Goal: Feedback & Contribution: Contribute content

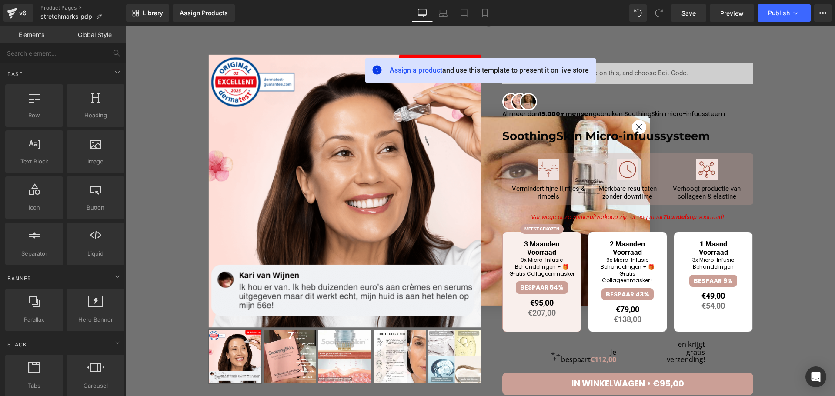
click at [126, 26] on div at bounding box center [126, 26] width 0 height 0
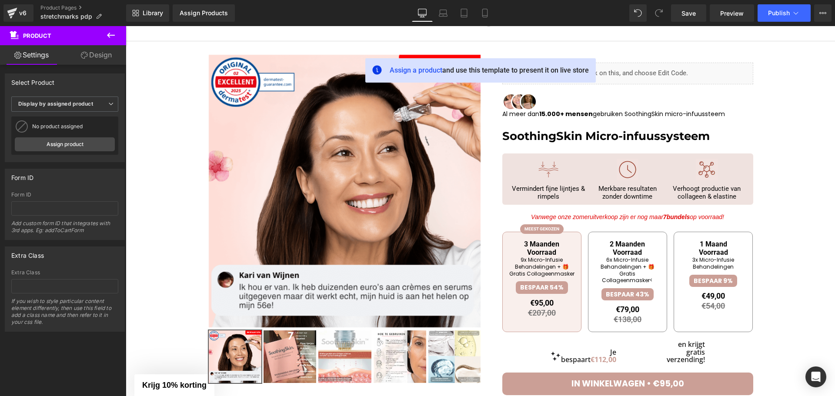
click at [104, 33] on button at bounding box center [111, 35] width 30 height 19
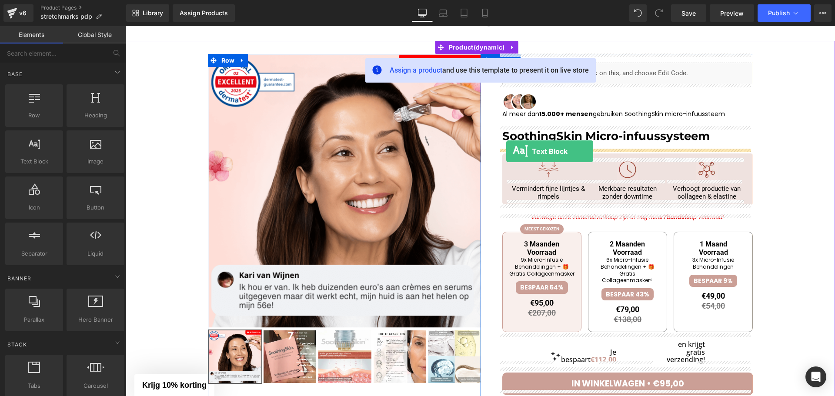
drag, startPoint x: 158, startPoint y: 179, endPoint x: 506, endPoint y: 151, distance: 349.4
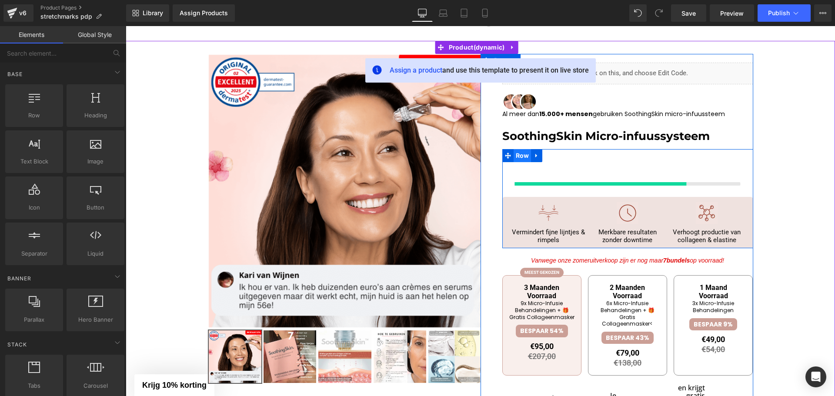
click at [515, 154] on span "Row" at bounding box center [523, 155] width 18 height 13
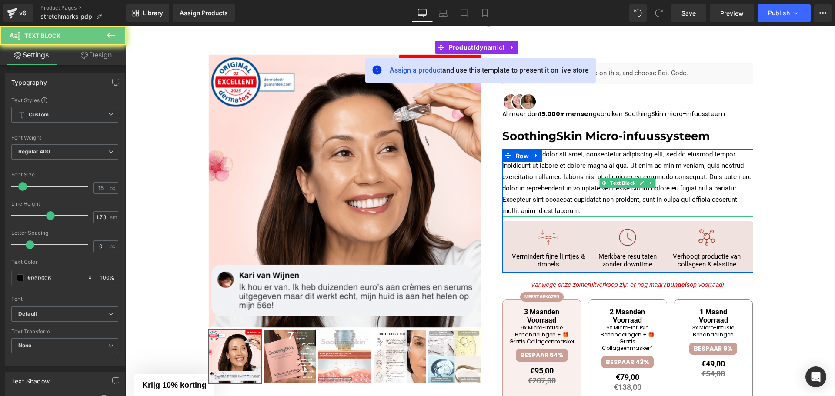
click at [566, 170] on p "Lorem ipsum dolor sit amet, consectetur adipiscing elit, sed do eiusmod tempor …" at bounding box center [627, 183] width 251 height 68
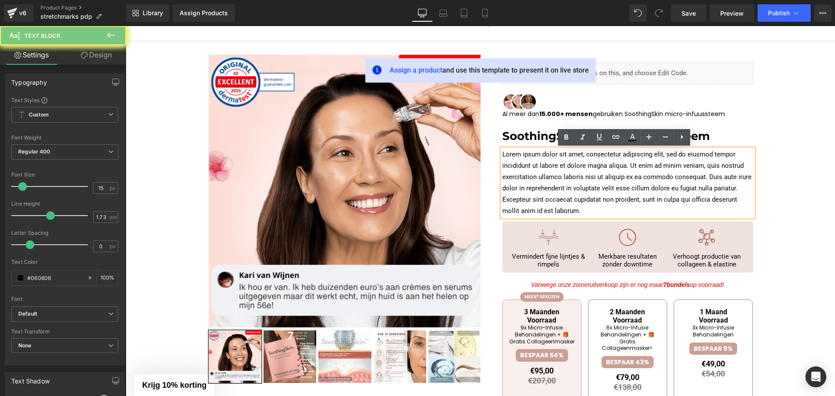
click at [566, 170] on p "Lorem ipsum dolor sit amet, consectetur adipiscing elit, sed do eiusmod tempor …" at bounding box center [627, 183] width 251 height 68
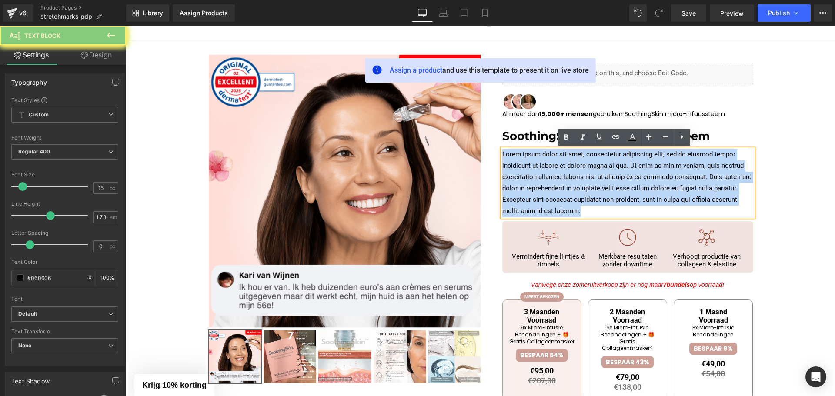
click at [566, 170] on p "Lorem ipsum dolor sit amet, consectetur adipiscing elit, sed do eiusmod tempor …" at bounding box center [627, 183] width 251 height 68
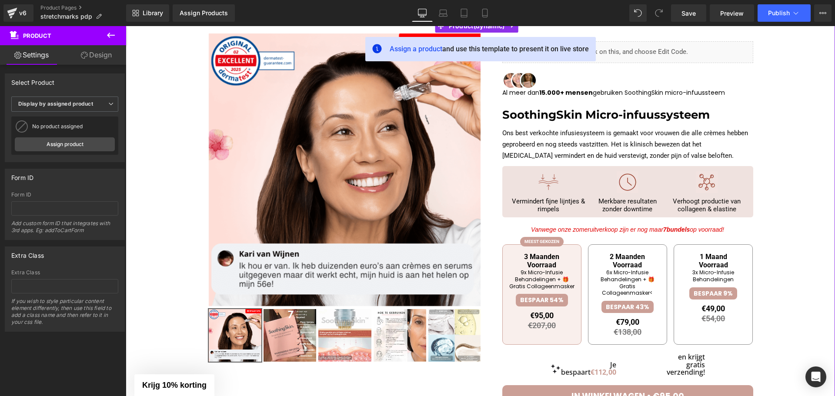
scroll to position [43, 0]
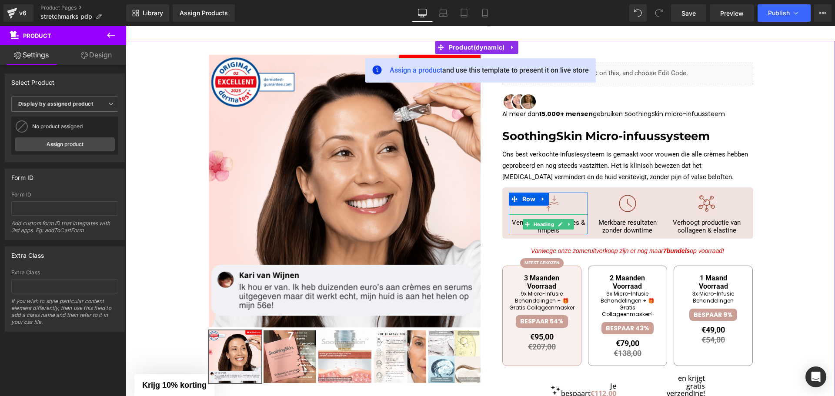
click at [577, 222] on span "Vermindert fijne lijntjes & rimpels" at bounding box center [548, 227] width 73 height 16
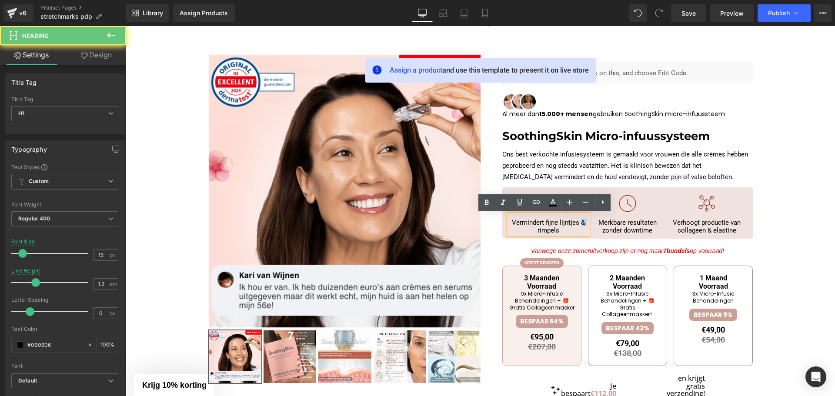
click at [578, 222] on span "Vermindert fijne lijntjes & rimpels" at bounding box center [548, 227] width 73 height 16
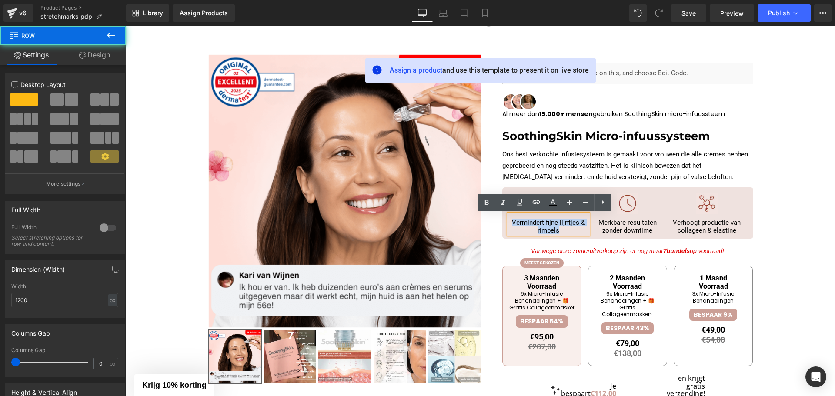
click at [748, 186] on div "Ons best verkochte infusiesysteem is gemaakt voor vrouwen die alle crèmes hebbe…" at bounding box center [627, 194] width 251 height 90
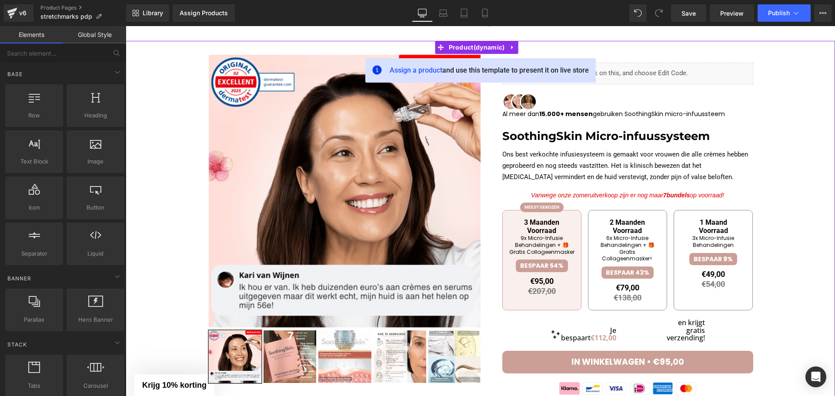
click at [775, 245] on div at bounding box center [480, 398] width 701 height 688
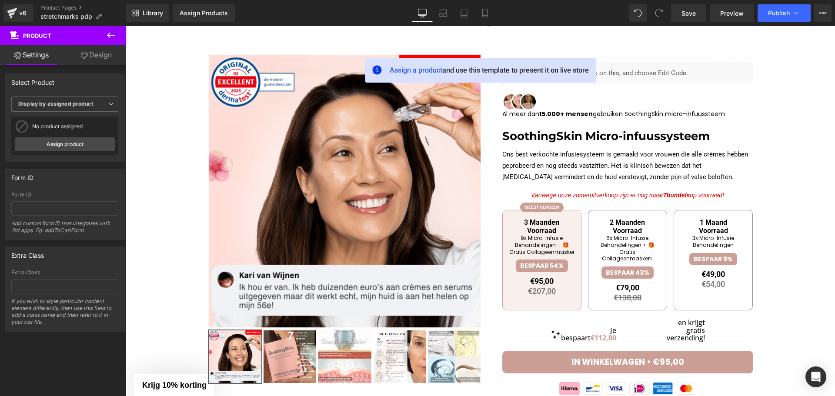
click at [110, 36] on icon at bounding box center [111, 35] width 10 height 10
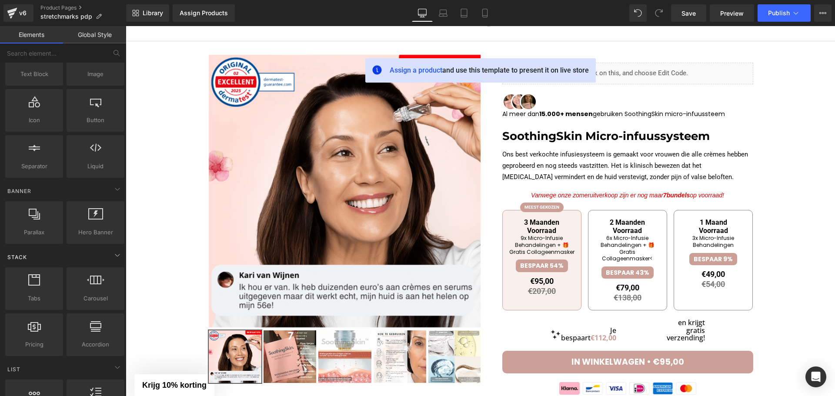
scroll to position [87, 0]
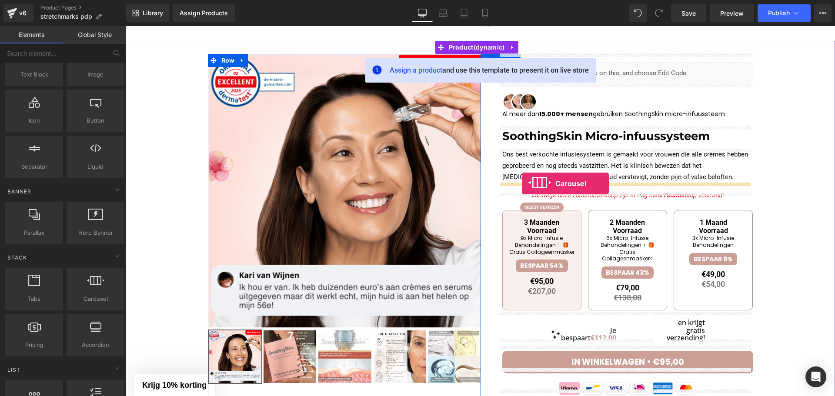
drag, startPoint x: 235, startPoint y: 317, endPoint x: 522, endPoint y: 184, distance: 316.4
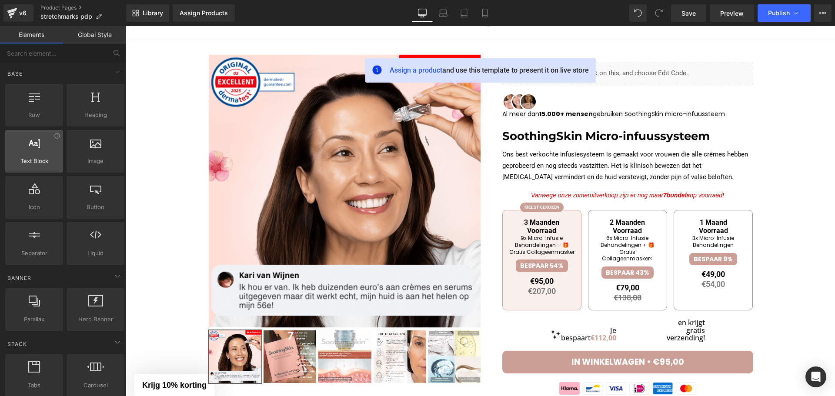
scroll to position [0, 0]
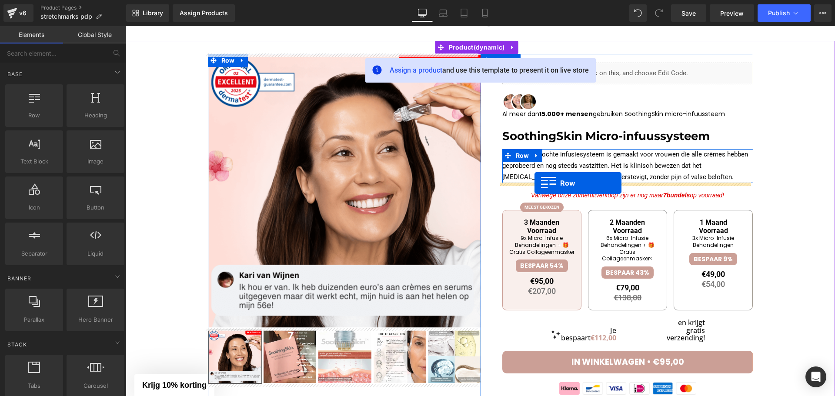
drag, startPoint x: 172, startPoint y: 149, endPoint x: 535, endPoint y: 183, distance: 363.9
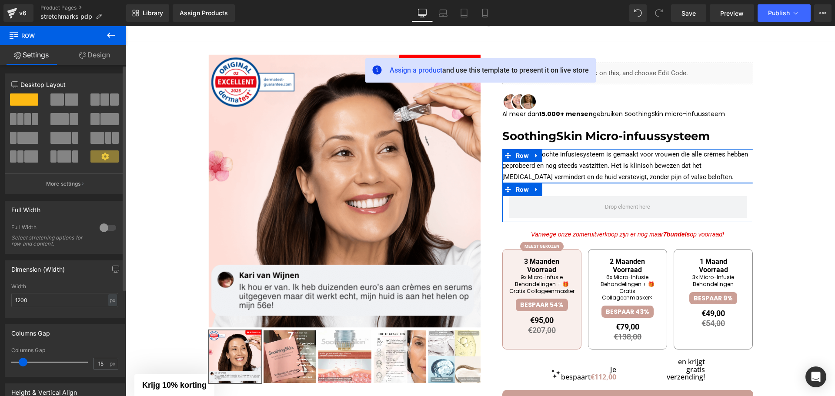
click at [51, 96] on span at bounding box center [56, 100] width 13 height 12
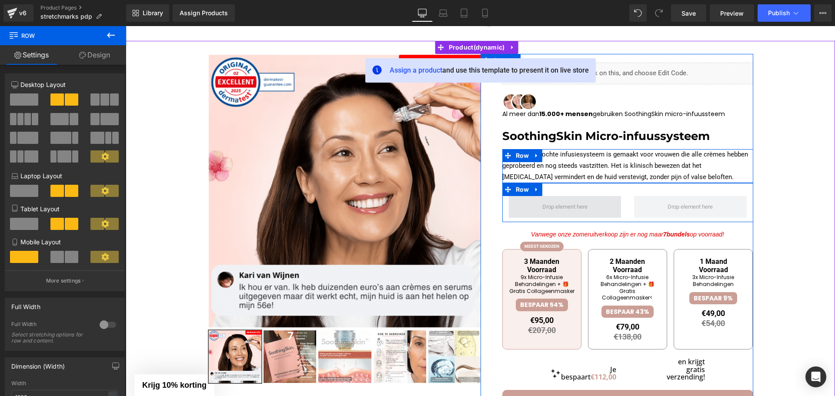
click at [539, 204] on span at bounding box center [564, 207] width 51 height 14
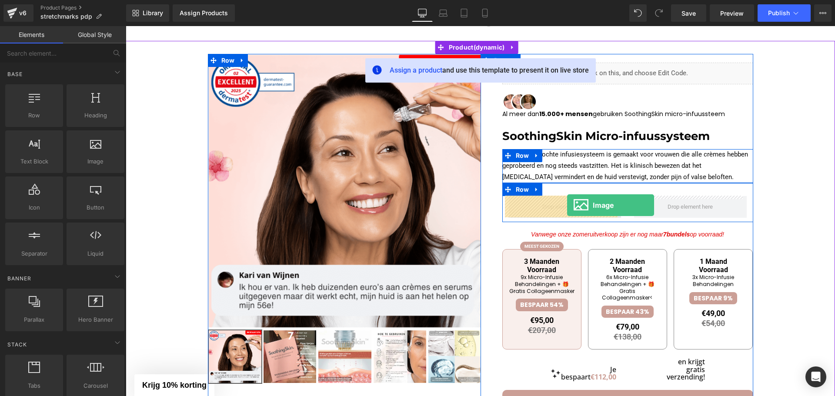
drag, startPoint x: 247, startPoint y: 190, endPoint x: 565, endPoint y: 207, distance: 318.4
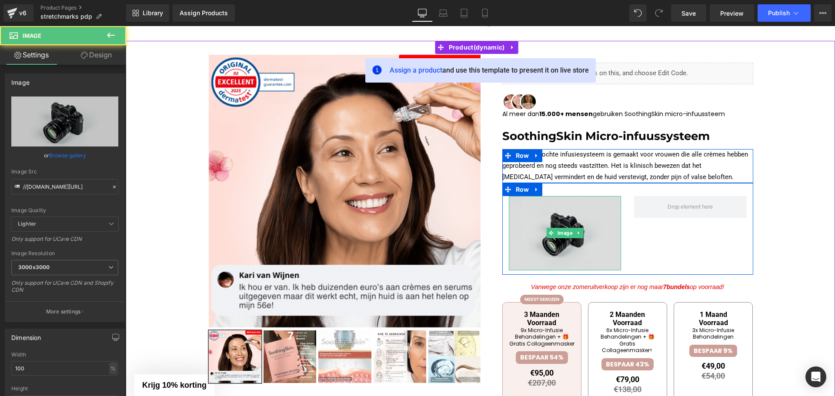
click at [542, 210] on img at bounding box center [565, 233] width 113 height 74
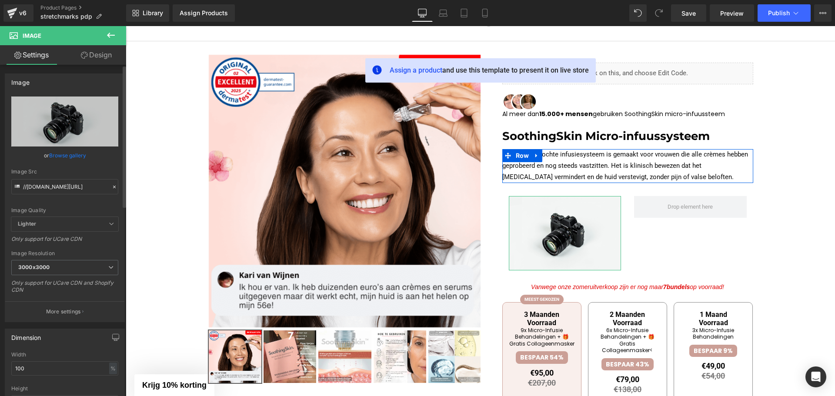
click at [72, 159] on link "Browse gallery" at bounding box center [67, 155] width 37 height 15
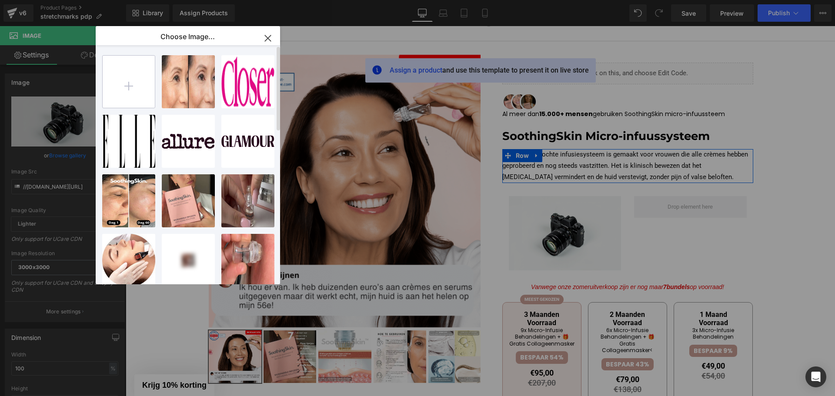
click at [122, 82] on input "file" at bounding box center [129, 82] width 52 height 52
type input "C:\fakepath\Medical_logo_63aaa3d7-f9fd-4226-8b7d-eb5b8803a347.svg"
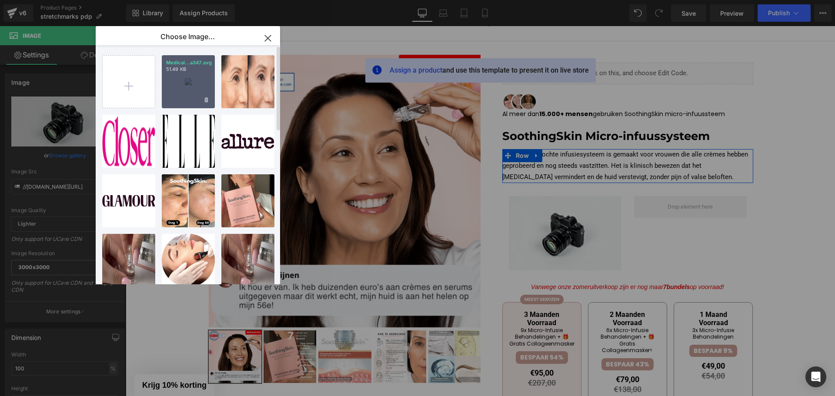
click at [188, 87] on div "Medical...a347.svg 51.49 KB" at bounding box center [188, 81] width 53 height 53
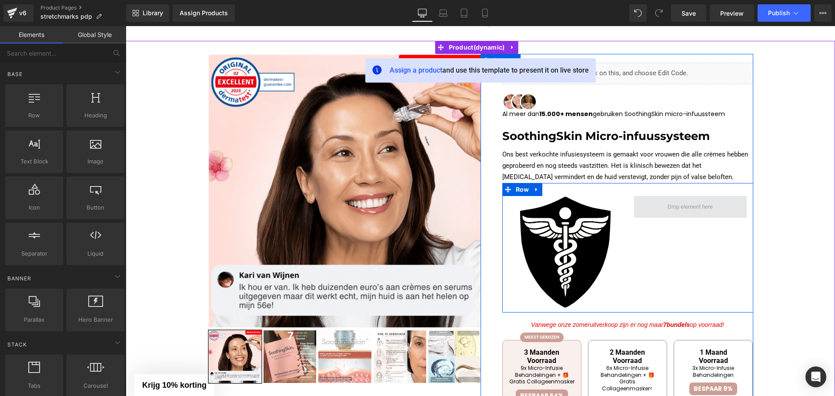
click at [670, 206] on span at bounding box center [690, 207] width 51 height 14
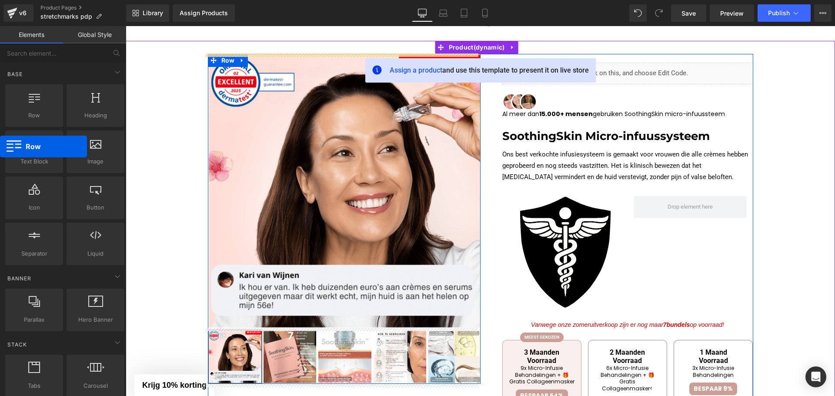
drag, startPoint x: 107, startPoint y: 131, endPoint x: 63, endPoint y: 122, distance: 44.9
click at [21, 134] on div "Row rows, columns, layouts, div Heading headings, titles, h1,h2,h3,h4,h5,h6 Tex…" at bounding box center [64, 175] width 123 height 184
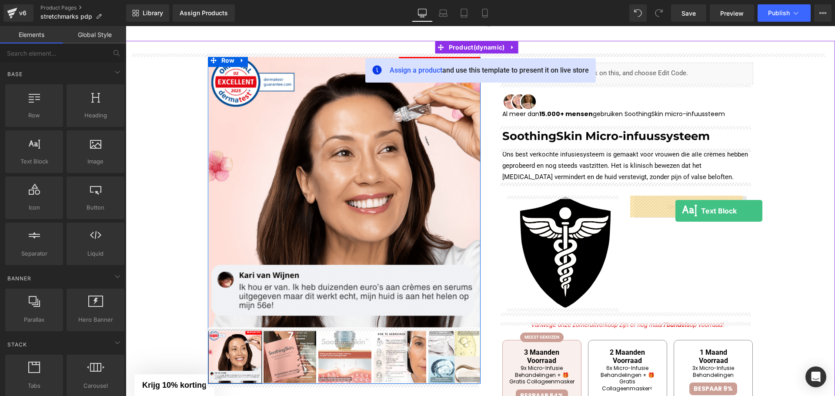
drag, startPoint x: 232, startPoint y: 195, endPoint x: 675, endPoint y: 211, distance: 443.5
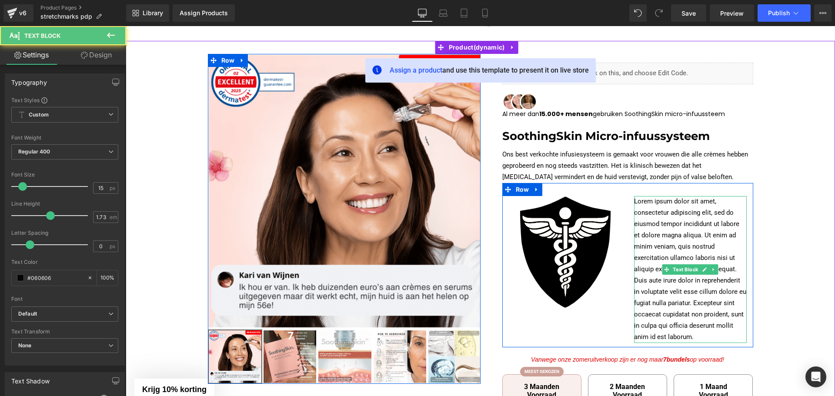
click at [662, 214] on p "Lorem ipsum dolor sit amet, consectetur adipiscing elit, sed do eiusmod tempor …" at bounding box center [690, 269] width 113 height 147
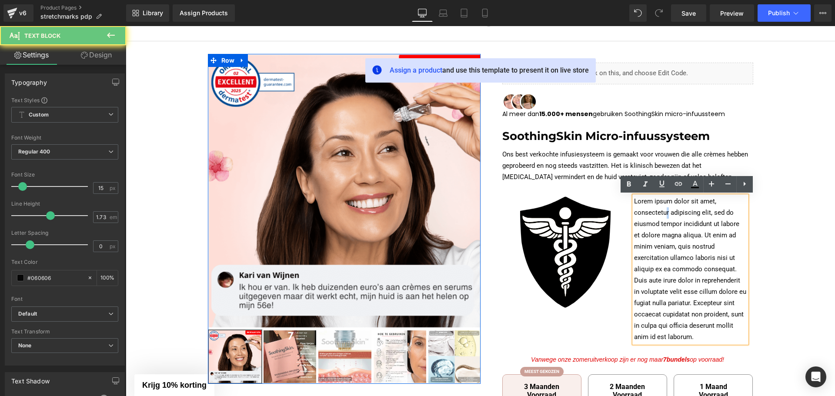
click at [662, 214] on p "Lorem ipsum dolor sit amet, consectetur adipiscing elit, sed do eiusmod tempor …" at bounding box center [690, 269] width 113 height 147
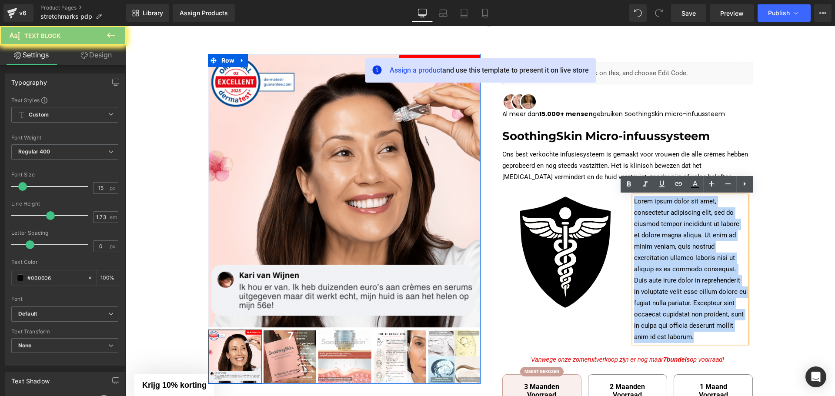
click at [662, 214] on p "Lorem ipsum dolor sit amet, consectetur adipiscing elit, sed do eiusmod tempor …" at bounding box center [690, 269] width 113 height 147
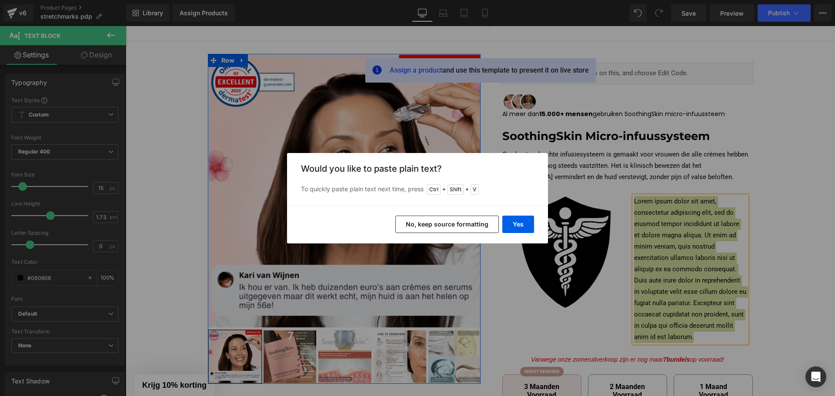
click at [478, 223] on button "No, keep source formatting" at bounding box center [447, 224] width 104 height 17
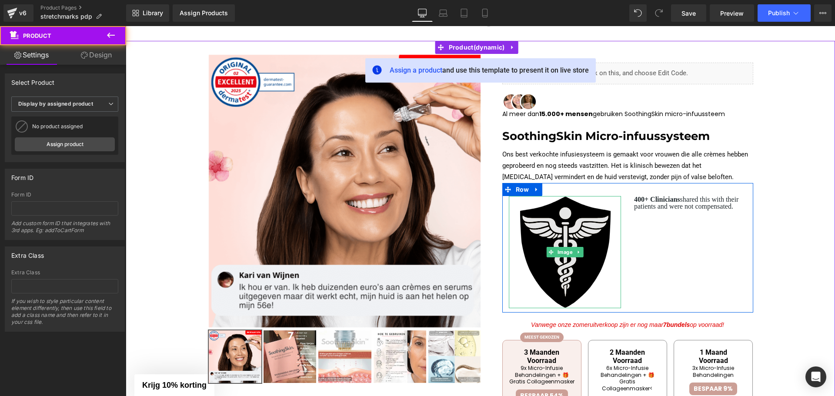
click at [560, 221] on img at bounding box center [565, 252] width 113 height 113
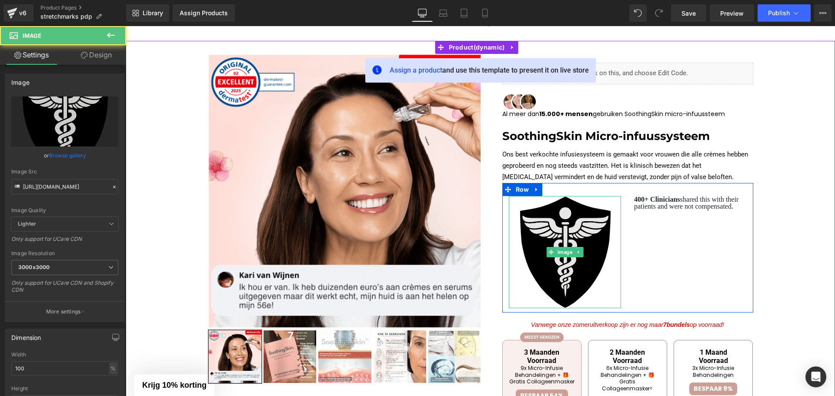
click at [543, 214] on img at bounding box center [565, 252] width 113 height 113
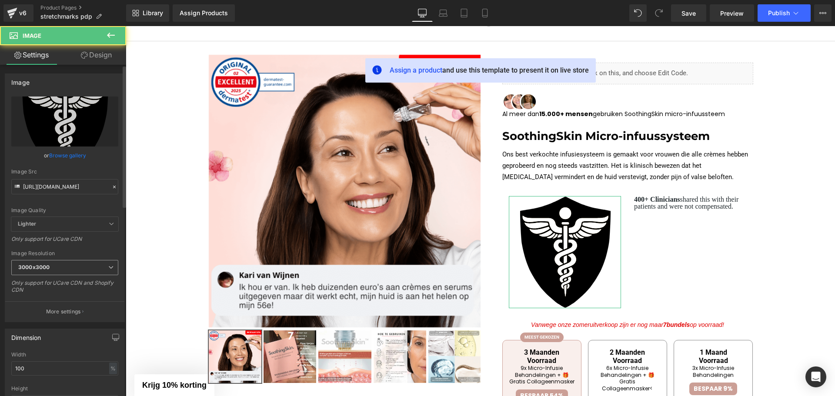
click at [68, 271] on span "3000x3000" at bounding box center [64, 267] width 107 height 15
click at [73, 254] on div "Image Resolution" at bounding box center [64, 254] width 107 height 6
click at [63, 317] on button "More settings" at bounding box center [64, 311] width 119 height 20
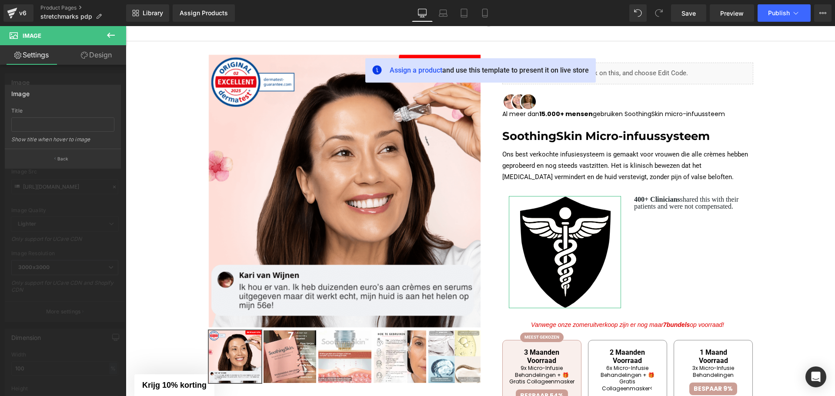
click at [65, 304] on div at bounding box center [63, 213] width 126 height 374
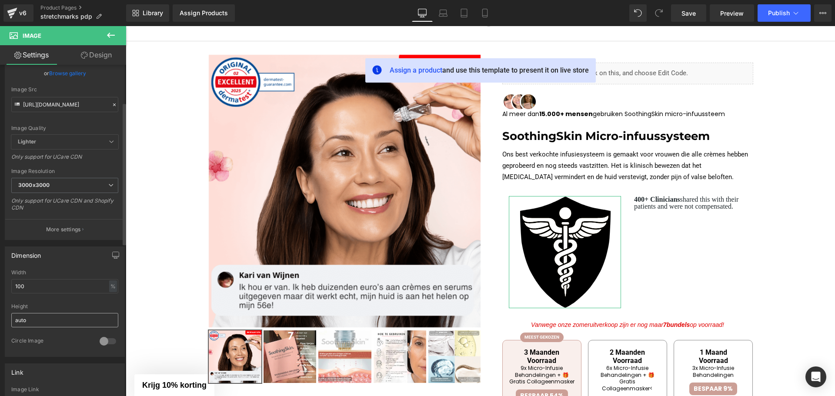
scroll to position [87, 0]
click at [32, 313] on input "auto" at bounding box center [64, 315] width 107 height 14
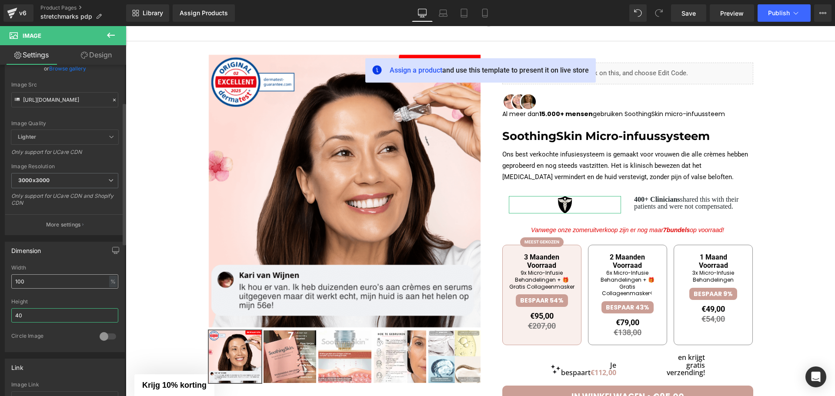
type input "40"
click at [42, 281] on input "100" at bounding box center [64, 281] width 107 height 14
type input "40"
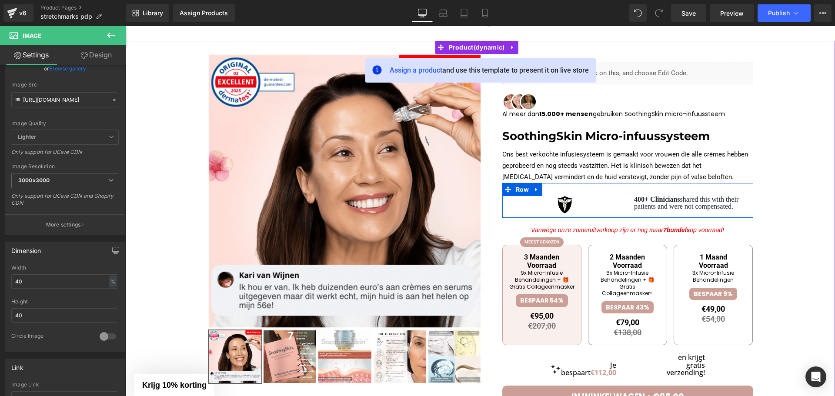
click at [621, 196] on div "Image" at bounding box center [565, 204] width 126 height 17
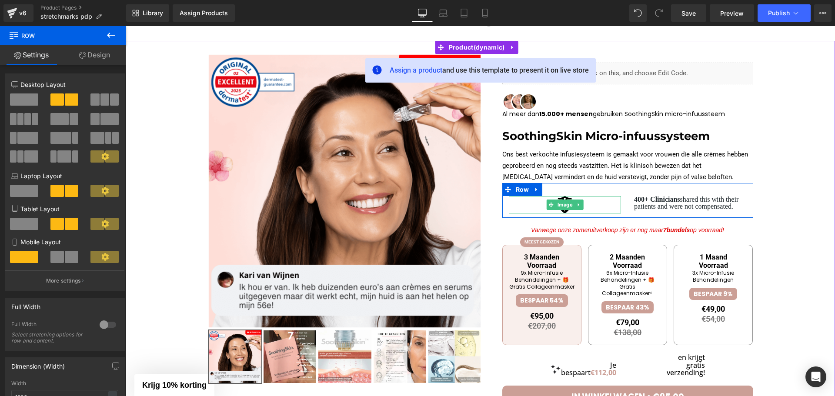
click at [592, 200] on div at bounding box center [565, 204] width 113 height 17
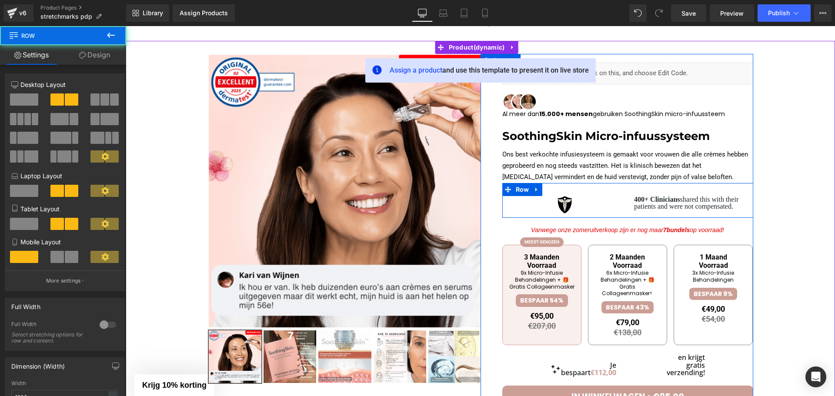
click at [617, 192] on div "Image 400+ Clinicians shared this with their patients and were not compensated.…" at bounding box center [627, 200] width 251 height 35
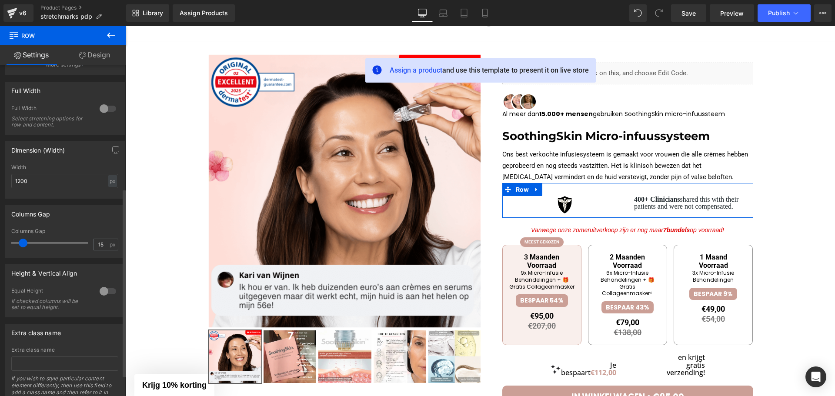
scroll to position [217, 0]
click at [97, 56] on link "Design" at bounding box center [94, 55] width 63 height 20
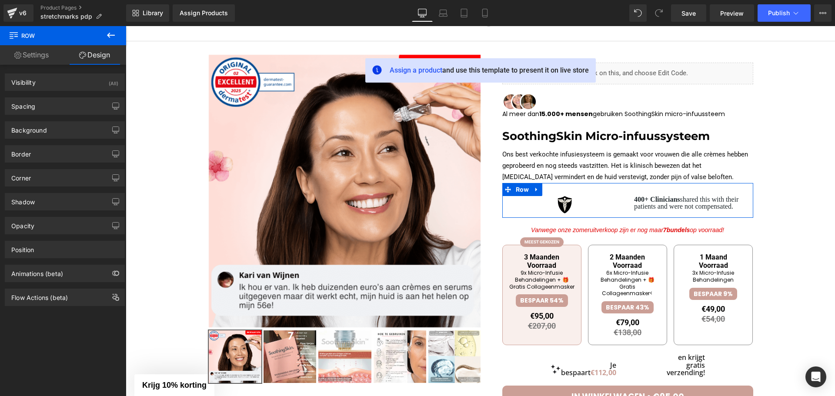
click at [36, 55] on link "Settings" at bounding box center [31, 55] width 63 height 20
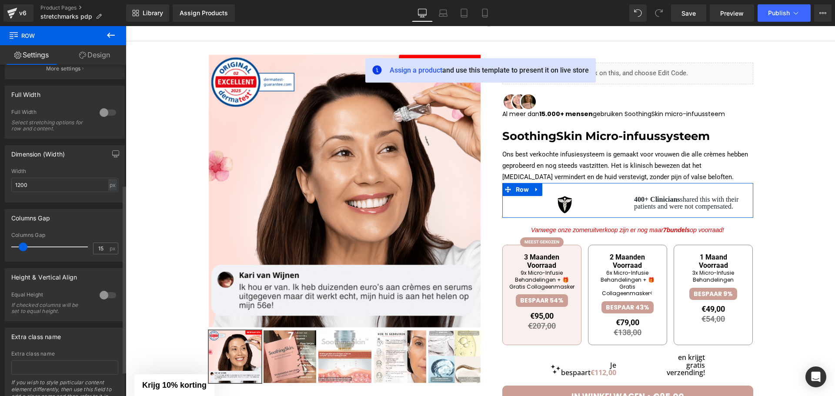
scroll to position [211, 0]
drag, startPoint x: 24, startPoint y: 247, endPoint x: 18, endPoint y: 248, distance: 5.7
click at [18, 248] on span at bounding box center [17, 248] width 9 height 9
drag, startPoint x: 16, startPoint y: 248, endPoint x: 0, endPoint y: 250, distance: 15.7
click at [0, 250] on div "Columns Gap 15px Columns Gap 15 px" at bounding box center [65, 233] width 130 height 59
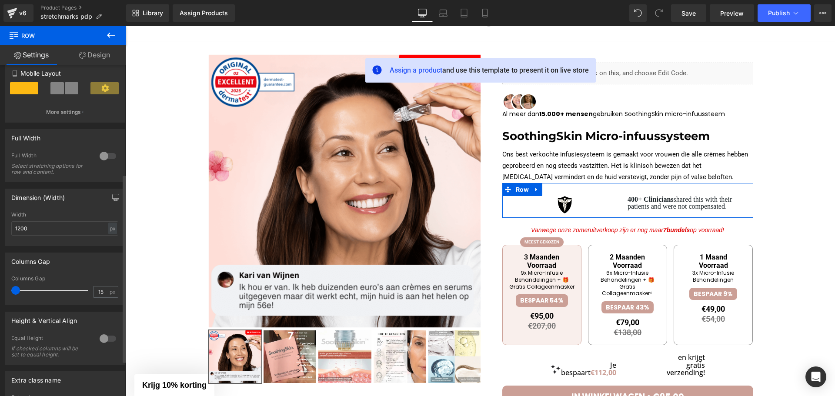
scroll to position [167, 0]
click at [60, 208] on div "Dimension (Width) 1200px Width 1200 px % px" at bounding box center [65, 218] width 120 height 57
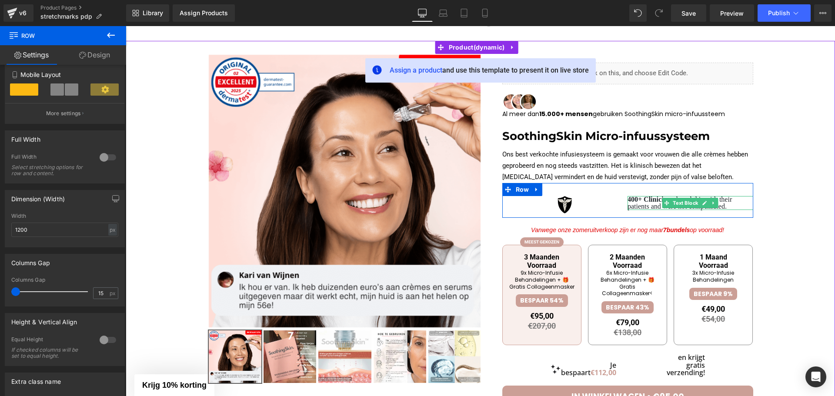
click at [634, 200] on strong "400+ Clinicians" at bounding box center [651, 199] width 46 height 7
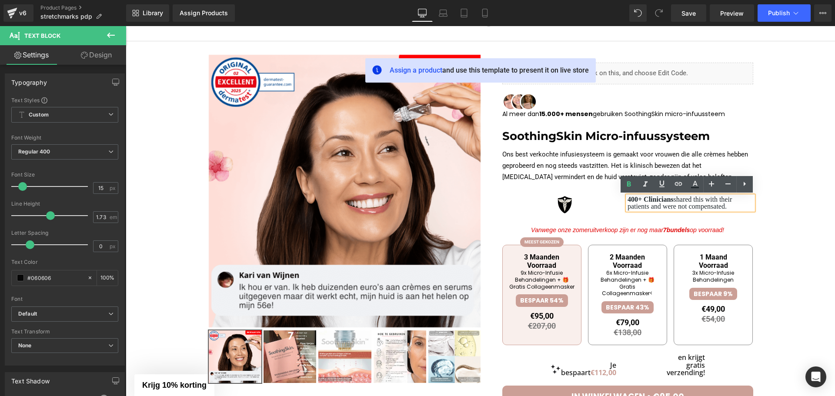
click at [611, 194] on div "Image 400+ Clinicians shared this with their patients and were not compensated.…" at bounding box center [627, 200] width 251 height 35
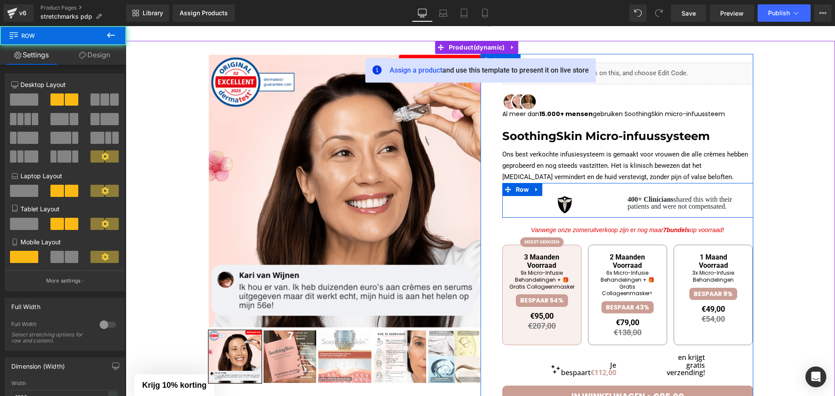
click at [623, 215] on div "Image 400+ Clinicians shared this with their patients and were not compensated.…" at bounding box center [627, 200] width 251 height 35
click at [614, 186] on div "Image 400+ Clinicians shared this with their patients and were not compensated.…" at bounding box center [627, 200] width 251 height 35
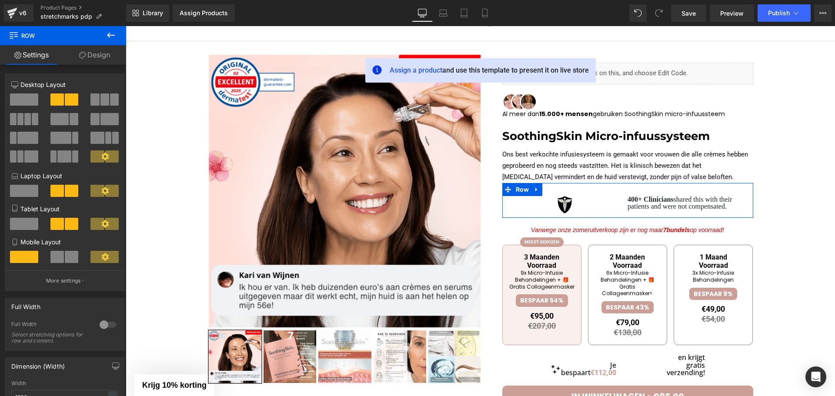
click at [89, 56] on link "Design" at bounding box center [94, 55] width 63 height 20
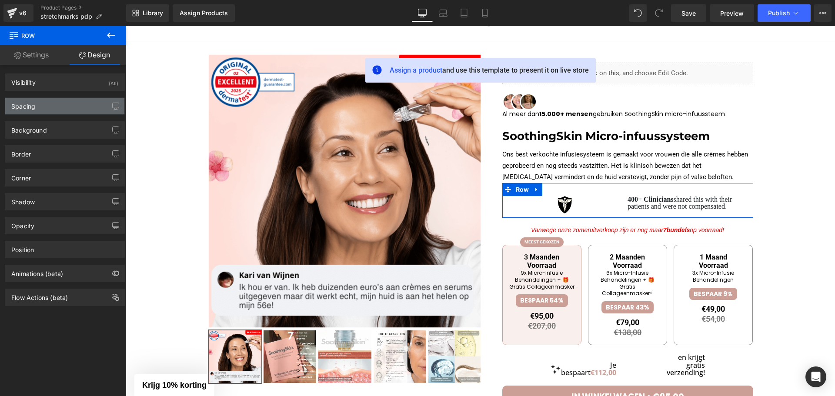
click at [46, 107] on div "Spacing" at bounding box center [64, 106] width 119 height 17
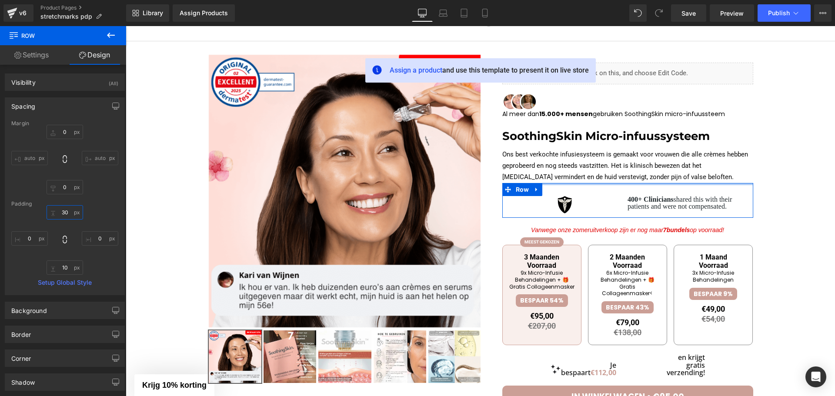
click at [67, 209] on input "30" at bounding box center [65, 212] width 37 height 14
click at [63, 267] on input "10" at bounding box center [65, 268] width 37 height 14
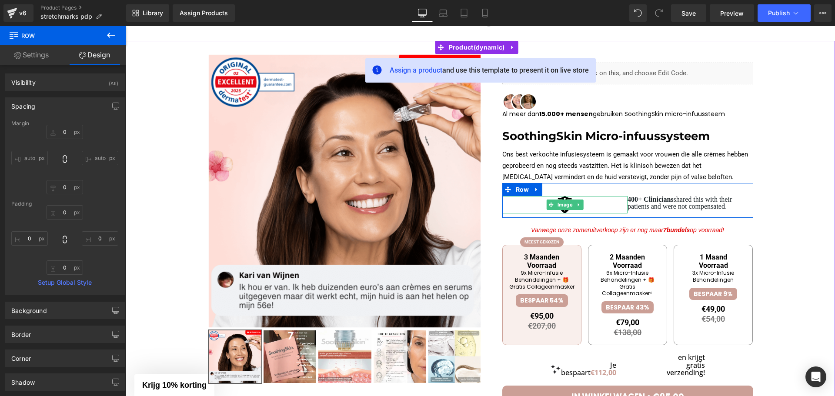
click at [614, 207] on div at bounding box center [565, 204] width 126 height 17
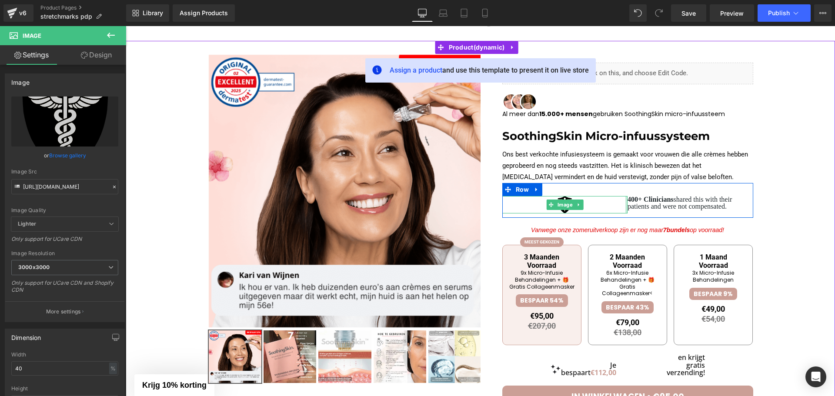
click at [626, 204] on div "Image 400+ Clinicians shared this with their patients and were not compensated.…" at bounding box center [627, 200] width 251 height 35
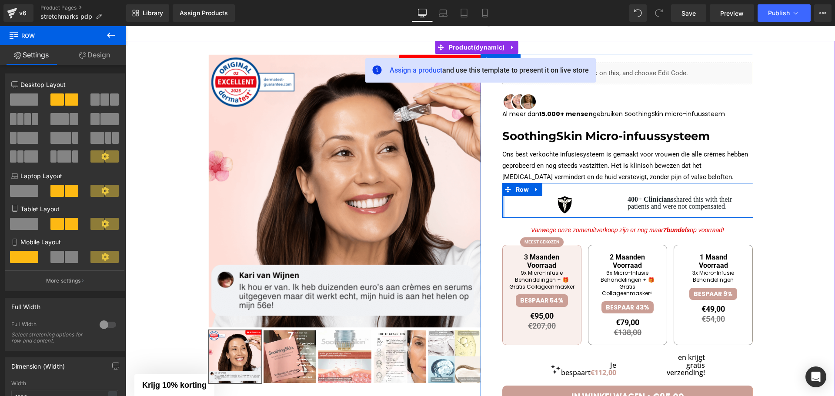
drag, startPoint x: 500, startPoint y: 204, endPoint x: 598, endPoint y: 204, distance: 98.7
click at [469, 206] on div at bounding box center [480, 354] width 545 height 600
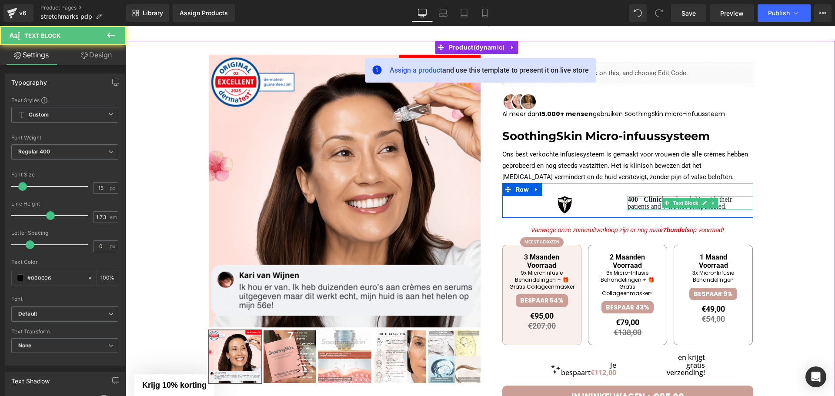
click at [744, 201] on p "400+ Clinicians shared this with their patients and were not compensated." at bounding box center [691, 203] width 126 height 14
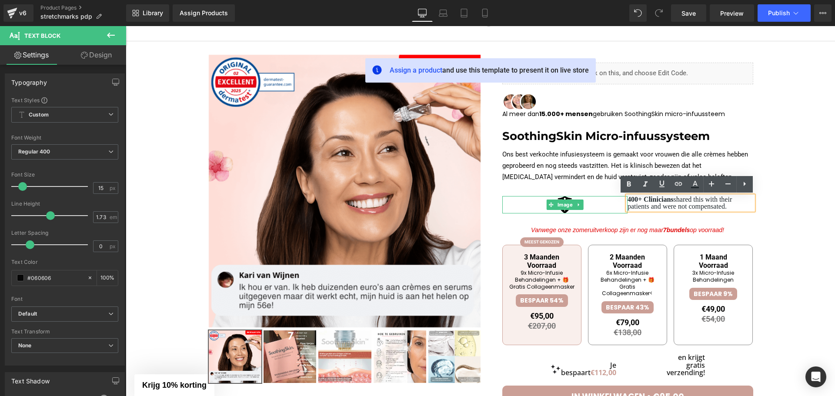
click at [613, 203] on div at bounding box center [565, 204] width 126 height 17
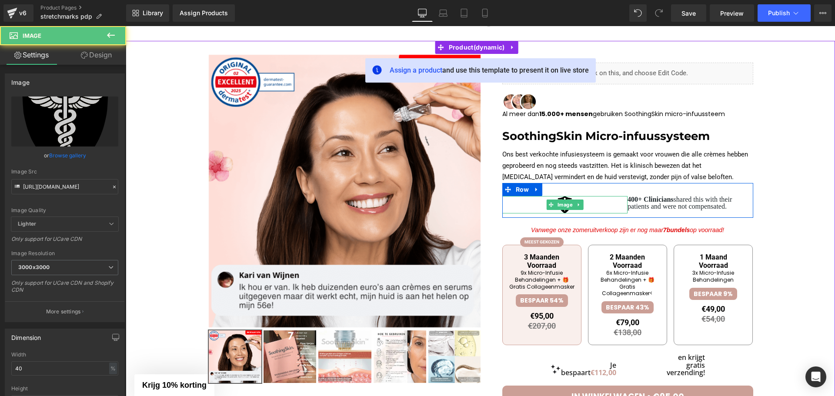
click at [588, 202] on div at bounding box center [565, 204] width 126 height 17
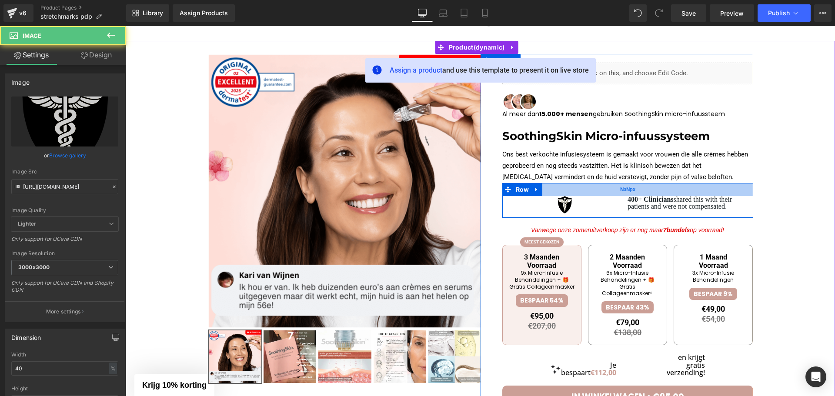
click at [588, 191] on div "NaNpx" at bounding box center [627, 189] width 251 height 13
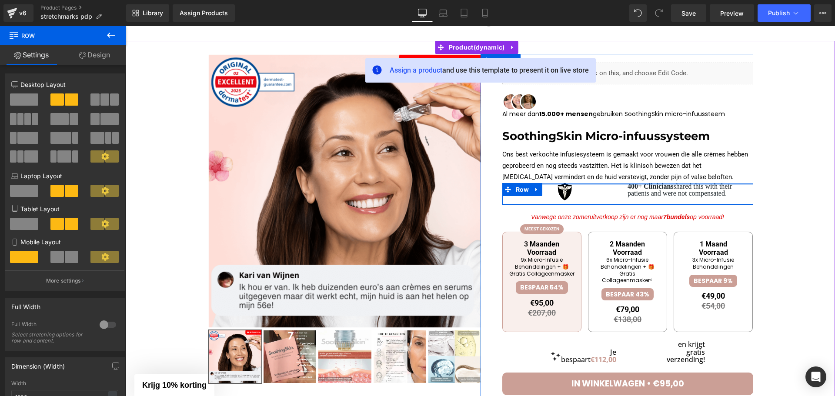
drag, startPoint x: 595, startPoint y: 187, endPoint x: 600, endPoint y: 165, distance: 21.8
click at [600, 165] on div "Liquid Al meer dan 15.000+ mensen gebruiken SoothingSkin micro-infuussteem Text…" at bounding box center [627, 347] width 251 height 587
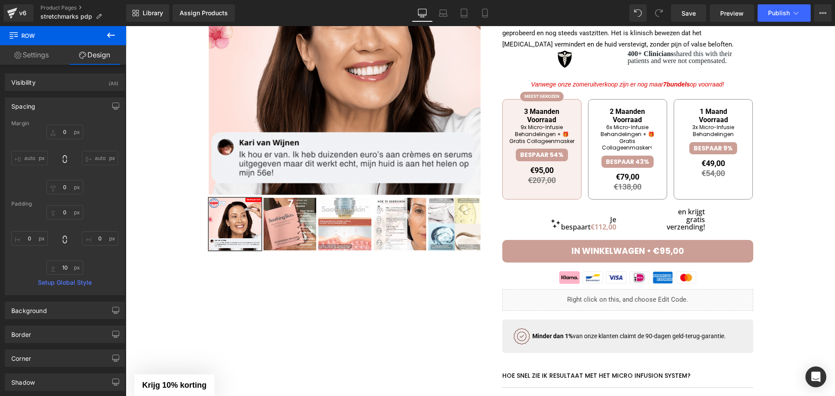
scroll to position [0, 0]
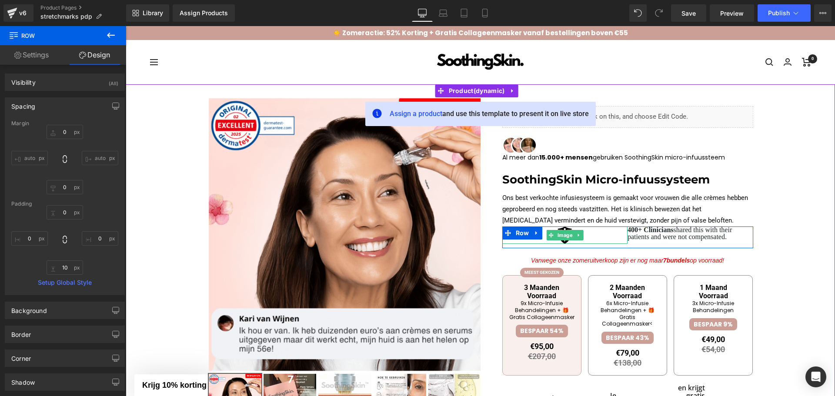
click at [605, 231] on div at bounding box center [565, 235] width 126 height 17
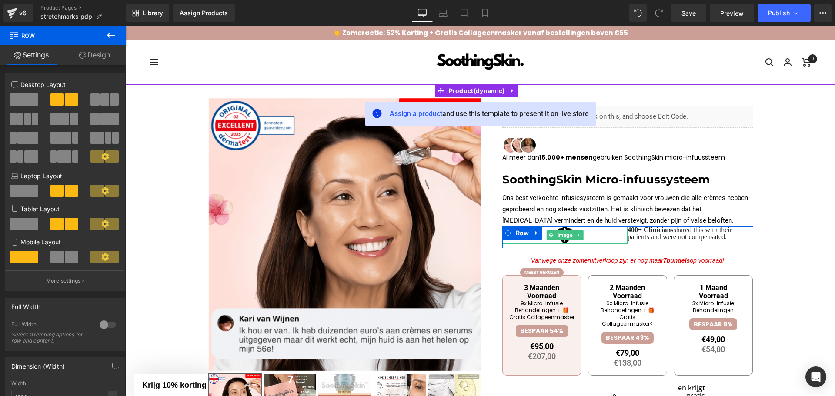
click at [612, 229] on div "Image 400+ Clinicians shared this with their patients and were not compensated.…" at bounding box center [627, 238] width 251 height 22
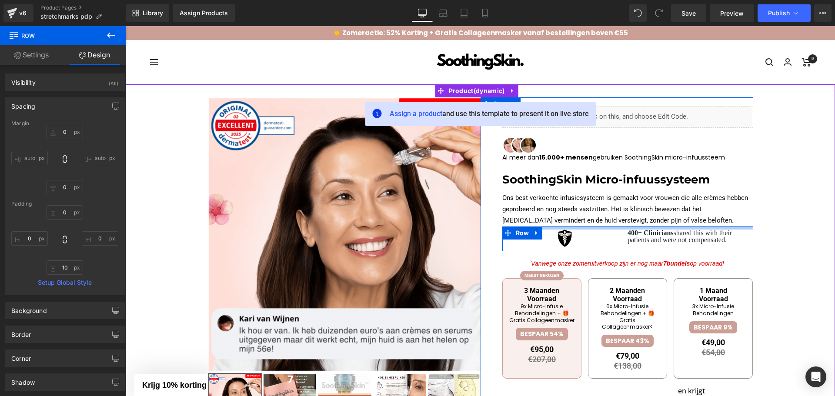
click at [625, 231] on div "Image 400+ Clinicians shared this with their patients and were not compensated.…" at bounding box center [627, 239] width 251 height 25
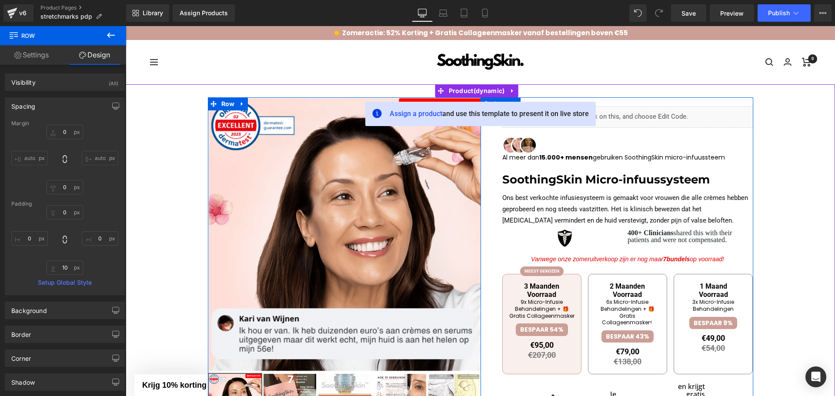
drag, startPoint x: 624, startPoint y: 247, endPoint x: 631, endPoint y: 248, distance: 7.4
click at [631, 248] on div "Liquid Al meer dan 15.000+ mensen gebruiken SoothingSkin micro-infuussteem Text…" at bounding box center [627, 389] width 251 height 585
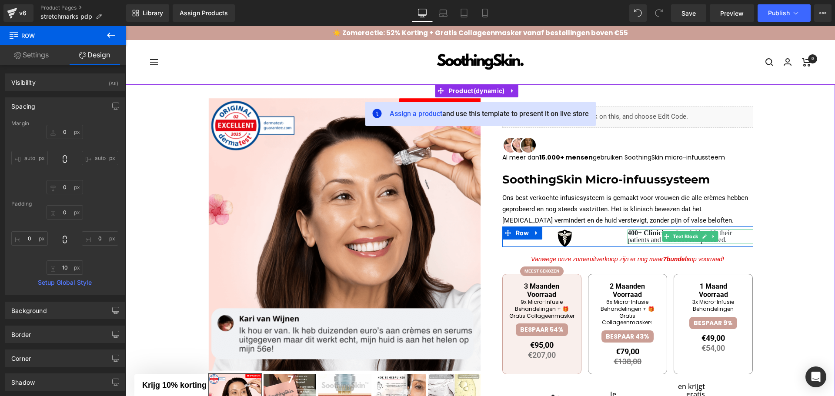
click at [639, 237] on p "400+ Clinicians shared this with their patients and were not compensated." at bounding box center [691, 237] width 126 height 14
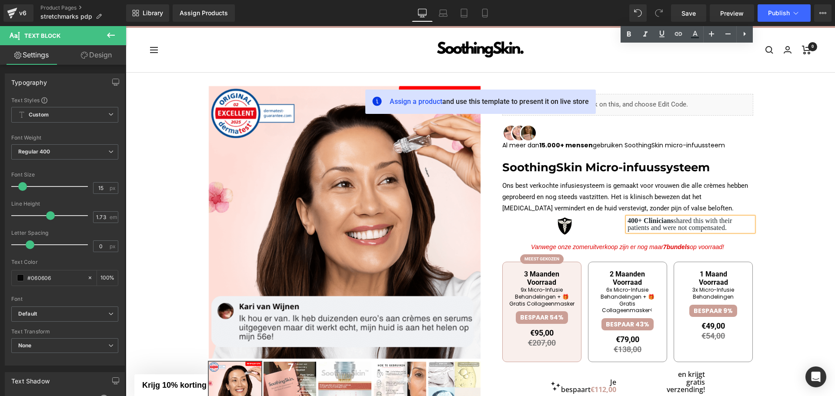
scroll to position [304, 0]
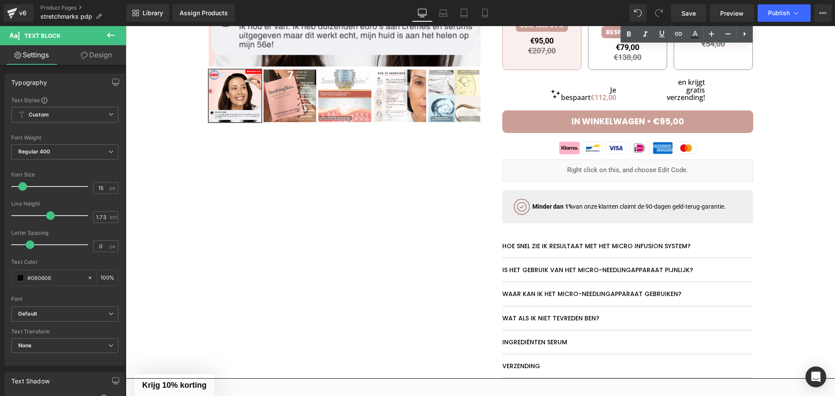
click at [528, 201] on div "Minder dan 1% van onze klanten claimt de 90-dagen geld-terug-garantie." at bounding box center [630, 207] width 234 height 20
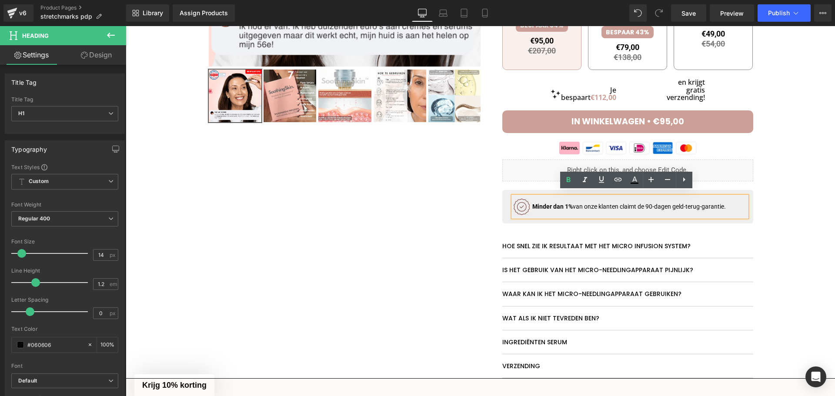
click at [519, 199] on div "Minder dan 1% van onze klanten claimt de 90-dagen geld-terug-garantie." at bounding box center [630, 207] width 234 height 20
drag, startPoint x: 523, startPoint y: 199, endPoint x: 513, endPoint y: 200, distance: 9.6
click at [513, 200] on div "Minder dan 1% van onze klanten claimt de 90-dagen geld-terug-garantie." at bounding box center [630, 207] width 234 height 20
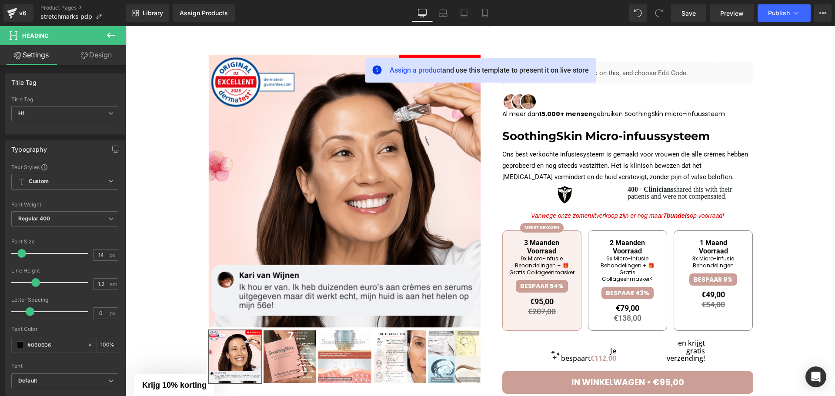
click at [105, 42] on button at bounding box center [111, 35] width 30 height 19
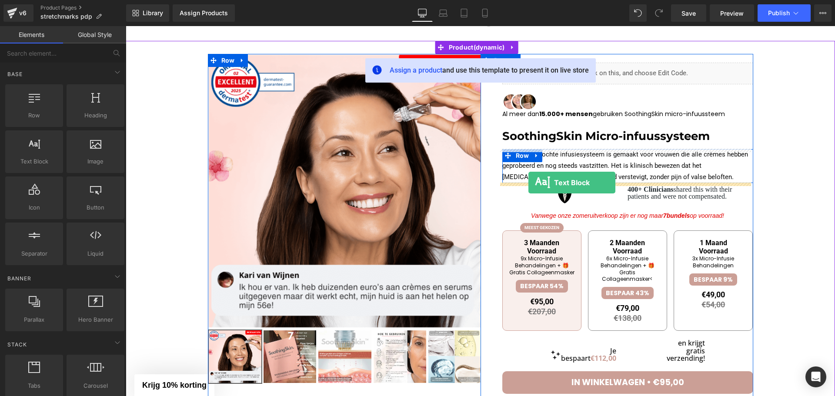
drag, startPoint x: 239, startPoint y: 197, endPoint x: 528, endPoint y: 183, distance: 289.6
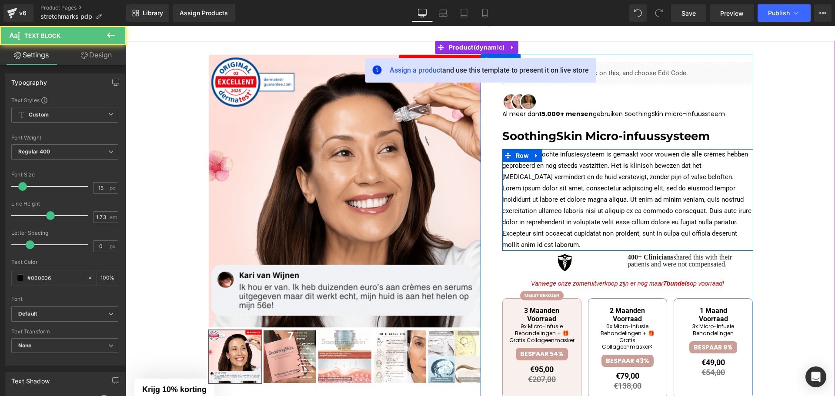
click at [528, 196] on p "Lorem ipsum dolor sit amet, consectetur adipiscing elit, sed do eiusmod tempor …" at bounding box center [627, 217] width 251 height 68
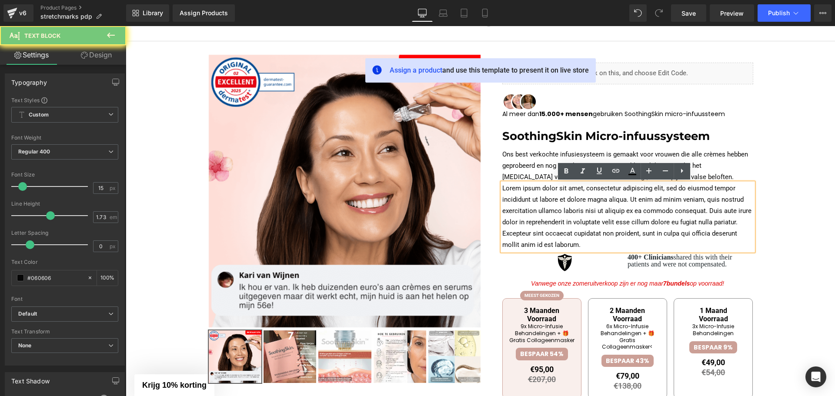
click at [528, 196] on p "Lorem ipsum dolor sit amet, consectetur adipiscing elit, sed do eiusmod tempor …" at bounding box center [627, 217] width 251 height 68
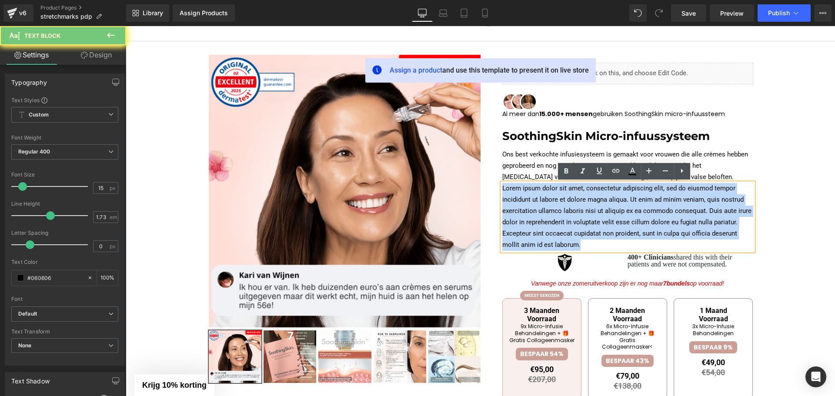
click at [528, 196] on p "Lorem ipsum dolor sit amet, consectetur adipiscing elit, sed do eiusmod tempor …" at bounding box center [627, 217] width 251 height 68
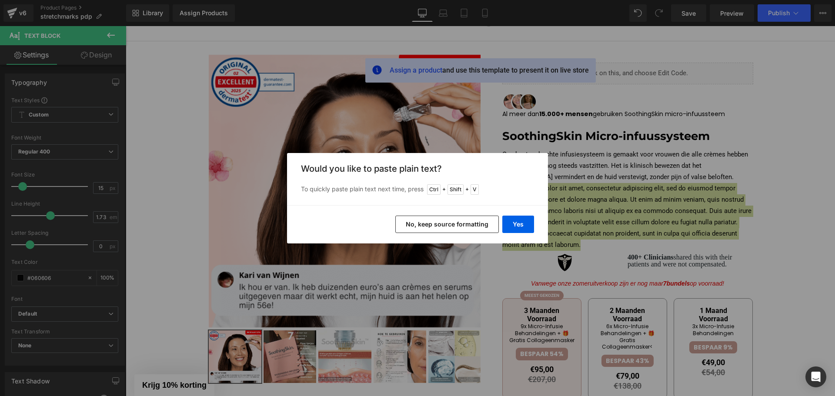
click at [481, 224] on button "No, keep source formatting" at bounding box center [447, 224] width 104 height 17
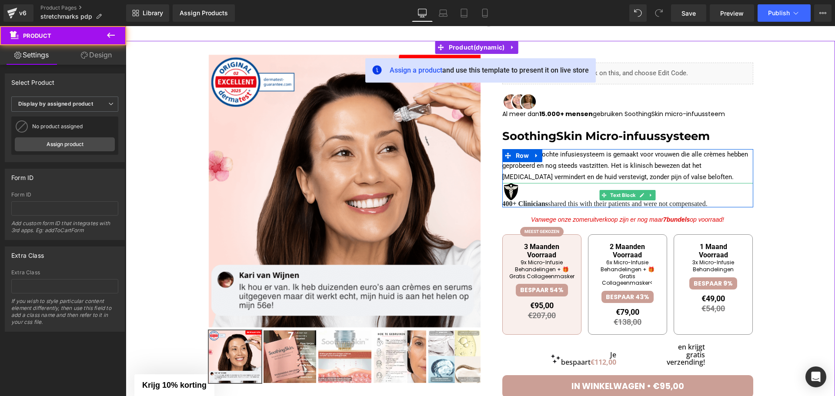
click at [572, 204] on p "400+ Clinicians shared this with their patients and were not compensated." at bounding box center [627, 203] width 251 height 7
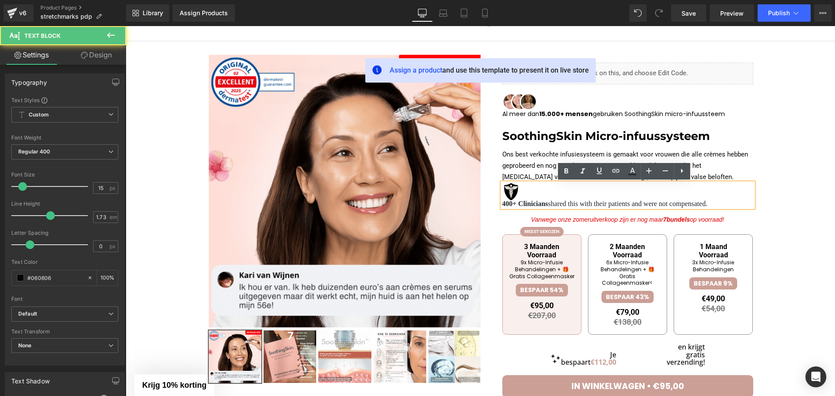
click at [502, 205] on strong "400+ Clinicians" at bounding box center [525, 203] width 46 height 7
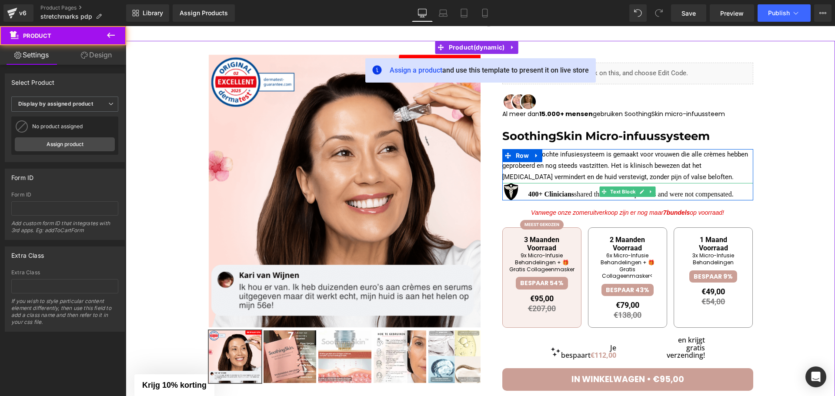
click at [566, 194] on strong "400+ Clinicians" at bounding box center [551, 193] width 46 height 7
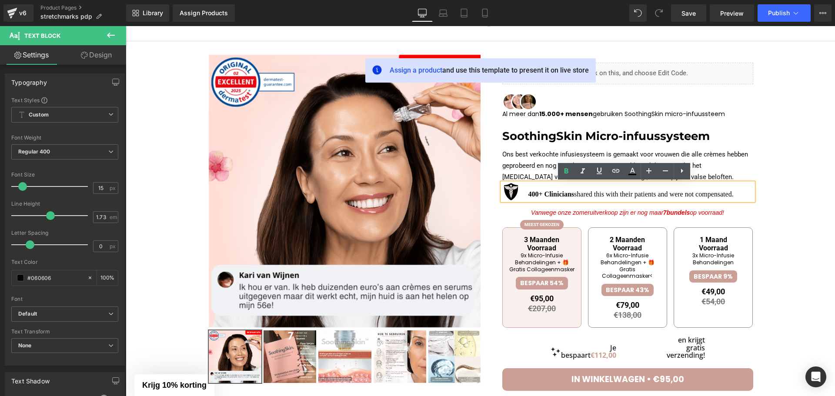
click at [566, 194] on strong "400+ Clinicians" at bounding box center [551, 193] width 46 height 7
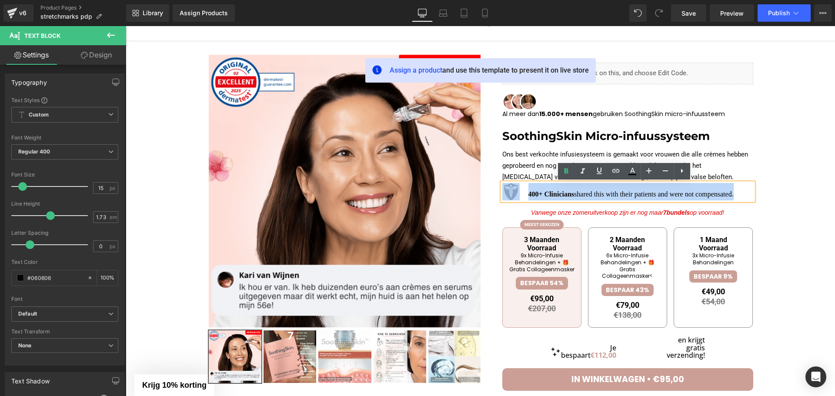
click at [566, 194] on strong "400+ Clinicians" at bounding box center [551, 193] width 46 height 7
click at [543, 195] on strong "400+ Clinicians" at bounding box center [551, 193] width 46 height 7
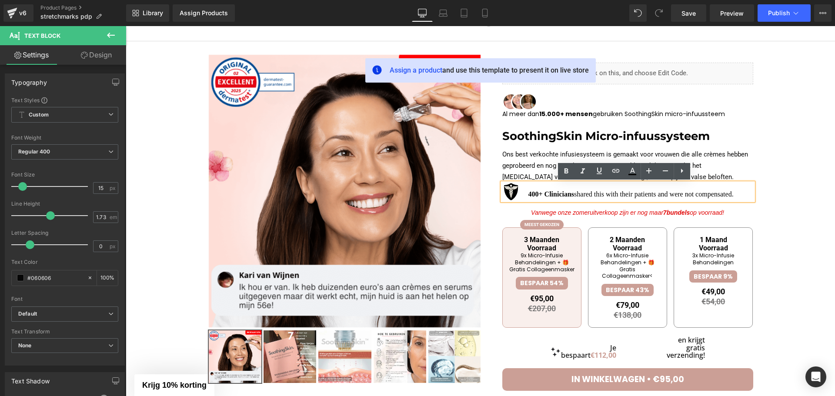
click at [528, 192] on strong "400+ Clinicians" at bounding box center [551, 193] width 46 height 7
click at [528, 193] on strong "400+ Clinicians" at bounding box center [551, 193] width 46 height 7
click at [541, 191] on strong "400+ Clinicians" at bounding box center [551, 193] width 46 height 7
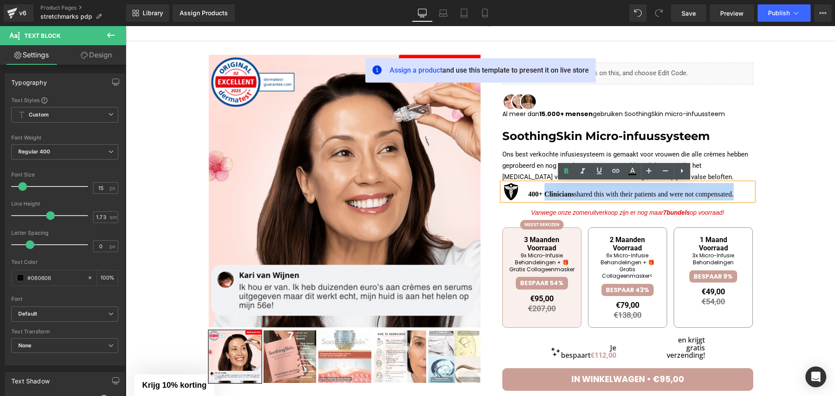
drag, startPoint x: 540, startPoint y: 194, endPoint x: 732, endPoint y: 197, distance: 192.2
click at [732, 197] on p "400+ Clinicians shared this with their patients and were not compensated." at bounding box center [627, 191] width 251 height 17
copy p "Clinicians shared this with their patients and were not compensated."
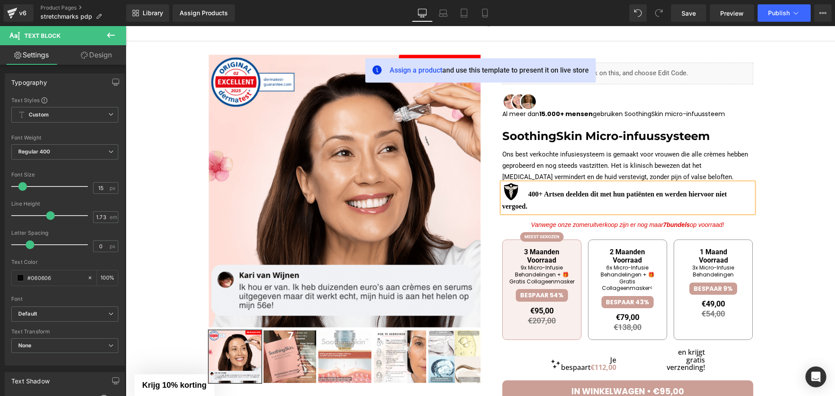
click at [557, 207] on p "400+ Artsen deelden dit met hun patiënten en werden hiervoor niet vergoed." at bounding box center [627, 198] width 251 height 30
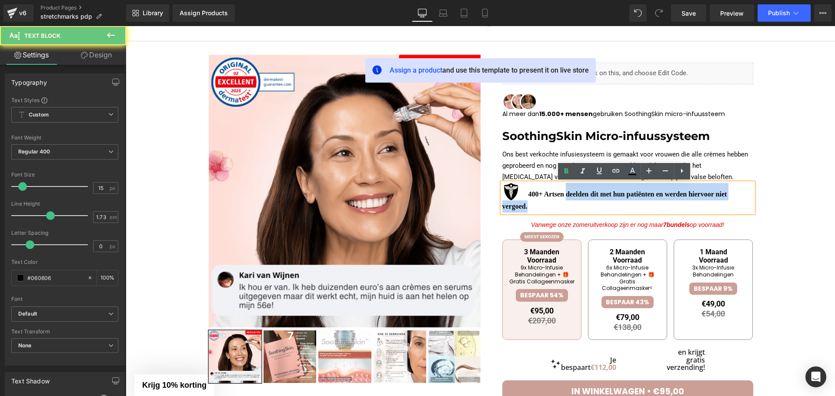
drag, startPoint x: 557, startPoint y: 207, endPoint x: 563, endPoint y: 197, distance: 11.1
click at [563, 197] on p "400+ Artsen deelden dit met hun patiënten en werden hiervoor niet vergoed." at bounding box center [627, 198] width 251 height 30
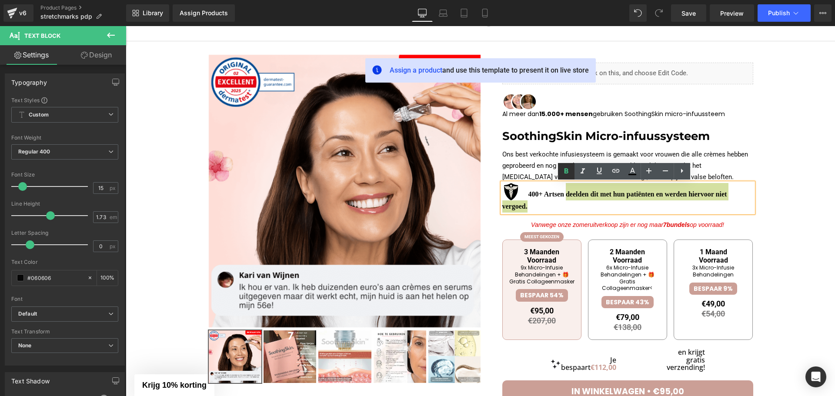
click at [567, 177] on link at bounding box center [566, 171] width 17 height 17
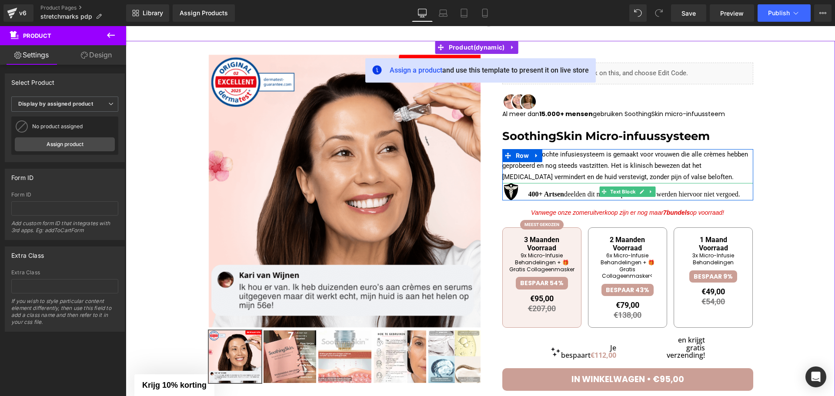
click at [505, 190] on img at bounding box center [510, 191] width 17 height 17
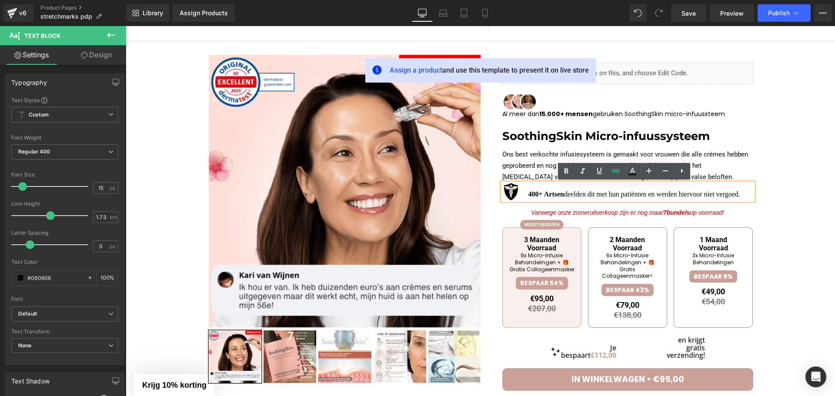
click at [715, 195] on span "deelden dit met hun patiënten en werden hiervoor niet vergoed." at bounding box center [652, 193] width 176 height 7
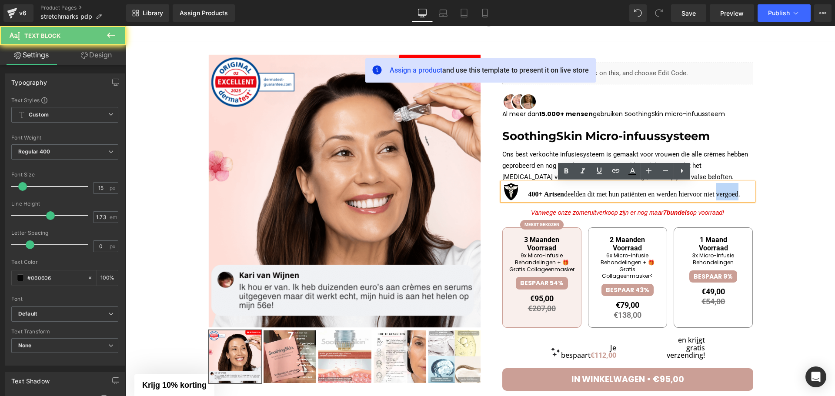
click at [715, 195] on span "deelden dit met hun patiënten en werden hiervoor niet vergoed." at bounding box center [652, 193] width 176 height 7
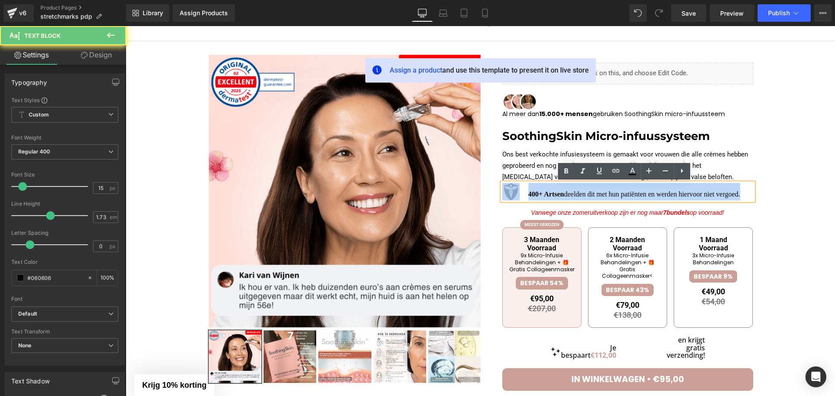
click at [715, 195] on span "deelden dit met hun patiënten en werden hiervoor niet vergoed." at bounding box center [652, 193] width 176 height 7
click at [521, 194] on p "400+ Artsen deelden dit met hun patiënten en werden hiervoor niet vergoed." at bounding box center [627, 191] width 251 height 17
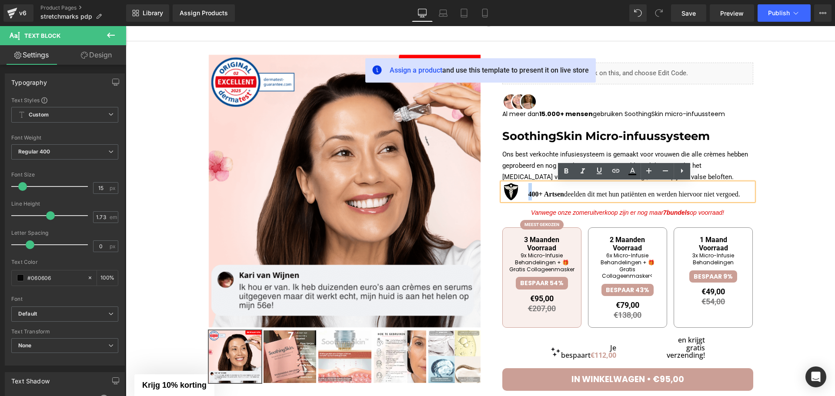
click at [528, 196] on strong "400+ Artsen" at bounding box center [546, 193] width 36 height 7
click at [528, 195] on strong "400+ Artsen" at bounding box center [546, 193] width 36 height 7
click at [528, 194] on strong "400+ Artsen" at bounding box center [546, 193] width 36 height 7
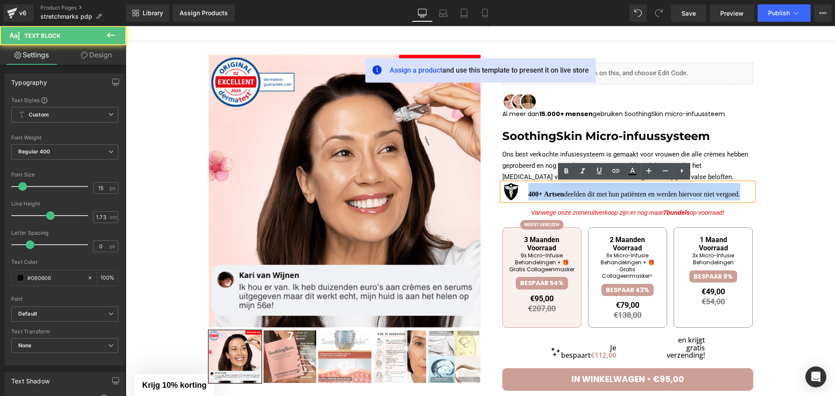
drag, startPoint x: 738, startPoint y: 196, endPoint x: 526, endPoint y: 197, distance: 211.8
click at [526, 197] on p "400+ Artsen deelden dit met hun patiënten en werden hiervoor niet vergoed." at bounding box center [627, 191] width 251 height 17
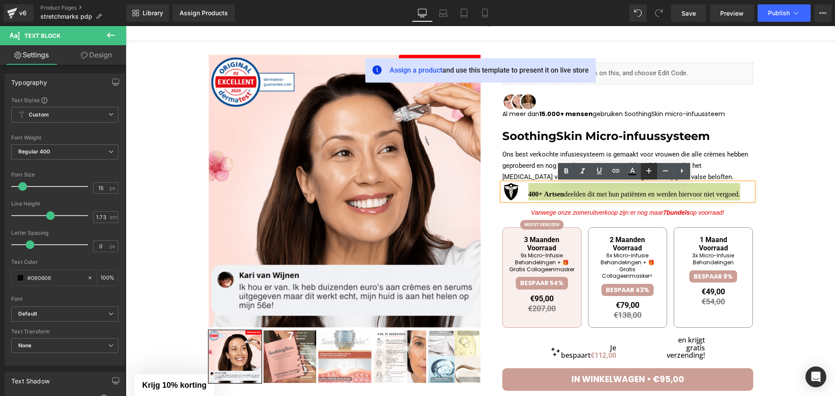
click at [652, 169] on icon at bounding box center [649, 171] width 10 height 10
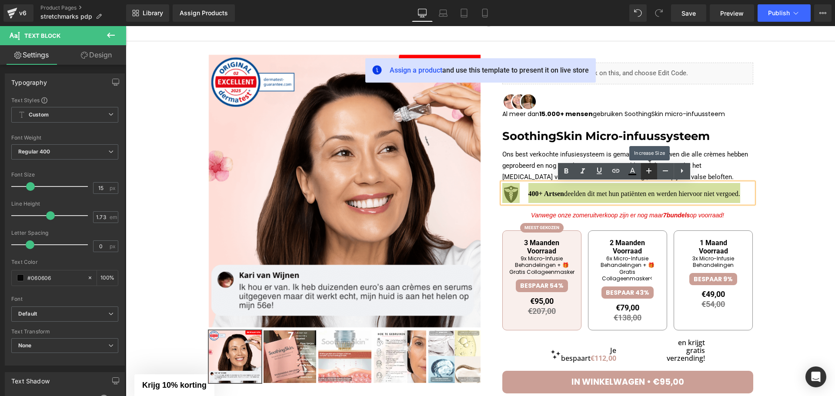
click at [652, 169] on icon at bounding box center [649, 171] width 10 height 10
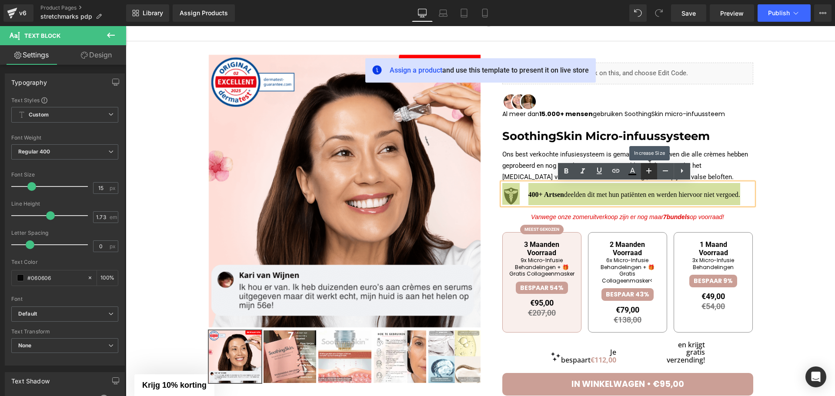
click at [652, 169] on icon at bounding box center [649, 171] width 10 height 10
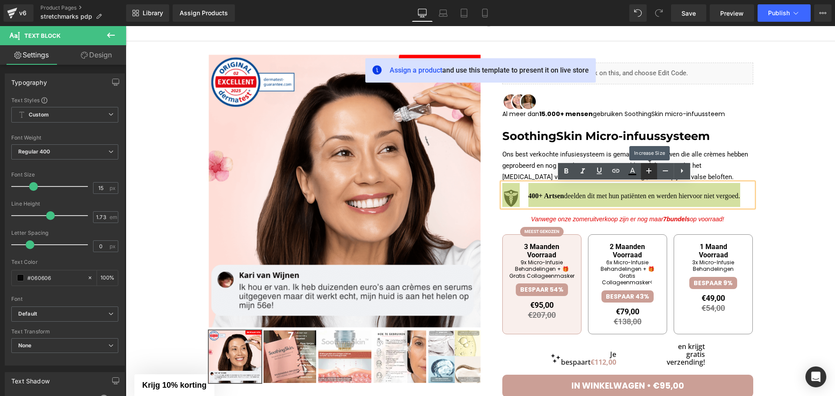
click at [652, 169] on icon at bounding box center [649, 171] width 10 height 10
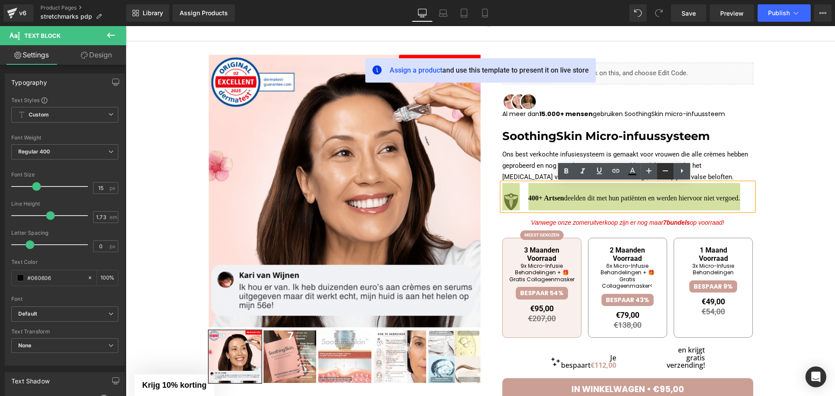
click at [663, 171] on icon at bounding box center [665, 171] width 10 height 10
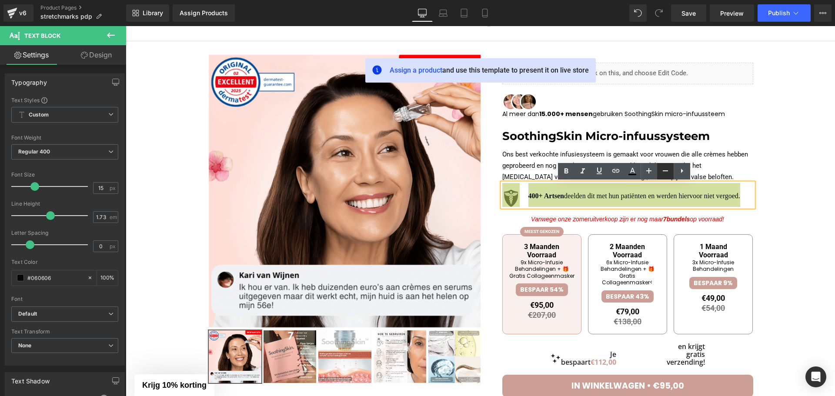
click at [663, 171] on icon at bounding box center [665, 171] width 10 height 10
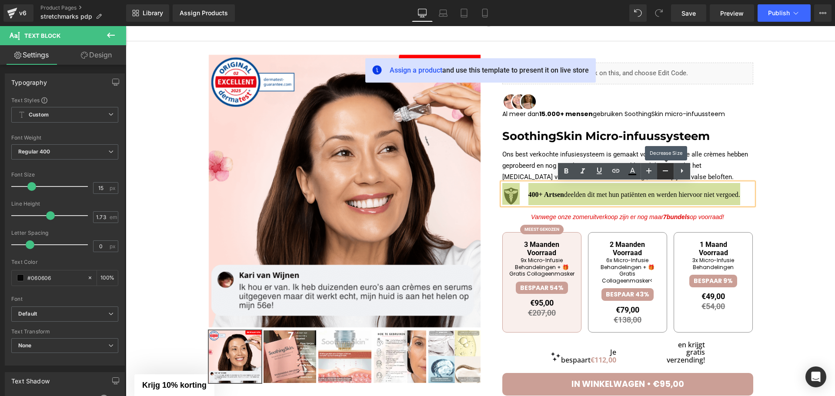
click at [663, 171] on icon at bounding box center [665, 171] width 10 height 10
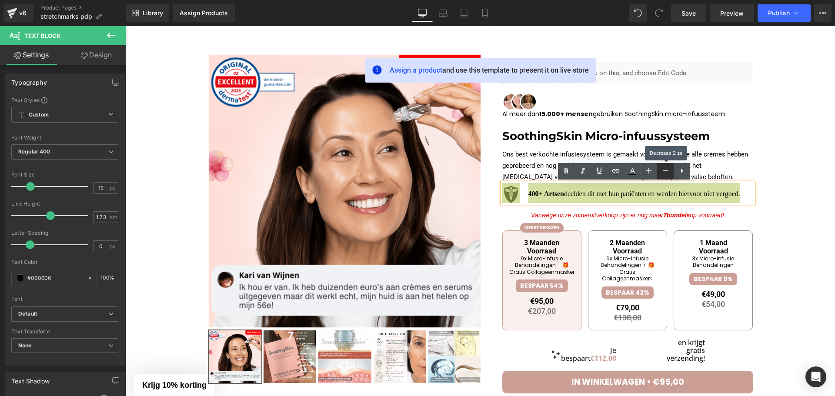
click at [663, 171] on icon at bounding box center [665, 171] width 10 height 10
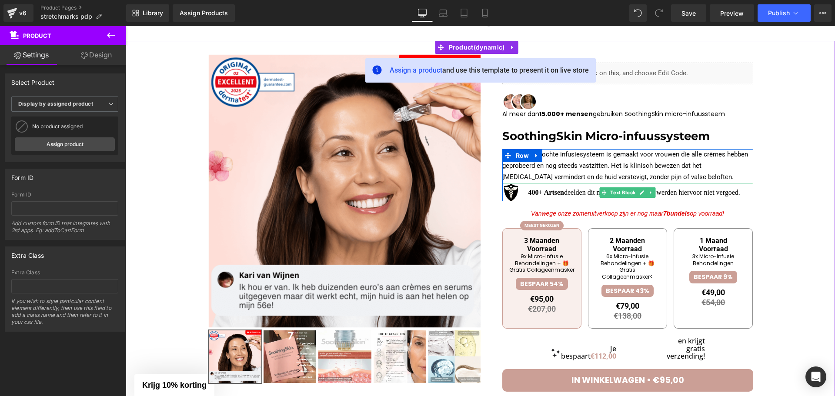
click at [574, 195] on span "deelden dit met hun patiënten en werden hiervoor niet vergoed." at bounding box center [652, 192] width 176 height 7
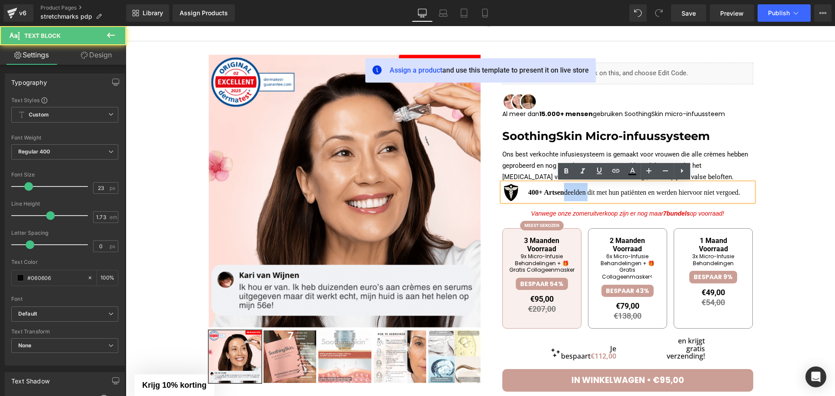
click at [574, 195] on span "deelden dit met hun patiënten en werden hiervoor niet vergoed." at bounding box center [652, 192] width 176 height 7
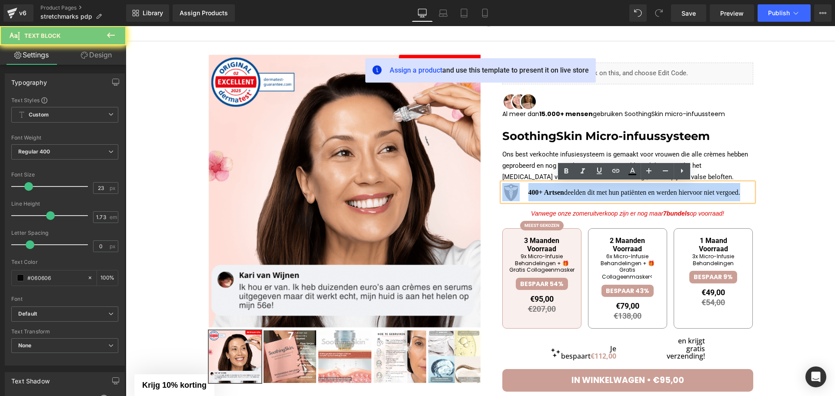
click at [573, 195] on span "deelden dit met hun patiënten en werden hiervoor niet vergoed." at bounding box center [652, 192] width 176 height 7
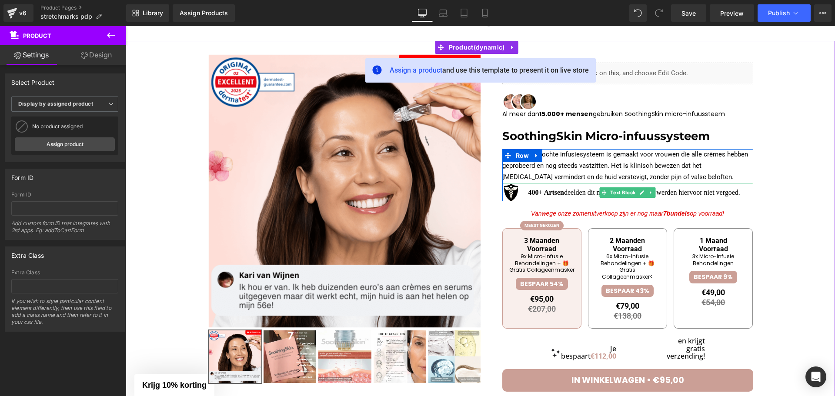
click at [564, 195] on span "deelden dit met hun patiënten en werden hiervoor niet vergoed." at bounding box center [652, 192] width 176 height 7
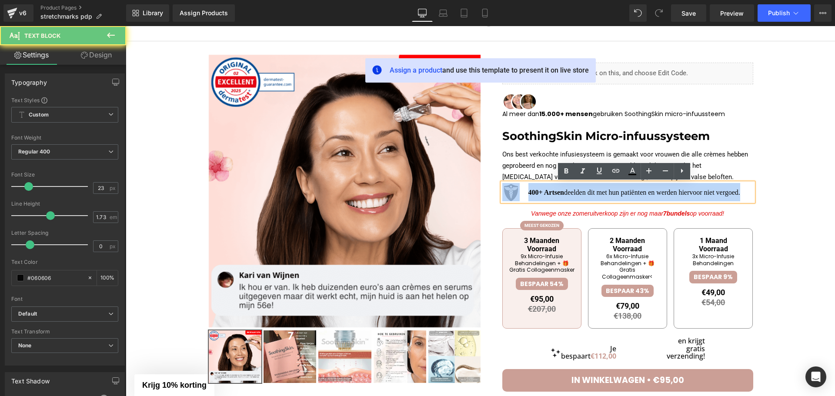
click at [564, 195] on span "deelden dit met hun patiënten en werden hiervoor niet vergoed." at bounding box center [652, 192] width 176 height 7
click at [528, 194] on strong "400+ Artsen" at bounding box center [546, 192] width 36 height 7
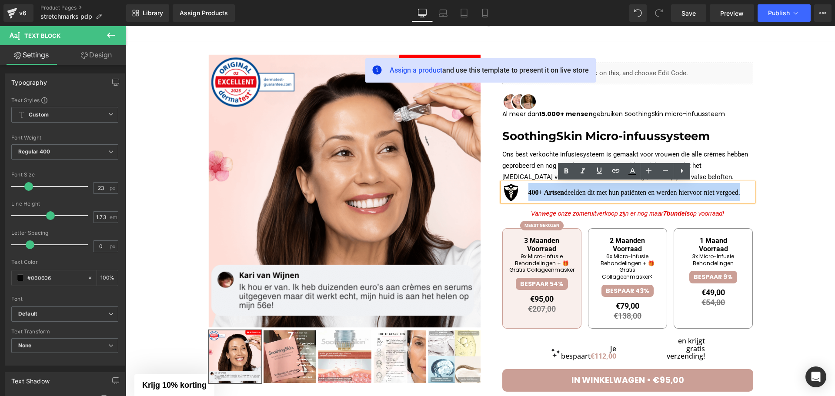
drag, startPoint x: 742, startPoint y: 191, endPoint x: 524, endPoint y: 195, distance: 217.9
click at [524, 195] on p "400+ Artsen deelden dit met hun patiënten en werden hiervoor niet vergoed." at bounding box center [627, 192] width 251 height 18
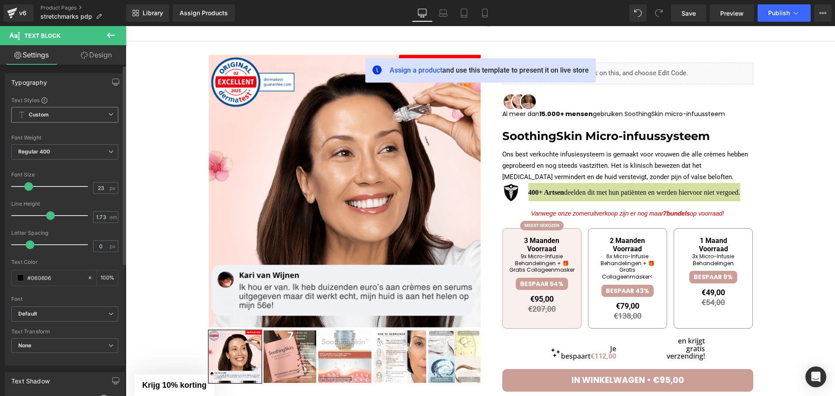
click at [42, 123] on div "Custom Setup Global Style Custom Setup Global Style" at bounding box center [64, 117] width 107 height 20
click at [45, 120] on span "Custom Setup Global Style" at bounding box center [64, 115] width 107 height 16
click at [48, 312] on b "Default" at bounding box center [61, 314] width 87 height 7
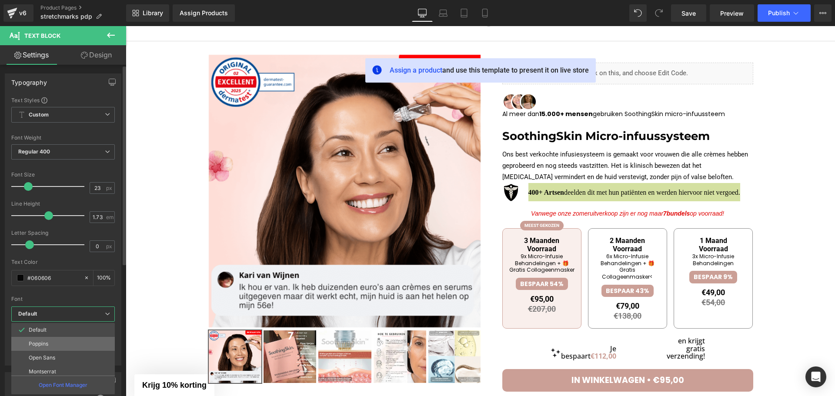
click at [53, 344] on li "Poppins" at bounding box center [64, 344] width 107 height 14
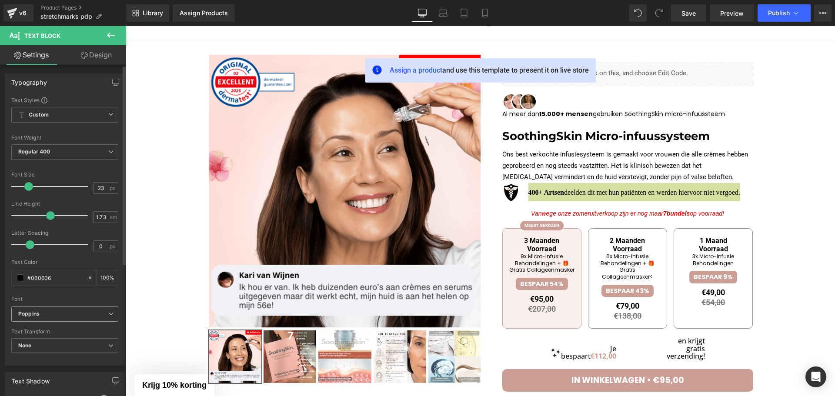
click at [53, 318] on span "Poppins" at bounding box center [64, 314] width 107 height 15
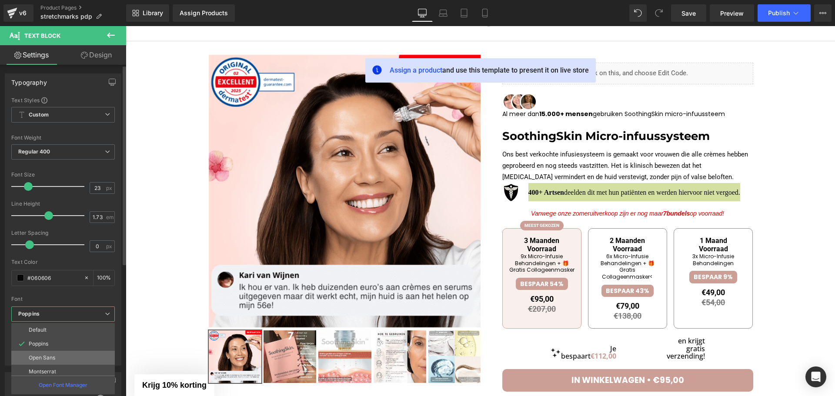
click at [44, 361] on p "Open Sans" at bounding box center [42, 358] width 27 height 6
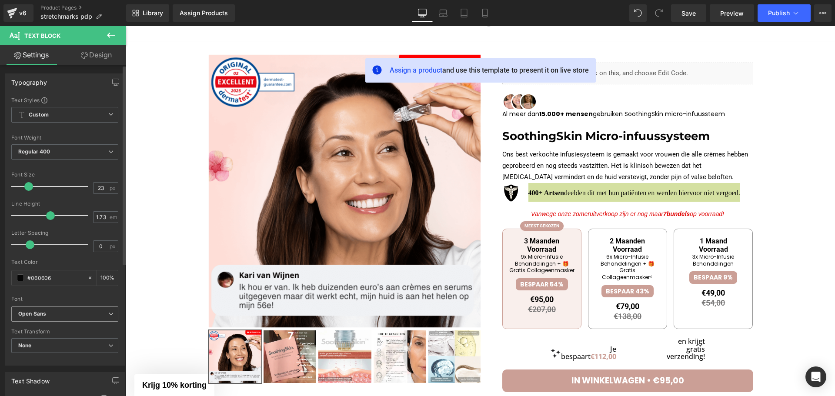
click at [65, 316] on b "Open Sans" at bounding box center [63, 314] width 90 height 7
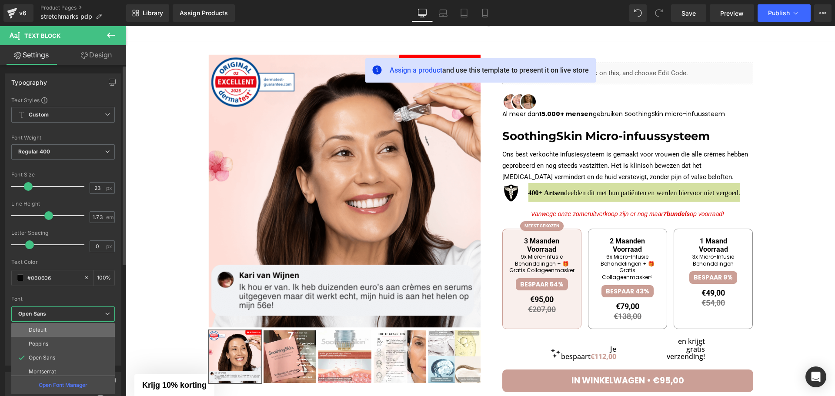
click at [53, 334] on li "Default" at bounding box center [64, 330] width 107 height 14
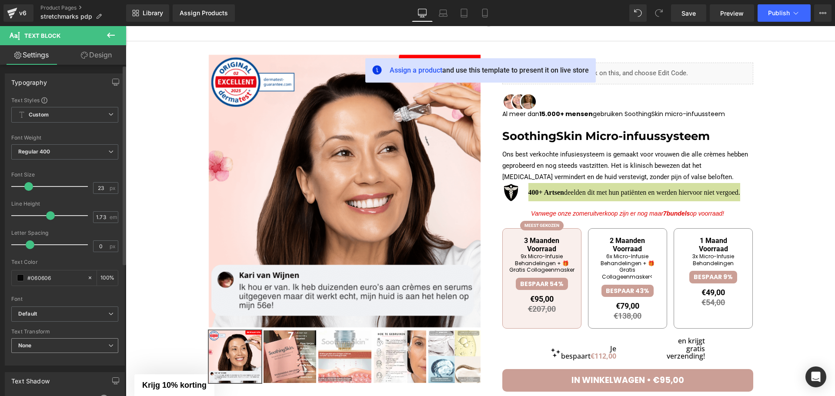
click at [47, 344] on span "None" at bounding box center [64, 345] width 107 height 15
click at [50, 369] on li "Uppercase" at bounding box center [63, 374] width 104 height 13
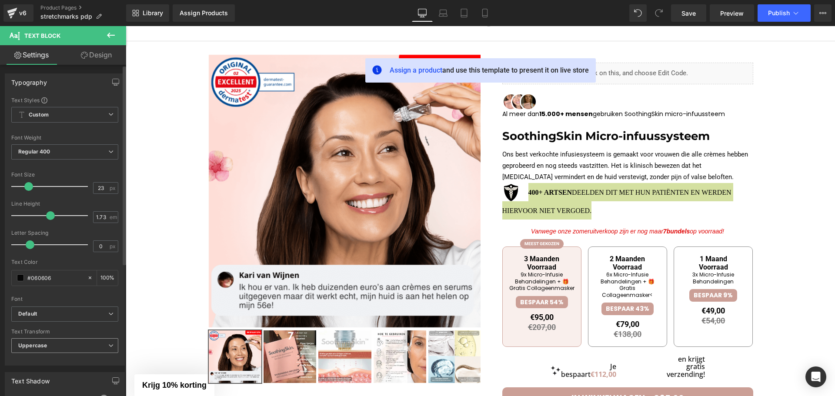
click at [60, 347] on span "Uppercase" at bounding box center [64, 345] width 107 height 15
click at [54, 362] on li "None" at bounding box center [63, 360] width 104 height 13
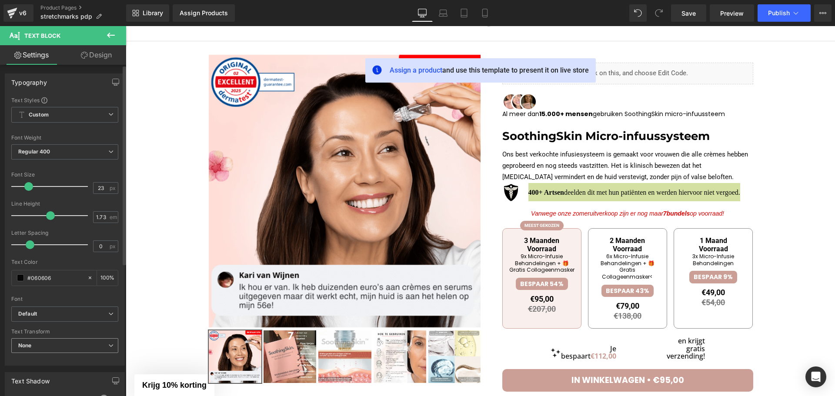
click at [59, 344] on span "None" at bounding box center [64, 345] width 107 height 15
click at [42, 381] on li "Lowercase" at bounding box center [63, 387] width 104 height 13
click at [53, 344] on span "Lowercase" at bounding box center [64, 345] width 107 height 15
drag, startPoint x: 50, startPoint y: 361, endPoint x: 46, endPoint y: 321, distance: 39.8
click at [50, 361] on li "None" at bounding box center [63, 360] width 104 height 13
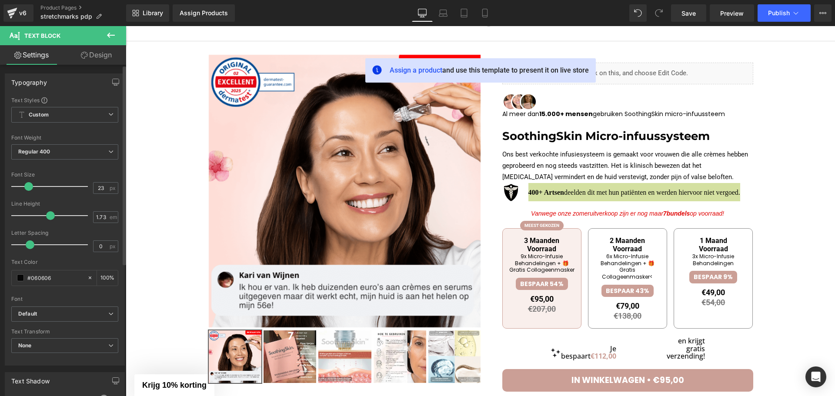
click at [41, 289] on div "Text Color #060606 100 %" at bounding box center [64, 277] width 107 height 37
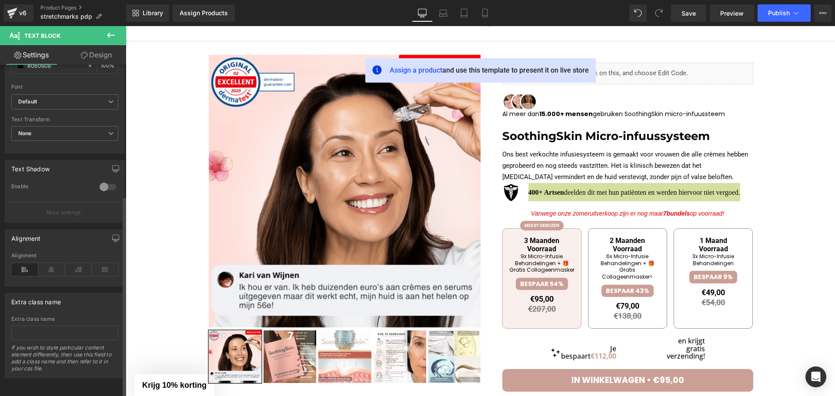
scroll to position [217, 0]
click at [49, 266] on icon at bounding box center [51, 269] width 27 height 13
click at [29, 267] on icon at bounding box center [24, 269] width 27 height 13
click at [49, 266] on icon at bounding box center [51, 269] width 27 height 13
click at [27, 268] on icon at bounding box center [24, 269] width 27 height 13
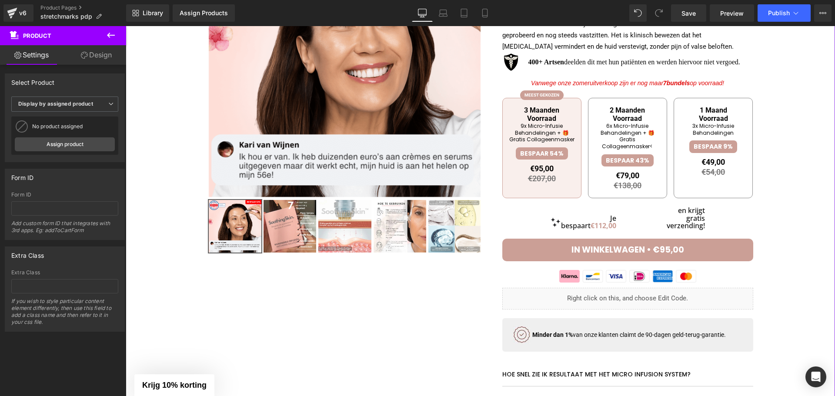
scroll to position [304, 0]
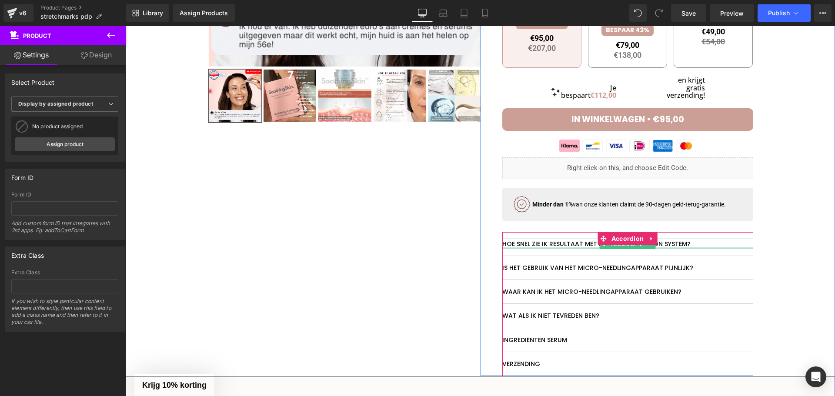
click at [522, 247] on div at bounding box center [627, 248] width 251 height 2
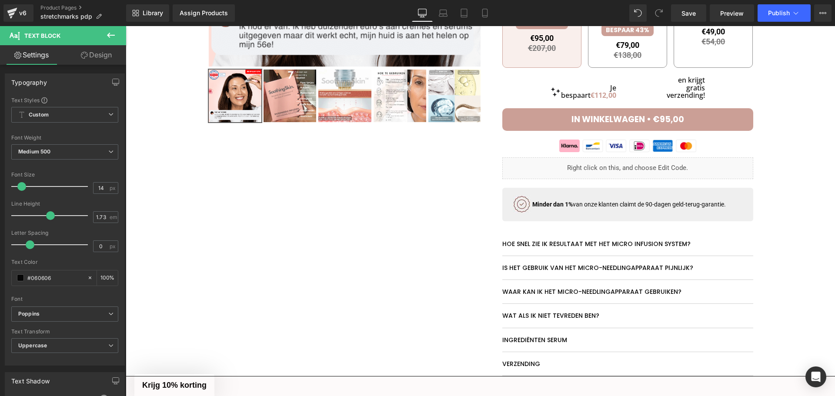
click at [88, 49] on link "Design" at bounding box center [96, 55] width 63 height 20
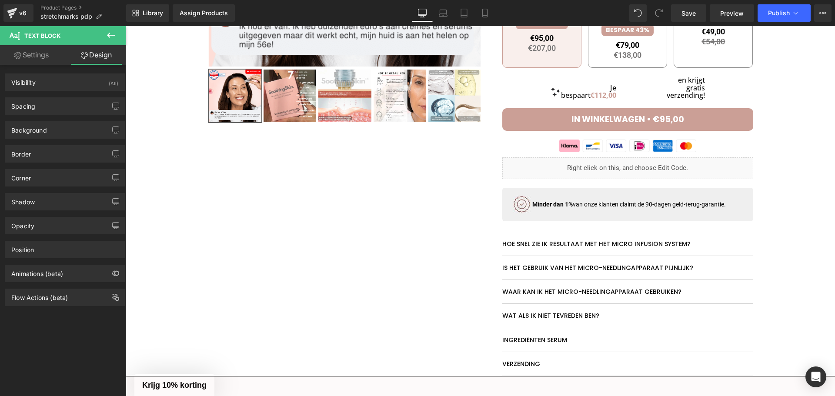
click at [35, 60] on link "Settings" at bounding box center [31, 55] width 63 height 20
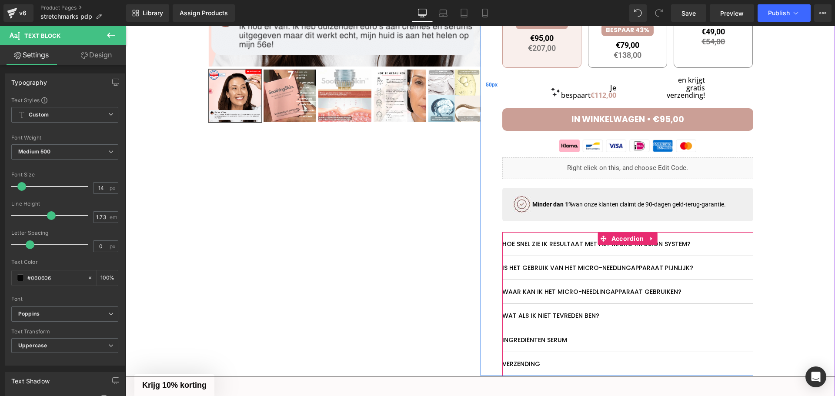
scroll to position [348, 0]
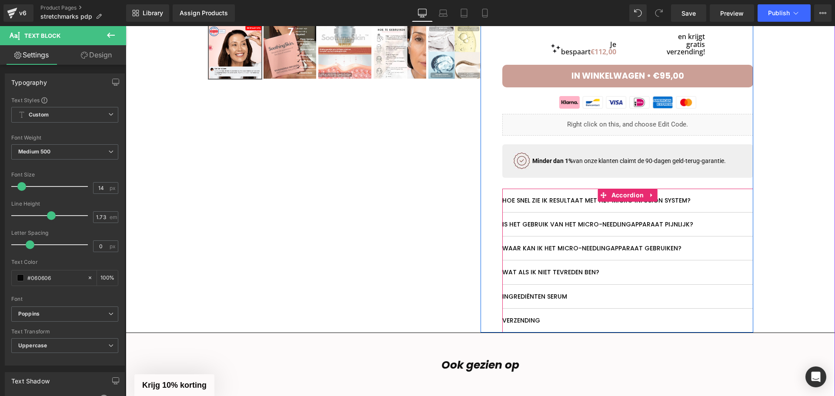
click at [570, 309] on div "VERZENDING Text Block" at bounding box center [627, 321] width 251 height 24
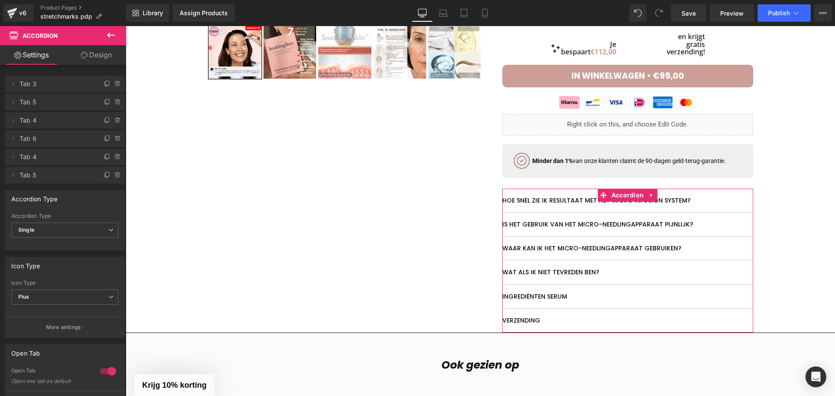
click at [90, 57] on link "Design" at bounding box center [96, 55] width 63 height 20
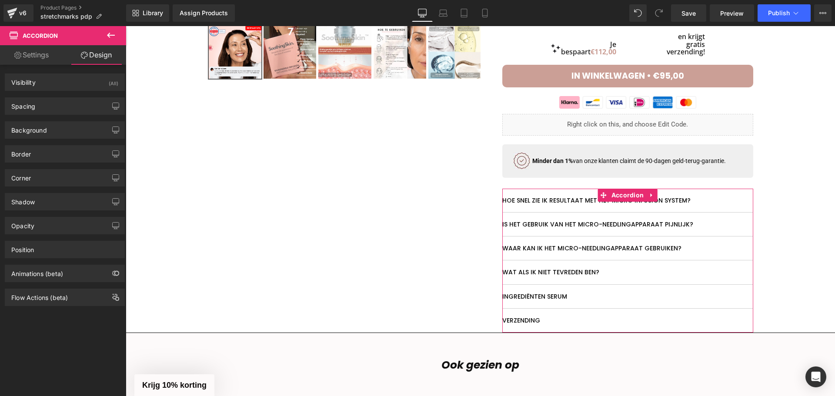
click at [44, 55] on link "Settings" at bounding box center [31, 55] width 63 height 20
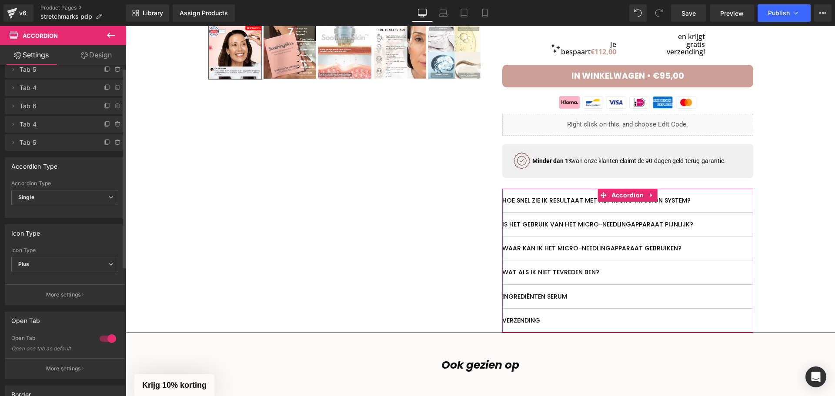
scroll to position [43, 0]
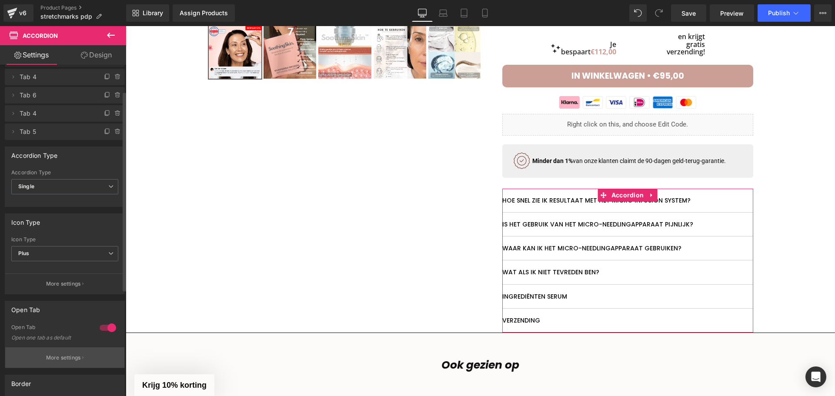
click at [64, 354] on p "More settings" at bounding box center [63, 358] width 35 height 8
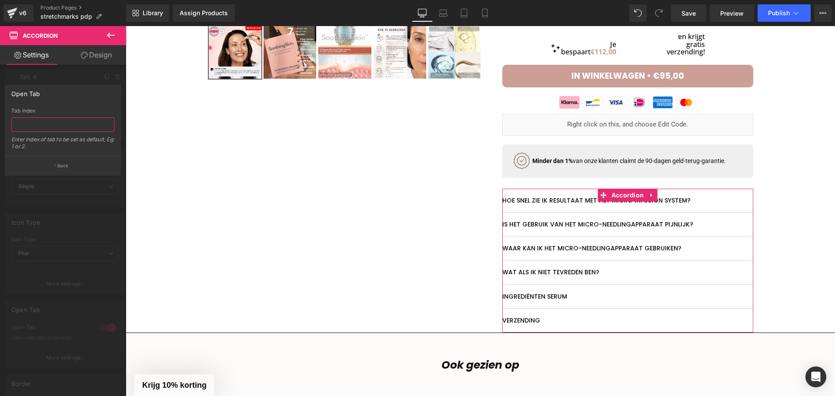
click at [53, 130] on input "text" at bounding box center [62, 124] width 103 height 14
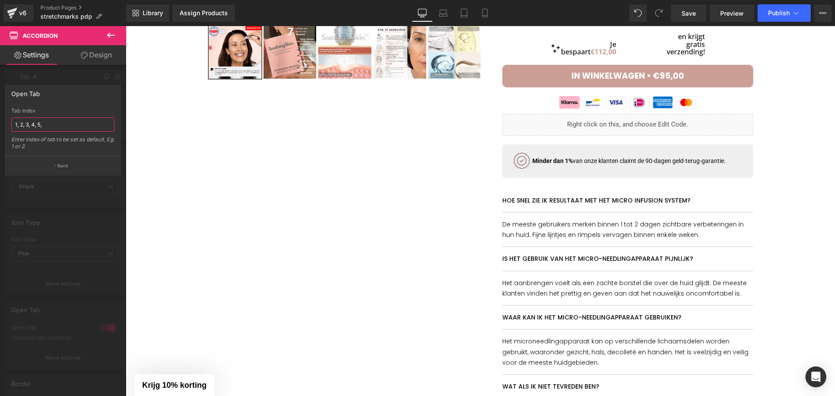
type input "1, 2, 3, 4, 5, 6"
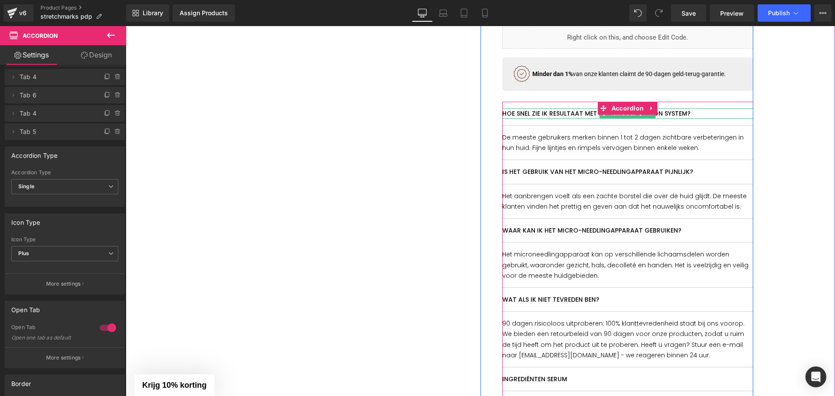
click at [550, 108] on p "Hoe snel zie ik resultaat met het Micro Infusion System?" at bounding box center [627, 113] width 251 height 10
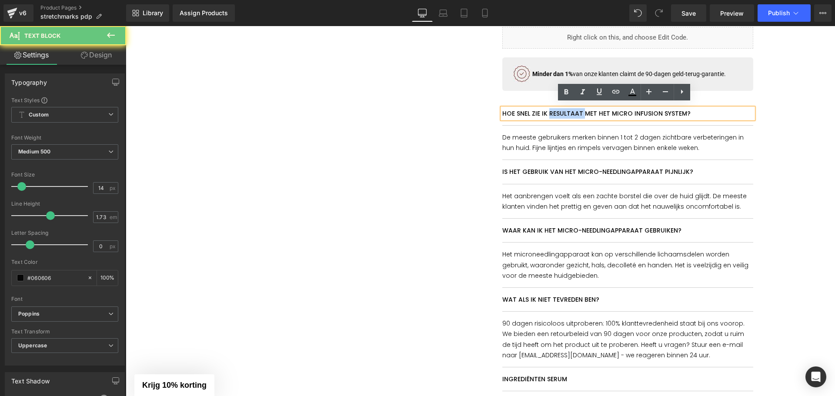
click at [550, 108] on p "Hoe snel zie ik resultaat met het Micro Infusion System?" at bounding box center [627, 113] width 251 height 10
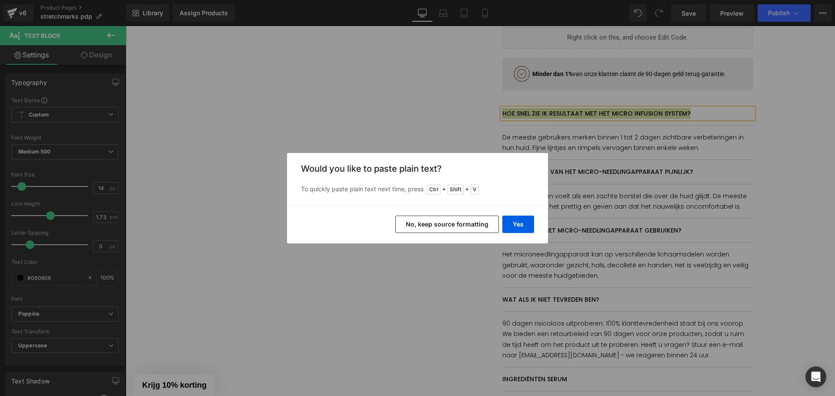
click at [485, 226] on button "No, keep source formatting" at bounding box center [447, 224] width 104 height 17
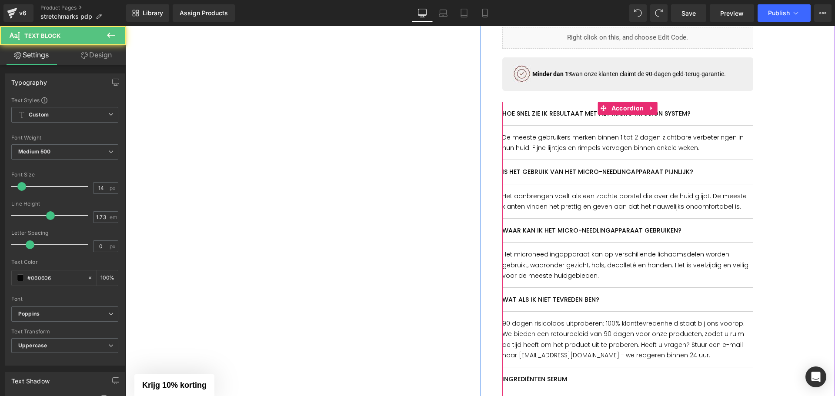
click at [568, 111] on p "Hoe snel zie ik resultaat met het Micro Infusion System?" at bounding box center [627, 113] width 251 height 10
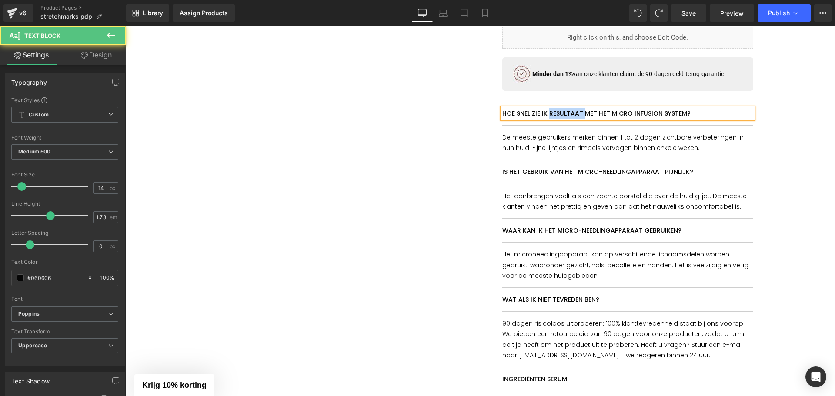
click at [568, 111] on p "Hoe snel zie ik resultaat met het Micro Infusion System?" at bounding box center [627, 113] width 251 height 10
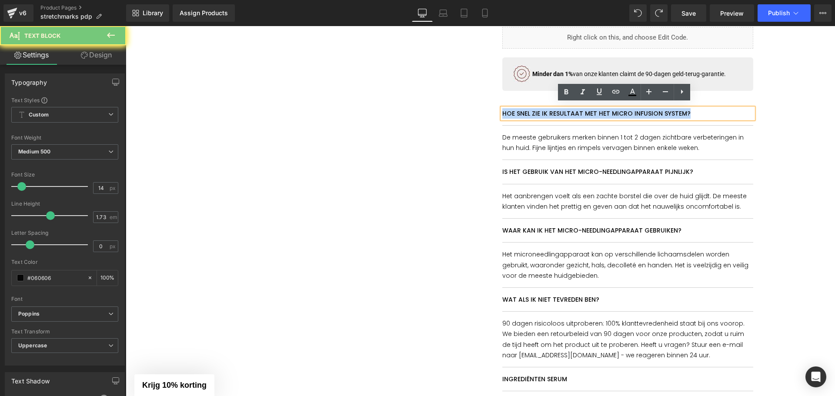
click at [568, 111] on p "Hoe snel zie ik resultaat met het Micro Infusion System?" at bounding box center [627, 113] width 251 height 10
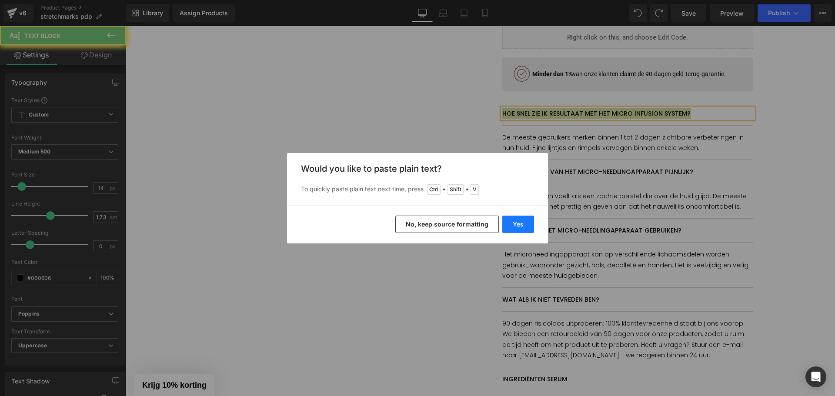
click at [524, 223] on button "Yes" at bounding box center [518, 224] width 32 height 17
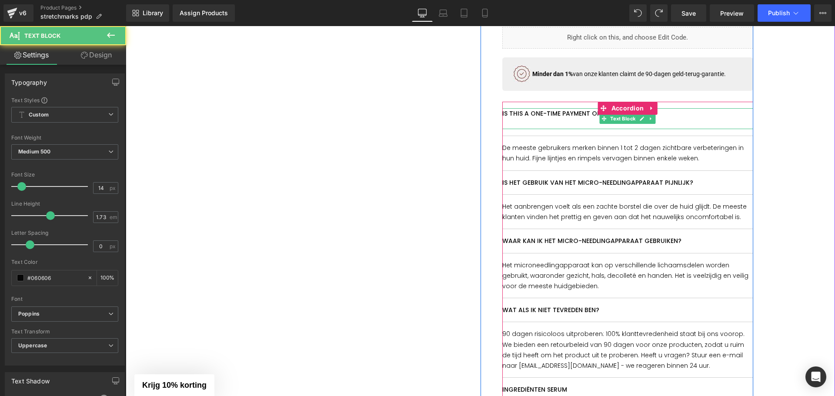
click at [525, 122] on p at bounding box center [627, 124] width 251 height 10
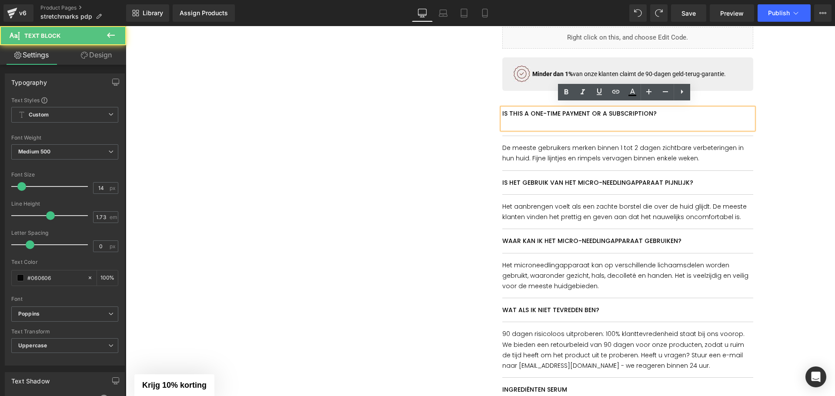
click at [530, 119] on p at bounding box center [627, 124] width 251 height 10
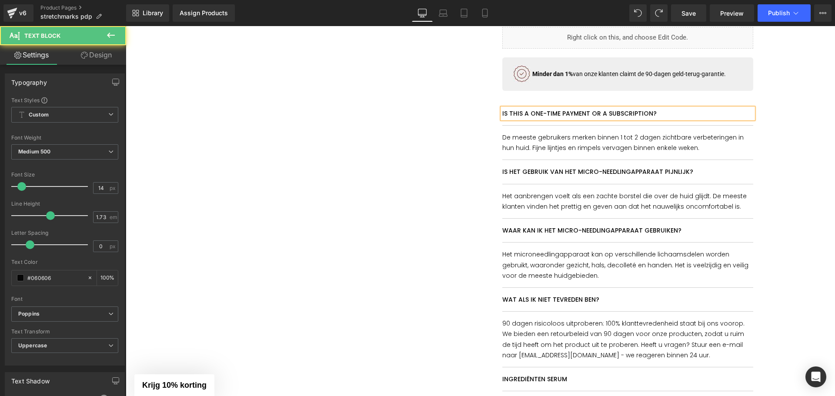
click at [535, 111] on p "Is this a one-time payment or a subscription?" at bounding box center [627, 113] width 251 height 10
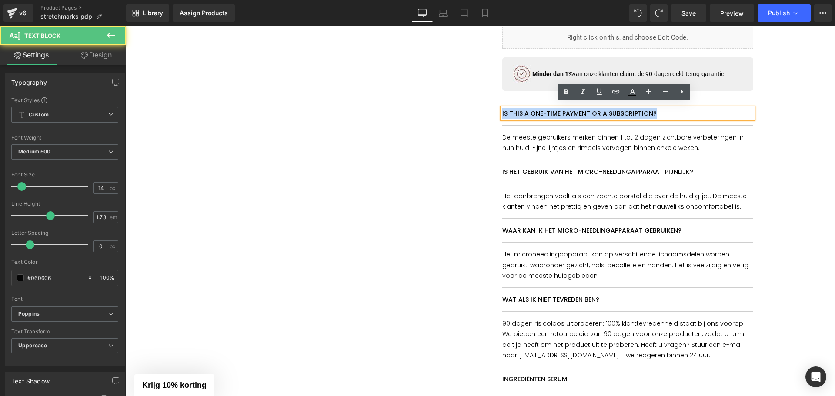
click at [535, 111] on p "Is this a one-time payment or a subscription?" at bounding box center [627, 113] width 251 height 10
copy p "Is this a one-time payment or a subscription?"
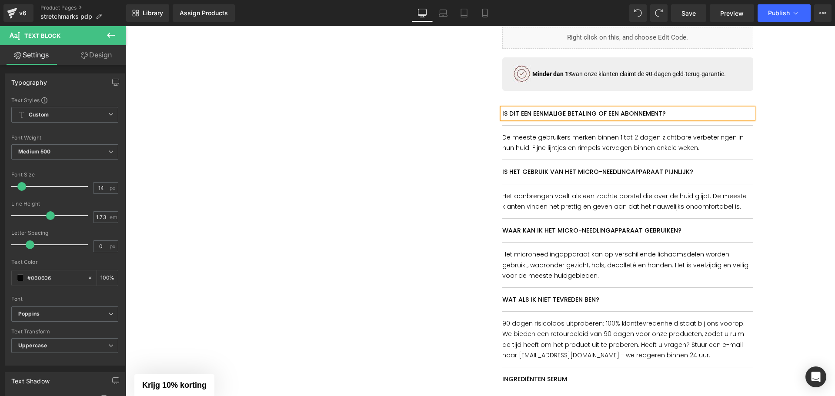
click at [547, 136] on p "De meeste gebruikers merken binnen 1 tot 2 dagen zichtbare verbeteringen in hun…" at bounding box center [627, 142] width 251 height 21
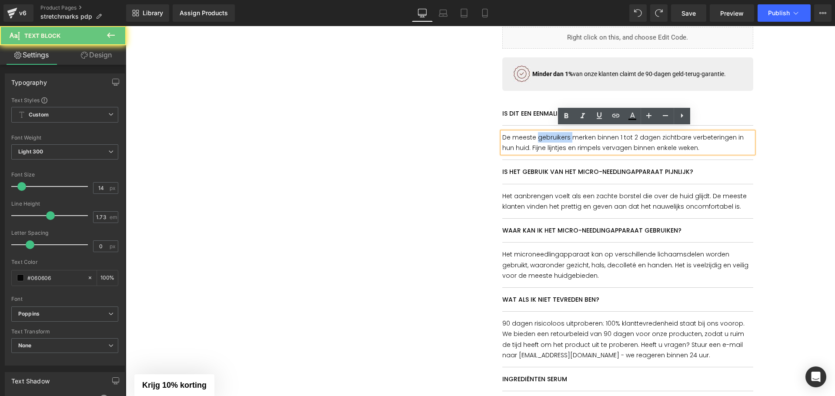
click at [547, 136] on p "De meeste gebruikers merken binnen 1 tot 2 dagen zichtbare verbeteringen in hun…" at bounding box center [627, 142] width 251 height 21
paste div
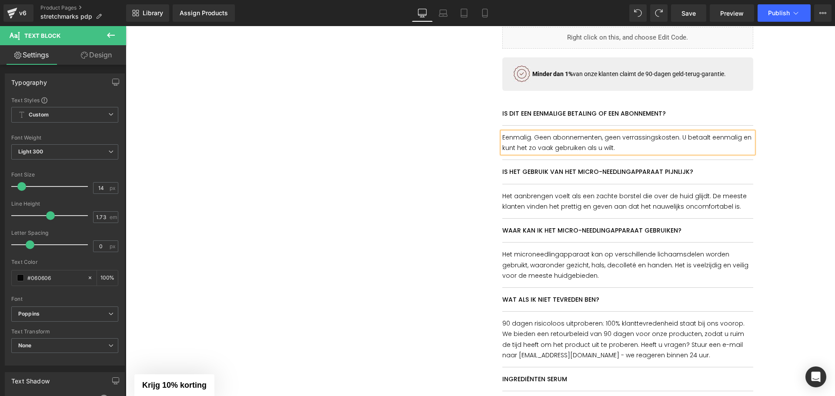
click at [549, 170] on p "Is het gebruik van het micro-needlingapparaat pijnlijk?" at bounding box center [627, 172] width 251 height 10
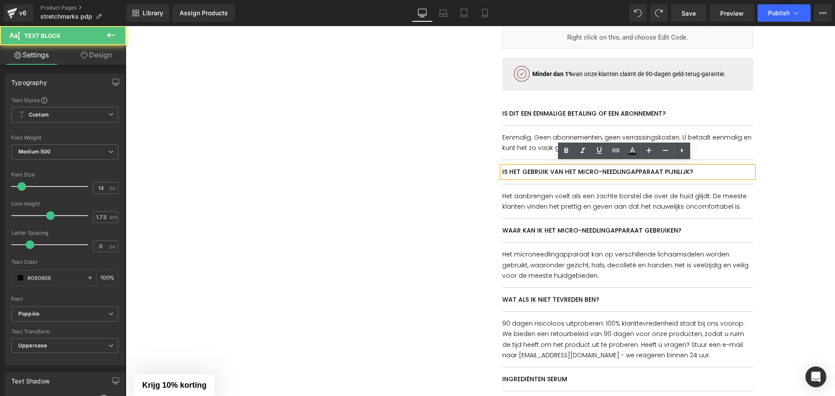
click at [549, 169] on p "Is het gebruik van het micro-needlingapparaat pijnlijk?" at bounding box center [627, 172] width 251 height 10
click at [550, 169] on p "Is het gebruik van het micro-needlingapparaat pijnlijk?" at bounding box center [627, 172] width 251 height 10
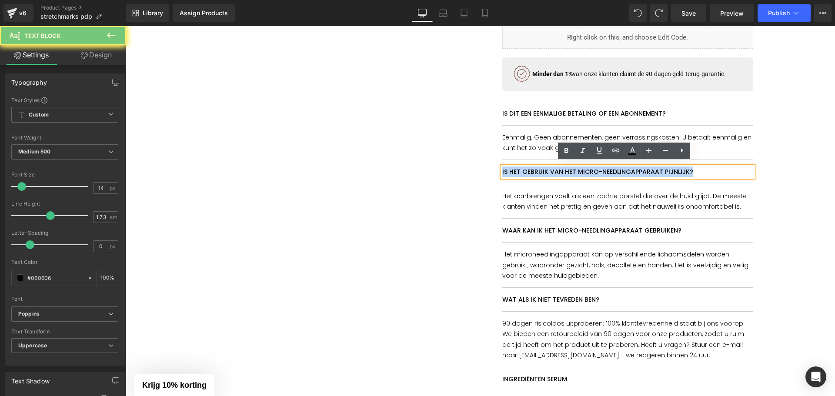
click at [550, 169] on p "Is het gebruik van het micro-needlingapparaat pijnlijk?" at bounding box center [627, 172] width 251 height 10
paste div
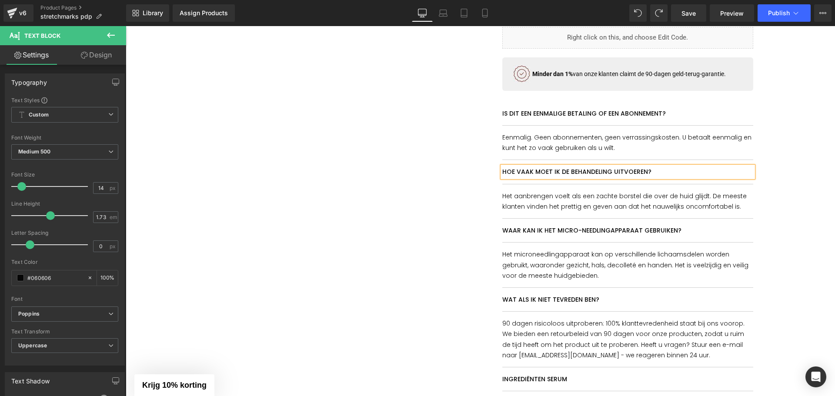
click at [562, 197] on p "Het aanbrengen voelt als een zachte borstel die over de huid glijdt. De meeste …" at bounding box center [627, 201] width 251 height 21
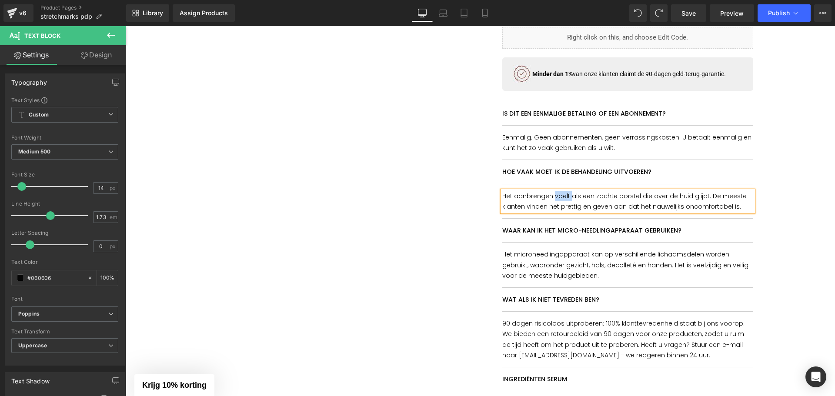
click at [562, 197] on p "Het aanbrengen voelt als een zachte borstel die over de huid glijdt. De meeste …" at bounding box center [627, 201] width 251 height 21
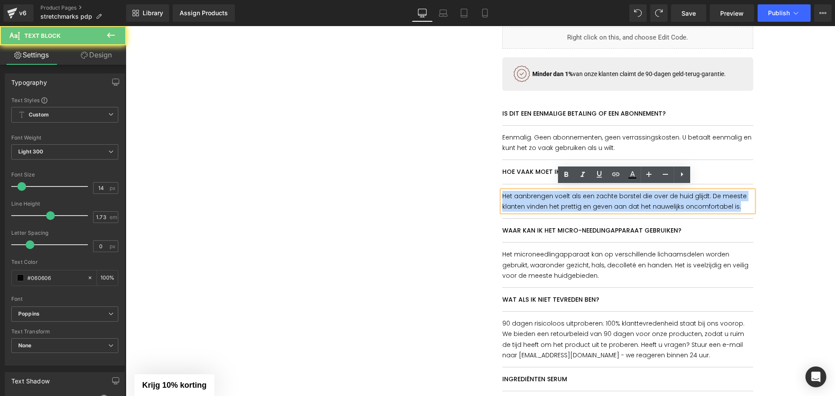
click at [562, 197] on p "Het aanbrengen voelt als een zachte borstel die over de huid glijdt. De meeste …" at bounding box center [627, 201] width 251 height 21
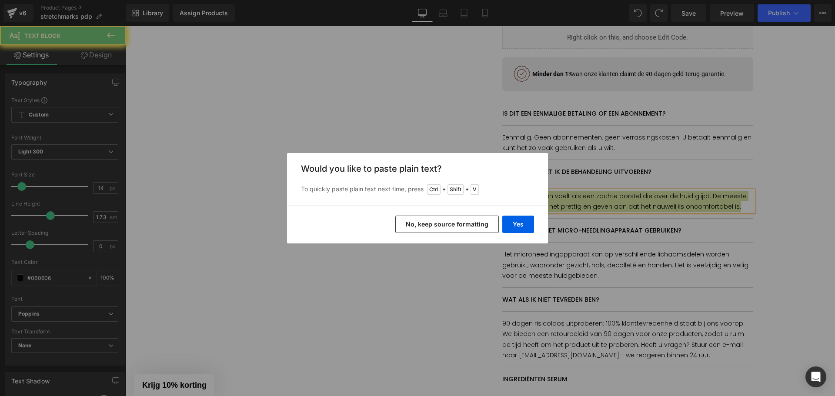
click at [474, 224] on button "No, keep source formatting" at bounding box center [447, 224] width 104 height 17
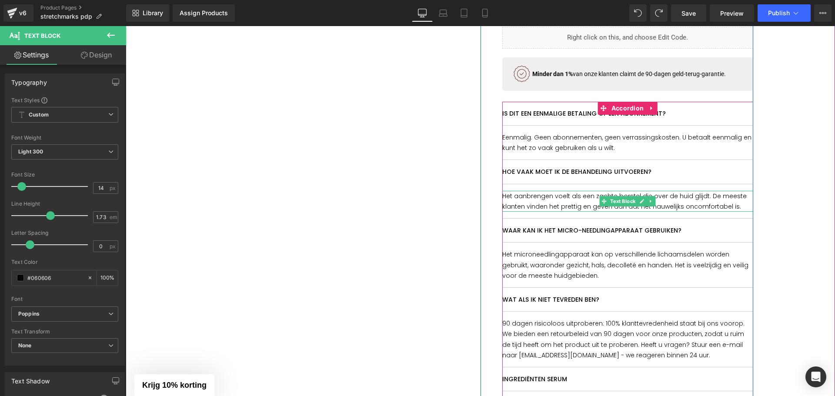
click at [538, 197] on p "Het aanbrengen voelt als een zachte borstel die over de huid glijdt. De meeste …" at bounding box center [627, 201] width 251 height 21
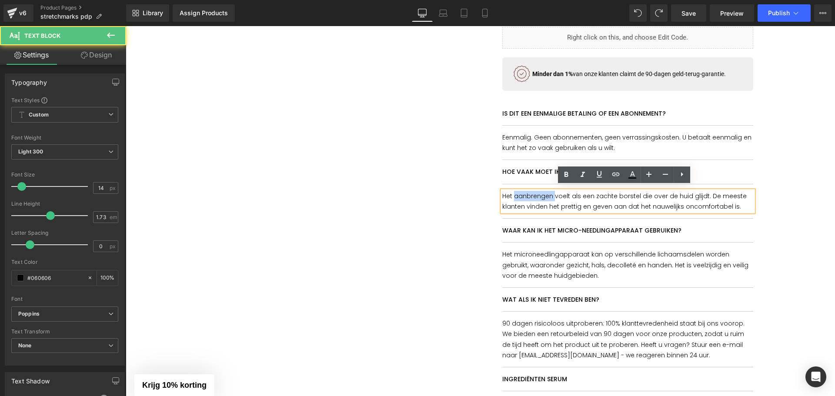
click at [538, 197] on p "Het aanbrengen voelt als een zachte borstel die over de huid glijdt. De meeste …" at bounding box center [627, 201] width 251 height 21
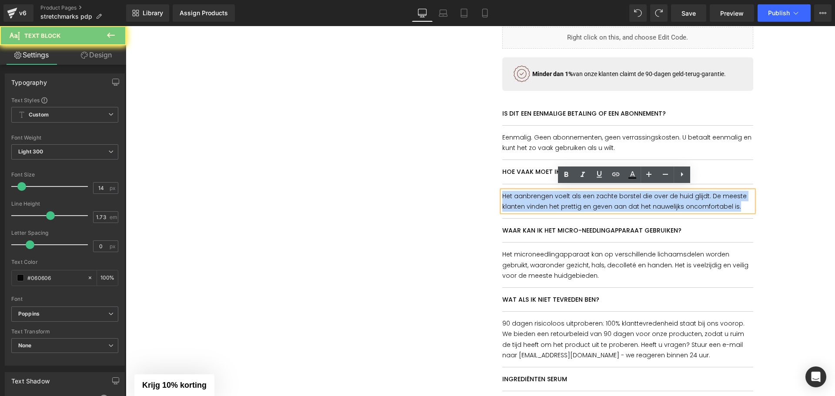
click at [538, 197] on p "Het aanbrengen voelt als een zachte borstel die over de huid glijdt. De meeste …" at bounding box center [627, 201] width 251 height 21
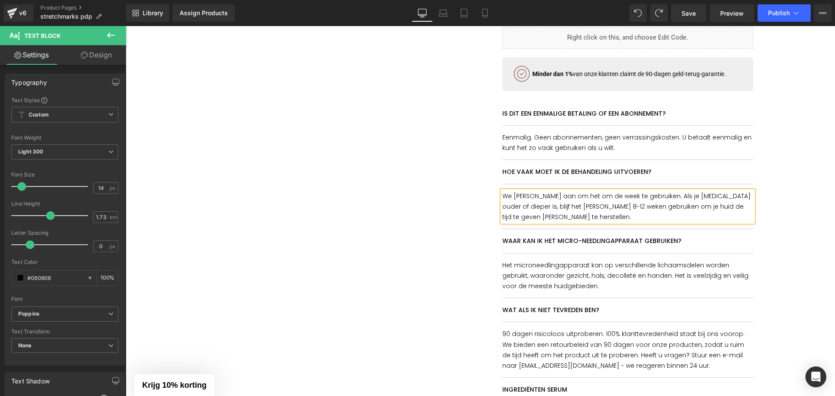
scroll to position [478, 0]
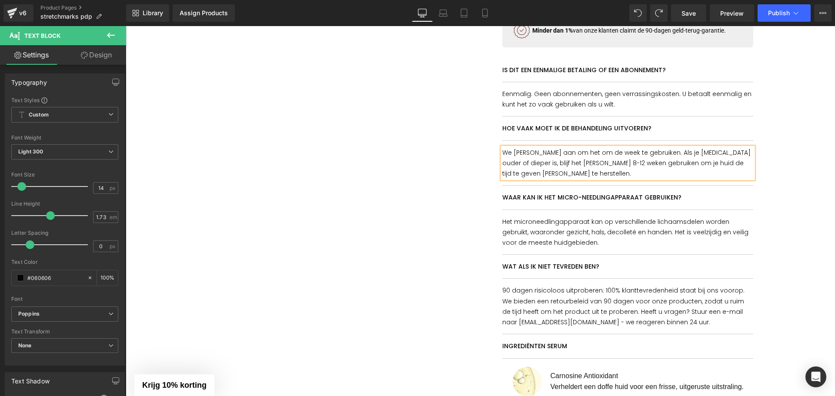
click at [126, 26] on div at bounding box center [126, 26] width 0 height 0
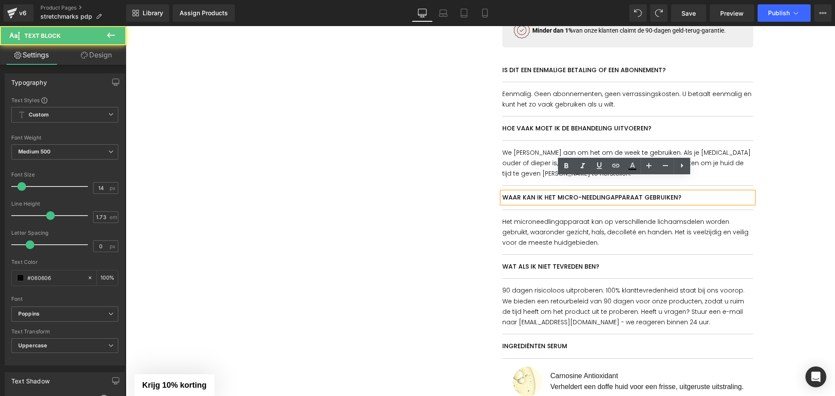
click at [539, 192] on p "Waar kan ik het micro-needlingapparaat gebruiken?" at bounding box center [627, 197] width 251 height 10
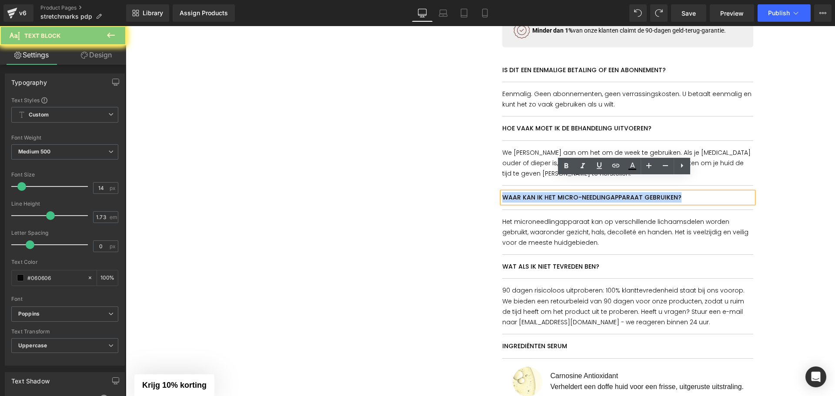
click at [539, 192] on p "Waar kan ik het micro-needlingapparaat gebruiken?" at bounding box center [627, 197] width 251 height 10
copy p "Waar kan ik het micro-needlingapparaat gebruiken?"
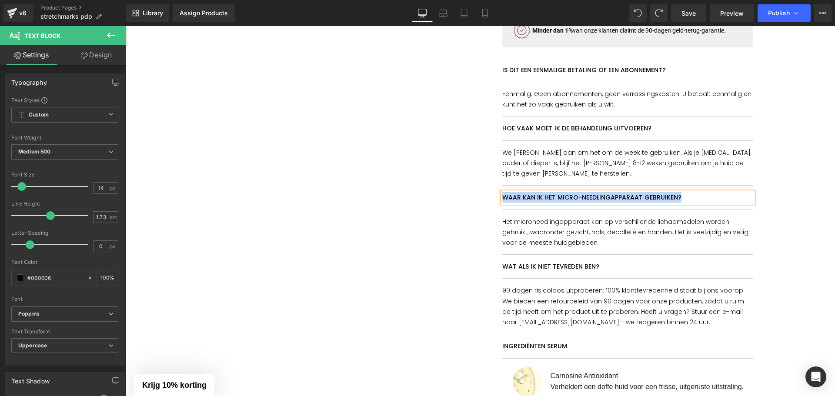
paste div
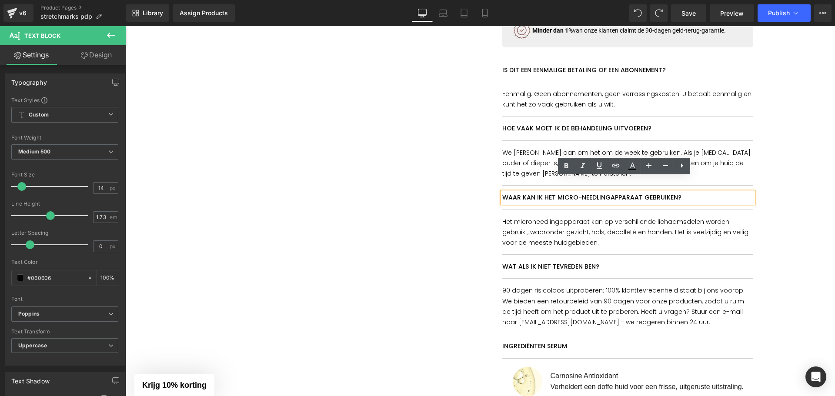
click at [525, 192] on p "Waar kan ik het micro-needlingapparaat gebruiken?" at bounding box center [627, 197] width 251 height 10
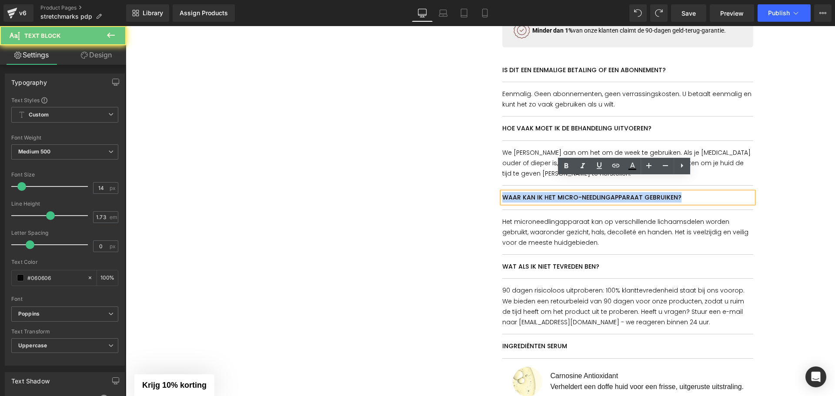
click at [525, 192] on p "Waar kan ik het micro-needlingapparaat gebruiken?" at bounding box center [627, 197] width 251 height 10
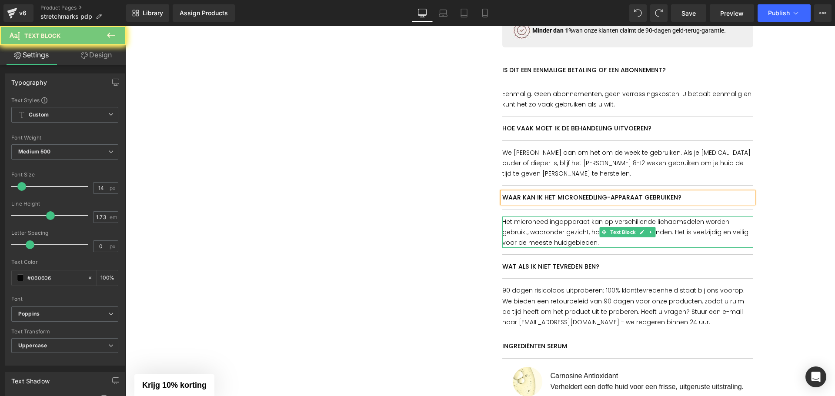
click at [548, 217] on p "Het microneedlingapparaat kan op verschillende lichaamsdelen worden gebruikt, w…" at bounding box center [627, 233] width 251 height 32
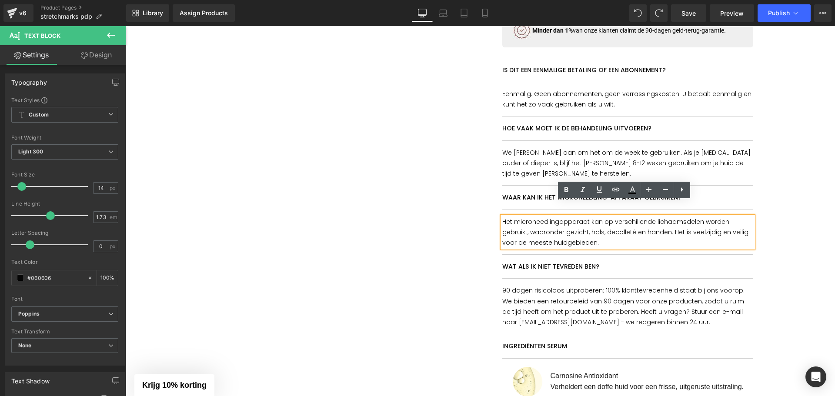
click at [531, 192] on p "Waar kan ik het microneedling-apparaat gebruiken?" at bounding box center [627, 197] width 251 height 10
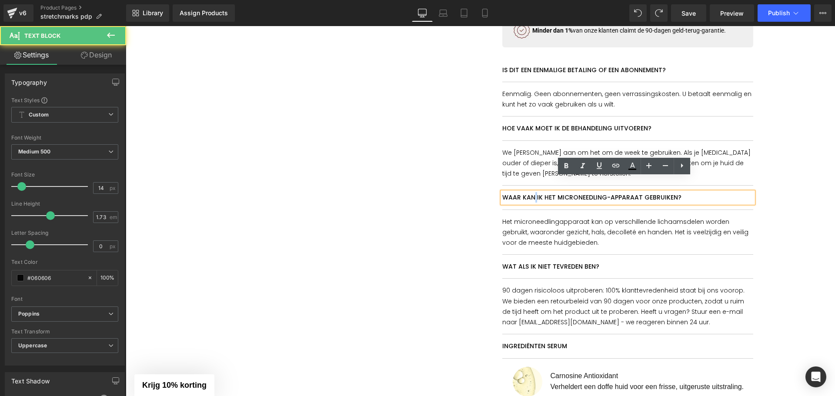
click at [531, 192] on p "Waar kan ik het microneedling-apparaat gebruiken?" at bounding box center [627, 197] width 251 height 10
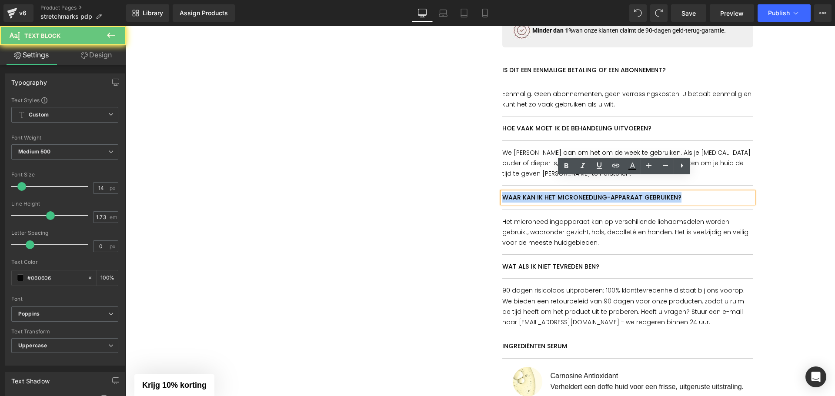
click at [531, 192] on p "Waar kan ik het microneedling-apparaat gebruiken?" at bounding box center [627, 197] width 251 height 10
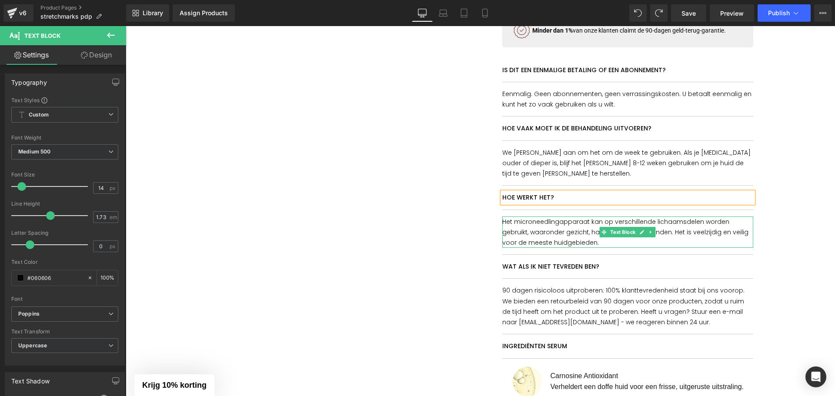
click at [554, 217] on p "Het microneedlingapparaat kan op verschillende lichaamsdelen worden gebruikt, w…" at bounding box center [627, 233] width 251 height 32
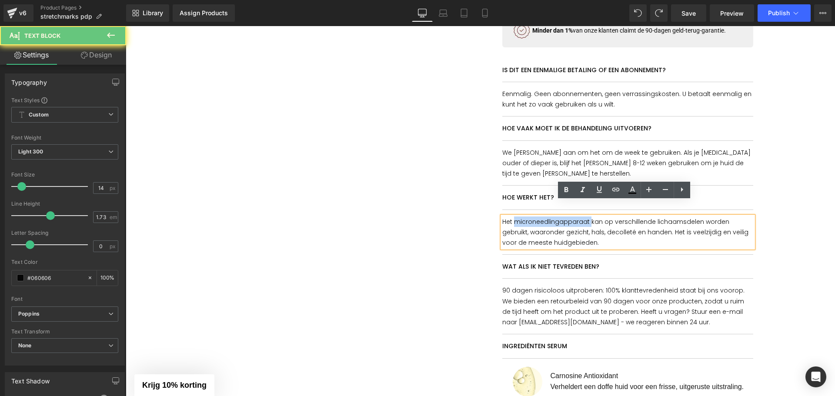
click at [554, 217] on p "Het microneedlingapparaat kan op verschillende lichaamsdelen worden gebruikt, w…" at bounding box center [627, 233] width 251 height 32
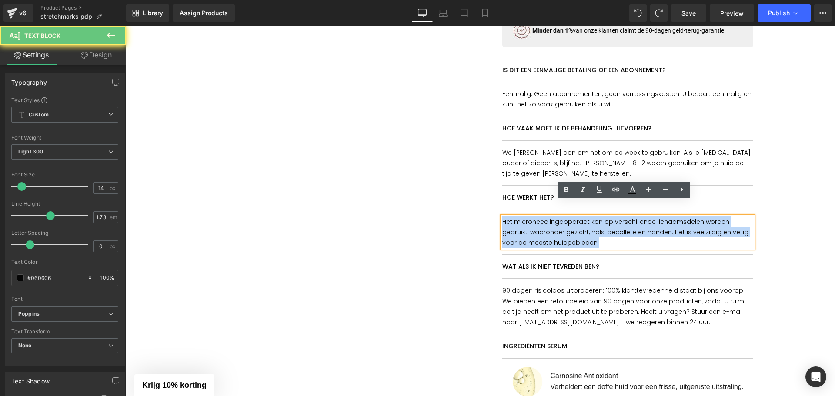
click at [554, 217] on p "Het microneedlingapparaat kan op verschillende lichaamsdelen worden gebruikt, w…" at bounding box center [627, 233] width 251 height 32
paste div
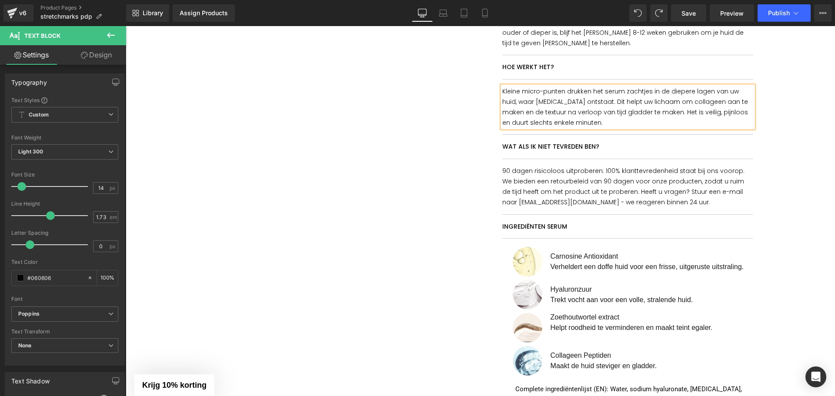
scroll to position [522, 0]
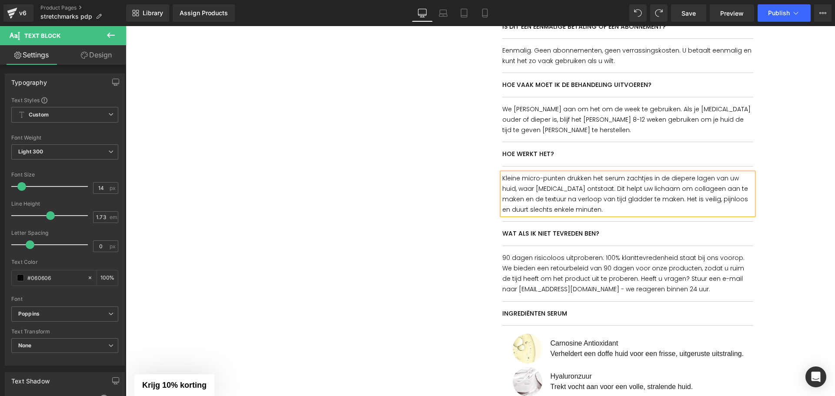
click at [126, 26] on div at bounding box center [126, 26] width 0 height 0
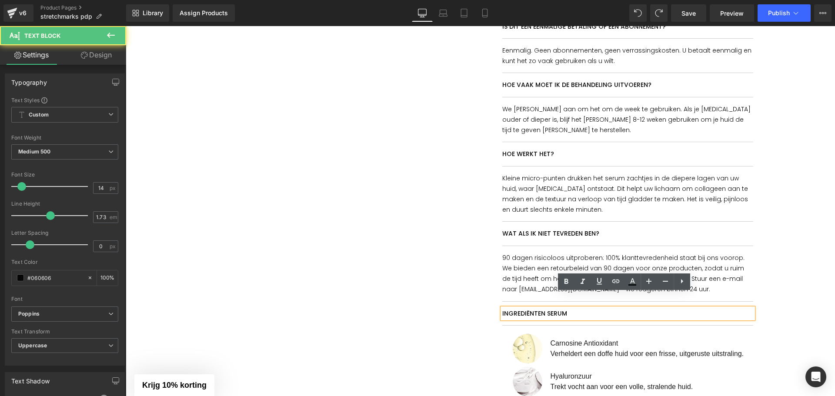
click at [535, 308] on p "ingrediënteN serum" at bounding box center [627, 313] width 251 height 10
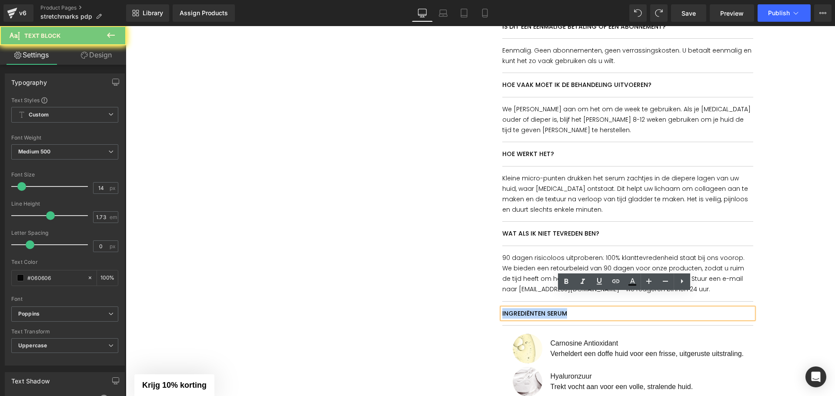
click at [535, 308] on p "ingrediënteN serum" at bounding box center [627, 313] width 251 height 10
paste div
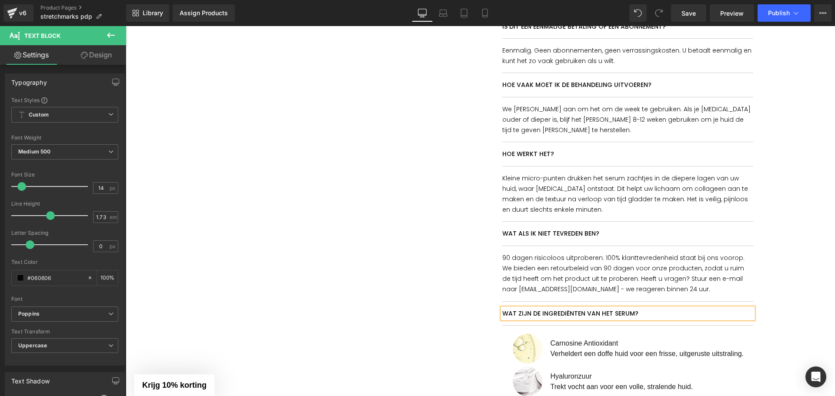
click at [464, 271] on div at bounding box center [480, 90] width 545 height 1028
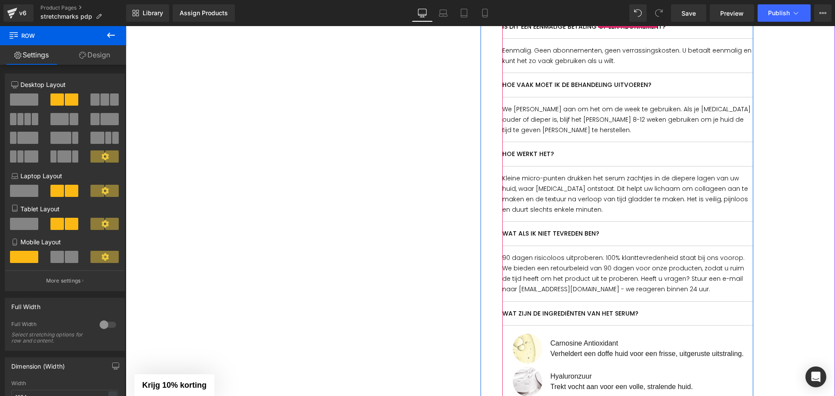
scroll to position [565, 0]
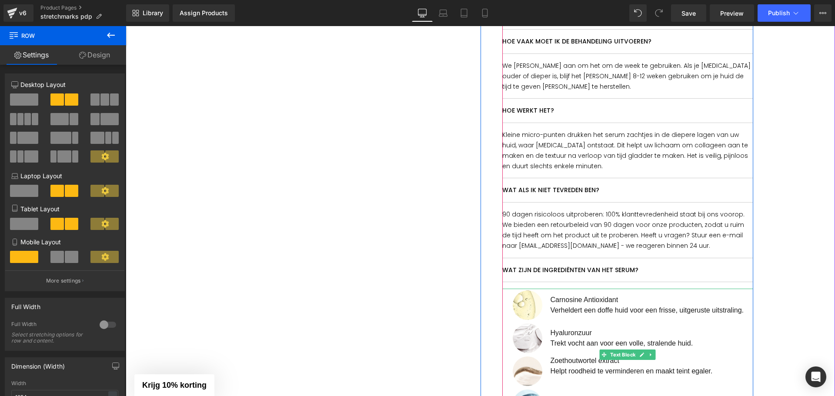
click at [537, 289] on img at bounding box center [527, 305] width 33 height 33
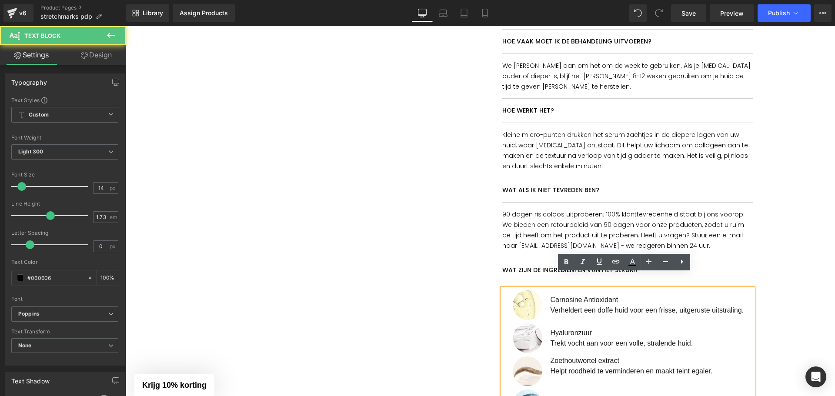
click at [504, 289] on div "Carnosine Antioxidant Verheldert een doffe huid voor een frisse, uitgeruste uit…" at bounding box center [627, 355] width 251 height 132
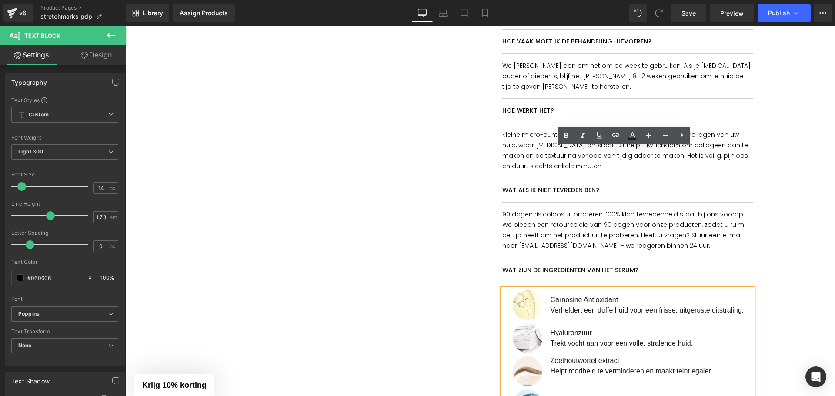
scroll to position [696, 0]
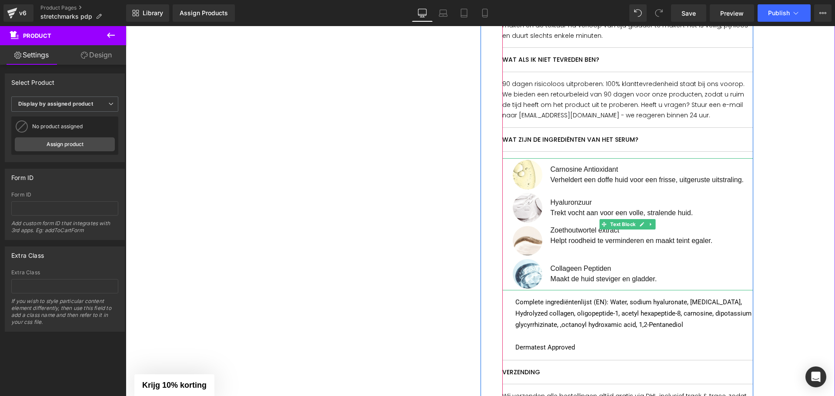
click at [511, 158] on img at bounding box center [527, 174] width 33 height 33
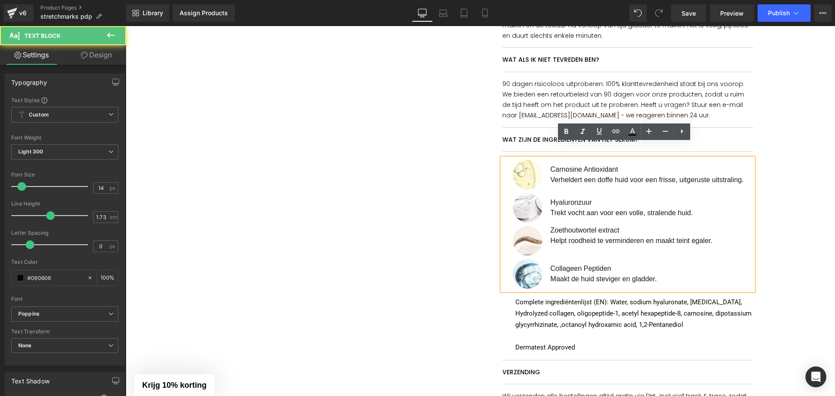
click at [551, 166] on span "Carnosine Antioxidant" at bounding box center [585, 169] width 68 height 7
click at [511, 158] on img at bounding box center [527, 174] width 33 height 33
click at [506, 158] on div "Carnosine Antioxidant Verheldert een doffe huid voor een frisse, uitgeruste uit…" at bounding box center [627, 224] width 251 height 132
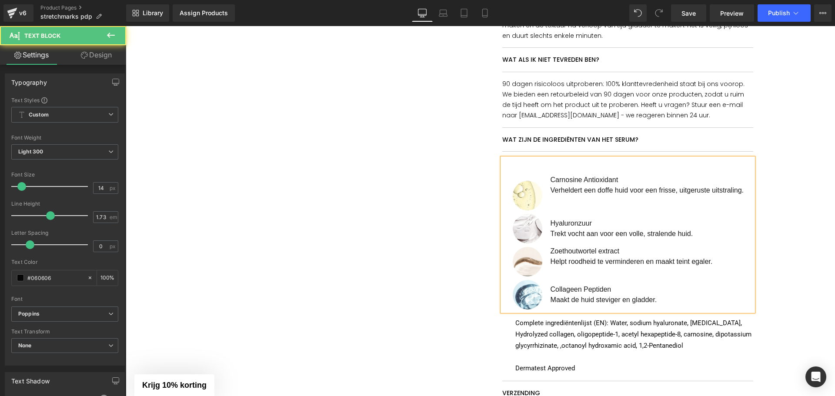
click at [553, 158] on div "Carnosine Antioxidant Verheldert een doffe huid voor een frisse, uitgeruste uit…" at bounding box center [632, 185] width 242 height 54
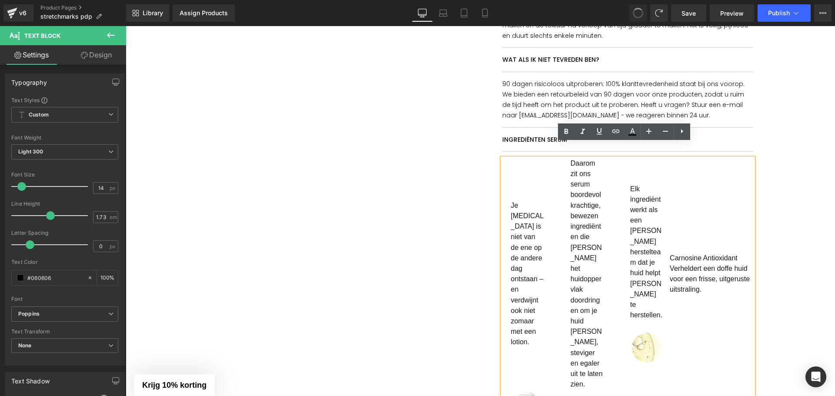
scroll to position [685, 0]
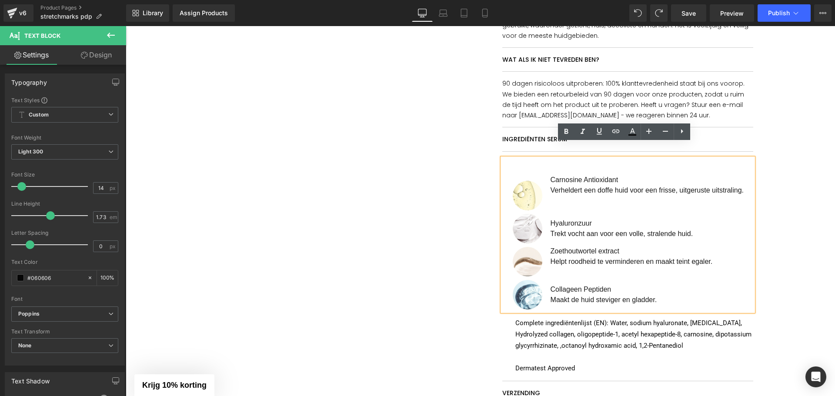
click at [511, 160] on div at bounding box center [527, 185] width 33 height 54
click at [505, 167] on div "Carnosine Antioxidant Verheldert een doffe huid voor een frisse, uitgeruste uit…" at bounding box center [627, 235] width 251 height 154
click at [504, 162] on div "Carnosine Antioxidant Verheldert een doffe huid voor een frisse, uitgeruste uit…" at bounding box center [627, 235] width 251 height 154
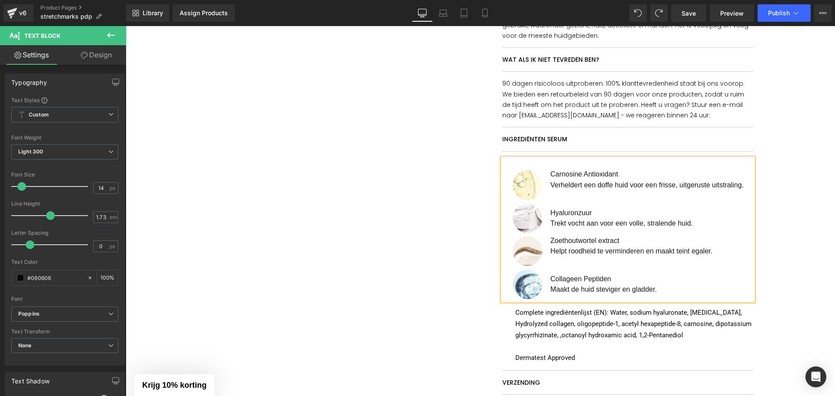
click at [511, 169] on img at bounding box center [527, 185] width 33 height 33
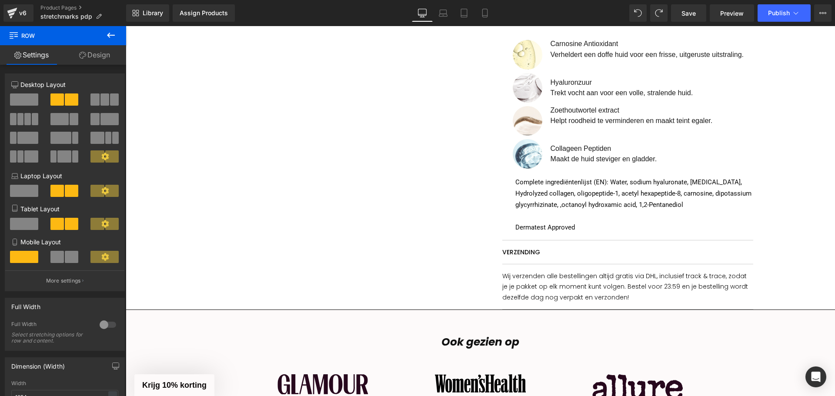
scroll to position [859, 0]
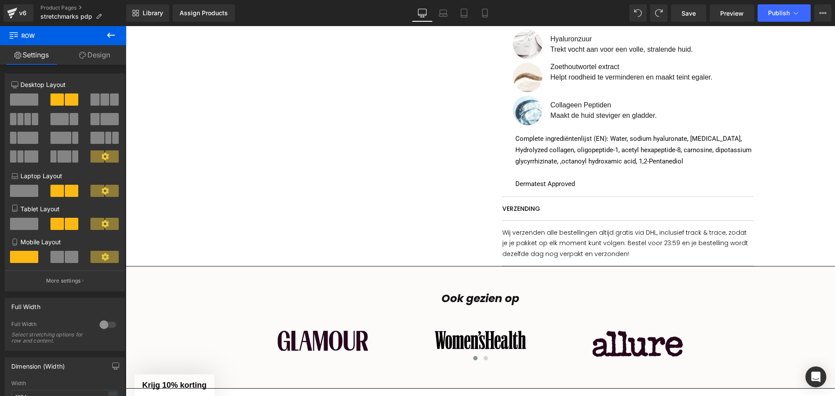
click at [517, 204] on p "VERZENDING" at bounding box center [627, 209] width 251 height 10
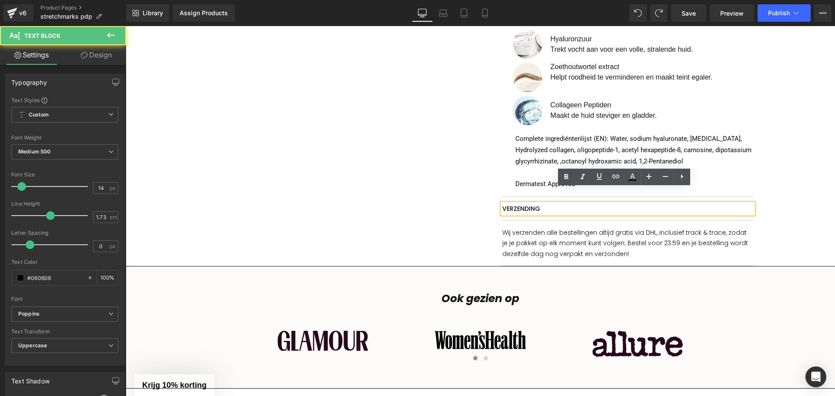
click at [518, 204] on p "VERZENDING" at bounding box center [627, 209] width 251 height 10
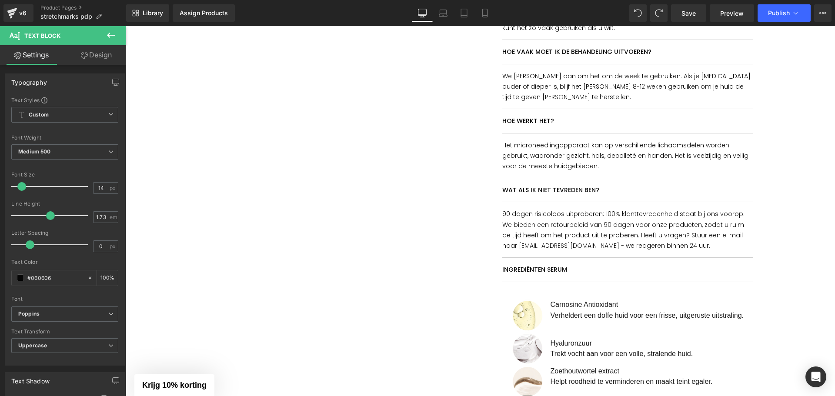
scroll to position [511, 0]
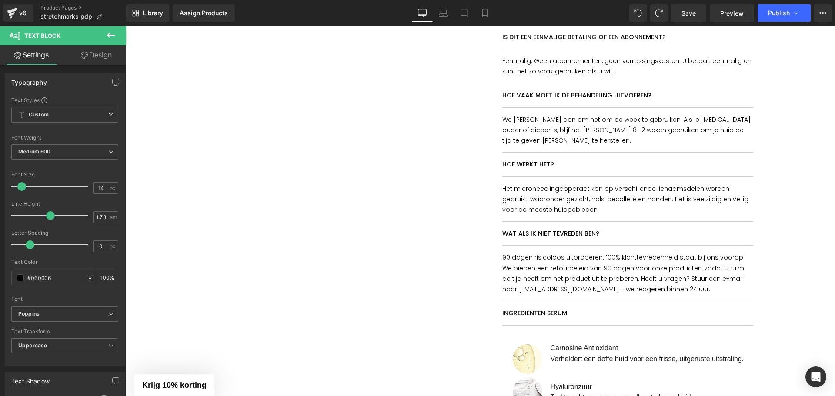
click at [554, 228] on p "Wat als ik niet tevreden ben?" at bounding box center [627, 233] width 251 height 10
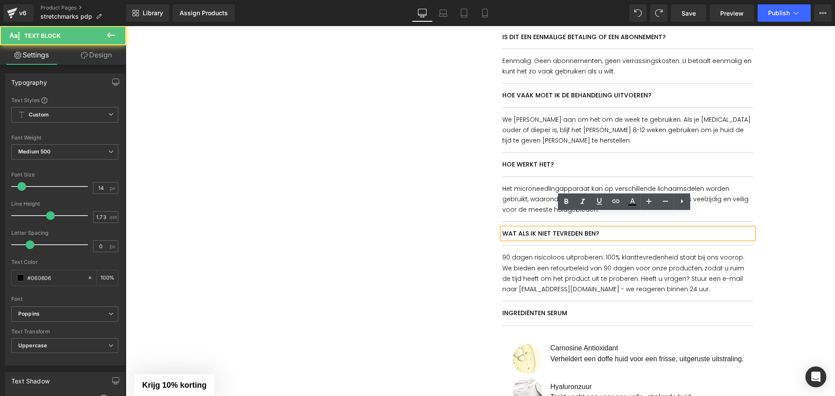
click at [536, 228] on p "Wat als ik niet tevreden ben?" at bounding box center [627, 233] width 251 height 10
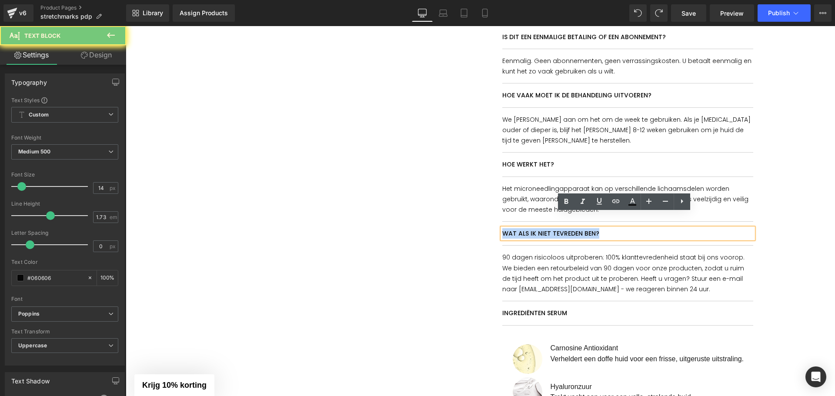
click at [536, 228] on p "Wat als ik niet tevreden ben?" at bounding box center [627, 233] width 251 height 10
click at [527, 228] on p "Wat als ik niet tevreden ben?" at bounding box center [627, 233] width 251 height 10
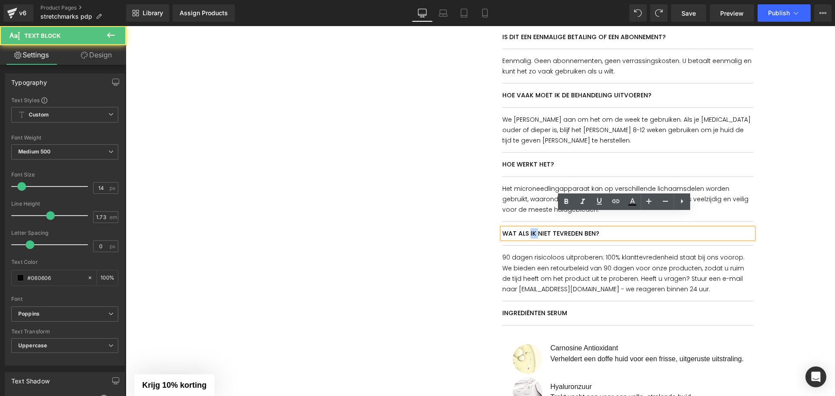
click at [527, 228] on p "Wat als ik niet tevreden ben?" at bounding box center [627, 233] width 251 height 10
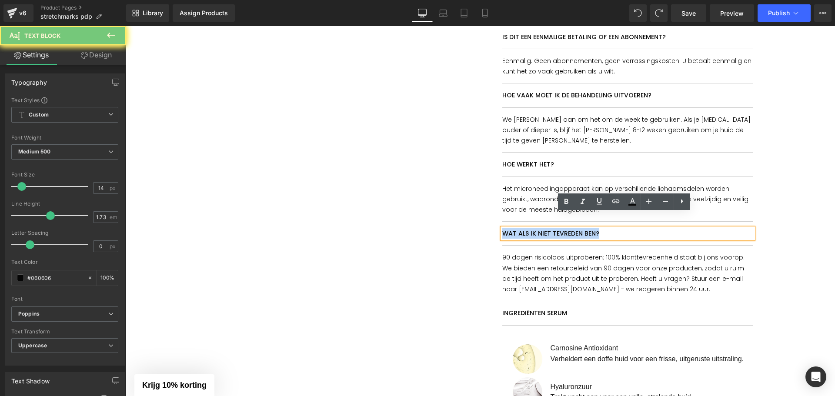
click at [527, 228] on p "Wat als ik niet tevreden ben?" at bounding box center [627, 233] width 251 height 10
paste div
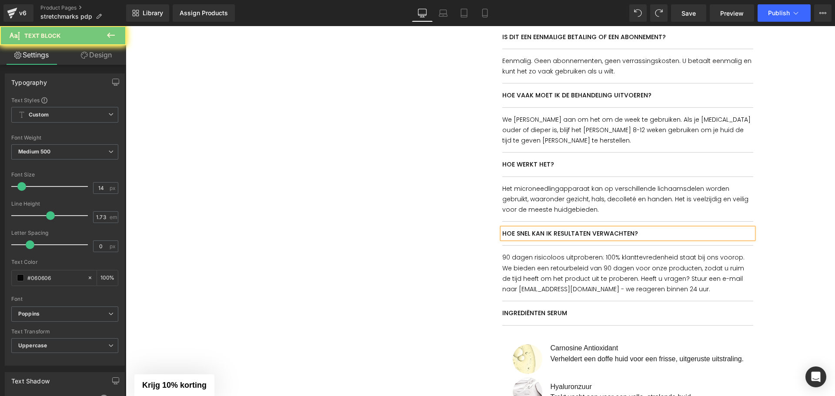
click at [564, 252] on p "90 dagen risicoloos uitproberen: 100% klanttevredenheid staat bij ons voorop. W…" at bounding box center [627, 273] width 251 height 42
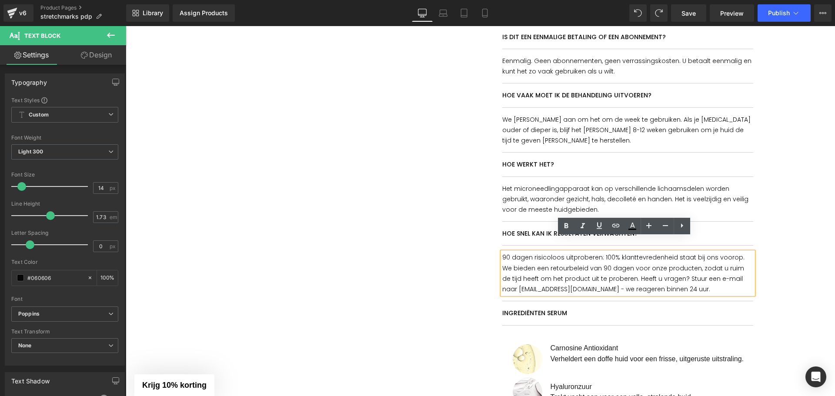
click at [559, 252] on p "90 dagen risicoloos uitproberen: 100% klanttevredenheid staat bij ons voorop. W…" at bounding box center [627, 273] width 251 height 42
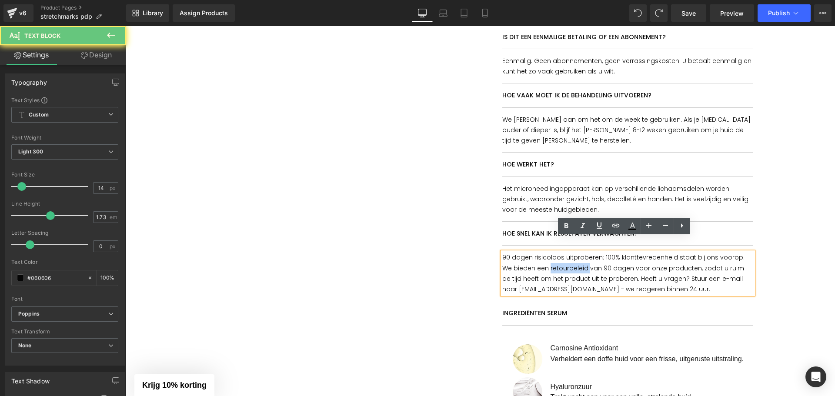
click at [559, 252] on p "90 dagen risicoloos uitproberen: 100% klanttevredenheid staat bij ons voorop. W…" at bounding box center [627, 273] width 251 height 42
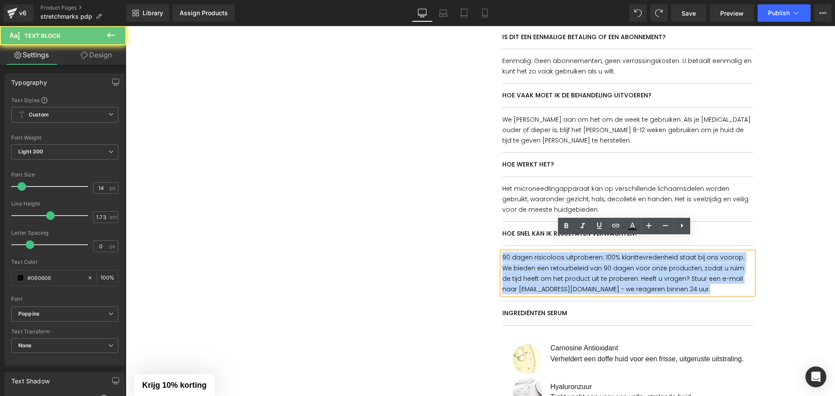
click at [559, 252] on p "90 dagen risicoloos uitproberen: 100% klanttevredenheid staat bij ons voorop. W…" at bounding box center [627, 273] width 251 height 42
paste div
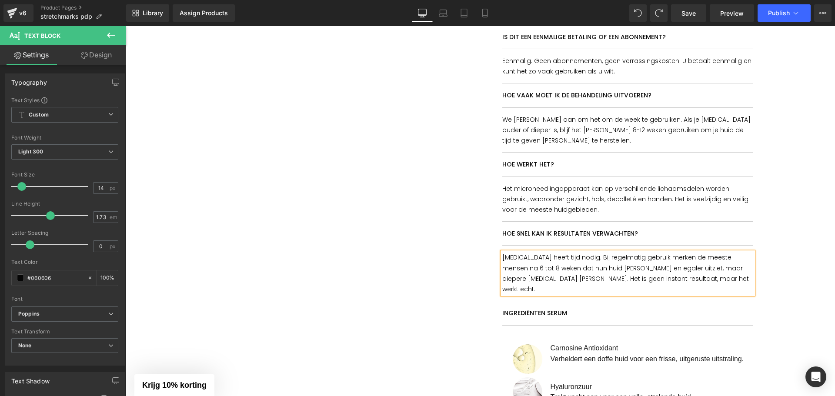
scroll to position [555, 0]
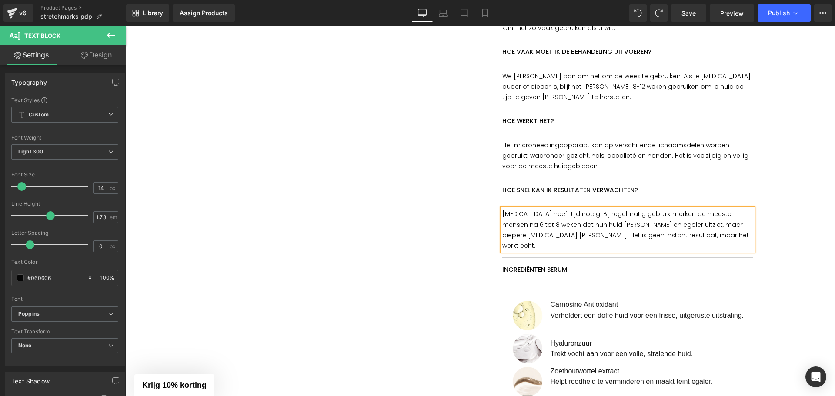
click at [791, 237] on div at bounding box center [480, 117] width 701 height 1151
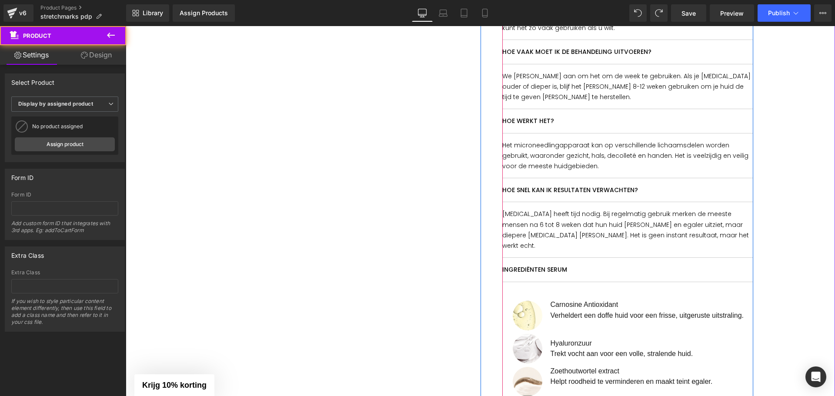
click at [594, 213] on p "Striae heeft tijd nodig. Bij regelmatig gebruik merken de meeste mensen na 6 to…" at bounding box center [627, 230] width 251 height 42
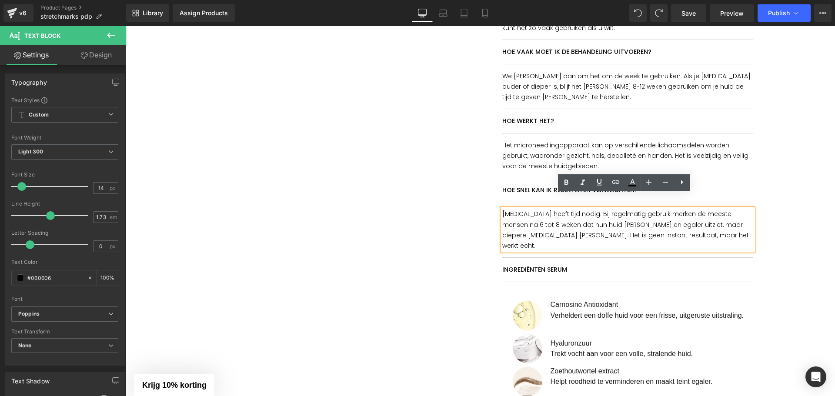
click at [565, 221] on p "Striae heeft tijd nodig. Bij regelmatig gebruik merken de meeste mensen na 6 to…" at bounding box center [627, 230] width 251 height 42
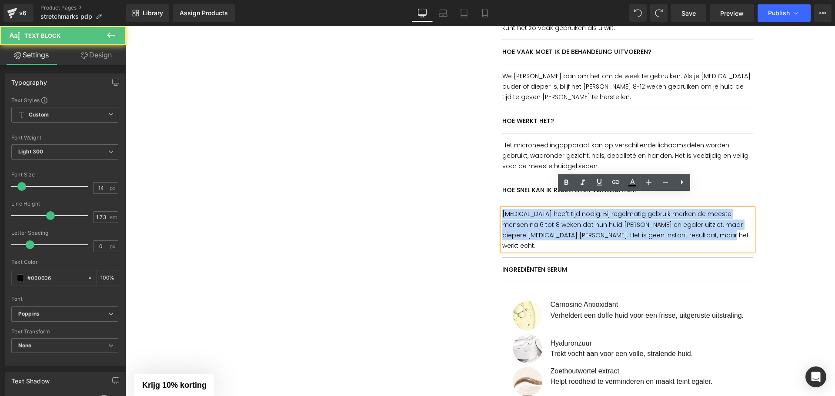
click at [565, 221] on p "Striae heeft tijd nodig. Bij regelmatig gebruik merken de meeste mensen na 6 to…" at bounding box center [627, 230] width 251 height 42
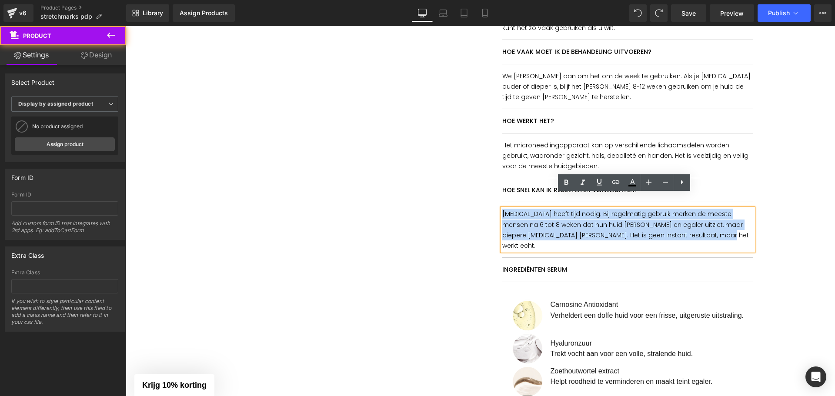
click at [790, 230] on div at bounding box center [480, 117] width 701 height 1151
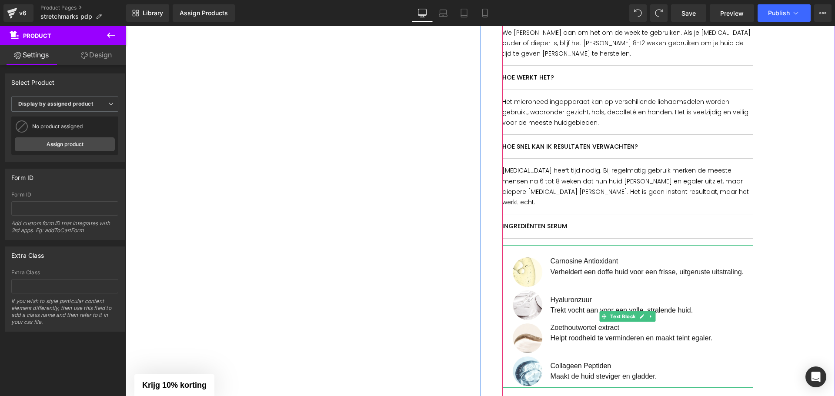
scroll to position [642, 0]
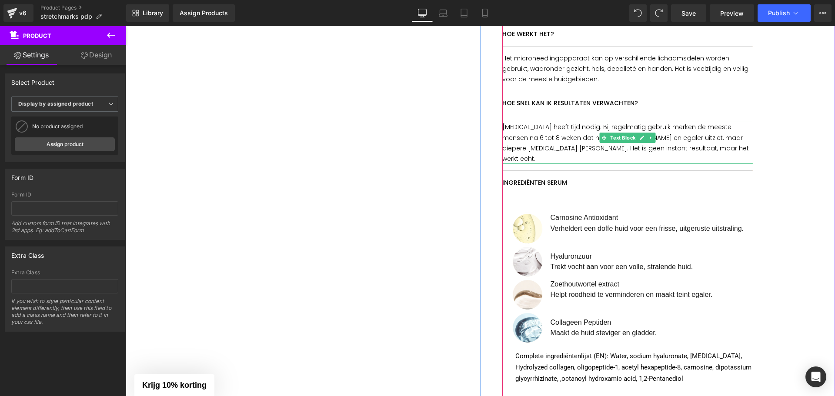
click at [545, 131] on p "Striae heeft tijd nodig. Bij regelmatig gebruik merken de meeste mensen na 6 to…" at bounding box center [627, 143] width 251 height 42
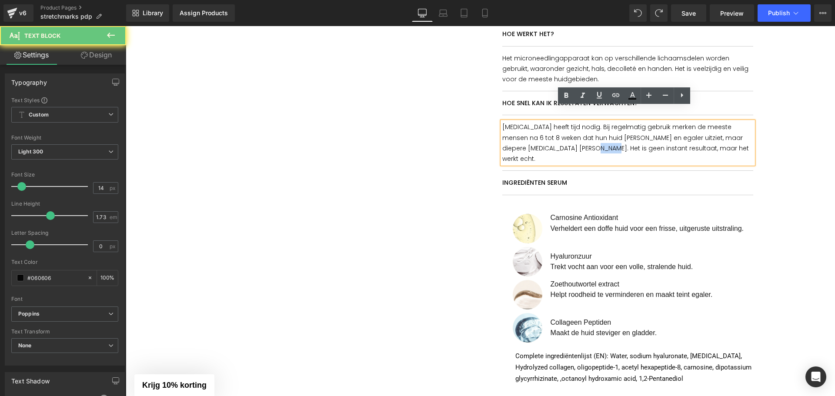
click at [545, 131] on p "Striae heeft tijd nodig. Bij regelmatig gebruik merken de meeste mensen na 6 to…" at bounding box center [627, 143] width 251 height 42
click at [594, 130] on p "Striae heeft tijd nodig. Bij regelmatig gebruik merken de meeste mensen na 6 to…" at bounding box center [627, 143] width 251 height 42
click at [598, 133] on p "Striae heeft tijd nodig. Bij regelmatig gebruik merken de meeste mensen na 6 to…" at bounding box center [627, 143] width 251 height 42
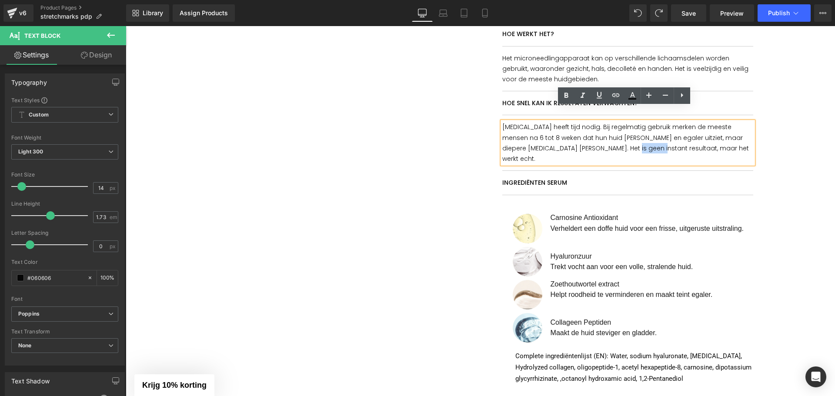
click at [598, 133] on p "Striae heeft tijd nodig. Bij regelmatig gebruik merken de meeste mensen na 6 to…" at bounding box center [627, 143] width 251 height 42
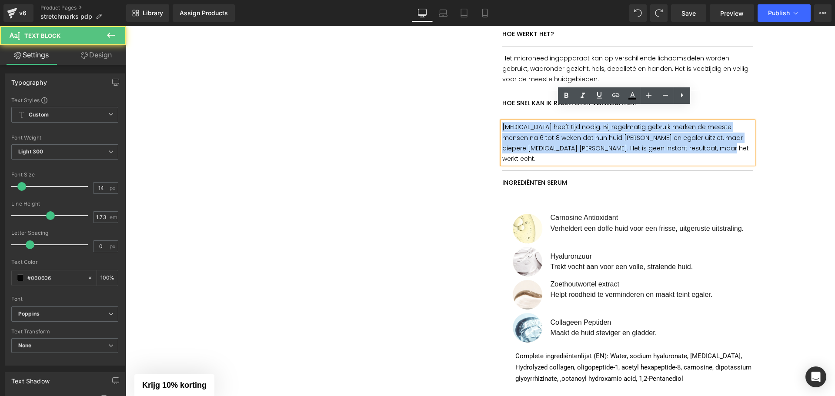
click at [598, 133] on p "Striae heeft tijd nodig. Bij regelmatig gebruik merken de meeste mensen na 6 to…" at bounding box center [627, 143] width 251 height 42
click at [651, 133] on p "Striae heeft tijd nodig. Bij regelmatig gebruik merken de meeste mensen na 6 to…" at bounding box center [627, 143] width 251 height 42
drag, startPoint x: 679, startPoint y: 131, endPoint x: 500, endPoint y: 112, distance: 179.7
click at [502, 122] on p "Striae heeft tijd nodig. Bij regelmatig gebruik merken de meeste mensen na 6 to…" at bounding box center [627, 143] width 251 height 42
copy p "Striae heeft tijd nodig. Bij regelmatig gebruik merken de meeste mensen na 6 to…"
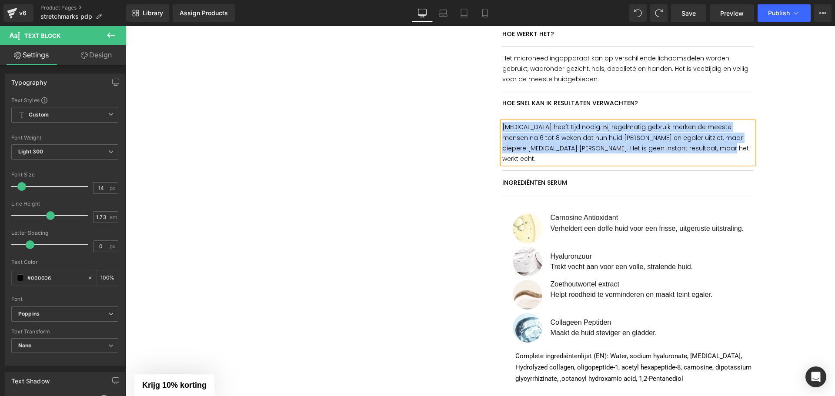
click at [552, 123] on p "Striae heeft tijd nodig. Bij regelmatig gebruik merken de meeste mensen na 6 to…" at bounding box center [627, 143] width 251 height 42
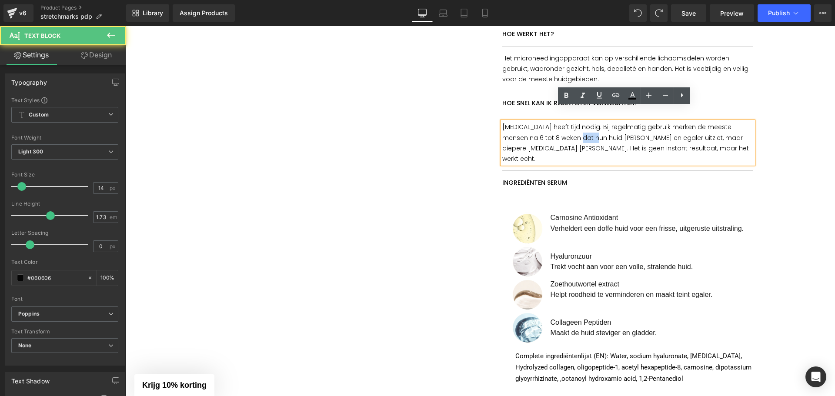
click at [552, 123] on p "Striae heeft tijd nodig. Bij regelmatig gebruik merken de meeste mensen na 6 to…" at bounding box center [627, 143] width 251 height 42
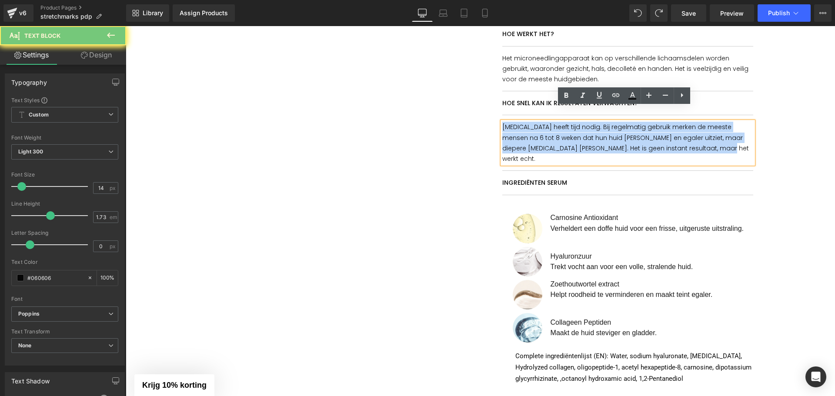
click at [552, 123] on p "Striae heeft tijd nodig. Bij regelmatig gebruik merken de meeste mensen na 6 to…" at bounding box center [627, 143] width 251 height 42
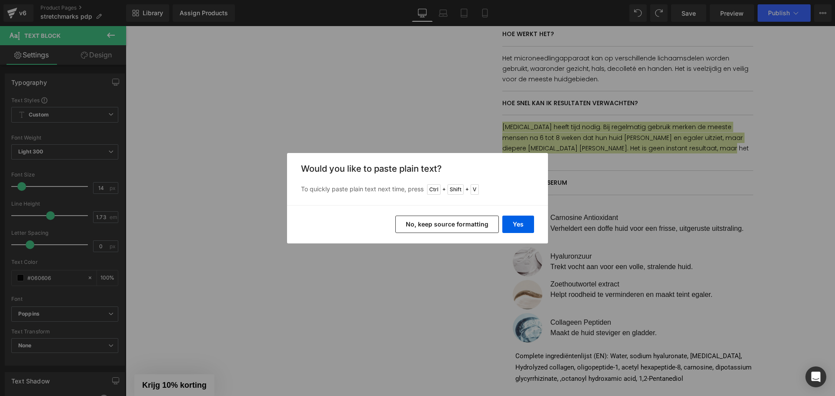
click at [467, 227] on button "No, keep source formatting" at bounding box center [447, 224] width 104 height 17
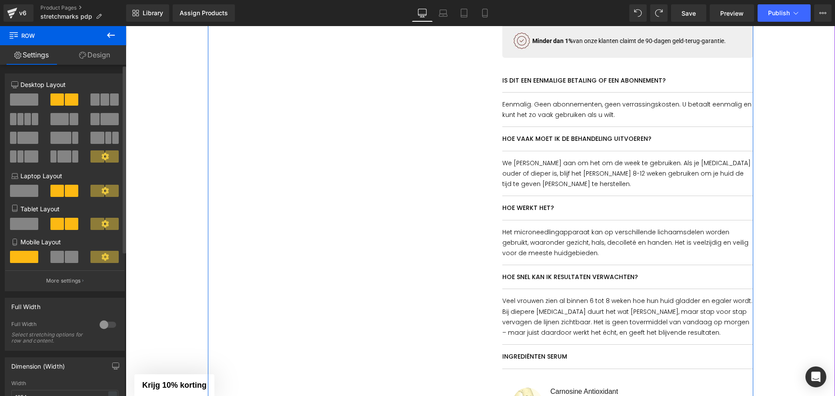
scroll to position [381, 0]
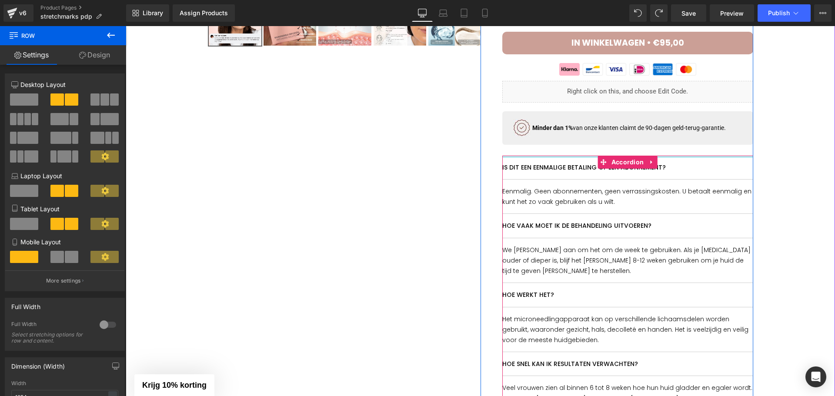
click at [514, 156] on div at bounding box center [627, 157] width 251 height 2
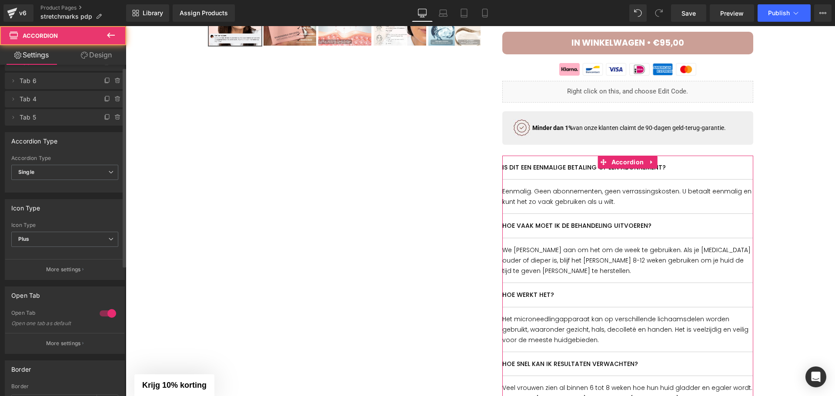
scroll to position [87, 0]
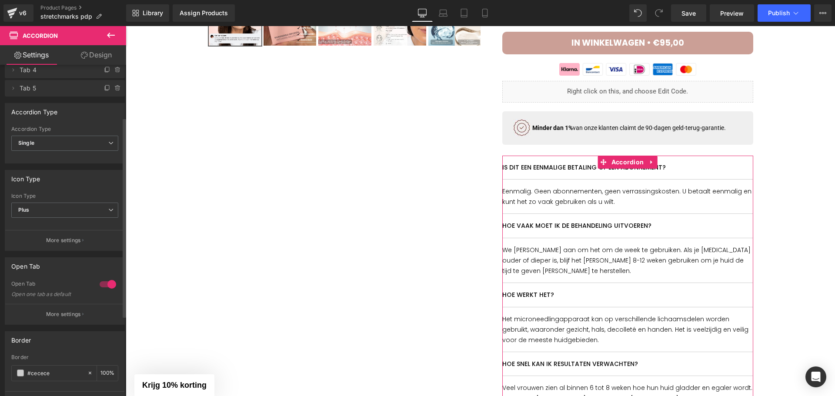
click at [98, 284] on div at bounding box center [107, 284] width 21 height 14
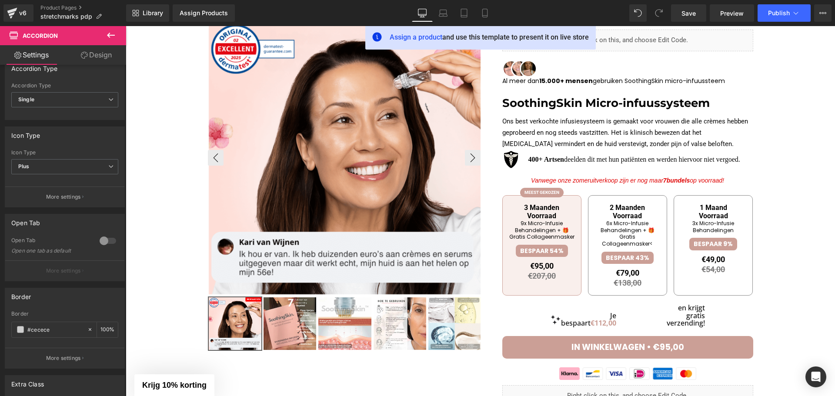
scroll to position [33, 0]
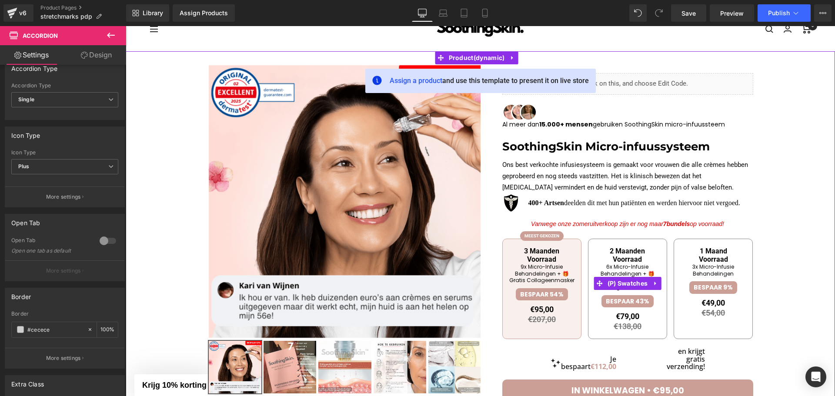
click at [536, 269] on li "9x Micro-Infusie Behandelingen + 🎁Gratis Collageenmasker" at bounding box center [542, 274] width 66 height 20
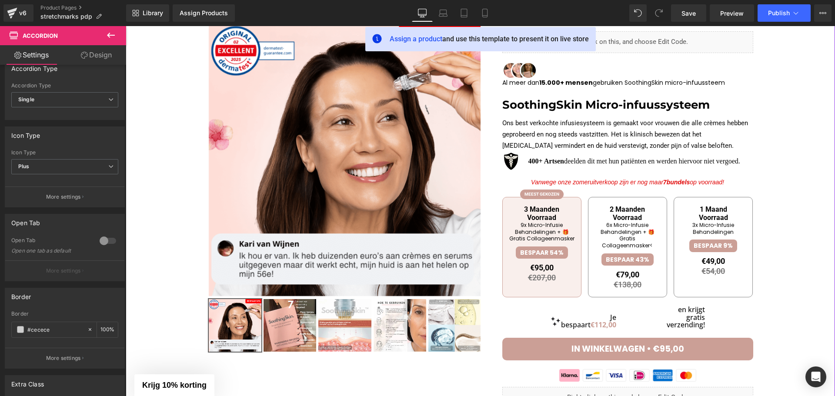
scroll to position [77, 0]
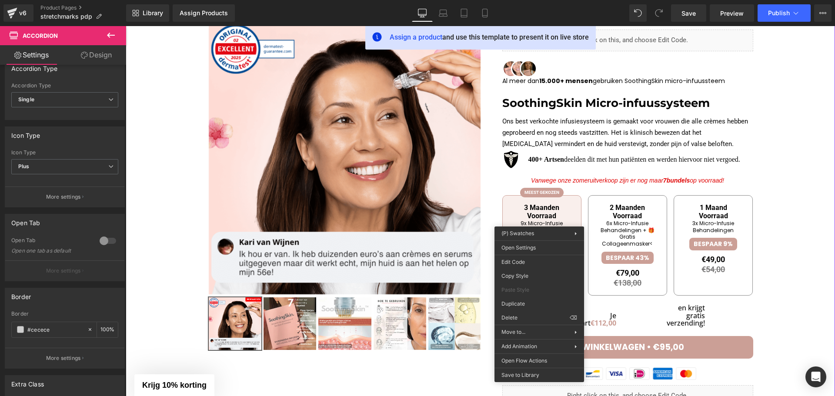
click at [535, 208] on span "3 Maanden Voorraad" at bounding box center [542, 212] width 66 height 17
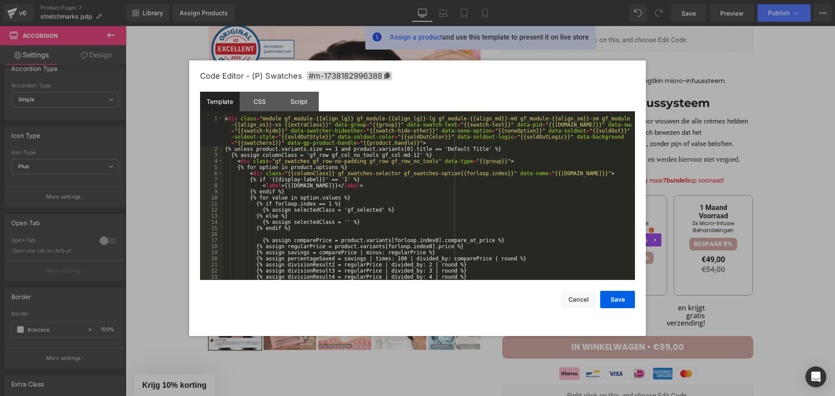
click at [522, 0] on div "Text Block You are previewing how the will restyle your page. You can not edit …" at bounding box center [417, 0] width 835 height 0
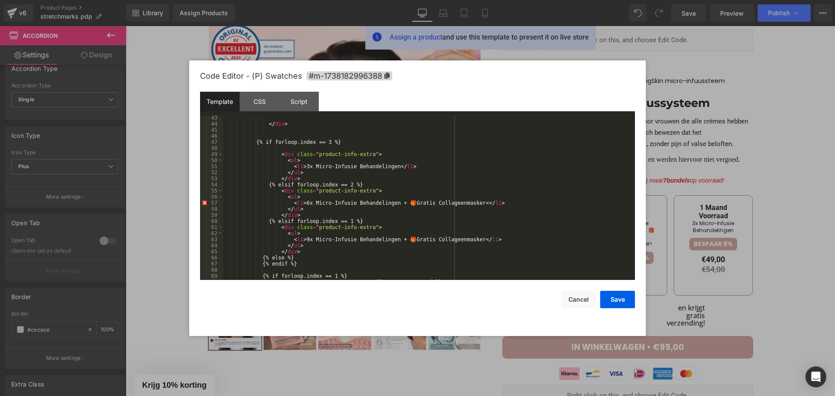
scroll to position [287, 0]
drag, startPoint x: 464, startPoint y: 204, endPoint x: 395, endPoint y: 204, distance: 68.7
click at [395, 204] on div "</ div > {% if forloop.index == 3 %} < div class = "product-info-extra" > < ul …" at bounding box center [427, 203] width 408 height 177
drag, startPoint x: 464, startPoint y: 242, endPoint x: 388, endPoint y: 242, distance: 76.1
click at [388, 242] on div "</ div > {% if forloop.index == 3 %} < div class = "product-info-extra" > < ul …" at bounding box center [427, 203] width 408 height 177
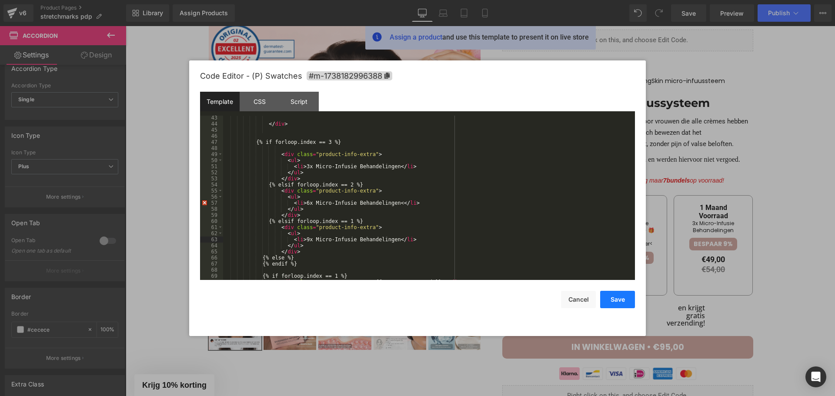
drag, startPoint x: 621, startPoint y: 300, endPoint x: 606, endPoint y: 293, distance: 16.9
click at [621, 300] on button "Save" at bounding box center [617, 299] width 35 height 17
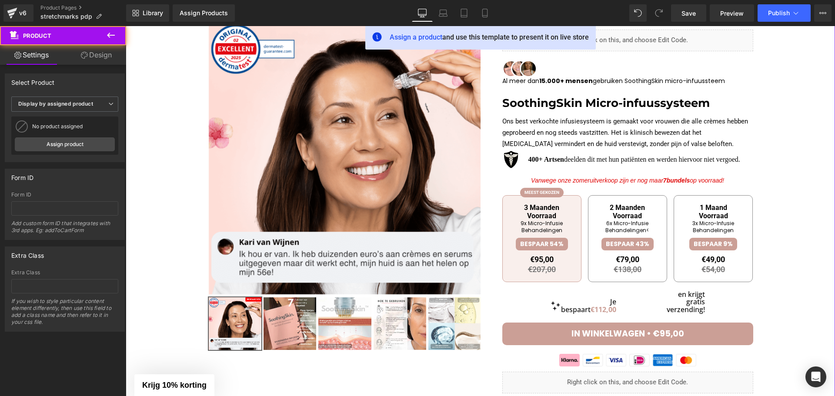
click at [823, 165] on div at bounding box center [480, 367] width 701 height 692
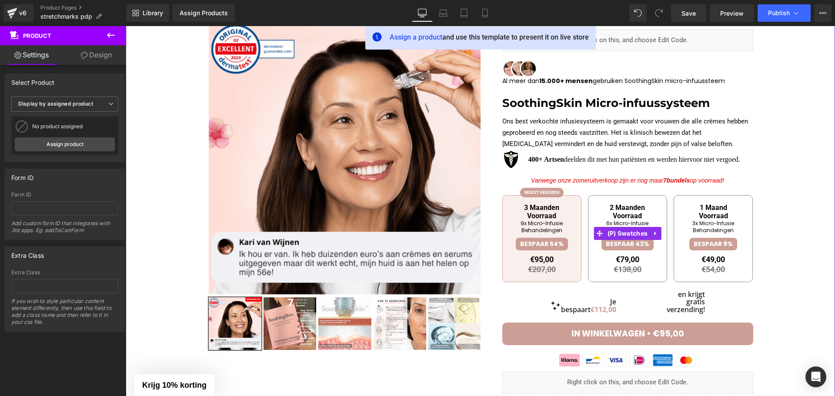
click at [709, 217] on span "1 Maand Voorraad" at bounding box center [713, 212] width 66 height 17
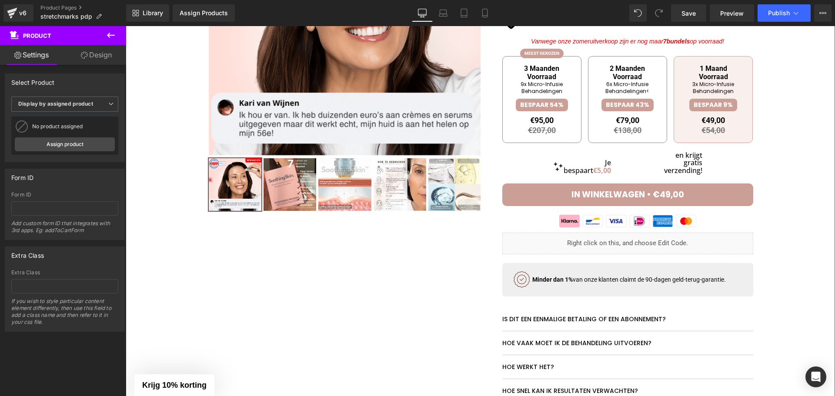
scroll to position [164, 0]
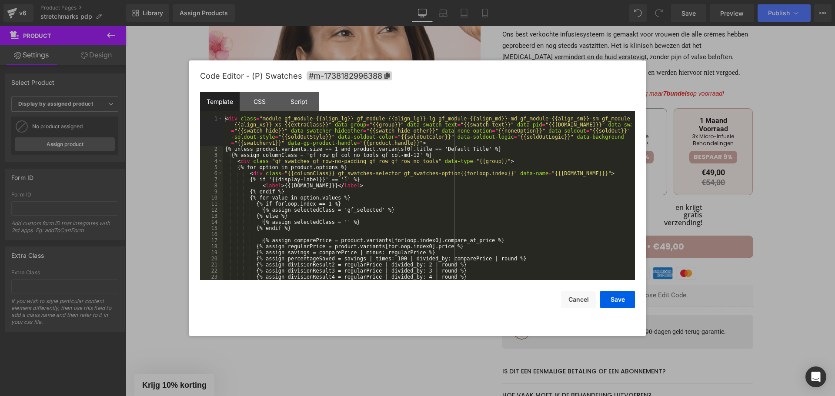
click at [694, 176] on body "Text Block You are previewing how the will restyle your page. You can not edit …" at bounding box center [417, 198] width 835 height 396
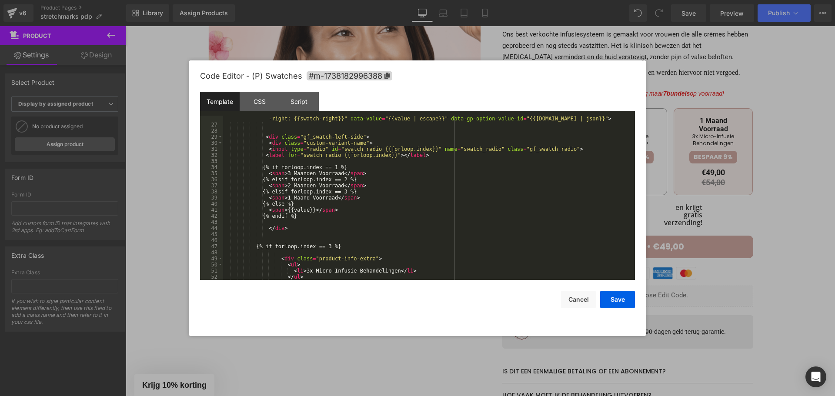
scroll to position [183, 0]
drag, startPoint x: 282, startPoint y: 197, endPoint x: 328, endPoint y: 197, distance: 46.5
click at [328, 197] on div "< span class = "gf_swatch {{selectedClass}}" data-group = "{{group}}" data-pric…" at bounding box center [427, 201] width 408 height 183
paste textarea
click at [298, 199] on div "< span class = "gf_swatch {{selectedClass}}" data-group = "{{group}}" data-pric…" at bounding box center [427, 201] width 408 height 183
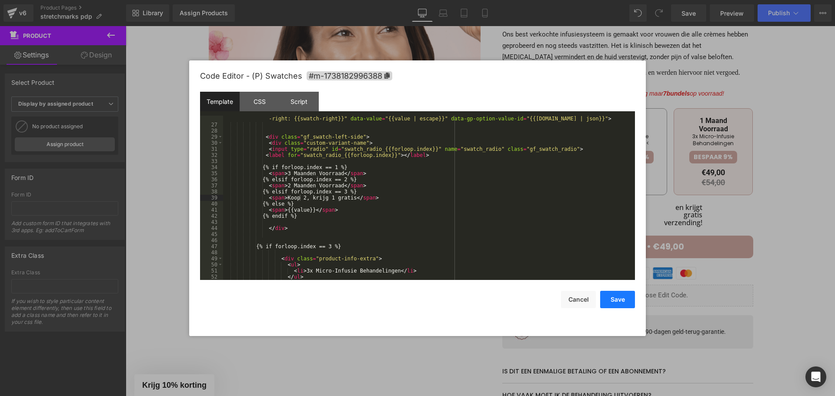
click at [609, 298] on button "Save" at bounding box center [617, 299] width 35 height 17
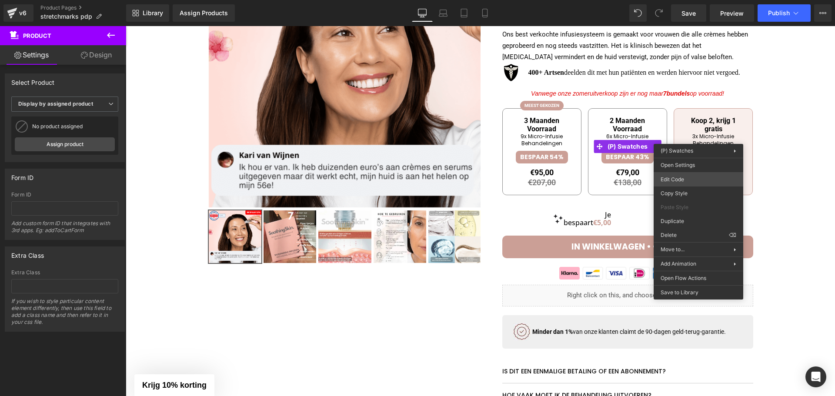
click at [678, 182] on body "Text Block You are previewing how the will restyle your page. You can not edit …" at bounding box center [417, 198] width 835 height 396
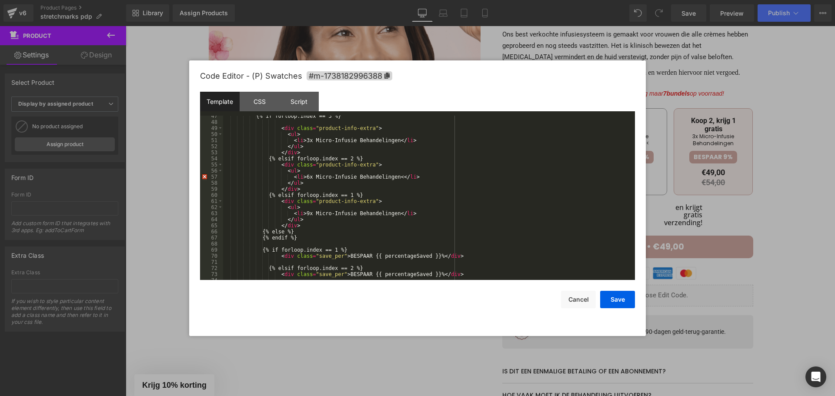
scroll to position [287, 0]
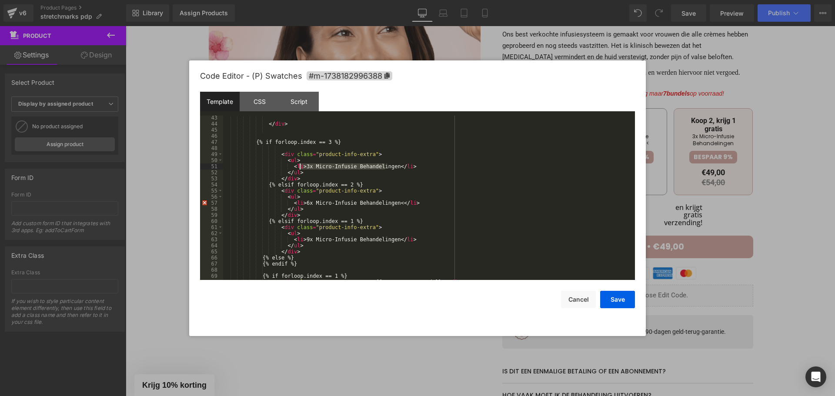
drag, startPoint x: 386, startPoint y: 166, endPoint x: 301, endPoint y: 167, distance: 85.2
click at [301, 167] on div "</ div > {% if forloop.index == 3 %} < div class = "product-info-extra" > < ul …" at bounding box center [427, 203] width 408 height 177
paste textarea
click at [340, 165] on div "</ div > {% if forloop.index == 3 %} < div class = "product-info-extra" > < ul …" at bounding box center [427, 203] width 408 height 177
click at [365, 167] on div "</ div > {% if forloop.index == 3 %} < div class = "product-info-extra" > < ul …" at bounding box center [427, 203] width 408 height 177
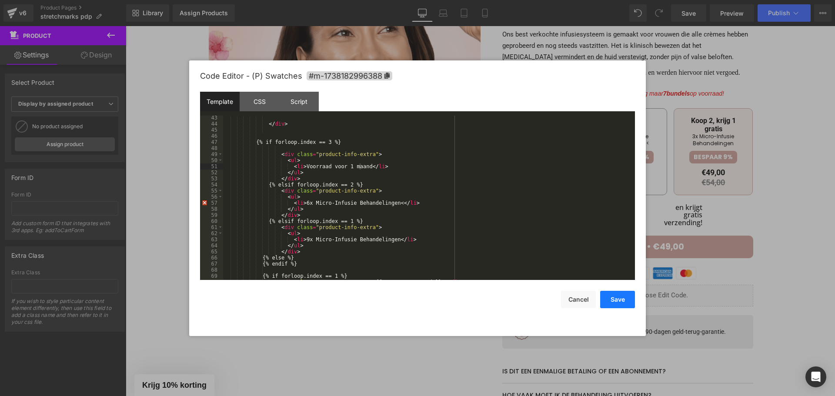
click at [611, 302] on button "Save" at bounding box center [617, 299] width 35 height 17
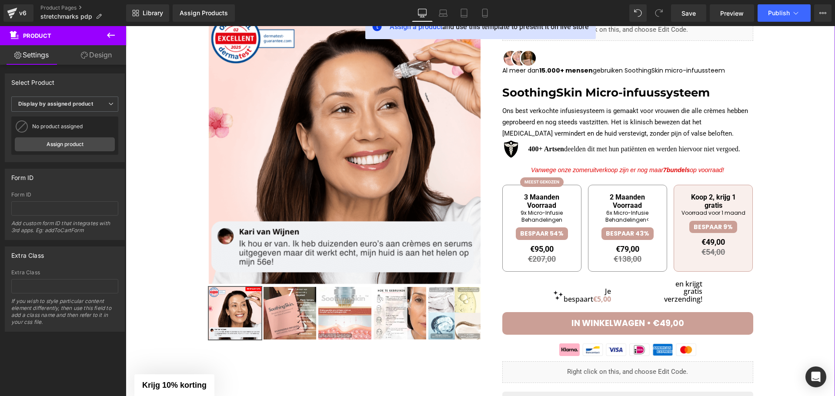
scroll to position [130, 0]
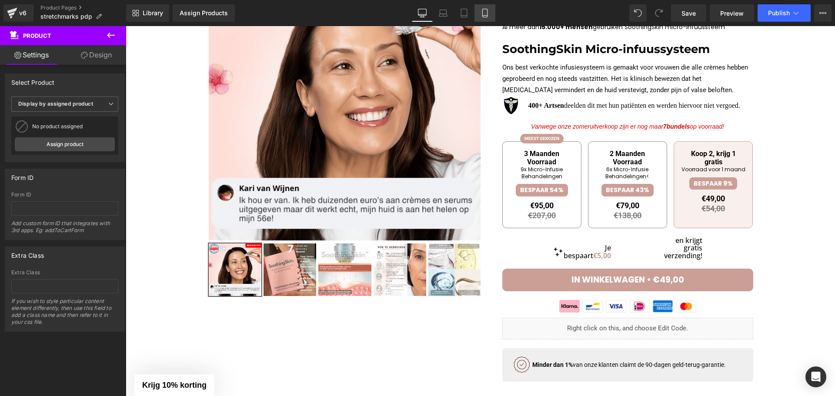
click at [480, 10] on link "Mobile" at bounding box center [484, 12] width 21 height 17
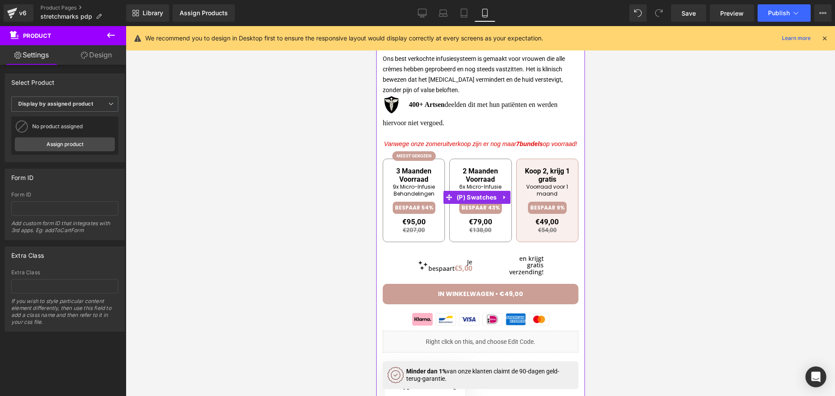
scroll to position [348, 0]
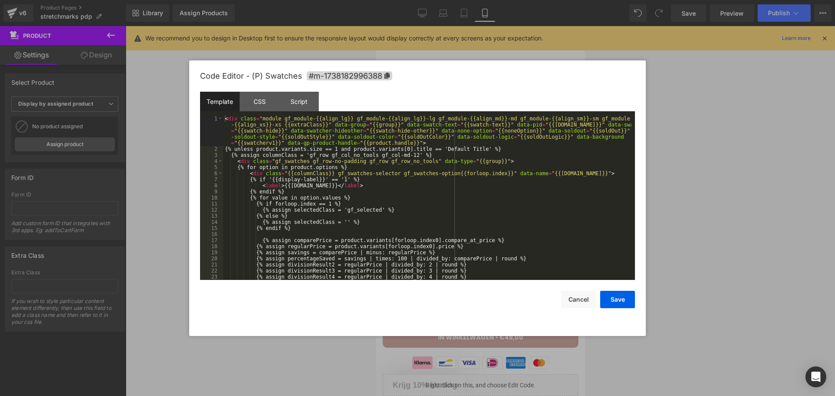
click at [539, 0] on div "Text Block You are previewing how the will restyle your page. You can not edit …" at bounding box center [417, 0] width 835 height 0
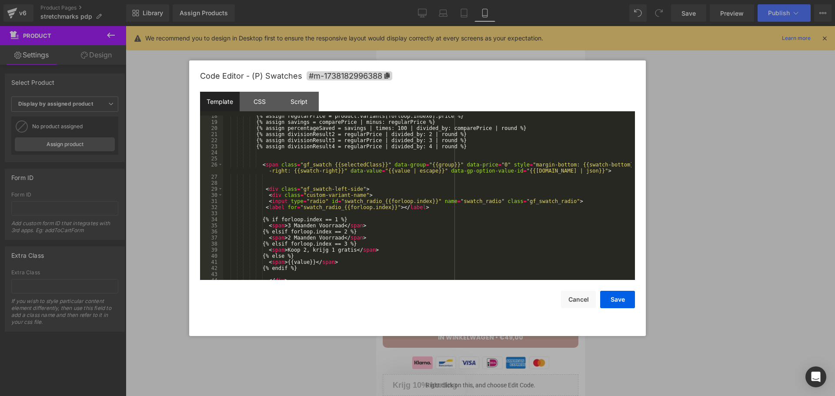
scroll to position [130, 0]
click at [576, 304] on button "Cancel" at bounding box center [578, 299] width 35 height 17
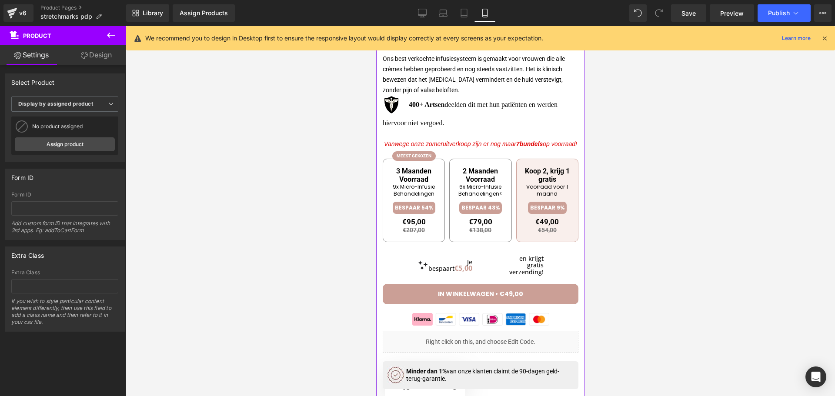
scroll to position [348, 0]
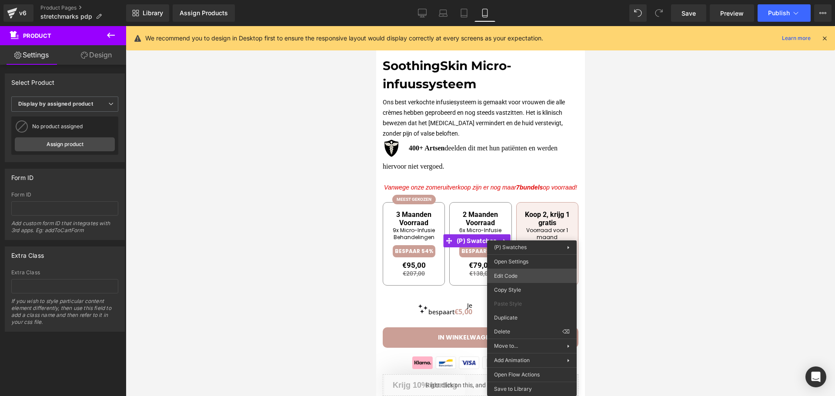
click at [533, 0] on div "Text Block You are previewing how the will restyle your page. You can not edit …" at bounding box center [417, 0] width 835 height 0
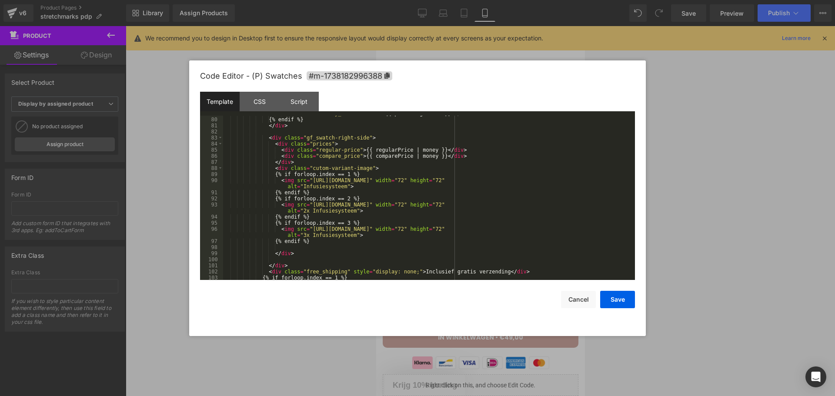
scroll to position [511, 0]
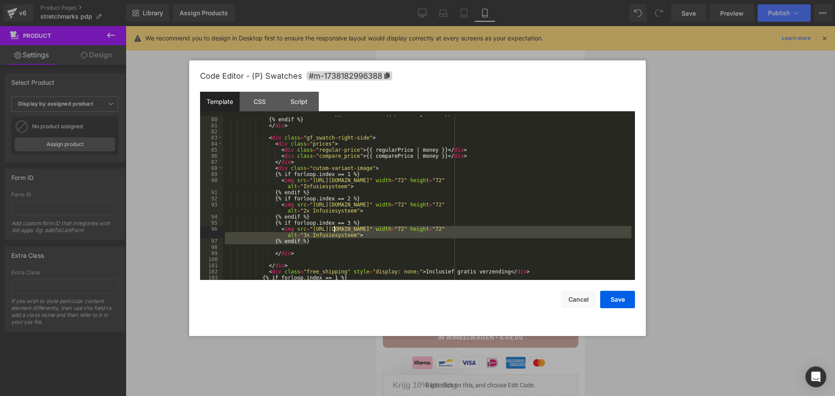
drag, startPoint x: 369, startPoint y: 240, endPoint x: 335, endPoint y: 231, distance: 35.3
click at [335, 231] on div "< div class = "only_save" > BESPAAR {{ percentageSaved }}% </ div > {% endif %}…" at bounding box center [427, 198] width 408 height 177
click at [398, 240] on div "< div class = "only_save" > BESPAAR {{ percentageSaved }}% </ div > {% endif %}…" at bounding box center [427, 198] width 408 height 164
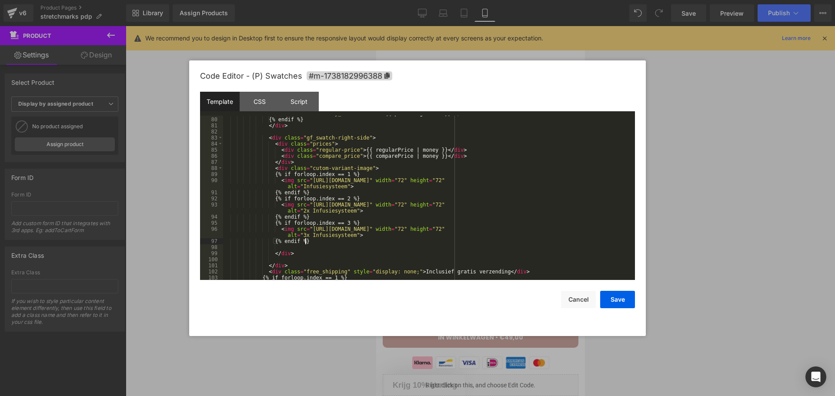
click at [394, 232] on div "< div class = "only_save" > BESPAAR {{ percentageSaved }}% </ div > {% endif %}…" at bounding box center [427, 198] width 408 height 177
drag, startPoint x: 368, startPoint y: 232, endPoint x: 309, endPoint y: 231, distance: 58.3
click at [309, 231] on div "< div class = "only_save" > BESPAAR {{ percentageSaved }}% </ div > {% endif %}…" at bounding box center [427, 198] width 408 height 177
click at [384, 234] on div "< div class = "only_save" > BESPAAR {{ percentageSaved }}% </ div > {% endif %}…" at bounding box center [427, 198] width 408 height 177
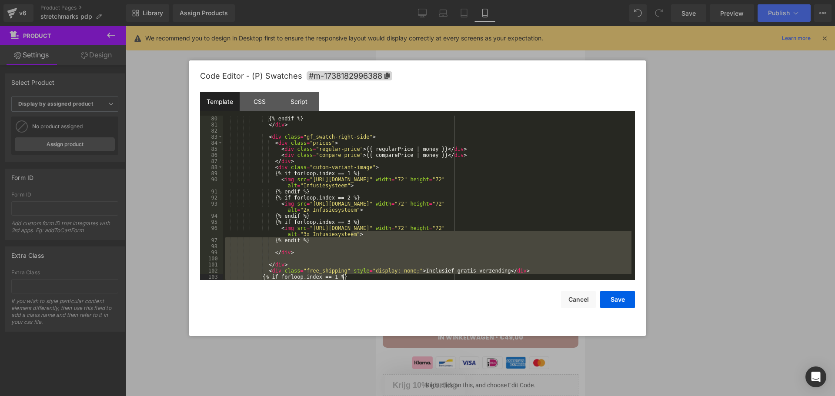
scroll to position [511, 0]
drag, startPoint x: 384, startPoint y: 234, endPoint x: 567, endPoint y: 255, distance: 183.9
click at [472, 274] on div "{% endif %} </ div > < div class = "gf_swatch-right-side" > < div class = "pric…" at bounding box center [427, 204] width 408 height 177
click at [694, 224] on div at bounding box center [417, 198] width 835 height 396
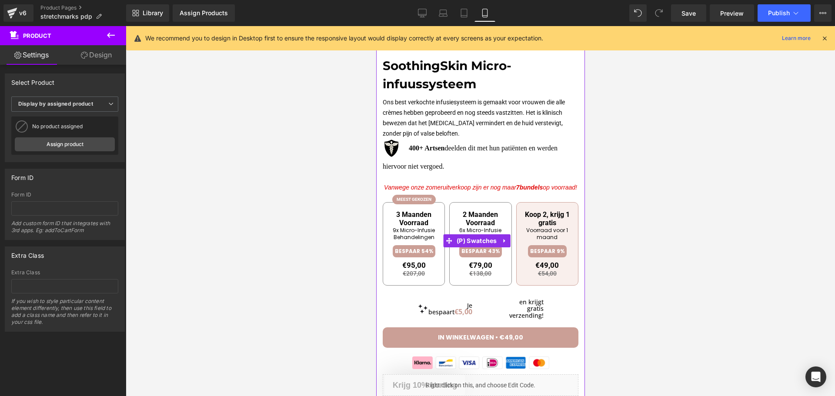
scroll to position [391, 0]
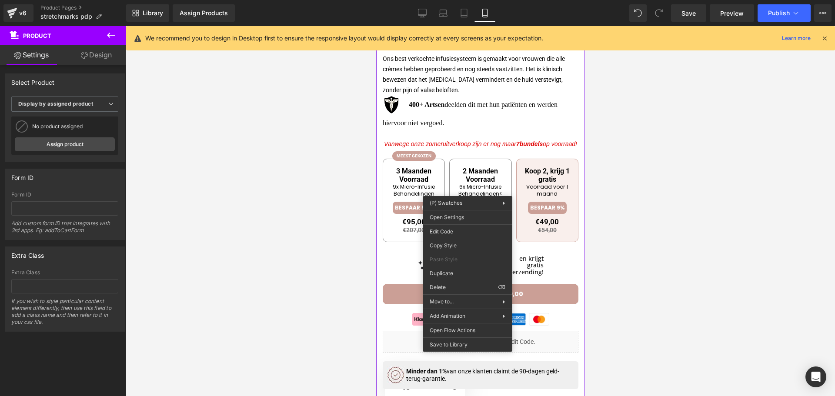
click at [485, 184] on span "2 Maanden Voorraad" at bounding box center [479, 175] width 57 height 17
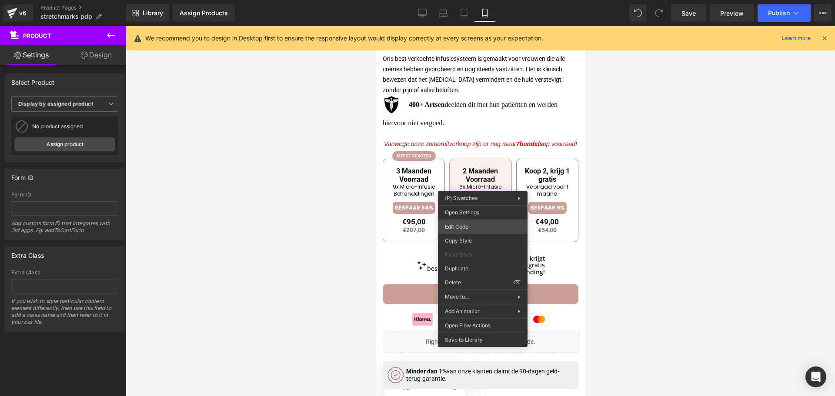
click at [464, 0] on div "Text Block You are previewing how the will restyle your page. You can not edit …" at bounding box center [417, 0] width 835 height 0
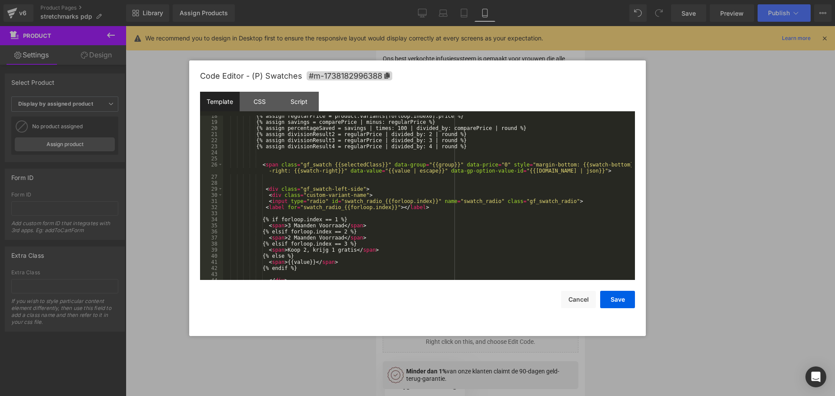
scroll to position [157, 0]
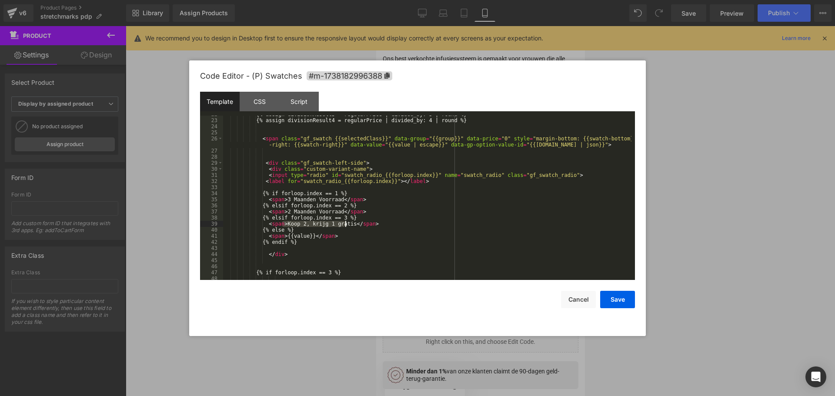
drag, startPoint x: 283, startPoint y: 224, endPoint x: 344, endPoint y: 224, distance: 61.8
click at [344, 224] on div "{% assign divisionResult3 = regularPrice | divided_by: 3 | round %} {% assign d…" at bounding box center [427, 199] width 408 height 177
drag, startPoint x: 283, startPoint y: 213, endPoint x: 334, endPoint y: 211, distance: 50.9
click at [334, 211] on div "{% assign divisionResult3 = regularPrice | divided_by: 3 | round %} {% assign d…" at bounding box center [427, 199] width 408 height 177
click at [297, 212] on div "{% assign divisionResult3 = regularPrice | divided_by: 3 | round %} {% assign d…" at bounding box center [427, 199] width 408 height 177
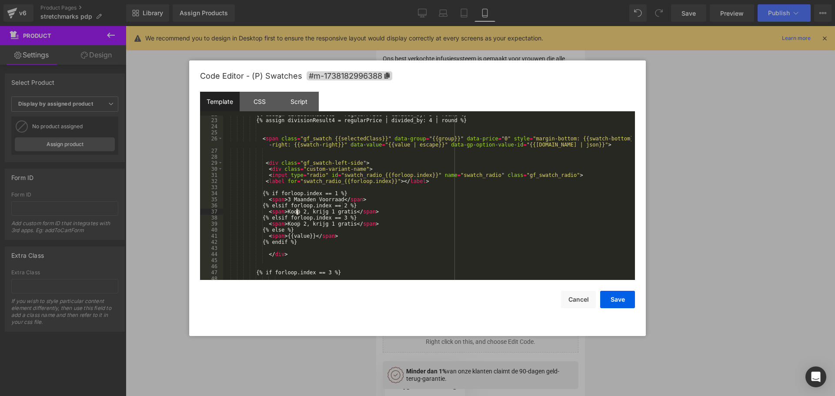
click at [300, 212] on div "{% assign divisionResult3 = regularPrice | divided_by: 3 | round %} {% assign d…" at bounding box center [427, 198] width 408 height 164
click at [324, 212] on div "{% assign divisionResult3 = regularPrice | divided_by: 3 | round %} {% assign d…" at bounding box center [427, 199] width 408 height 177
click at [612, 295] on button "Save" at bounding box center [617, 299] width 35 height 17
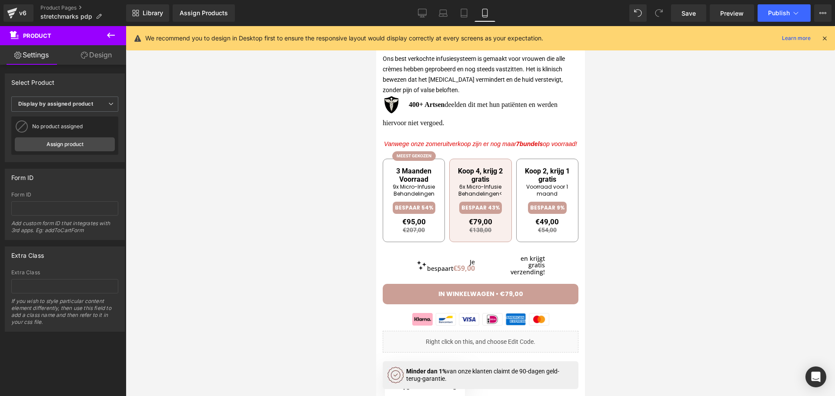
click at [697, 220] on div at bounding box center [480, 211] width 709 height 370
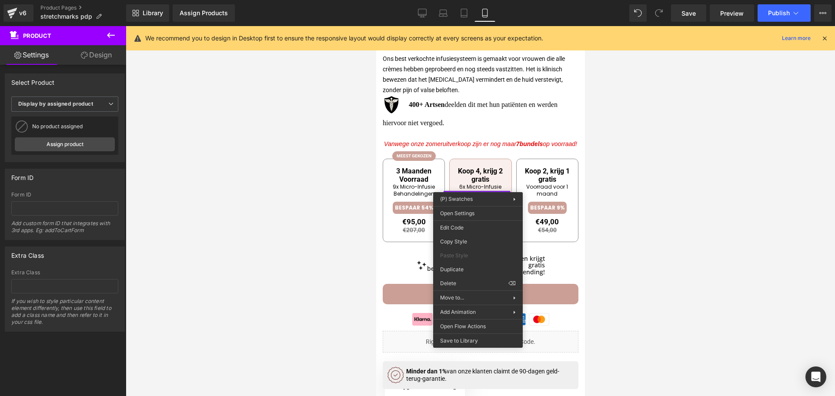
click at [656, 242] on div at bounding box center [480, 211] width 709 height 370
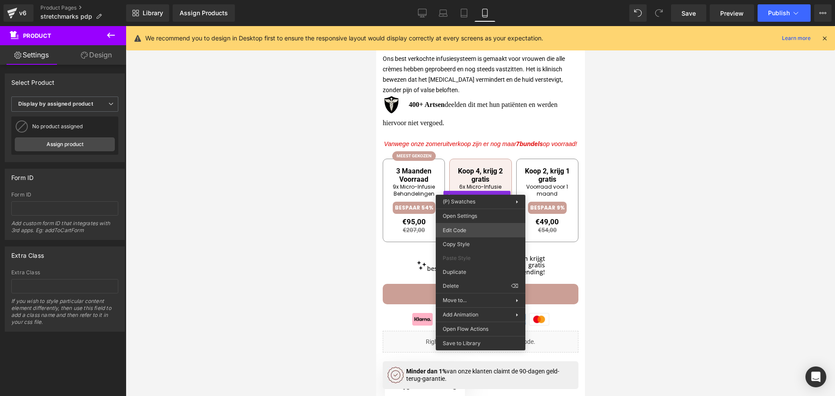
click at [465, 0] on div "Text Block You are previewing how the will restyle your page. You can not edit …" at bounding box center [417, 0] width 835 height 0
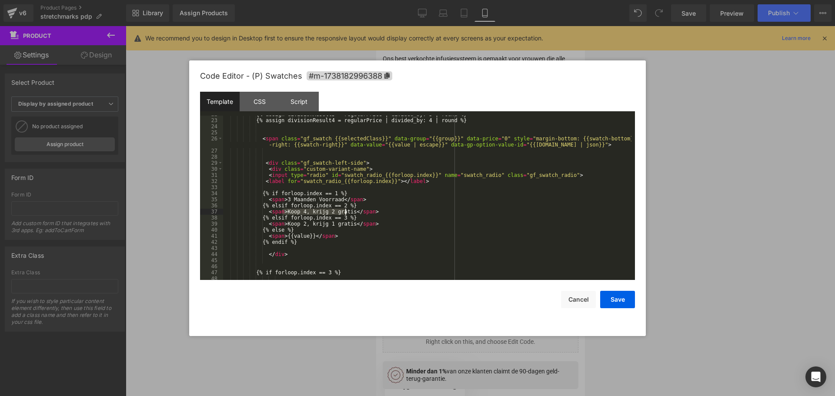
drag, startPoint x: 283, startPoint y: 214, endPoint x: 345, endPoint y: 212, distance: 62.2
click at [345, 212] on div "{% assign divisionResult3 = regularPrice | divided_by: 3 | round %} {% assign d…" at bounding box center [427, 199] width 408 height 177
drag, startPoint x: 282, startPoint y: 197, endPoint x: 334, endPoint y: 199, distance: 52.6
click at [334, 199] on div "{% assign divisionResult3 = regularPrice | divided_by: 3 | round %} {% assign d…" at bounding box center [427, 199] width 408 height 177
paste textarea
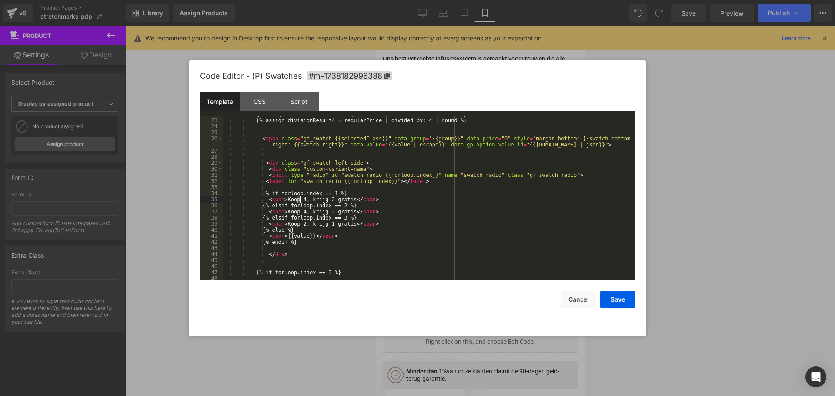
click at [299, 202] on div "{% assign divisionResult3 = regularPrice | divided_by: 3 | round %} {% assign d…" at bounding box center [427, 199] width 408 height 177
click at [326, 200] on div "{% assign divisionResult3 = regularPrice | divided_by: 3 | round %} {% assign d…" at bounding box center [427, 199] width 408 height 177
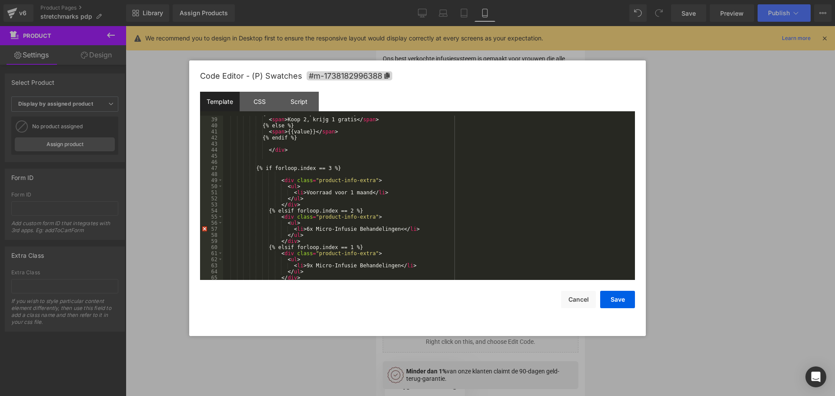
scroll to position [313, 0]
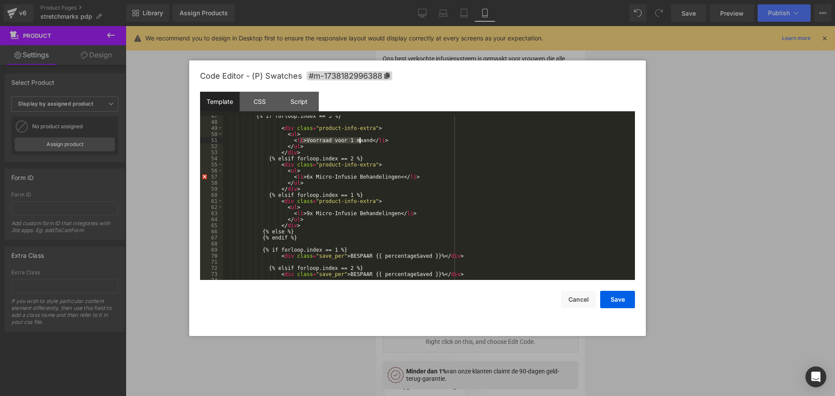
drag, startPoint x: 300, startPoint y: 141, endPoint x: 359, endPoint y: 140, distance: 59.6
click at [359, 140] on div "{% if forloop.index == 3 %} < div class = "product-info-extra" > < ul > < li > …" at bounding box center [427, 201] width 408 height 177
drag, startPoint x: 324, startPoint y: 178, endPoint x: 385, endPoint y: 177, distance: 61.8
click at [385, 177] on div "{% if forloop.index == 3 %} < div class = "product-info-extra" > < ul > < li > …" at bounding box center [427, 201] width 408 height 177
paste textarea
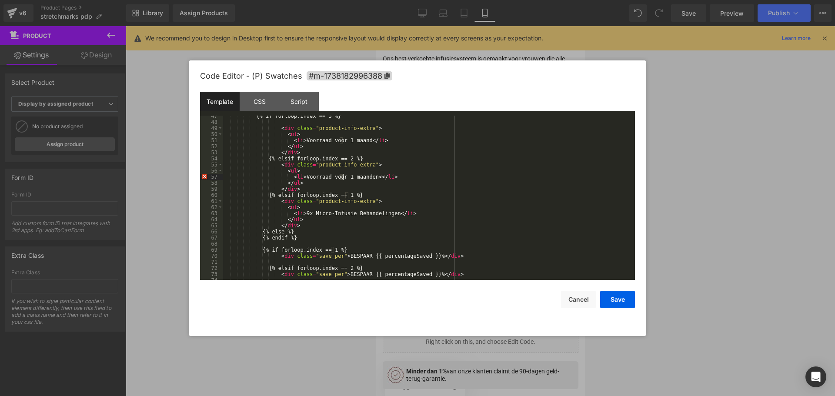
click at [341, 175] on div "{% if forloop.index == 3 %} < div class = "product-info-extra" > < ul > < li > …" at bounding box center [427, 201] width 408 height 177
drag, startPoint x: 300, startPoint y: 214, endPoint x: 385, endPoint y: 213, distance: 85.2
click at [385, 213] on div "{% if forloop.index == 3 %} < div class = "product-info-extra" > < ul > < li > …" at bounding box center [427, 201] width 408 height 177
paste textarea
click at [342, 216] on div "{% if forloop.index == 3 %} < div class = "product-info-extra" > < ul > < li > …" at bounding box center [427, 201] width 408 height 177
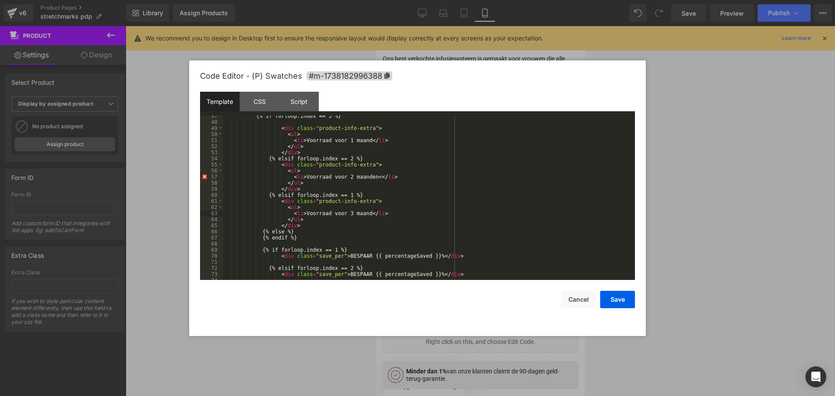
click at [357, 215] on div "{% if forloop.index == 3 %} < div class = "product-info-extra" > < ul > < li > …" at bounding box center [427, 201] width 408 height 177
click at [619, 299] on button "Save" at bounding box center [617, 299] width 35 height 17
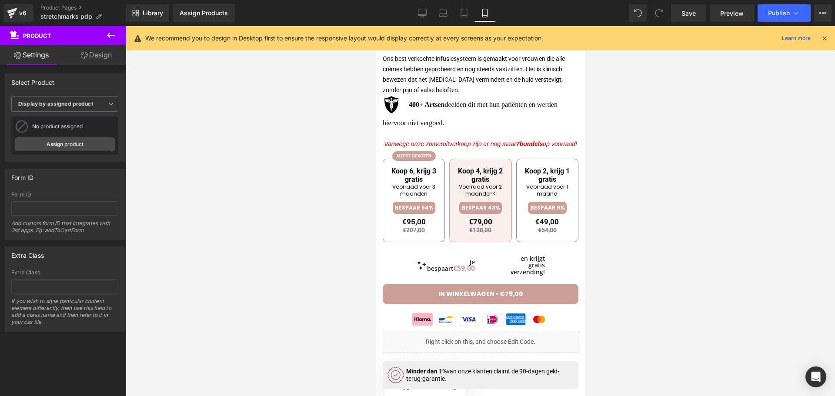
click at [654, 210] on div at bounding box center [480, 211] width 709 height 370
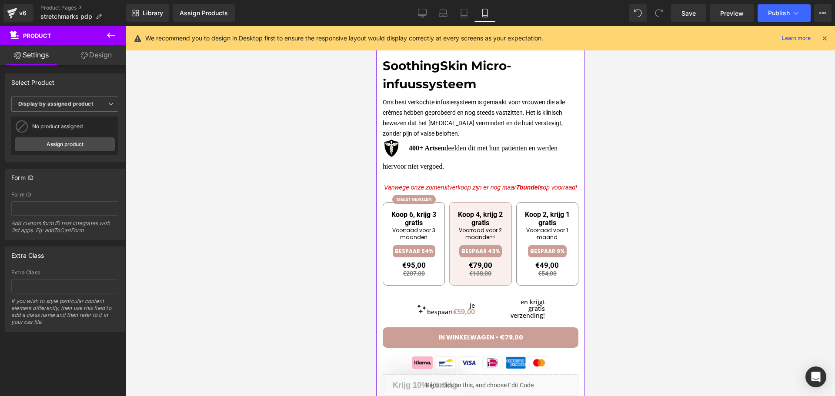
scroll to position [304, 0]
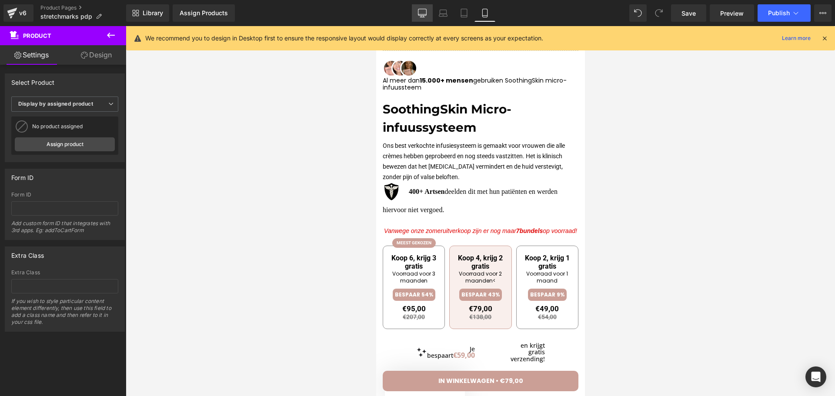
click at [429, 9] on link "Desktop" at bounding box center [422, 12] width 21 height 17
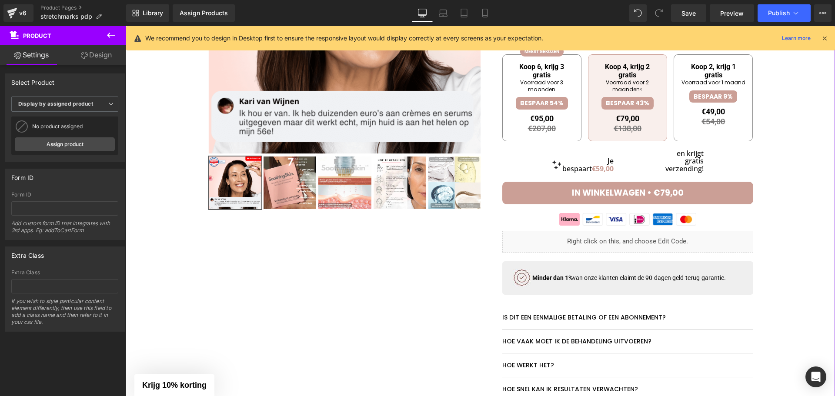
scroll to position [0, 0]
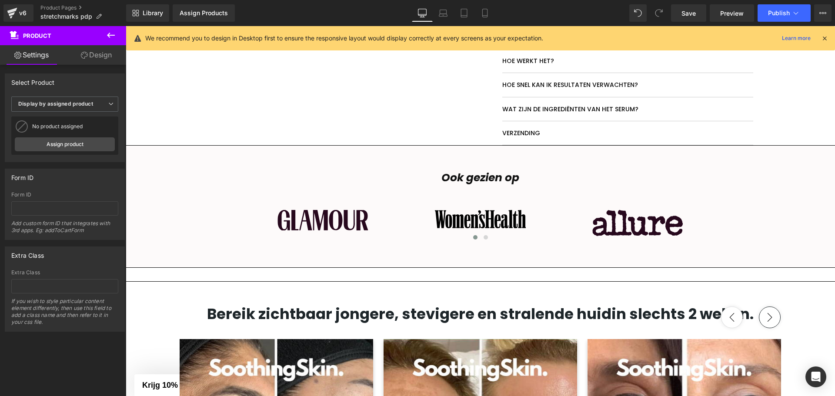
scroll to position [696, 0]
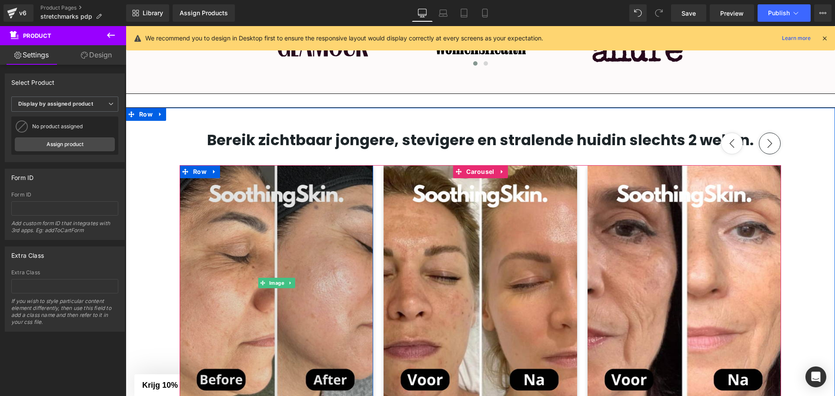
click at [307, 236] on img at bounding box center [277, 283] width 194 height 236
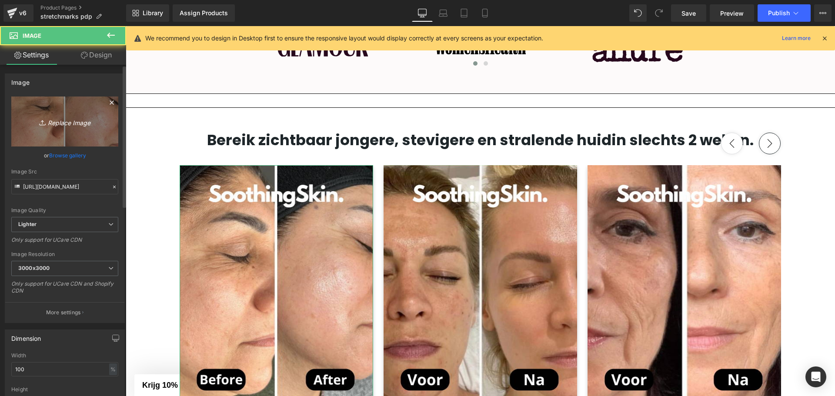
click at [56, 141] on link "Replace Image" at bounding box center [64, 122] width 107 height 50
type input "C:\fakepath\77.webp"
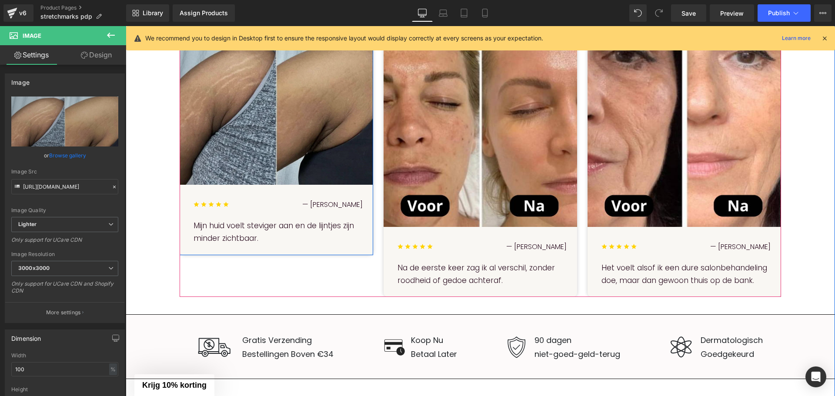
scroll to position [783, 0]
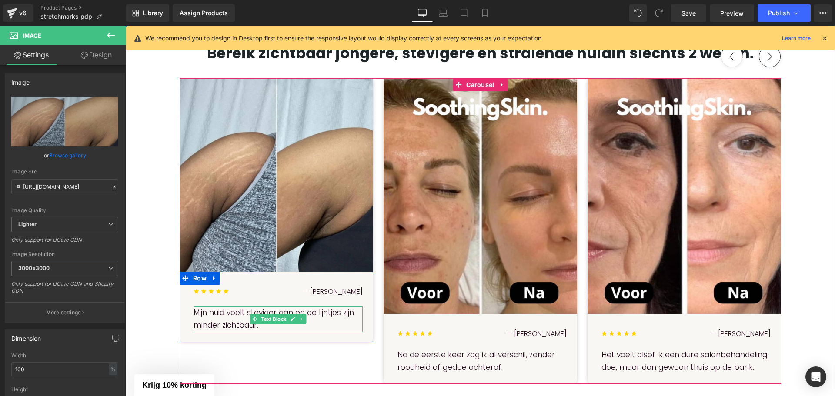
click at [241, 324] on p "Mijn huid voelt steviger aan en de lijntjes zijn minder zichtbaar." at bounding box center [278, 320] width 169 height 26
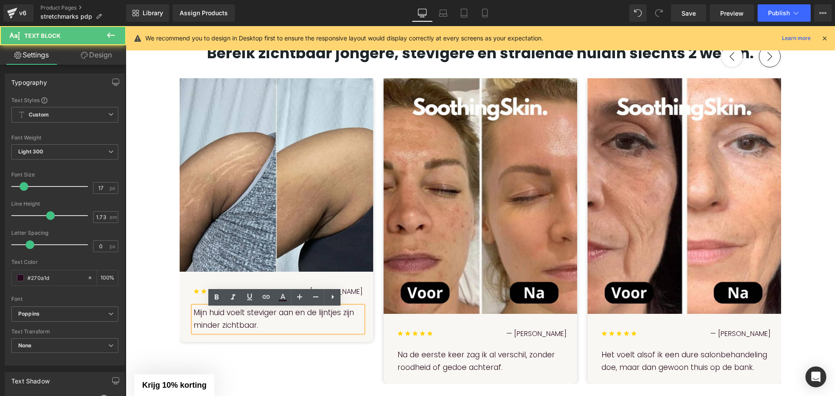
click at [231, 320] on p "Mijn huid voelt steviger aan en de lijntjes zijn minder zichtbaar." at bounding box center [278, 320] width 169 height 26
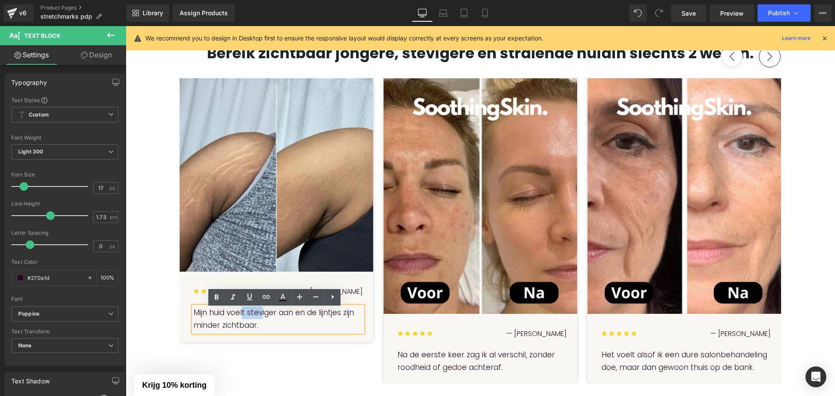
click at [151, 243] on div "Bereik zichtbaar jongere, stevigere en stralende huid in slechts 2 weken. Headi…" at bounding box center [480, 254] width 709 height 424
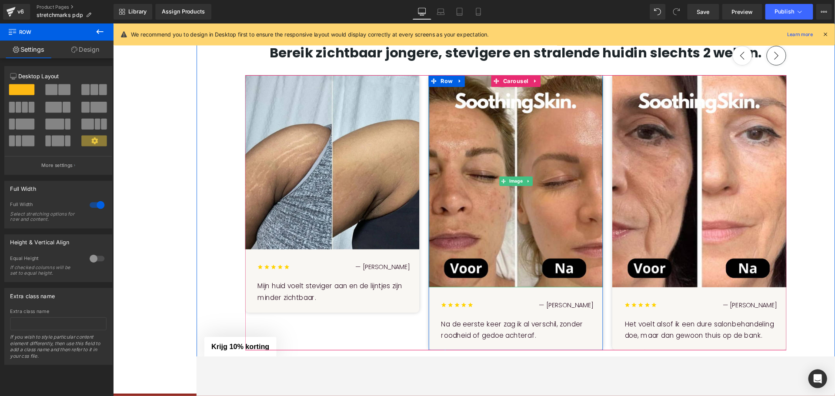
scroll to position [778, 0]
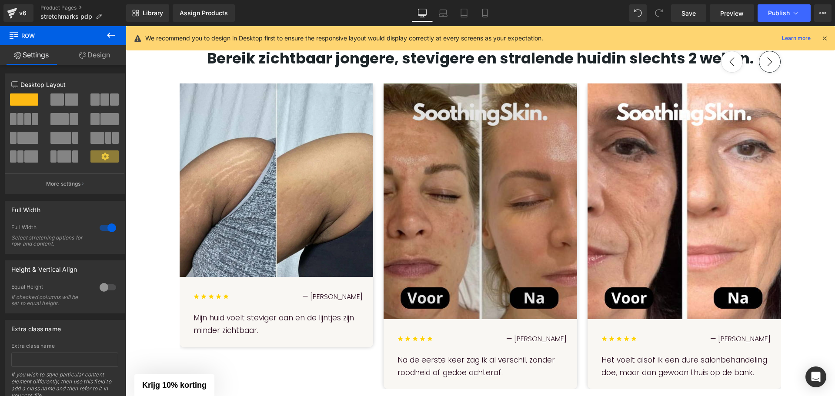
click at [465, 190] on img at bounding box center [481, 202] width 194 height 236
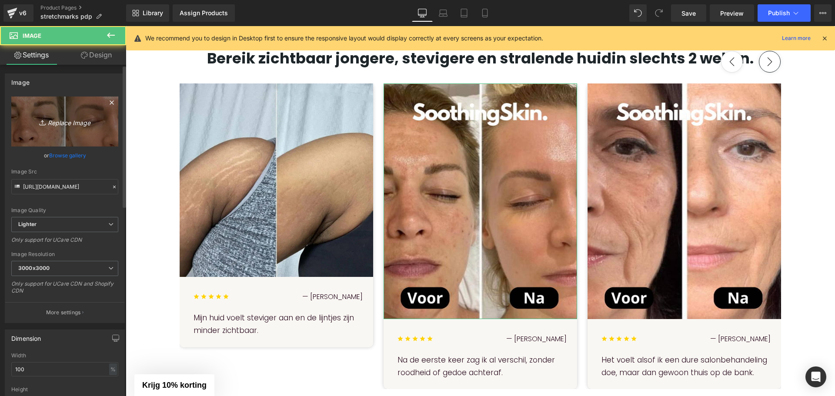
click at [57, 120] on icon "Replace Image" at bounding box center [65, 121] width 70 height 11
type input "C:\fakepath\76.webp"
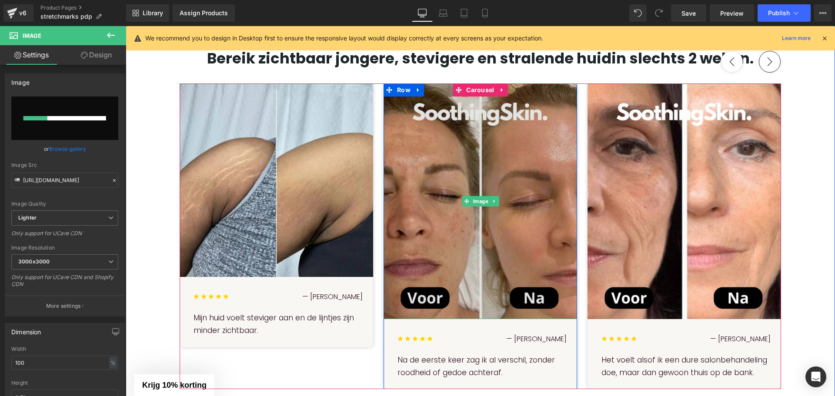
scroll to position [821, 0]
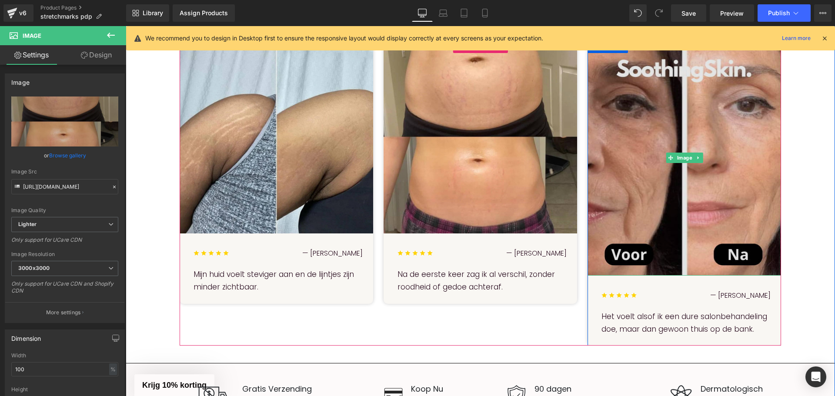
click at [705, 167] on img at bounding box center [685, 158] width 194 height 236
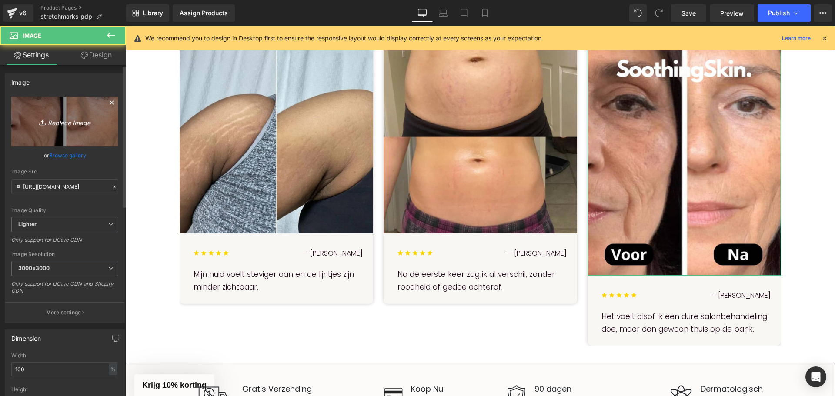
click at [77, 116] on link "Replace Image" at bounding box center [64, 122] width 107 height 50
type input "C:\fakepath\78.webp"
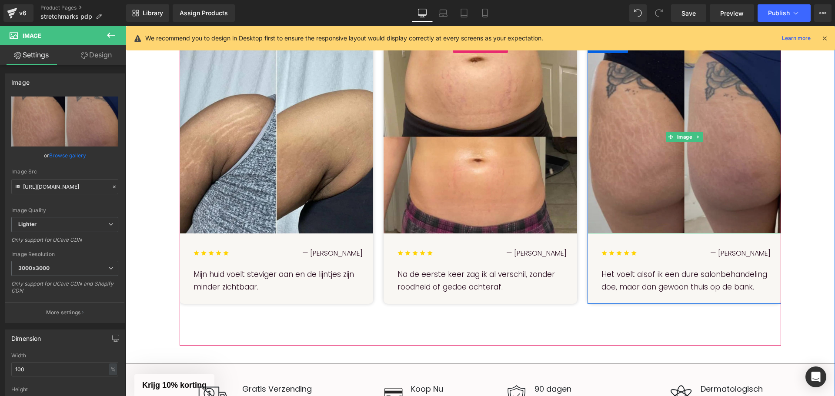
scroll to position [778, 0]
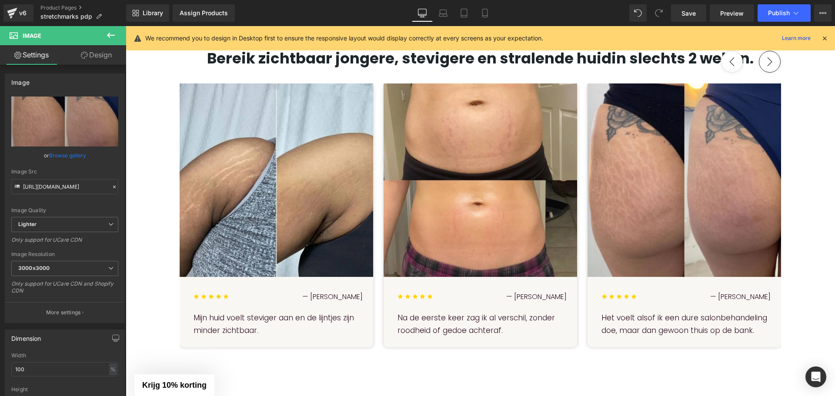
click at [638, 323] on p "Het voelt alsof ik een dure salonbehandeling doe, maar dan gewoon thuis op de b…" at bounding box center [685, 325] width 169 height 26
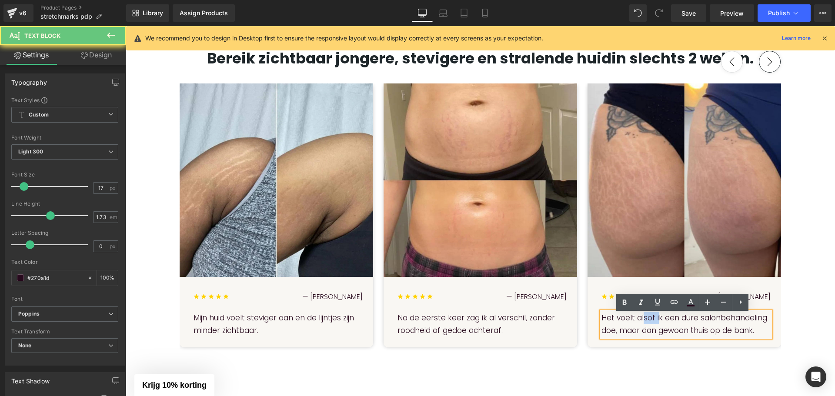
click at [638, 323] on p "Het voelt alsof ik een dure salonbehandeling doe, maar dan gewoon thuis op de b…" at bounding box center [685, 325] width 169 height 26
copy p "Het voelt alsof ik een dure salonbehandeling doe, maar dan gewoon thuis op de b…"
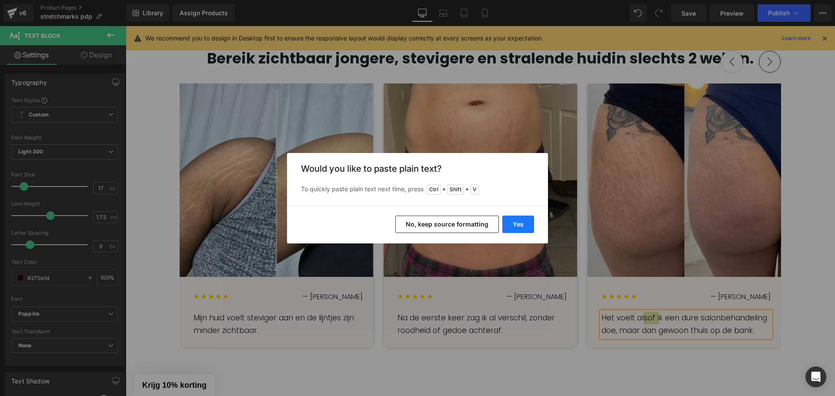
click at [513, 221] on button "Yes" at bounding box center [518, 224] width 32 height 17
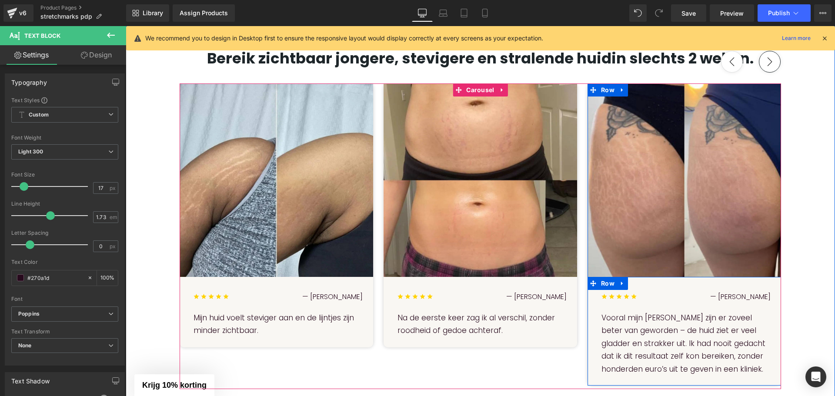
scroll to position [865, 0]
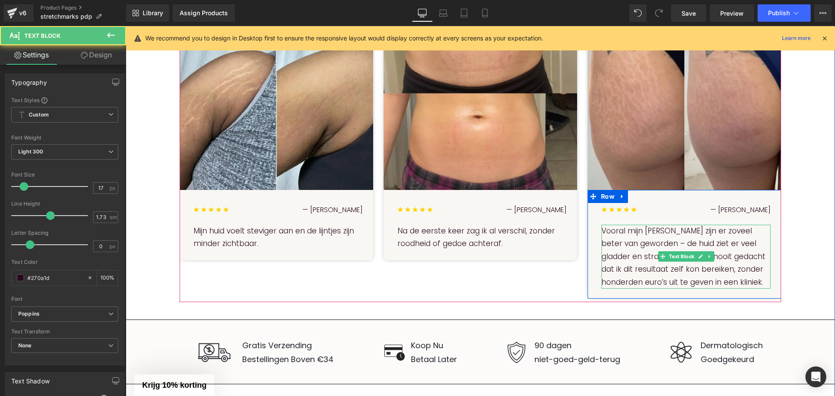
click at [645, 257] on p "Vooral mijn billen zijn er zoveel beter van geworden – de huid ziet er veel gla…" at bounding box center [685, 257] width 169 height 64
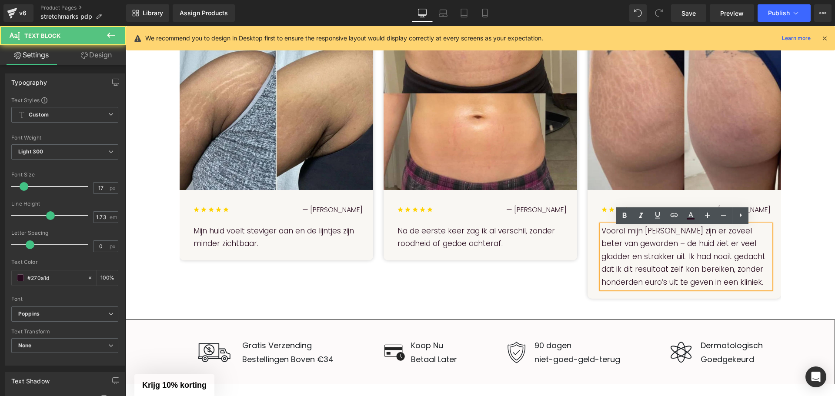
click at [640, 249] on p "Vooral mijn billen zijn er zoveel beter van geworden – de huid ziet er veel gla…" at bounding box center [685, 257] width 169 height 64
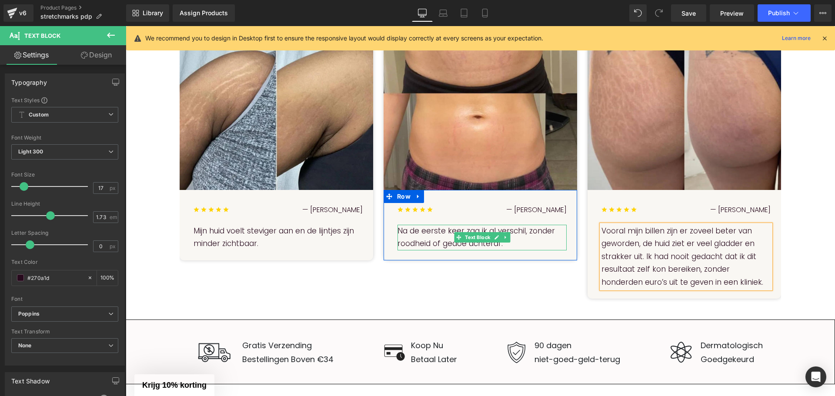
click at [438, 242] on p "Na de eerste keer zag ik al verschil, zonder roodheid of gedoe achteraf." at bounding box center [482, 238] width 169 height 26
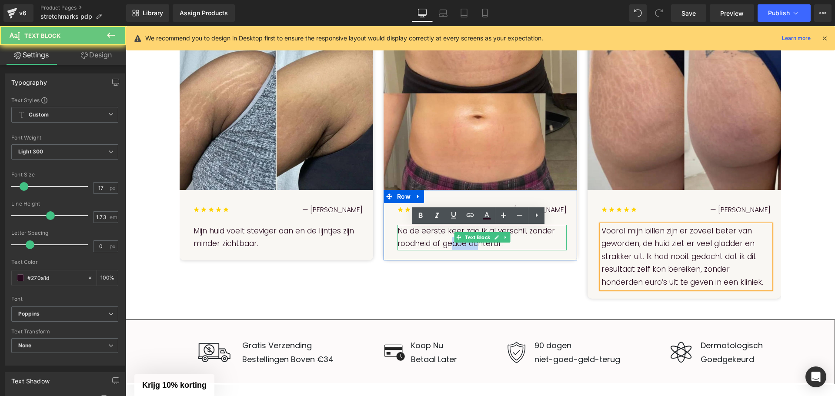
click at [438, 242] on p "Na de eerste keer zag ik al verschil, zonder roodheid of gedoe achteraf." at bounding box center [482, 238] width 169 height 26
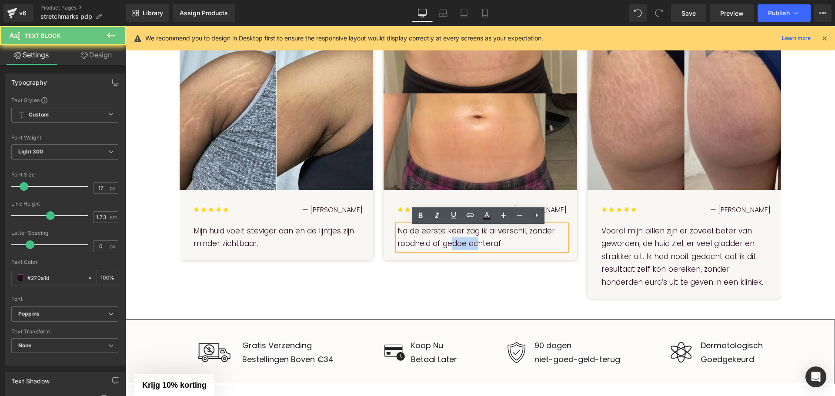
click at [438, 242] on p "Na de eerste keer zag ik al verschil, zonder roodheid of gedoe achteraf." at bounding box center [482, 238] width 169 height 26
copy p "Na de eerste keer zag ik al verschil, zonder roodheid of gedoe achteraf."
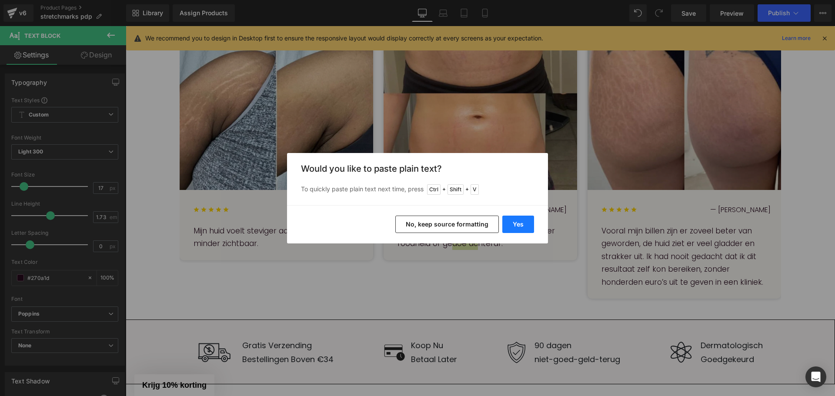
click at [531, 222] on button "Yes" at bounding box center [518, 224] width 32 height 17
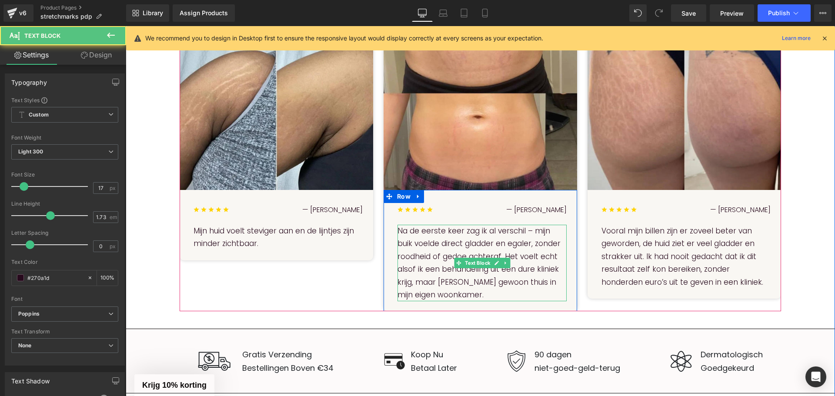
click at [527, 233] on p "Na de eerste keer zag ik al verschil – mijn buik voelde direct gladder en egale…" at bounding box center [482, 263] width 169 height 77
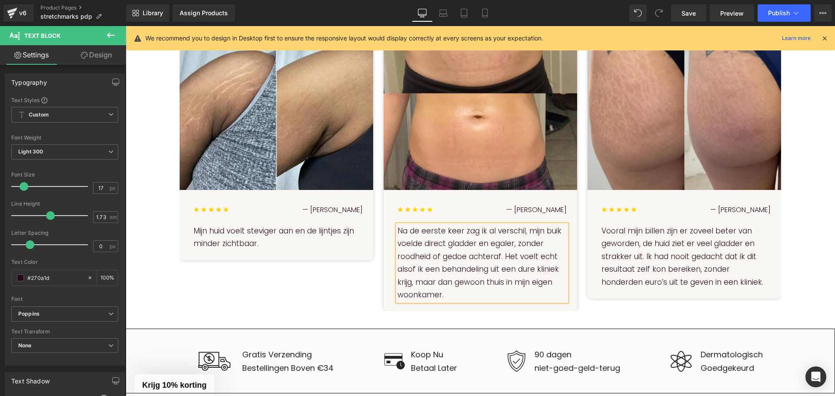
click at [331, 294] on div "Image — Sophia R Heading Mijn huid voelt steviger aan en de lijntjes zijn minde…" at bounding box center [588, 154] width 816 height 315
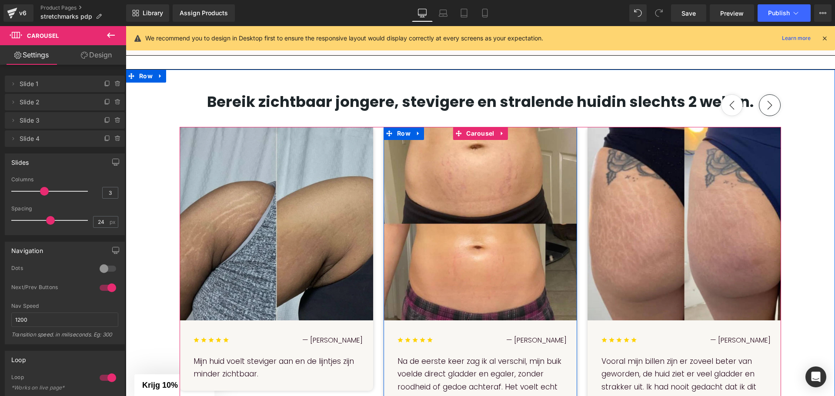
scroll to position [821, 0]
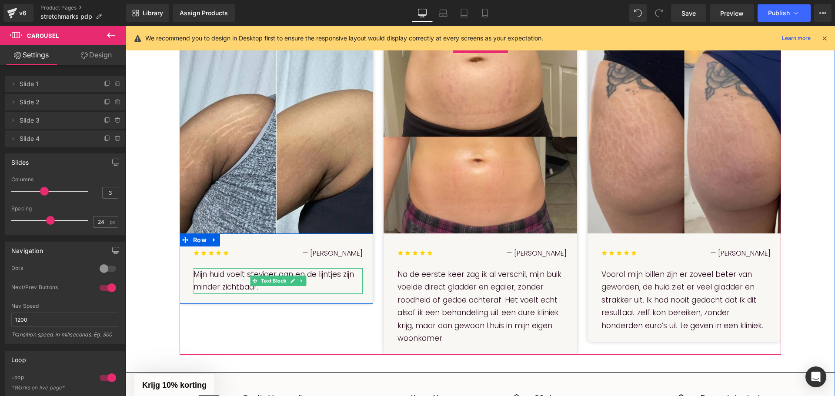
click at [220, 275] on p "Mijn huid voelt steviger aan en de lijntjes zijn minder zichtbaar." at bounding box center [278, 281] width 169 height 26
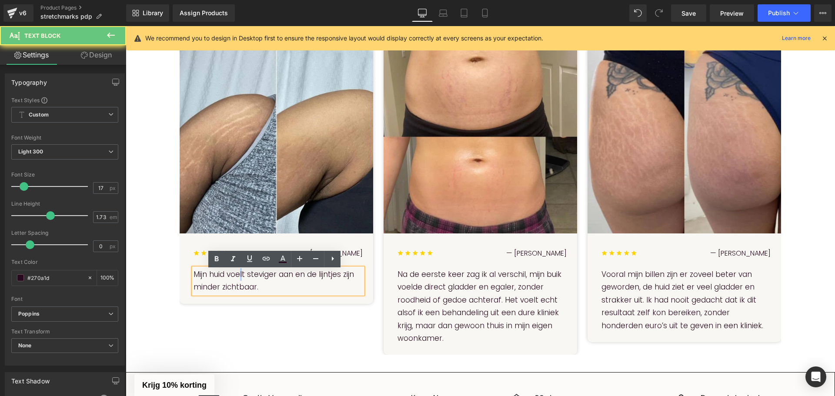
click at [220, 275] on p "Mijn huid voelt steviger aan en de lijntjes zijn minder zichtbaar." at bounding box center [278, 281] width 169 height 26
copy p "Mijn huid voelt steviger aan en de lijntjes zijn minder zichtbaar."
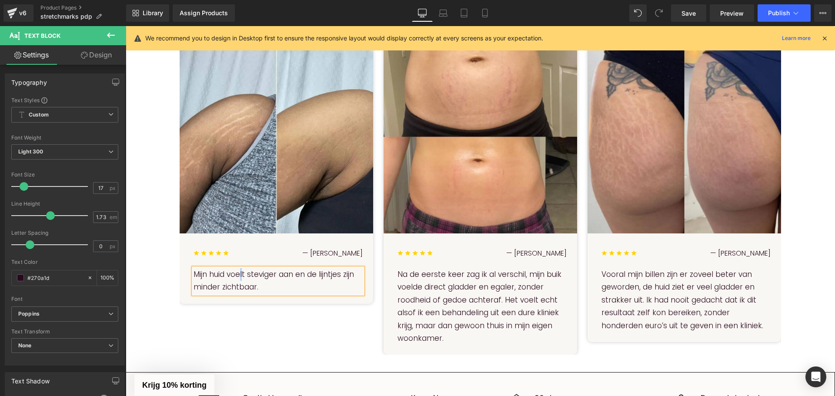
click at [248, 278] on p "Mijn huid voelt steviger aan en de lijntjes zijn minder zichtbaar." at bounding box center [278, 281] width 169 height 26
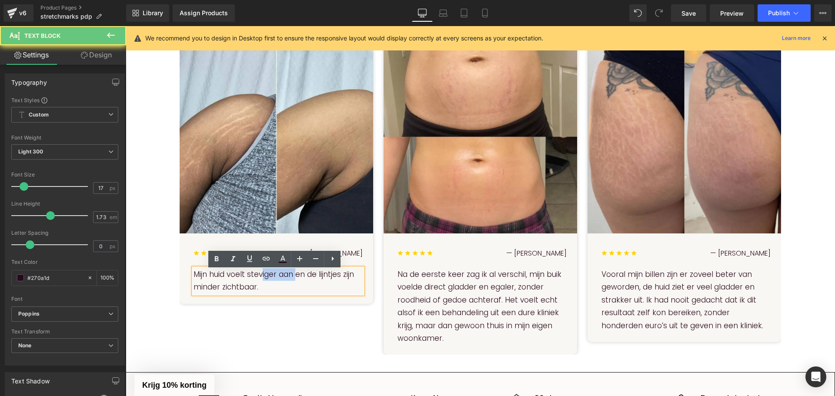
click at [248, 278] on p "Mijn huid voelt steviger aan en de lijntjes zijn minder zichtbaar." at bounding box center [278, 281] width 169 height 26
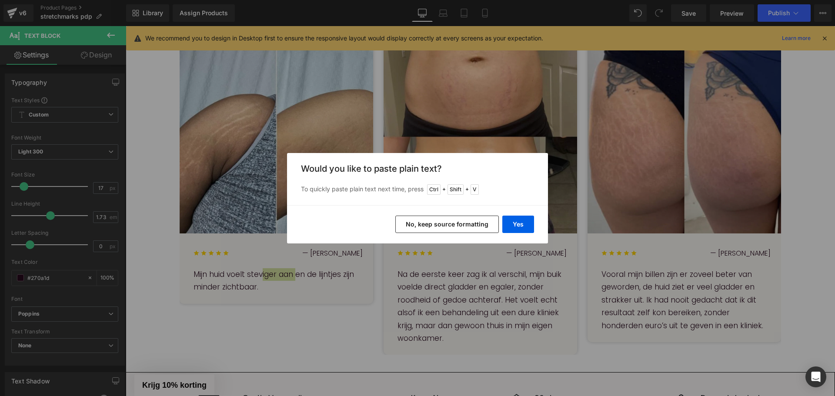
click at [463, 224] on button "No, keep source formatting" at bounding box center [447, 224] width 104 height 17
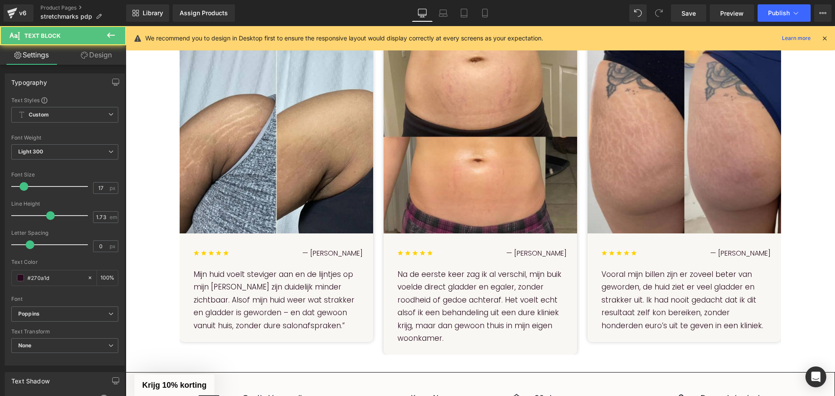
click at [227, 288] on p "Mijn huid voelt steviger aan en de lijntjes op mijn armen zijn duidelijk minder…" at bounding box center [278, 300] width 169 height 64
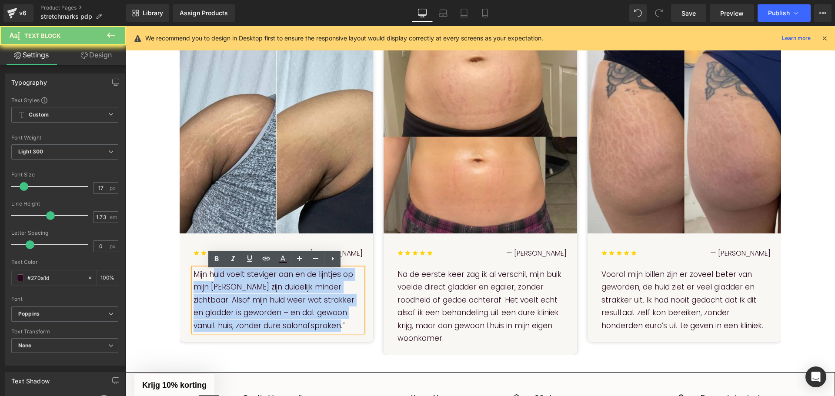
click at [227, 288] on p "Mijn huid voelt steviger aan en de lijntjes op mijn armen zijn duidelijk minder…" at bounding box center [278, 300] width 169 height 64
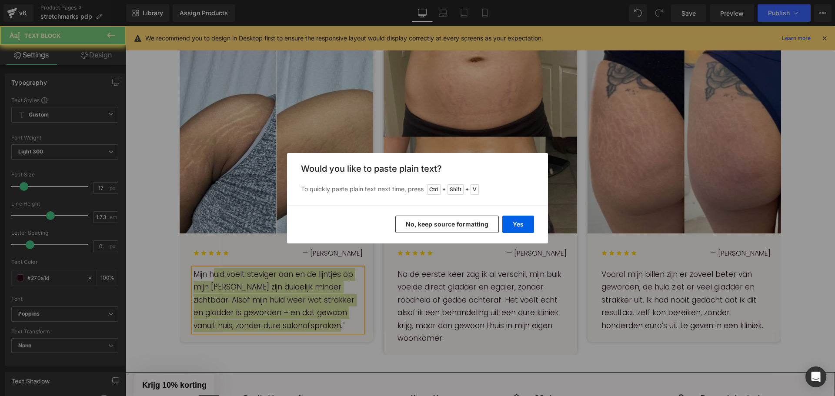
click at [465, 220] on button "No, keep source formatting" at bounding box center [447, 224] width 104 height 17
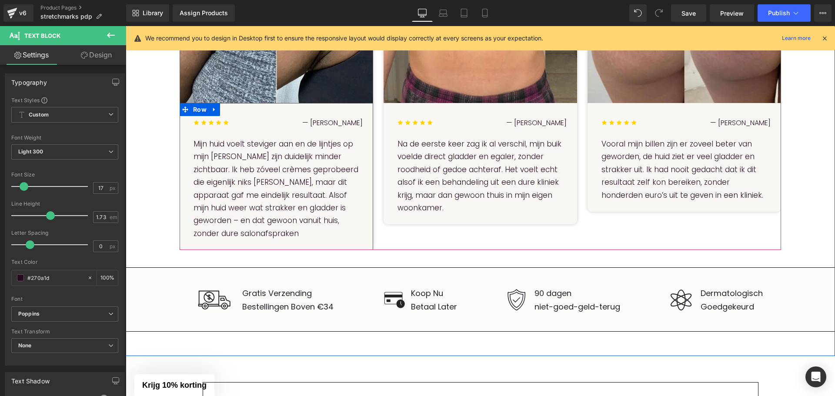
scroll to position [908, 0]
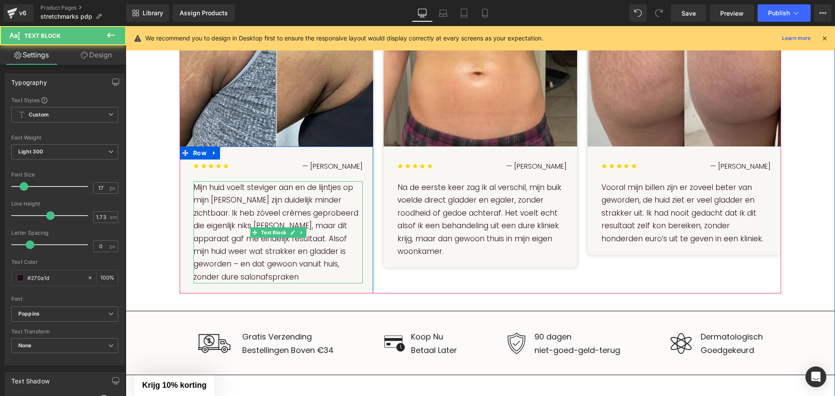
click at [228, 210] on p "Mijn huid voelt steviger aan en de lijntjes op mijn armen zijn duidelijk minder…" at bounding box center [278, 232] width 169 height 102
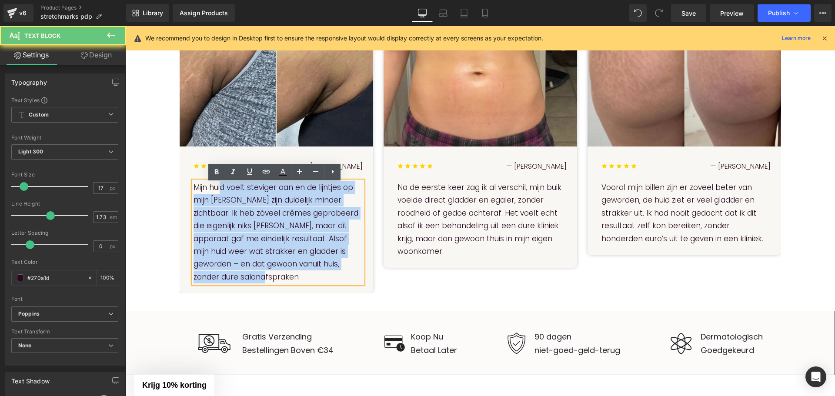
click at [228, 210] on p "Mijn huid voelt steviger aan en de lijntjes op mijn armen zijn duidelijk minder…" at bounding box center [278, 232] width 169 height 102
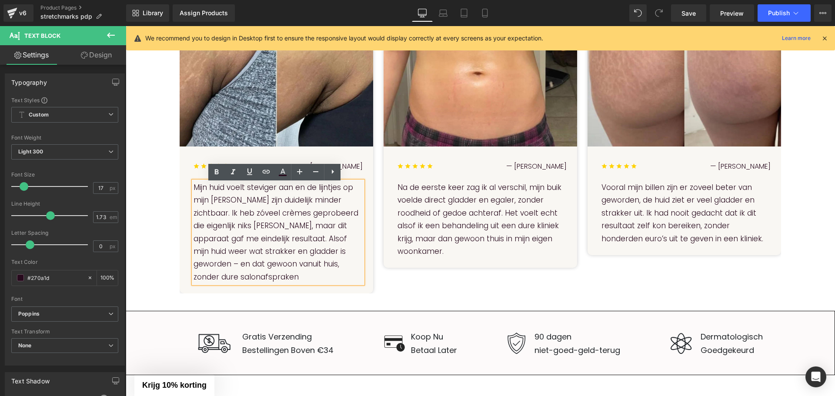
click at [228, 215] on p "Mijn huid voelt steviger aan en de lijntjes op mijn armen zijn duidelijk minder…" at bounding box center [278, 232] width 169 height 102
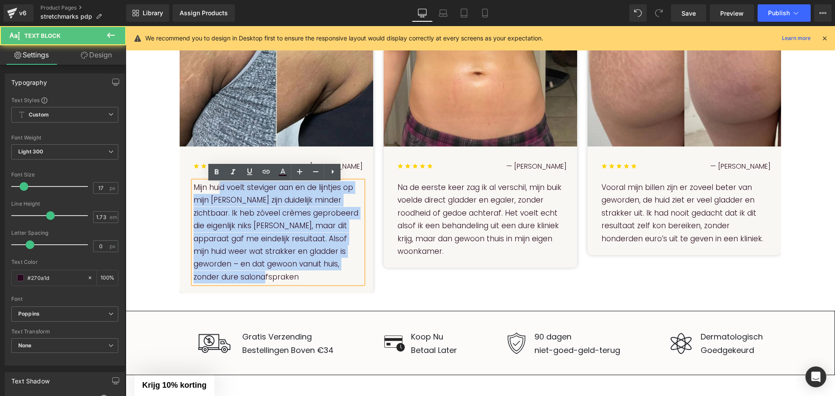
click at [228, 215] on p "Mijn huid voelt steviger aan en de lijntjes op mijn armen zijn duidelijk minder…" at bounding box center [278, 232] width 169 height 102
click at [234, 237] on p "Mijn huid voelt steviger aan en de lijntjes op mijn armen zijn duidelijk minder…" at bounding box center [278, 232] width 169 height 102
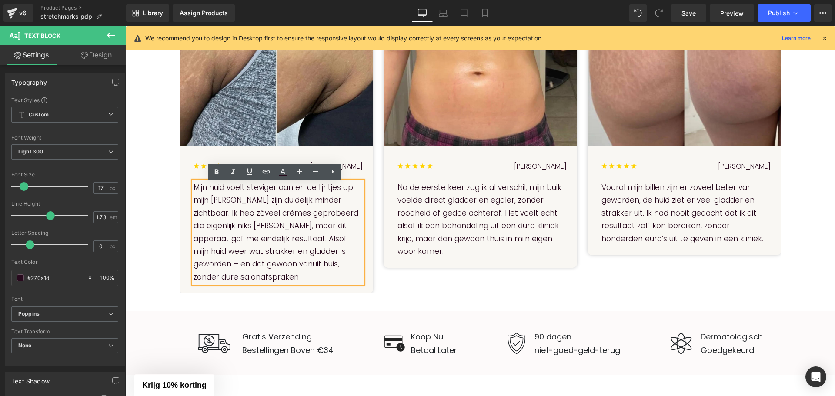
click at [260, 239] on p "Mijn huid voelt steviger aan en de lijntjes op mijn armen zijn duidelijk minder…" at bounding box center [278, 232] width 169 height 102
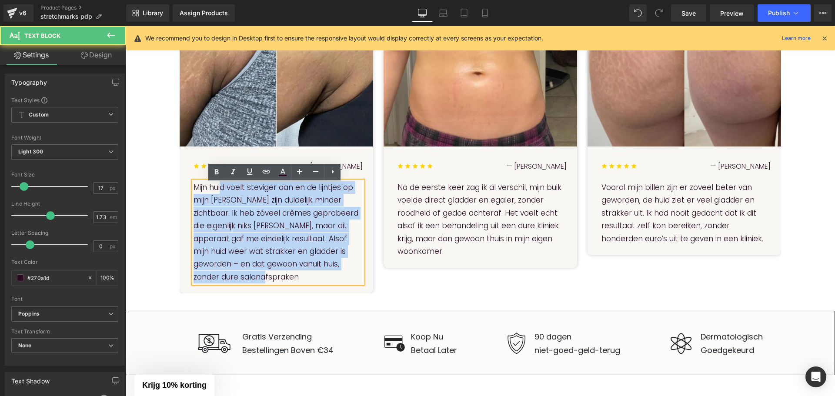
click at [260, 239] on p "Mijn huid voelt steviger aan en de lijntjes op mijn armen zijn duidelijk minder…" at bounding box center [278, 232] width 169 height 102
click at [262, 248] on p "Mijn huid voelt steviger aan en de lijntjes op mijn armen zijn duidelijk minder…" at bounding box center [278, 232] width 169 height 102
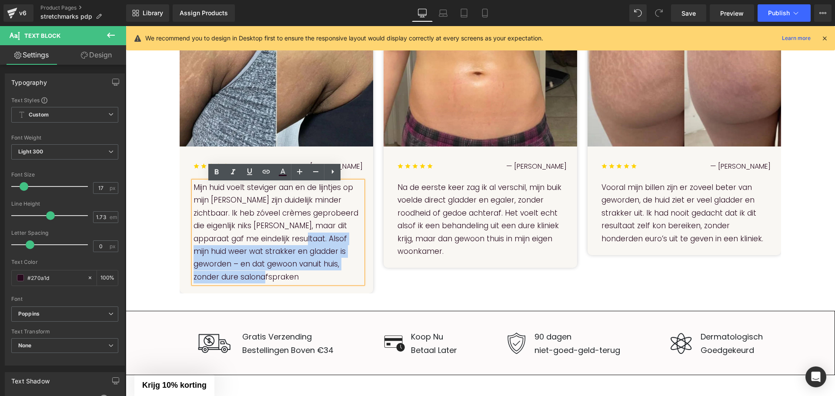
drag, startPoint x: 260, startPoint y: 278, endPoint x: 260, endPoint y: 241, distance: 36.5
click at [260, 241] on p "Mijn huid voelt steviger aan en de lijntjes op mijn armen zijn duidelijk minder…" at bounding box center [278, 232] width 169 height 102
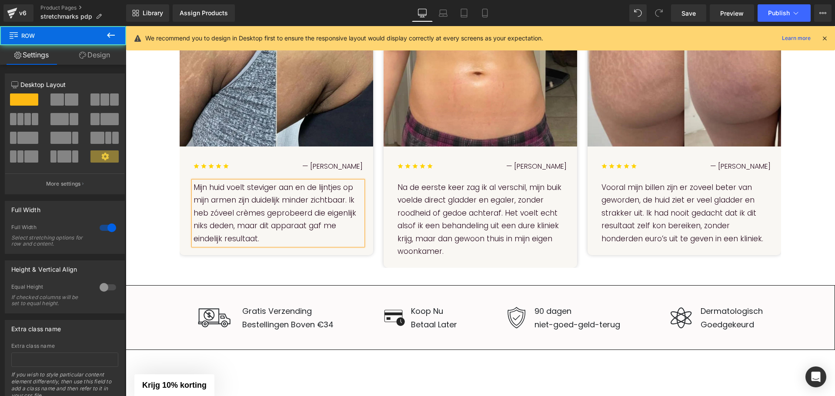
click at [137, 226] on div "Bereik zichtbaar jongere, stevigere en stralende huid in slechts 2 weken. Headi…" at bounding box center [480, 133] width 709 height 433
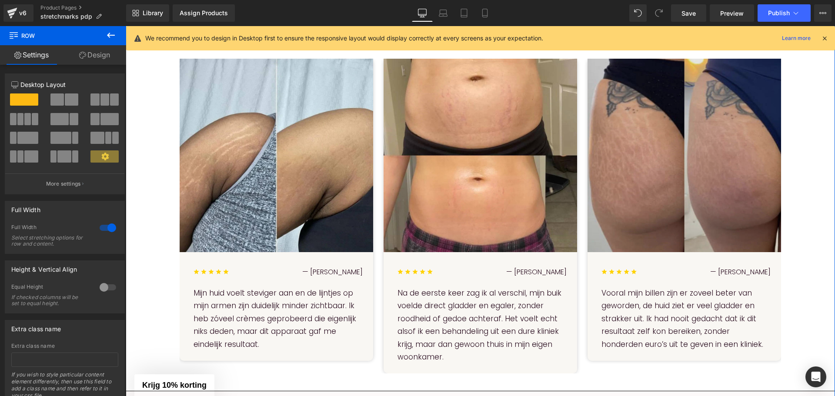
scroll to position [778, 0]
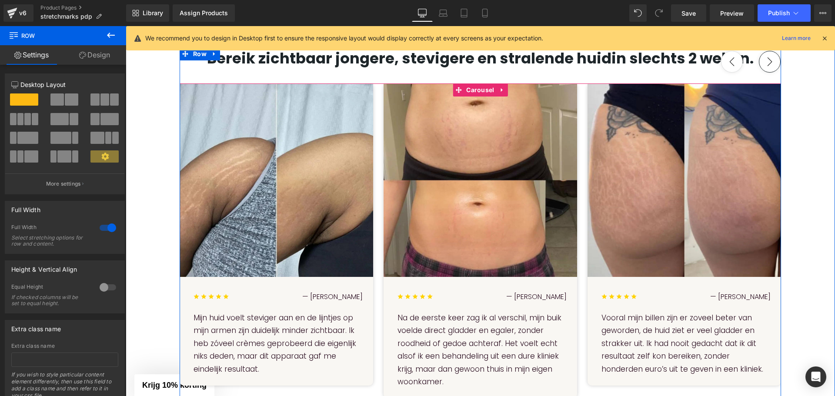
click at [766, 67] on button "›" at bounding box center [770, 62] width 22 height 22
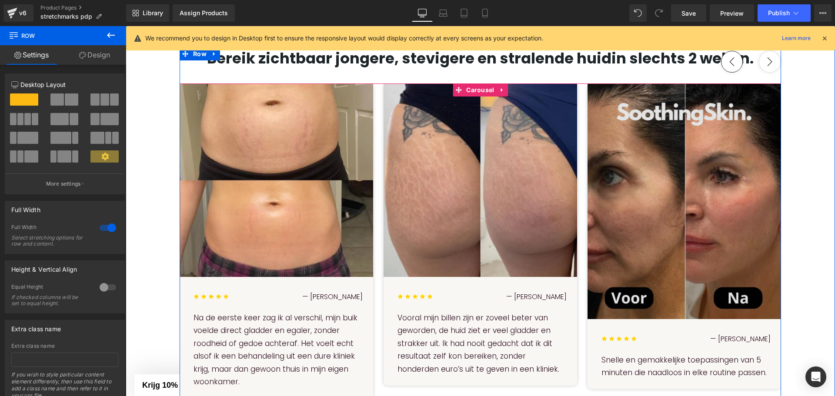
scroll to position [734, 0]
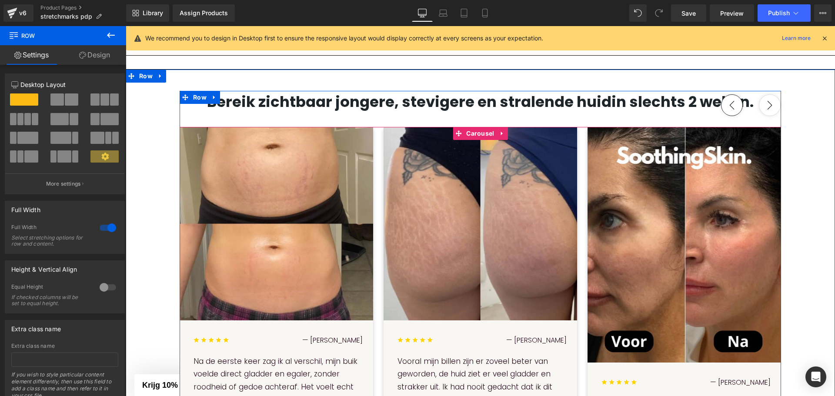
click at [769, 105] on button "›" at bounding box center [770, 105] width 22 height 22
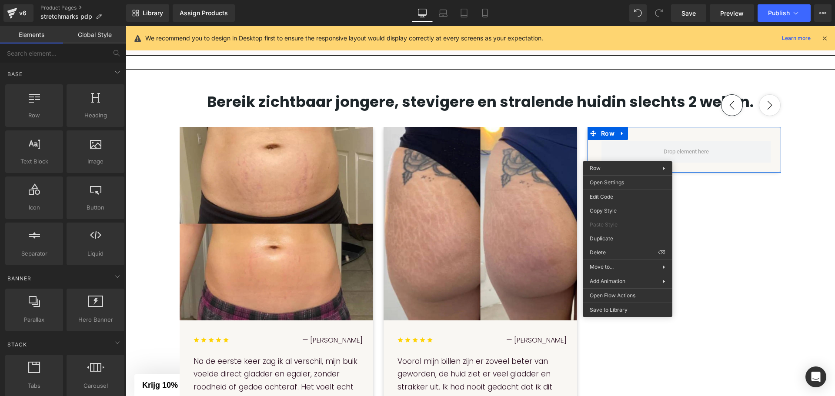
drag, startPoint x: 732, startPoint y: 277, endPoint x: 607, endPoint y: 251, distance: 128.2
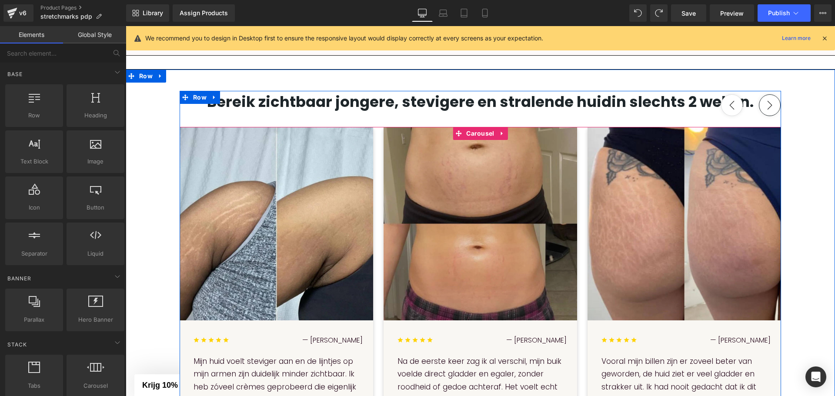
scroll to position [778, 0]
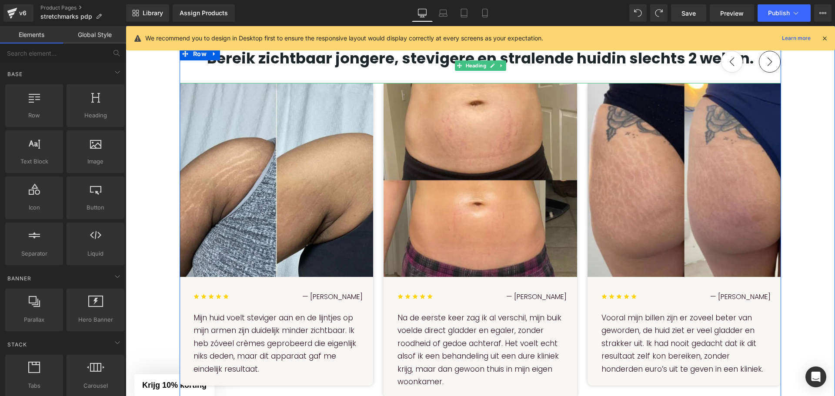
click at [213, 76] on div "Bereik zichtbaar jongere, stevigere en stralende huid in slechts 2 weken." at bounding box center [480, 65] width 601 height 36
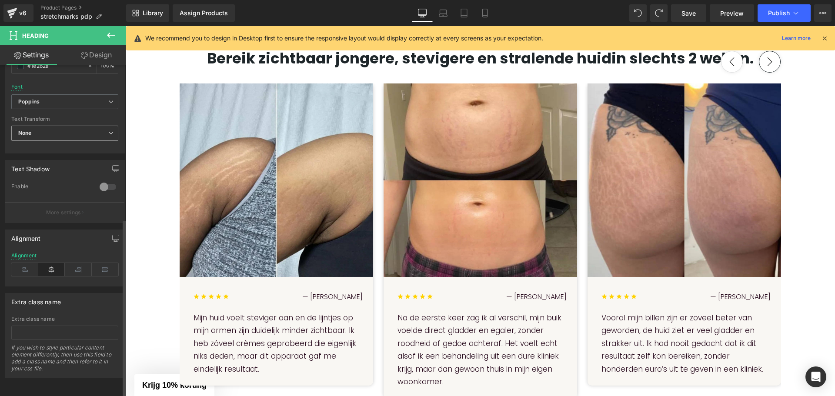
scroll to position [287, 0]
click at [97, 50] on link "Design" at bounding box center [96, 55] width 63 height 20
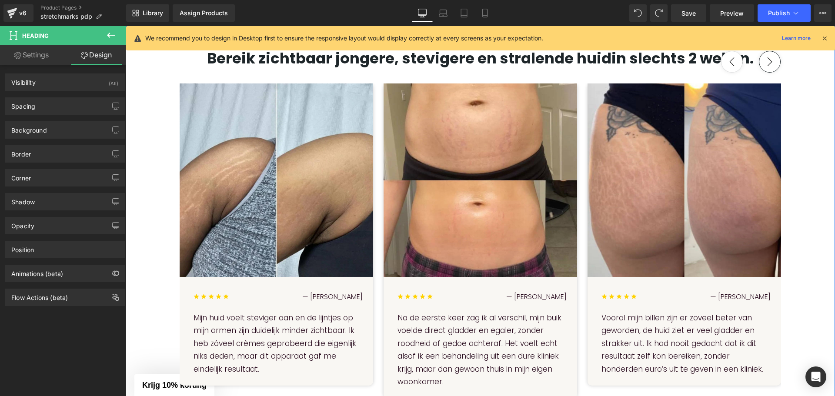
scroll to position [734, 0]
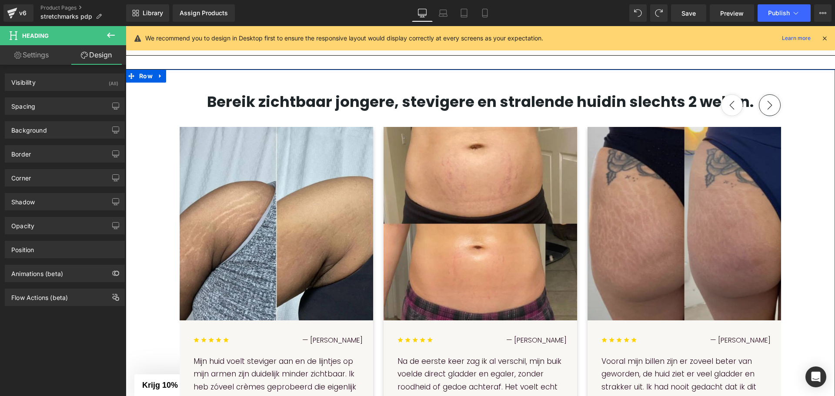
click at [686, 126] on div "Bereik zichtbaar jongere, stevigere en stralende huid in slechts 2 weken." at bounding box center [480, 109] width 601 height 36
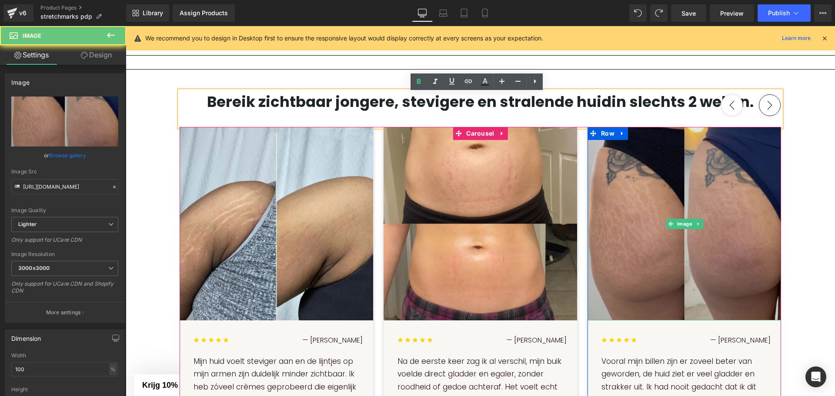
click at [652, 168] on img at bounding box center [685, 224] width 194 height 194
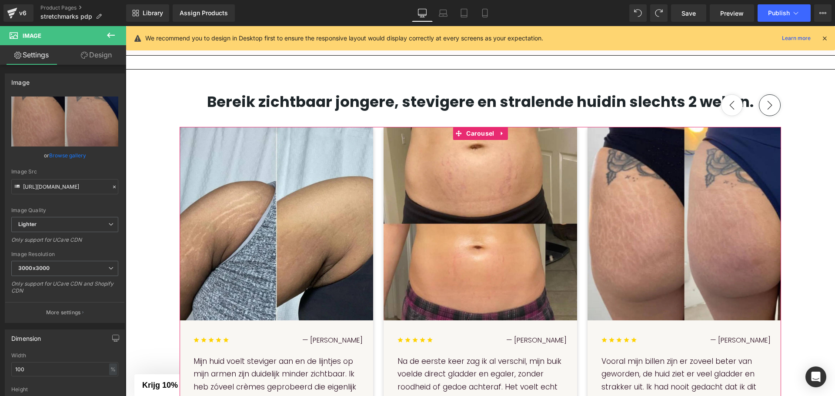
click at [579, 147] on div "Image — Sophia R Heading Mijn huid voelt steviger aan en de lijntjes op mijn ar…" at bounding box center [588, 284] width 816 height 315
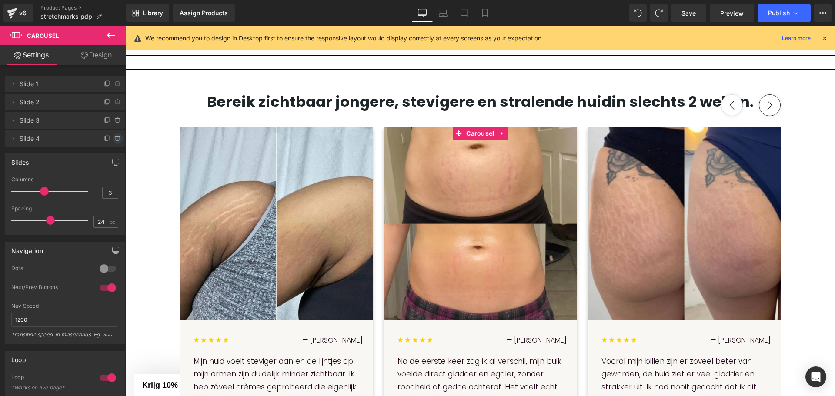
click at [114, 140] on icon at bounding box center [117, 138] width 7 height 7
click at [107, 139] on button "Delete" at bounding box center [108, 139] width 27 height 11
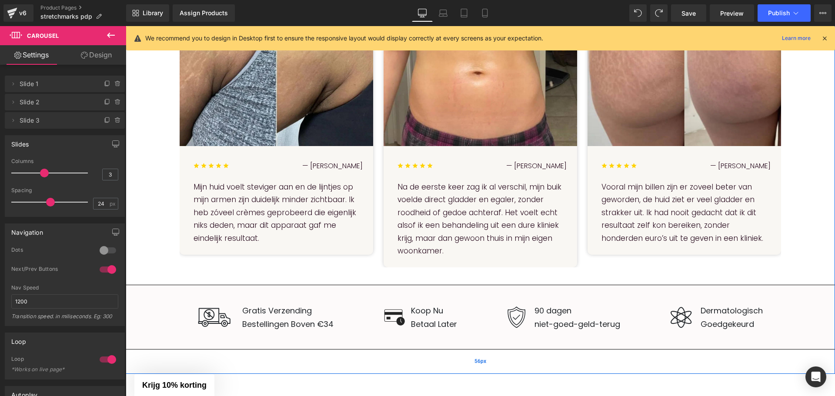
scroll to position [1126, 0]
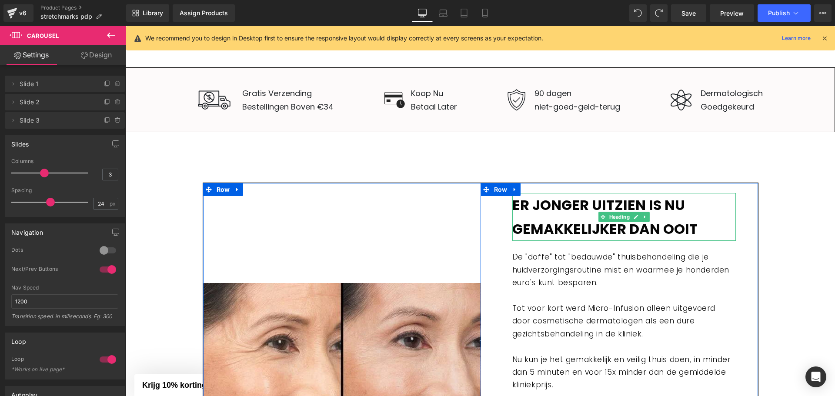
click at [537, 210] on b "Er jonger uitzien is nu gemakkelijker dan ooit" at bounding box center [604, 216] width 185 height 43
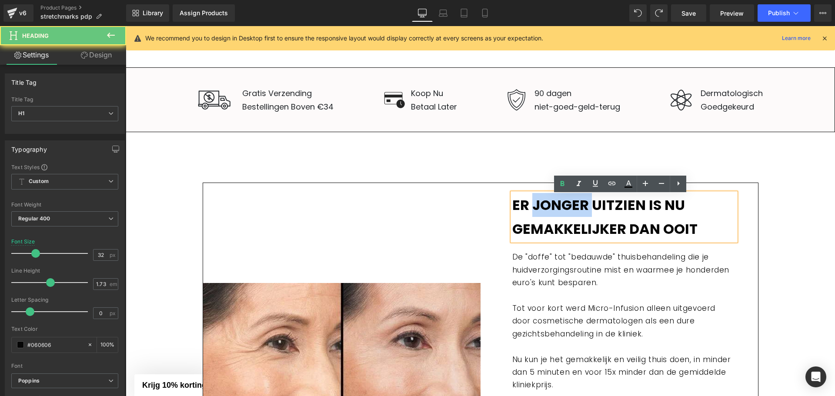
click at [537, 210] on b "Er jonger uitzien is nu gemakkelijker dan ooit" at bounding box center [604, 216] width 185 height 43
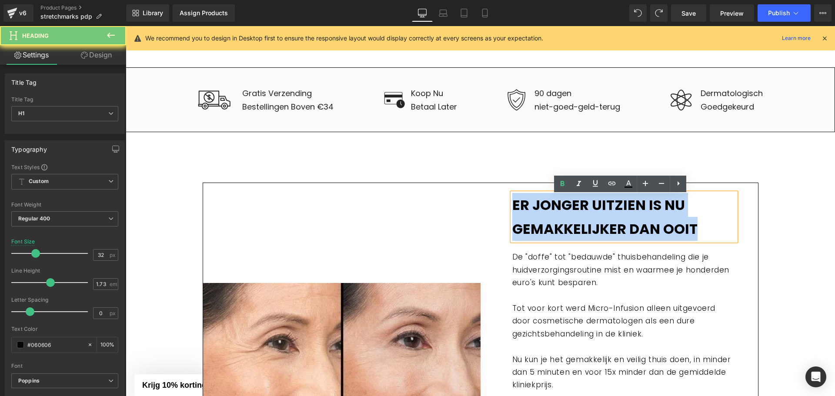
click at [537, 210] on b "Er jonger uitzien is nu gemakkelijker dan ooit" at bounding box center [604, 216] width 185 height 43
paste div
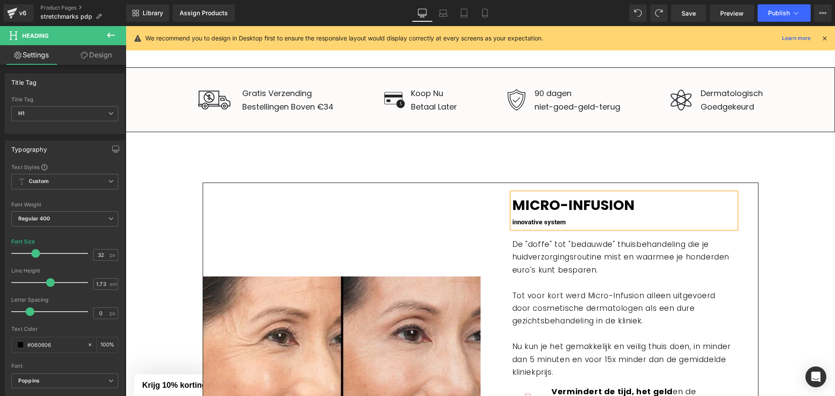
scroll to position [1213, 0]
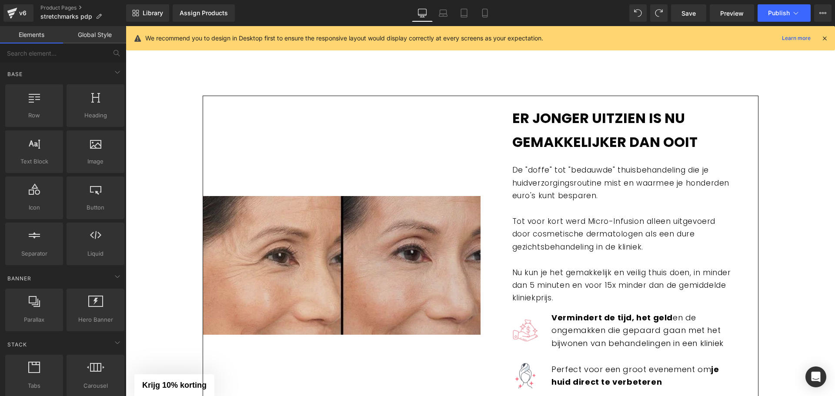
scroll to position [1343, 0]
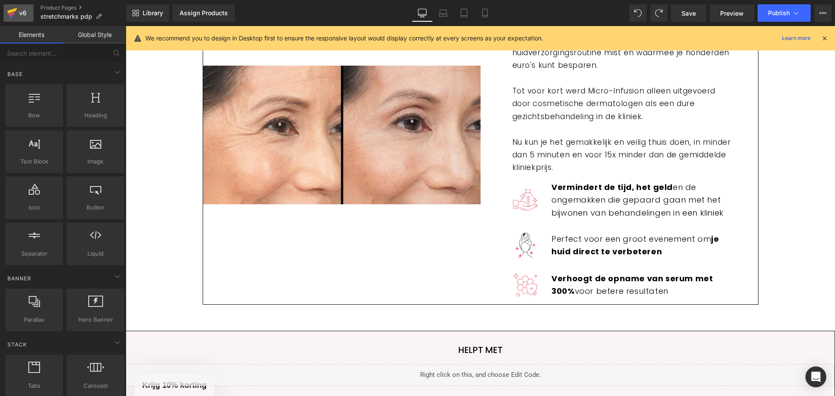
click at [16, 17] on icon at bounding box center [12, 13] width 10 height 22
click at [782, 18] on button "Publish" at bounding box center [784, 12] width 53 height 17
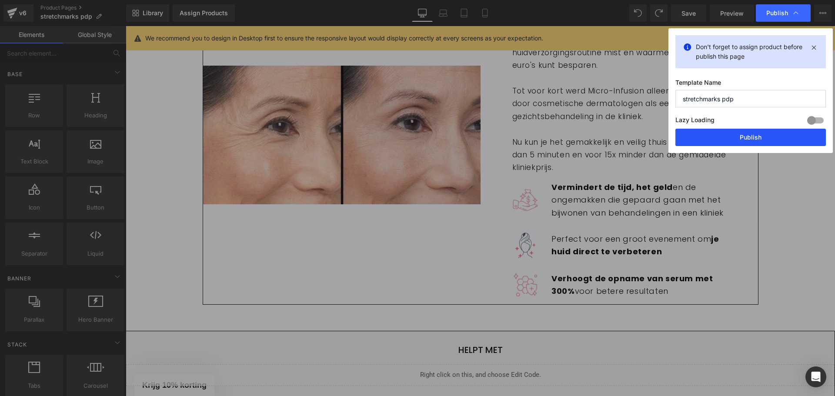
click at [739, 142] on button "Publish" at bounding box center [750, 137] width 150 height 17
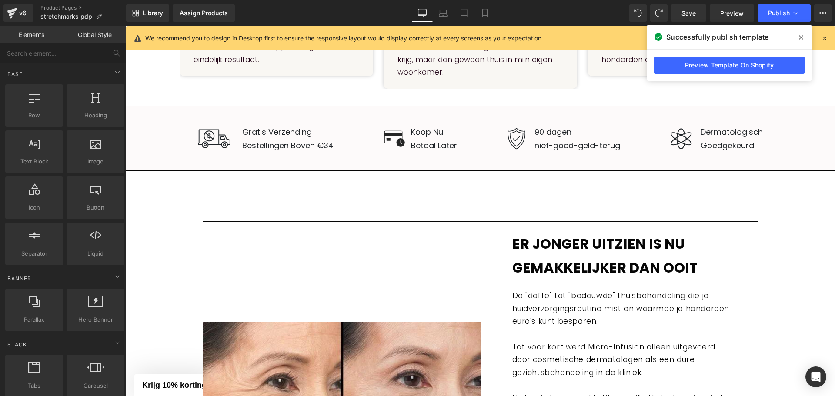
scroll to position [1218, 0]
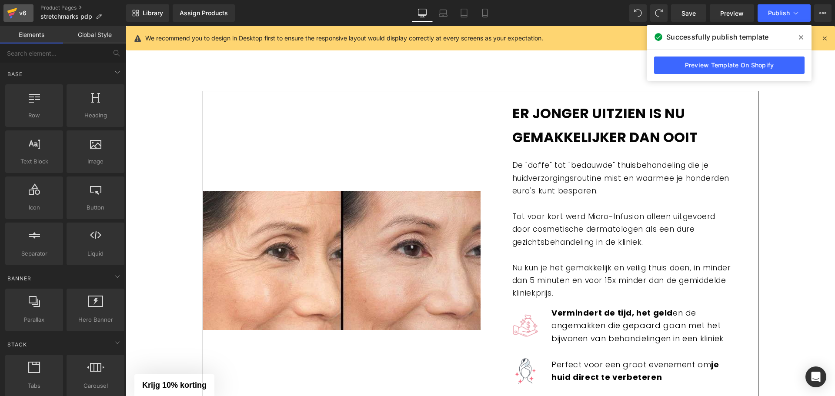
click at [6, 9] on link "v6" at bounding box center [18, 12] width 30 height 17
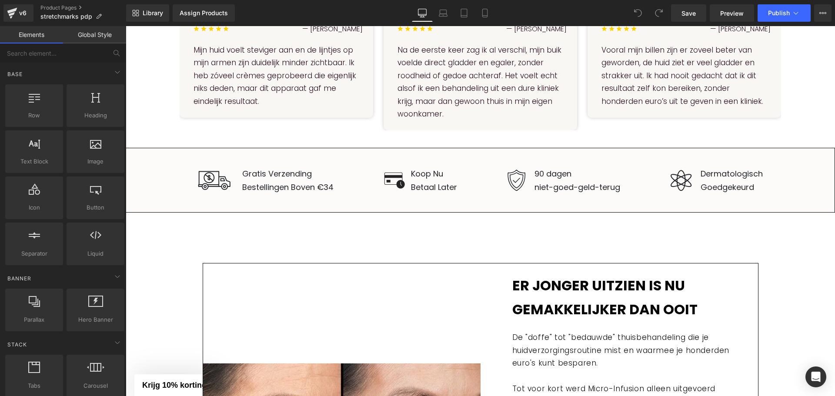
scroll to position [1174, 0]
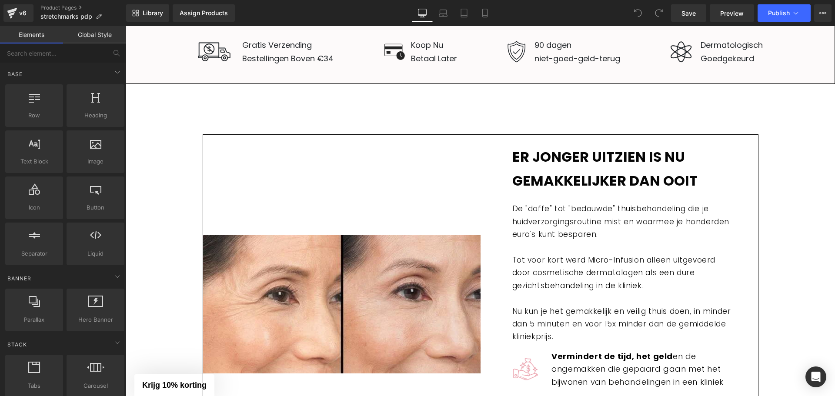
click at [561, 180] on b "Er jonger uitzien is nu gemakkelijker dan ooit" at bounding box center [604, 168] width 185 height 43
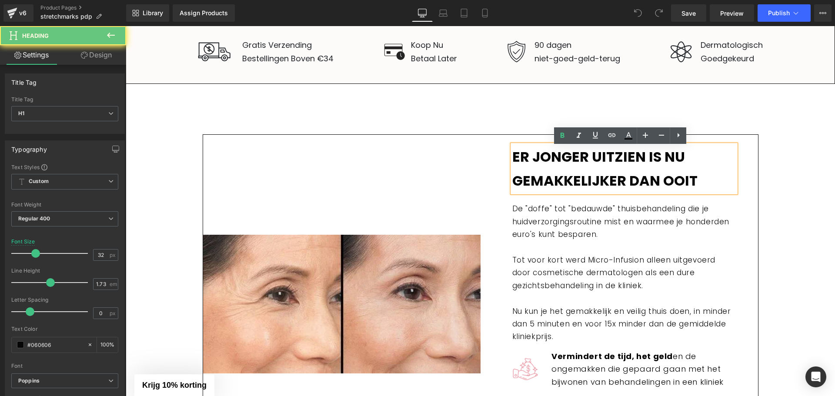
click at [563, 181] on b "Er jonger uitzien is nu gemakkelijker dan ooit" at bounding box center [604, 168] width 185 height 43
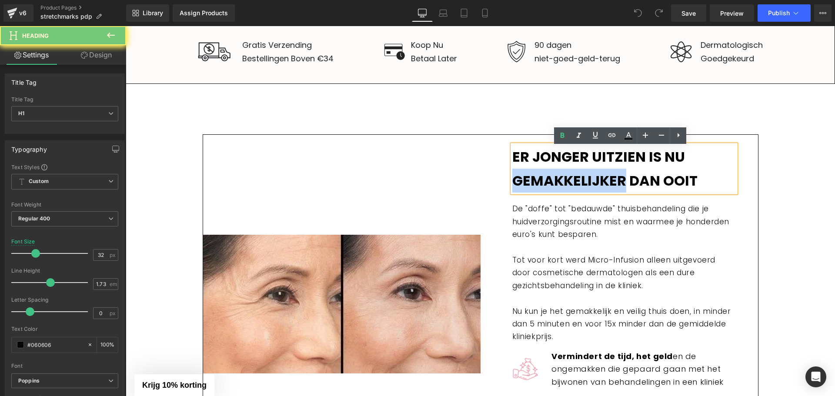
click at [563, 181] on b "Er jonger uitzien is nu gemakkelijker dan ooit" at bounding box center [604, 168] width 185 height 43
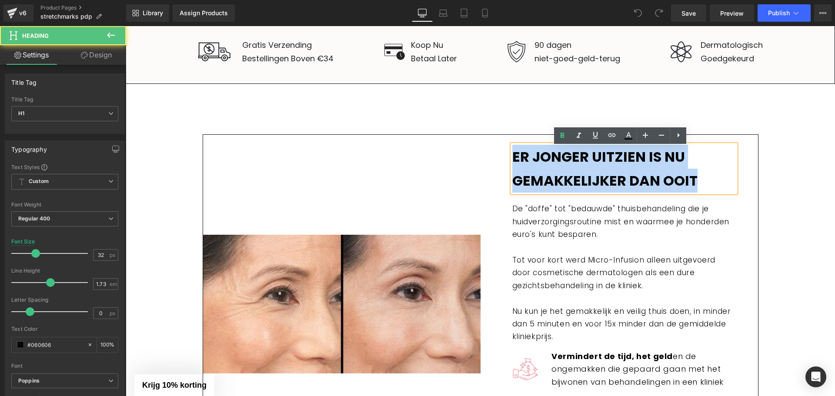
click at [563, 181] on b "Er jonger uitzien is nu gemakkelijker dan ooit" at bounding box center [604, 168] width 185 height 43
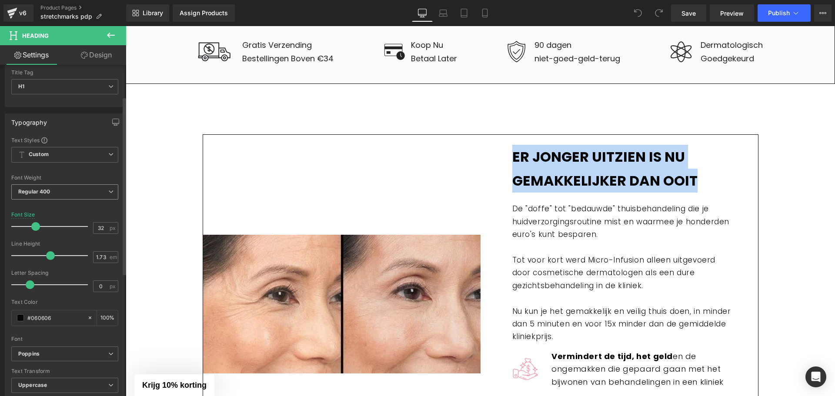
scroll to position [26, 0]
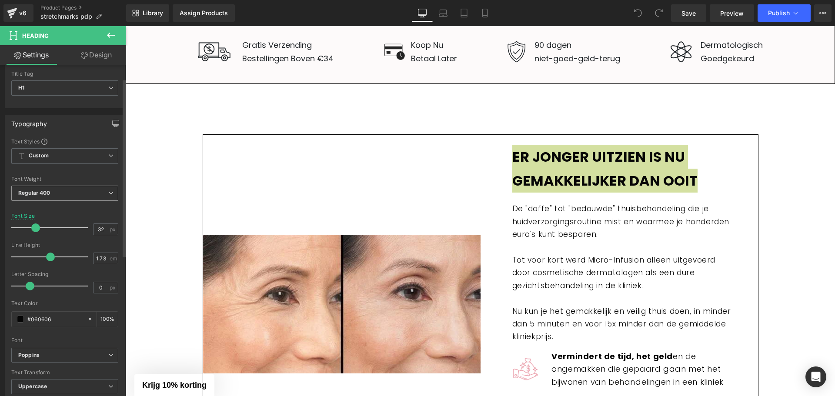
click at [48, 195] on b "Regular 400" at bounding box center [34, 193] width 32 height 7
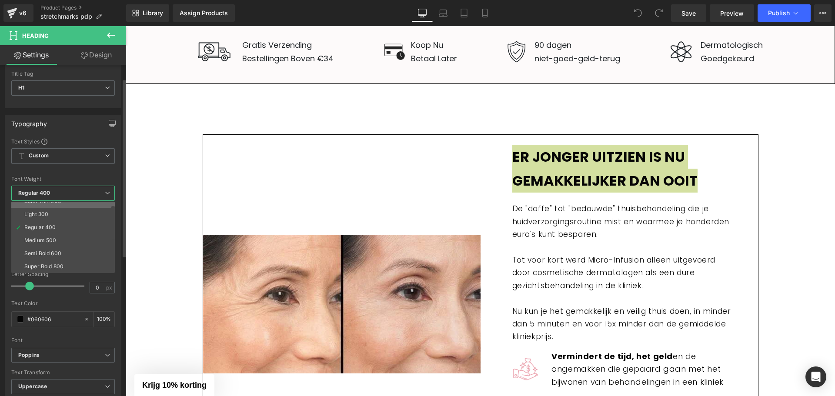
scroll to position [72, 0]
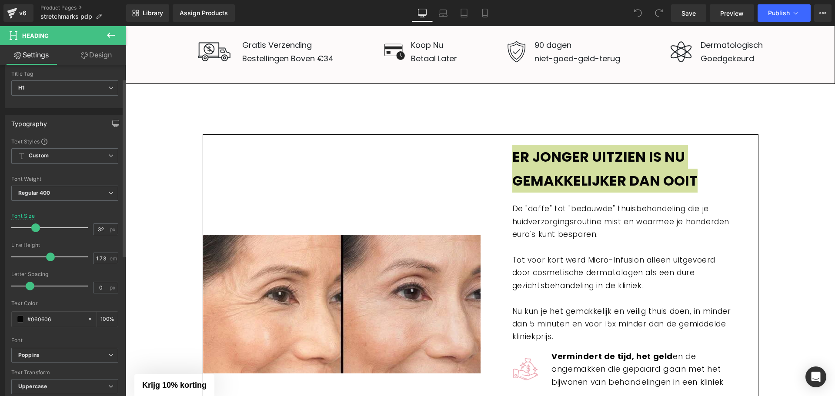
click at [54, 175] on div "Font Default Poppins Open Sans Montserrat Inter Roboto Lato Noto Sans Georgian …" at bounding box center [64, 243] width 107 height 210
click at [55, 153] on span "Custom Setup Global Style" at bounding box center [64, 156] width 107 height 16
click at [55, 190] on div "Setup Global Style" at bounding box center [63, 191] width 104 height 20
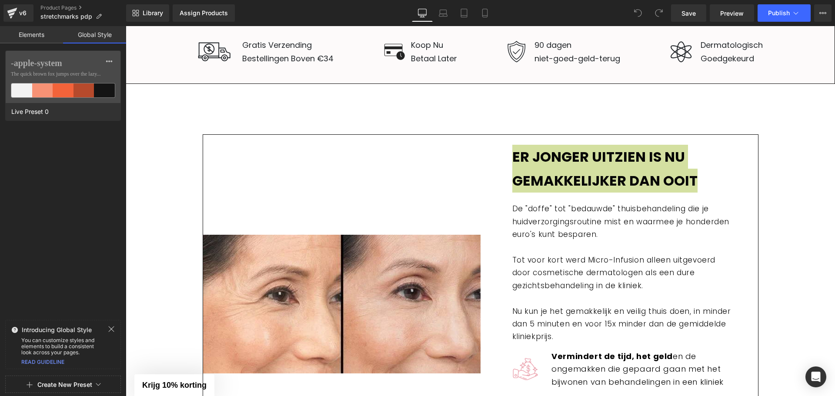
click at [33, 37] on link "Elements" at bounding box center [31, 34] width 63 height 17
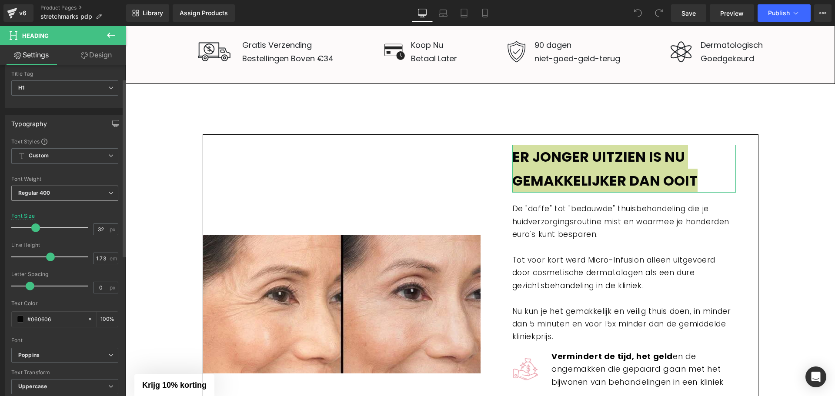
click at [39, 197] on span "Regular 400" at bounding box center [64, 193] width 107 height 15
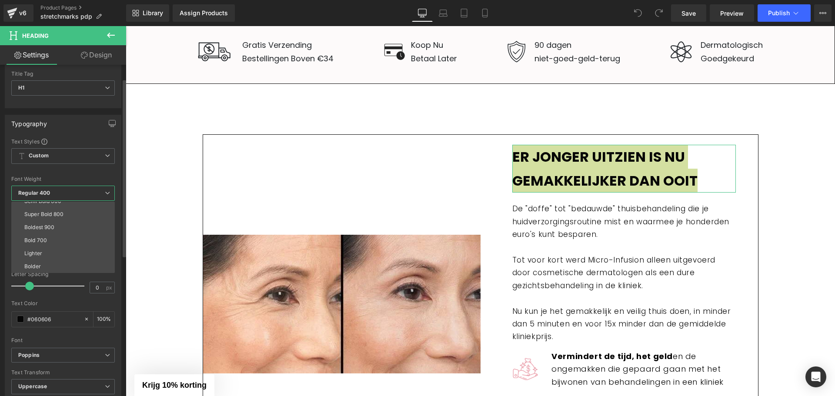
click at [40, 196] on b "Regular 400" at bounding box center [34, 193] width 32 height 7
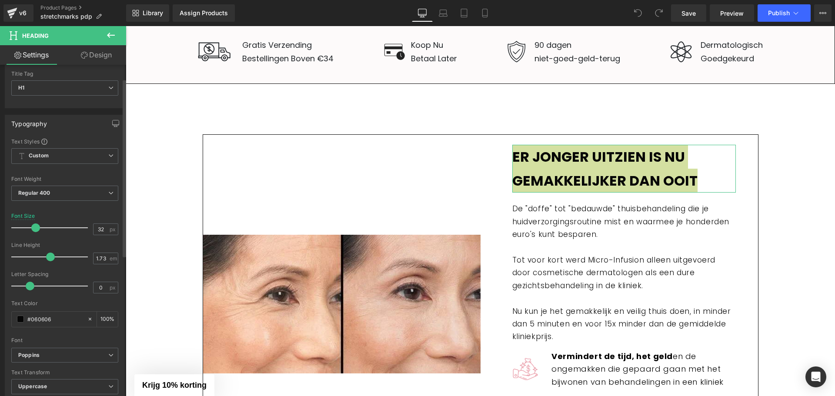
click at [56, 146] on div "Font Default Poppins Open Sans Montserrat Inter Roboto Lato Noto Sans Georgian …" at bounding box center [64, 243] width 107 height 210
click at [58, 157] on span "Custom Setup Global Style" at bounding box center [64, 156] width 107 height 16
click at [63, 175] on li "Custom" at bounding box center [63, 173] width 104 height 16
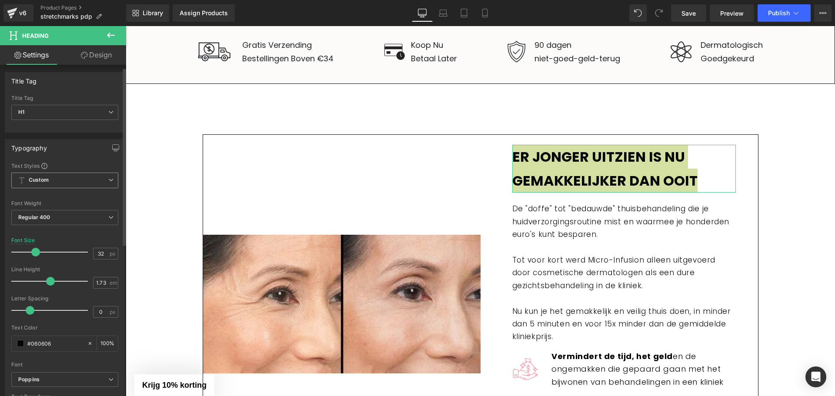
scroll to position [0, 0]
click at [66, 115] on span "H1" at bounding box center [64, 113] width 107 height 15
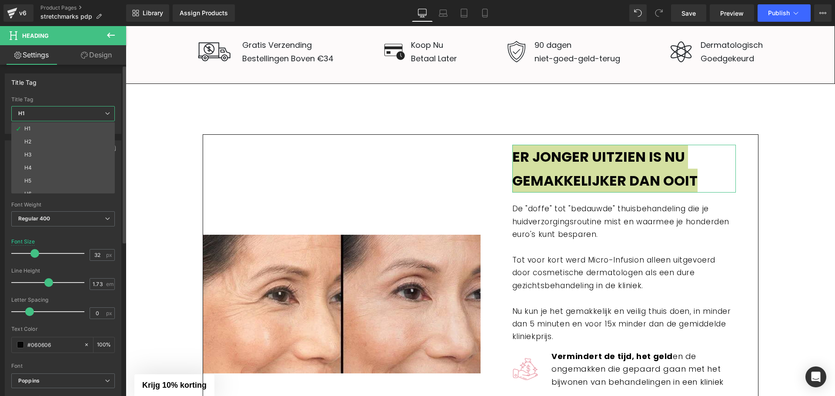
click at [71, 100] on div "Title Tag" at bounding box center [63, 100] width 104 height 6
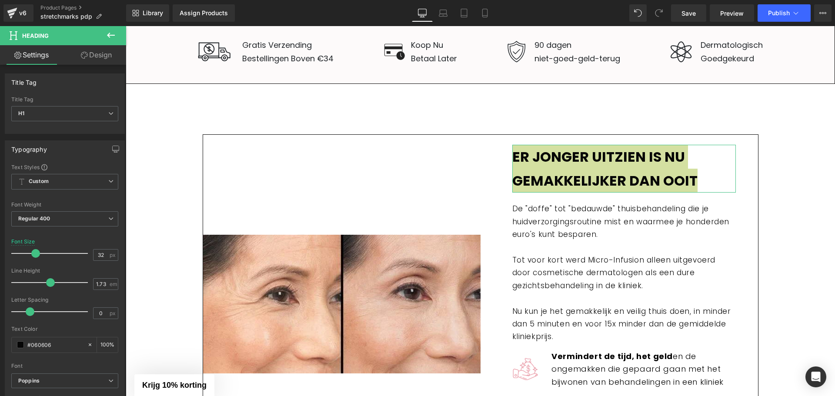
click at [97, 48] on link "Design" at bounding box center [96, 55] width 63 height 20
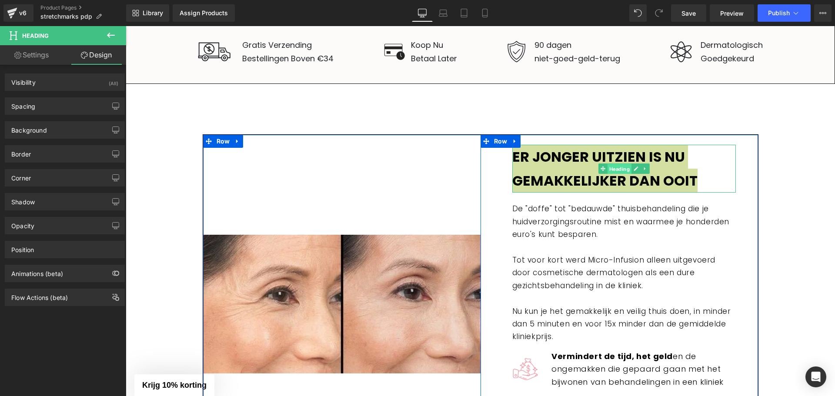
click at [615, 172] on span "Heading" at bounding box center [619, 169] width 24 height 10
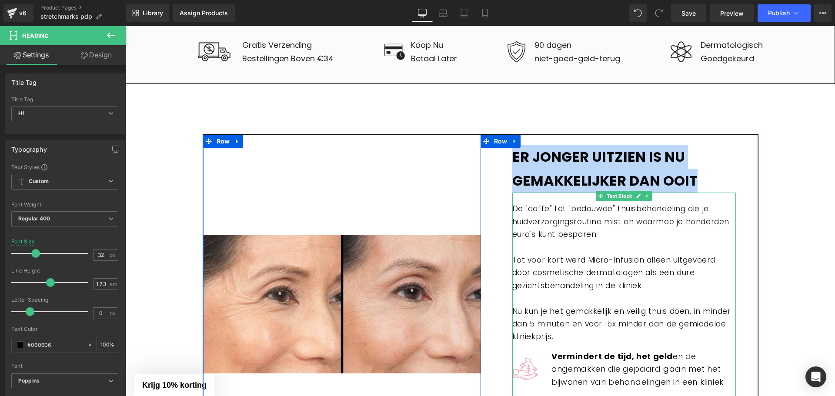
click at [528, 232] on p "De "doffe" tot "bedauwde" thuisbehandeling die je huidverzorgingsroutine mist e…" at bounding box center [624, 273] width 224 height 140
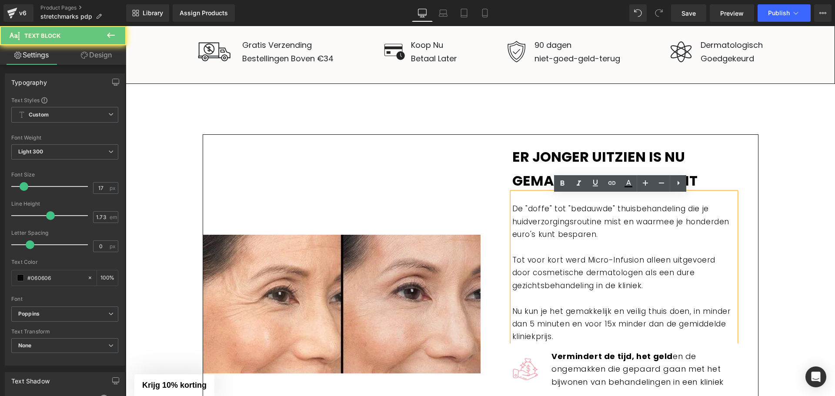
click at [602, 232] on p "De "doffe" tot "bedauwde" thuisbehandeling die je huidverzorgingsroutine mist e…" at bounding box center [624, 273] width 224 height 140
click at [601, 234] on p "De "doffe" tot "bedauwde" thuisbehandeling die je huidverzorgingsroutine mist e…" at bounding box center [624, 273] width 224 height 140
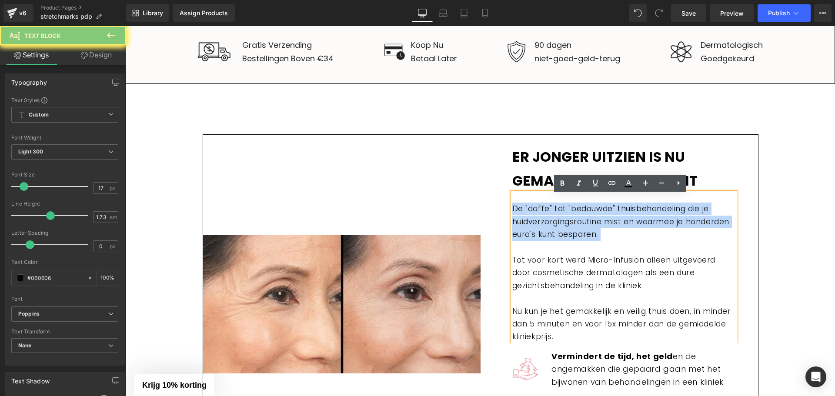
click at [601, 234] on p "De "doffe" tot "bedauwde" thuisbehandeling die je huidverzorgingsroutine mist e…" at bounding box center [624, 273] width 224 height 140
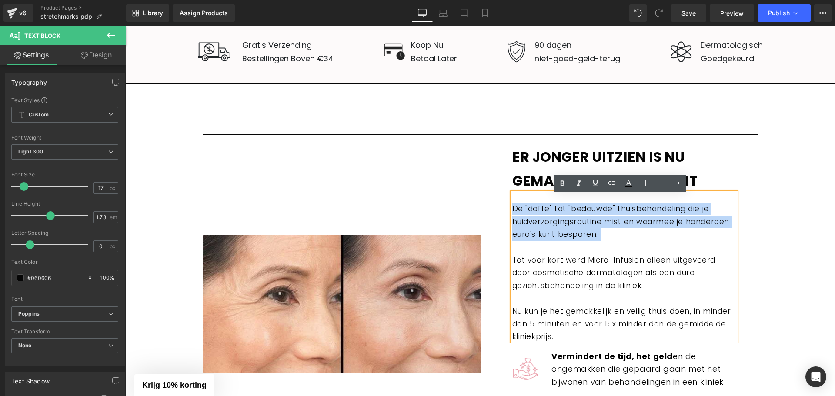
click at [601, 234] on p "De "doffe" tot "bedauwde" thuisbehandeling die je huidverzorgingsroutine mist e…" at bounding box center [624, 273] width 224 height 140
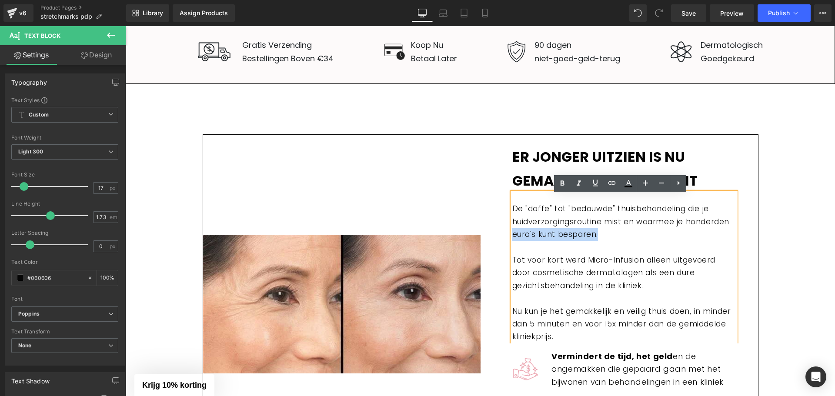
drag, startPoint x: 601, startPoint y: 234, endPoint x: 510, endPoint y: 234, distance: 91.3
click at [512, 234] on p "De "doffe" tot "bedauwde" thuisbehandeling die je huidverzorgingsroutine mist e…" at bounding box center [624, 273] width 224 height 140
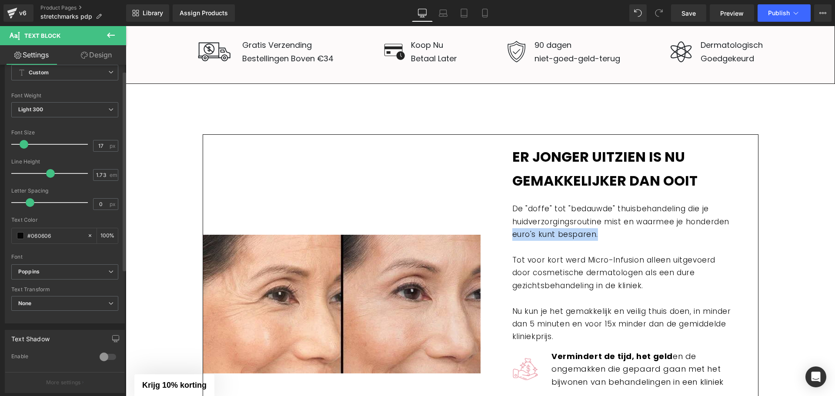
scroll to position [43, 0]
click at [58, 267] on span "Poppins" at bounding box center [64, 270] width 107 height 15
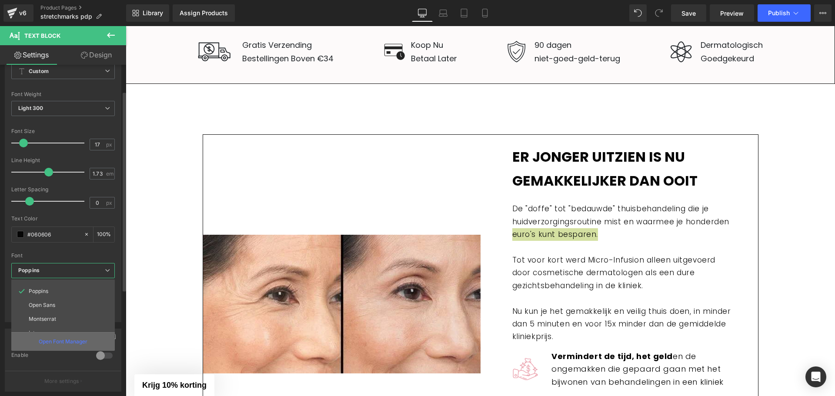
scroll to position [0, 0]
click at [70, 334] on div "Open Font Manager" at bounding box center [63, 341] width 104 height 19
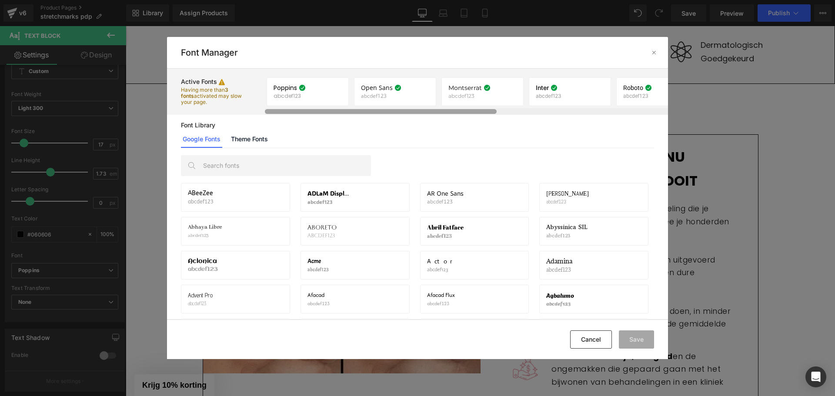
scroll to position [0, 298]
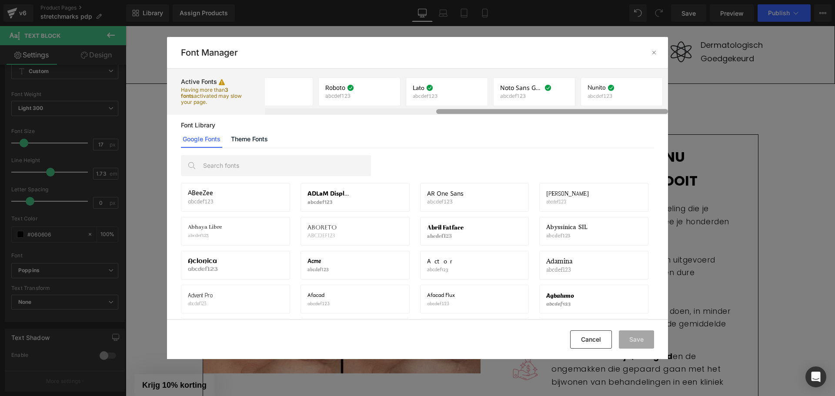
drag, startPoint x: 303, startPoint y: 114, endPoint x: 336, endPoint y: 114, distance: 33.1
click at [336, 114] on div at bounding box center [466, 111] width 403 height 7
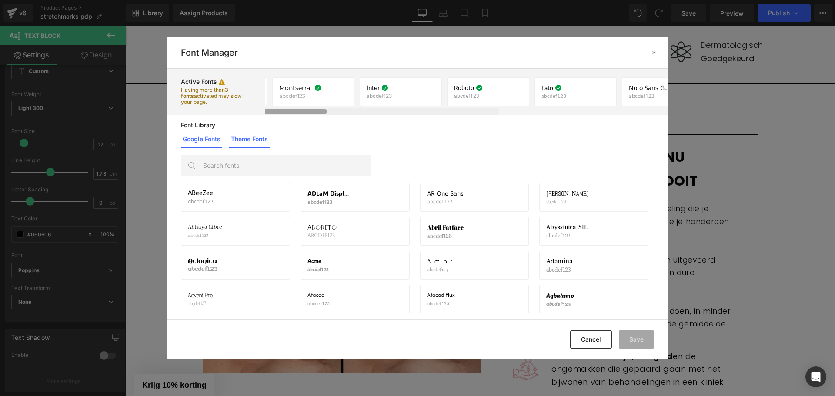
scroll to position [0, 0]
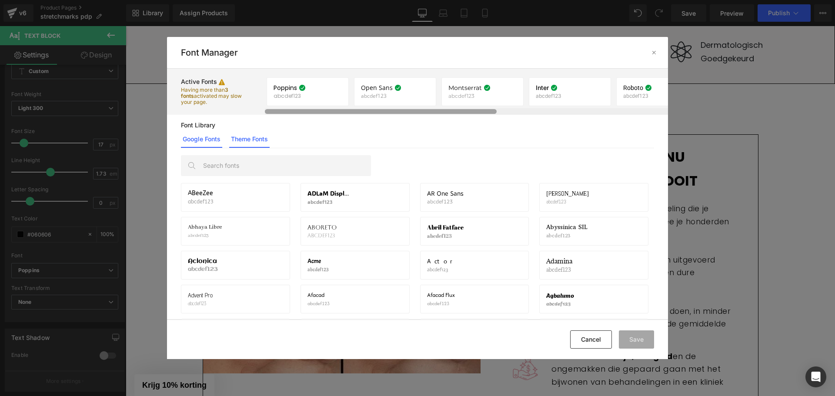
drag, startPoint x: 471, startPoint y: 111, endPoint x: 257, endPoint y: 146, distance: 216.3
click at [257, 142] on div "Active Fonts Having more than 3 fonts activated may slow your page. Poppins abc…" at bounding box center [417, 194] width 501 height 251
click at [247, 139] on link "Theme Fonts" at bounding box center [249, 138] width 40 height 17
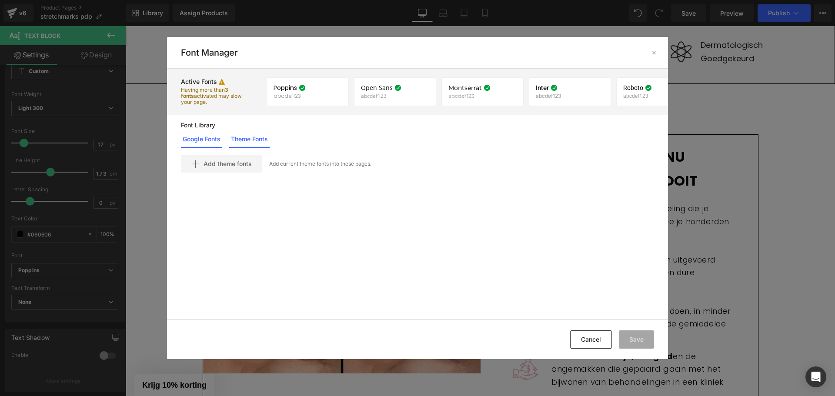
click at [201, 138] on link "Google Fonts" at bounding box center [201, 138] width 41 height 17
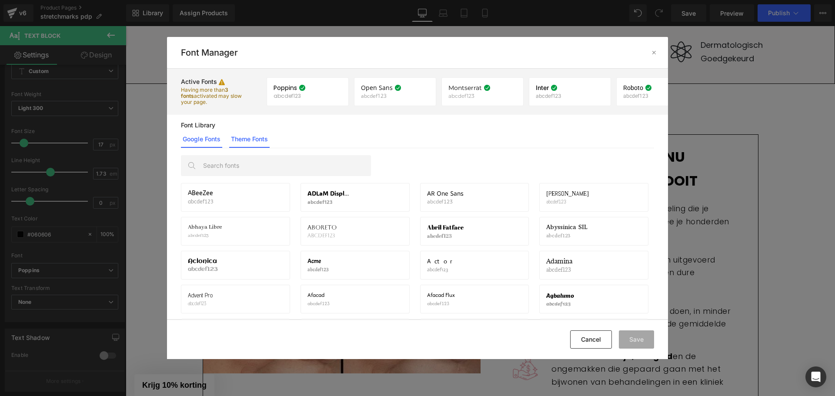
click at [256, 139] on link "Theme Fonts" at bounding box center [249, 138] width 40 height 17
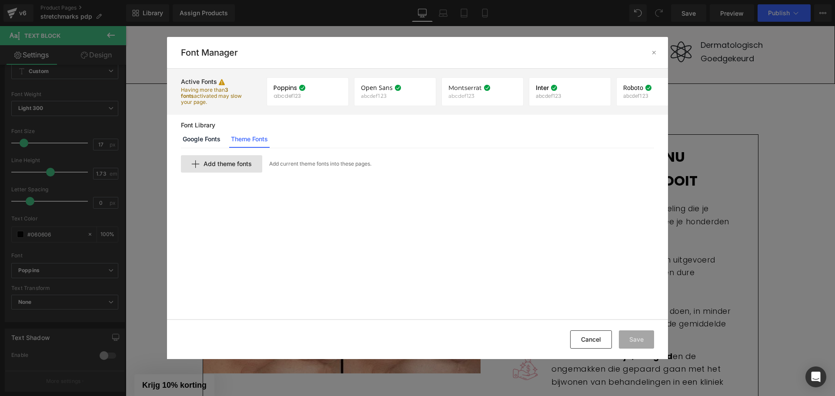
click at [214, 163] on span "Add theme fonts" at bounding box center [228, 163] width 48 height 7
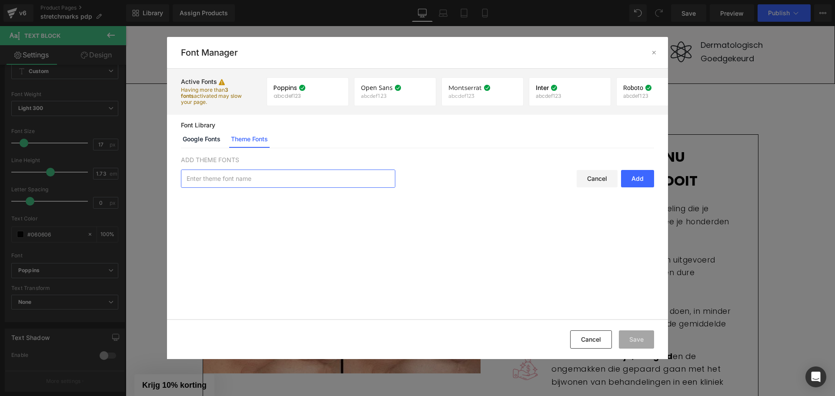
click at [221, 183] on input "text" at bounding box center [288, 178] width 214 height 17
type input "newsreader"
click at [215, 139] on link "Google Fonts" at bounding box center [201, 138] width 41 height 17
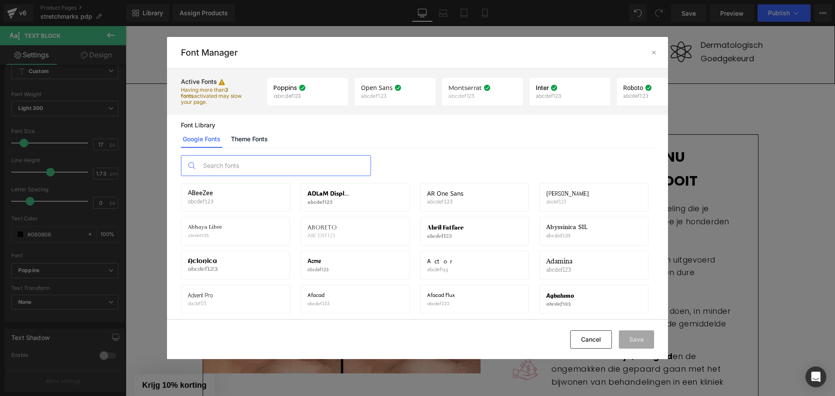
click at [231, 164] on input "text" at bounding box center [285, 166] width 172 height 20
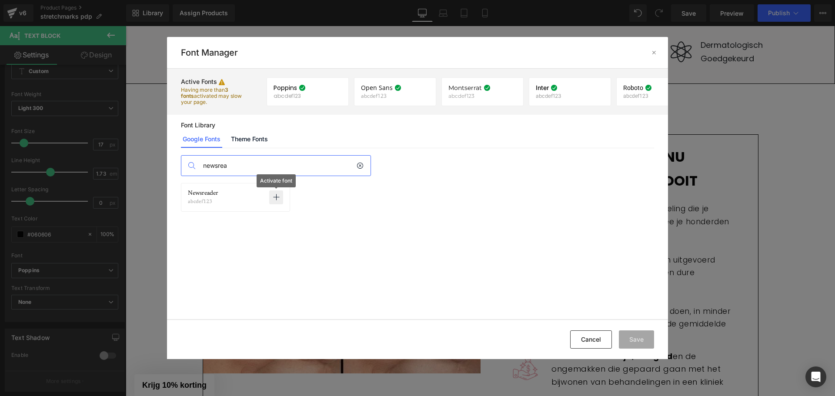
type input "newsrea"
click at [277, 200] on icon at bounding box center [276, 197] width 7 height 7
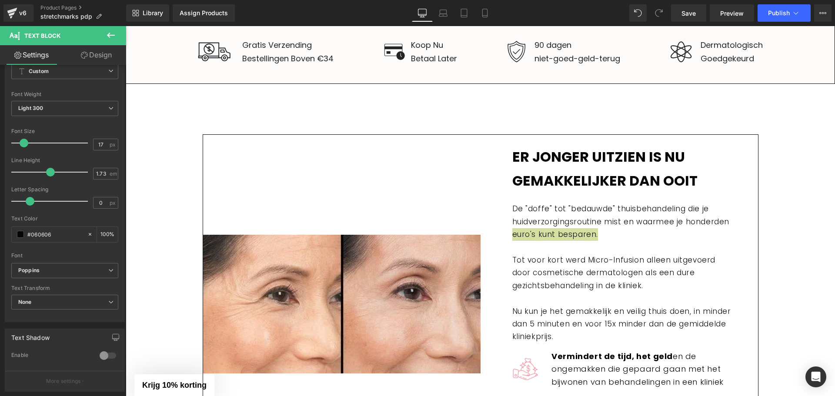
drag, startPoint x: 266, startPoint y: 161, endPoint x: 140, endPoint y: 137, distance: 128.0
click at [49, 275] on span "Poppins" at bounding box center [64, 270] width 107 height 15
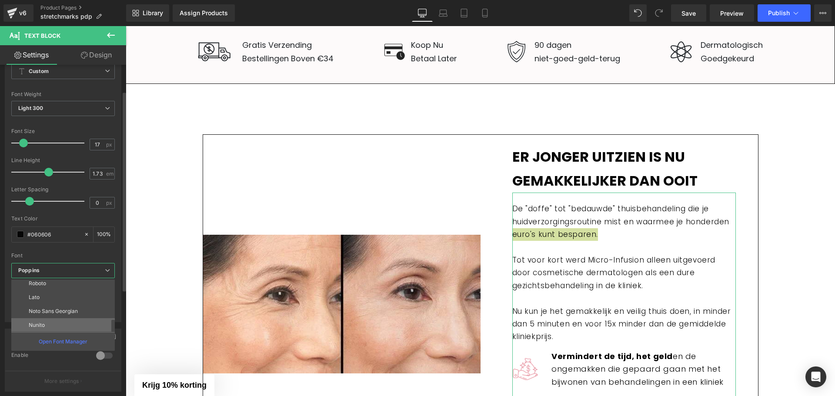
scroll to position [73, 0]
click at [61, 342] on p "Open Font Manager" at bounding box center [63, 342] width 49 height 8
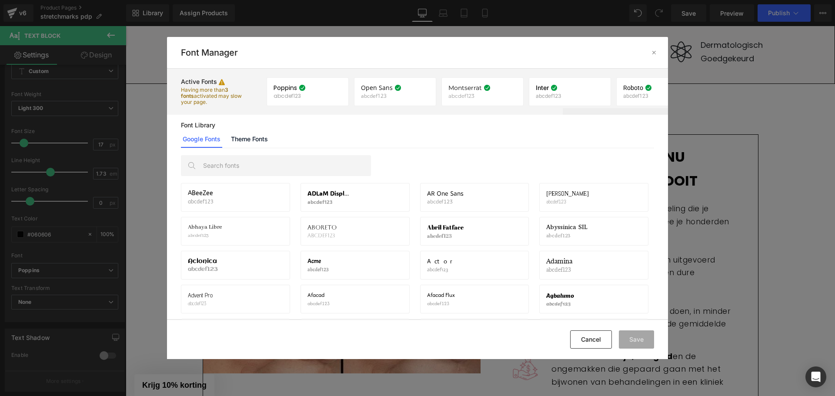
scroll to position [0, 298]
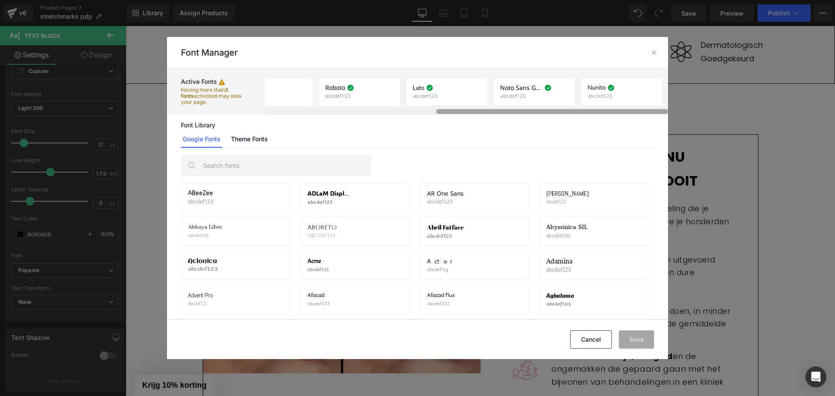
drag, startPoint x: 393, startPoint y: 112, endPoint x: 597, endPoint y: 109, distance: 204.0
click at [597, 109] on div at bounding box center [466, 111] width 403 height 7
drag, startPoint x: 491, startPoint y: 114, endPoint x: 442, endPoint y: 114, distance: 48.7
click at [429, 121] on div "Active Fonts Having more than 3 fonts activated may slow your page. Poppins abc…" at bounding box center [417, 194] width 501 height 251
click at [444, 113] on div at bounding box center [552, 111] width 232 height 5
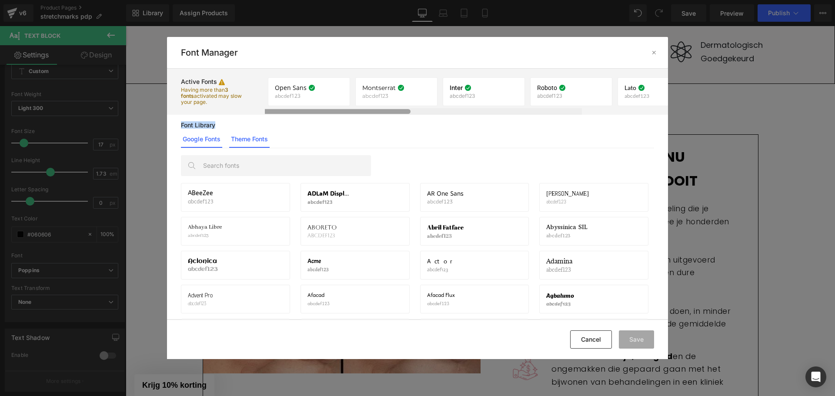
scroll to position [0, 0]
drag, startPoint x: 449, startPoint y: 111, endPoint x: 247, endPoint y: 138, distance: 204.0
click at [247, 138] on div "Active Fonts Having more than 3 fonts activated may slow your page. Poppins abc…" at bounding box center [417, 194] width 501 height 251
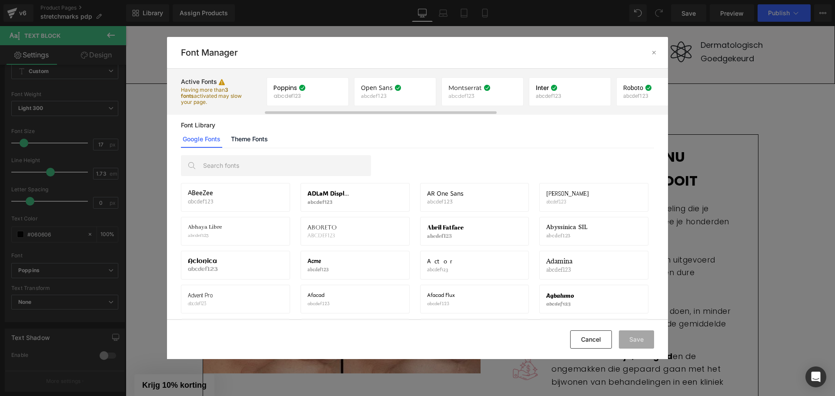
click at [332, 142] on div "Google Fonts Theme Fonts" at bounding box center [417, 138] width 473 height 17
click at [231, 163] on input "text" at bounding box center [285, 166] width 172 height 20
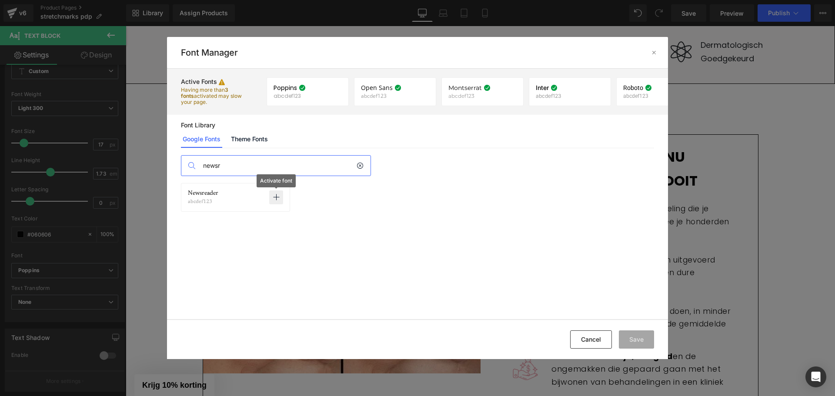
type input "newsr"
click at [274, 195] on icon at bounding box center [276, 197] width 7 height 7
click at [642, 335] on button "Save" at bounding box center [636, 340] width 35 height 18
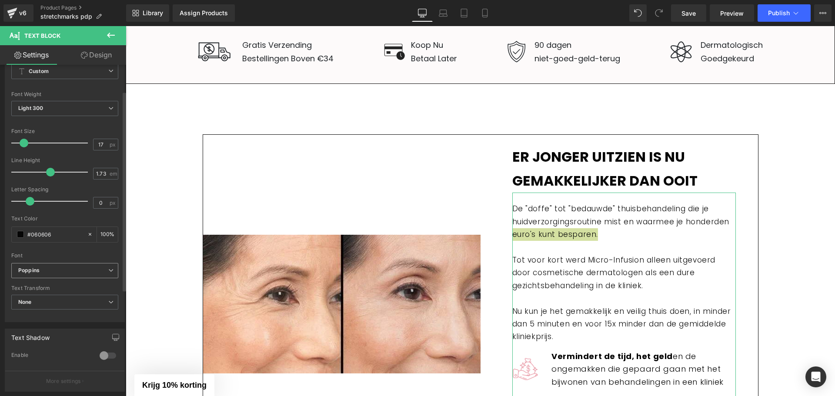
click at [60, 267] on b "Poppins" at bounding box center [63, 270] width 90 height 7
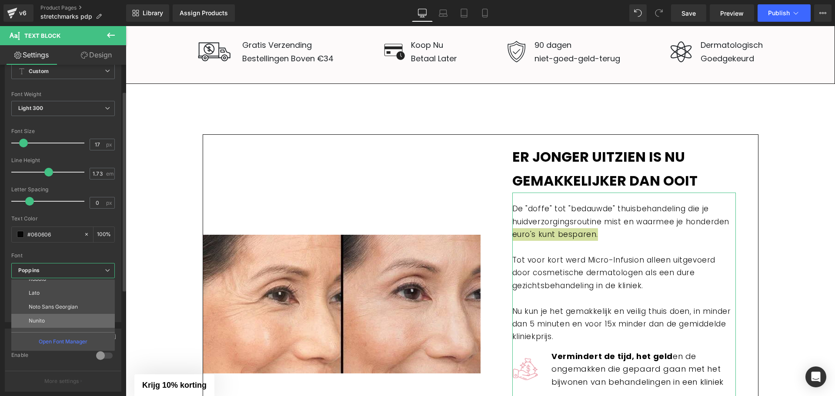
scroll to position [87, 0]
click at [60, 320] on li "Newsreader" at bounding box center [64, 325] width 107 height 14
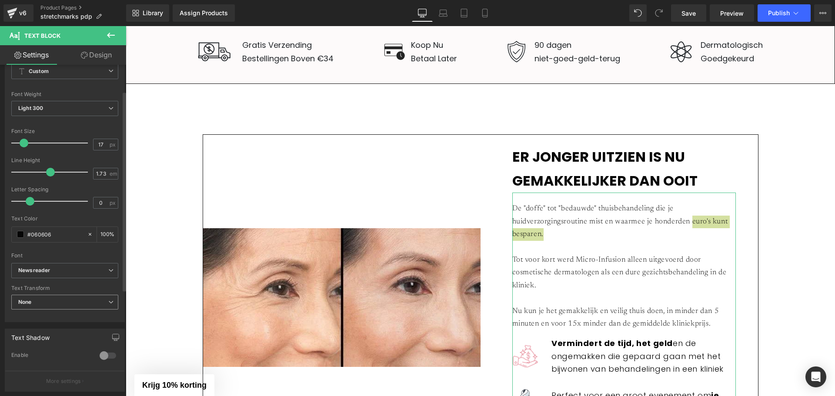
click at [71, 298] on span "None" at bounding box center [64, 302] width 107 height 15
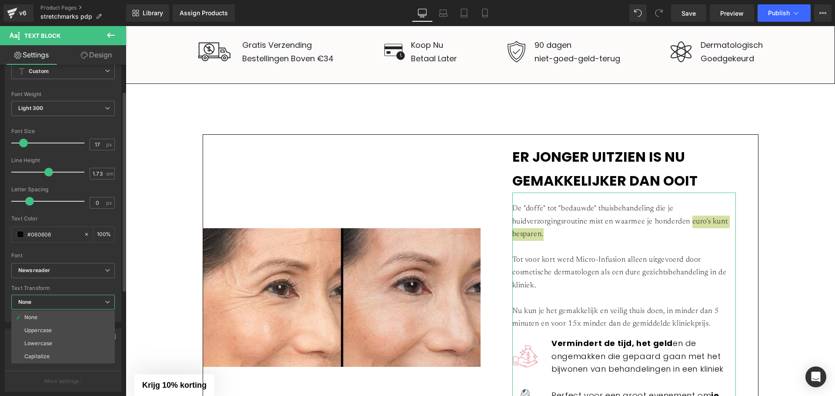
click at [57, 304] on span "None" at bounding box center [63, 302] width 104 height 15
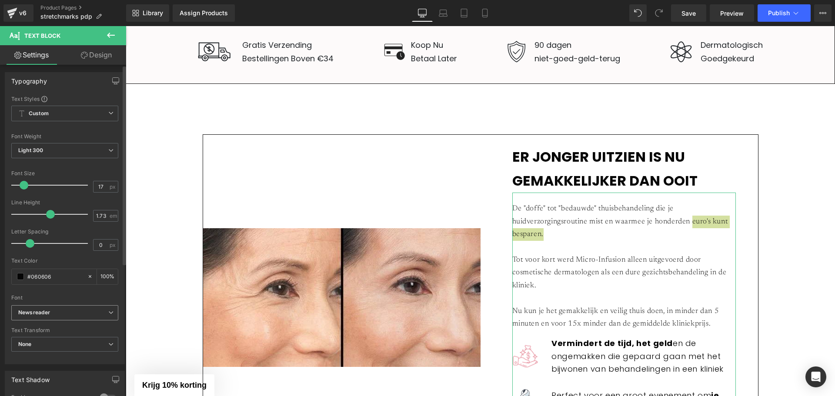
scroll to position [0, 0]
click at [41, 152] on b "Light 300" at bounding box center [30, 151] width 25 height 7
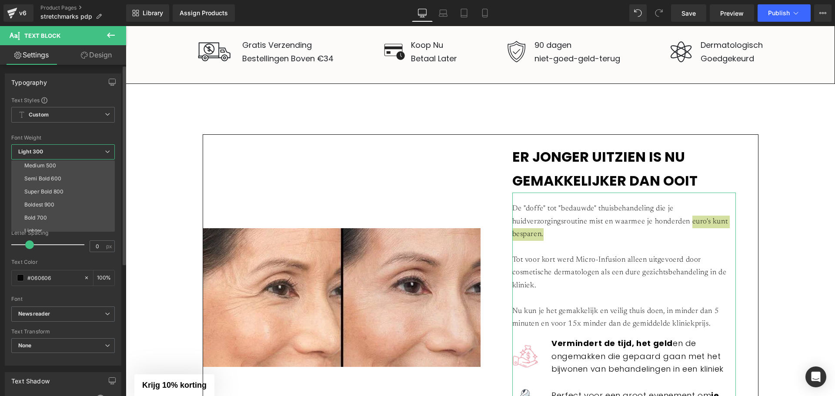
scroll to position [72, 0]
click at [65, 178] on li "Super Bold 800" at bounding box center [64, 173] width 107 height 13
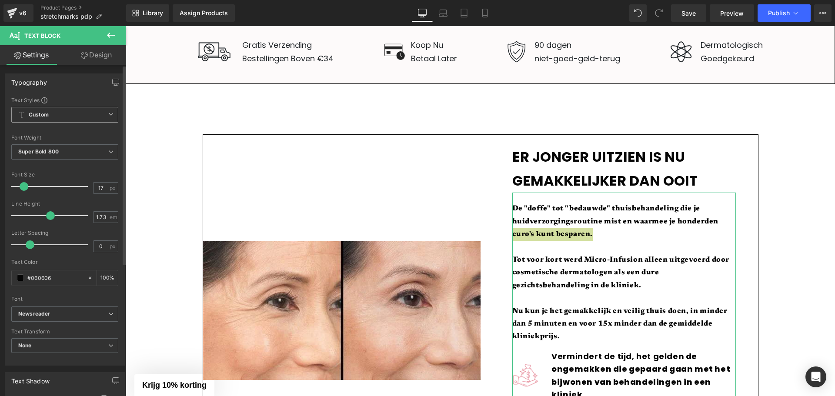
click at [68, 113] on span "Custom Setup Global Style" at bounding box center [64, 115] width 107 height 16
click at [64, 130] on li "Custom" at bounding box center [63, 132] width 104 height 16
click at [79, 98] on div "Text Styles" at bounding box center [64, 100] width 107 height 7
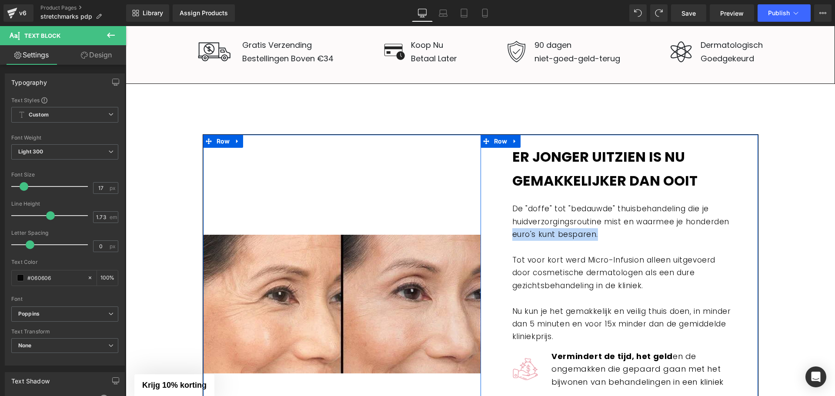
click at [569, 171] on h1 "Er jonger uitzien is nu gemakkelijker dan ooit" at bounding box center [624, 169] width 224 height 48
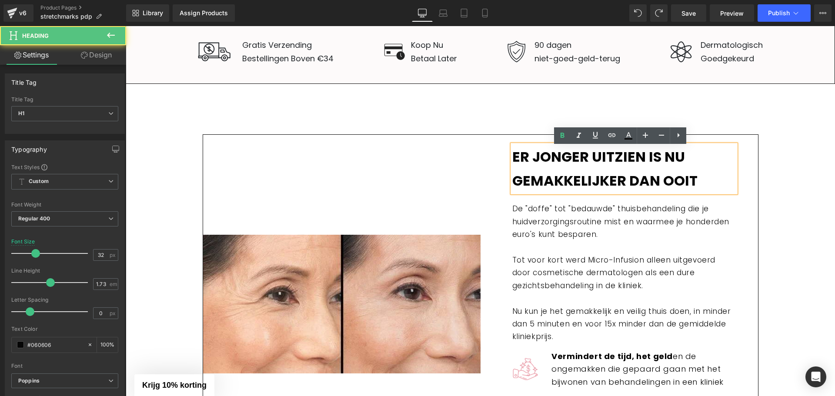
click at [569, 171] on h1 "Er jonger uitzien is nu gemakkelijker dan ooit" at bounding box center [624, 169] width 224 height 48
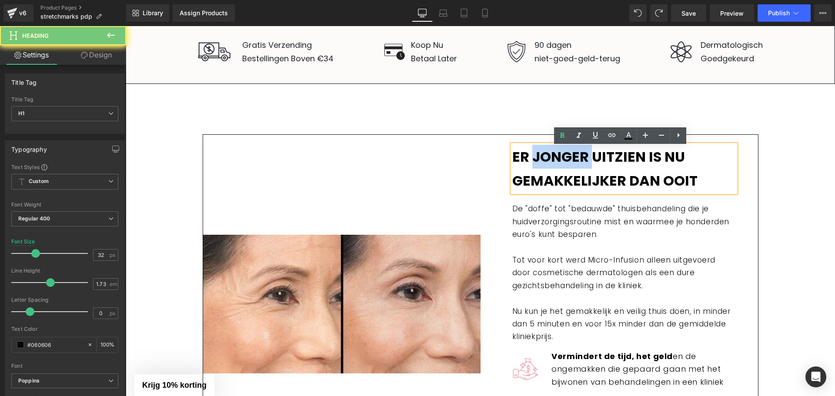
click at [569, 171] on h1 "Er jonger uitzien is nu gemakkelijker dan ooit" at bounding box center [624, 169] width 224 height 48
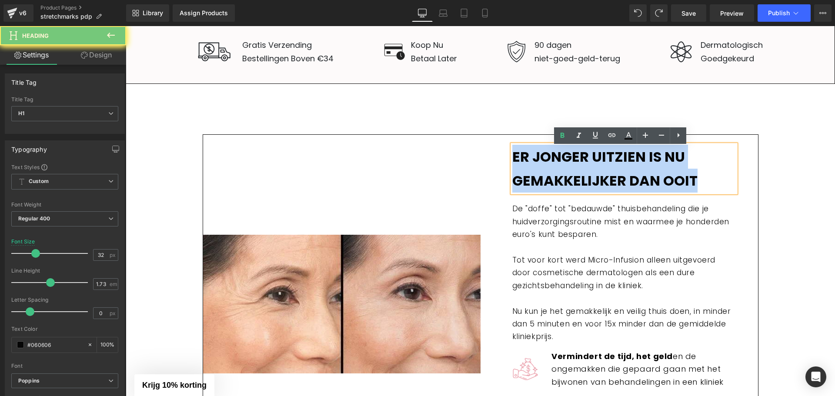
click at [569, 171] on h1 "Er jonger uitzien is nu gemakkelijker dan ooit" at bounding box center [624, 169] width 224 height 48
paste div
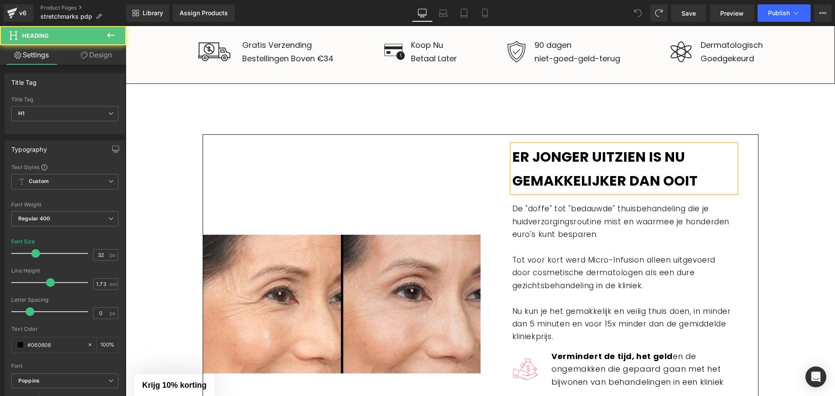
click at [594, 174] on b "Er jonger uitzien is nu gemakkelijker dan ooit" at bounding box center [604, 168] width 185 height 43
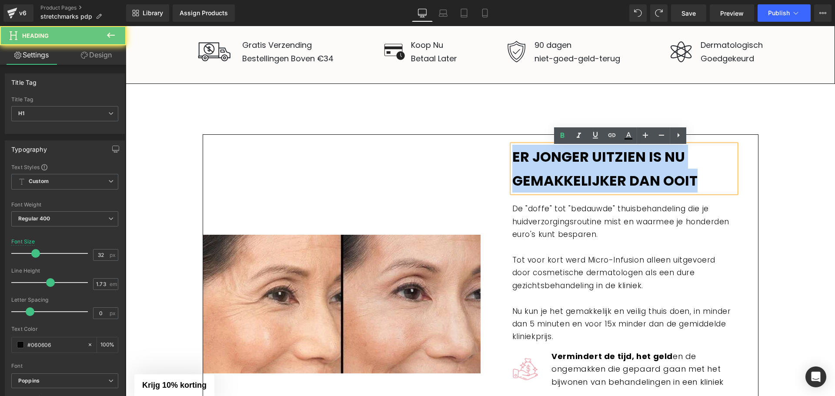
click at [594, 174] on b "Er jonger uitzien is nu gemakkelijker dan ooit" at bounding box center [604, 168] width 185 height 43
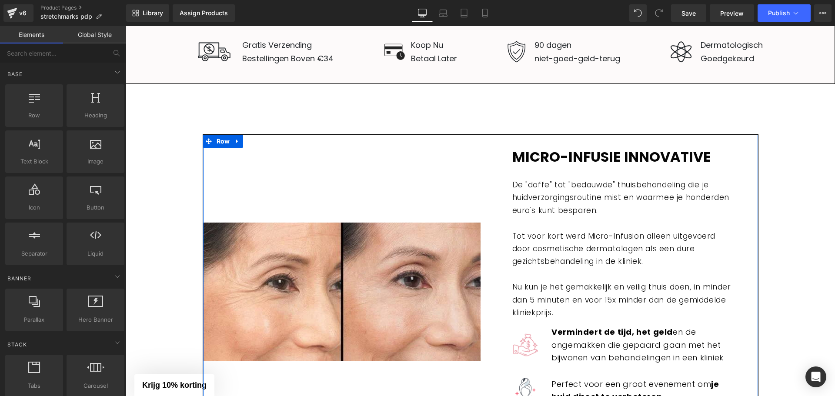
scroll to position [1218, 0]
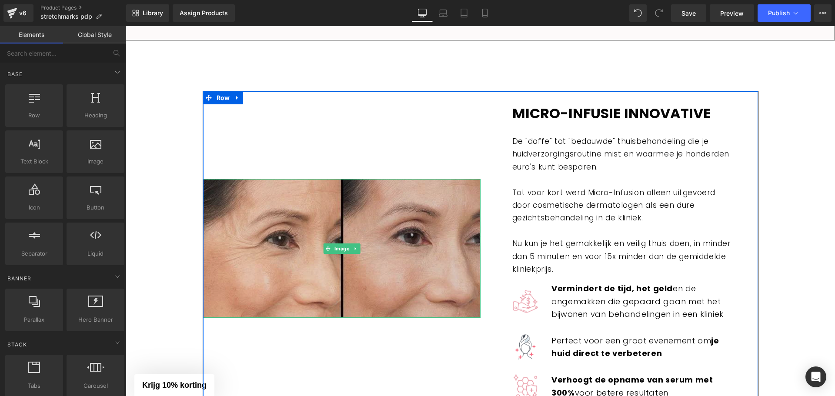
click at [322, 207] on img at bounding box center [341, 248] width 277 height 139
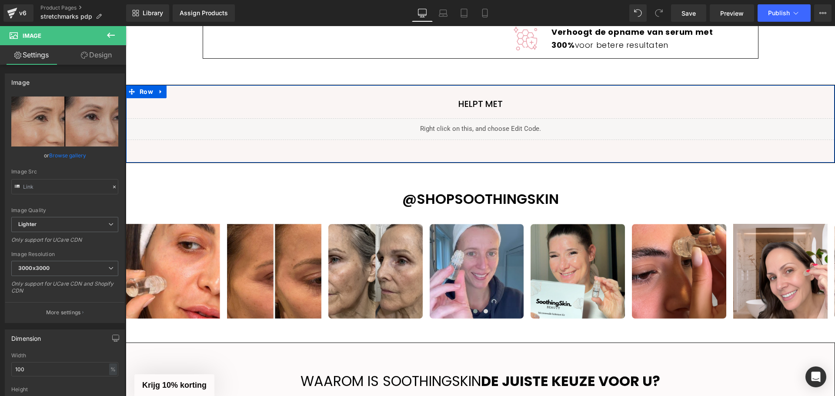
scroll to position [1522, 0]
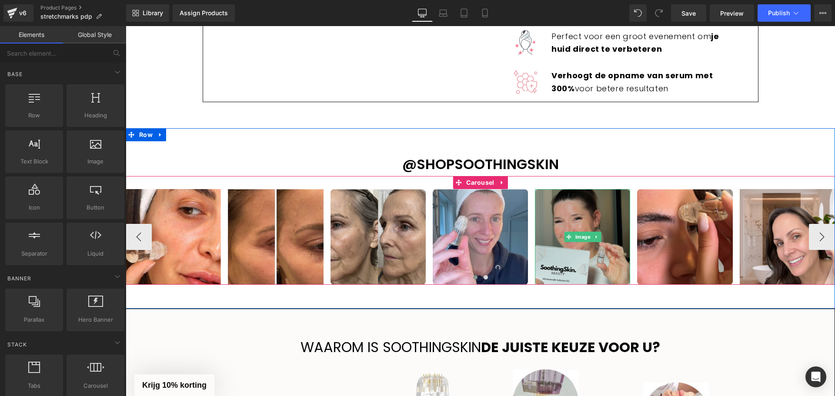
click at [563, 217] on img at bounding box center [582, 237] width 95 height 96
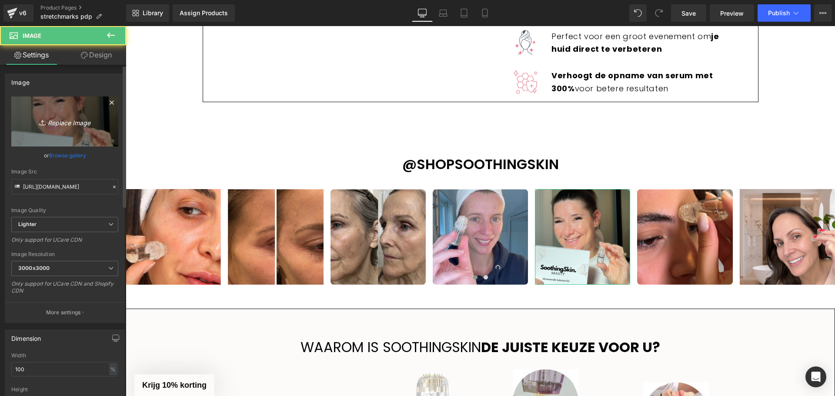
click at [52, 123] on icon "Replace Image" at bounding box center [65, 121] width 70 height 11
type input "C:\fakepath\BOX IN HAND.png"
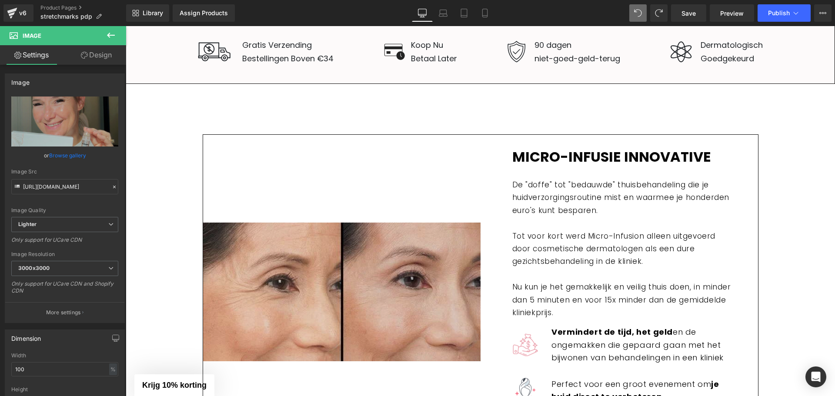
scroll to position [1218, 0]
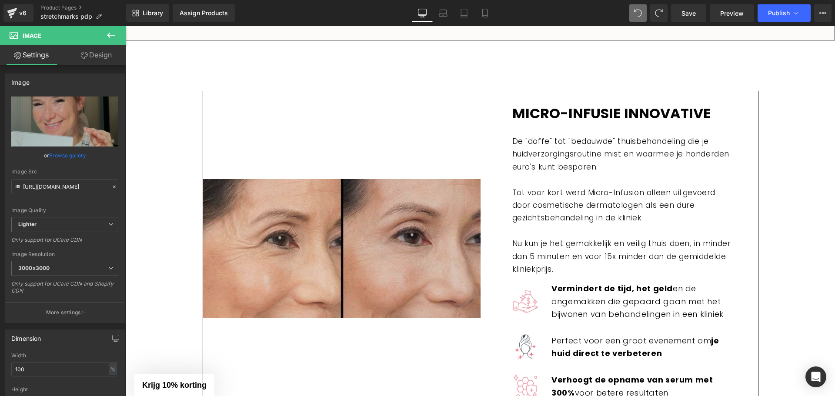
click at [304, 212] on img at bounding box center [341, 248] width 277 height 139
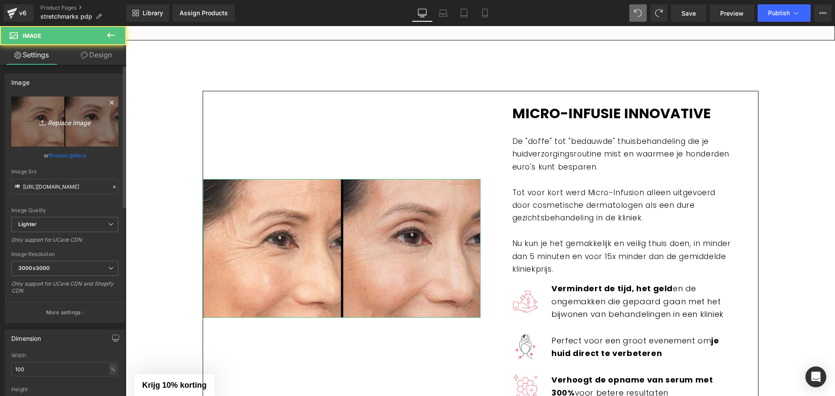
click at [58, 124] on icon "Replace Image" at bounding box center [65, 121] width 70 height 11
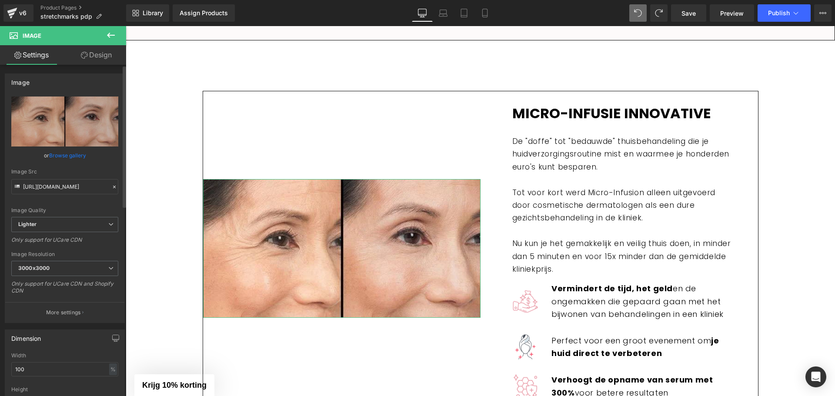
click at [65, 154] on link "Browse gallery" at bounding box center [67, 155] width 37 height 15
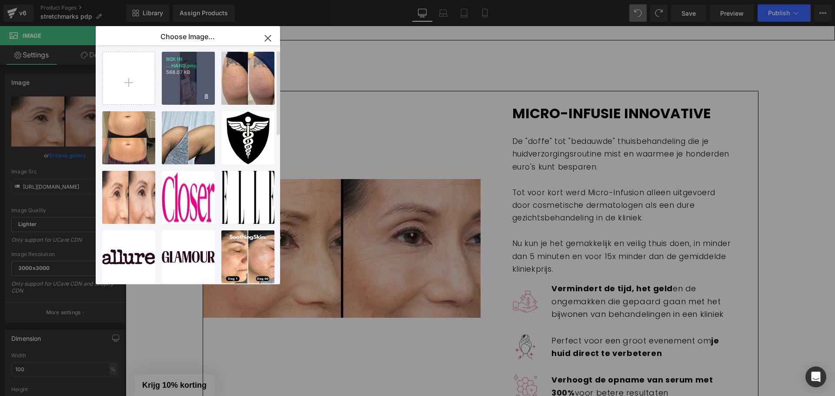
scroll to position [0, 0]
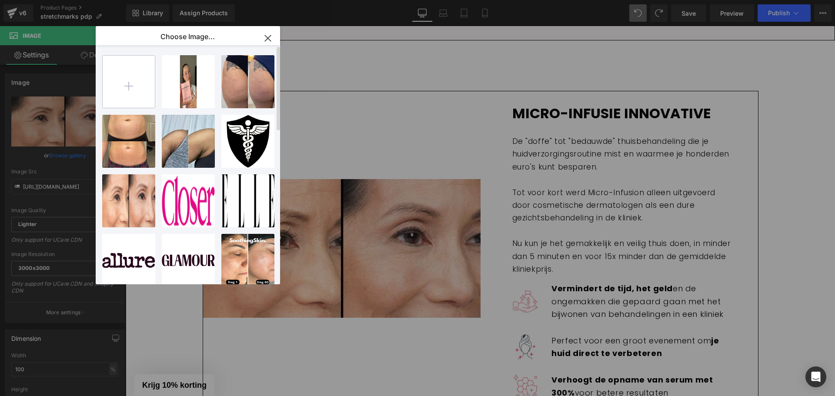
click at [130, 94] on input "file" at bounding box center [129, 82] width 52 height 52
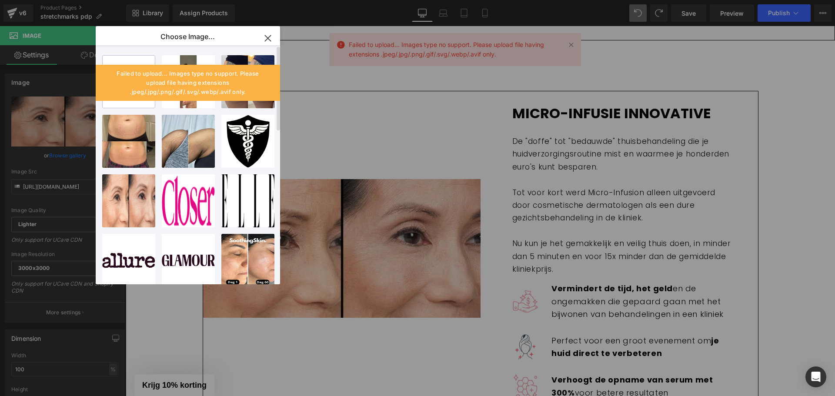
click at [131, 106] on input "file" at bounding box center [129, 82] width 52 height 52
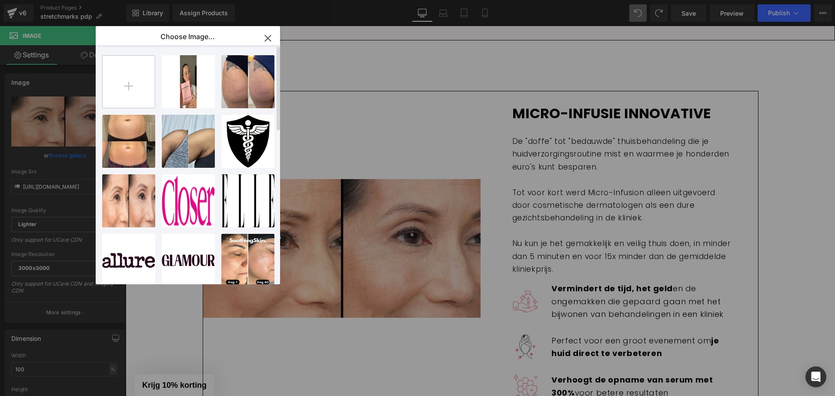
click at [117, 77] on input "file" at bounding box center [129, 82] width 52 height 52
click at [146, 75] on input "file" at bounding box center [129, 82] width 52 height 52
type input "C:\fakepath\IMG_3950.jpg"
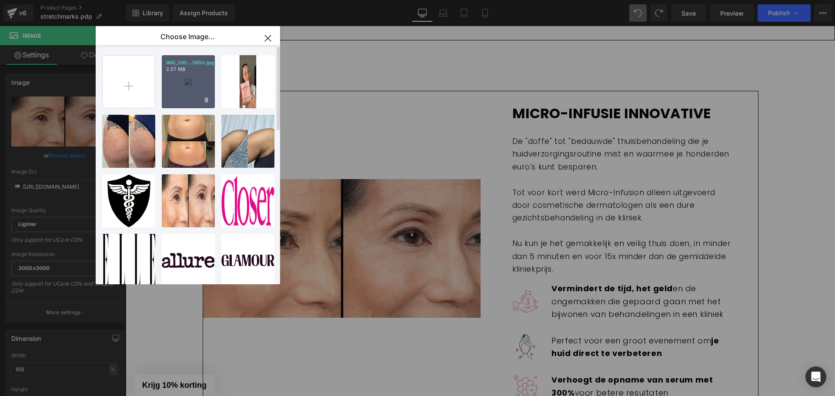
click at [187, 84] on div "IMG_395...3950.jpg 2.57 MB" at bounding box center [188, 81] width 53 height 53
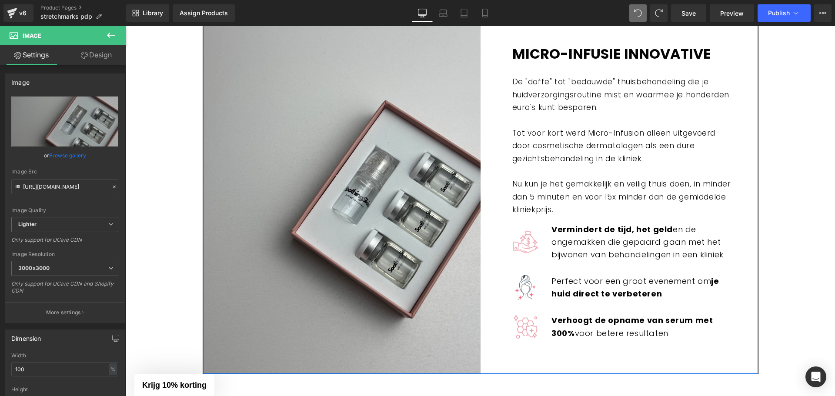
scroll to position [1261, 0]
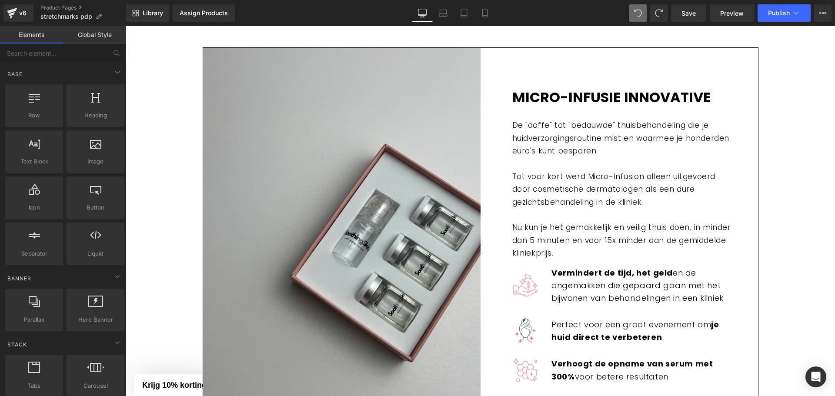
click at [488, 20] on link "Mobile" at bounding box center [484, 12] width 21 height 17
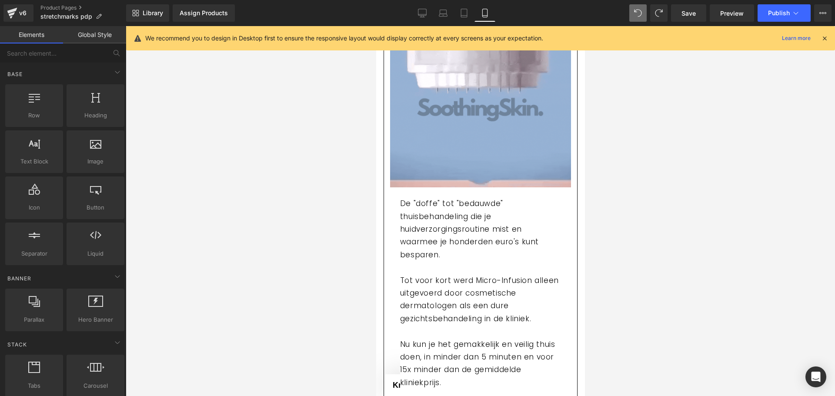
scroll to position [1564, 0]
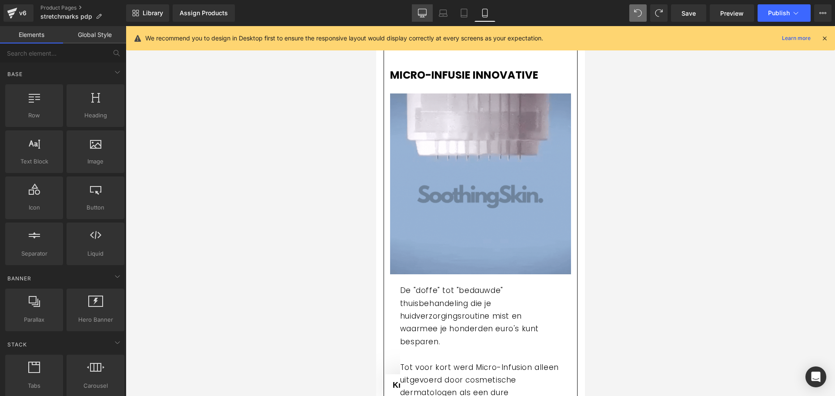
click at [421, 13] on icon at bounding box center [422, 13] width 9 height 9
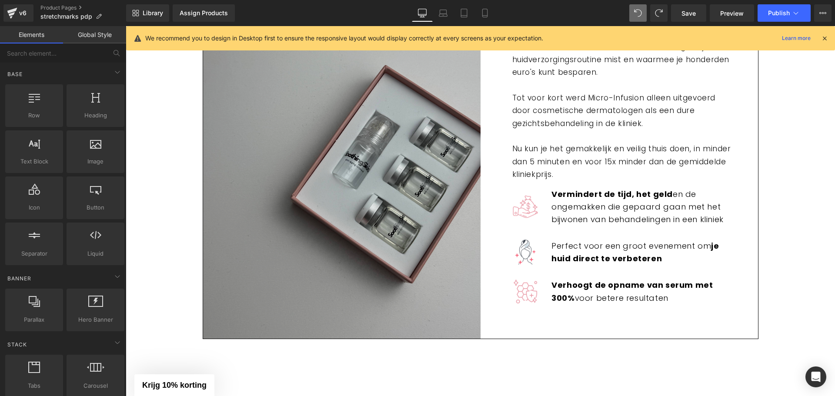
scroll to position [1304, 0]
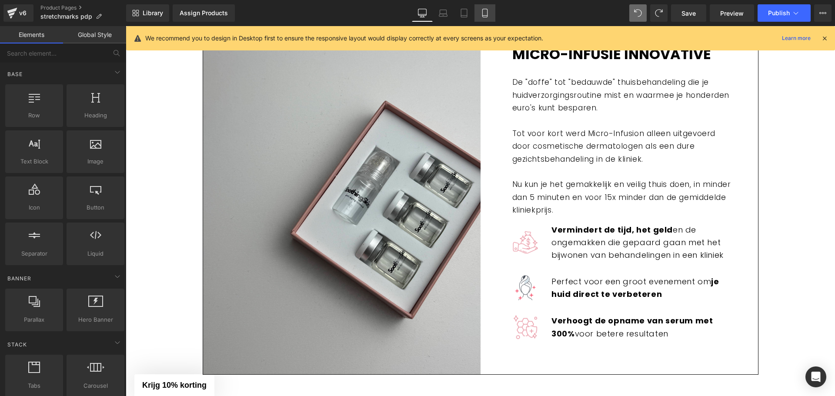
click at [486, 8] on link "Mobile" at bounding box center [484, 12] width 21 height 17
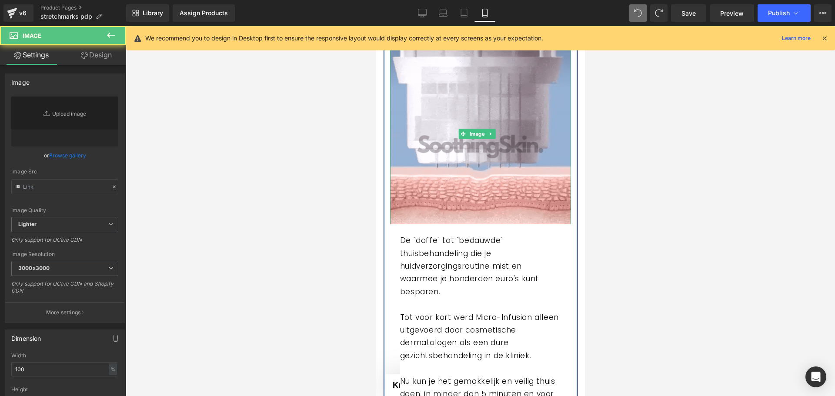
scroll to position [1571, 0]
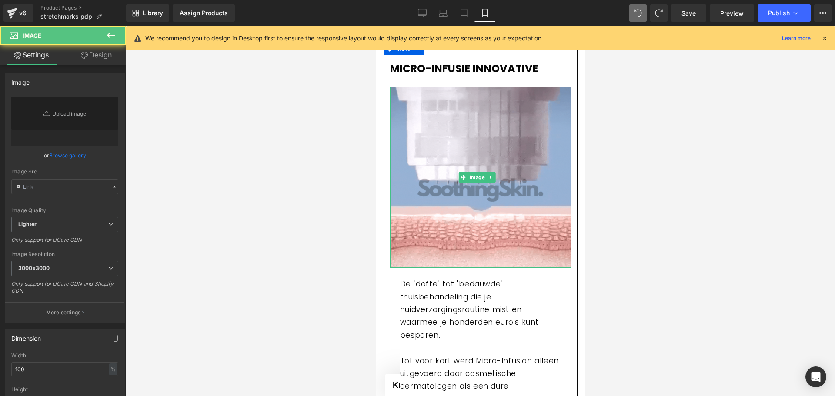
click at [469, 166] on img at bounding box center [480, 177] width 181 height 181
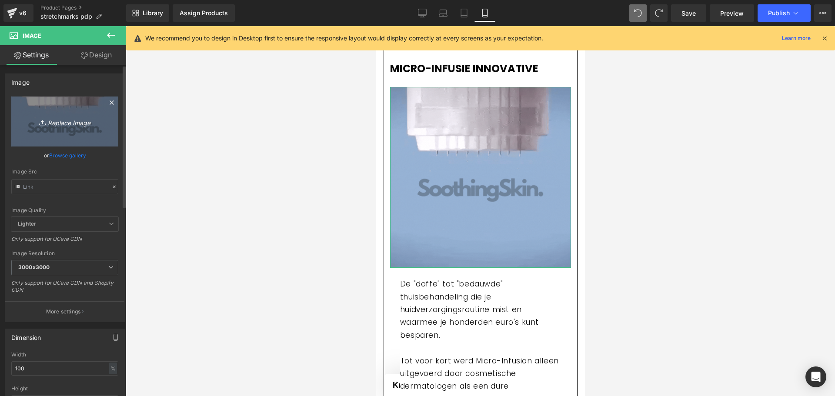
click at [83, 137] on link "Replace Image" at bounding box center [64, 122] width 107 height 50
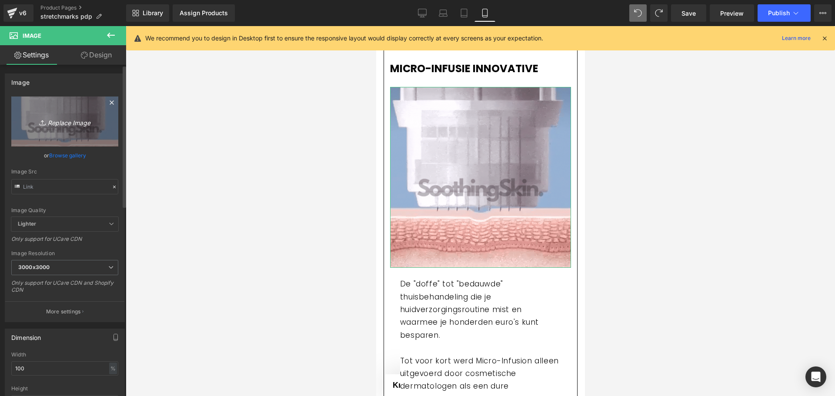
type input "C:\fakepath\IMG_3950.jpg"
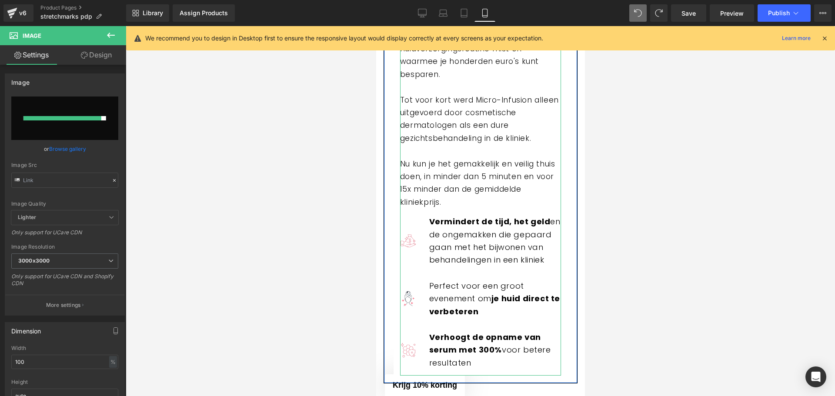
scroll to position [1745, 0]
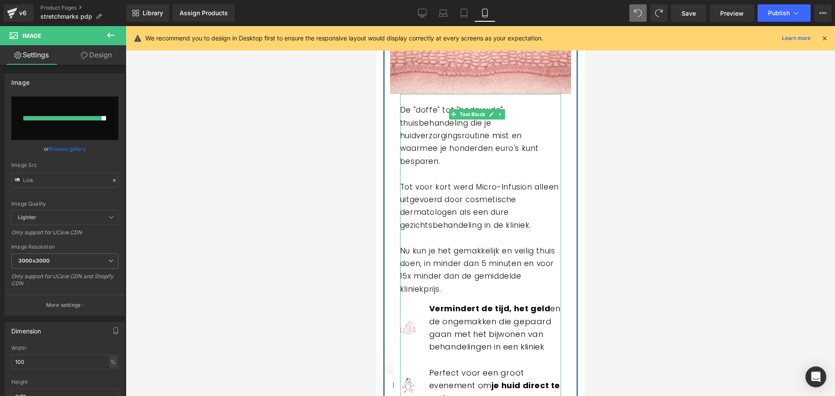
click at [403, 127] on p "De "doffe" tot "bedauwde" thuisbehandeling die je huidverzorgingsroutine mist e…" at bounding box center [480, 200] width 161 height 192
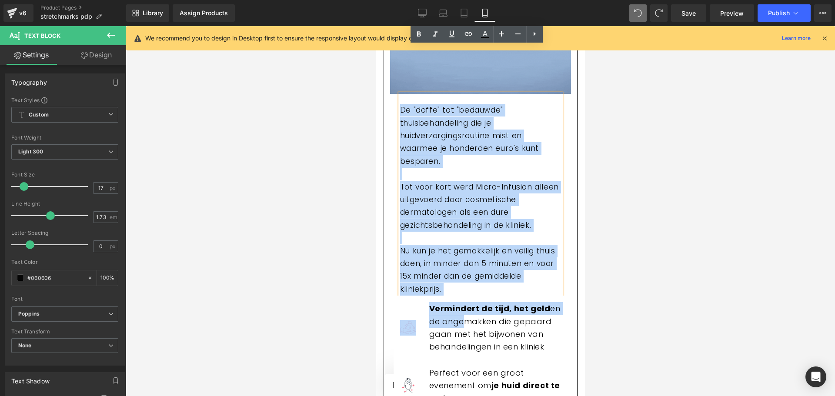
scroll to position [1875, 0]
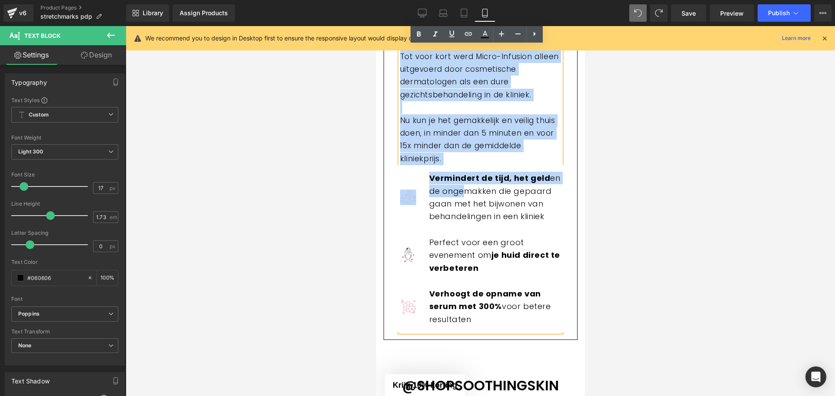
drag, startPoint x: 401, startPoint y: 116, endPoint x: 497, endPoint y: 341, distance: 244.0
click at [497, 332] on div "De "doffe" tot "bedauwde" thuisbehandeling die je huidverzorgingsroutine mist e…" at bounding box center [480, 147] width 161 height 369
paste div
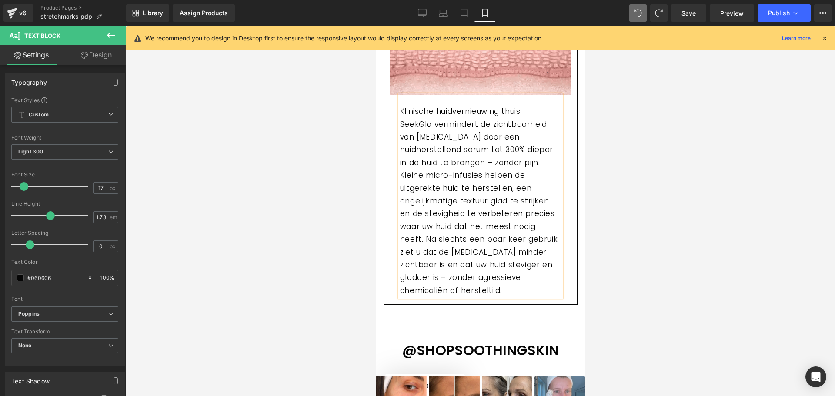
scroll to position [1745, 0]
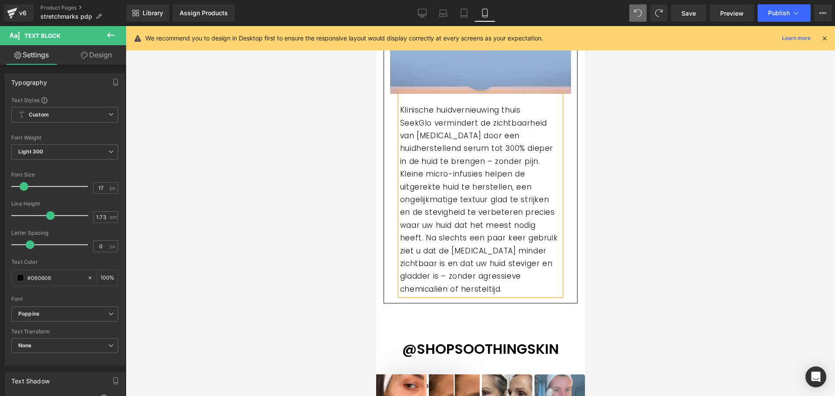
click at [524, 117] on p "Klinische huidvernieuwing thuis" at bounding box center [480, 110] width 161 height 13
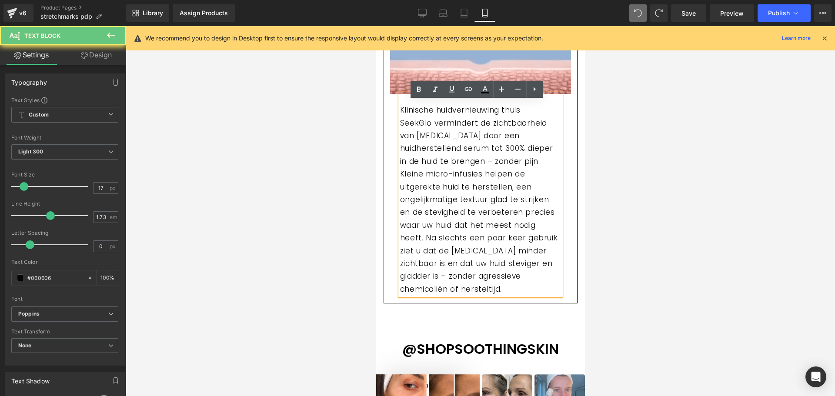
click at [430, 137] on p "SeekGlo vermindert de zichtbaarheid van striae door een huidherstellend serum t…" at bounding box center [480, 206] width 161 height 179
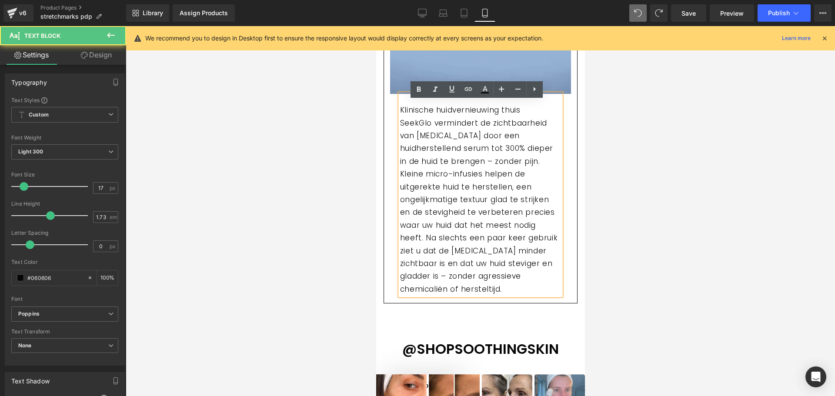
click at [524, 114] on p "Klinische huidvernieuwing thuis" at bounding box center [480, 110] width 161 height 13
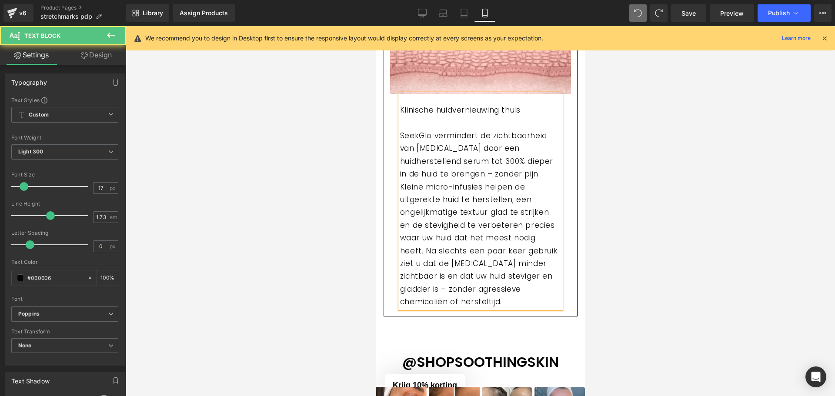
click at [424, 139] on p "SeekGlo vermindert de zichtbaarheid van striae door een huidherstellend serum t…" at bounding box center [480, 219] width 161 height 179
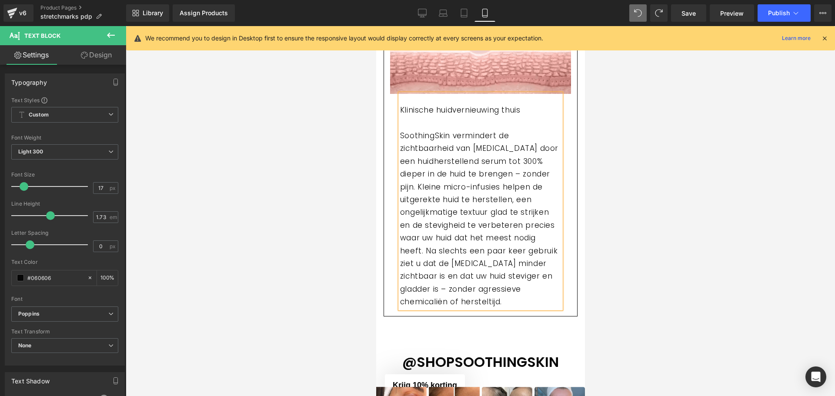
click at [515, 169] on p "SoothingSkin vermindert de zichtbaarheid van striae door een huidherstellend se…" at bounding box center [480, 219] width 161 height 179
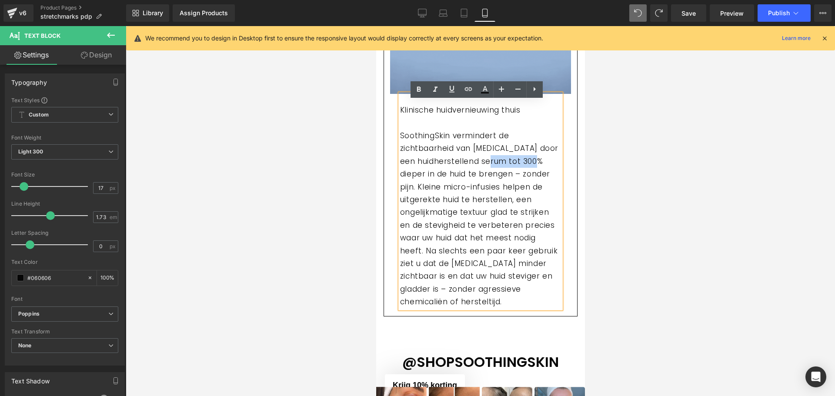
drag, startPoint x: 502, startPoint y: 168, endPoint x: 551, endPoint y: 168, distance: 48.3
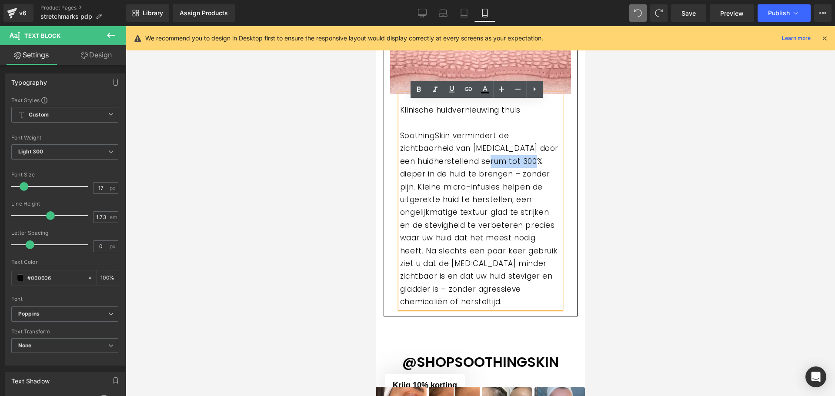
click at [551, 168] on p "SoothingSkin vermindert de zichtbaarheid van striae door een huidherstellend se…" at bounding box center [480, 219] width 161 height 179
click at [421, 90] on icon at bounding box center [419, 89] width 10 height 10
click at [420, 120] on p "Klinische huidvernieuwing thuis" at bounding box center [480, 117] width 161 height 26
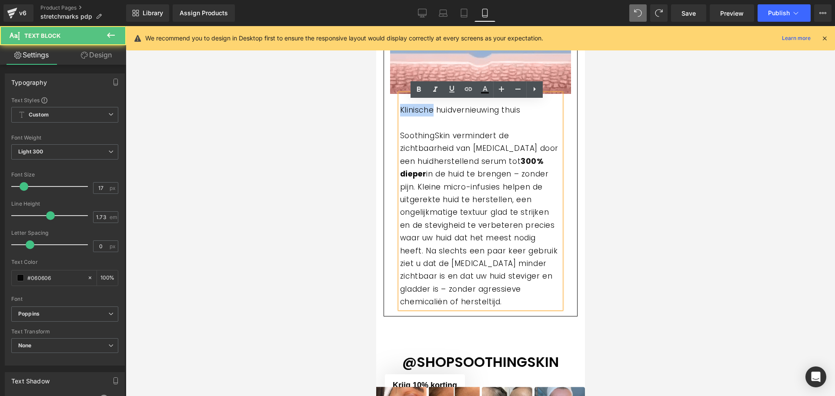
click at [420, 120] on p "Klinische huidvernieuwing thuis" at bounding box center [480, 117] width 161 height 26
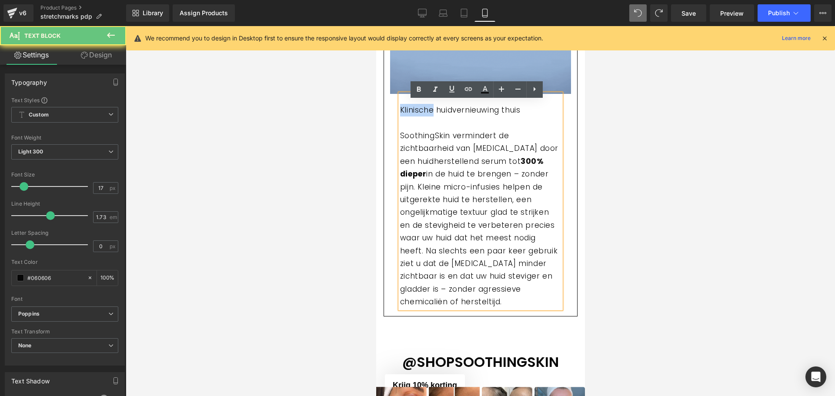
click at [420, 120] on p "Klinische huidvernieuwing thuis" at bounding box center [480, 117] width 161 height 26
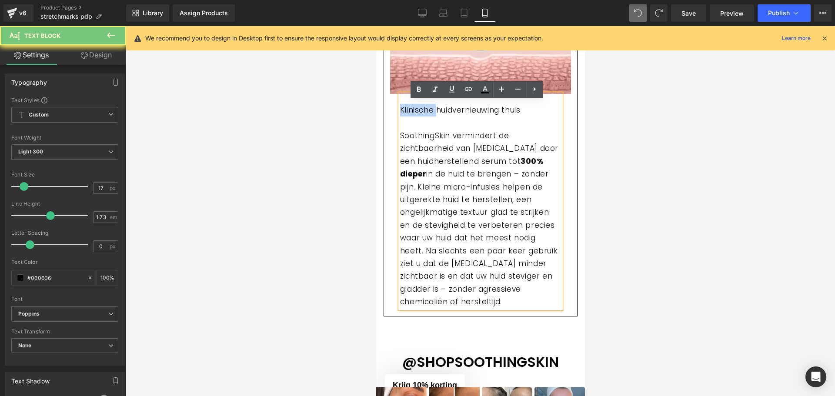
click at [420, 120] on p "Klinische huidvernieuwing thuis" at bounding box center [480, 117] width 161 height 26
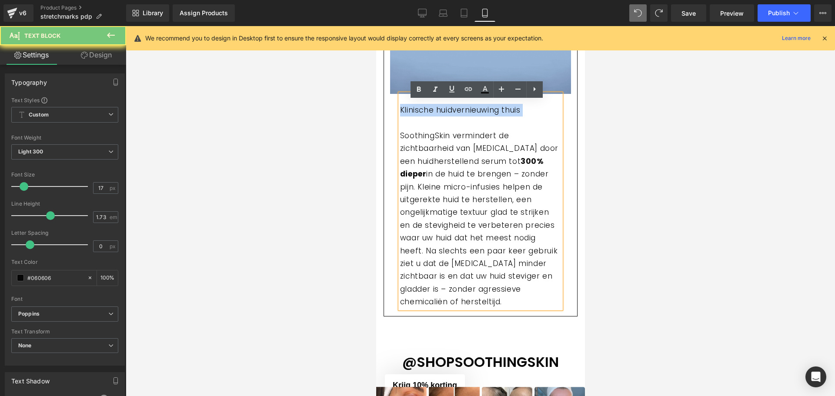
click at [420, 120] on p "Klinische huidvernieuwing thuis" at bounding box center [480, 117] width 161 height 26
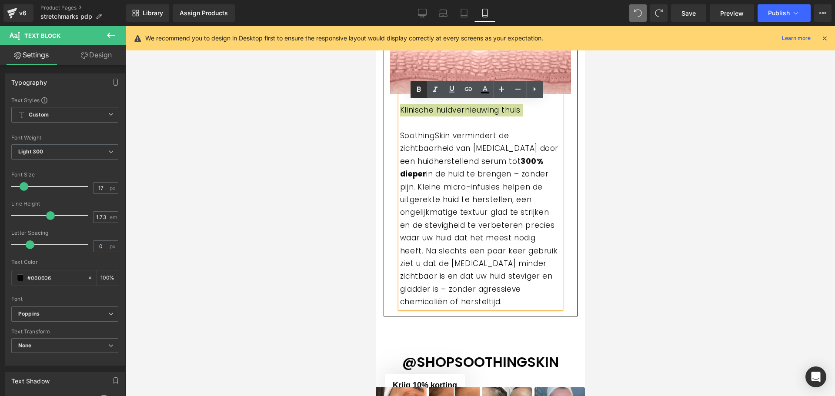
click at [422, 87] on icon at bounding box center [419, 89] width 10 height 10
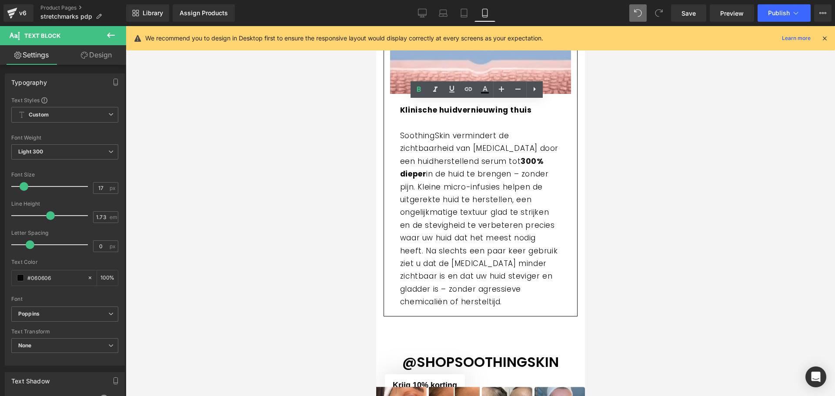
drag, startPoint x: 351, startPoint y: 120, endPoint x: 2, endPoint y: 83, distance: 351.2
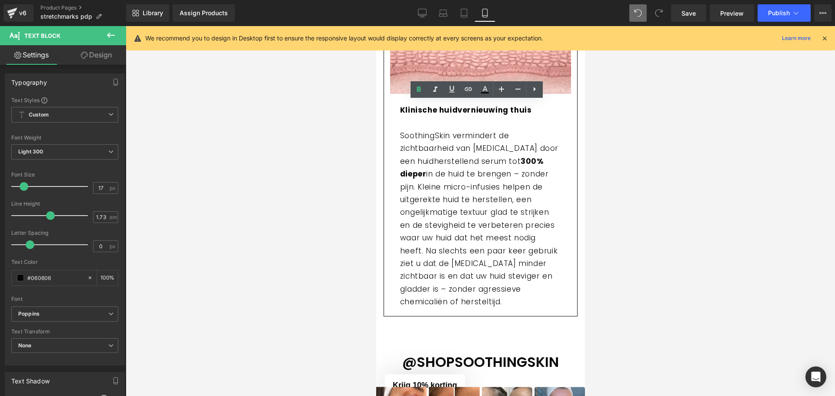
click at [351, 120] on div at bounding box center [480, 211] width 709 height 370
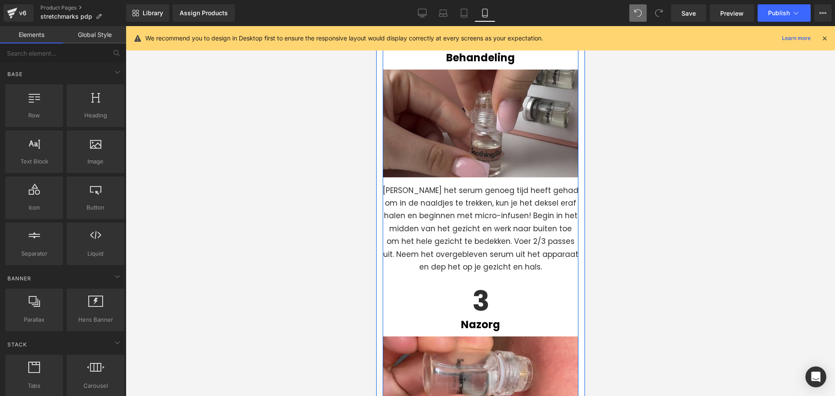
scroll to position [3081, 0]
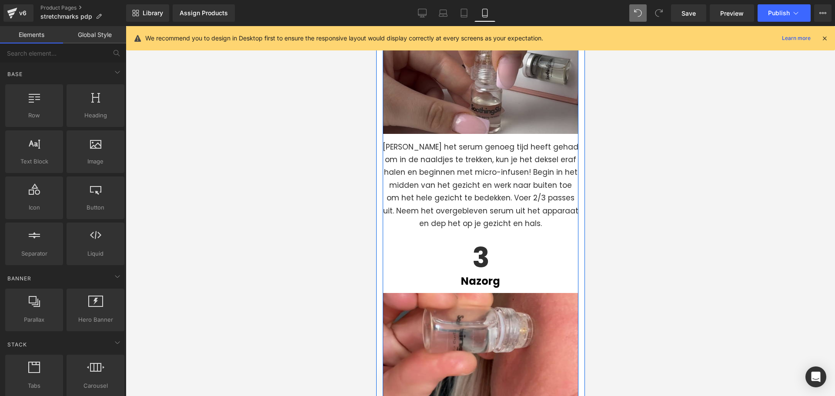
click at [419, 190] on p "Zodra het serum genoeg tijd heeft gehad om in de naaldjes te trekken, kun je he…" at bounding box center [480, 186] width 196 height 90
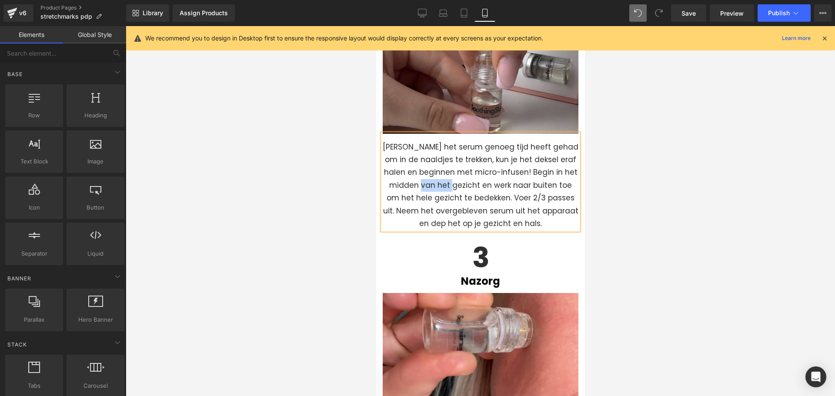
click at [419, 190] on p "Zodra het serum genoeg tijd heeft gehad om in de naaldjes te trekken, kun je he…" at bounding box center [480, 186] width 196 height 90
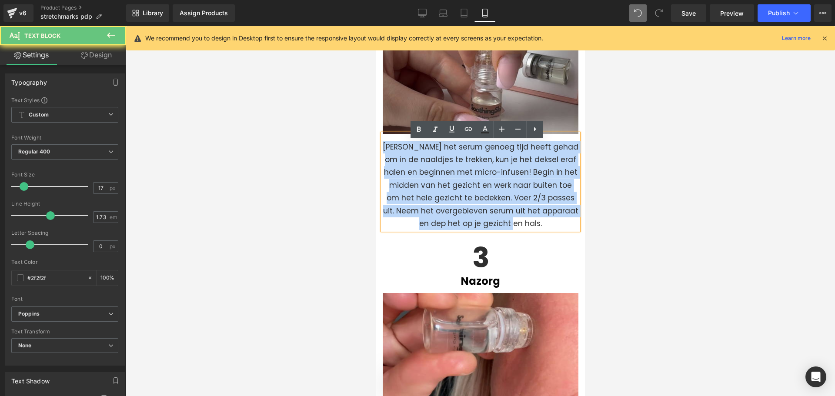
click at [419, 190] on p "Zodra het serum genoeg tijd heeft gehad om in de naaldjes te trekken, kun je he…" at bounding box center [480, 186] width 196 height 90
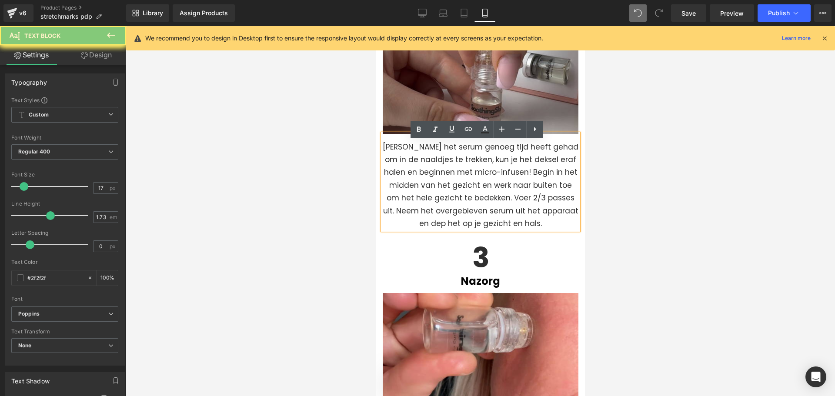
click at [477, 194] on p "Zodra het serum genoeg tijd heeft gehad om in de naaldjes te trekken, kun je he…" at bounding box center [480, 186] width 196 height 90
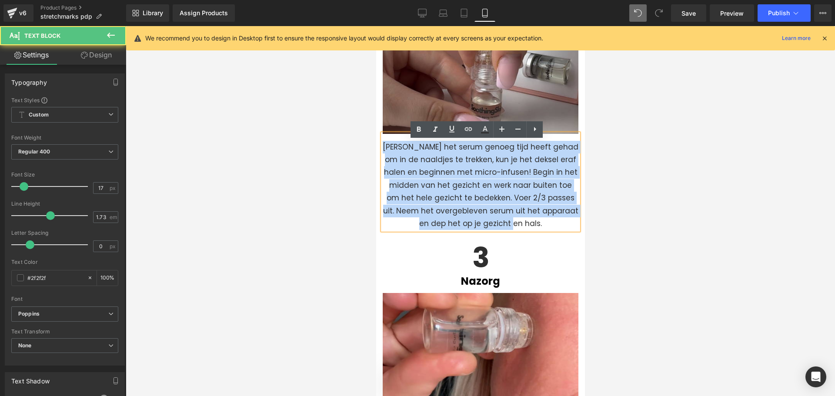
click at [477, 194] on p "Zodra het serum genoeg tijd heeft gehad om in de naaldjes te trekken, kun je he…" at bounding box center [480, 186] width 196 height 90
click at [427, 191] on p "Zodra het serum genoeg tijd heeft gehad om in de naaldjes te trekken, kun je he…" at bounding box center [480, 186] width 196 height 90
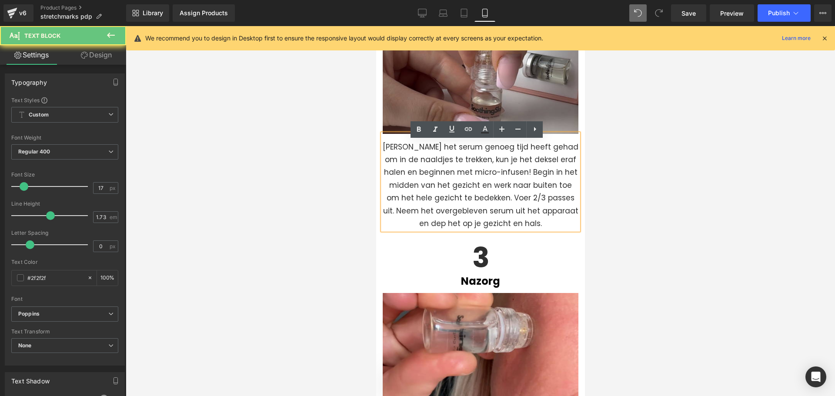
click at [427, 191] on p "Zodra het serum genoeg tijd heeft gehad om in de naaldjes te trekken, kun je he…" at bounding box center [480, 186] width 196 height 90
click at [481, 200] on p "Zodra het serum genoeg tijd heeft gehad om in de naaldjes te trekken, kun je he…" at bounding box center [480, 186] width 196 height 90
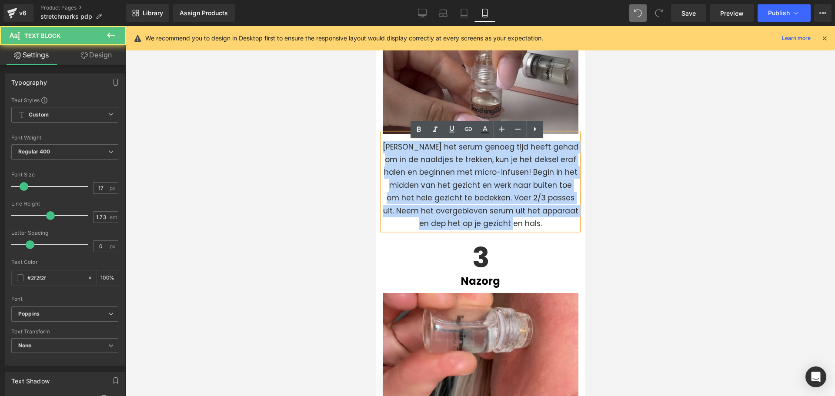
click at [481, 200] on p "Zodra het serum genoeg tijd heeft gehad om in de naaldjes te trekken, kun je he…" at bounding box center [480, 186] width 196 height 90
click at [491, 224] on p "Zodra het serum genoeg tijd heeft gehad om in de naaldjes te trekken, kun je he…" at bounding box center [480, 186] width 196 height 90
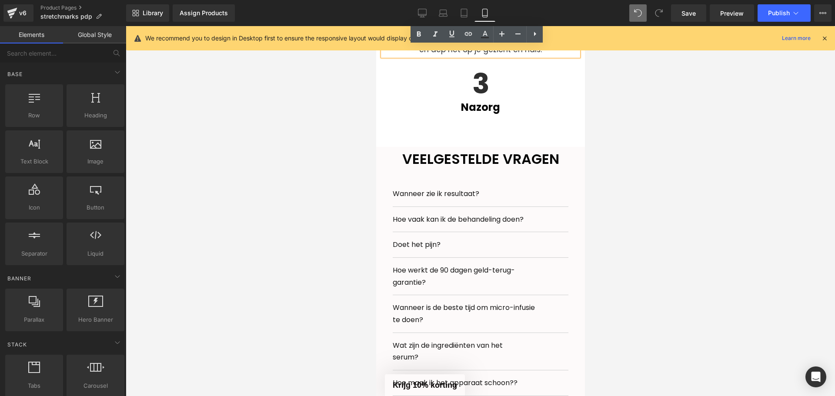
scroll to position [3168, 0]
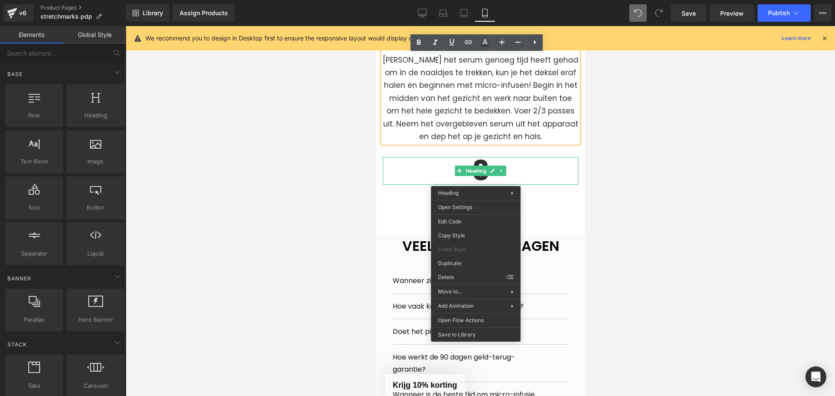
drag, startPoint x: 831, startPoint y: 303, endPoint x: 452, endPoint y: 218, distance: 388.2
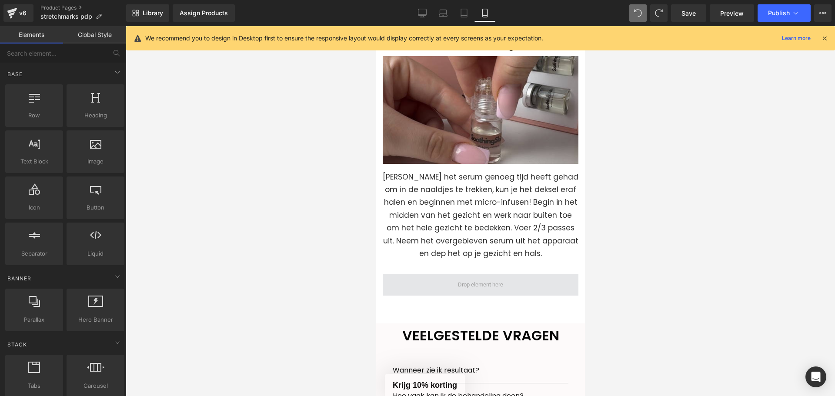
scroll to position [3095, 0]
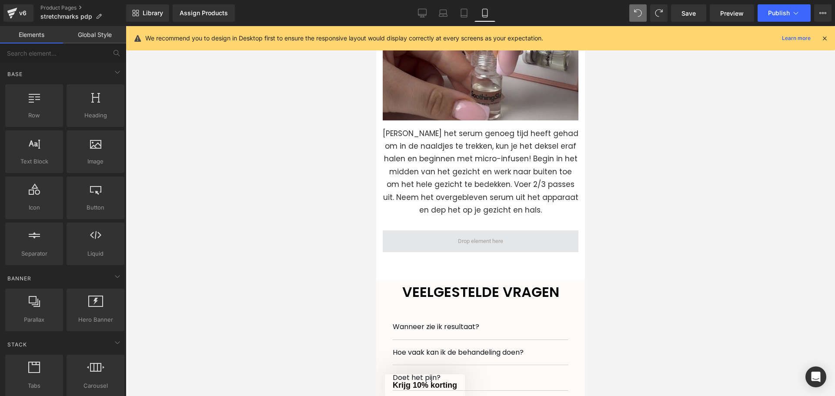
click at [457, 246] on span at bounding box center [479, 241] width 51 height 14
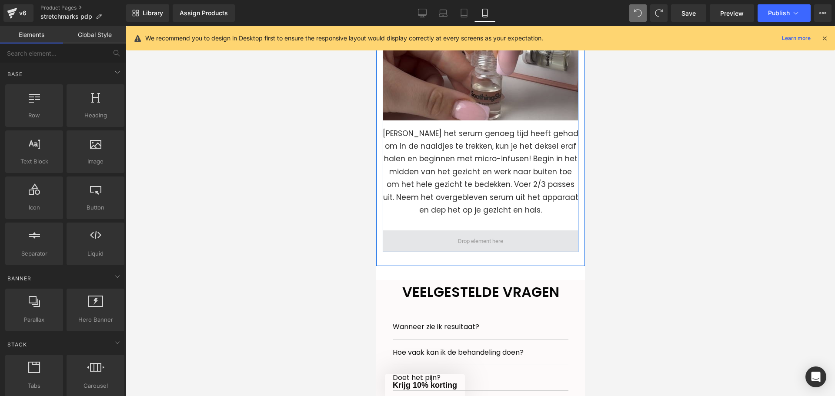
click at [468, 248] on span at bounding box center [479, 241] width 51 height 14
click at [402, 227] on div "2 Heading Behandeling Heading Image Zodra het serum genoeg tijd heeft gehad om …" at bounding box center [480, 96] width 196 height 267
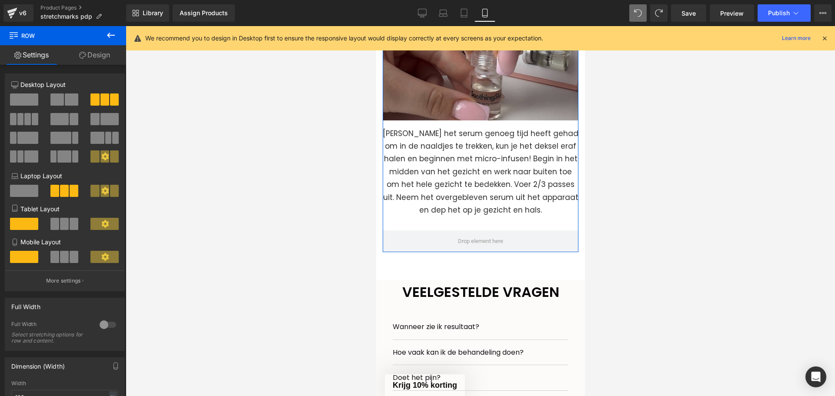
click at [36, 52] on link "Settings" at bounding box center [31, 55] width 63 height 20
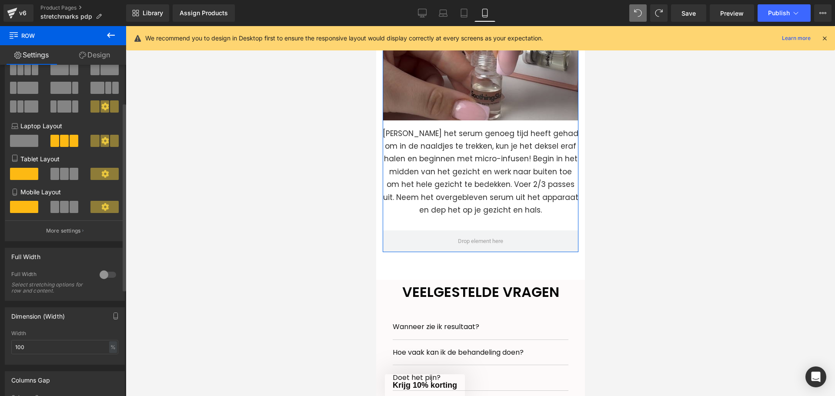
scroll to position [87, 0]
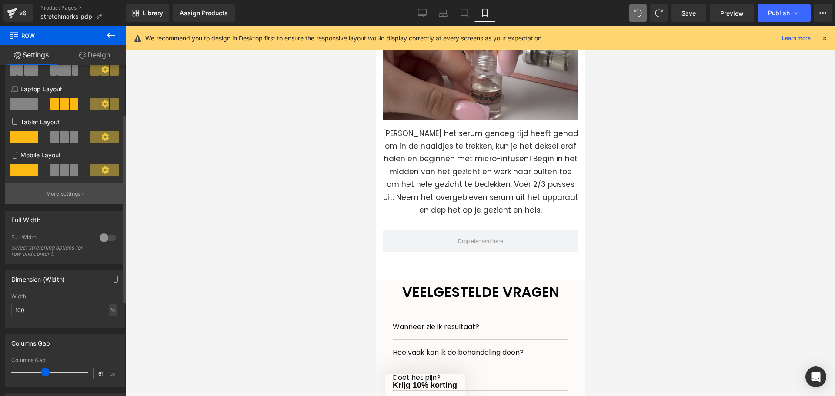
click at [60, 198] on button "More settings" at bounding box center [64, 194] width 119 height 20
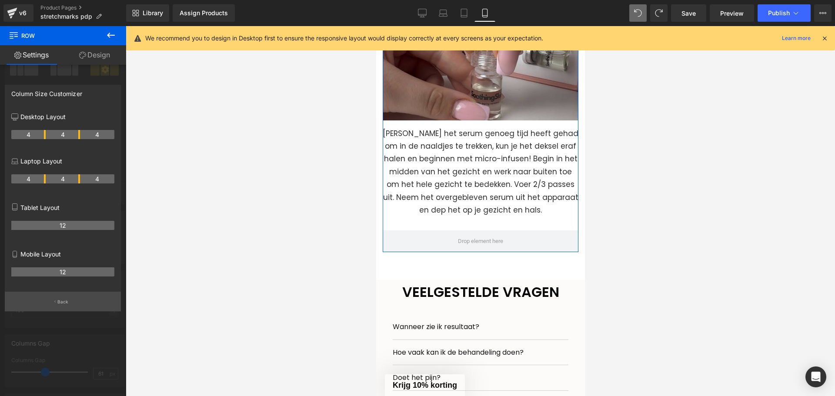
click at [53, 307] on button "Back" at bounding box center [63, 302] width 116 height 20
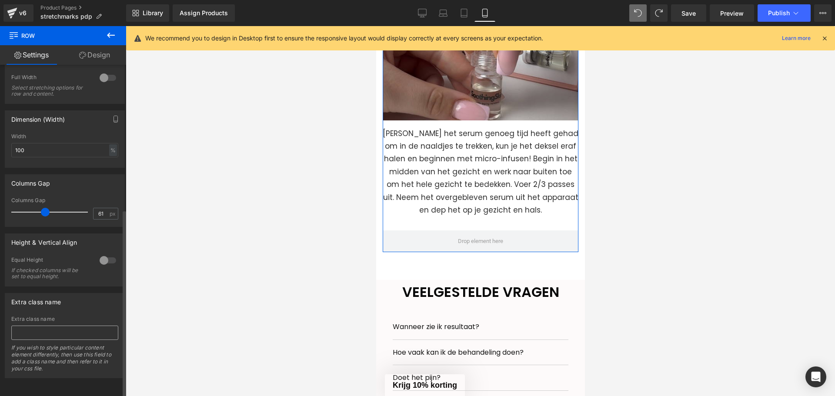
scroll to position [254, 0]
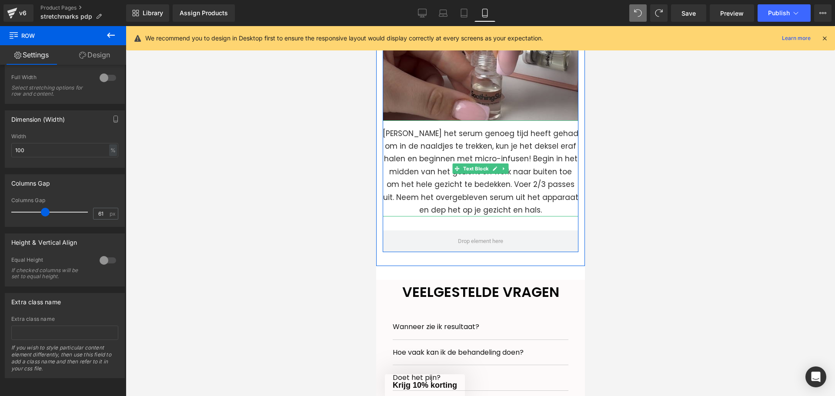
click at [567, 217] on p "Zodra het serum genoeg tijd heeft gehad om in de naaldjes te trekken, kun je he…" at bounding box center [480, 172] width 196 height 90
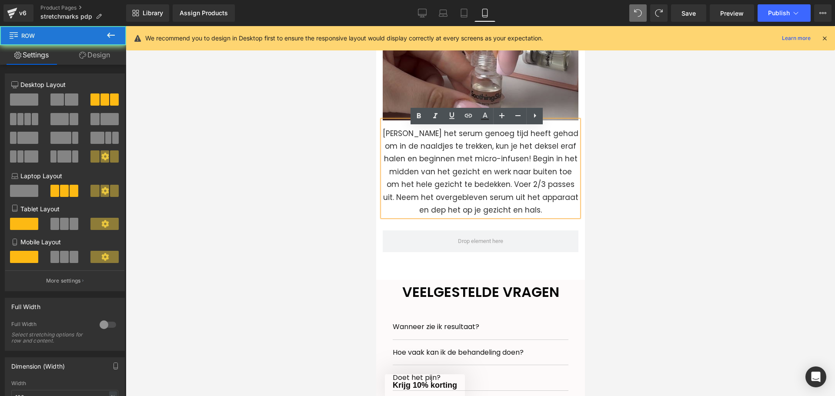
click at [555, 231] on div "2 Heading Behandeling Heading Image Zodra het serum genoeg tijd heeft gehad om …" at bounding box center [480, 96] width 196 height 267
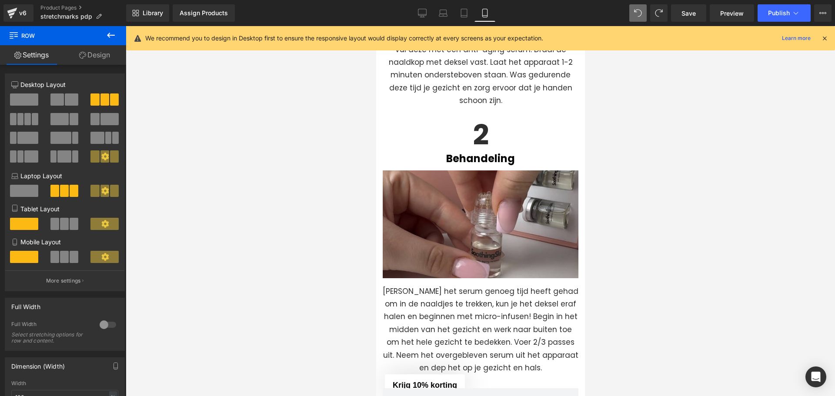
scroll to position [2834, 0]
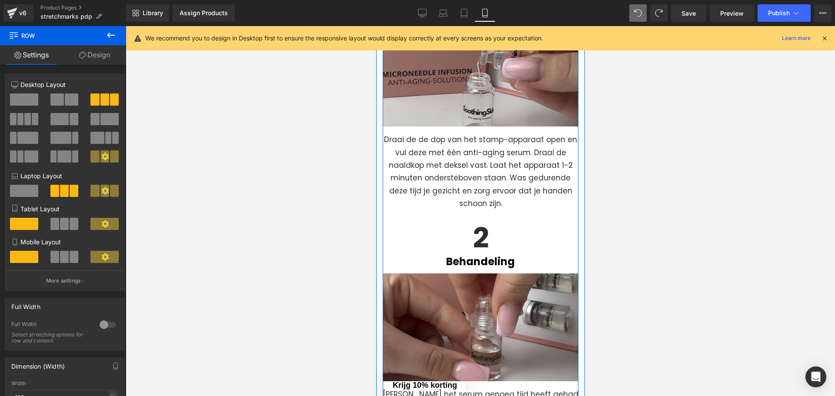
click at [532, 221] on div "1 Heading Bereid voor Heading Image Draai de de dop van het stamp-apparaat open…" at bounding box center [480, 97] width 196 height 254
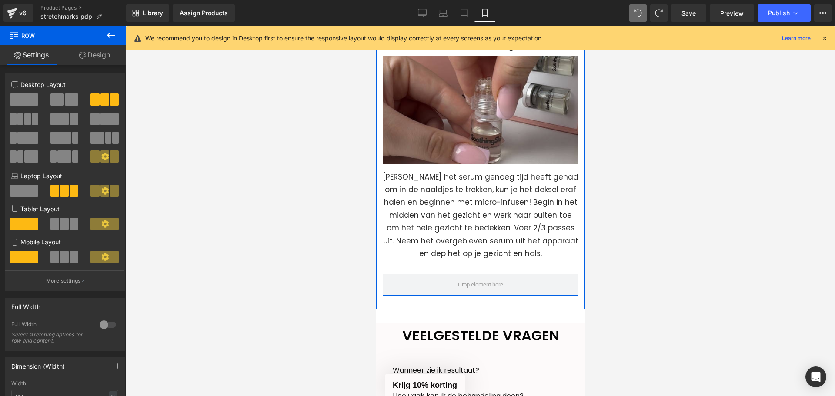
scroll to position [3008, 0]
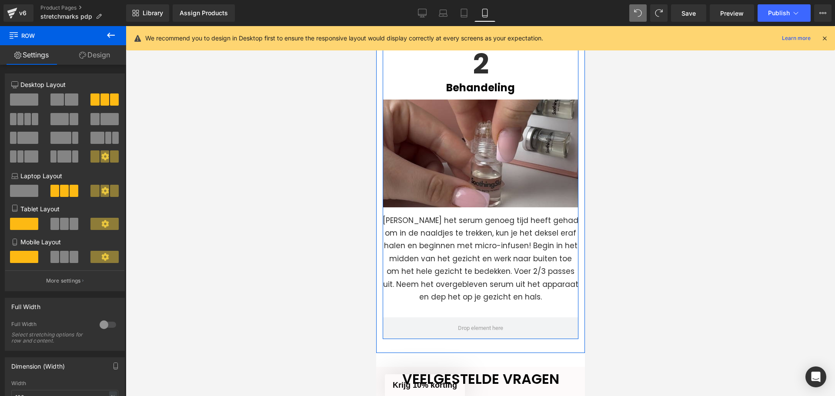
click at [475, 253] on p "Zodra het serum genoeg tijd heeft gehad om in de naaldjes te trekken, kun je he…" at bounding box center [480, 259] width 196 height 90
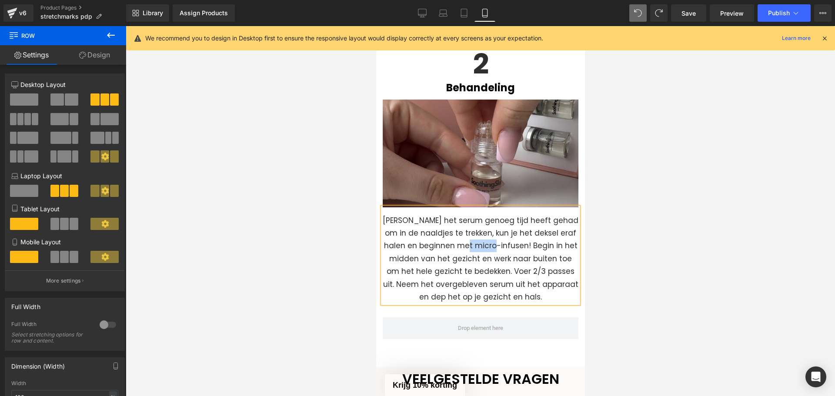
click at [475, 253] on p "Zodra het serum genoeg tijd heeft gehad om in de naaldjes te trekken, kun je he…" at bounding box center [480, 259] width 196 height 90
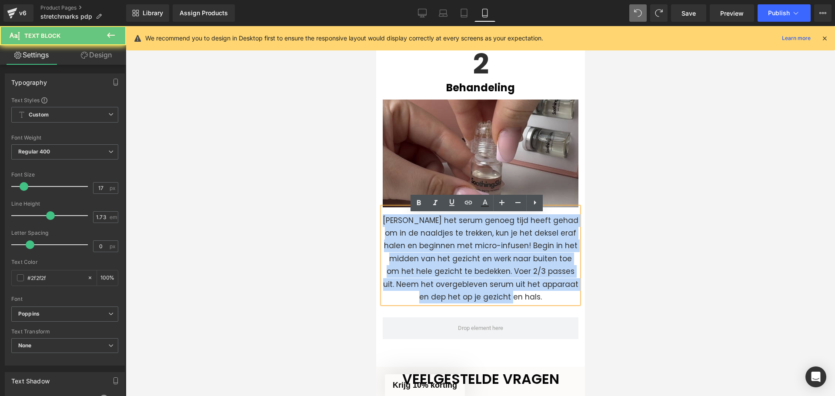
click at [475, 253] on p "Zodra het serum genoeg tijd heeft gehad om in de naaldjes te trekken, kun je he…" at bounding box center [480, 259] width 196 height 90
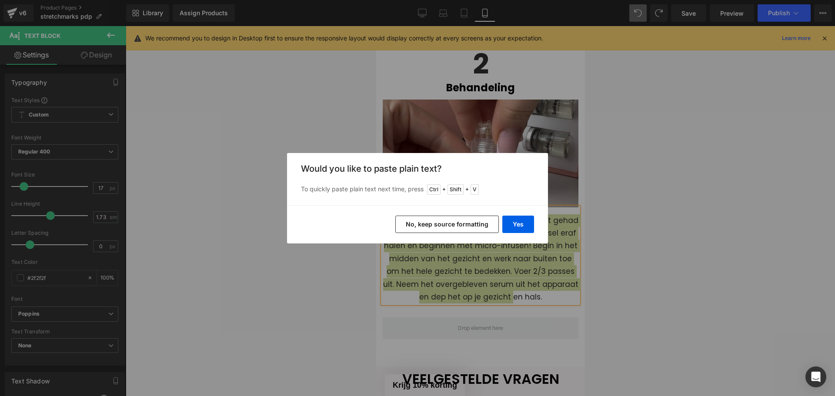
click at [438, 224] on button "No, keep source formatting" at bounding box center [447, 224] width 104 height 17
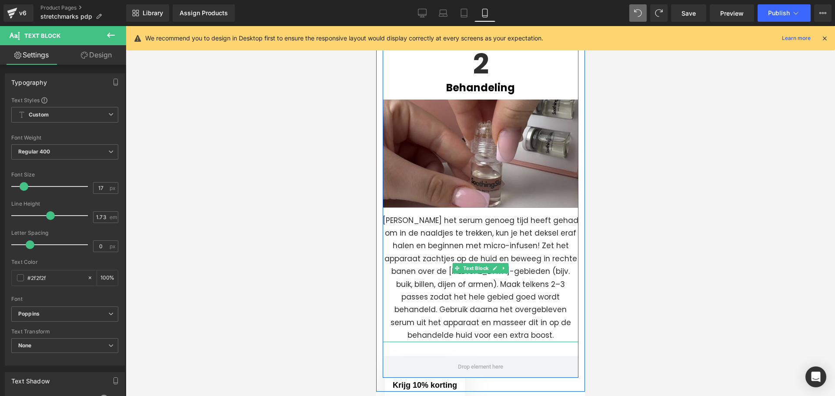
scroll to position [3051, 0]
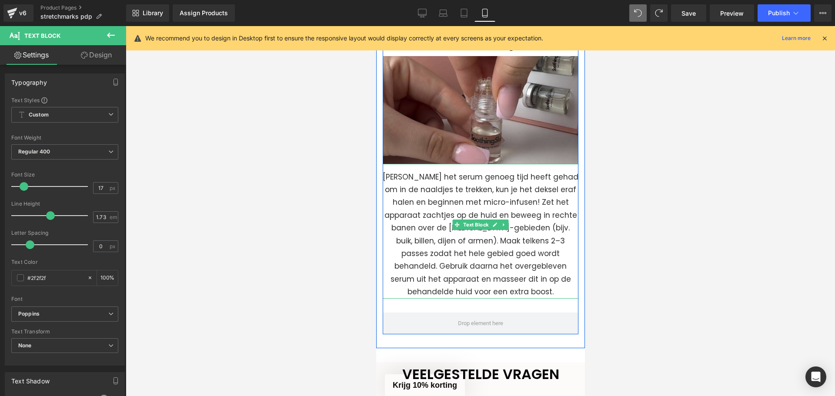
click at [531, 281] on p "[PERSON_NAME] het serum genoeg tijd heeft gehad om in de naaldjes te trekken, k…" at bounding box center [480, 235] width 196 height 128
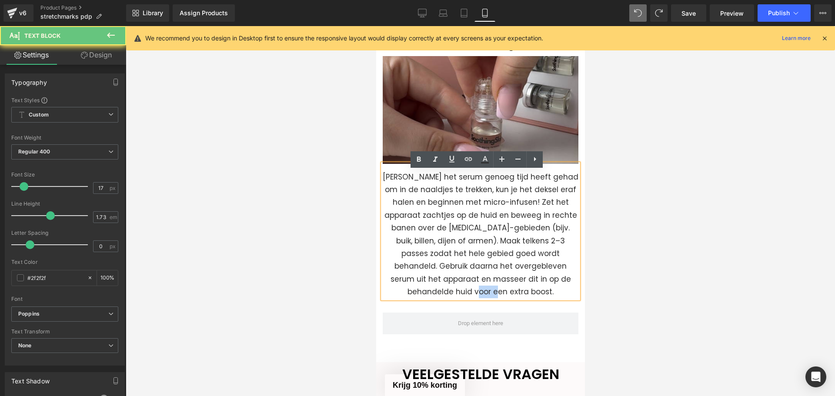
click at [531, 281] on p "[PERSON_NAME] het serum genoeg tijd heeft gehad om in de naaldjes te trekken, k…" at bounding box center [480, 235] width 196 height 128
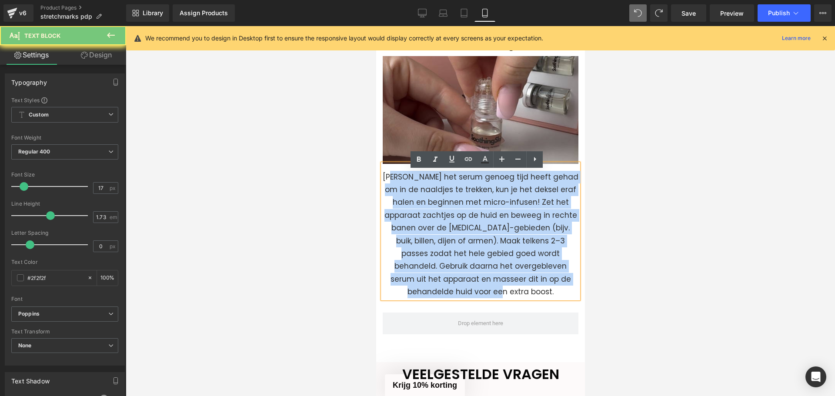
click at [532, 281] on p "[PERSON_NAME] het serum genoeg tijd heeft gehad om in de naaldjes te trekken, k…" at bounding box center [480, 235] width 196 height 128
click at [410, 203] on p "[PERSON_NAME] het serum genoeg tijd heeft gehad om in de naaldjes te trekken, k…" at bounding box center [480, 235] width 196 height 128
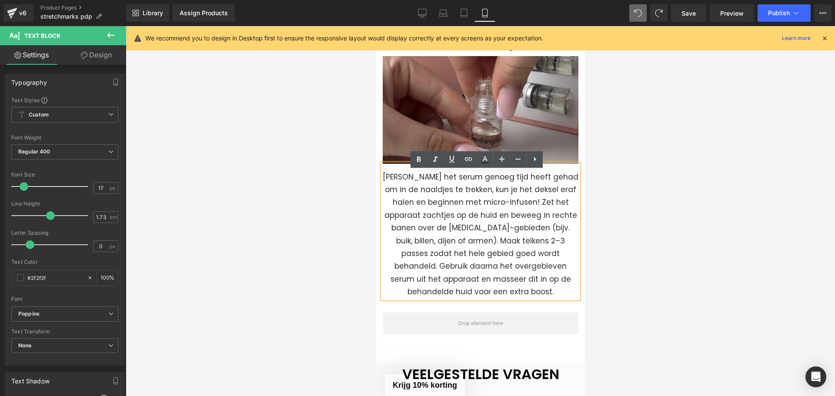
click at [410, 203] on p "[PERSON_NAME] het serum genoeg tijd heeft gehad om in de naaldjes te trekken, k…" at bounding box center [480, 235] width 196 height 128
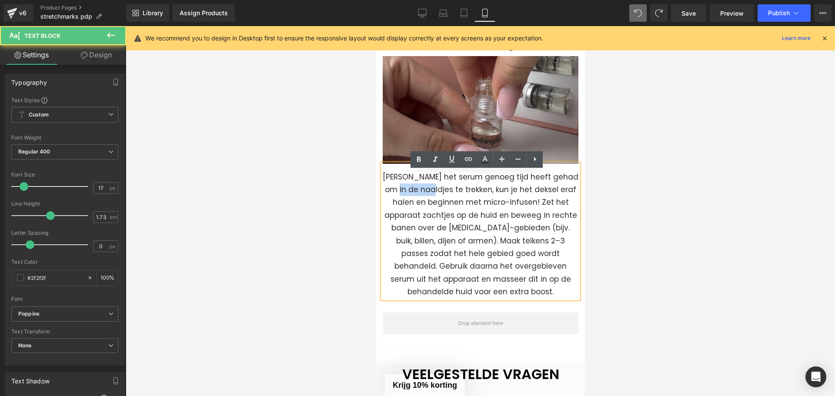
click at [410, 203] on p "[PERSON_NAME] het serum genoeg tijd heeft gehad om in de naaldjes te trekken, k…" at bounding box center [480, 235] width 196 height 128
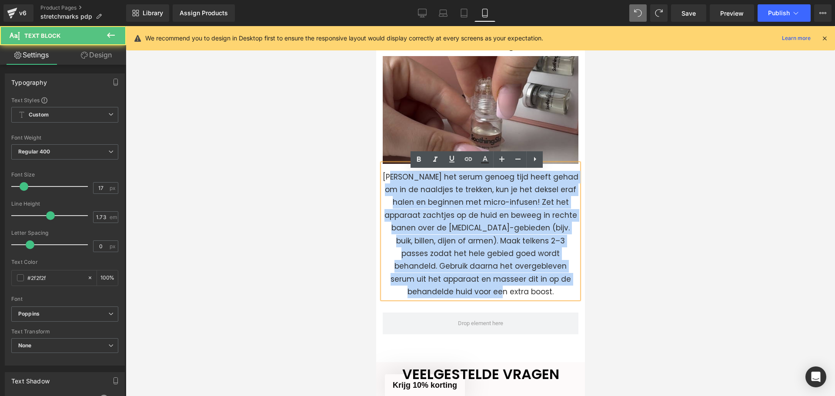
click at [410, 203] on p "[PERSON_NAME] het serum genoeg tijd heeft gehad om in de naaldjes te trekken, k…" at bounding box center [480, 235] width 196 height 128
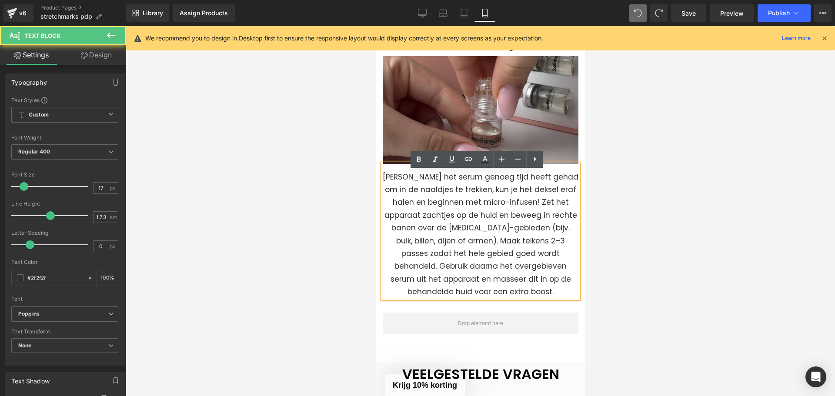
click at [410, 203] on p "[PERSON_NAME] het serum genoeg tijd heeft gehad om in de naaldjes te trekken, k…" at bounding box center [480, 235] width 196 height 128
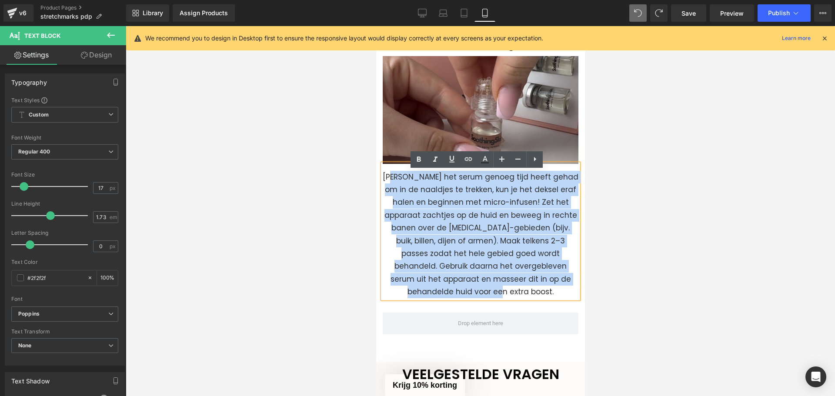
click at [410, 203] on p "[PERSON_NAME] het serum genoeg tijd heeft gehad om in de naaldjes te trekken, k…" at bounding box center [480, 235] width 196 height 128
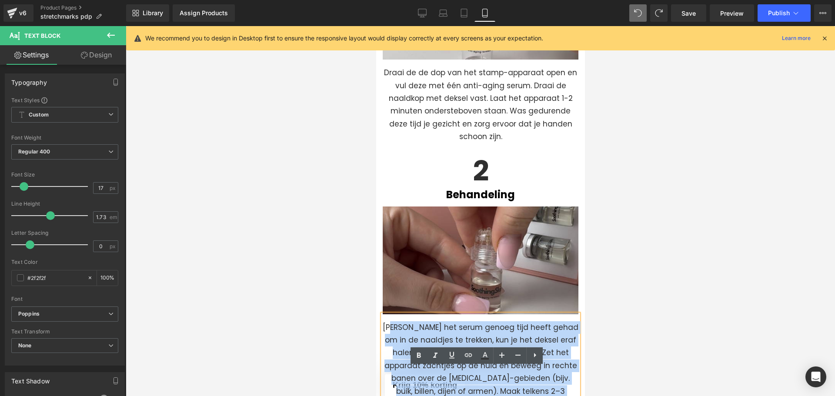
scroll to position [2834, 0]
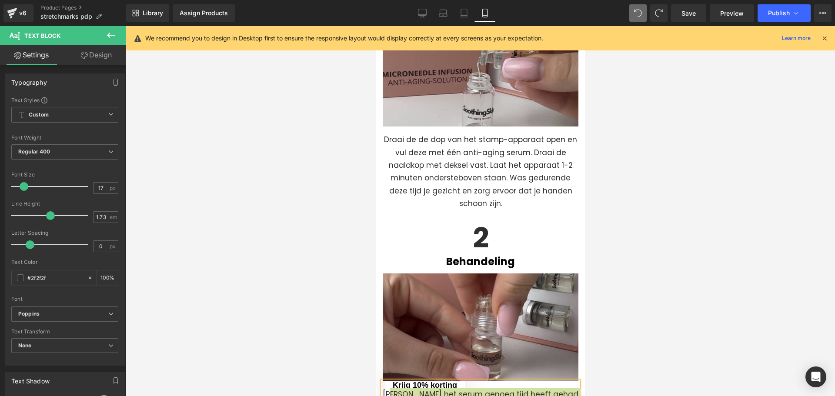
click at [315, 214] on div at bounding box center [480, 211] width 709 height 370
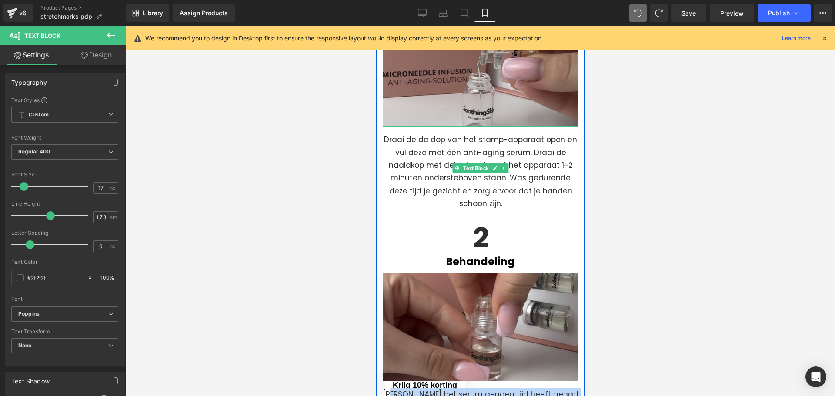
click at [415, 167] on p "Draai de de dop van het stamp-apparaat open en vul deze met één anti-aging seru…" at bounding box center [480, 172] width 196 height 77
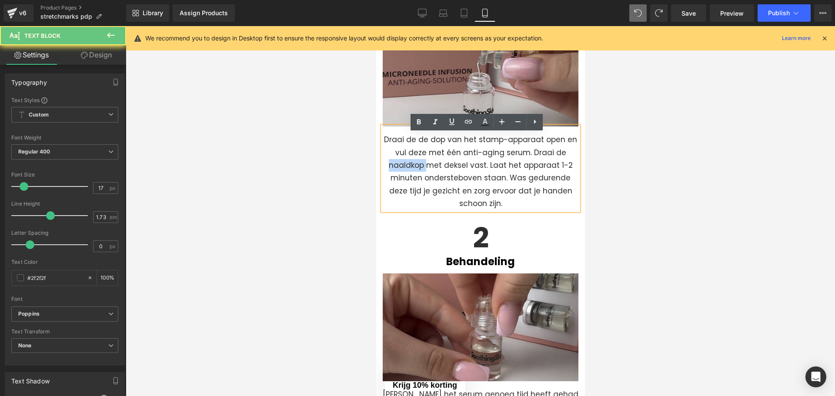
click at [415, 167] on p "Draai de de dop van het stamp-apparaat open en vul deze met één anti-aging seru…" at bounding box center [480, 172] width 196 height 77
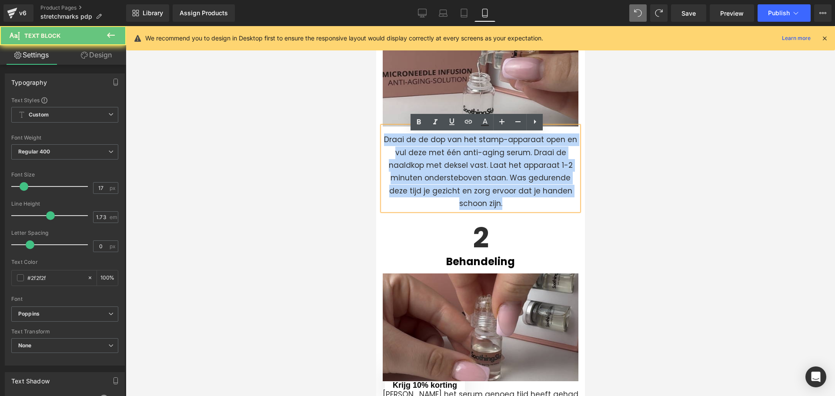
click at [415, 167] on p "Draai de de dop van het stamp-apparaat open en vul deze met één anti-aging seru…" at bounding box center [480, 172] width 196 height 77
click at [438, 175] on p "Draai de de dop van het stamp-apparaat open en vul deze met één anti-aging seru…" at bounding box center [480, 172] width 196 height 77
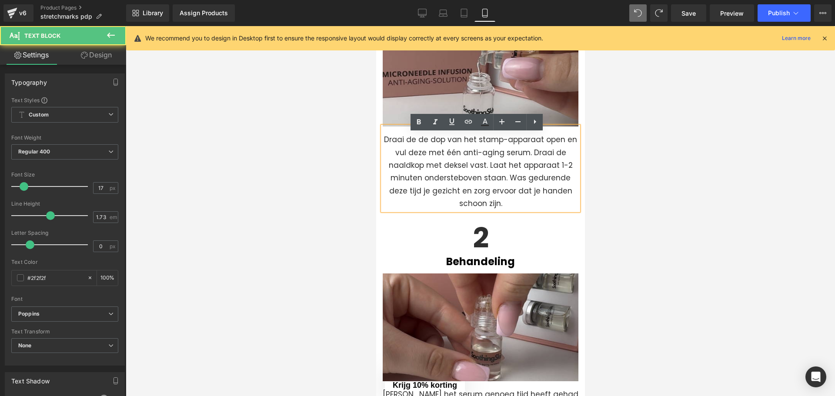
click at [438, 175] on p "Draai de de dop van het stamp-apparaat open en vul deze met één anti-aging seru…" at bounding box center [480, 172] width 196 height 77
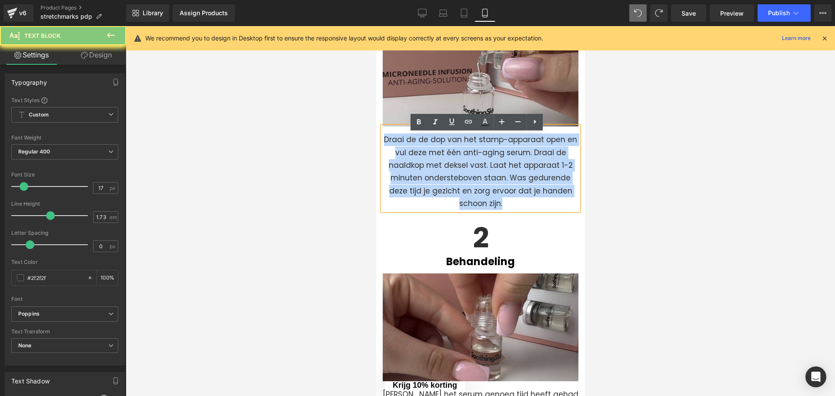
click at [437, 176] on p "Draai de de dop van het stamp-apparaat open en vul deze met één anti-aging seru…" at bounding box center [480, 172] width 196 height 77
click at [474, 197] on p "Draai de de dop van het stamp-apparaat open en vul deze met één anti-aging seru…" at bounding box center [480, 172] width 196 height 77
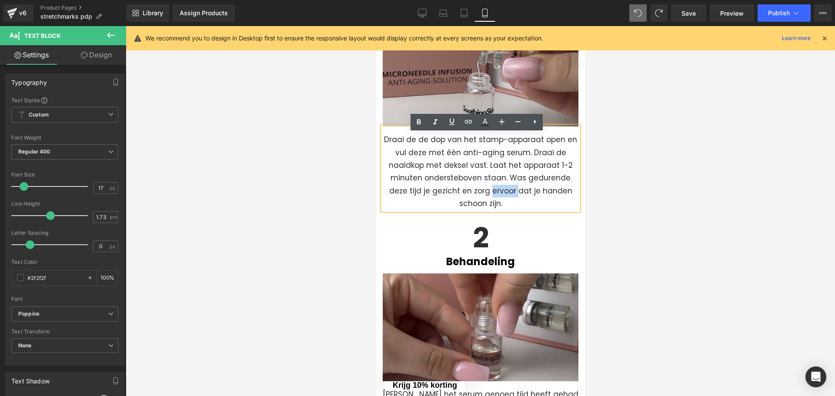
click at [474, 197] on p "Draai de de dop van het stamp-apparaat open en vul deze met één anti-aging seru…" at bounding box center [480, 172] width 196 height 77
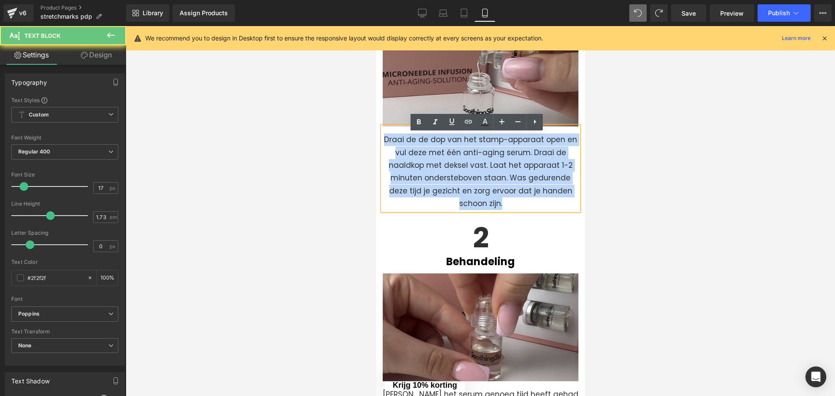
click at [475, 197] on p "Draai de de dop van het stamp-apparaat open en vul deze met één anti-aging seru…" at bounding box center [480, 172] width 196 height 77
click at [482, 202] on p "Draai de de dop van het stamp-apparaat open en vul deze met één anti-aging seru…" at bounding box center [480, 172] width 196 height 77
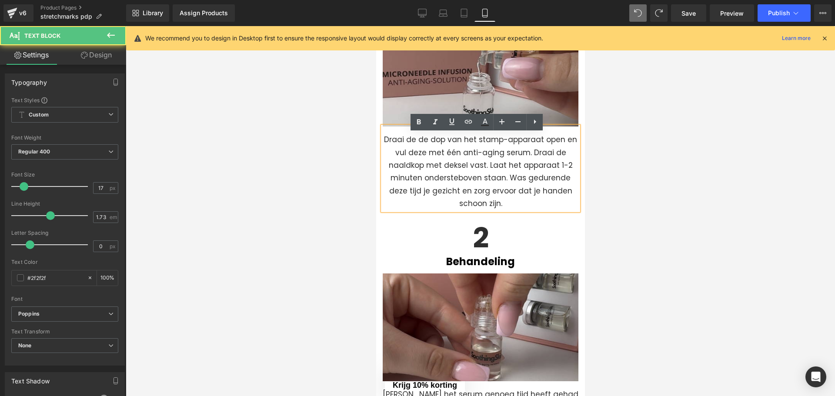
click at [492, 210] on p "Draai de de dop van het stamp-apparaat open en vul deze met één anti-aging seru…" at bounding box center [480, 172] width 196 height 77
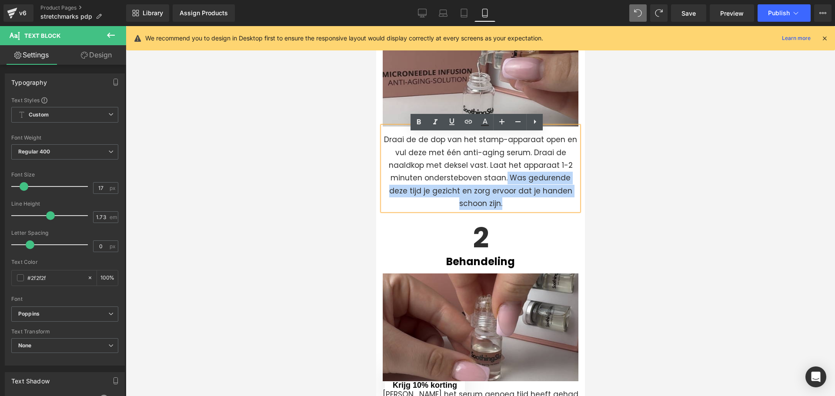
drag, startPoint x: 493, startPoint y: 212, endPoint x: 493, endPoint y: 190, distance: 22.6
click at [493, 190] on p "Draai de de dop van het stamp-apparaat open en vul deze met één anti-aging seru…" at bounding box center [480, 172] width 196 height 77
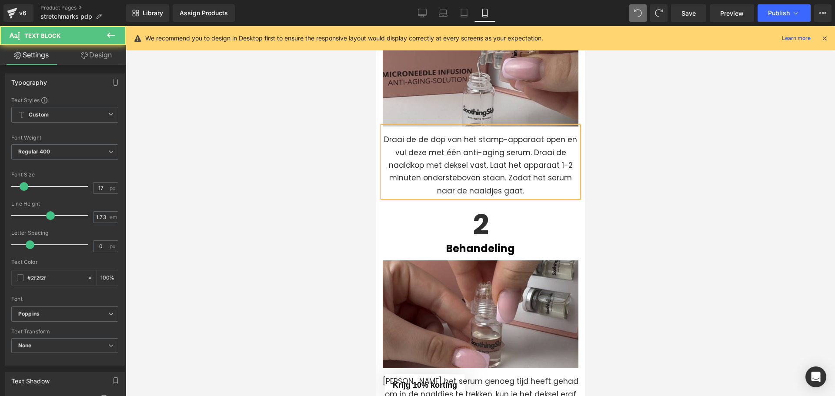
click at [540, 188] on p "Draai de de dop van het stamp-apparaat open en vul deze met één anti-aging seru…" at bounding box center [480, 166] width 196 height 64
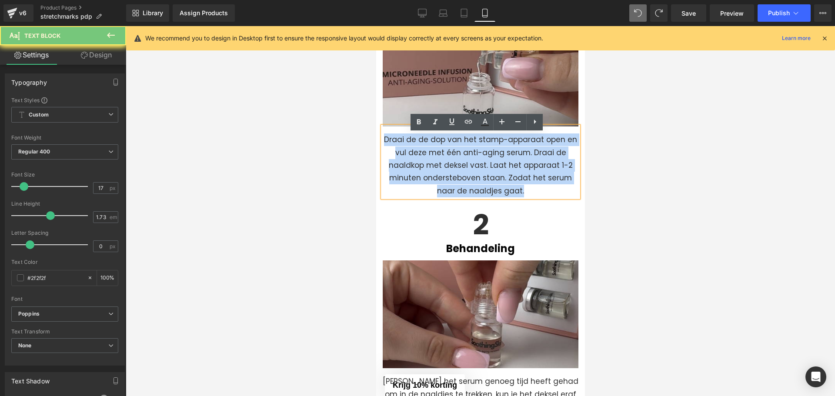
click at [540, 188] on p "Draai de de dop van het stamp-apparaat open en vul deze met één anti-aging seru…" at bounding box center [480, 166] width 196 height 64
copy p "Draai de de dop van het stamp-apparaat open en vul deze met één anti-aging seru…"
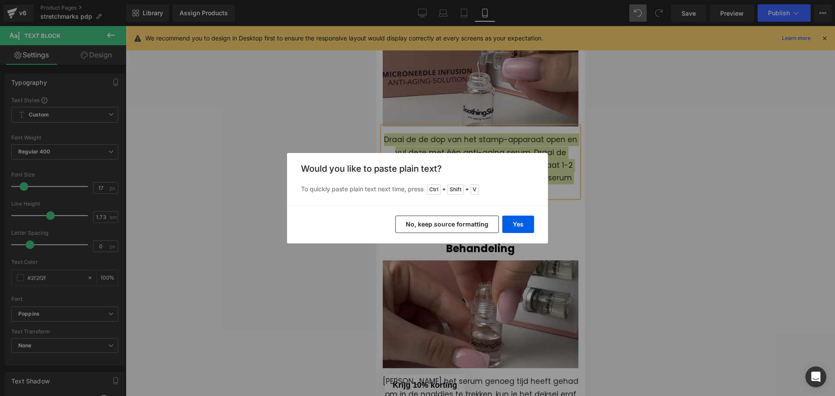
click at [474, 219] on button "No, keep source formatting" at bounding box center [447, 224] width 104 height 17
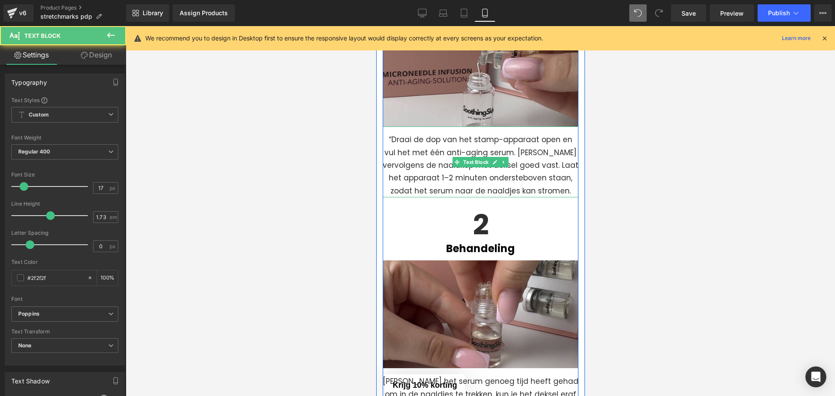
click at [384, 149] on p "“Draai de dop van het stamp-apparaat open en vul het met één anti-aging serum. …" at bounding box center [480, 166] width 196 height 64
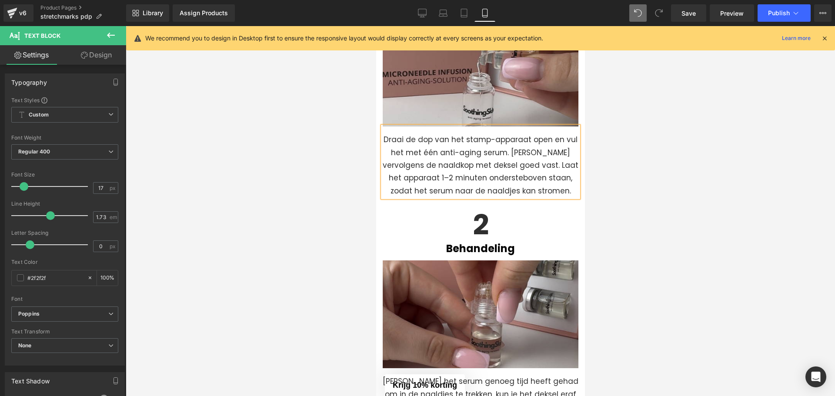
scroll to position [3095, 0]
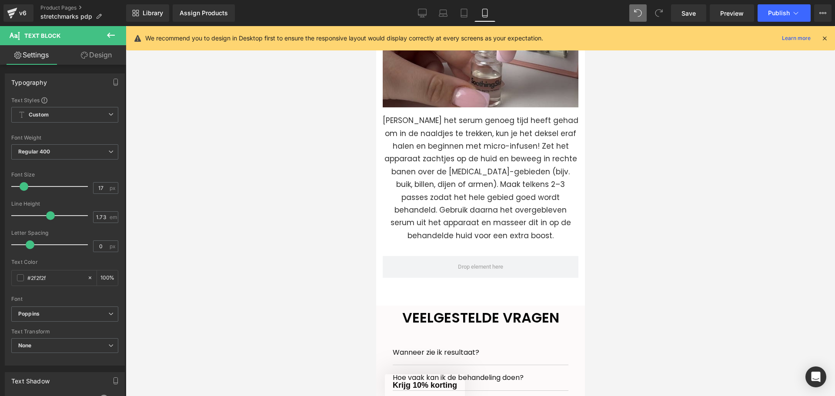
click at [419, 177] on p "[PERSON_NAME] het serum genoeg tijd heeft gehad om in de naaldjes te trekken, k…" at bounding box center [480, 178] width 196 height 128
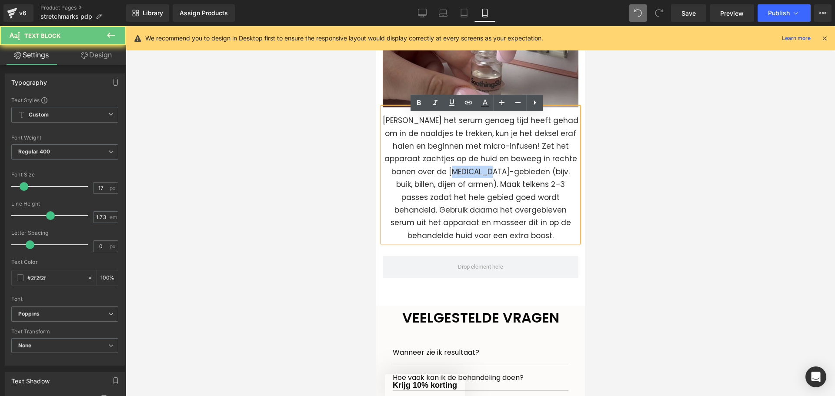
click at [419, 177] on p "[PERSON_NAME] het serum genoeg tijd heeft gehad om in de naaldjes te trekken, k…" at bounding box center [480, 178] width 196 height 128
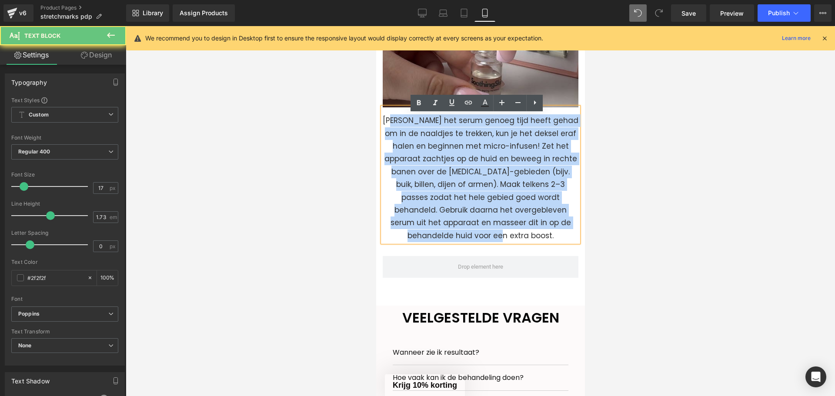
click at [419, 177] on p "[PERSON_NAME] het serum genoeg tijd heeft gehad om in de naaldjes te trekken, k…" at bounding box center [480, 178] width 196 height 128
copy p "[PERSON_NAME] het serum genoeg tijd heeft gehad om in de naaldjes te trekken, k…"
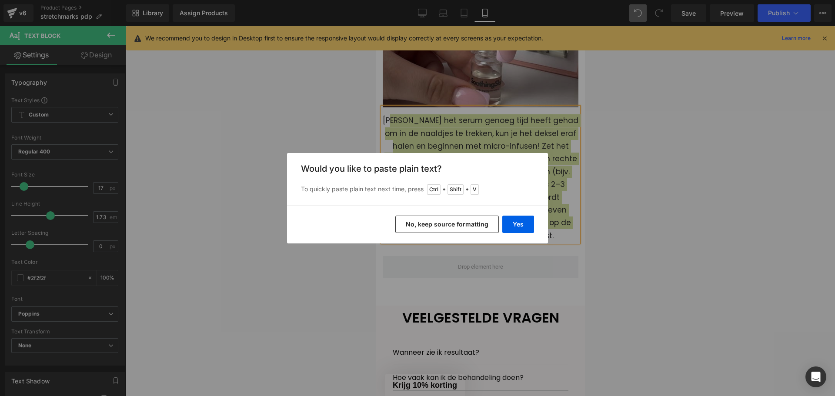
click at [480, 227] on button "No, keep source formatting" at bounding box center [447, 224] width 104 height 17
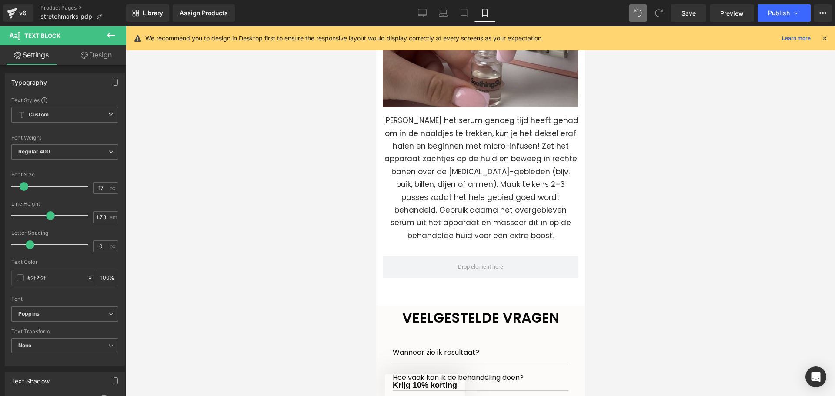
click at [641, 202] on div at bounding box center [480, 211] width 709 height 370
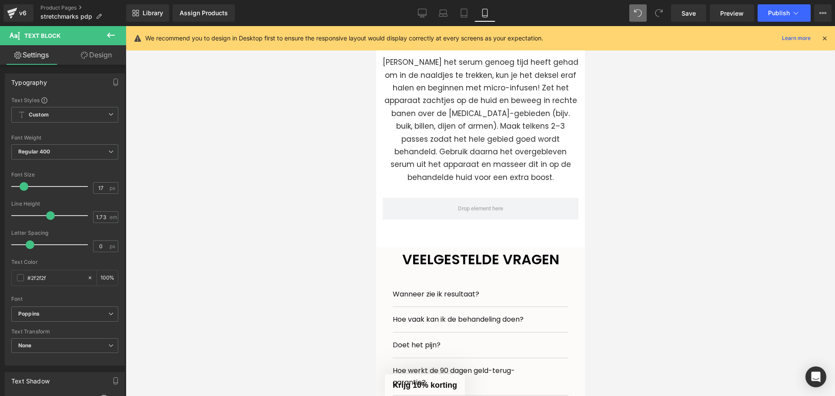
scroll to position [3182, 0]
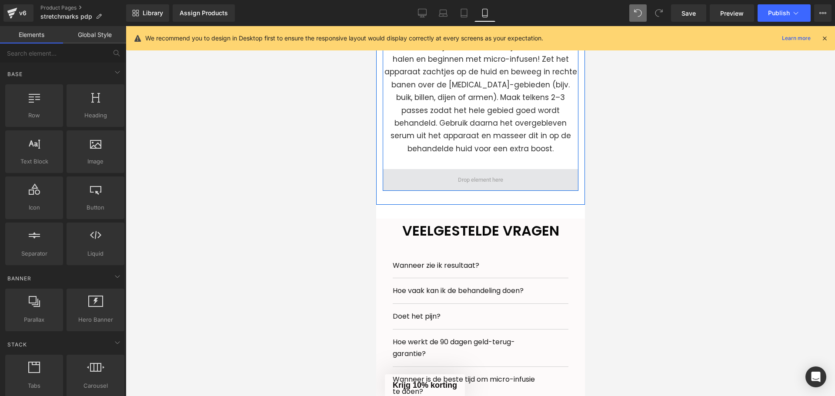
click at [458, 178] on span at bounding box center [479, 180] width 51 height 14
click at [457, 174] on span at bounding box center [479, 180] width 51 height 14
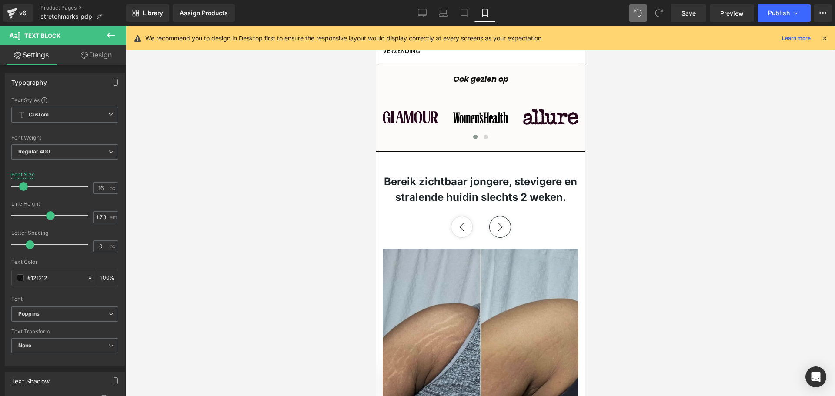
scroll to position [899, 0]
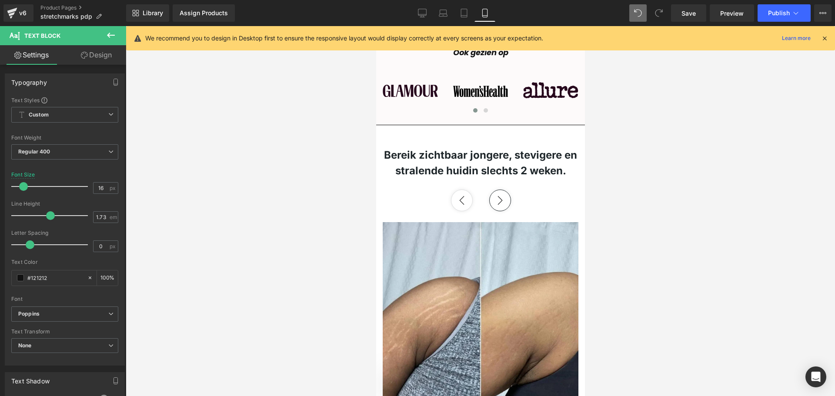
click at [454, 209] on button "‹" at bounding box center [462, 201] width 22 height 22
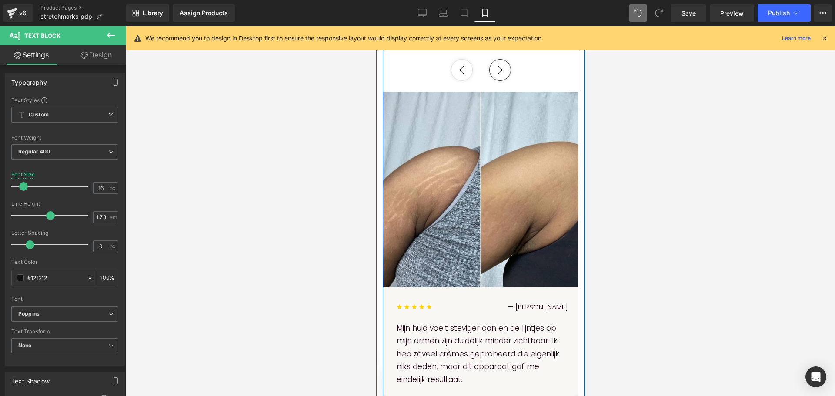
scroll to position [986, 0]
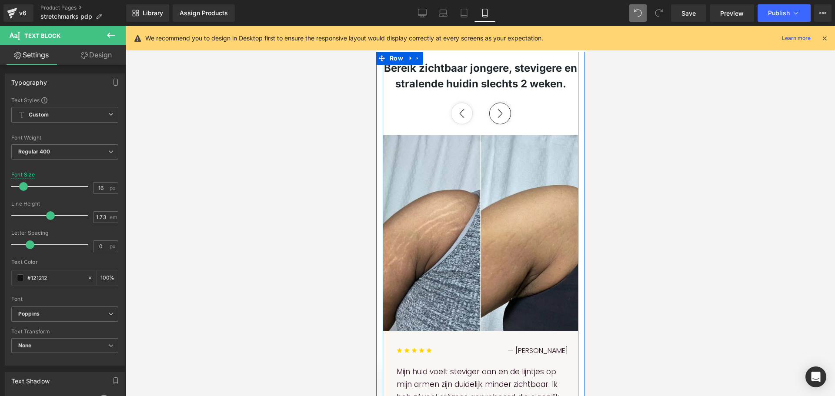
click at [448, 90] on strong "Bereik zichtbaar jongere, stevigere en stralende huid in slechts 2 weken." at bounding box center [480, 76] width 193 height 28
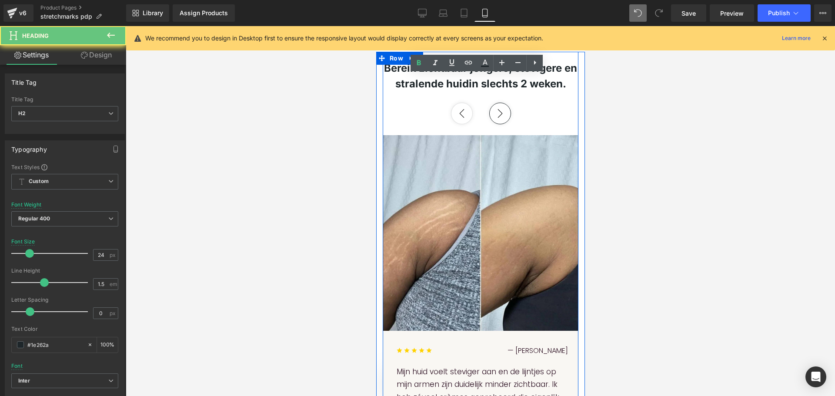
click at [448, 90] on strong "Bereik zichtbaar jongere, stevigere en stralende huid in slechts 2 weken." at bounding box center [480, 76] width 193 height 28
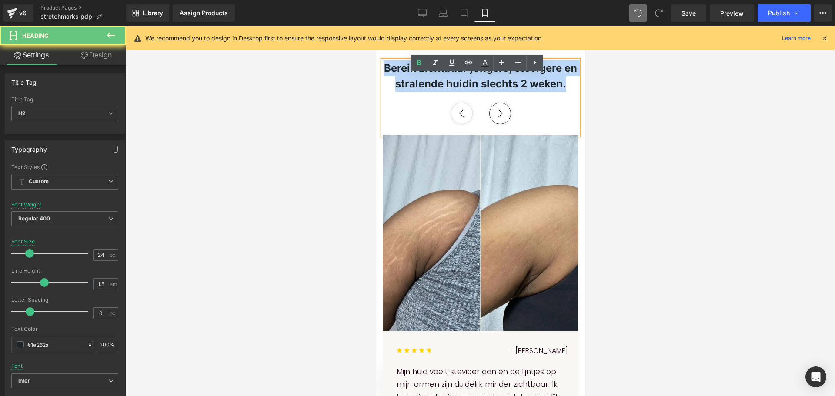
click at [448, 90] on strong "Bereik zichtbaar jongere, stevigere en stralende huid in slechts 2 weken." at bounding box center [480, 76] width 193 height 28
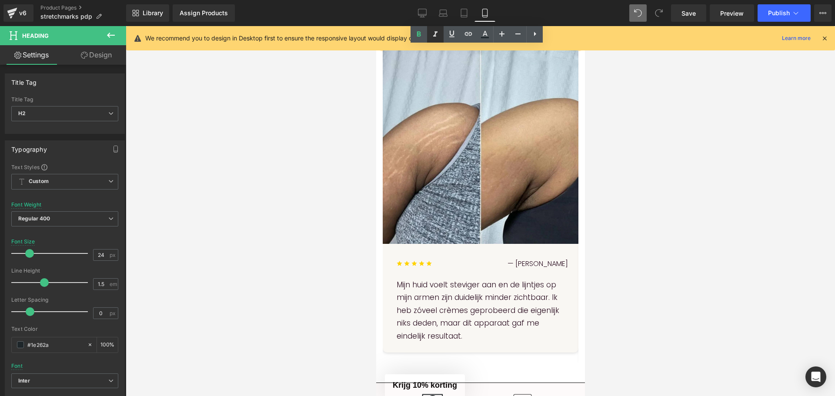
scroll to position [1029, 0]
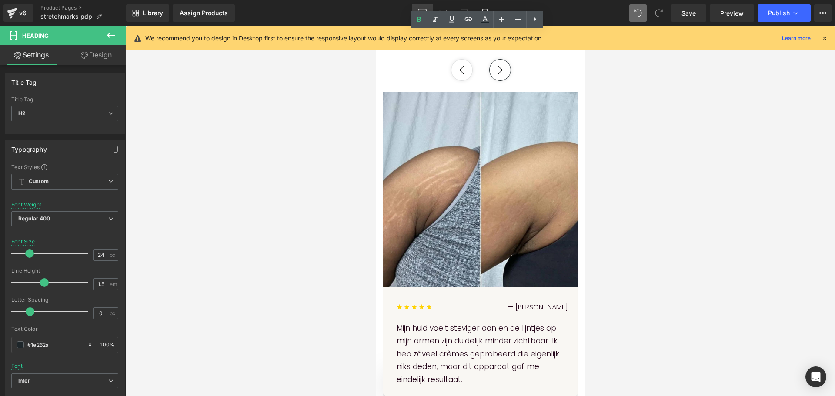
click at [421, 5] on link "Desktop" at bounding box center [422, 12] width 21 height 17
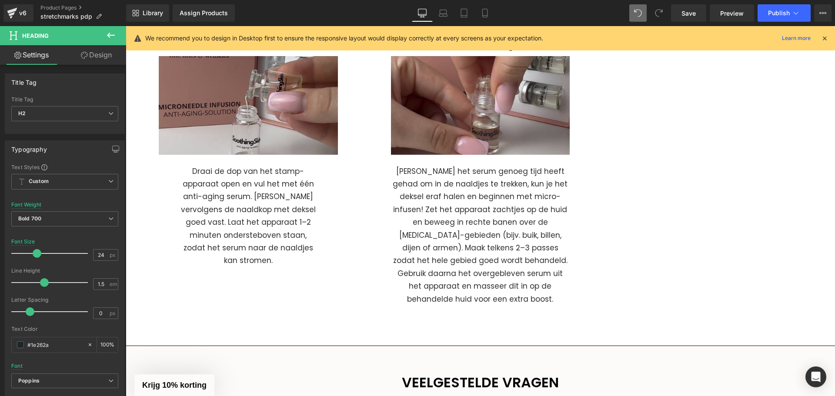
scroll to position [2269, 0]
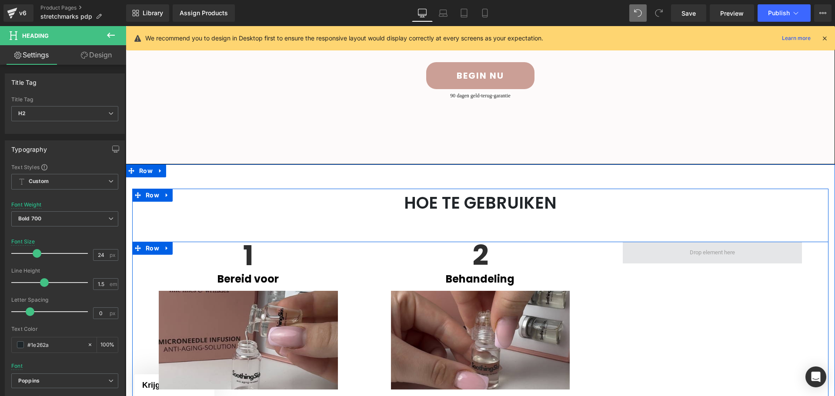
click at [641, 251] on span at bounding box center [712, 253] width 179 height 22
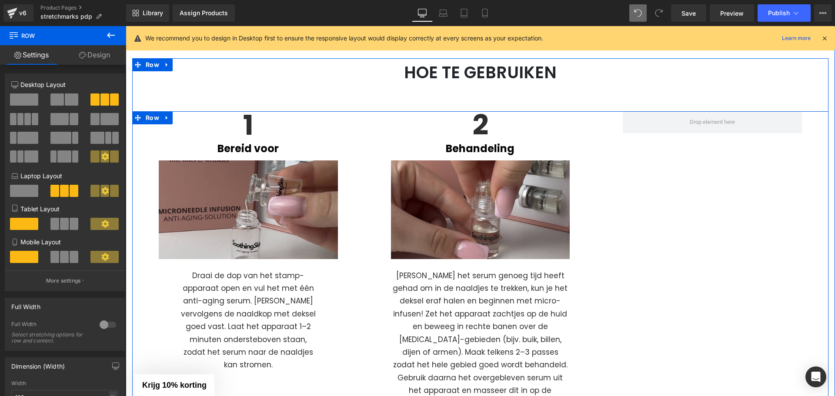
scroll to position [2443, 0]
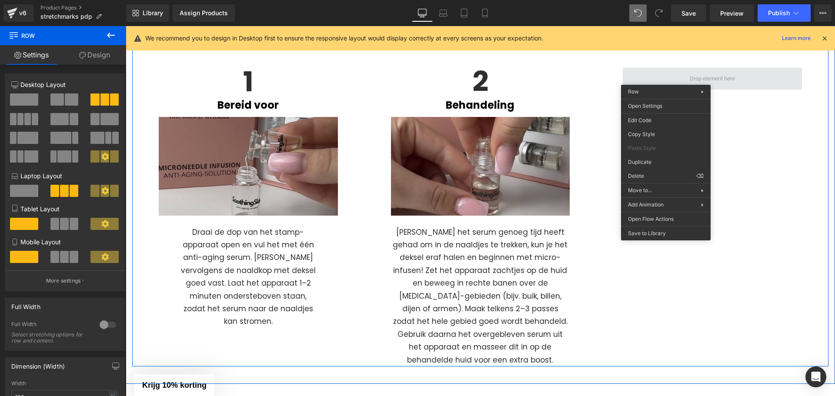
click at [666, 78] on span at bounding box center [712, 79] width 179 height 22
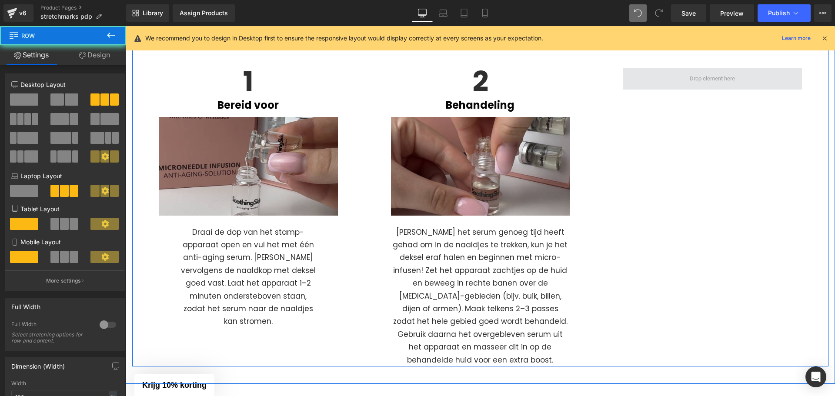
click at [666, 78] on span at bounding box center [712, 79] width 179 height 22
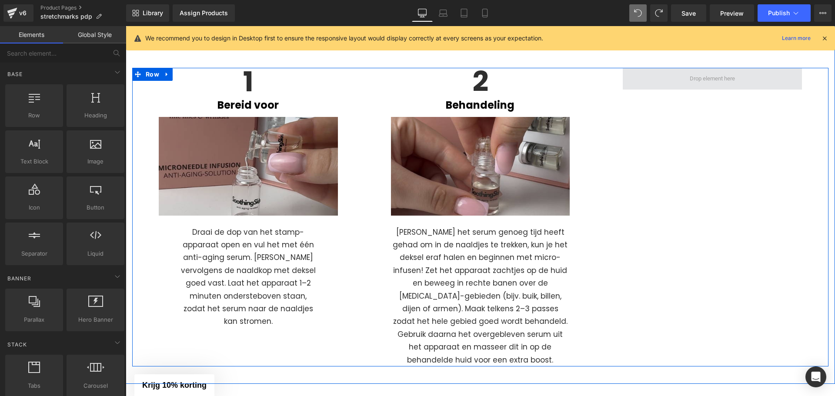
scroll to position [2399, 0]
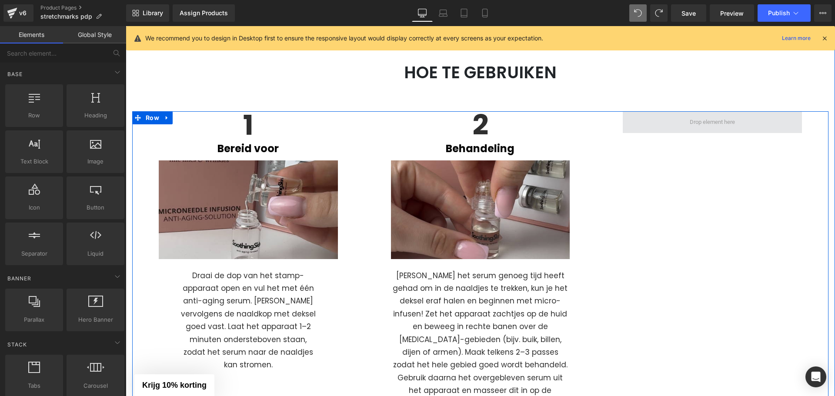
click at [656, 127] on span at bounding box center [712, 122] width 179 height 22
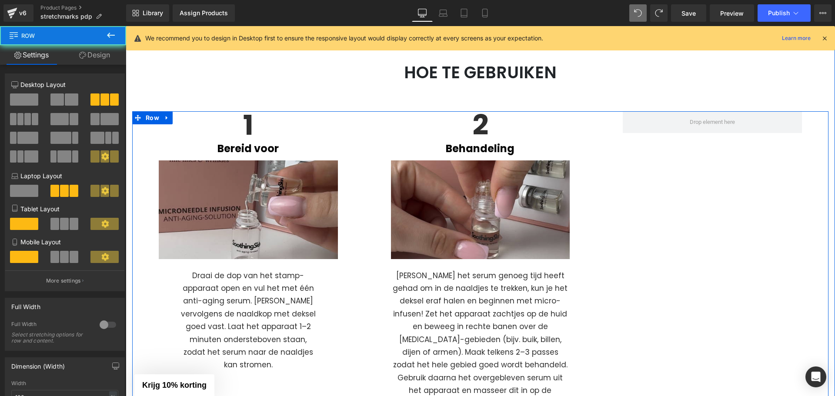
click at [665, 200] on div "1 Heading Bereid voor Heading Image Draai de dop van het stamp-apparaat open en…" at bounding box center [480, 260] width 696 height 299
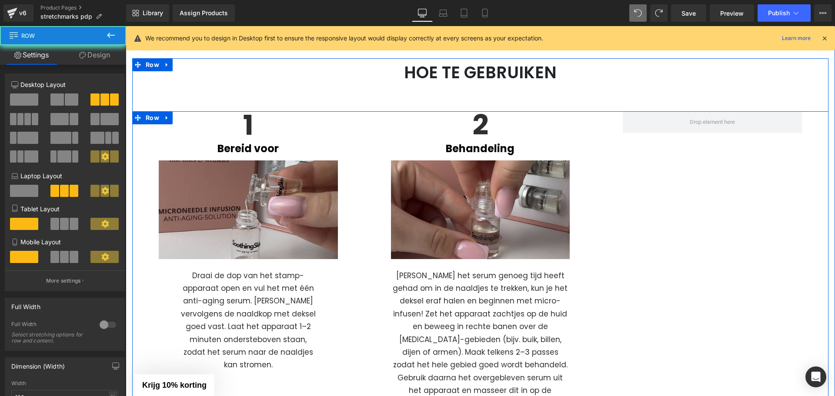
click at [664, 200] on div "1 Heading Bereid voor Heading Image Draai de dop van het stamp-apparaat open en…" at bounding box center [480, 260] width 696 height 299
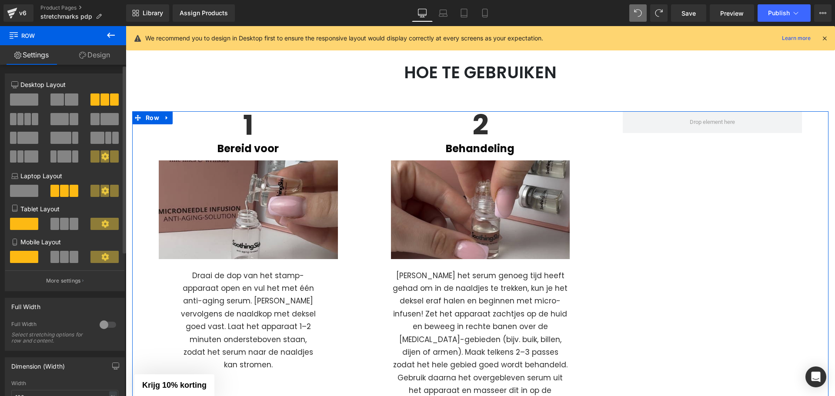
click at [57, 101] on span at bounding box center [56, 100] width 13 height 12
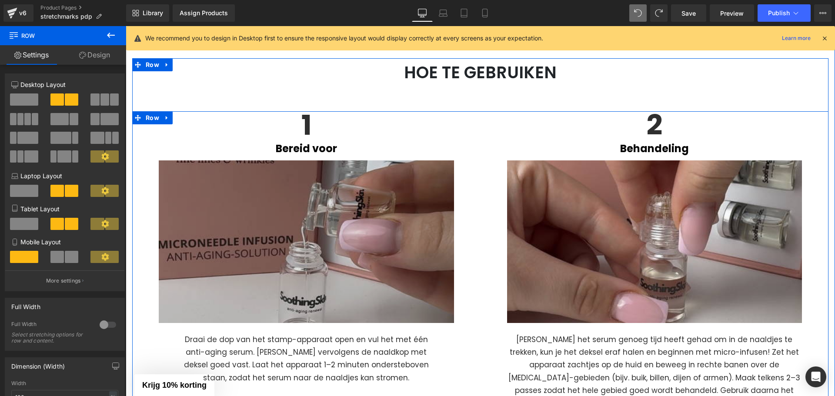
scroll to position [2486, 0]
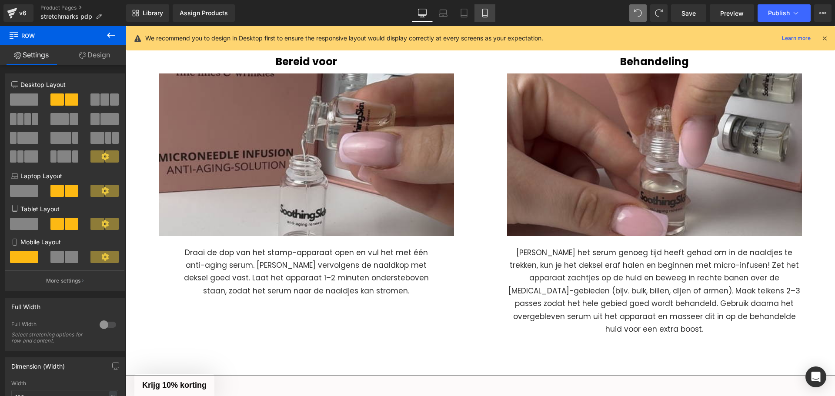
drag, startPoint x: 488, startPoint y: 12, endPoint x: 63, endPoint y: 214, distance: 469.4
click at [487, 12] on icon at bounding box center [484, 13] width 5 height 8
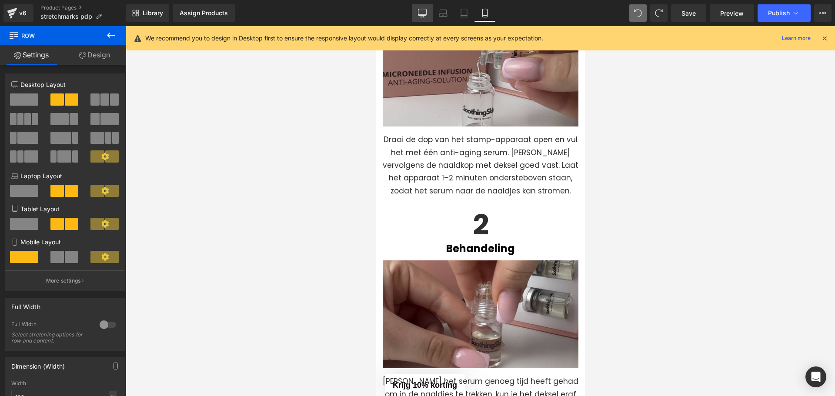
click at [425, 11] on icon at bounding box center [422, 13] width 9 height 9
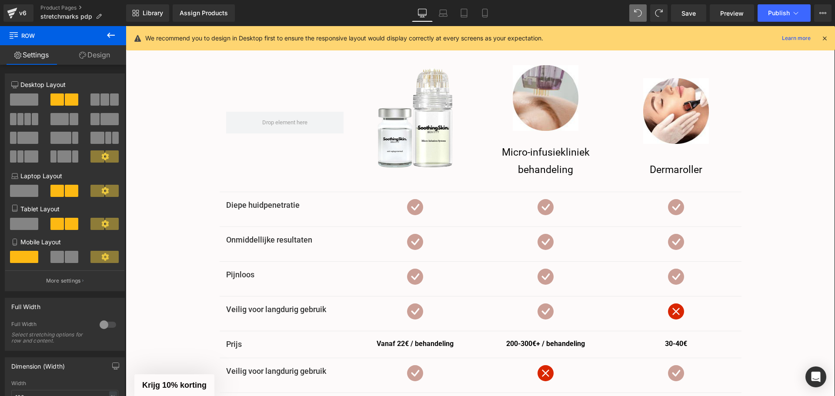
scroll to position [1838, 0]
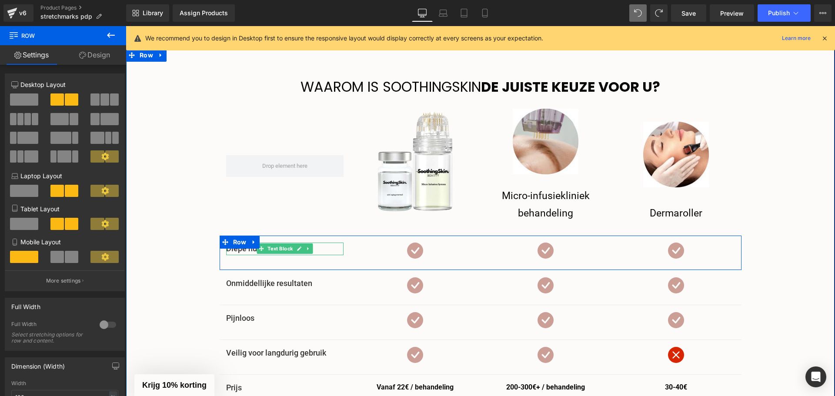
click at [232, 254] on p "Diepe huidpenetratie" at bounding box center [284, 249] width 117 height 13
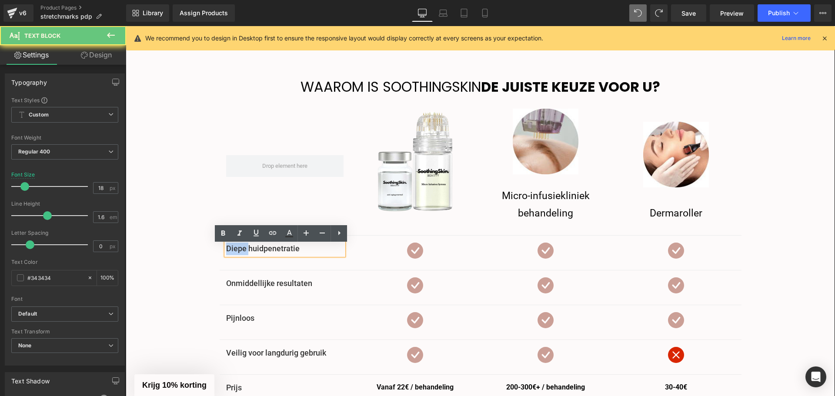
click at [232, 254] on p "Diepe huidpenetratie" at bounding box center [284, 249] width 117 height 13
paste div
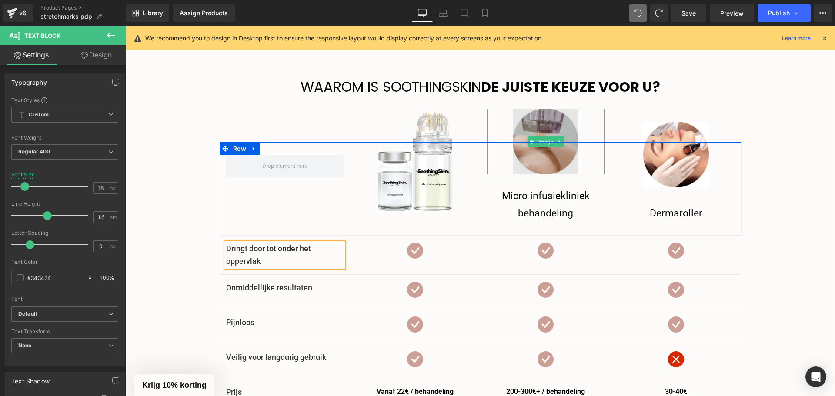
click at [535, 157] on img at bounding box center [546, 142] width 66 height 66
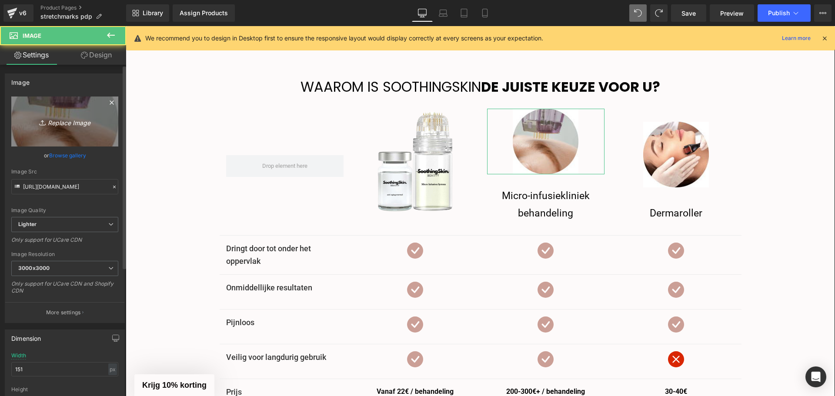
click at [49, 123] on icon "Replace Image" at bounding box center [65, 121] width 70 height 11
type input "C:\fakepath\SeekGlo_1_febd6d7a-95cc-4952-83c1-09e8939f9b4f.webp"
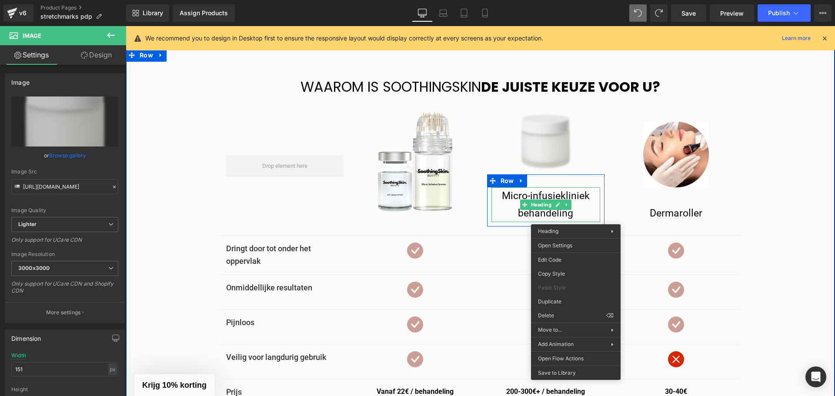
click at [577, 212] on h1 "behandeling" at bounding box center [545, 213] width 109 height 17
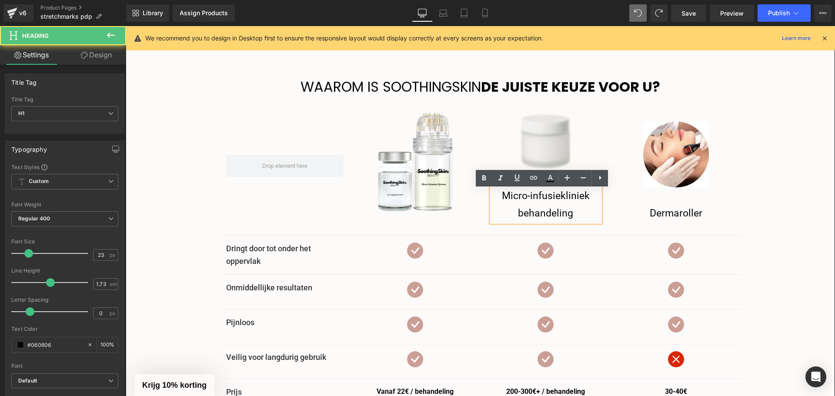
click at [577, 212] on h1 "behandeling" at bounding box center [545, 213] width 109 height 17
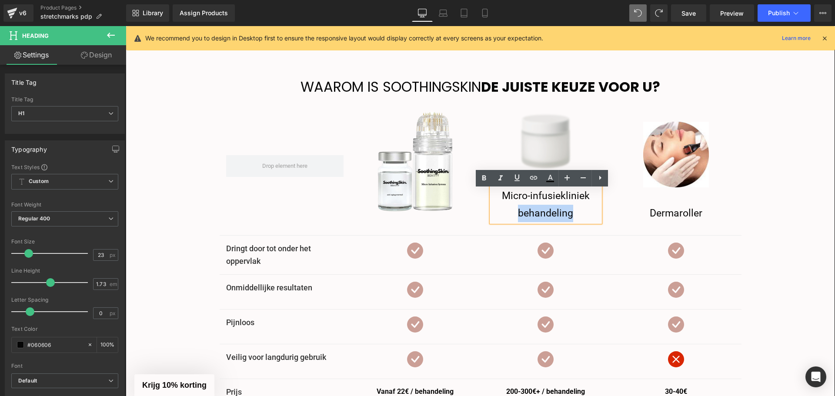
click at [574, 218] on h1 "behandeling" at bounding box center [545, 213] width 109 height 17
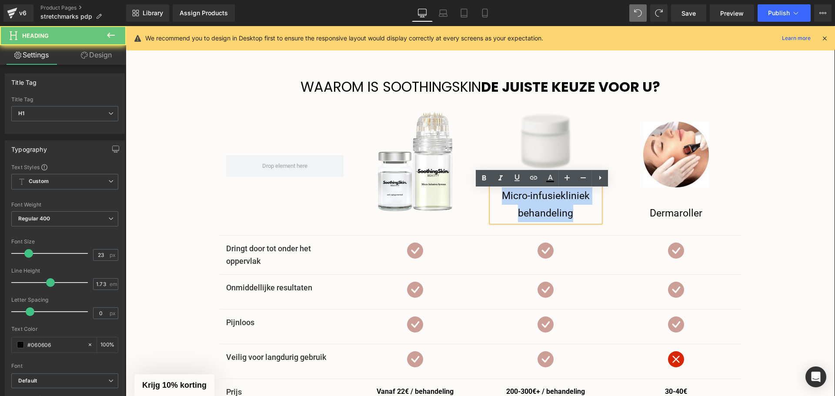
drag, startPoint x: 574, startPoint y: 218, endPoint x: 497, endPoint y: 202, distance: 78.3
click at [497, 202] on div "Micro-infusiekliniek behandeling" at bounding box center [545, 204] width 109 height 35
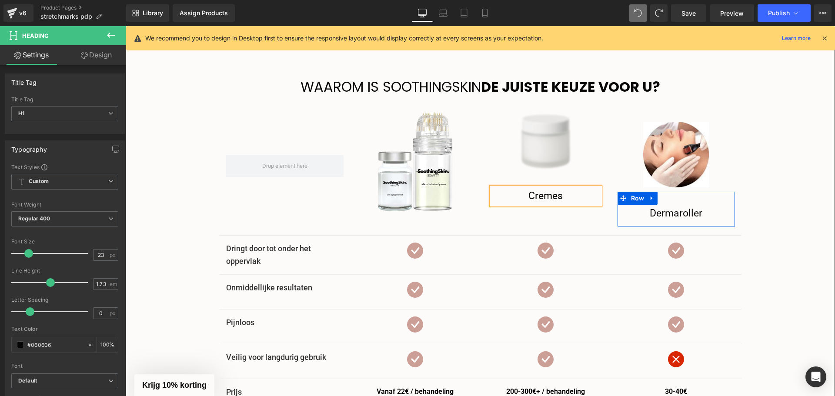
click at [720, 198] on div "Dermaroller Heading Row" at bounding box center [676, 209] width 117 height 35
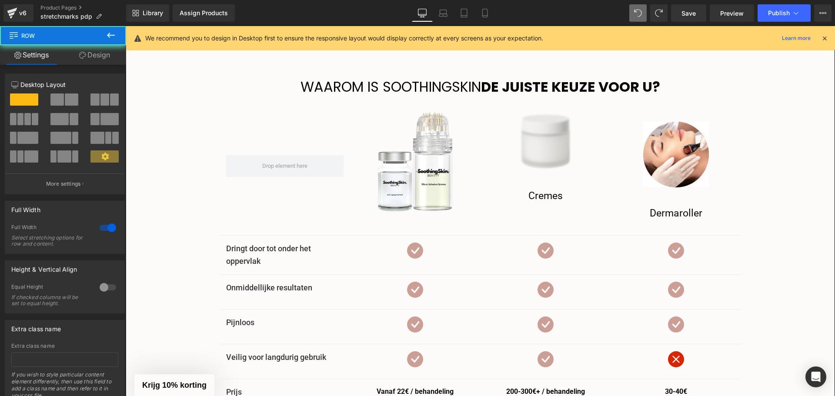
click at [782, 196] on div "Waarom is soothingskin de juiste keuze voor u? Heading Image Row Image Cremes H…" at bounding box center [480, 320] width 695 height 491
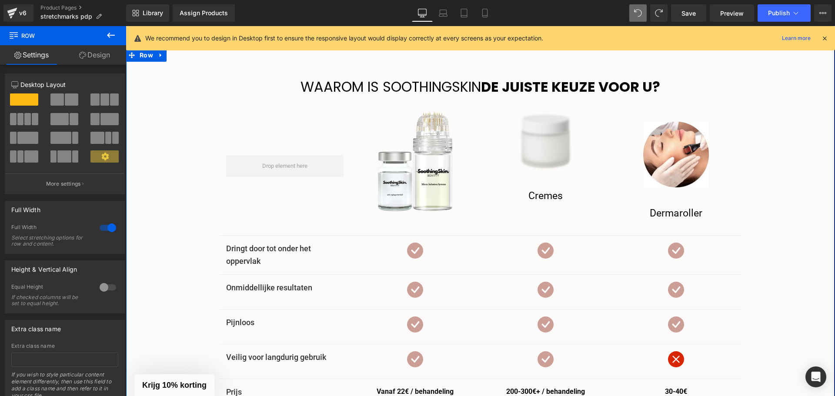
click at [552, 200] on div "Cremes Heading" at bounding box center [545, 195] width 109 height 17
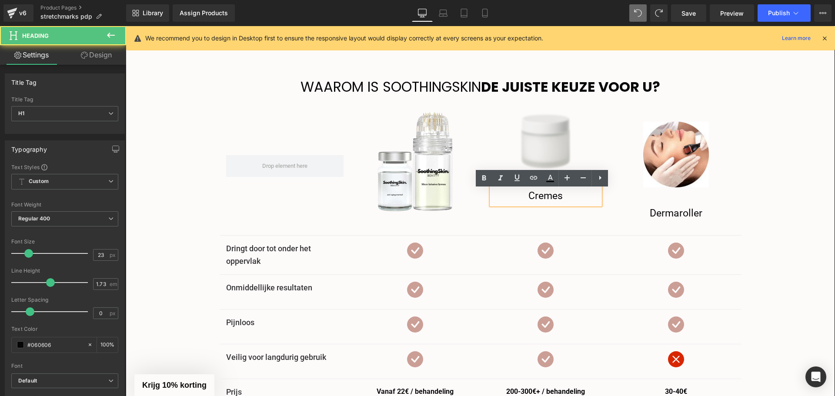
click at [578, 201] on h1 "Cremes" at bounding box center [545, 195] width 109 height 17
drag, startPoint x: 806, startPoint y: 183, endPoint x: 768, endPoint y: 178, distance: 38.1
click at [805, 183] on div "Waarom is soothingskin de juiste keuze voor u? Heading Image Row Image Cremes H…" at bounding box center [480, 320] width 695 height 491
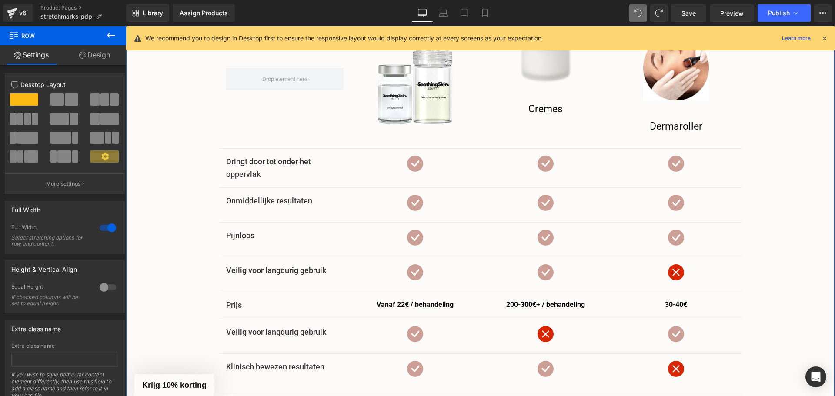
scroll to position [1968, 0]
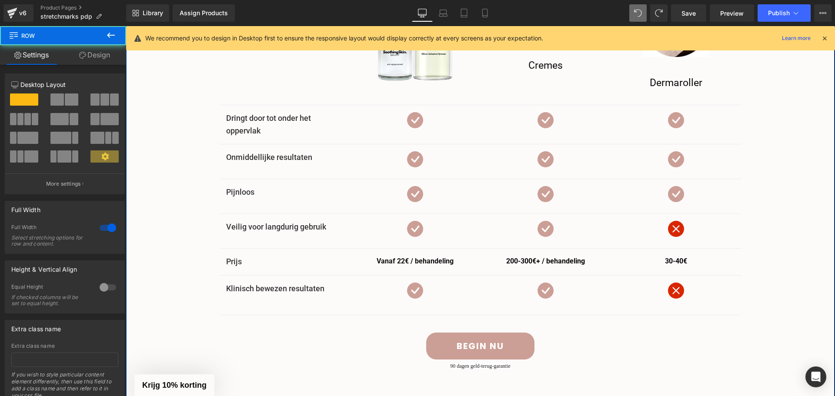
click at [785, 270] on div "Waarom is soothingskin de juiste keuze voor u? Heading Image Row Image Cremes H…" at bounding box center [480, 172] width 695 height 456
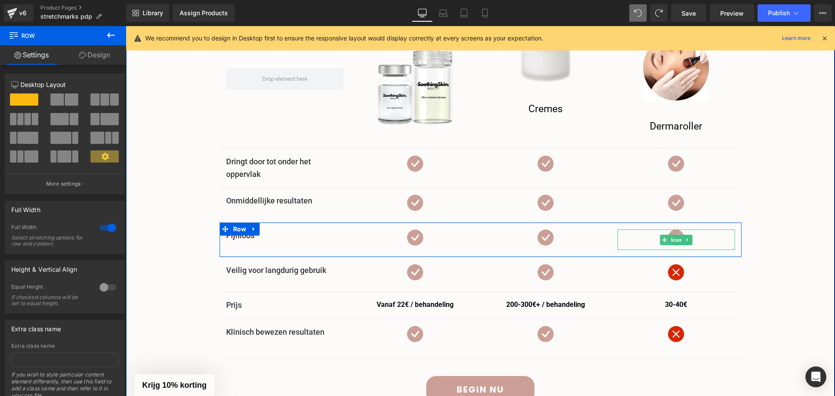
click at [689, 240] on div at bounding box center [676, 240] width 117 height 20
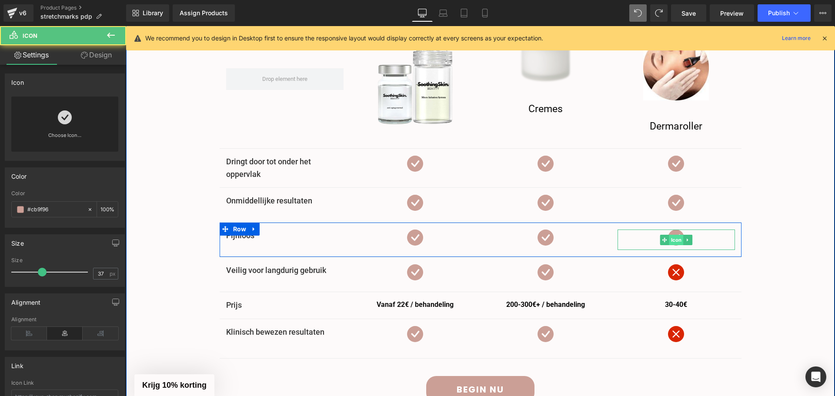
click at [675, 237] on span "Icon" at bounding box center [676, 240] width 14 height 10
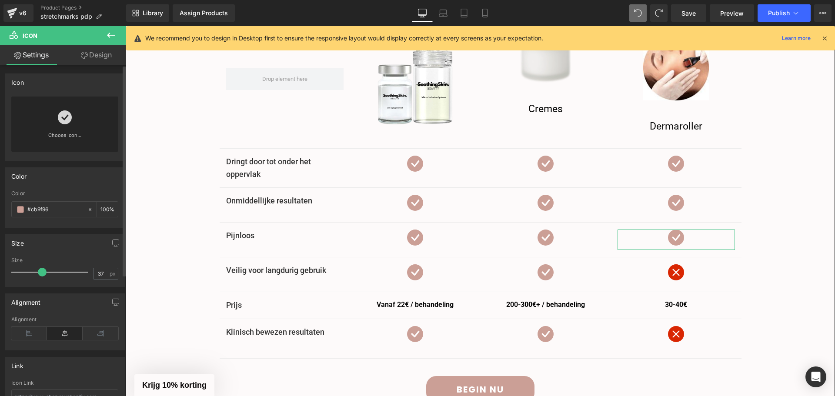
click at [58, 121] on icon at bounding box center [65, 117] width 14 height 14
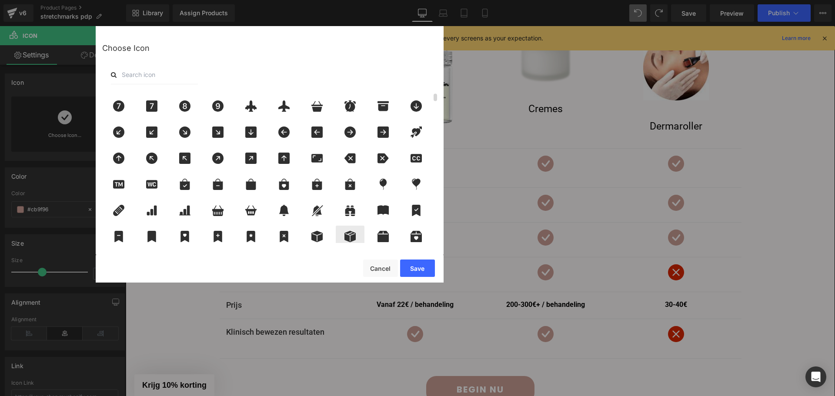
scroll to position [87, 0]
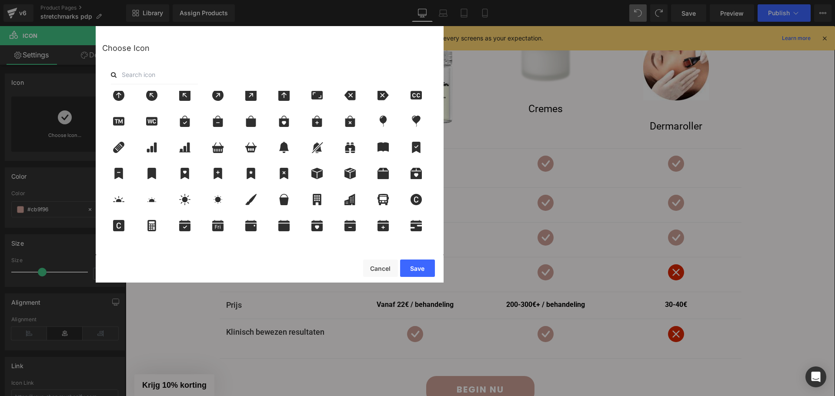
drag, startPoint x: 601, startPoint y: 92, endPoint x: 476, endPoint y: 66, distance: 128.3
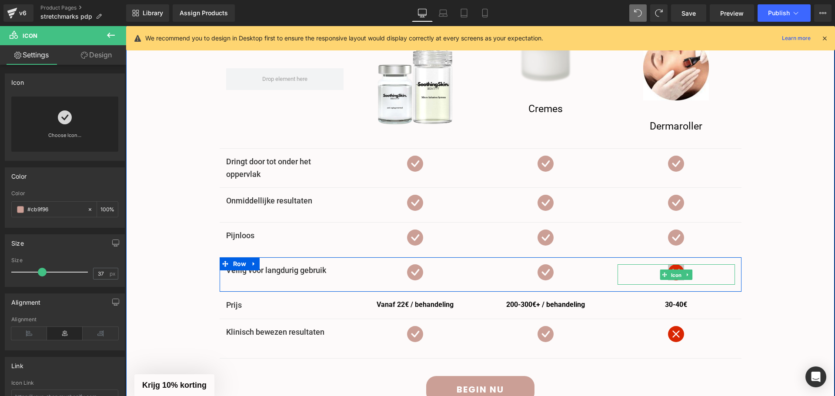
click at [671, 273] on span "Icon" at bounding box center [676, 275] width 14 height 10
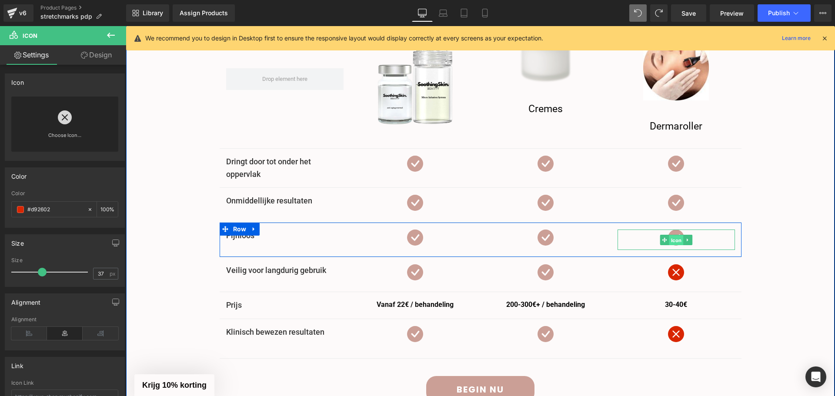
click at [673, 239] on span "Icon" at bounding box center [676, 240] width 14 height 10
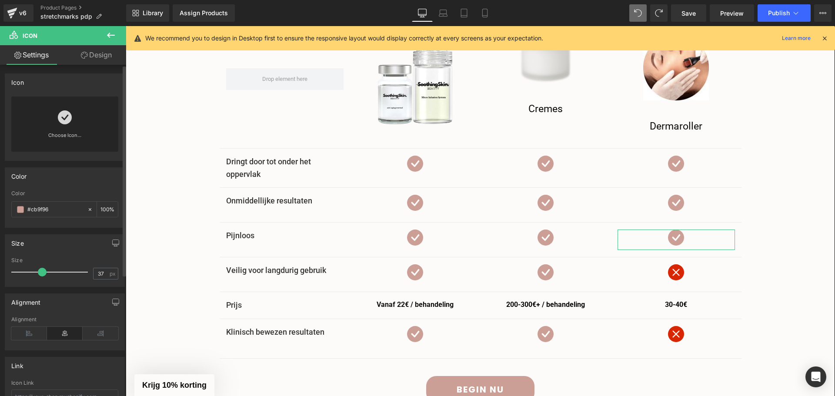
click at [61, 120] on icon at bounding box center [65, 117] width 14 height 14
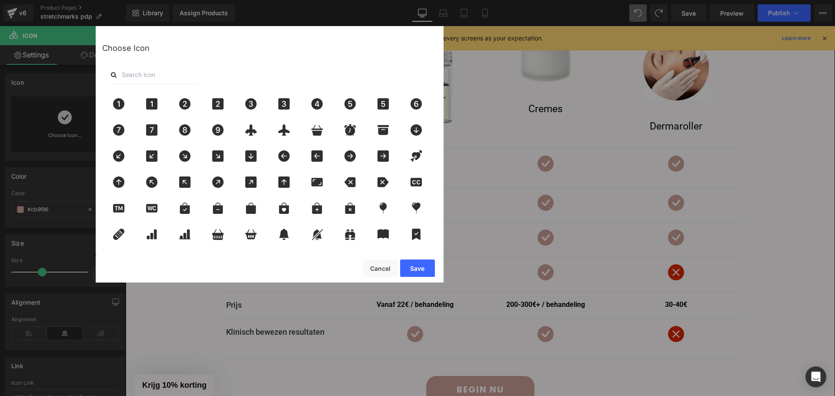
drag, startPoint x: 698, startPoint y: 266, endPoint x: 613, endPoint y: 255, distance: 86.4
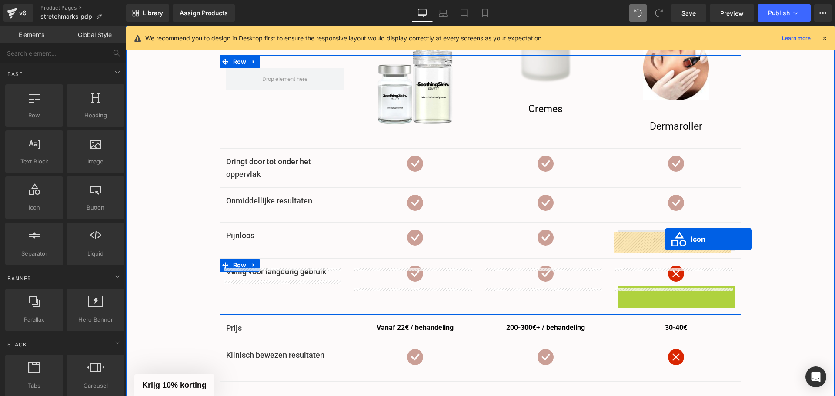
drag, startPoint x: 663, startPoint y: 299, endPoint x: 665, endPoint y: 239, distance: 59.6
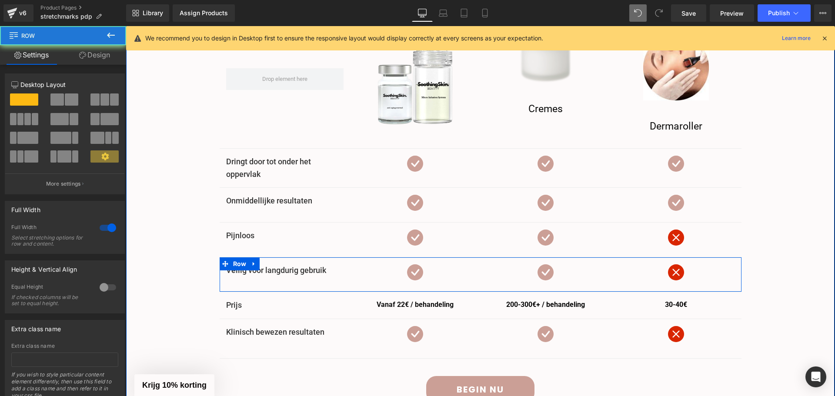
click at [780, 225] on div "Waarom is soothingskin de juiste keuze voor u? Heading Image Row Image Cremes H…" at bounding box center [480, 216] width 695 height 456
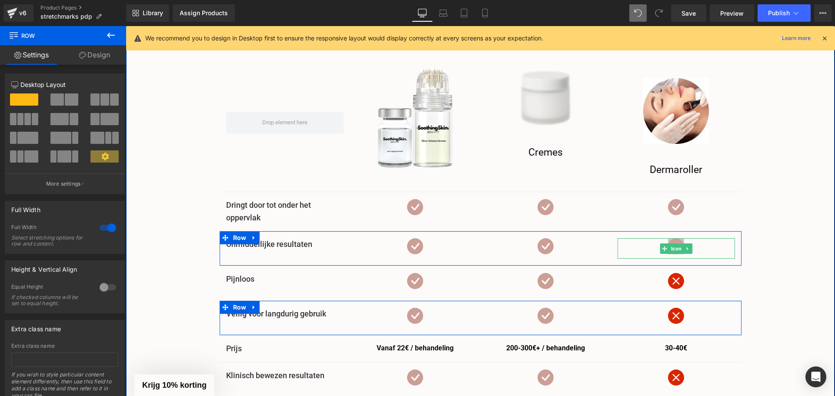
click at [674, 245] on icon at bounding box center [676, 246] width 16 height 16
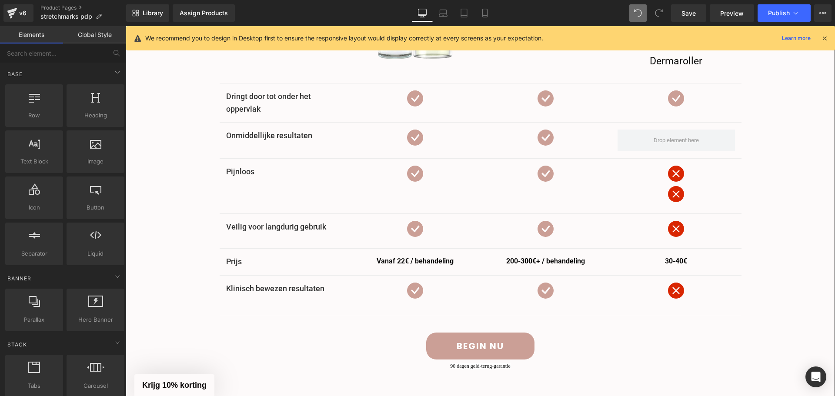
scroll to position [1987, 0]
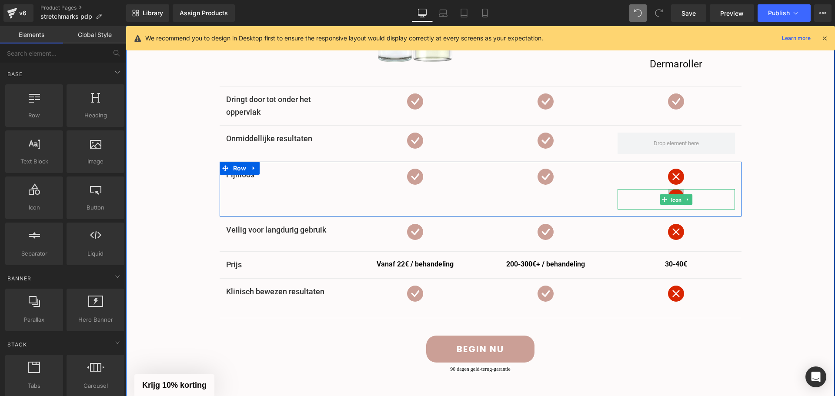
click at [670, 201] on span "Icon" at bounding box center [676, 200] width 14 height 10
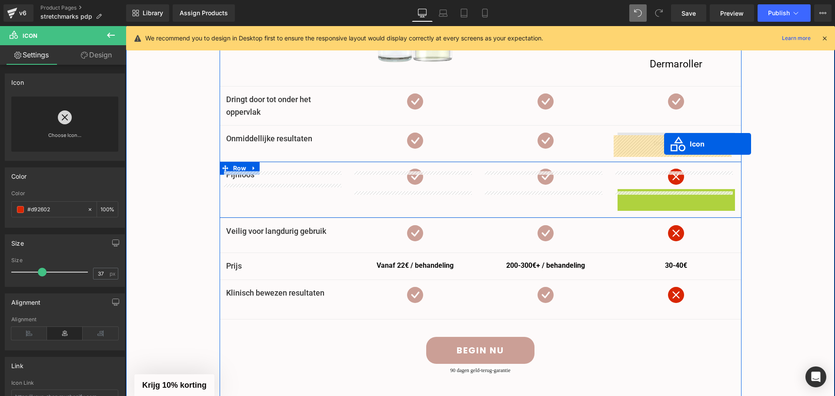
drag, startPoint x: 668, startPoint y: 201, endPoint x: 664, endPoint y: 144, distance: 57.1
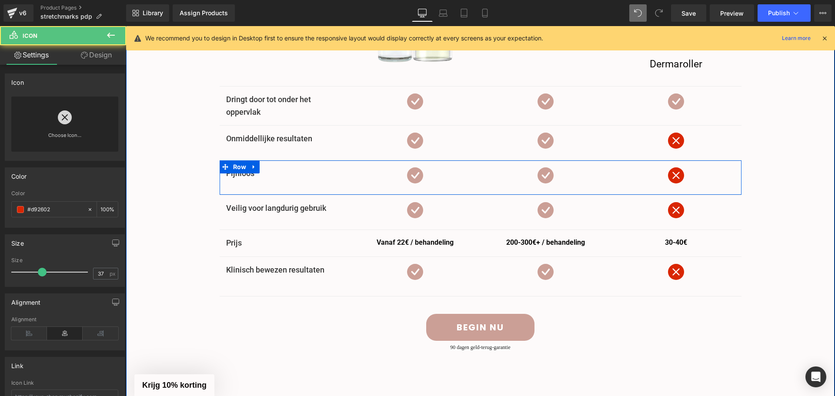
scroll to position [1900, 0]
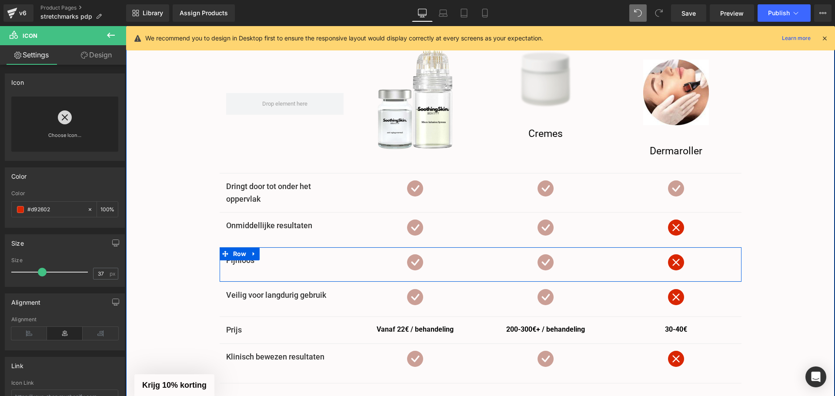
click at [762, 233] on div "Waarom is soothingskin de juiste keuze voor u? Heading Image Row Image Cremes H…" at bounding box center [480, 241] width 695 height 456
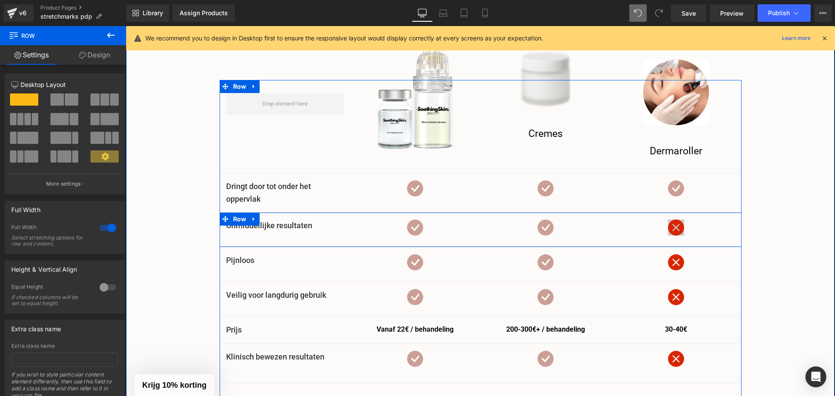
click at [676, 230] on span "Icon" at bounding box center [676, 230] width 14 height 10
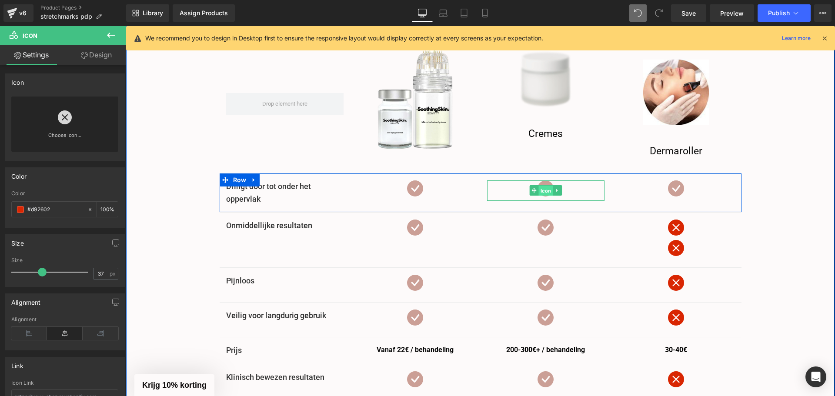
click at [544, 191] on span "Icon" at bounding box center [545, 191] width 14 height 10
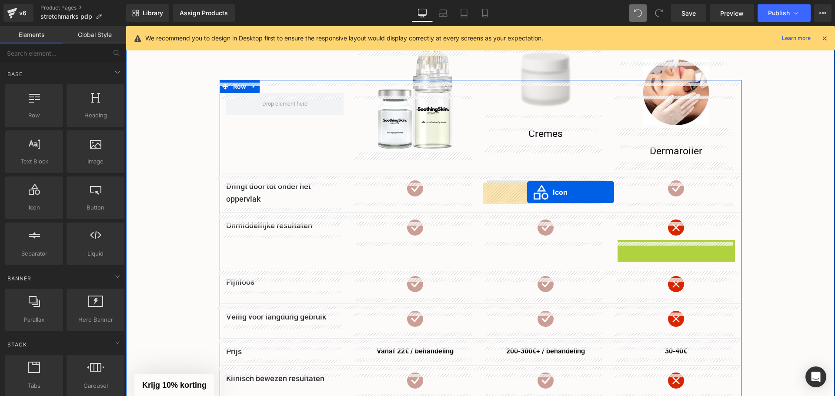
drag, startPoint x: 671, startPoint y: 253, endPoint x: 527, endPoint y: 192, distance: 155.7
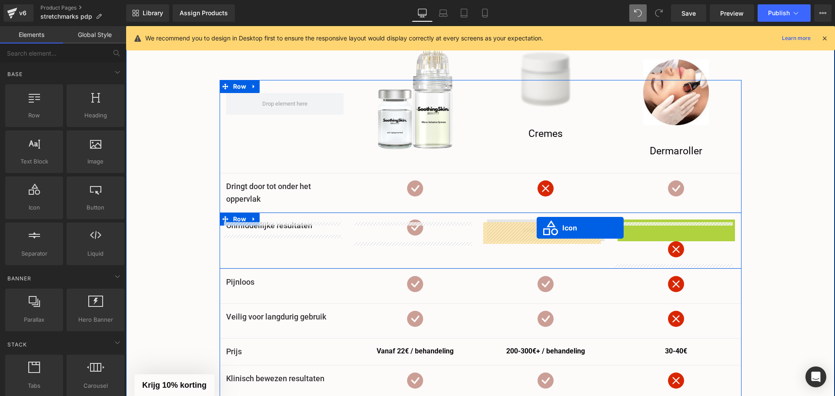
drag, startPoint x: 674, startPoint y: 230, endPoint x: 537, endPoint y: 228, distance: 137.0
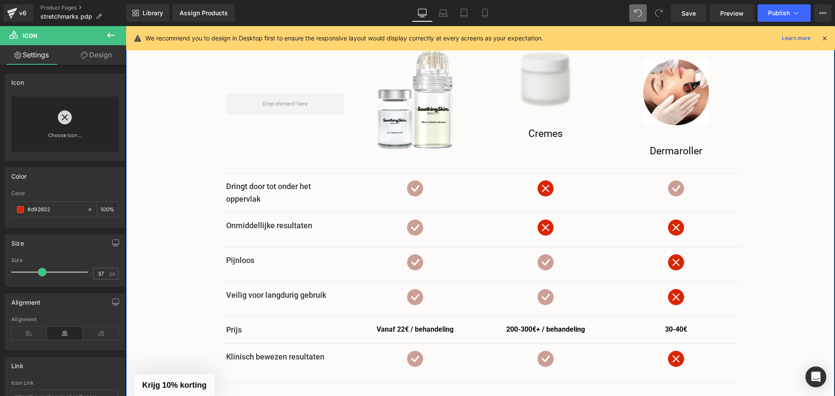
scroll to position [1944, 0]
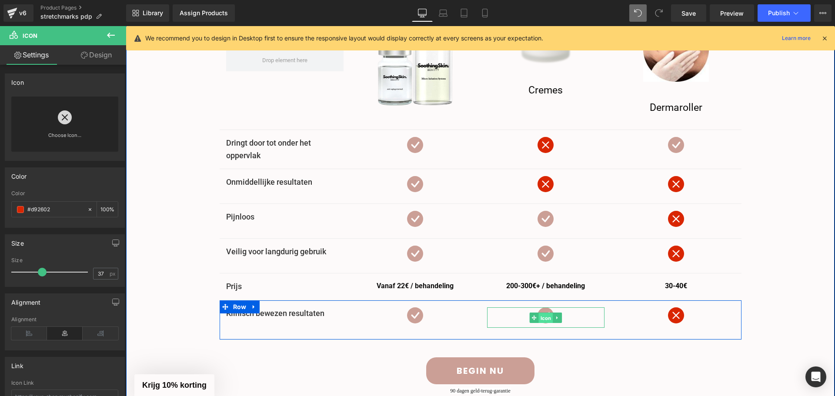
drag, startPoint x: 542, startPoint y: 314, endPoint x: 664, endPoint y: 352, distance: 127.5
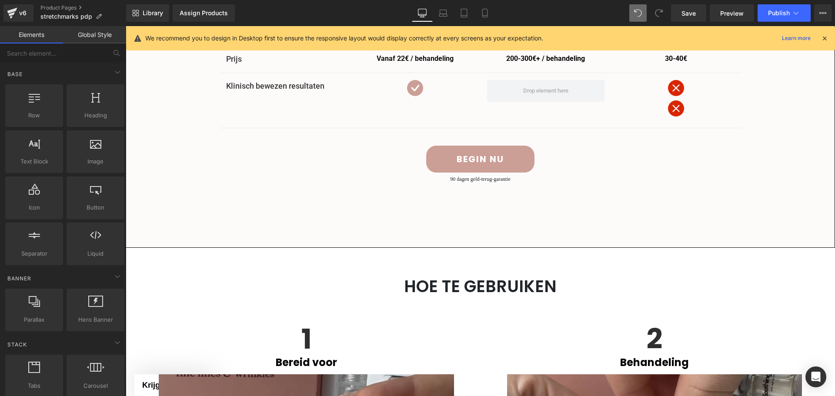
scroll to position [2081, 0]
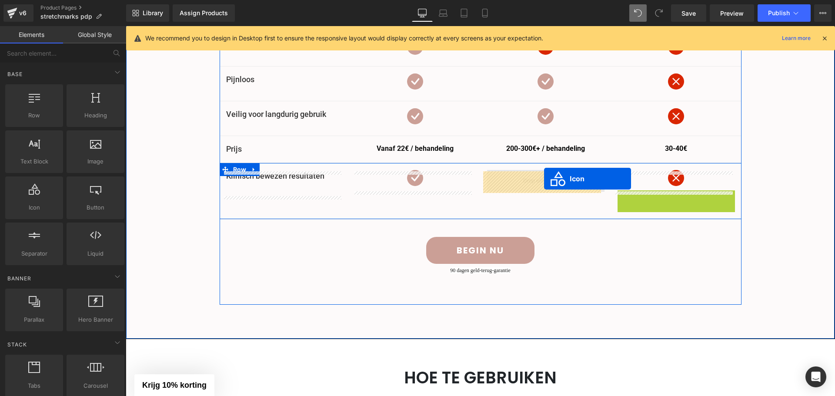
drag, startPoint x: 672, startPoint y: 197, endPoint x: 544, endPoint y: 179, distance: 129.5
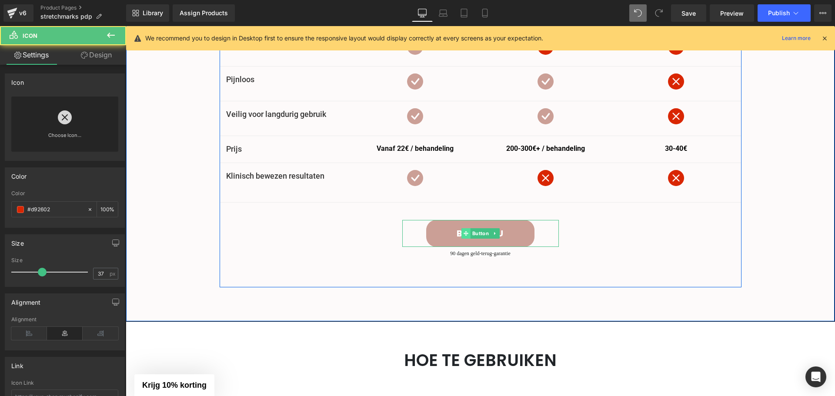
click at [463, 239] on span at bounding box center [465, 233] width 9 height 10
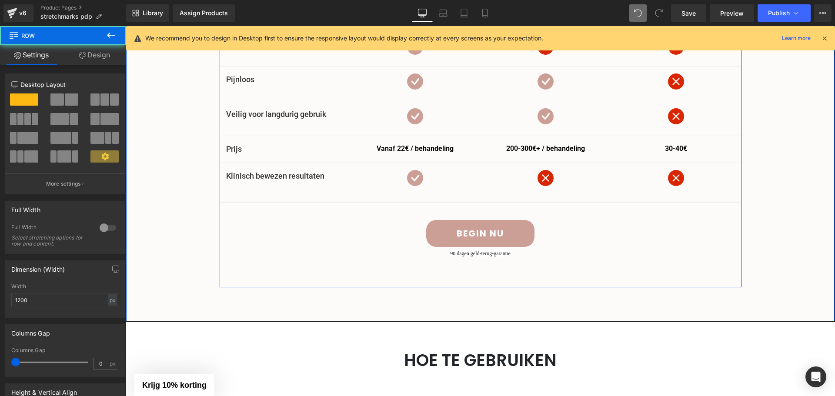
click at [600, 242] on div "Image Row Image Cremes Heading Row Image Row Dermaroller Heading Row Row Dringt…" at bounding box center [481, 79] width 522 height 361
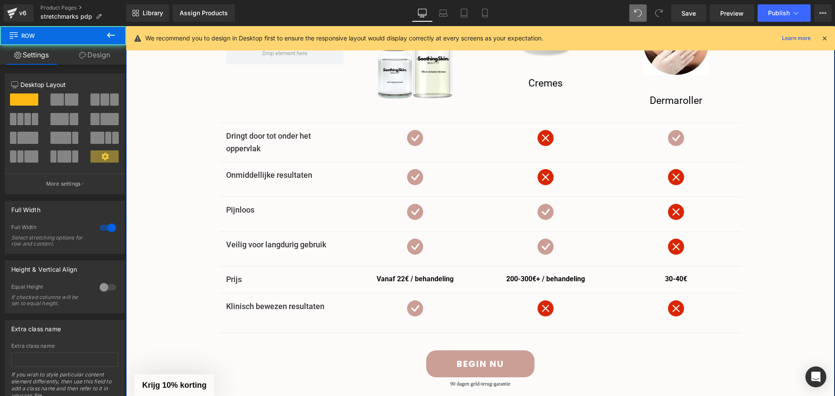
click at [784, 227] on div "Waarom is soothingskin de juiste keuze voor u? Heading Image Row Image Cremes H…" at bounding box center [480, 190] width 695 height 456
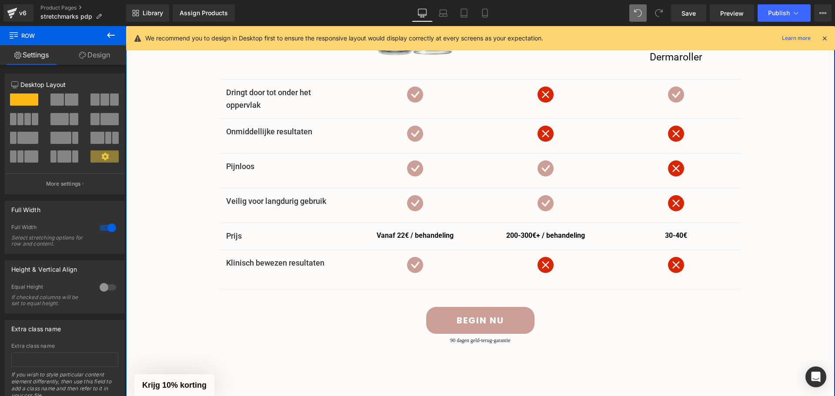
click at [519, 236] on div "200-300€+ / behandeling Text Block" at bounding box center [545, 235] width 117 height 11
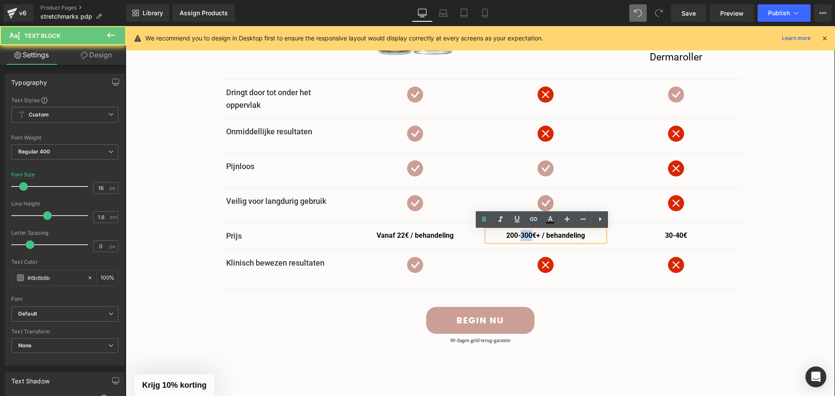
click at [519, 236] on span "200-300€+ / behandeling" at bounding box center [545, 235] width 79 height 8
click at [528, 238] on span "200-300€+ / behandeling" at bounding box center [545, 235] width 79 height 8
drag, startPoint x: 527, startPoint y: 238, endPoint x: 498, endPoint y: 236, distance: 29.3
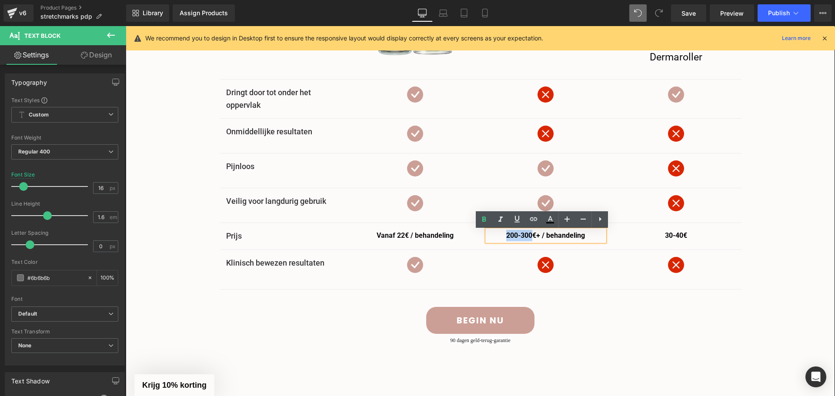
click at [498, 236] on p "200-300€+ / behandeling" at bounding box center [545, 235] width 117 height 11
click at [455, 235] on p "Vanaf 22€ / behandeling" at bounding box center [415, 235] width 117 height 11
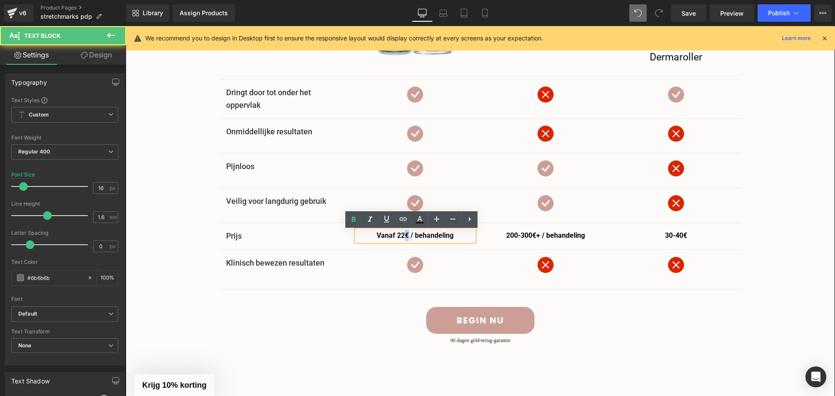
click at [401, 238] on span "Vanaf 22€ / behandeling" at bounding box center [415, 235] width 77 height 8
copy span "€"
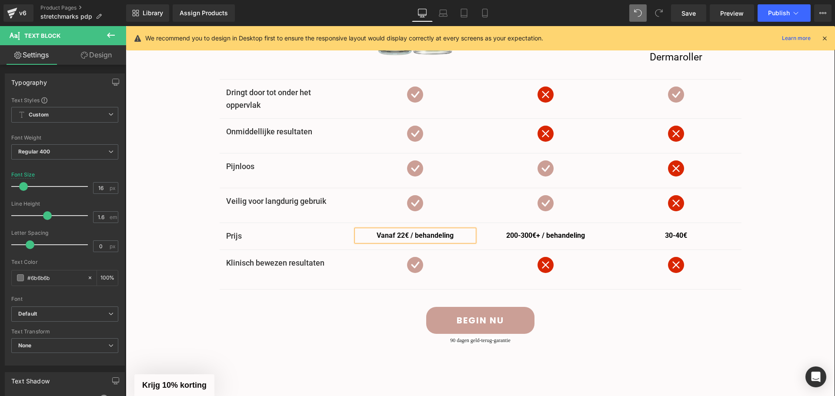
click at [391, 238] on span "Vanaf 22€ / behandeling" at bounding box center [415, 235] width 77 height 8
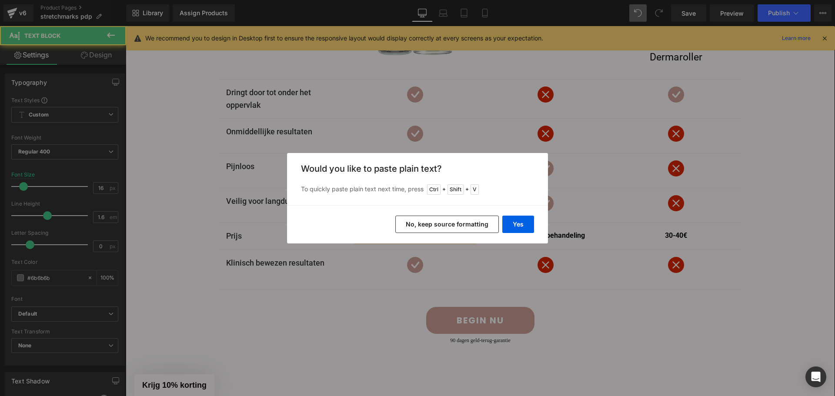
drag, startPoint x: 437, startPoint y: 226, endPoint x: 298, endPoint y: 205, distance: 140.7
click at [437, 226] on button "No, keep source formatting" at bounding box center [447, 224] width 104 height 17
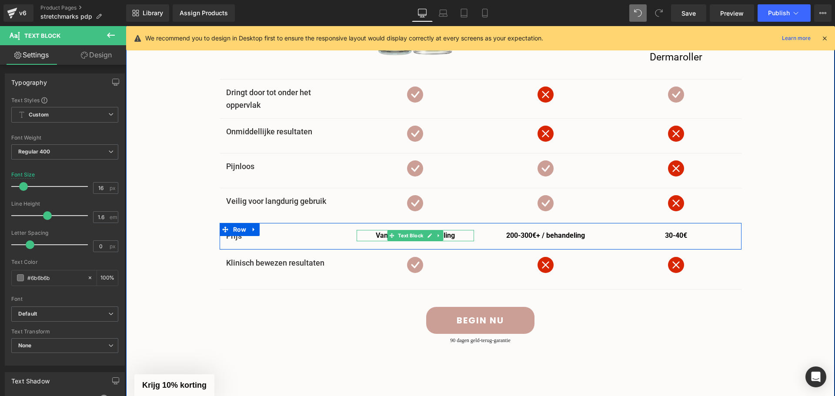
click at [447, 236] on span "22€ / behandeling" at bounding box center [426, 235] width 57 height 8
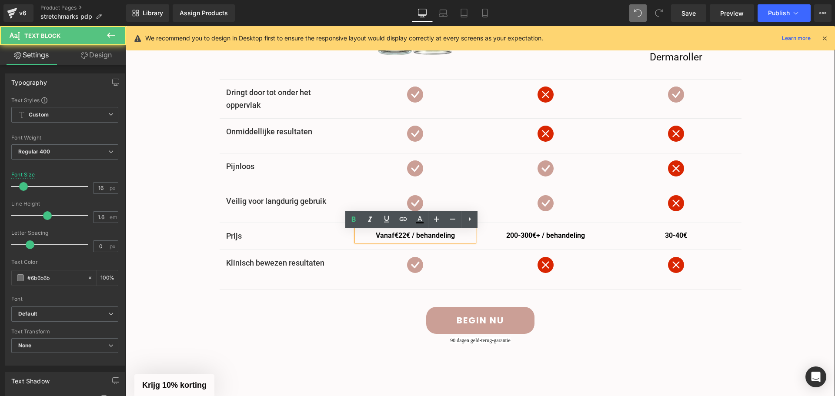
click at [404, 240] on span "22€ / behandeling" at bounding box center [426, 235] width 57 height 8
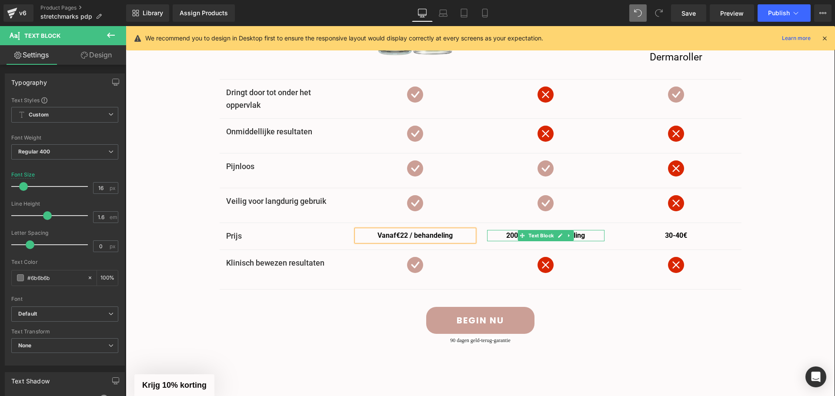
click at [586, 239] on p "200-300€+ / behandeling" at bounding box center [545, 235] width 117 height 11
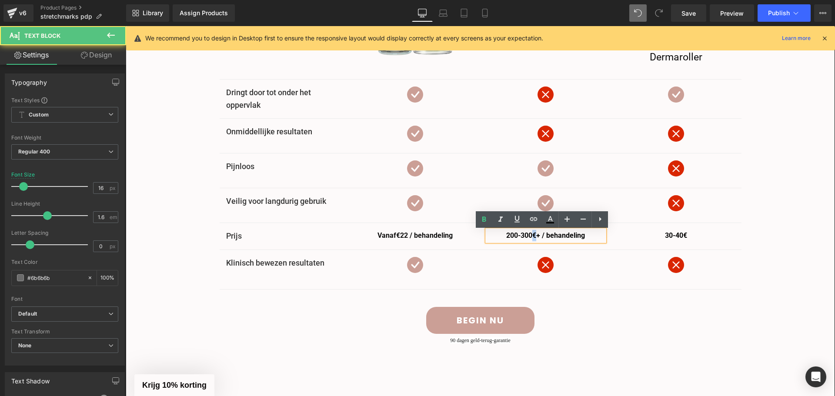
click at [530, 237] on span "200-300€+ / behandeling" at bounding box center [545, 235] width 79 height 8
copy span "€"
click at [506, 236] on span "200-300€+ / behandeling" at bounding box center [545, 235] width 79 height 8
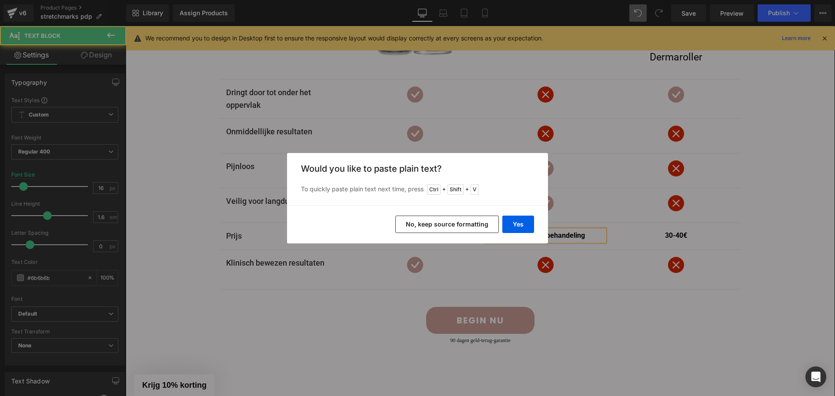
click at [475, 230] on button "No, keep source formatting" at bounding box center [447, 224] width 104 height 17
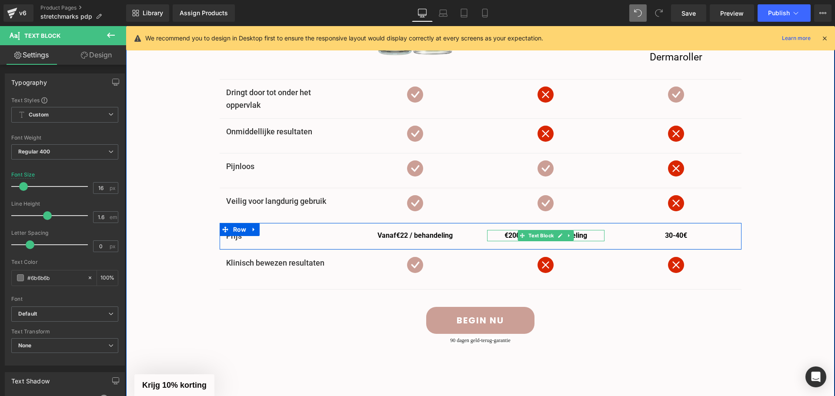
drag, startPoint x: 576, startPoint y: 239, endPoint x: 548, endPoint y: 238, distance: 27.8
click at [577, 239] on span "200-300€+ / behandeling" at bounding box center [547, 235] width 79 height 8
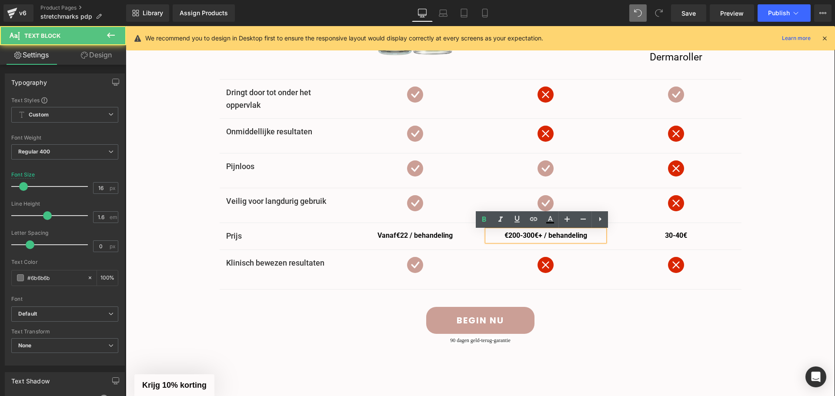
click at [532, 237] on span "200-300€+ / behandeling" at bounding box center [547, 235] width 79 height 8
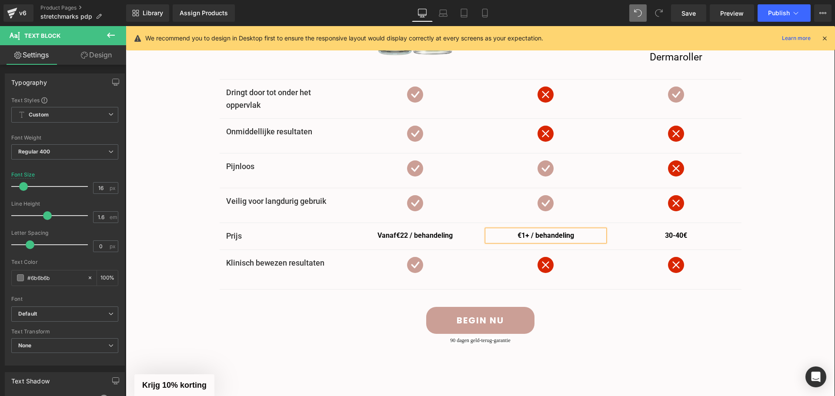
click at [555, 236] on span "+ / behandeling" at bounding box center [549, 235] width 49 height 8
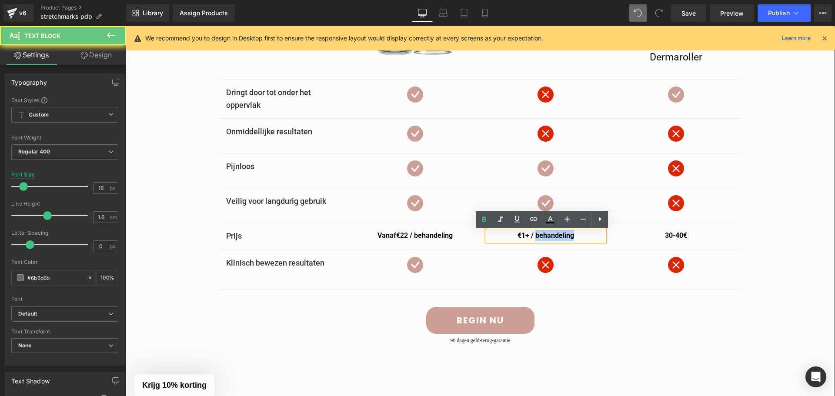
click at [555, 236] on span "+ / behandeling" at bounding box center [549, 235] width 49 height 8
click at [573, 237] on p "€1 + / behandeling" at bounding box center [545, 235] width 117 height 11
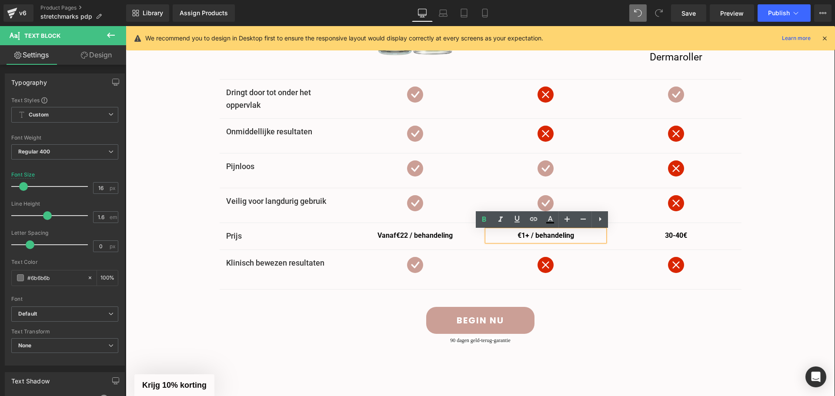
click at [571, 237] on span "+ / behandeling" at bounding box center [549, 235] width 49 height 8
click at [571, 239] on span "+ / behandeling" at bounding box center [549, 235] width 49 height 8
click at [551, 240] on span "+ / behandeling" at bounding box center [549, 235] width 49 height 8
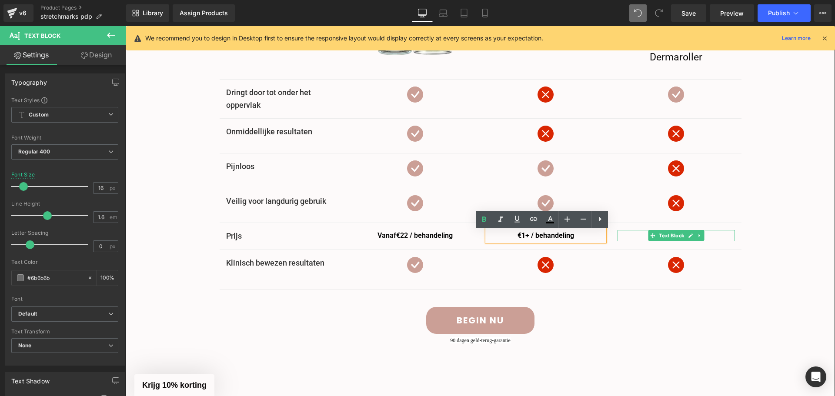
click at [706, 237] on p "30-40€" at bounding box center [676, 235] width 117 height 11
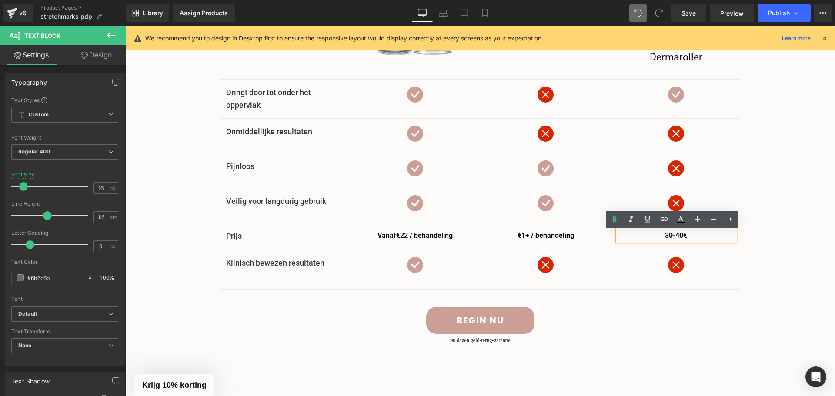
click at [684, 236] on span "30-40€" at bounding box center [676, 235] width 22 height 8
drag, startPoint x: 684, startPoint y: 236, endPoint x: 679, endPoint y: 236, distance: 4.8
click at [681, 236] on p "30-40€" at bounding box center [676, 235] width 117 height 11
copy span "€"
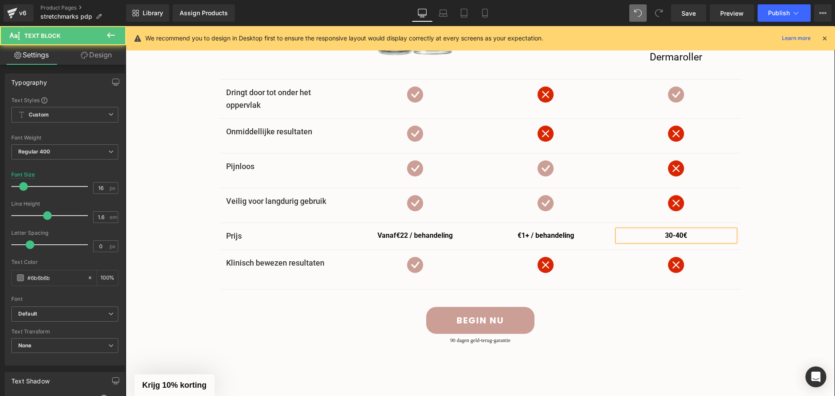
click at [665, 237] on span "30-40€" at bounding box center [676, 235] width 22 height 8
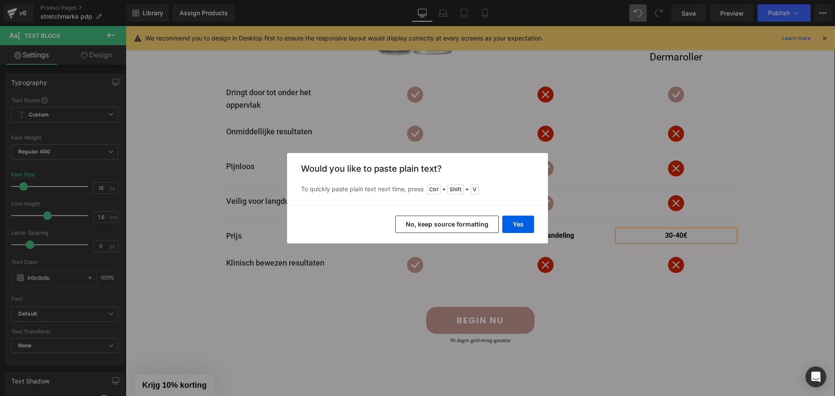
click at [465, 223] on button "No, keep source formatting" at bounding box center [447, 224] width 104 height 17
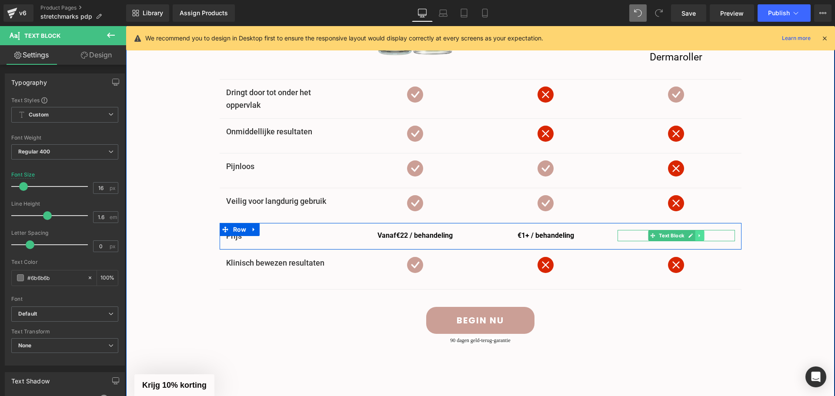
click at [697, 235] on icon at bounding box center [699, 235] width 5 height 5
click at [717, 236] on p "€ 30-40€" at bounding box center [676, 235] width 117 height 11
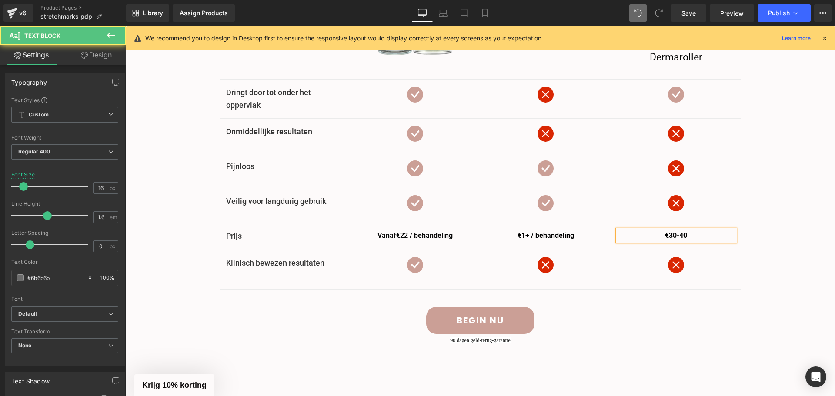
click at [777, 232] on div "Waarom is soothingskin de juiste keuze voor u? Heading Image Row Image Cremes H…" at bounding box center [480, 147] width 695 height 456
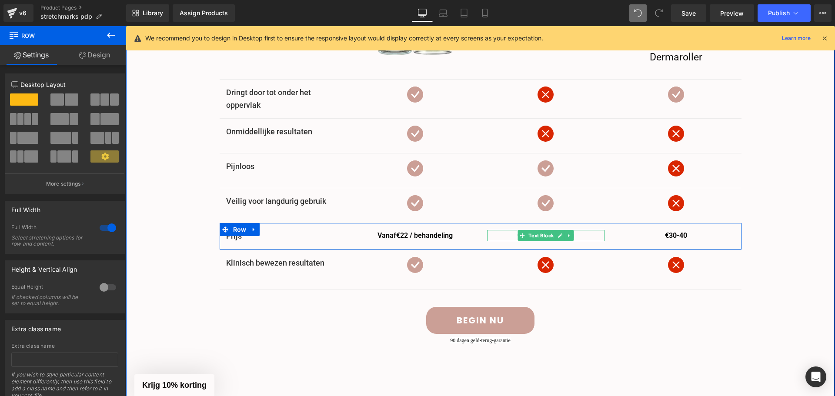
click at [592, 237] on p "€1 + / behandeling" at bounding box center [545, 235] width 117 height 11
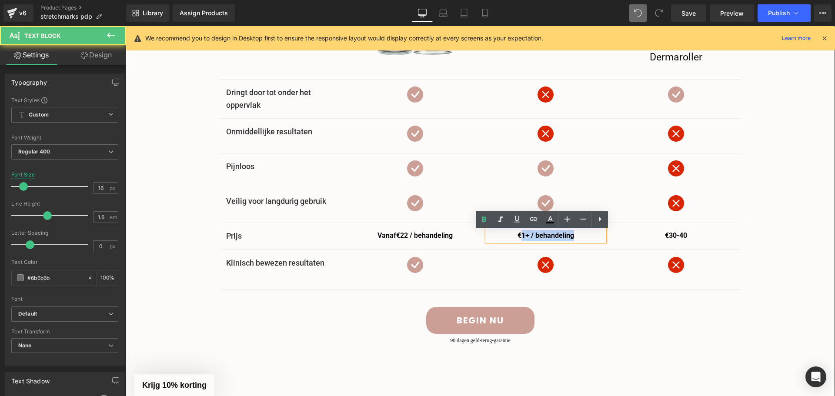
drag, startPoint x: 587, startPoint y: 237, endPoint x: 515, endPoint y: 236, distance: 72.6
click at [515, 236] on p "€1 + / behandeling" at bounding box center [545, 235] width 117 height 11
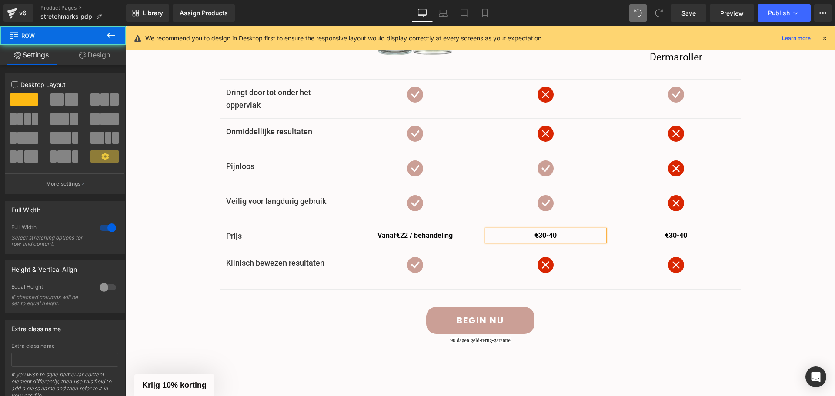
click at [787, 237] on div "Waarom is soothingskin de juiste keuze voor u? Heading Image Row Image Cremes H…" at bounding box center [480, 147] width 695 height 456
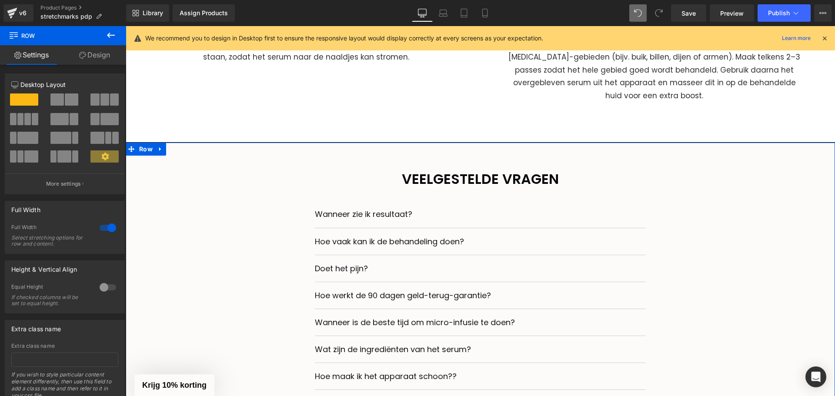
scroll to position [2733, 0]
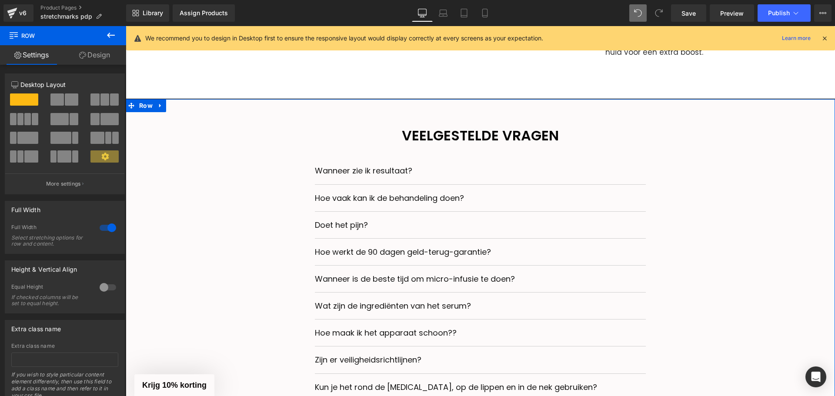
click at [334, 165] on span "Wanneer zie ik resultaat?" at bounding box center [363, 170] width 97 height 11
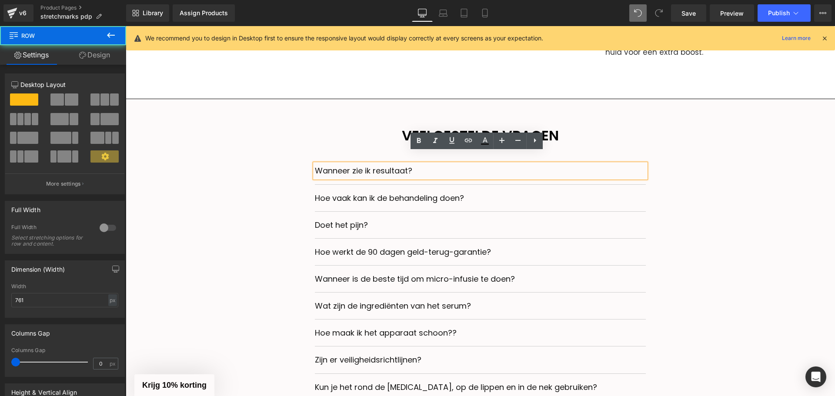
click at [596, 142] on div "Veelgestelde vragen Heading Wanneer zie ik resultaat? Text Block De micro-infus…" at bounding box center [480, 357] width 331 height 467
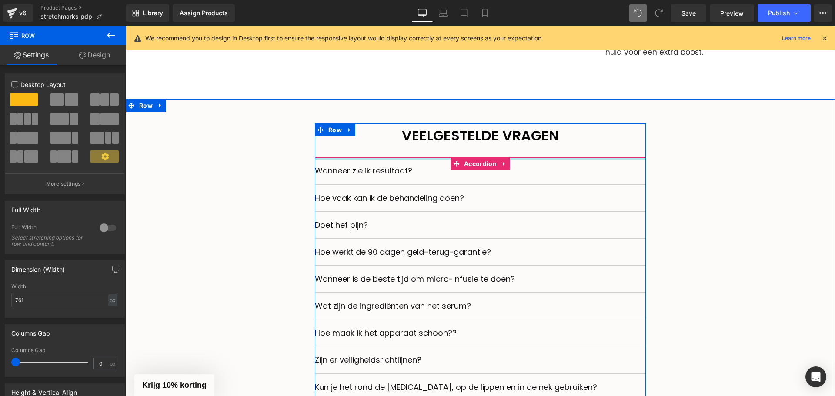
click at [625, 129] on h2 "Veelgestelde vragen" at bounding box center [480, 136] width 331 height 24
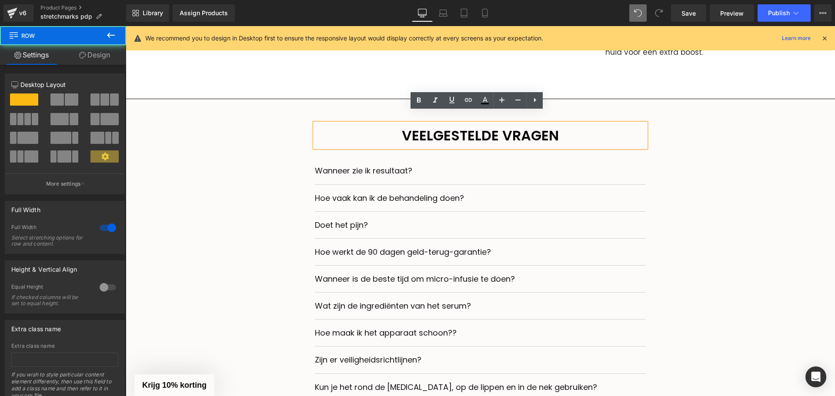
click at [282, 124] on div "Veelgestelde vragen Heading Wanneer zie ik resultaat? Text Block De micro-infus…" at bounding box center [480, 357] width 696 height 467
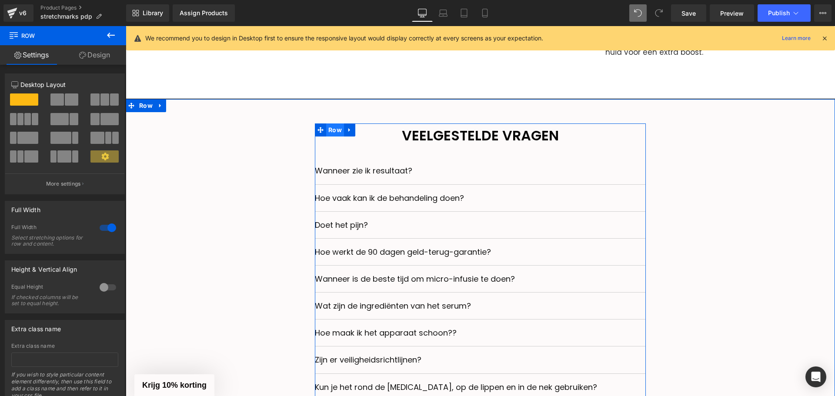
click at [327, 124] on span "Row" at bounding box center [335, 130] width 18 height 13
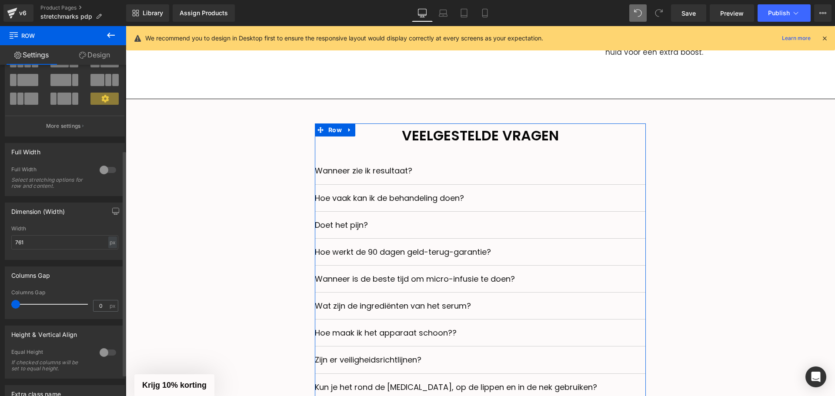
scroll to position [0, 0]
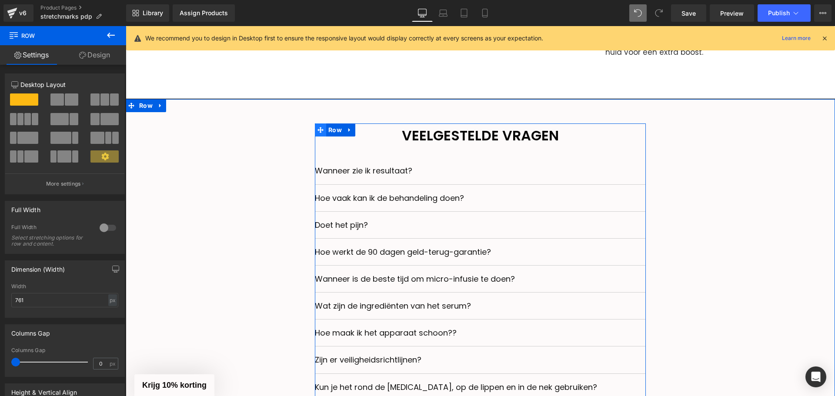
click at [319, 127] on icon at bounding box center [320, 130] width 6 height 6
click at [126, 26] on div at bounding box center [126, 26] width 0 height 0
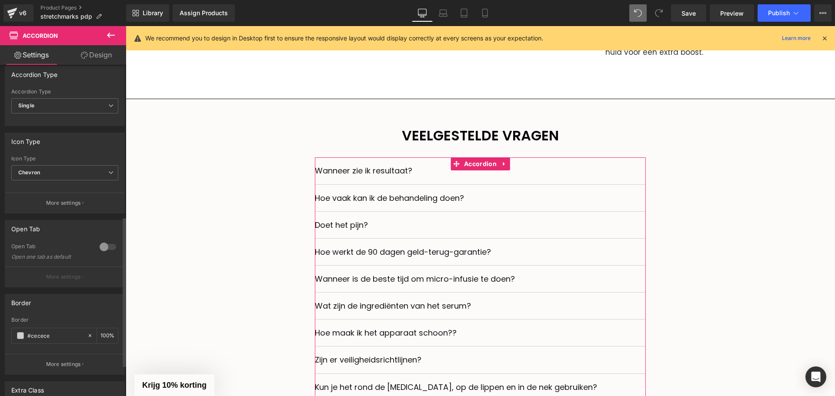
scroll to position [348, 0]
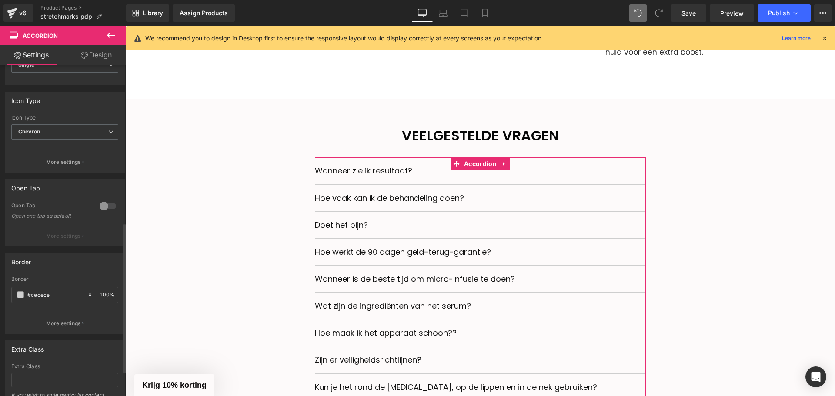
click at [109, 206] on div at bounding box center [107, 206] width 21 height 14
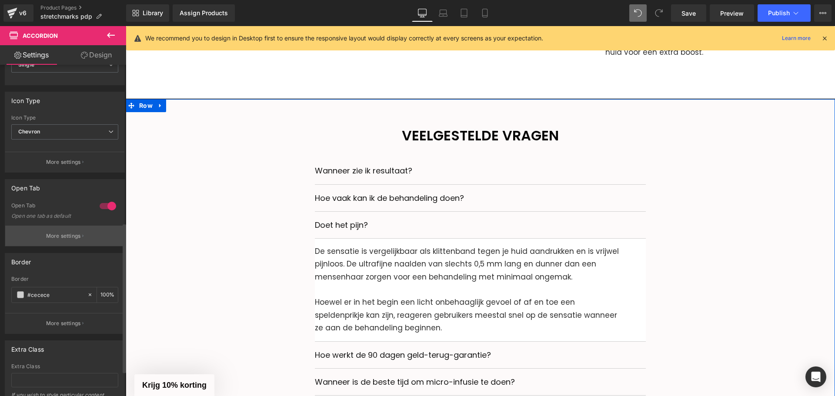
scroll to position [2777, 0]
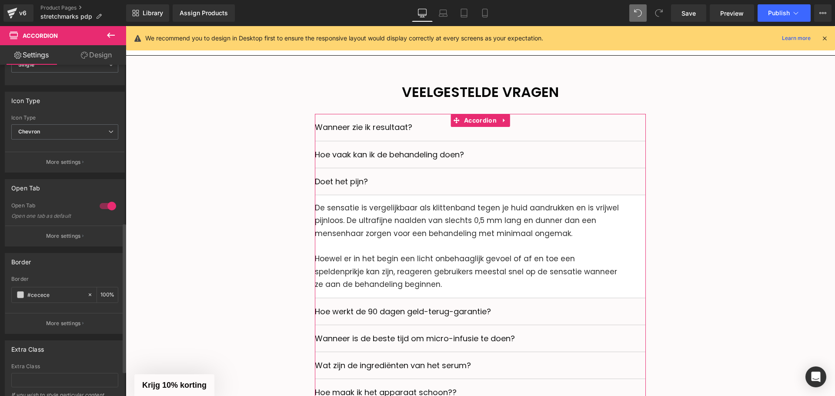
click at [70, 236] on p "More settings" at bounding box center [63, 236] width 35 height 8
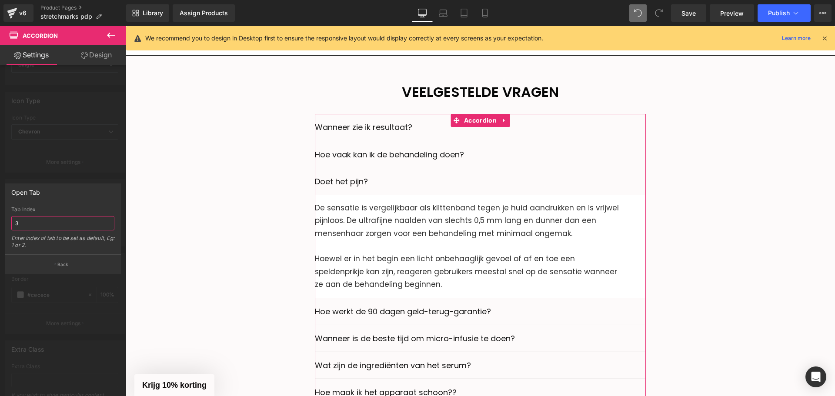
drag, startPoint x: 40, startPoint y: 224, endPoint x: 2, endPoint y: 224, distance: 38.7
click at [0, 224] on div "Open Tab 3 Tab Index 3 Enter index of tab to be set as default, Eg: 1 or 2. Back" at bounding box center [63, 225] width 126 height 97
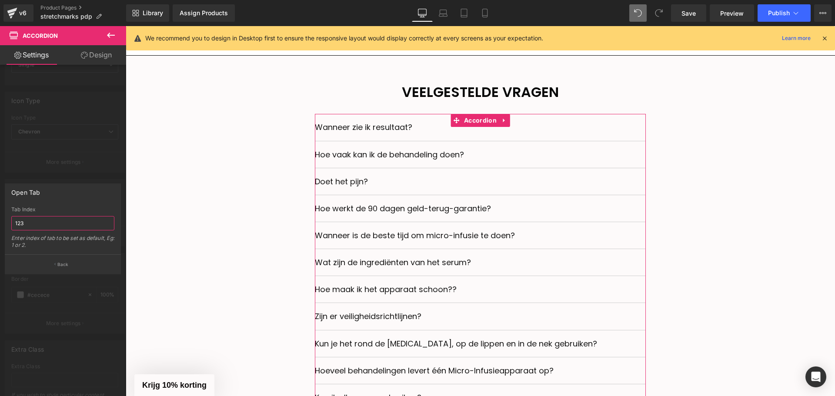
drag, startPoint x: 41, startPoint y: 227, endPoint x: 0, endPoint y: 227, distance: 41.3
click at [0, 227] on div "Open Tab 3 Tab Index 123 Enter index of tab to be set as default, Eg: 1 or 2. B…" at bounding box center [63, 225] width 126 height 97
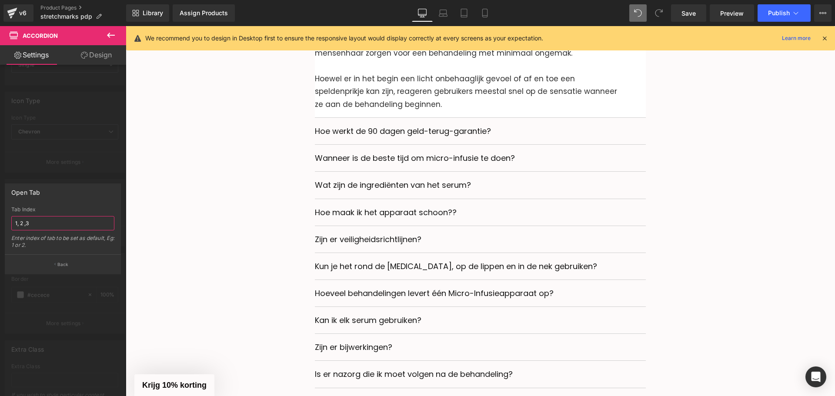
scroll to position [3342, 0]
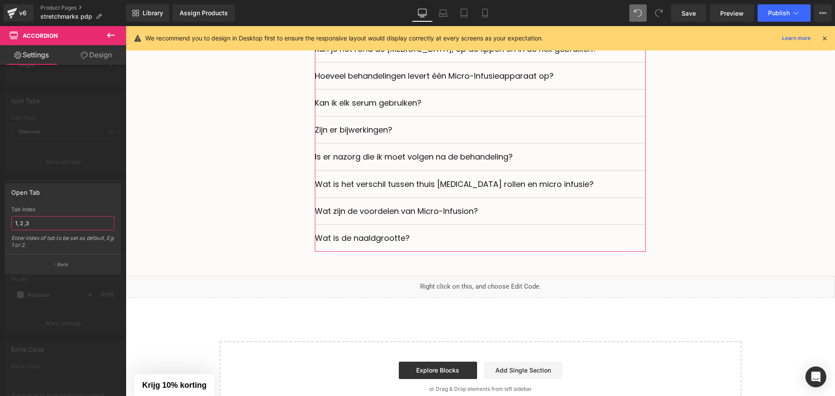
drag, startPoint x: 19, startPoint y: 225, endPoint x: 0, endPoint y: 224, distance: 19.2
click at [0, 224] on div "Open Tab 3 Tab Index 1, 2 ,3 Enter index of tab to be set as default, Eg: 1 or …" at bounding box center [63, 225] width 126 height 97
click at [57, 224] on input "1, 2 ,3" at bounding box center [62, 223] width 103 height 14
click at [58, 224] on input "1, 2 ,3" at bounding box center [62, 223] width 103 height 14
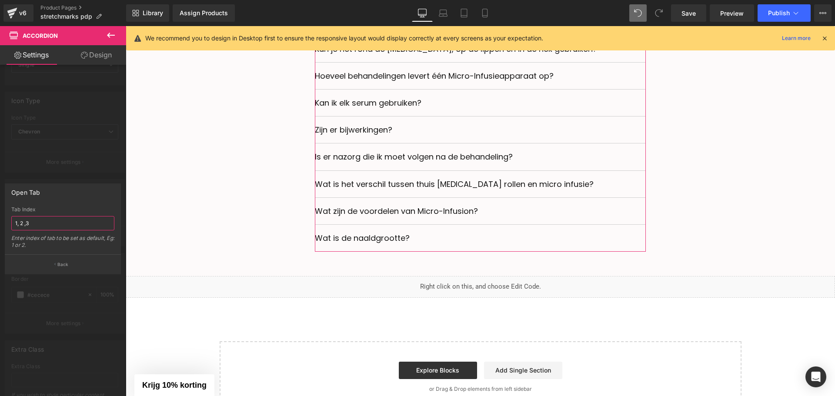
paste input ", 3, 4, 5, 6, 7, 8, 9, 10, 11, 12, 1"
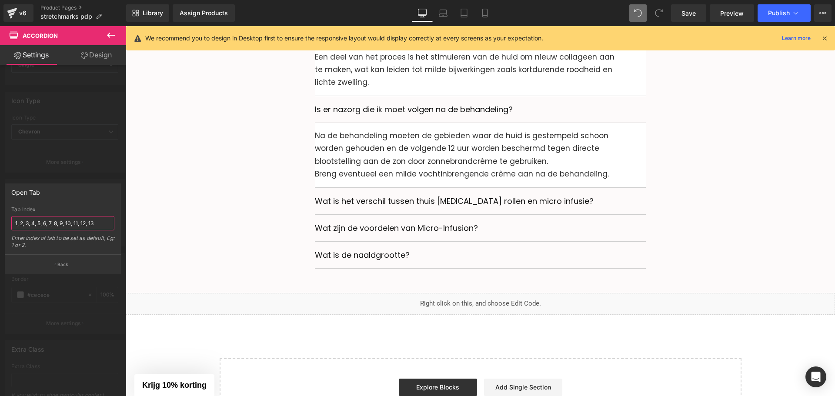
scroll to position [4169, 0]
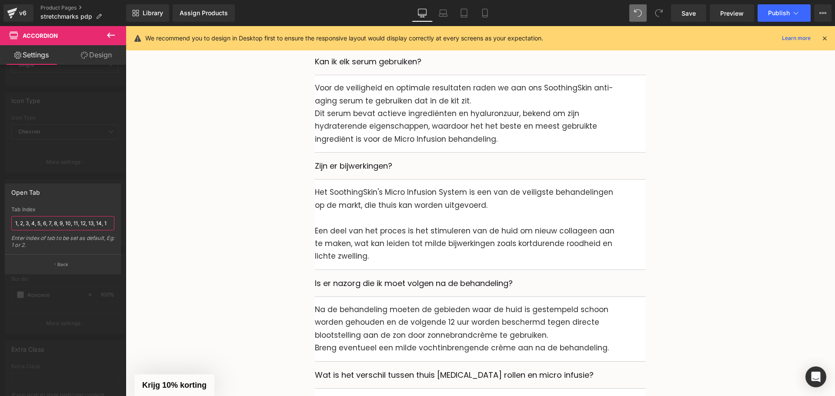
type input "1, 2, 3, 4, 5, 6, 7, 8, 9, 10, 11, 12, 13, 14, 15"
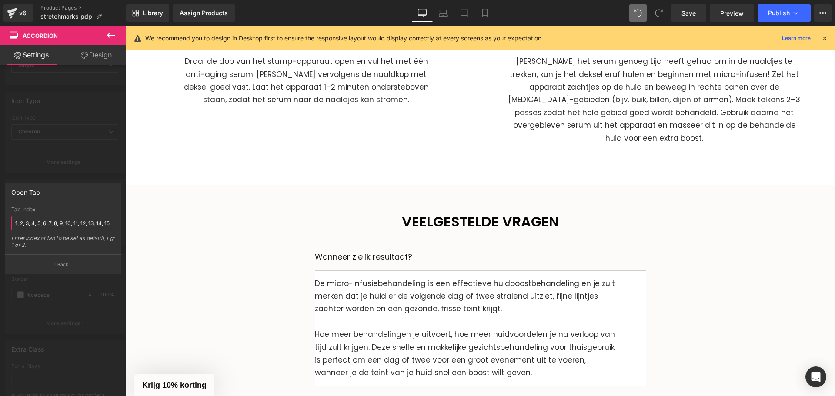
scroll to position [2733, 0]
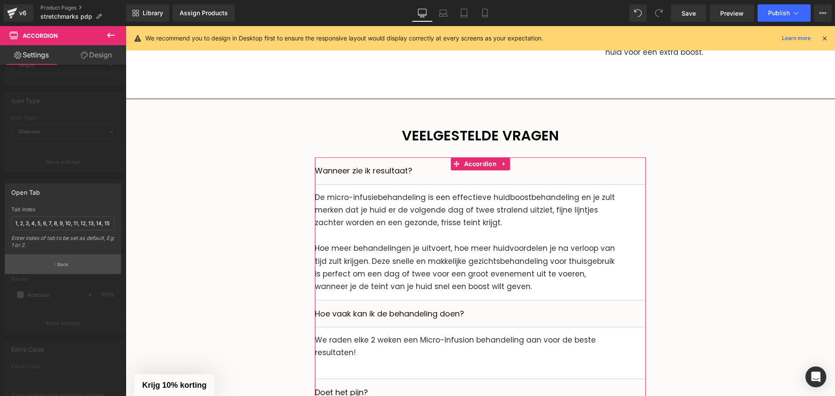
drag, startPoint x: 60, startPoint y: 263, endPoint x: 94, endPoint y: 246, distance: 37.7
click at [61, 263] on p "Back" at bounding box center [62, 264] width 11 height 7
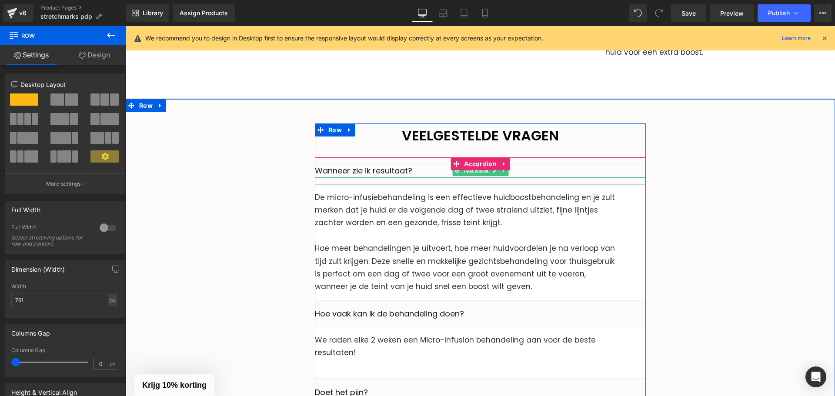
click at [346, 165] on span "Wanneer zie ik resultaat?" at bounding box center [363, 170] width 97 height 11
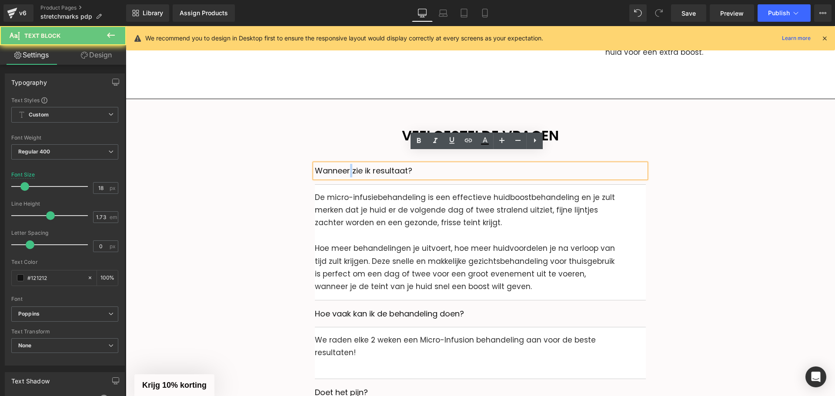
click at [346, 165] on span "Wanneer zie ik resultaat?" at bounding box center [363, 170] width 97 height 11
paste div
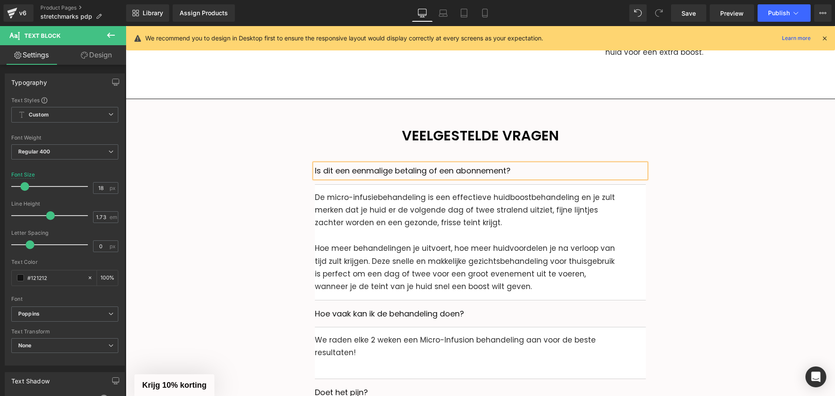
click at [345, 191] on p "De micro-infusiebehandeling is een effectieve huidboostbehandeling en je zult m…" at bounding box center [480, 210] width 331 height 38
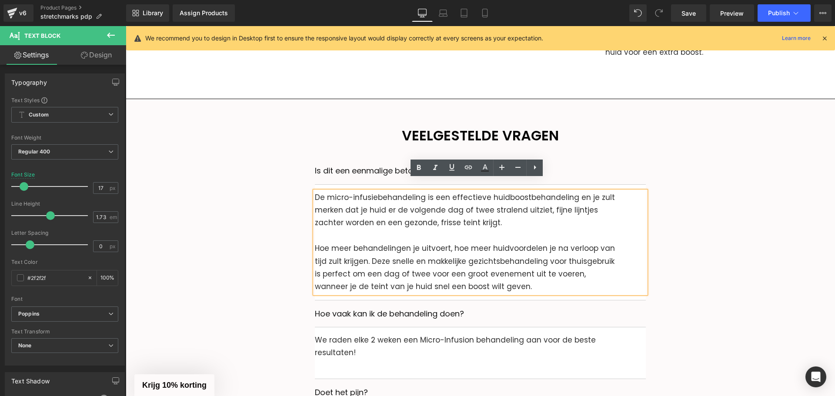
click at [354, 198] on p "De micro-infusiebehandeling is een effectieve huidboostbehandeling en je zult m…" at bounding box center [480, 210] width 331 height 38
click at [488, 273] on p "Hoe meer behandelingen je uitvoert, hoe meer huidvoordelen je na verloop van ti…" at bounding box center [480, 267] width 331 height 51
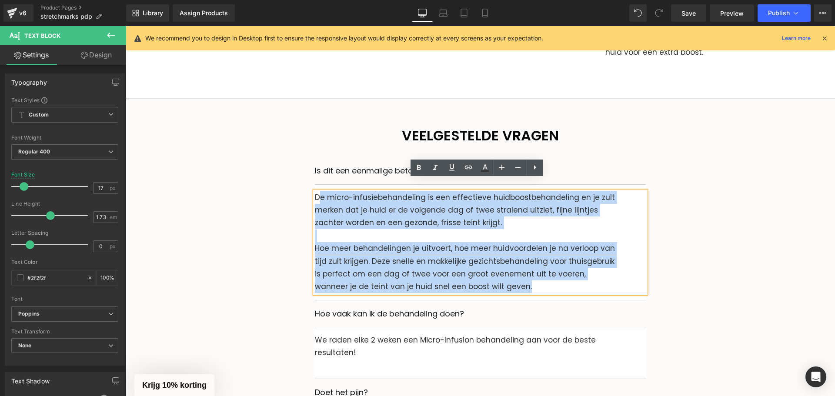
drag, startPoint x: 482, startPoint y: 271, endPoint x: 314, endPoint y: 188, distance: 187.7
click at [315, 191] on div "De micro-infusiebehandeling is een effectieve huidboostbehandeling en je zult m…" at bounding box center [480, 242] width 331 height 102
paste div
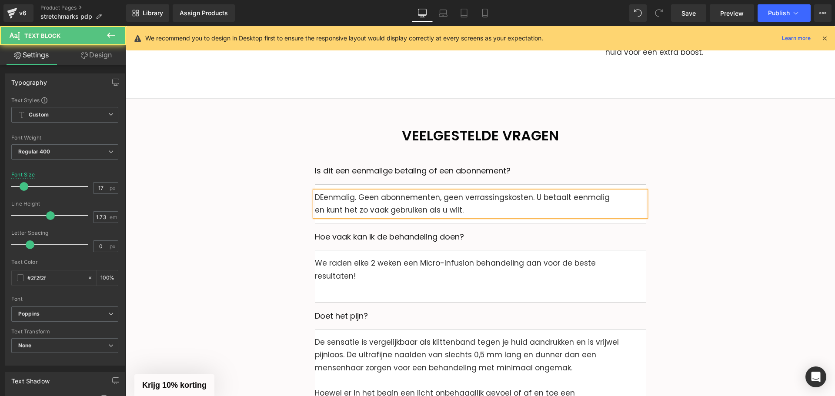
click at [317, 191] on p "DEenmalig. Geen abonnementen, geen verrassingskosten. U betaalt eenmalig en kun…" at bounding box center [480, 204] width 331 height 26
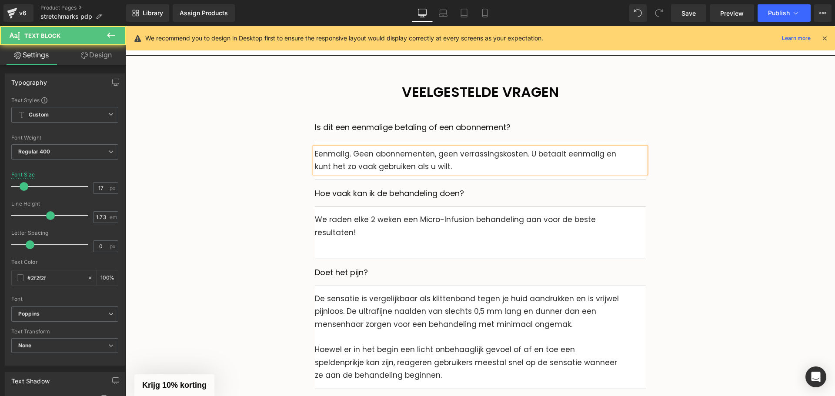
click at [372, 148] on p "Eenmalig. Geen abonnementen, geen verrassingskosten. U betaalt eenmalig en kunt…" at bounding box center [480, 161] width 331 height 26
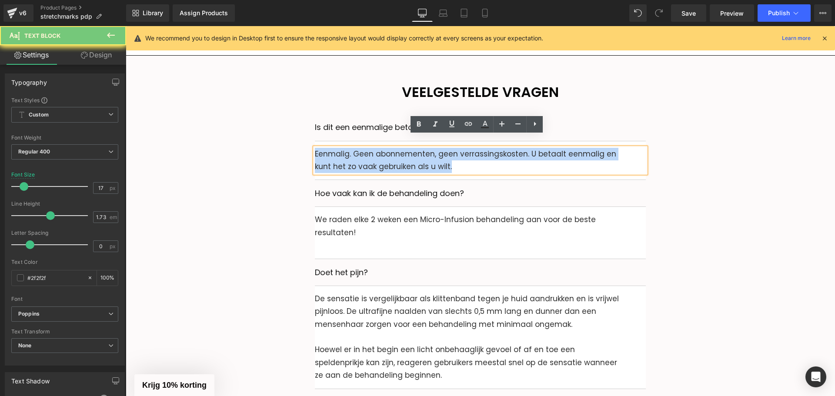
click at [372, 148] on p "Eenmalig. Geen abonnementen, geen verrassingskosten. U betaalt eenmalig en kunt…" at bounding box center [480, 161] width 331 height 26
click at [336, 191] on div "Hoe vaak kan ik de behandeling doen? Text Block" at bounding box center [480, 193] width 331 height 27
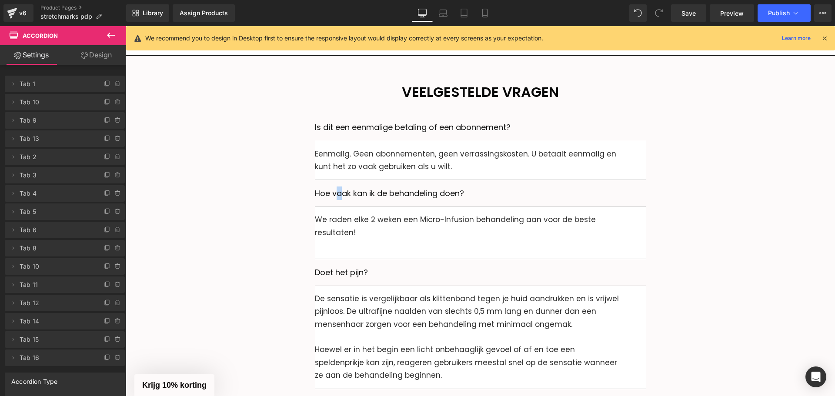
click at [345, 187] on p "Hoe vaak kan ik de behandeling doen?" at bounding box center [480, 193] width 331 height 13
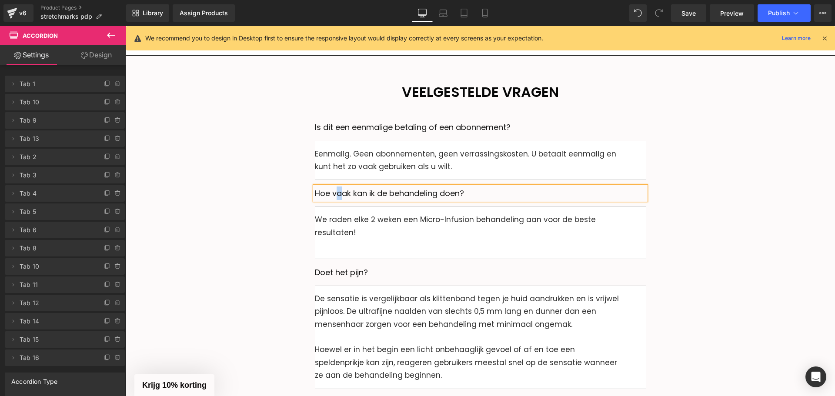
click at [345, 187] on p "Hoe vaak kan ik de behandeling doen?" at bounding box center [480, 193] width 331 height 13
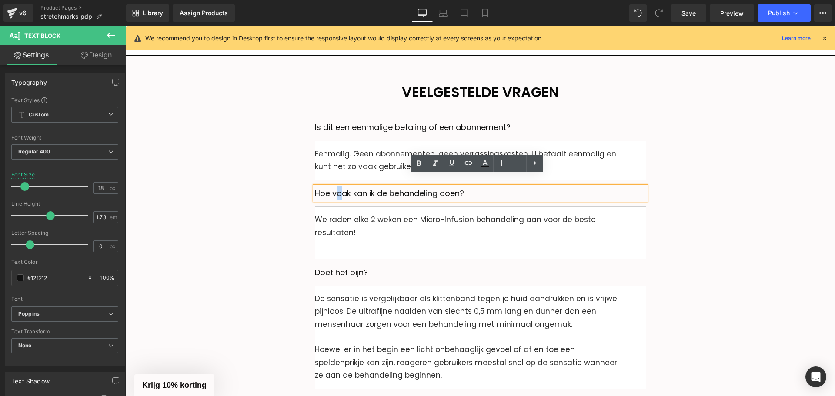
click at [345, 187] on p "Hoe vaak kan ik de behandeling doen?" at bounding box center [480, 193] width 331 height 13
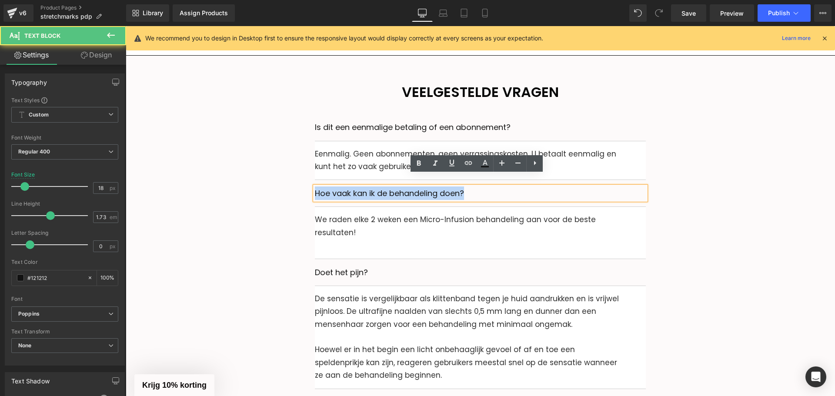
paste div
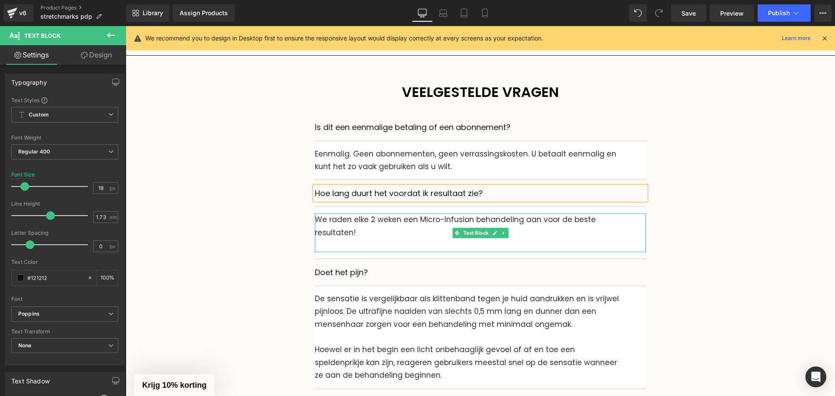
click at [352, 214] on p "We raden elke 2 weken een Micro-Infusion behandeling aan voor de beste resultat…" at bounding box center [480, 227] width 331 height 26
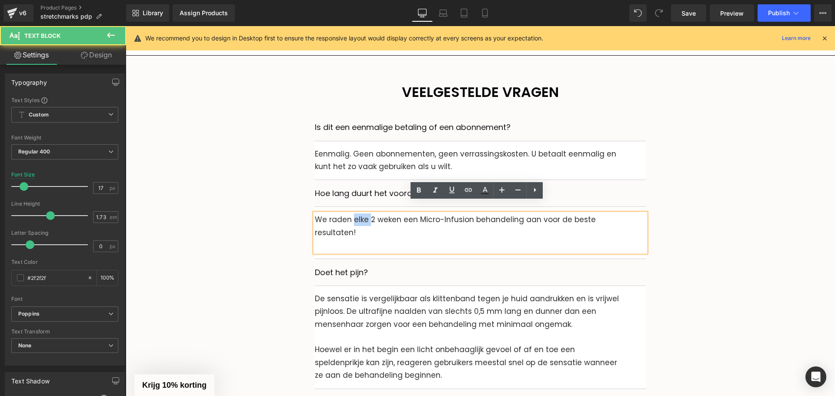
click at [352, 214] on p "We raden elke 2 weken een Micro-Infusion behandeling aan voor de beste resultat…" at bounding box center [480, 227] width 331 height 26
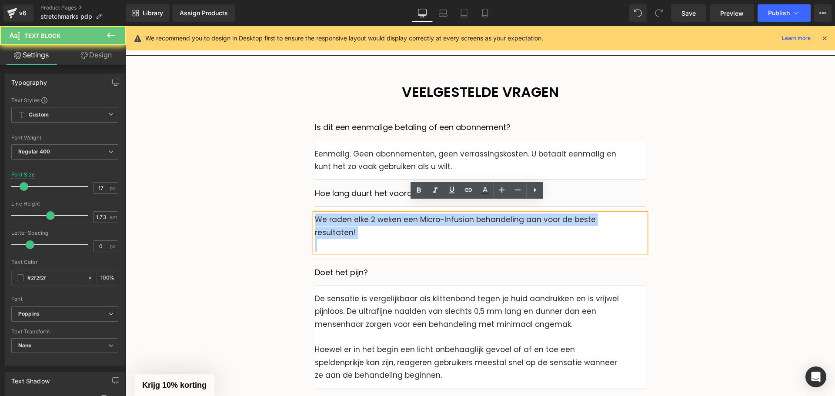
click at [352, 214] on p "We raden elke 2 weken een Micro-Infusion behandeling aan voor de beste resultat…" at bounding box center [480, 227] width 331 height 26
paste div
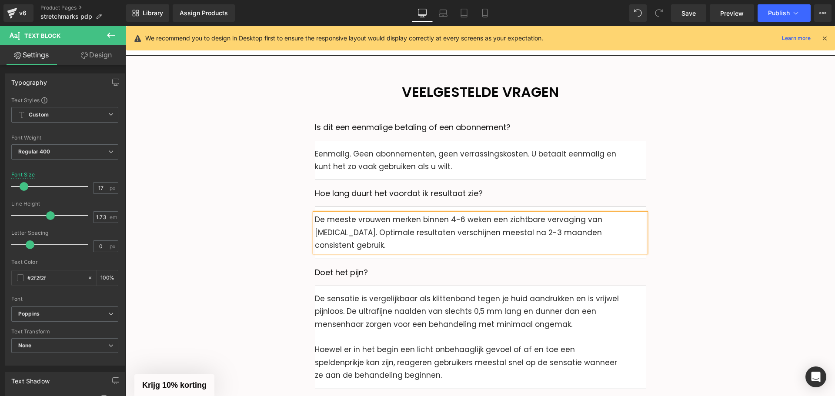
scroll to position [2820, 0]
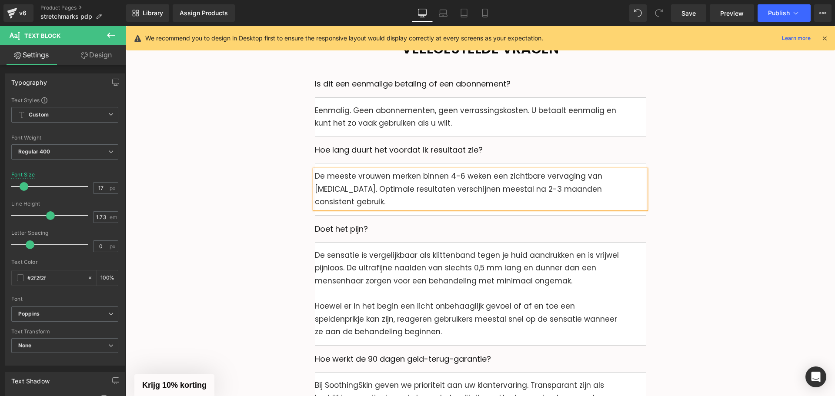
click at [344, 222] on p "Doet het pijn?" at bounding box center [480, 228] width 331 height 13
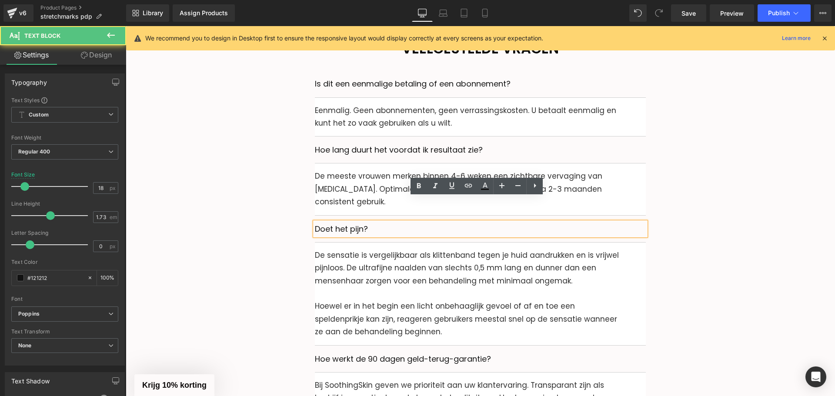
click at [344, 222] on p "Doet het pijn?" at bounding box center [480, 228] width 331 height 13
paste div
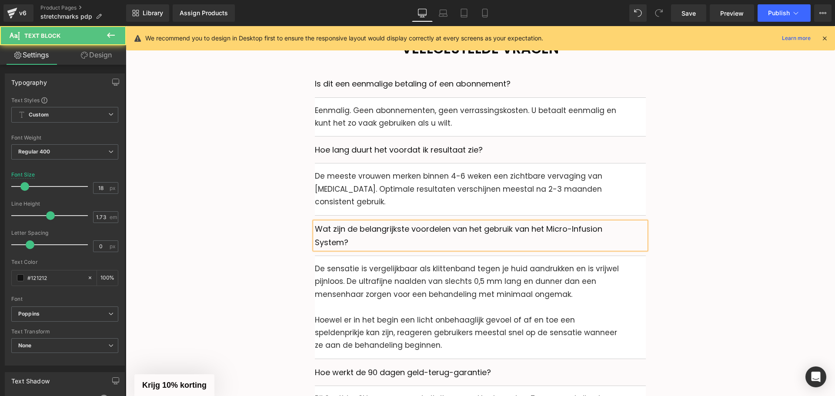
click at [335, 222] on p "Wat zijn de belangrijkste voordelen van het gebruik van het Micro-Infusion Syst…" at bounding box center [480, 235] width 331 height 27
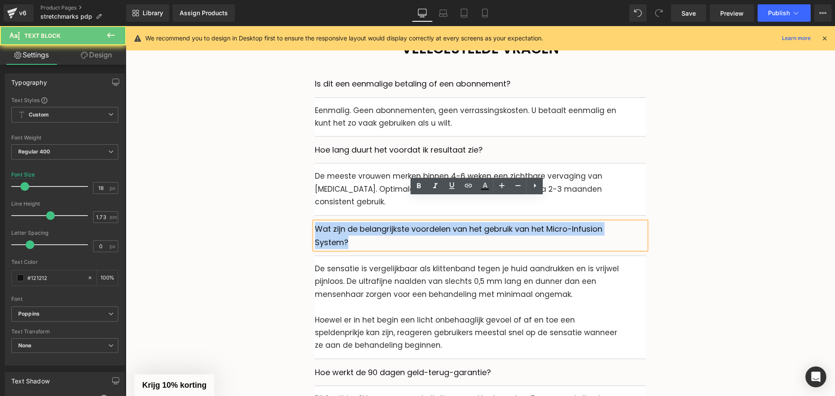
drag, startPoint x: 335, startPoint y: 210, endPoint x: 349, endPoint y: 214, distance: 14.5
click at [335, 222] on p "Wat zijn de belangrijkste voordelen van het gebruik van het Micro-Infusion Syst…" at bounding box center [480, 235] width 331 height 27
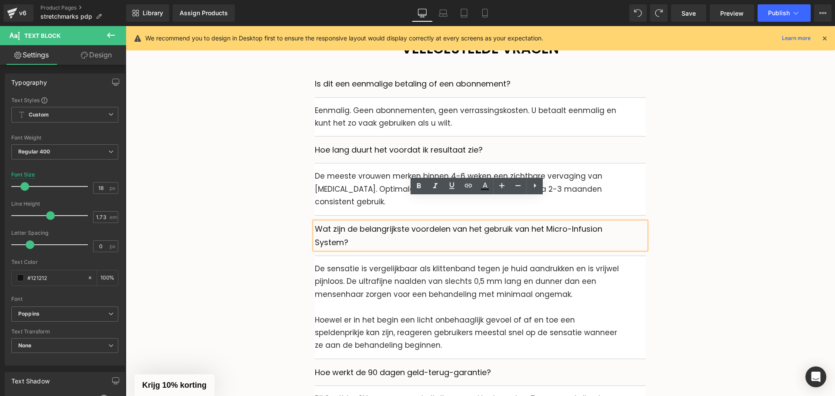
click at [337, 263] on p "De sensatie is vergelijkbaar als klittenband tegen je huid aandrukken en is vri…" at bounding box center [480, 282] width 331 height 38
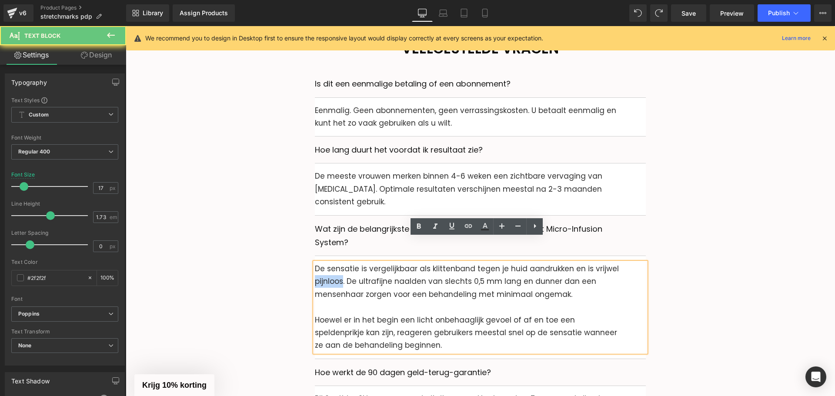
click at [337, 263] on p "De sensatie is vergelijkbaar als klittenband tegen je huid aandrukken en is vri…" at bounding box center [480, 282] width 331 height 38
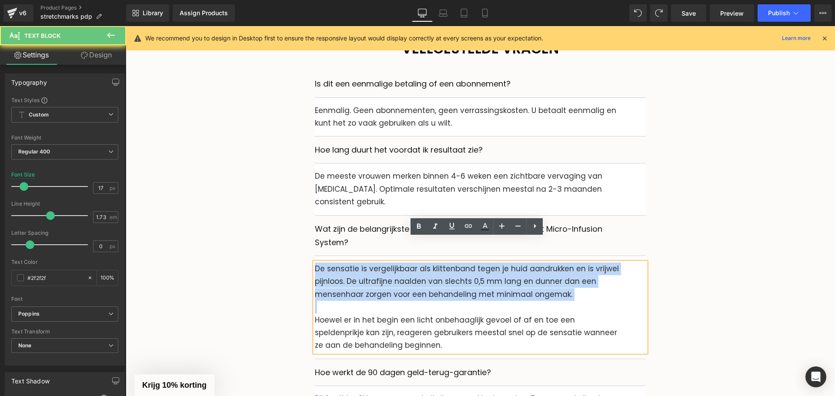
click at [337, 263] on p "De sensatie is vergelijkbaar als klittenband tegen je huid aandrukken en is vri…" at bounding box center [480, 282] width 331 height 38
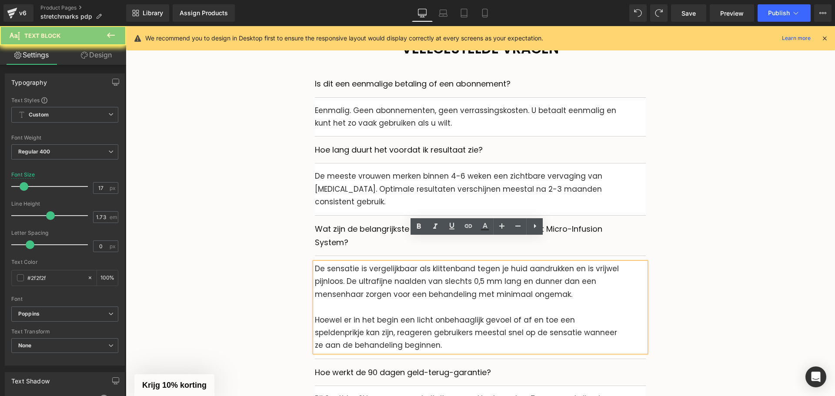
click at [409, 317] on p "Hoewel er in het begin een licht onbehaaglijk gevoel of af en toe een speldenpr…" at bounding box center [480, 333] width 331 height 38
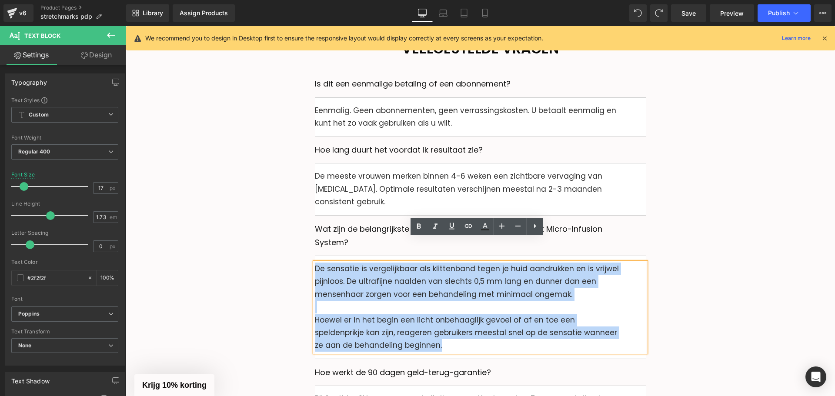
drag, startPoint x: 394, startPoint y: 307, endPoint x: 312, endPoint y: 247, distance: 102.1
click at [315, 263] on div "De sensatie is vergelijkbaar als klittenband tegen je huid aandrukken en is vri…" at bounding box center [480, 308] width 331 height 90
paste div
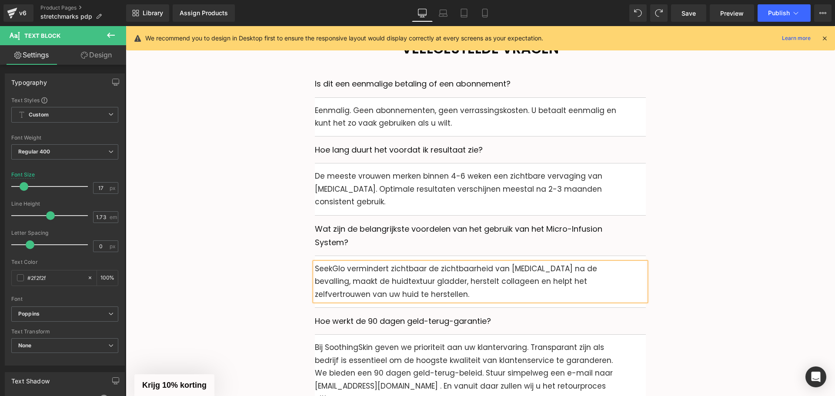
click at [333, 263] on p "SeekGlo vermindert zichtbaar de zichtbaarheid van [MEDICAL_DATA] na de bevallin…" at bounding box center [480, 282] width 331 height 38
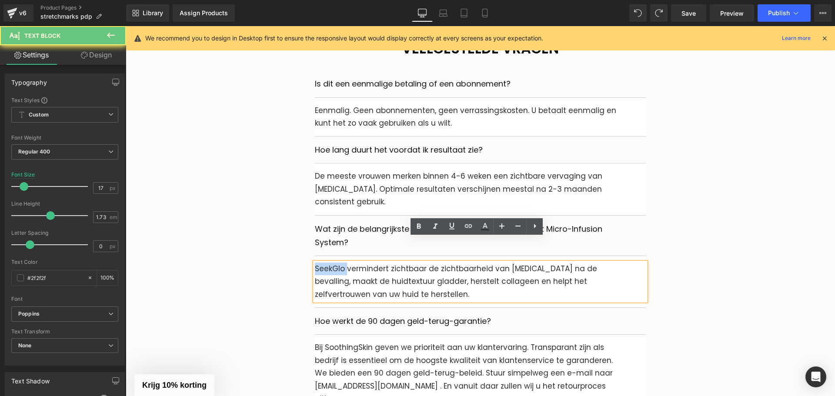
click at [333, 263] on p "SeekGlo vermindert zichtbaar de zichtbaarheid van [MEDICAL_DATA] na de bevallin…" at bounding box center [480, 282] width 331 height 38
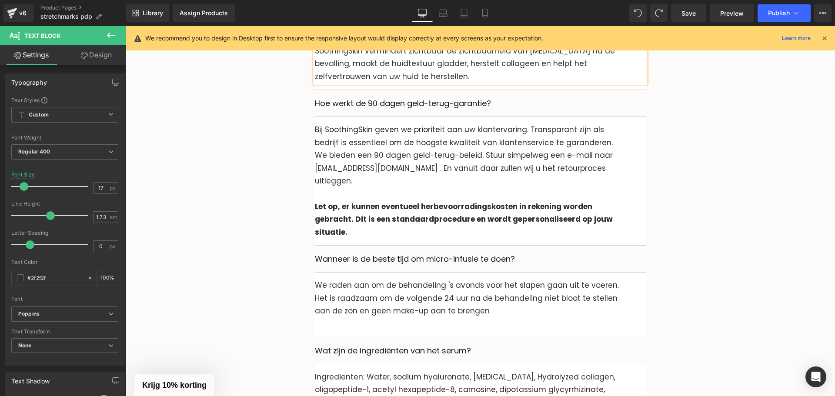
scroll to position [3081, 0]
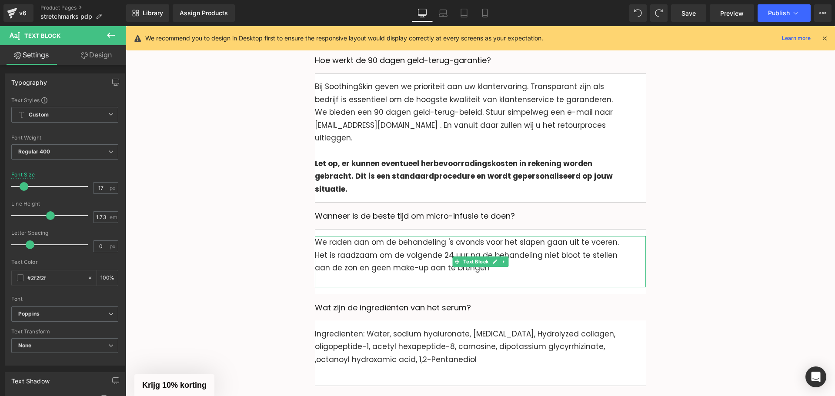
click at [354, 236] on p "We raden aan om de behandeling 's avonds voor het slapen gaan uit te voeren. He…" at bounding box center [480, 255] width 331 height 38
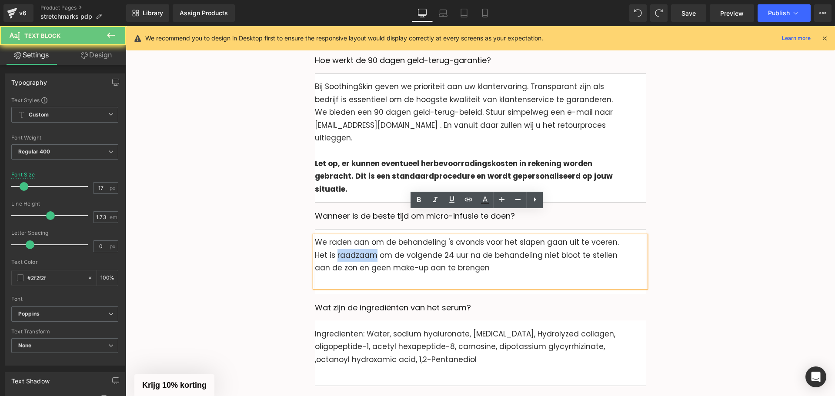
click at [354, 236] on p "We raden aan om de behandeling 's avonds voor het slapen gaan uit te voeren. He…" at bounding box center [480, 255] width 331 height 38
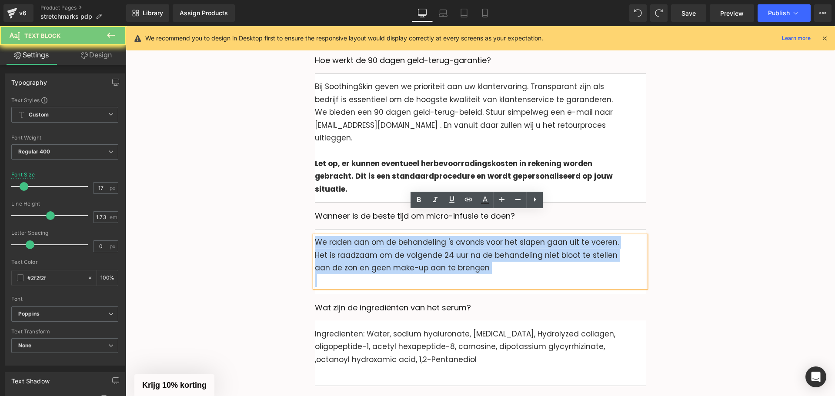
click at [354, 236] on p "We raden aan om de behandeling 's avonds voor het slapen gaan uit te voeren. He…" at bounding box center [480, 255] width 331 height 38
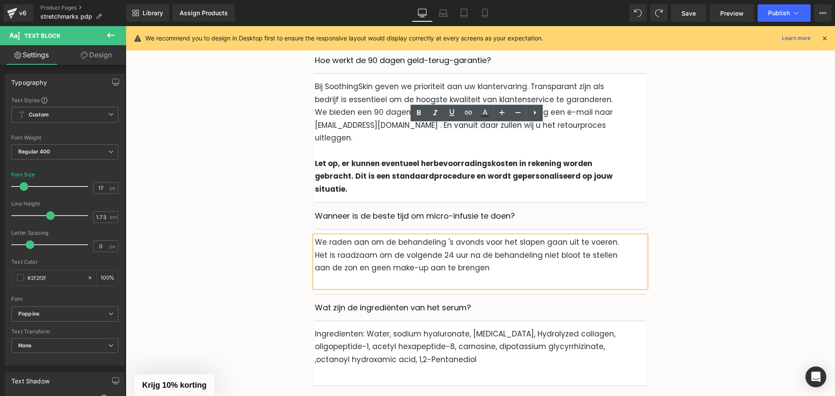
scroll to position [3168, 0]
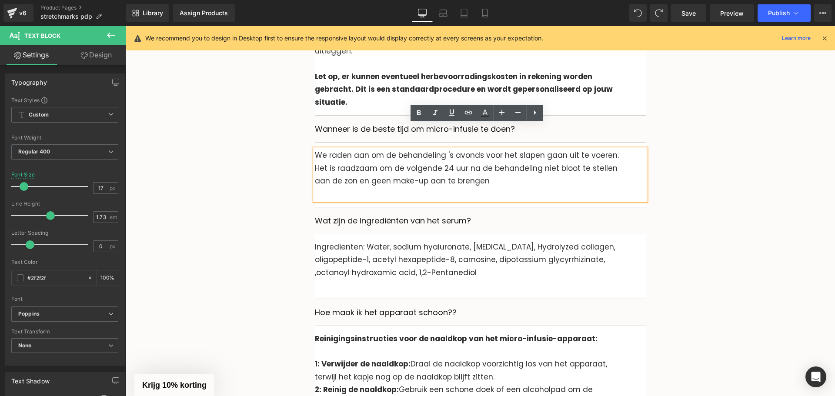
click at [364, 214] on div "Wat zijn de ingrediënten van het serum? Text Block" at bounding box center [480, 220] width 331 height 13
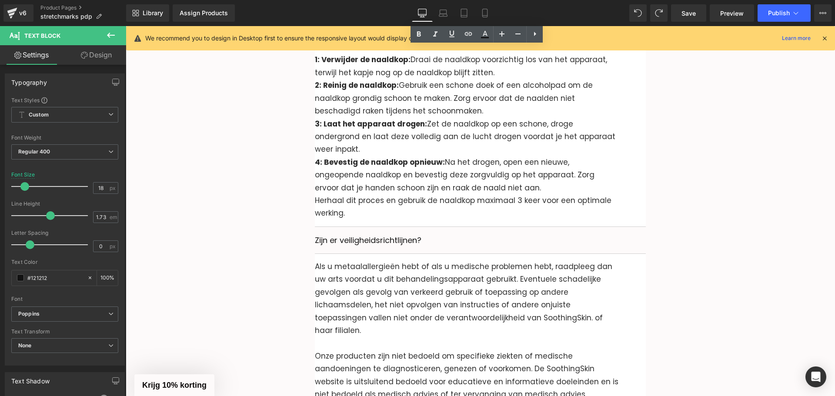
scroll to position [3516, 0]
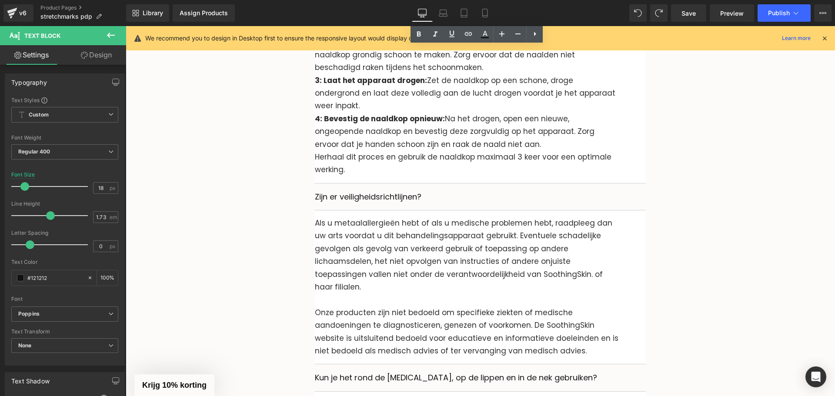
click at [367, 190] on p "Zijn er veiligheidsrichtlijnen?" at bounding box center [480, 196] width 331 height 13
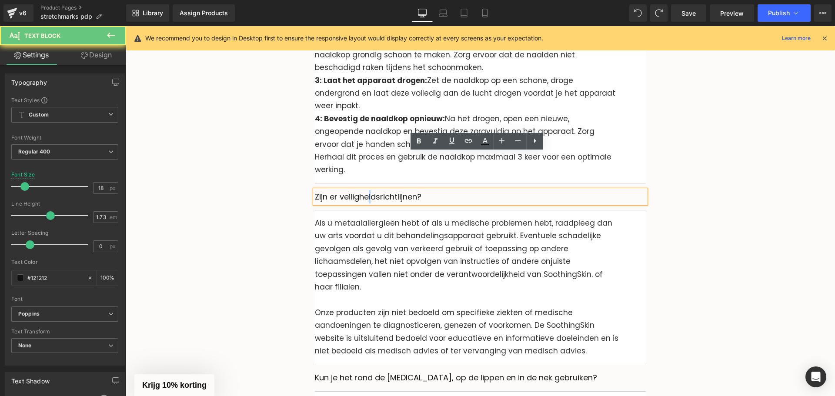
click at [367, 190] on p "Zijn er veiligheidsrichtlijnen?" at bounding box center [480, 196] width 331 height 13
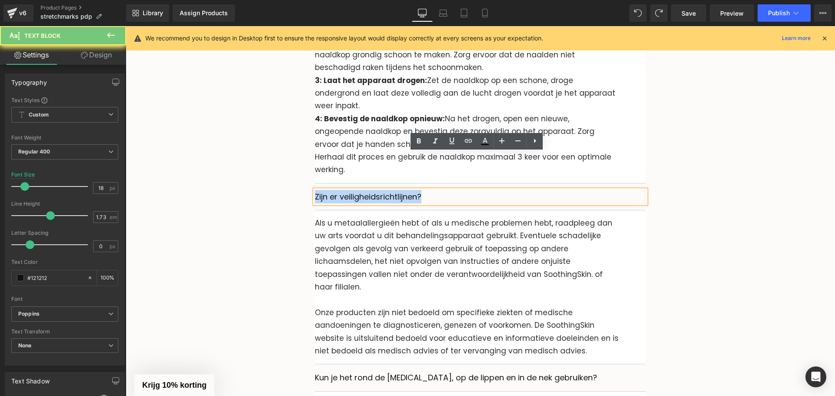
paste div
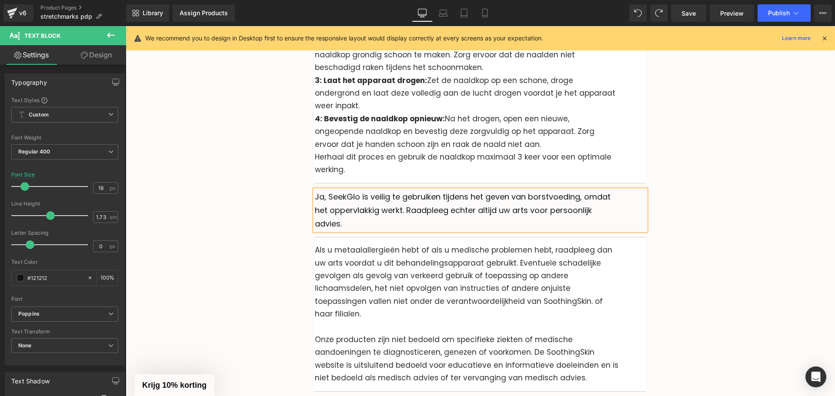
click at [334, 190] on p "Ja, SeekGlo is veilig te gebruiken tijdens het geven van borstvoeding, omdat he…" at bounding box center [480, 210] width 331 height 40
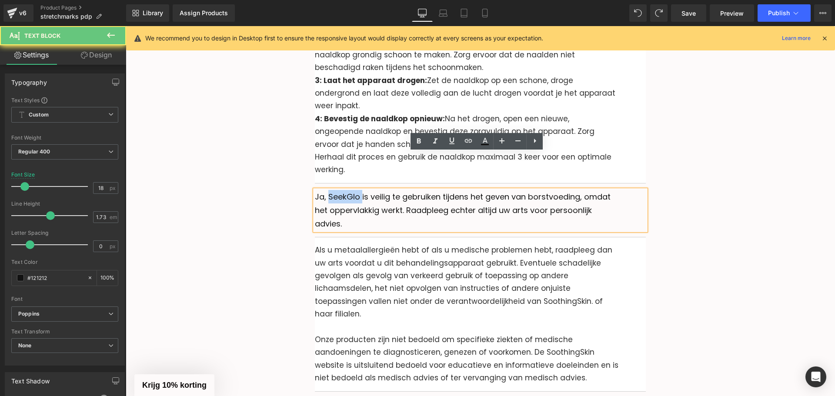
click at [334, 190] on p "Ja, SeekGlo is veilig te gebruiken tijdens het geven van borstvoeding, omdat he…" at bounding box center [480, 210] width 331 height 40
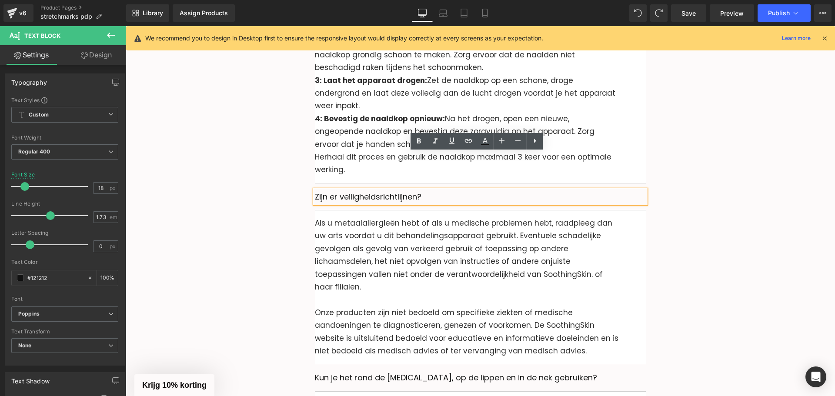
click at [346, 190] on p "Zijn er veiligheidsrichtlijnen?" at bounding box center [480, 196] width 331 height 13
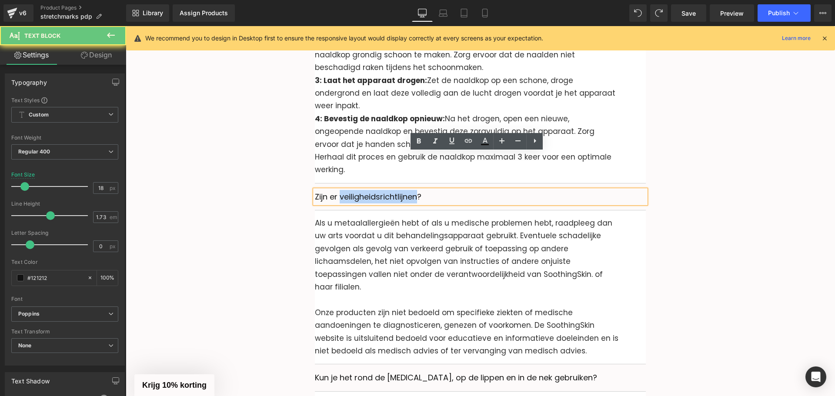
click at [346, 190] on p "Zijn er veiligheidsrichtlijnen?" at bounding box center [480, 196] width 331 height 13
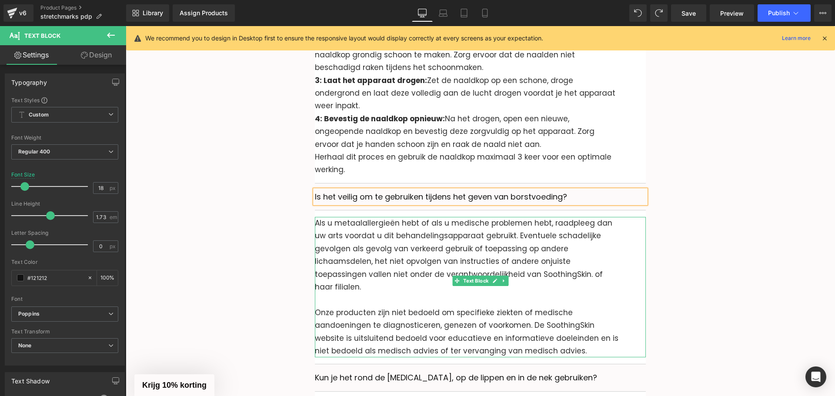
click at [353, 217] on p "Als u metaalallergieën hebt of als u medische problemen hebt, raadpleeg dan uw …" at bounding box center [480, 262] width 331 height 90
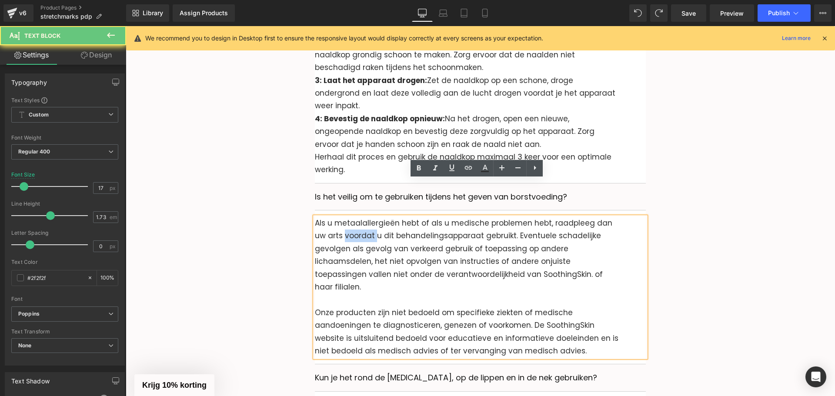
click at [353, 217] on p "Als u metaalallergieën hebt of als u medische problemen hebt, raadpleeg dan uw …" at bounding box center [480, 262] width 331 height 90
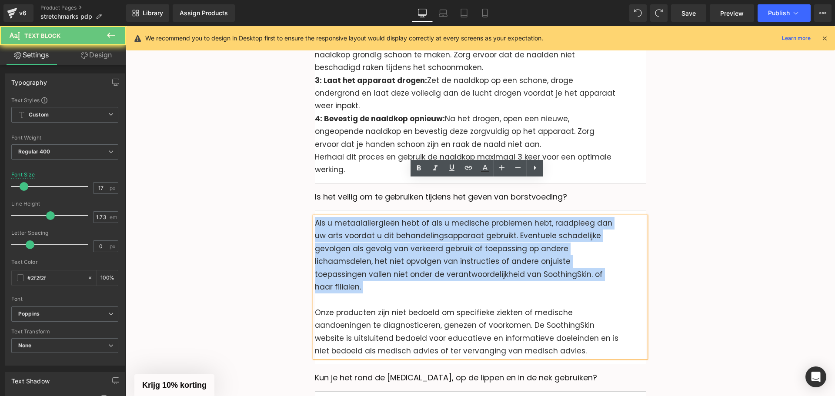
click at [353, 217] on p "Als u metaalallergieën hebt of als u medische problemen hebt, raadpleeg dan uw …" at bounding box center [480, 262] width 331 height 90
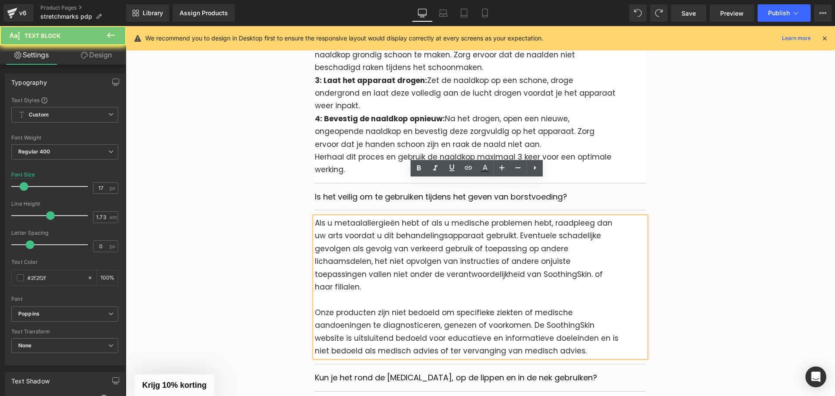
click at [571, 307] on p "Onze producten zijn niet bedoeld om specifieke ziekten of medische aandoeningen…" at bounding box center [480, 332] width 331 height 51
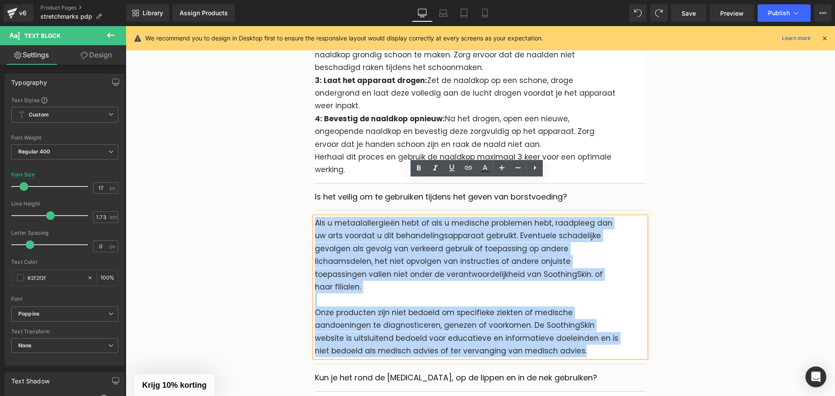
drag, startPoint x: 571, startPoint y: 303, endPoint x: 313, endPoint y: 188, distance: 282.7
click at [315, 217] on div "Als u metaalallergieën hebt of als u medische problemen hebt, raadpleeg dan uw …" at bounding box center [480, 287] width 331 height 140
paste div
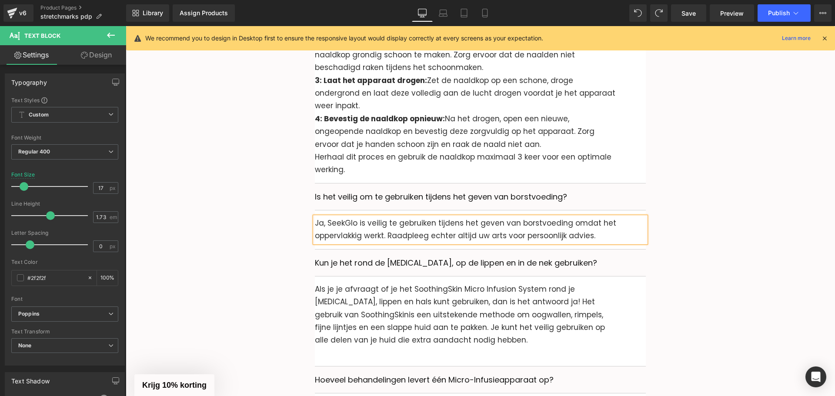
click at [334, 217] on p "Ja, SeekGlo is veilig te gebruiken tijdens het geven van borstvoeding omdat het…" at bounding box center [480, 230] width 331 height 26
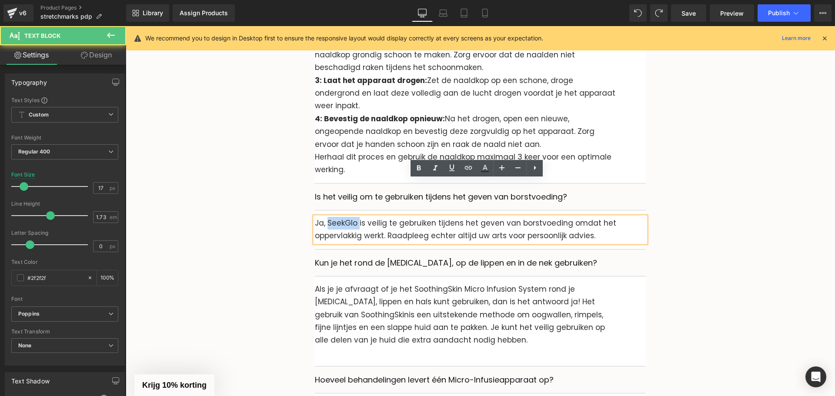
click at [334, 217] on p "Ja, SeekGlo is veilig te gebruiken tijdens het geven van borstvoeding omdat het…" at bounding box center [480, 230] width 331 height 26
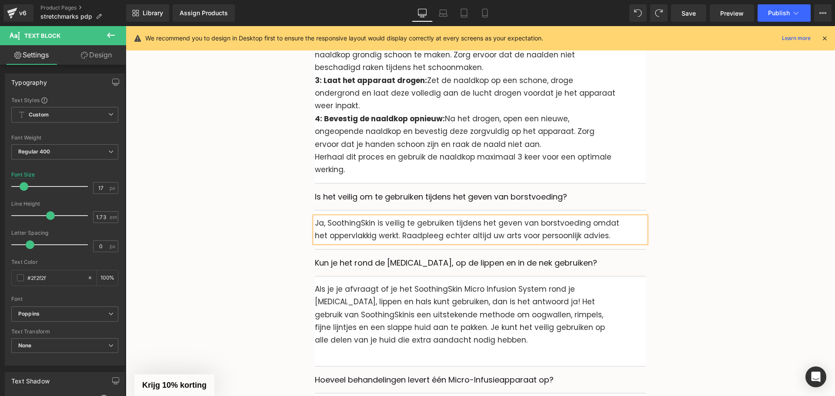
click at [251, 214] on div "Veelgestelde vragen Heading Is dit een eenmalige betaling of een abonnement? Te…" at bounding box center [480, 232] width 696 height 1782
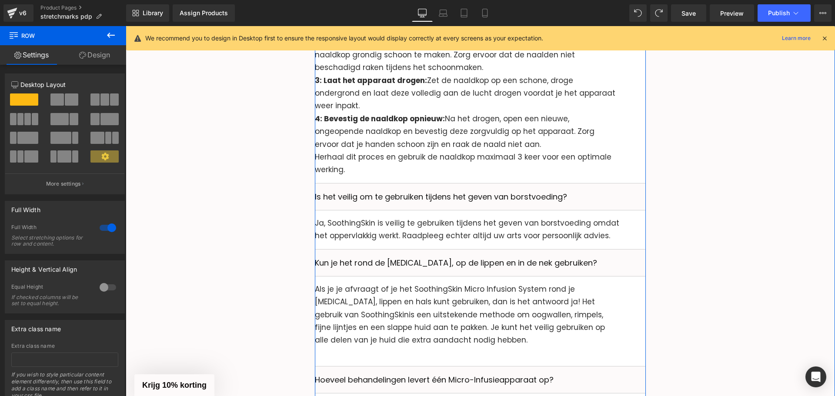
scroll to position [3560, 0]
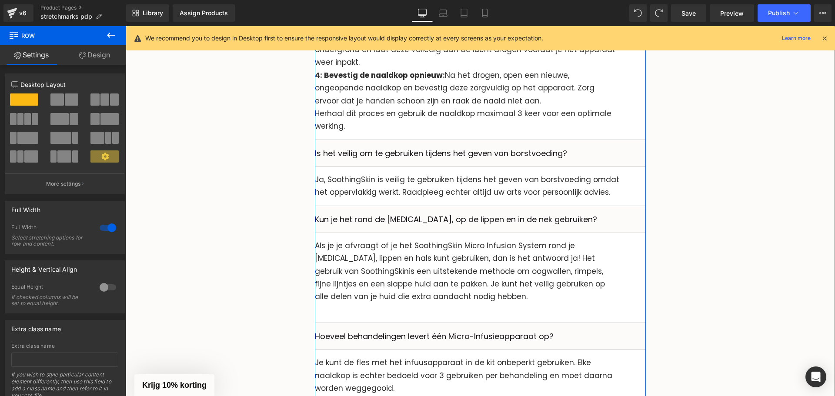
click at [374, 213] on p "Kun je het rond de [MEDICAL_DATA], op de lippen en in de nek gebruiken?" at bounding box center [480, 219] width 331 height 13
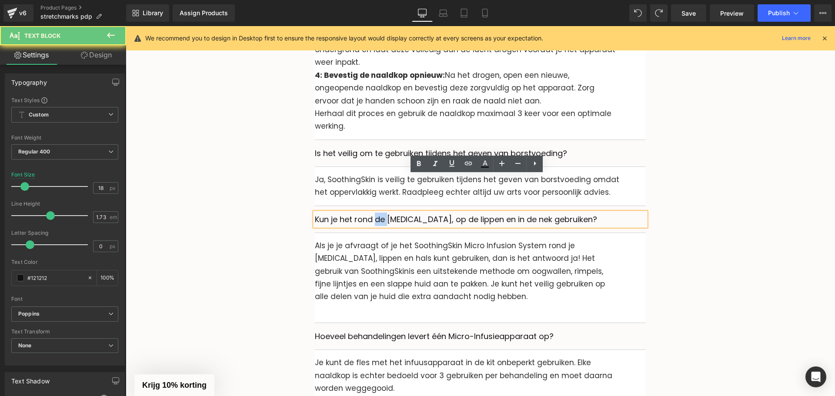
click at [374, 213] on p "Kun je het rond de [MEDICAL_DATA], op de lippen en in de nek gebruiken?" at bounding box center [480, 219] width 331 height 13
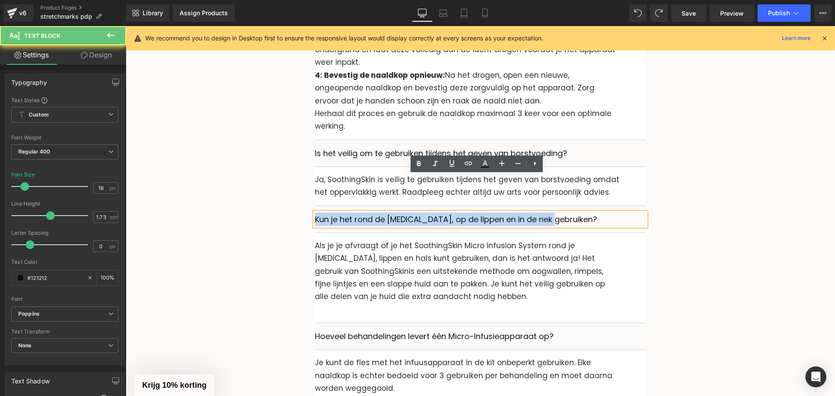
click at [374, 213] on p "Kun je het rond de [MEDICAL_DATA], op de lippen en in de nek gebruiken?" at bounding box center [480, 219] width 331 height 13
paste div
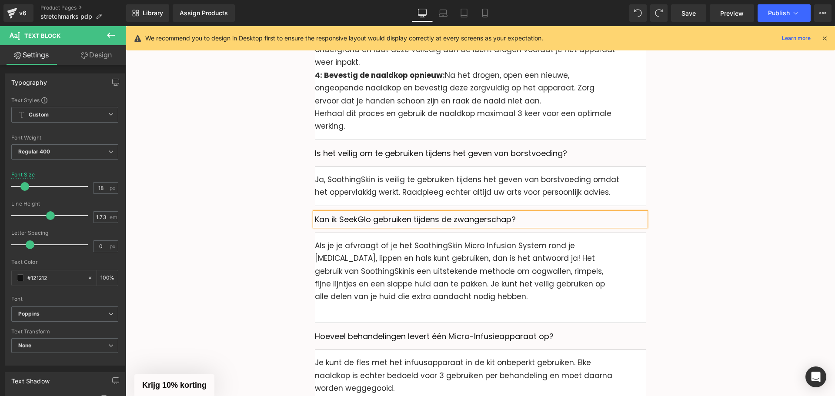
click at [346, 213] on p "Kan ik SeekGlo gebruiken tijdens de zwangerschap?" at bounding box center [480, 219] width 331 height 13
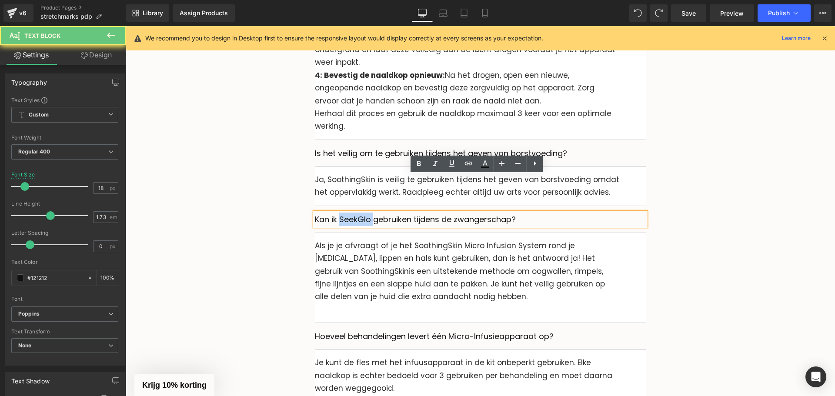
click at [346, 213] on p "Kan ik SeekGlo gebruiken tijdens de zwangerschap?" at bounding box center [480, 219] width 331 height 13
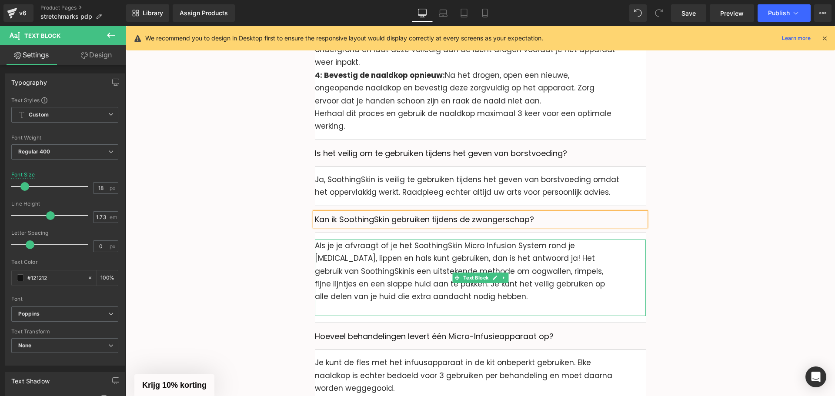
click at [354, 240] on p "Als je je afvraagt of je het SoothingSkin Micro Infusion System rond je [MEDICA…" at bounding box center [480, 272] width 331 height 64
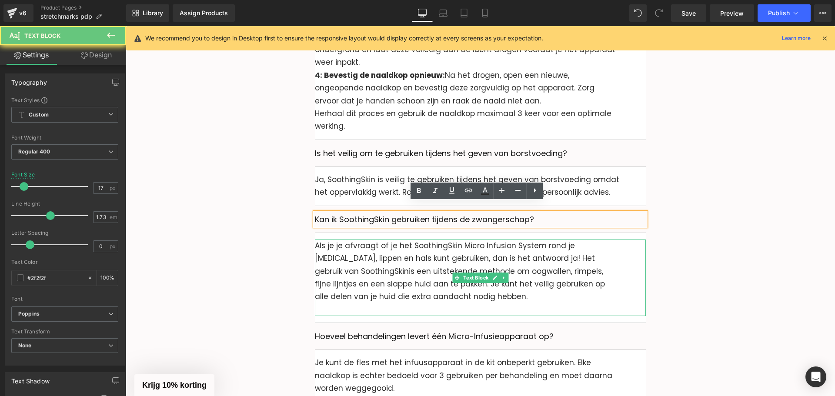
click at [354, 240] on p "Als je je afvraagt of je het SoothingSkin Micro Infusion System rond je [MEDICA…" at bounding box center [480, 272] width 331 height 64
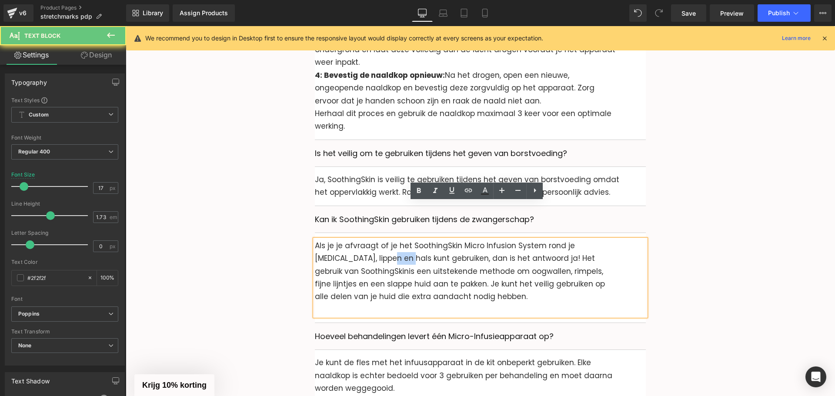
click at [354, 240] on p "Als je je afvraagt of je het SoothingSkin Micro Infusion System rond je [MEDICA…" at bounding box center [480, 272] width 331 height 64
paste div
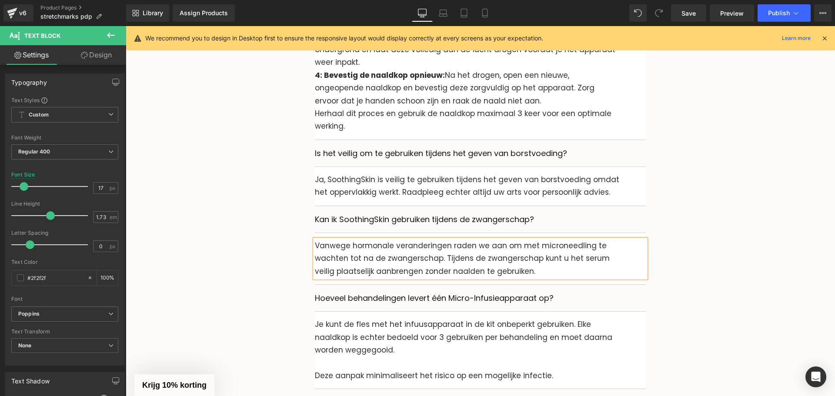
click at [271, 229] on div "Veelgestelde vragen Heading Is dit een eenmalige betaling of een abonnement? Te…" at bounding box center [480, 169] width 696 height 1744
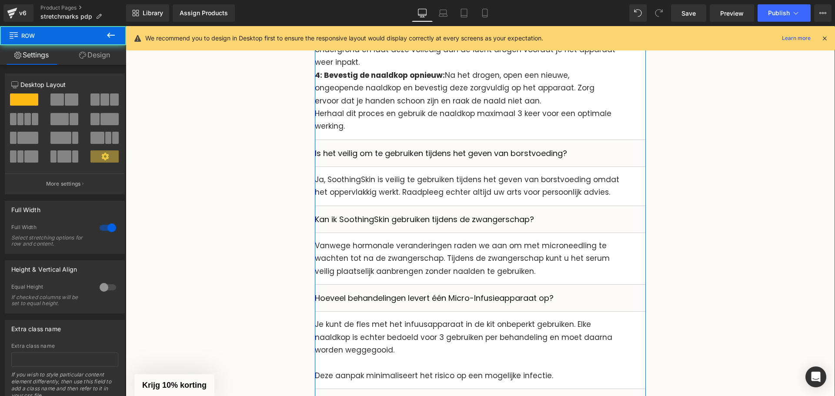
scroll to position [3603, 0]
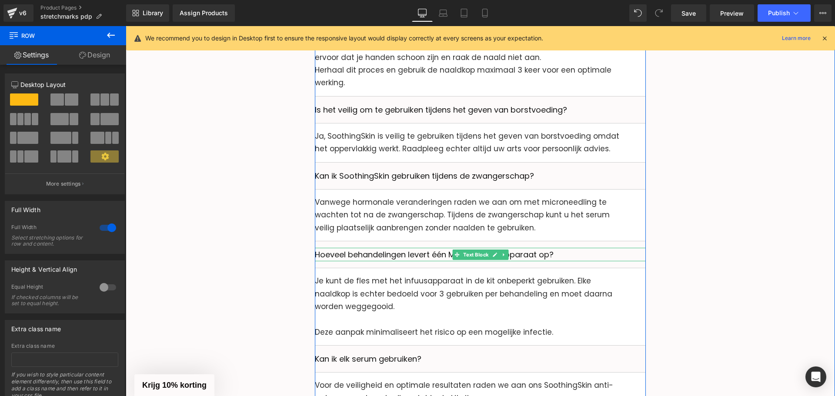
click at [359, 248] on p "Hoeveel behandelingen levert één Micro-Infusieapparaat op?" at bounding box center [480, 254] width 331 height 13
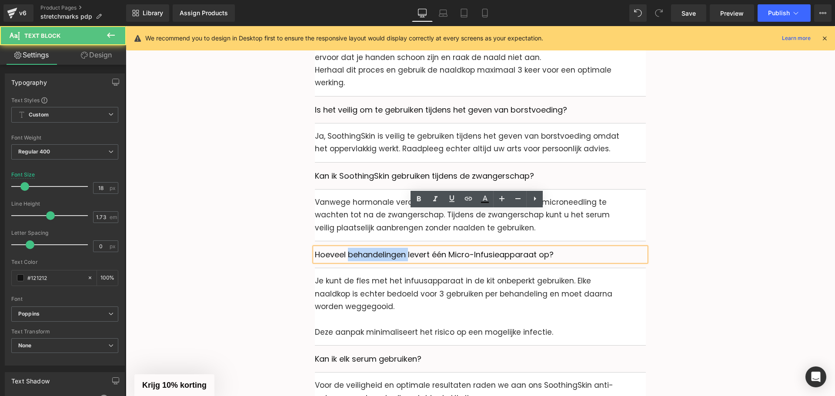
click at [359, 248] on p "Hoeveel behandelingen levert één Micro-Infusieapparaat op?" at bounding box center [480, 254] width 331 height 13
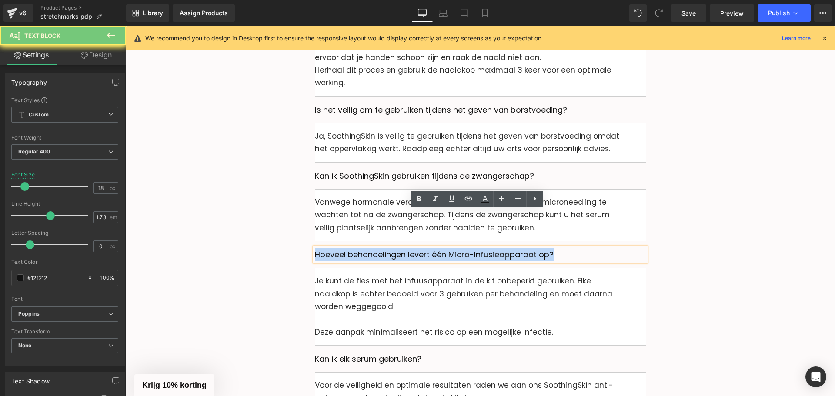
click at [359, 248] on p "Hoeveel behandelingen levert één Micro-Infusieapparaat op?" at bounding box center [480, 254] width 331 height 13
paste div
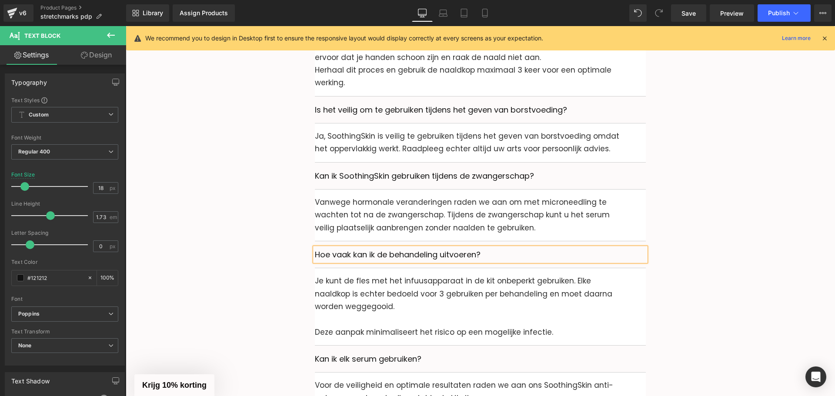
click at [382, 275] on p "Je kunt de fles met het infuusapparaat in de kit onbeperkt gebruiken. Elke naal…" at bounding box center [480, 300] width 331 height 51
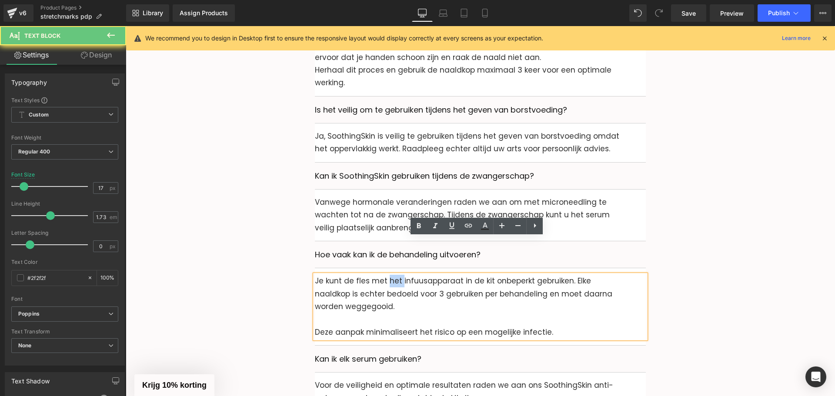
click at [382, 275] on p "Je kunt de fles met het infuusapparaat in de kit onbeperkt gebruiken. Elke naal…" at bounding box center [480, 300] width 331 height 51
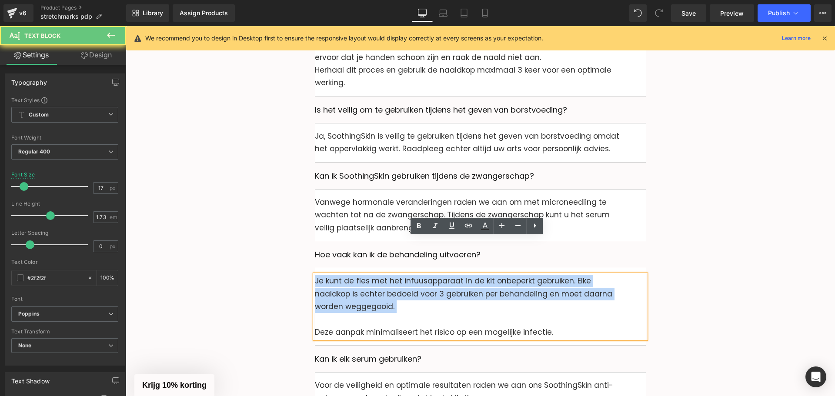
click at [382, 275] on p "Je kunt de fles met het infuusapparaat in de kit onbeperkt gebruiken. Elke naal…" at bounding box center [480, 300] width 331 height 51
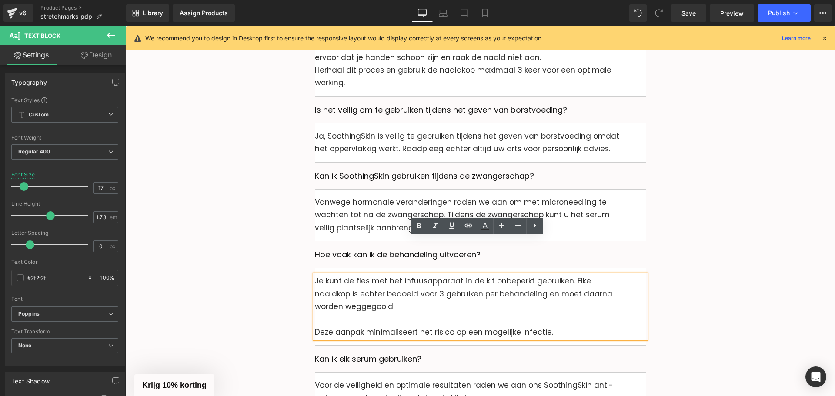
drag, startPoint x: 553, startPoint y: 297, endPoint x: 563, endPoint y: 296, distance: 9.6
click at [554, 326] on p "Deze aanpak minimaliseert het risico op een mogelijke infectie." at bounding box center [480, 332] width 331 height 13
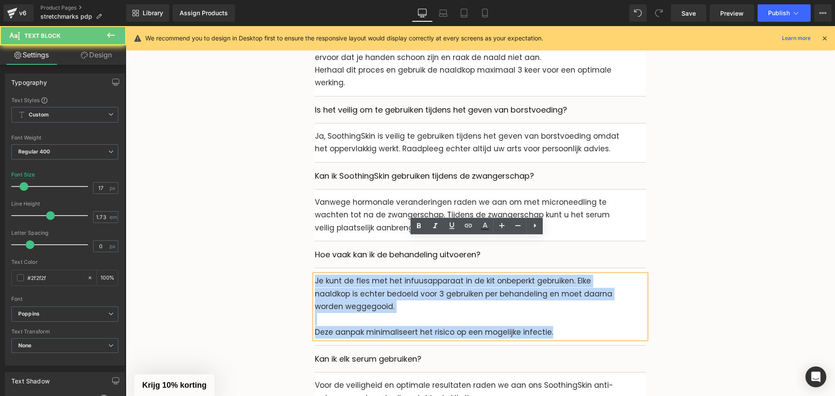
drag, startPoint x: 563, startPoint y: 296, endPoint x: 313, endPoint y: 244, distance: 254.9
click at [315, 275] on div "Je kunt de fles met het infuusapparaat in de kit onbeperkt gebruiken. Elke naal…" at bounding box center [480, 307] width 331 height 64
paste div
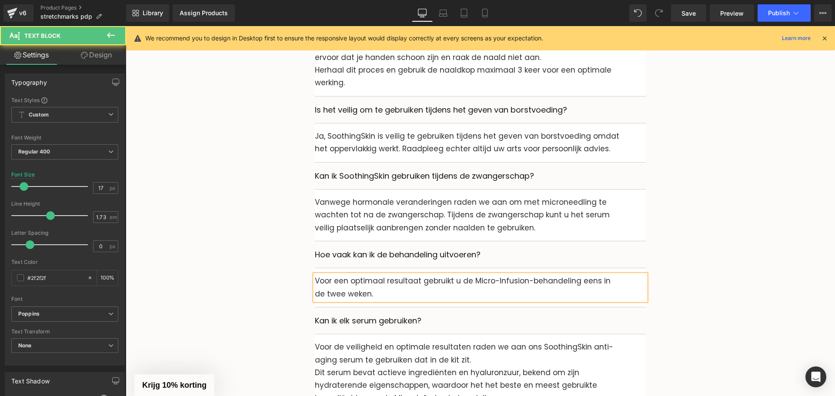
click at [390, 275] on p "Voor een optimaal resultaat gebruikt u de Micro-Infusion-behandeling eens in de…" at bounding box center [480, 288] width 331 height 26
drag, startPoint x: 457, startPoint y: 243, endPoint x: 560, endPoint y: 241, distance: 103.1
click at [461, 275] on p "Voor een optimaal resultaat gebruikt u de Micro-Infusion-behandeling eens in de…" at bounding box center [480, 288] width 331 height 26
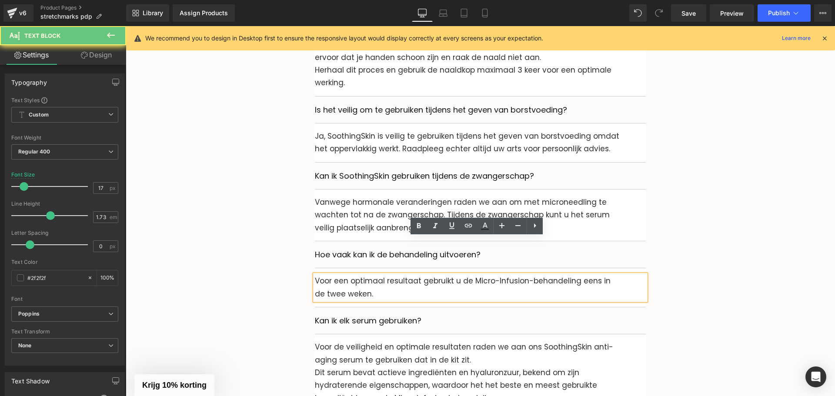
drag, startPoint x: 561, startPoint y: 241, endPoint x: 568, endPoint y: 244, distance: 8.0
click at [562, 275] on p "Voor een optimaal resultaat gebruikt u de Micro-Infusion-behandeling eens in de…" at bounding box center [480, 288] width 331 height 26
click at [323, 275] on p "Voor een optimaal resultaat gebruikt u de Micro-Infusion-behandeling eens in de…" at bounding box center [480, 288] width 331 height 26
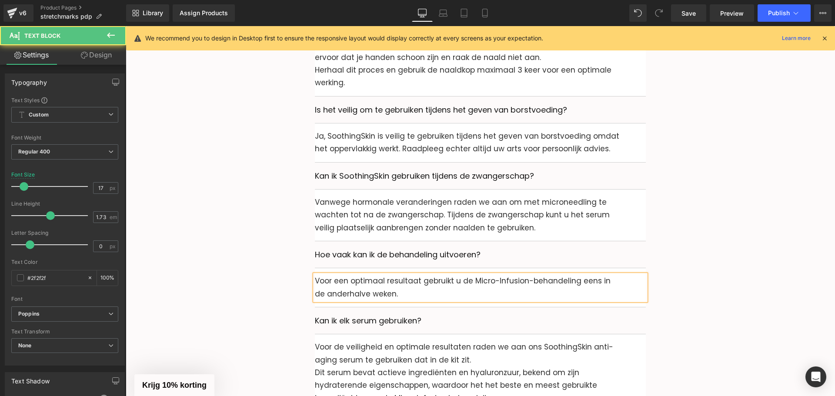
click at [378, 275] on p "Voor een optimaal resultaat gebruikt u de Micro-Infusion-behandeling eens in de…" at bounding box center [480, 288] width 331 height 26
click at [263, 249] on div "Veelgestelde vragen Heading Is dit een eenmalige betaling of een abonnement? Te…" at bounding box center [480, 106] width 696 height 1705
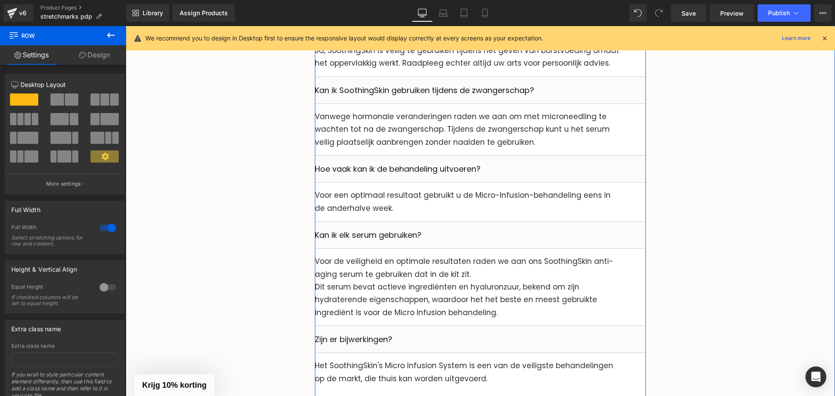
scroll to position [3690, 0]
click at [338, 227] on p "Kan ik elk serum gebruiken?" at bounding box center [480, 233] width 331 height 13
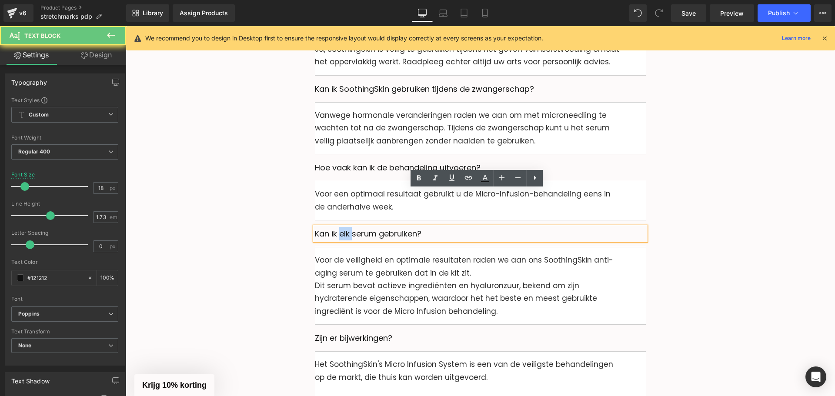
click at [338, 227] on p "Kan ik elk serum gebruiken?" at bounding box center [480, 233] width 331 height 13
paste div
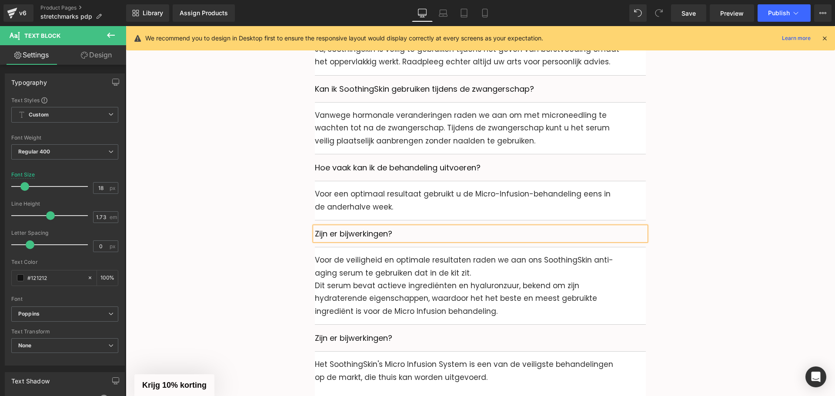
click at [357, 254] on p "Voor de veiligheid en optimale resultaten raden we aan ons SoothingSkin anti-ag…" at bounding box center [480, 267] width 331 height 26
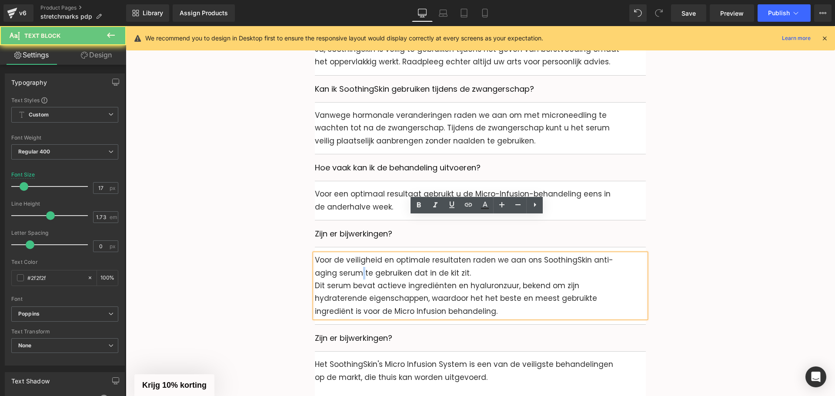
click at [357, 254] on p "Voor de veiligheid en optimale resultaten raden we aan ons SoothingSkin anti-ag…" at bounding box center [480, 267] width 331 height 26
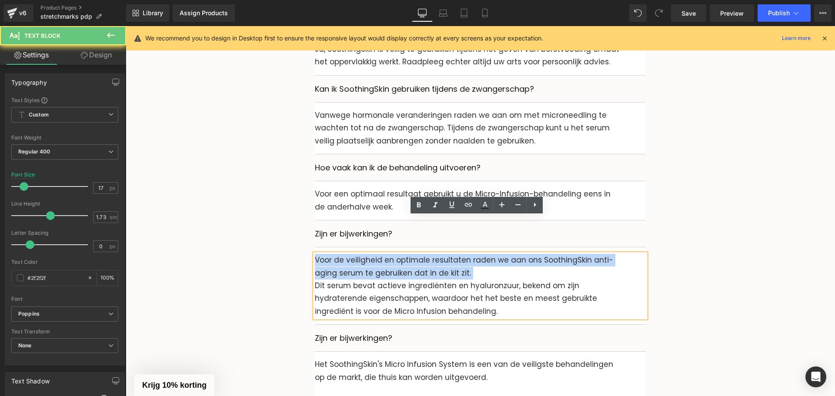
click at [357, 254] on p "Voor de veiligheid en optimale resultaten raden we aan ons SoothingSkin anti-ag…" at bounding box center [480, 267] width 331 height 26
paste div
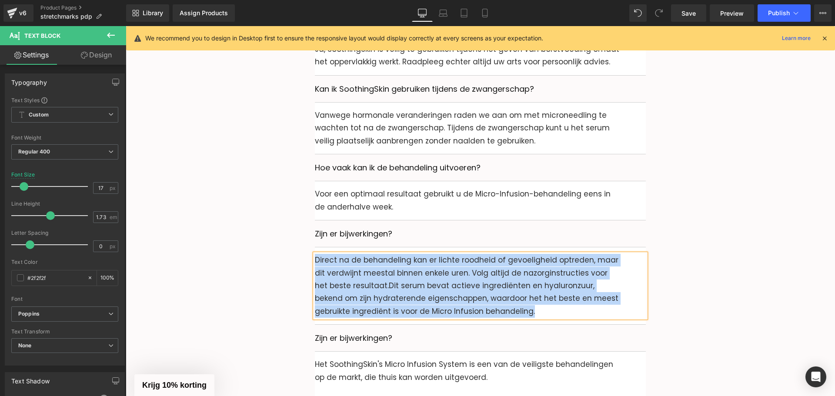
drag, startPoint x: 494, startPoint y: 274, endPoint x: 311, endPoint y: 224, distance: 189.1
click at [315, 254] on p "Direct na de behandeling kan er lichte roodheid of gevoeligheid optreden, maar …" at bounding box center [480, 286] width 331 height 64
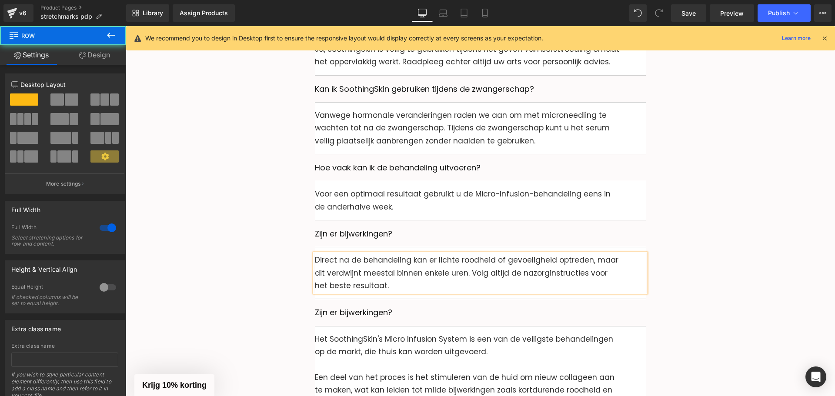
click at [295, 230] on div "Veelgestelde vragen Heading Is dit een eenmalige betaling of een abonnement? Te…" at bounding box center [480, 7] width 696 height 1680
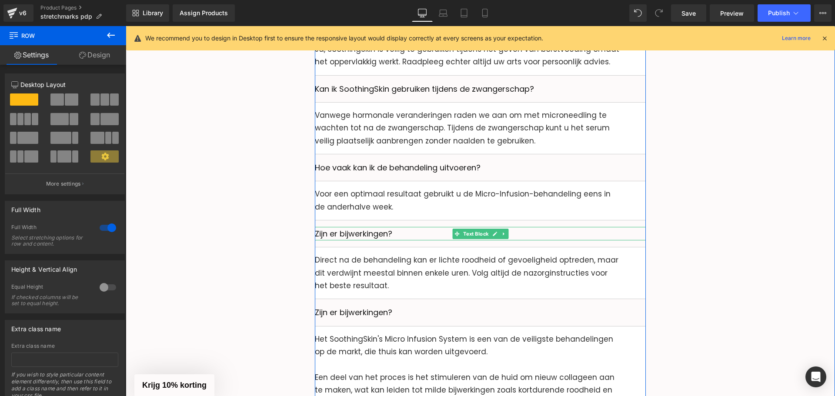
click at [353, 227] on p "Zijn er bijwerkingen?" at bounding box center [480, 233] width 331 height 13
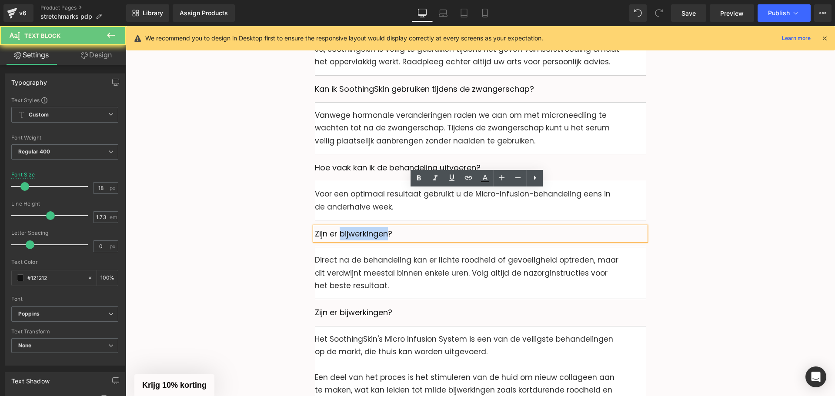
click at [353, 227] on p "Zijn er bijwerkingen?" at bounding box center [480, 233] width 331 height 13
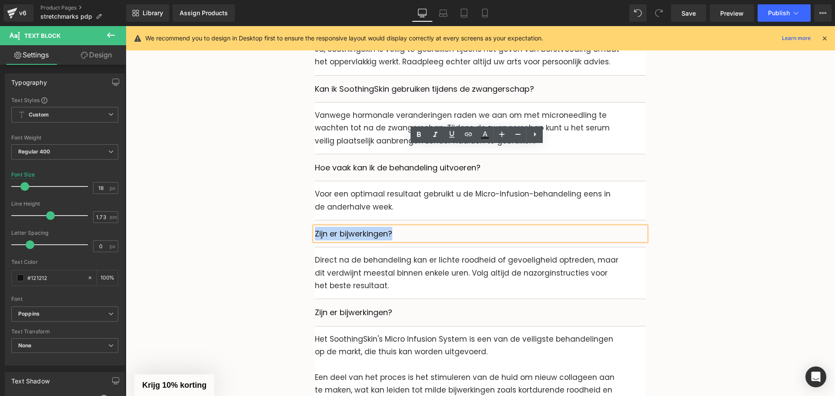
scroll to position [3734, 0]
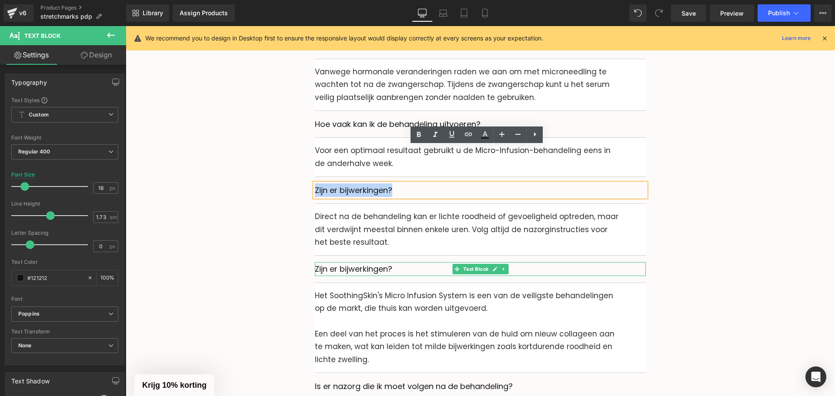
click at [347, 262] on p "Zijn er bijwerkingen?" at bounding box center [480, 268] width 331 height 13
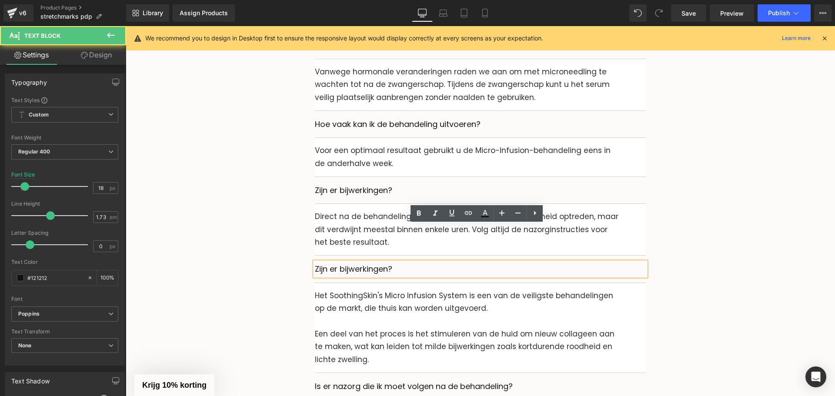
click at [349, 262] on p "Zijn er bijwerkingen?" at bounding box center [480, 268] width 331 height 13
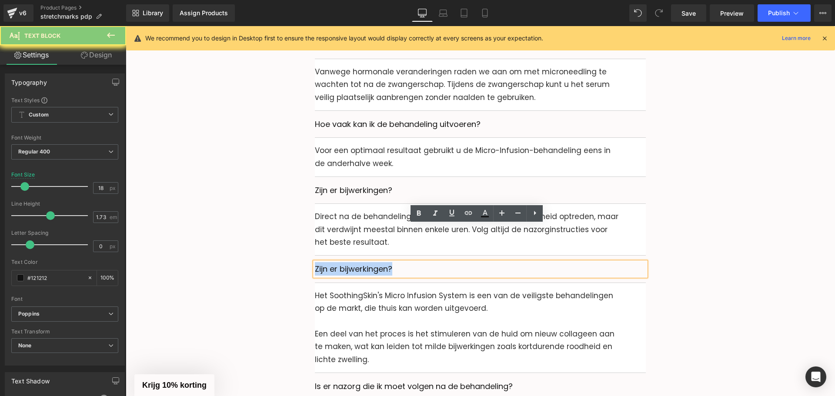
click at [349, 262] on p "Zijn er bijwerkingen?" at bounding box center [480, 268] width 331 height 13
paste div
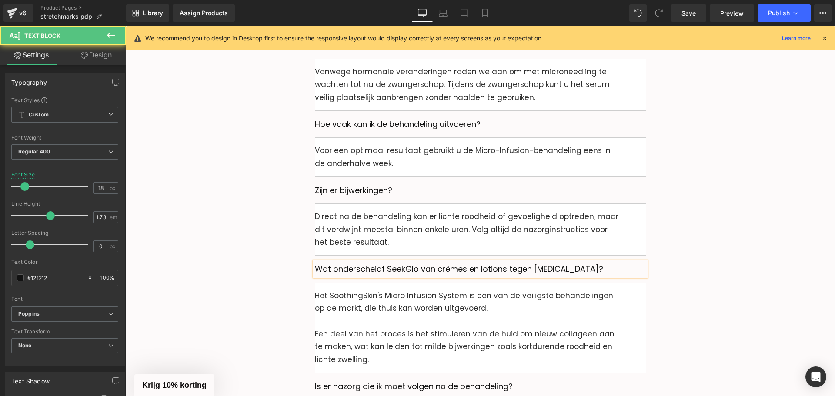
click at [398, 262] on p "Wat onderscheidt SeekGlo van crèmes en lotions tegen [MEDICAL_DATA]?" at bounding box center [480, 268] width 331 height 13
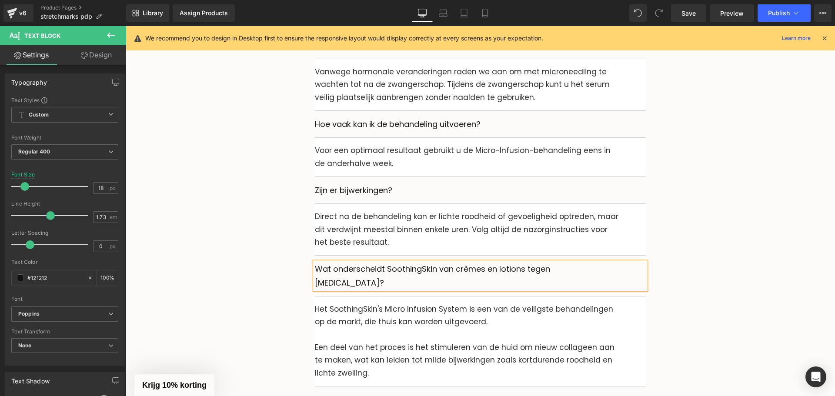
click at [349, 303] on p "Het SoothingSkin's Micro Infusion System is een van de veiligste behandelingen …" at bounding box center [480, 322] width 331 height 38
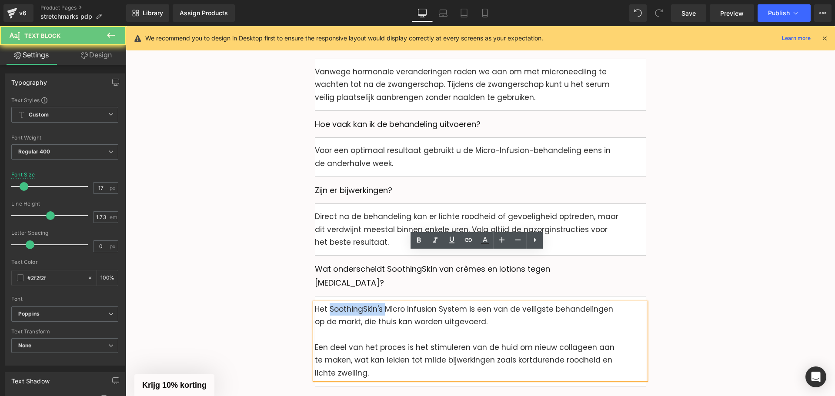
click at [349, 303] on p "Het SoothingSkin's Micro Infusion System is een van de veiligste behandelingen …" at bounding box center [480, 322] width 331 height 38
click at [352, 341] on p "Een deel van het proces is het stimuleren van de huid om nieuw collageen aan te…" at bounding box center [480, 360] width 331 height 38
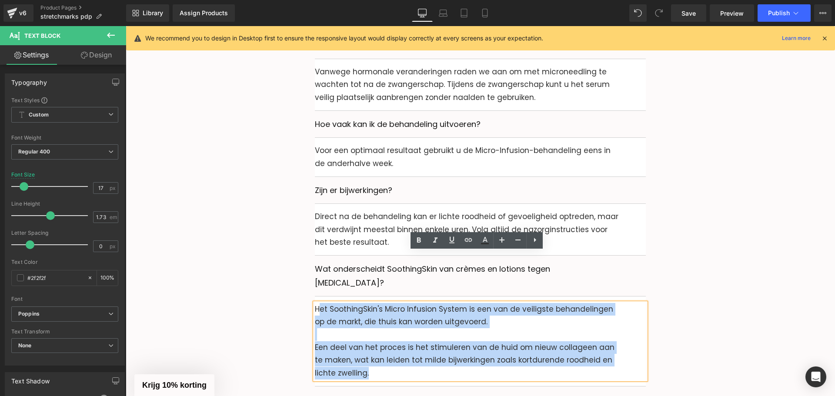
drag, startPoint x: 354, startPoint y: 324, endPoint x: 314, endPoint y: 257, distance: 77.4
click at [315, 303] on div "Het SoothingSkin's Micro Infusion System is een van de veiligste behandelingen …" at bounding box center [480, 341] width 331 height 77
click at [315, 303] on p "Het SoothingSkin's Micro Infusion System is een van de veiligste behandelingen …" at bounding box center [480, 322] width 331 height 38
drag, startPoint x: 313, startPoint y: 257, endPoint x: 359, endPoint y: 318, distance: 76.4
click at [359, 318] on div "Het SoothingSkin's Micro Infusion System is een van de veiligste behandelingen …" at bounding box center [480, 341] width 331 height 77
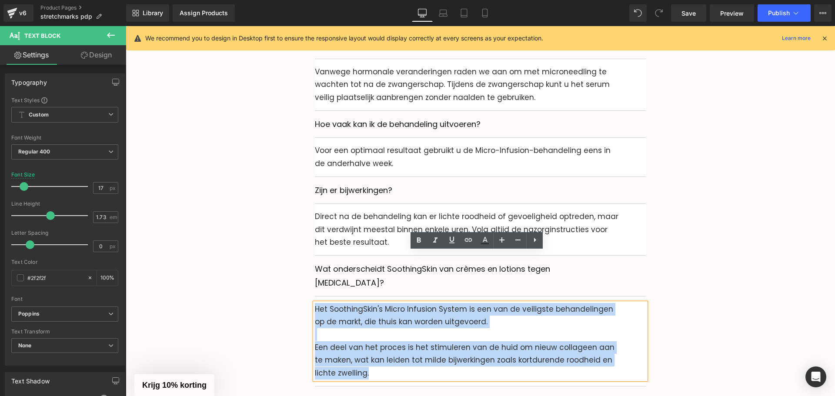
paste div
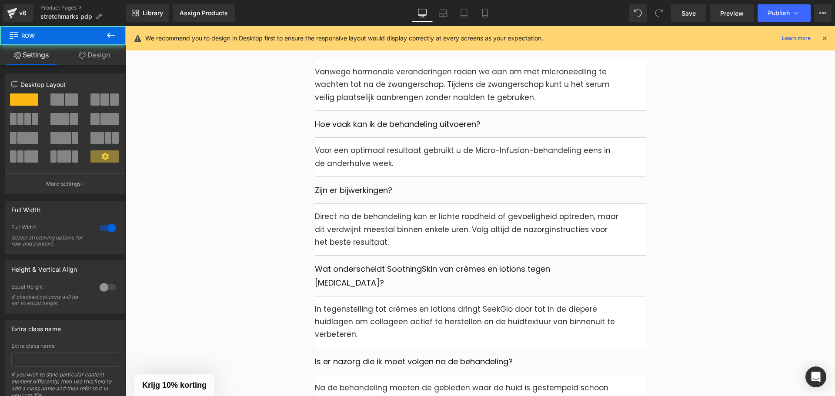
scroll to position [3864, 0]
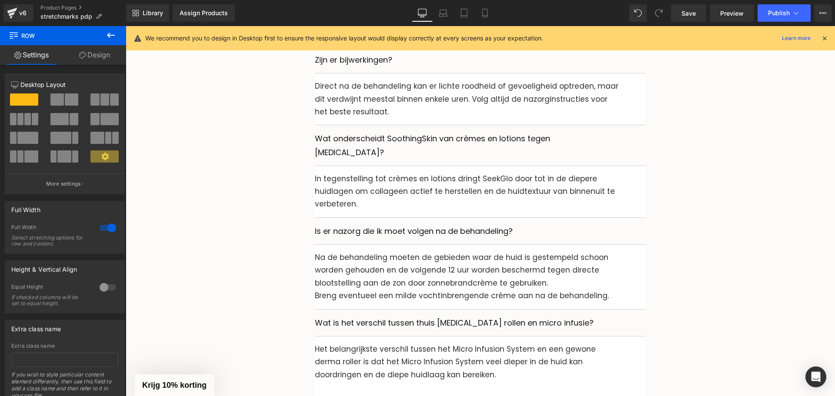
click at [479, 173] on p "In tegenstelling tot crèmes en lotions dringt SeekGlo door tot in de diepere hu…" at bounding box center [480, 192] width 331 height 38
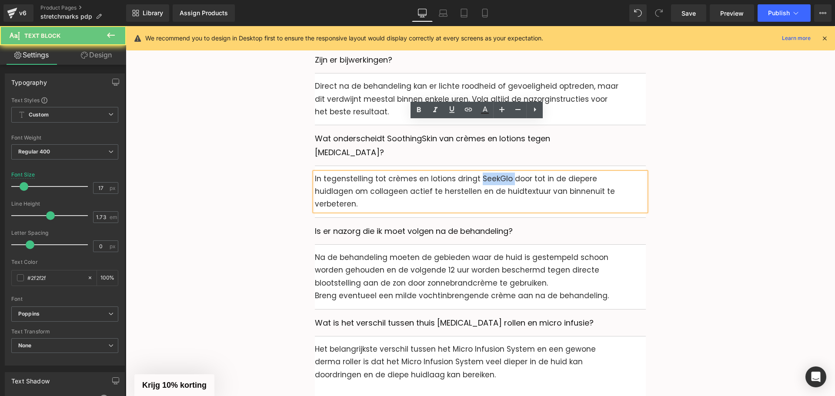
click at [479, 173] on p "In tegenstelling tot crèmes en lotions dringt SeekGlo door tot in de diepere hu…" at bounding box center [480, 192] width 331 height 38
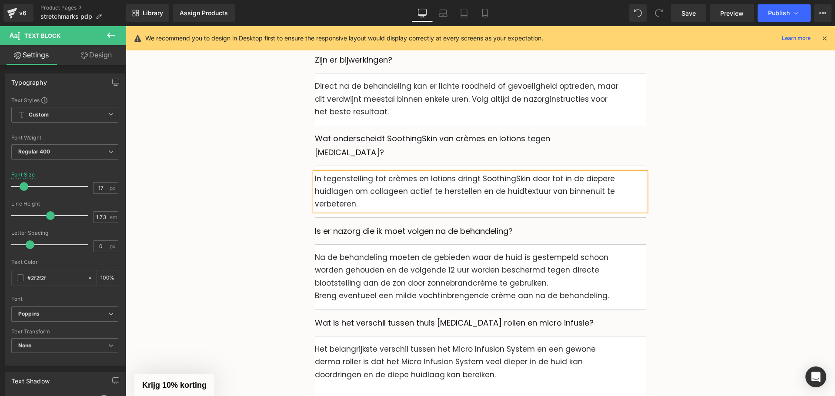
click at [350, 224] on p "Is er nazorg die ik moet volgen na de behandeling?" at bounding box center [480, 230] width 331 height 13
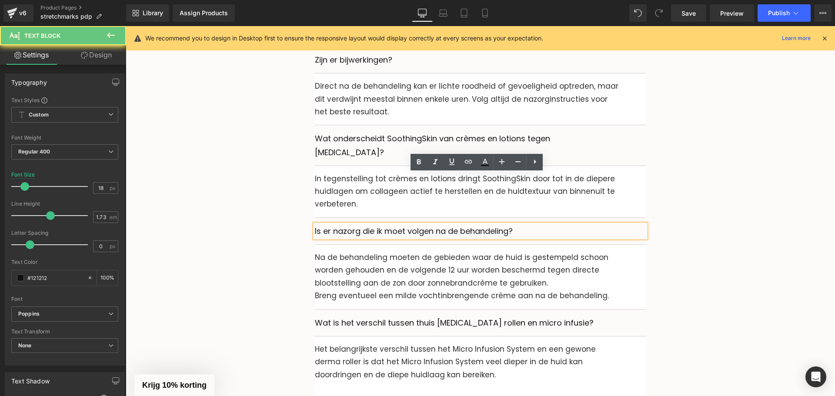
click at [351, 224] on p "Is er nazorg die ik moet volgen na de behandeling?" at bounding box center [480, 230] width 331 height 13
drag, startPoint x: 351, startPoint y: 179, endPoint x: 426, endPoint y: 200, distance: 77.8
click at [354, 224] on p "Is er nazorg die ik moet volgen na de behandeling?" at bounding box center [480, 230] width 331 height 13
click at [423, 224] on p "Is er nazorg die ik moet volgen na de behandeling?" at bounding box center [480, 230] width 331 height 13
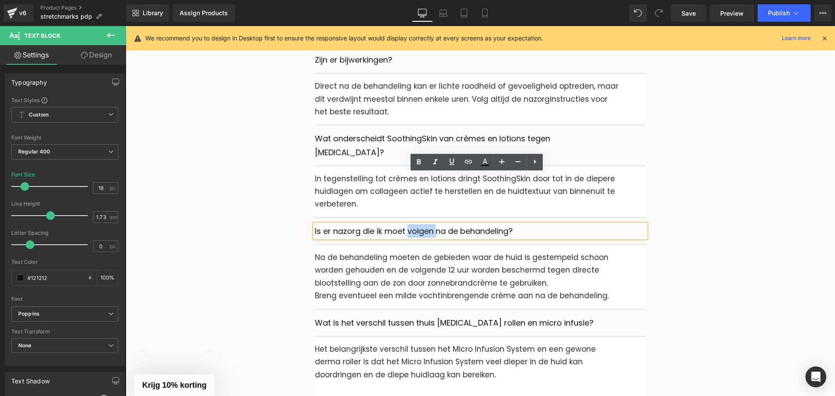
click at [423, 224] on p "Is er nazorg die ik moet volgen na de behandeling?" at bounding box center [480, 230] width 331 height 13
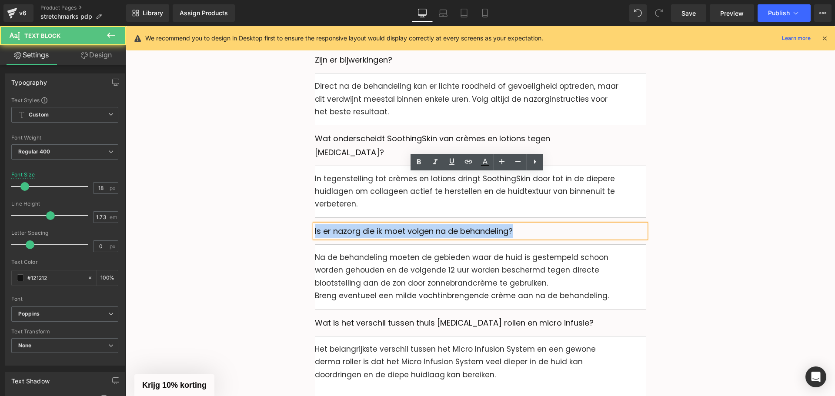
click at [423, 224] on p "Is er nazorg die ik moet volgen na de behandeling?" at bounding box center [480, 230] width 331 height 13
paste div
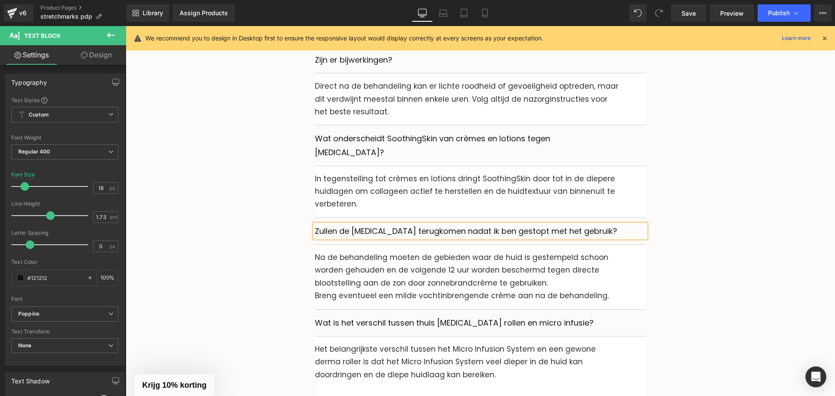
click at [350, 251] on p "Na de behandeling moeten de gebieden waar de huid is gestempeld schoon worden g…" at bounding box center [480, 270] width 331 height 38
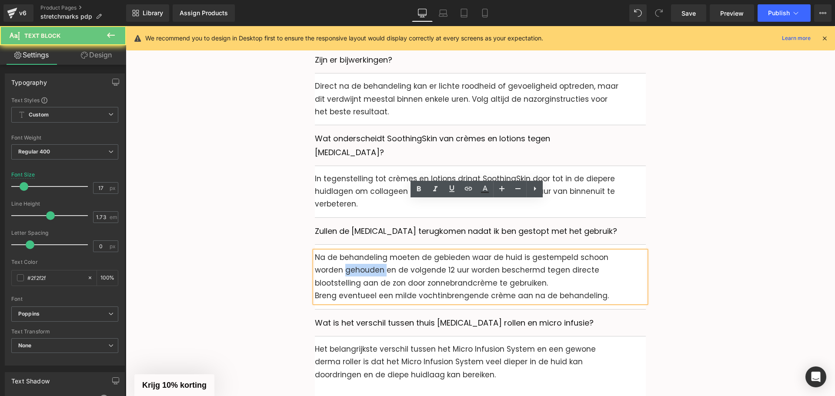
click at [350, 251] on p "Na de behandeling moeten de gebieden waar de huid is gestempeld schoon worden g…" at bounding box center [480, 270] width 331 height 38
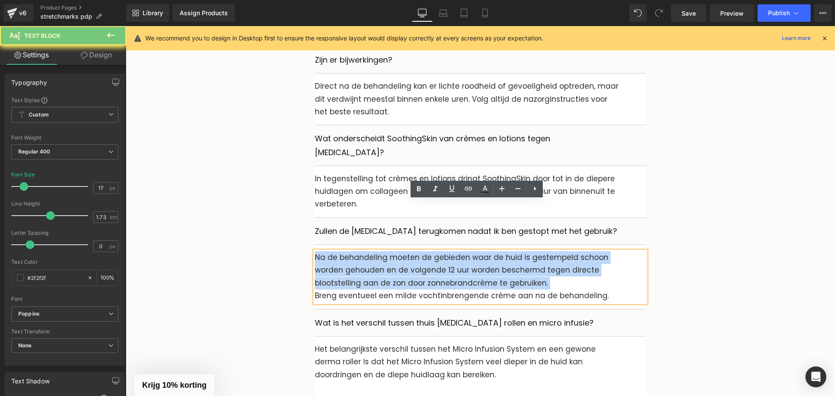
click at [350, 251] on p "Na de behandeling moeten de gebieden waar de huid is gestempeld schoon worden g…" at bounding box center [480, 270] width 331 height 38
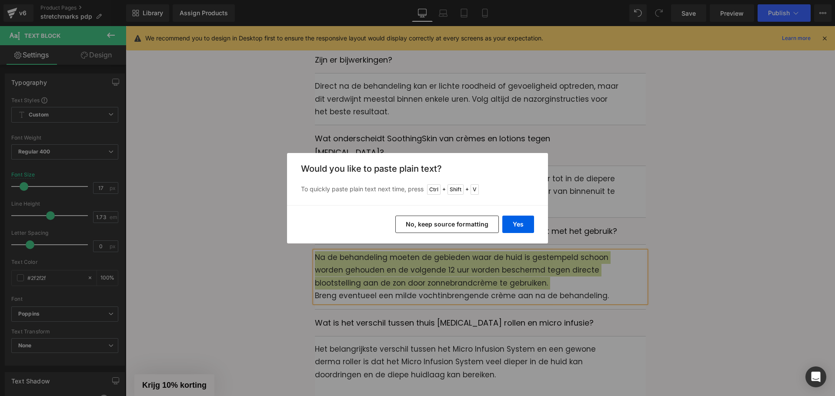
click at [458, 227] on button "No, keep source formatting" at bounding box center [447, 224] width 104 height 17
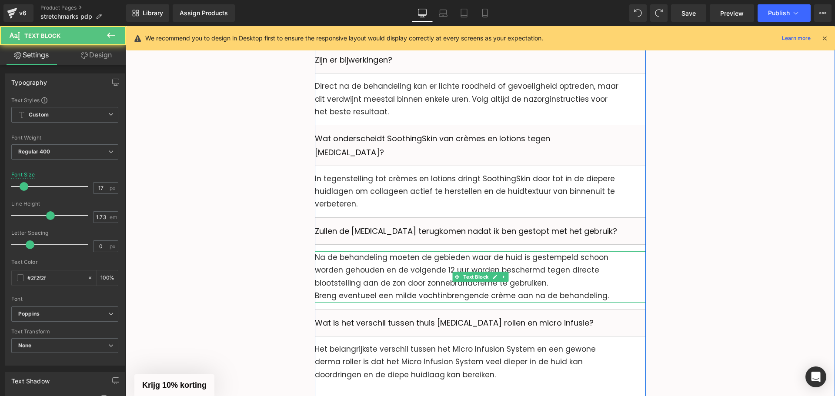
click at [384, 251] on p "Na de behandeling moeten de gebieden waar de huid is gestempeld schoon worden g…" at bounding box center [480, 270] width 331 height 38
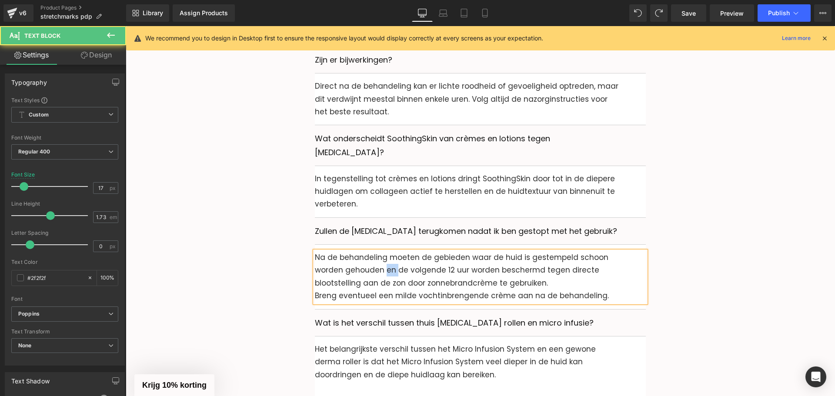
click at [384, 251] on p "Na de behandeling moeten de gebieden waar de huid is gestempeld schoon worden g…" at bounding box center [480, 270] width 331 height 38
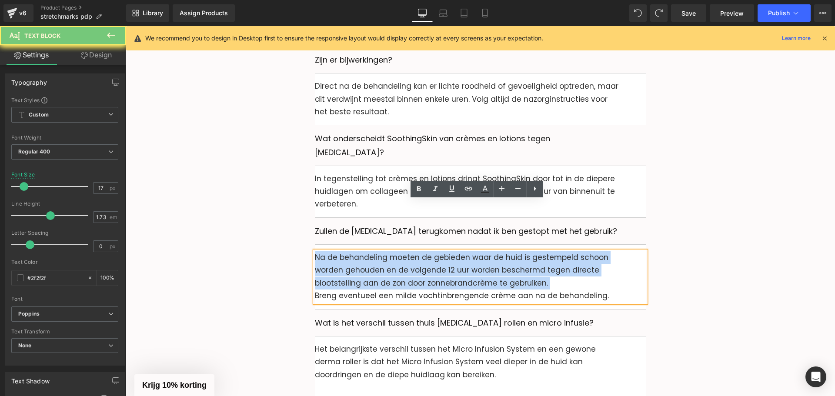
click at [384, 251] on p "Na de behandeling moeten de gebieden waar de huid is gestempeld schoon worden g…" at bounding box center [480, 270] width 331 height 38
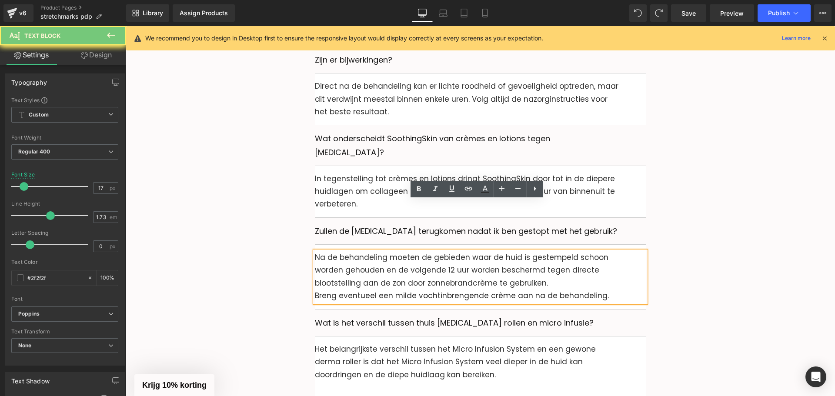
click at [627, 290] on p "Breng eventueel een milde vochtinbrengende crème aan na de behandeling." at bounding box center [480, 296] width 331 height 13
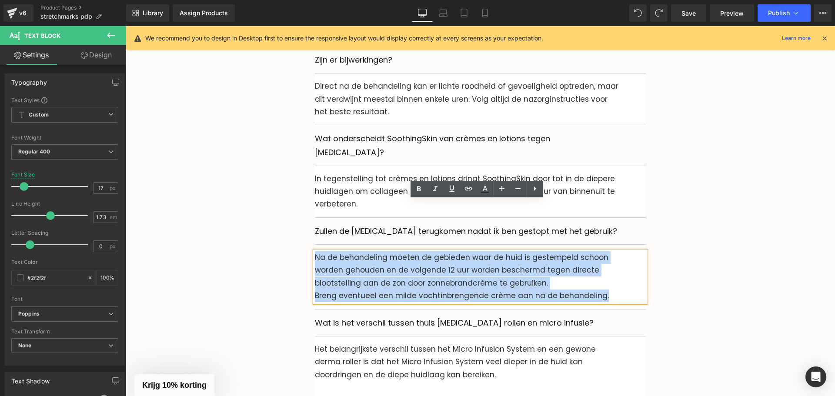
drag, startPoint x: 627, startPoint y: 247, endPoint x: 314, endPoint y: 205, distance: 315.9
click at [315, 251] on div "Na de behandeling moeten de gebieden waar de huid is gestempeld schoon worden g…" at bounding box center [480, 276] width 331 height 51
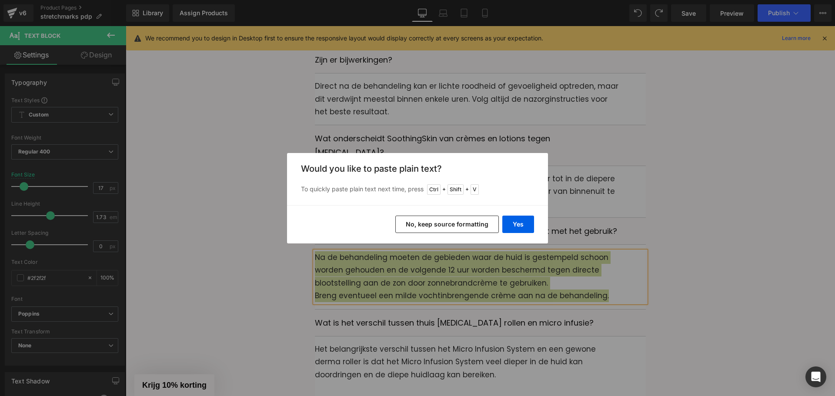
click at [421, 220] on button "No, keep source formatting" at bounding box center [447, 224] width 104 height 17
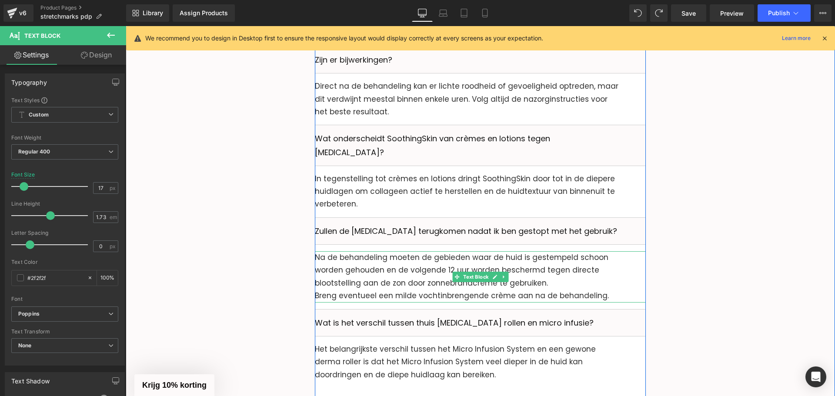
click at [351, 251] on p "Na de behandeling moeten de gebieden waar de huid is gestempeld schoon worden g…" at bounding box center [480, 270] width 331 height 38
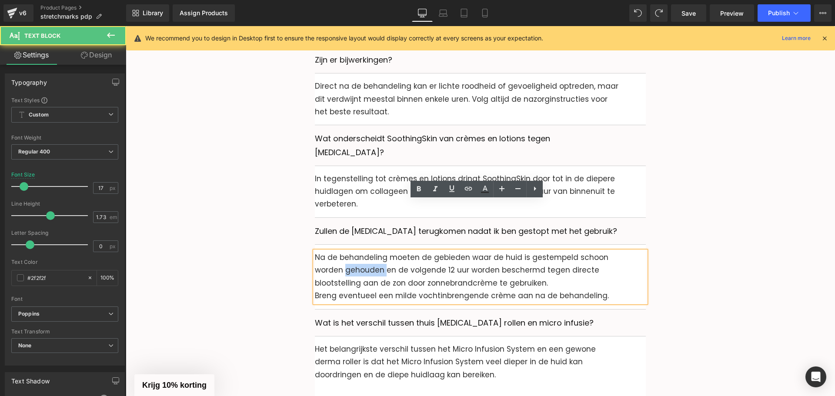
click at [351, 251] on p "Na de behandeling moeten de gebieden waar de huid is gestempeld schoon worden g…" at bounding box center [480, 270] width 331 height 38
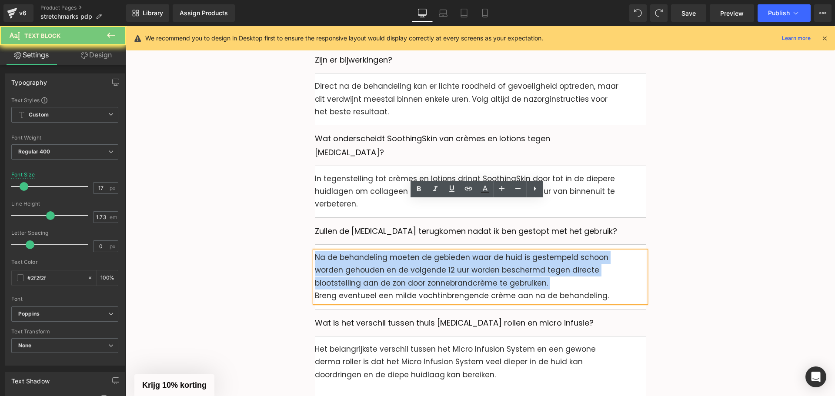
click at [351, 251] on p "Na de behandeling moeten de gebieden waar de huid is gestempeld schoon worden g…" at bounding box center [480, 270] width 331 height 38
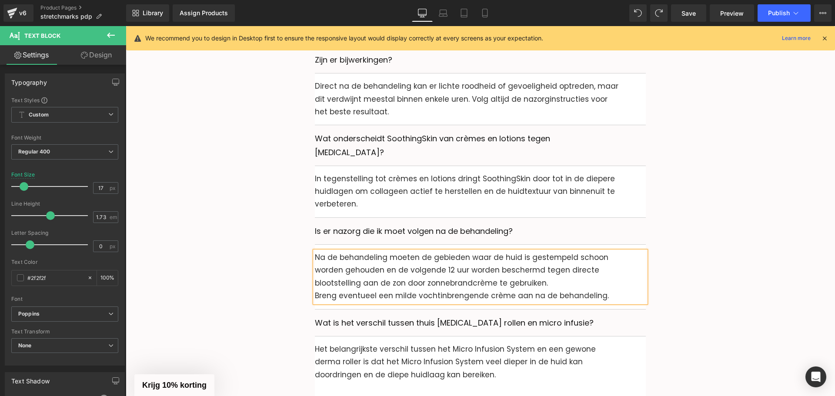
click at [620, 290] on p "Breng eventueel een milde vochtinbrengende crème aan na de behandeling." at bounding box center [480, 296] width 331 height 13
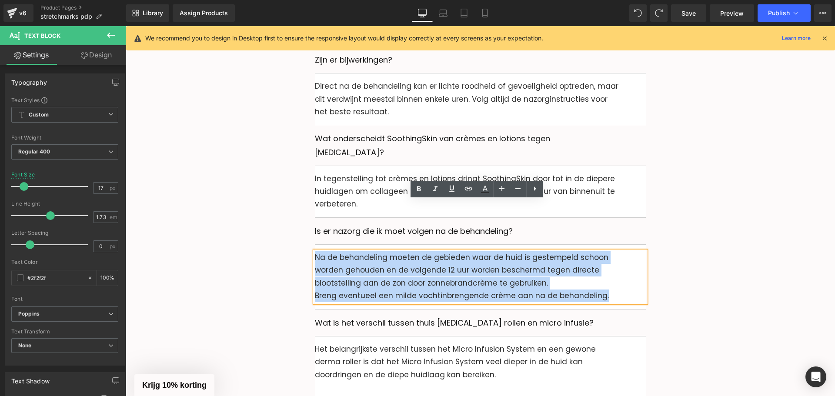
drag, startPoint x: 620, startPoint y: 247, endPoint x: 313, endPoint y: 208, distance: 309.9
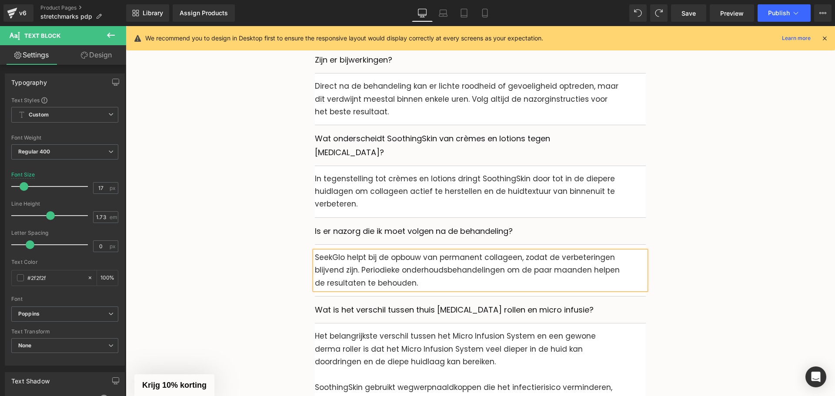
click at [334, 251] on p "SeekGlo helpt bij de opbouw van permanent collageen, zodat de verbeteringen bli…" at bounding box center [480, 270] width 331 height 38
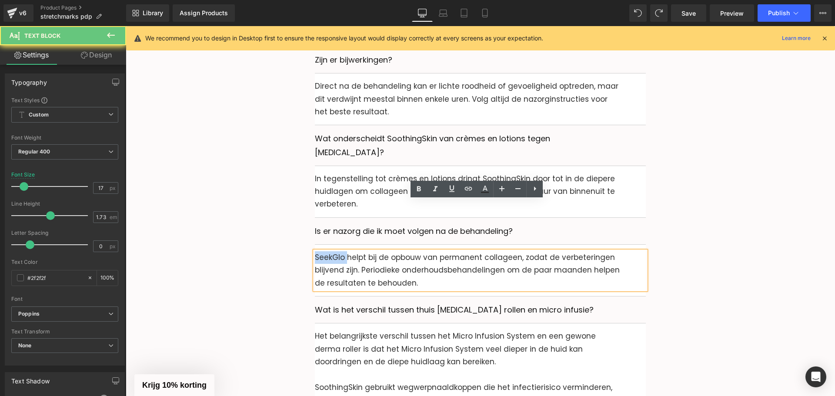
click at [334, 251] on p "SeekGlo helpt bij de opbouw van permanent collageen, zodat de verbeteringen bli…" at bounding box center [480, 270] width 331 height 38
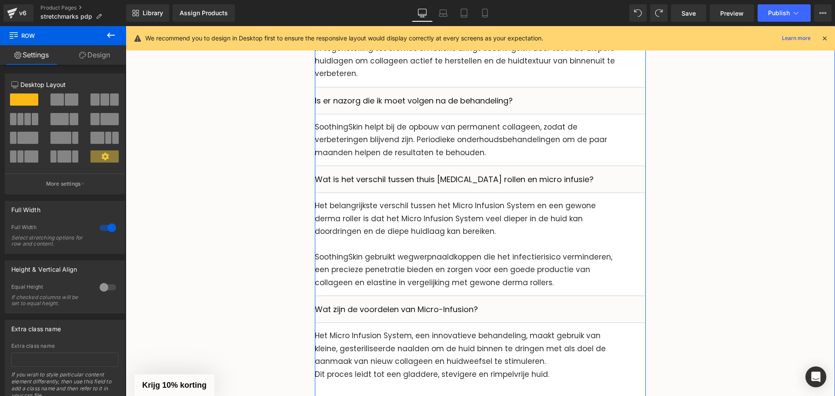
scroll to position [4038, 0]
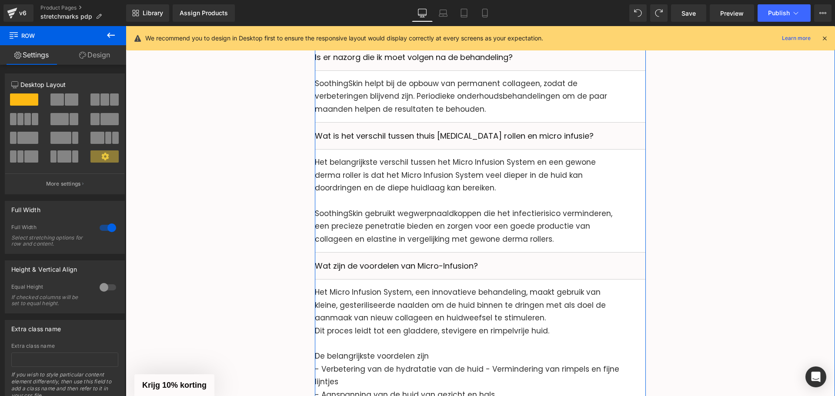
click at [388, 207] on p "SoothingSkin gebruikt wegwerpnaaldkoppen die het infectierisico verminderen, ee…" at bounding box center [480, 226] width 331 height 38
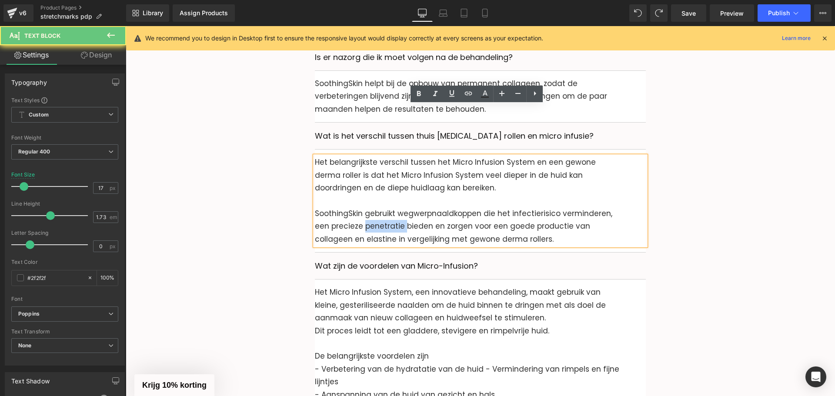
click at [388, 207] on p "SoothingSkin gebruikt wegwerpnaaldkoppen die het infectierisico verminderen, ee…" at bounding box center [480, 226] width 331 height 38
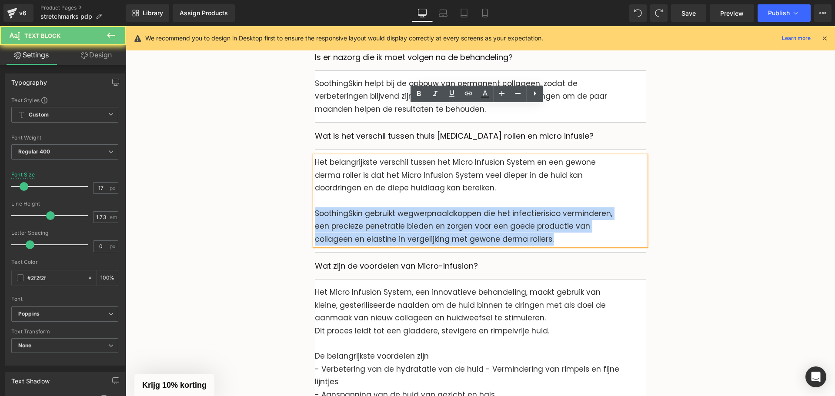
click at [388, 207] on p "SoothingSkin gebruikt wegwerpnaaldkoppen die het infectierisico verminderen, ee…" at bounding box center [480, 226] width 331 height 38
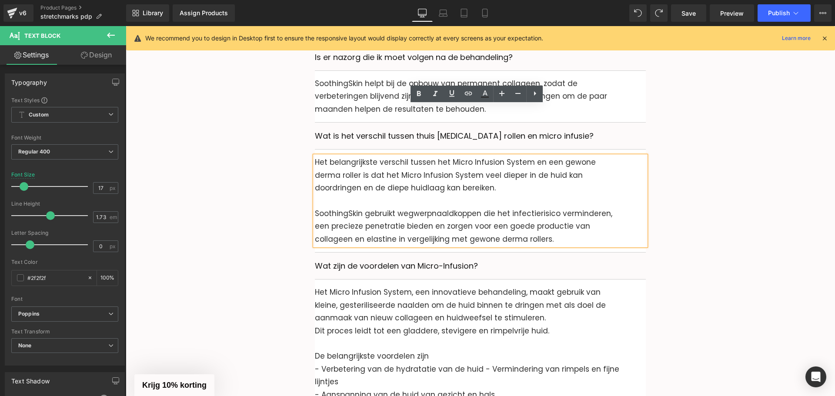
click at [560, 207] on p "SoothingSkin gebruikt wegwerpnaaldkoppen die het infectierisico verminderen, ee…" at bounding box center [480, 226] width 331 height 38
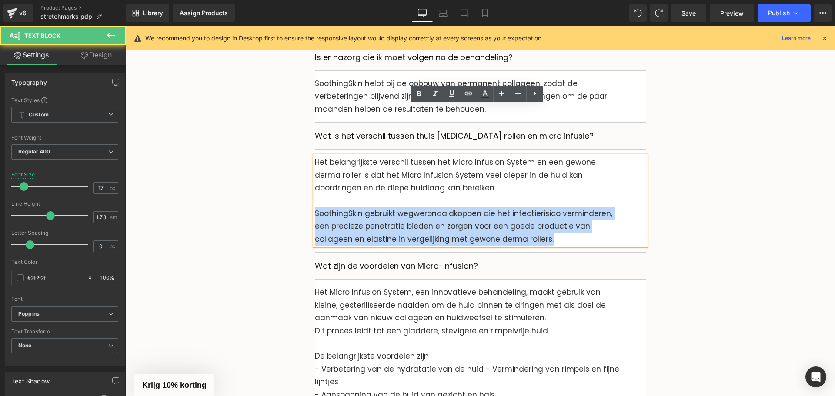
click at [560, 207] on p "SoothingSkin gebruikt wegwerpnaaldkoppen die het infectierisico verminderen, ee…" at bounding box center [480, 226] width 331 height 38
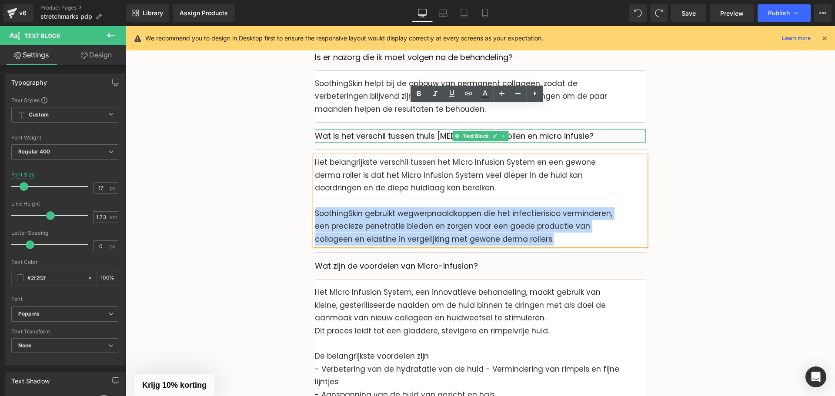
click at [371, 129] on p "Wat is het verschil tussen thuis [MEDICAL_DATA] rollen en micro infusie?" at bounding box center [480, 135] width 331 height 13
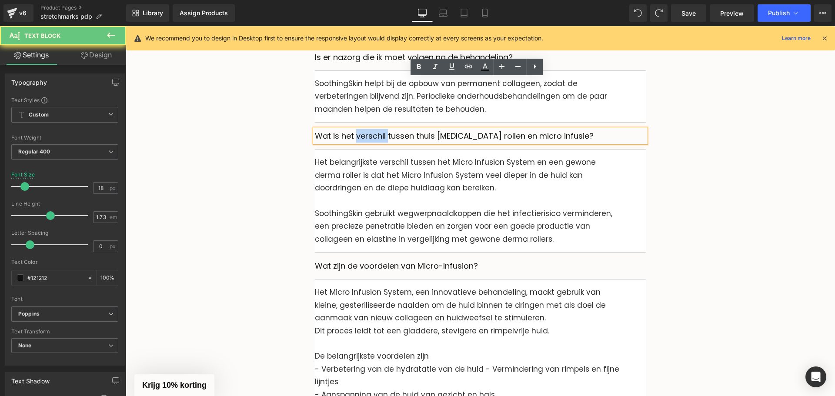
click at [371, 129] on p "Wat is het verschil tussen thuis [MEDICAL_DATA] rollen en micro infusie?" at bounding box center [480, 135] width 331 height 13
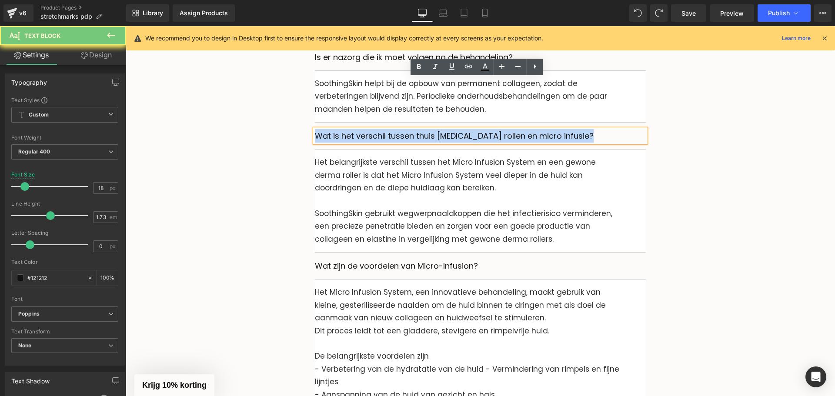
click at [371, 129] on p "Wat is het verschil tussen thuis [MEDICAL_DATA] rollen en micro infusie?" at bounding box center [480, 135] width 331 height 13
paste div
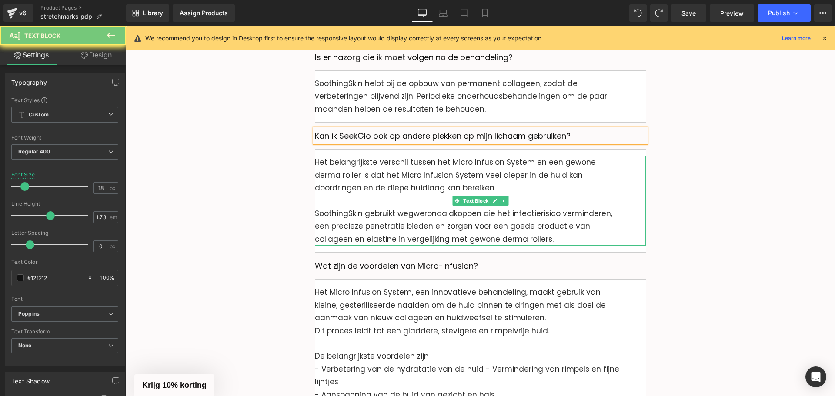
click at [344, 156] on p "Het belangrijkste verschil tussen het Micro Infusion System en een gewone derma…" at bounding box center [480, 181] width 331 height 51
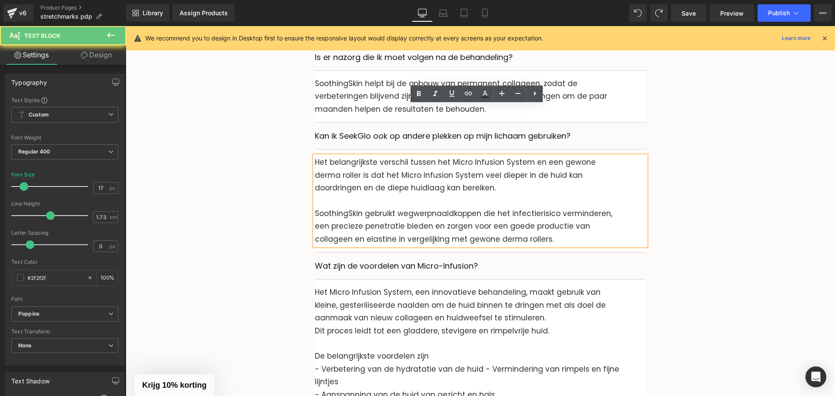
click at [344, 156] on p "Het belangrijkste verschil tussen het Micro Infusion System en een gewone derma…" at bounding box center [480, 181] width 331 height 51
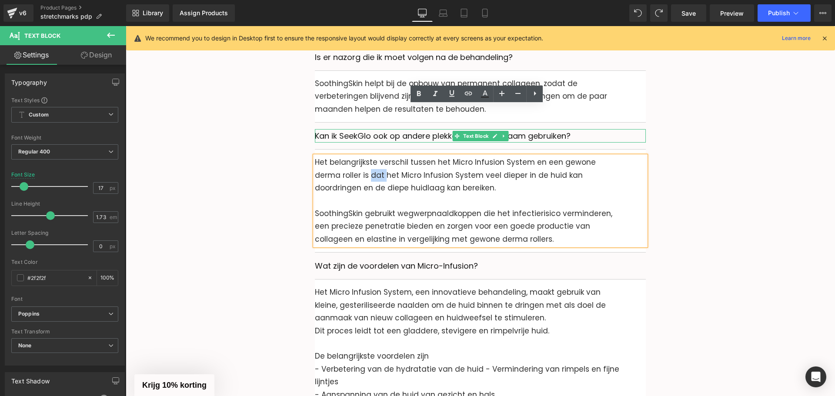
click at [359, 129] on p "Kan ik SeekGlo ook op andere plekken op mijn lichaam gebruiken?" at bounding box center [480, 135] width 331 height 13
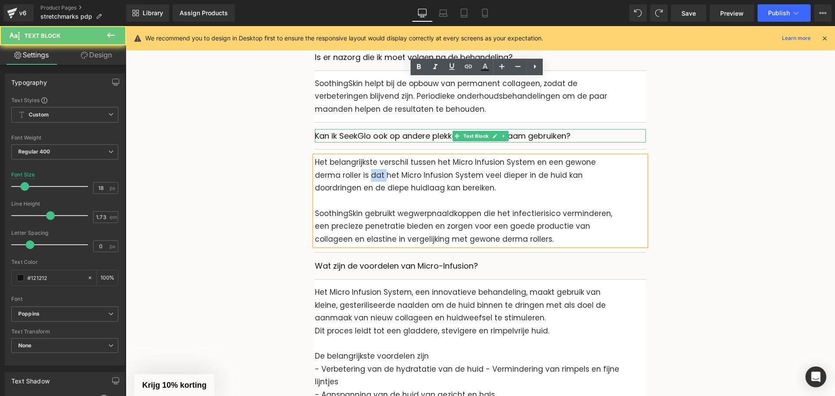
click at [359, 129] on p "Kan ik SeekGlo ook op andere plekken op mijn lichaam gebruiken?" at bounding box center [480, 135] width 331 height 13
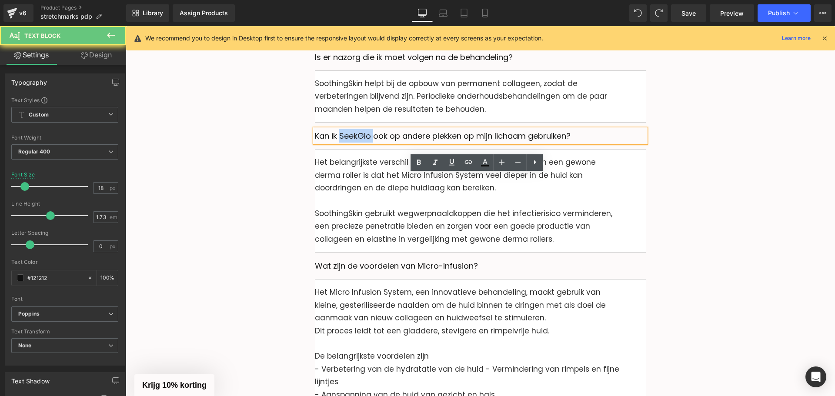
scroll to position [3908, 0]
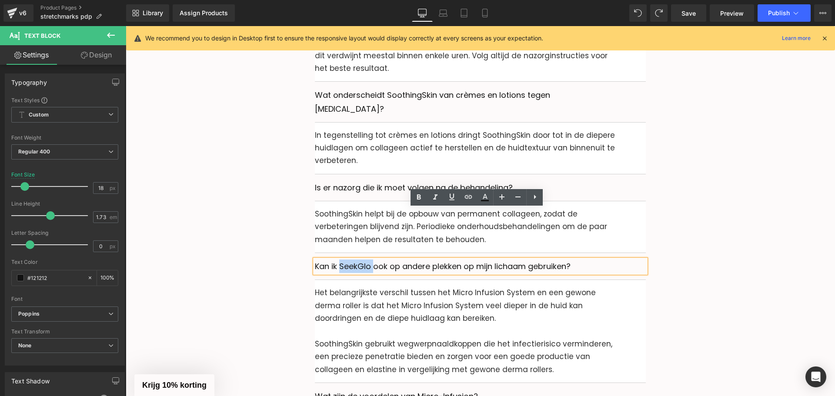
click at [339, 208] on p "SoothingSkin helpt bij de opbouw van permanent collageen, zodat de verbeteringe…" at bounding box center [480, 227] width 331 height 38
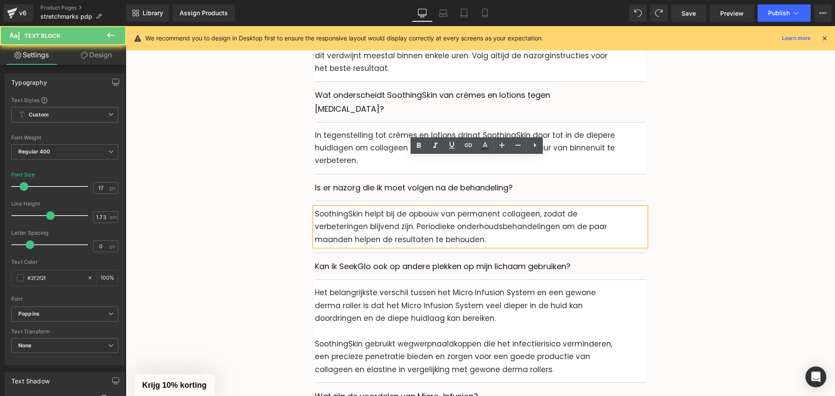
click at [341, 208] on p "SoothingSkin helpt bij de opbouw van permanent collageen, zodat de verbeteringe…" at bounding box center [480, 227] width 331 height 38
copy p "SoothingSkin"
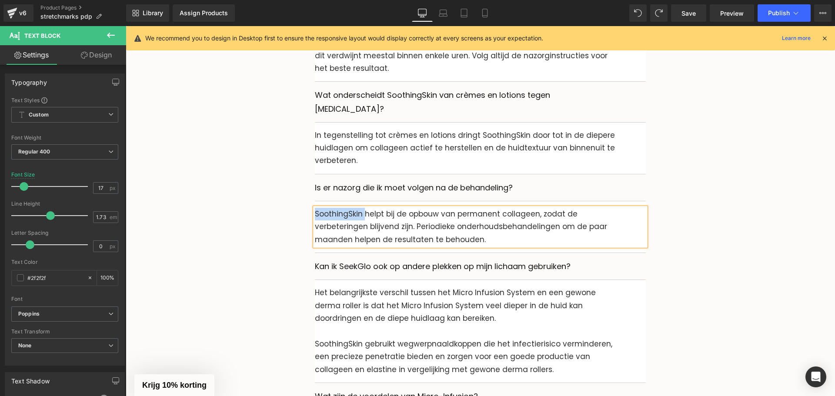
click at [352, 260] on p "Kan ik SeekGlo ook op andere plekken op mijn lichaam gebruiken?" at bounding box center [480, 266] width 331 height 13
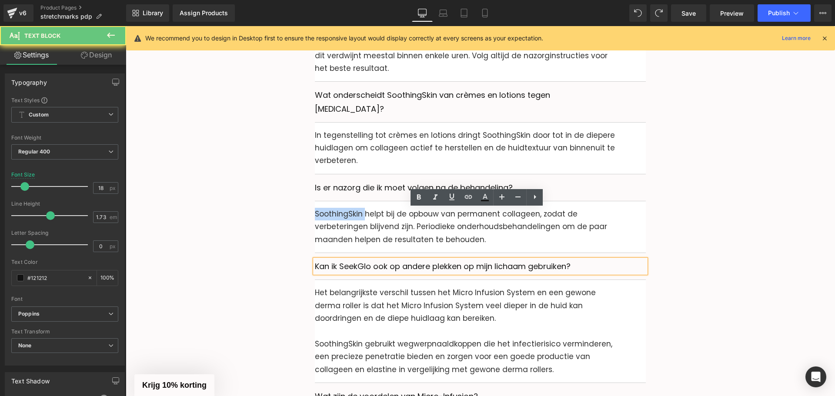
click at [352, 260] on p "Kan ik SeekGlo ook op andere plekken op mijn lichaam gebruiken?" at bounding box center [480, 266] width 331 height 13
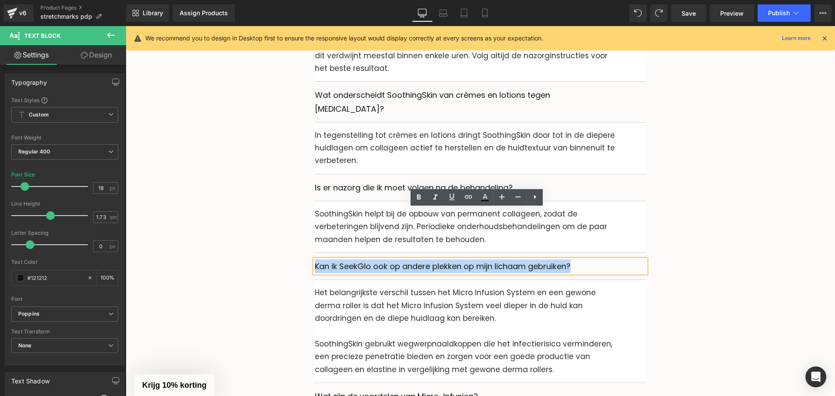
click at [352, 260] on p "Kan ik SeekGlo ook op andere plekken op mijn lichaam gebruiken?" at bounding box center [480, 266] width 331 height 13
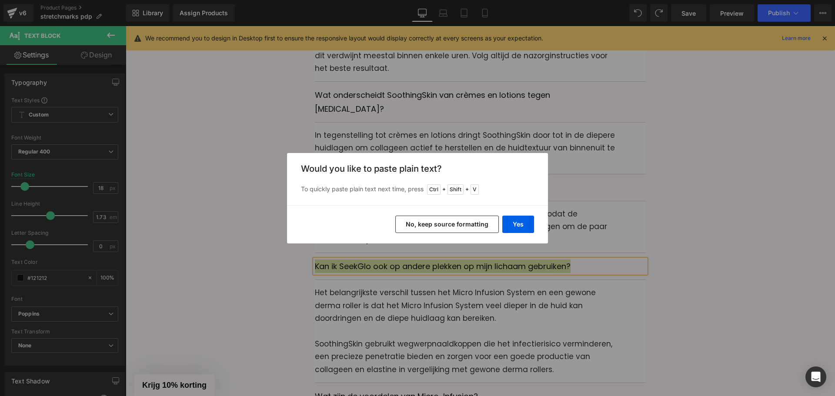
click at [600, 197] on div "Back to Library Insert Would you like to paste plain text? To quickly paste pla…" at bounding box center [417, 198] width 835 height 396
click at [248, 181] on div "Back to Library Insert Would you like to paste plain text? To quickly paste pla…" at bounding box center [417, 198] width 835 height 396
click at [416, 220] on button "No, keep source formatting" at bounding box center [447, 224] width 104 height 17
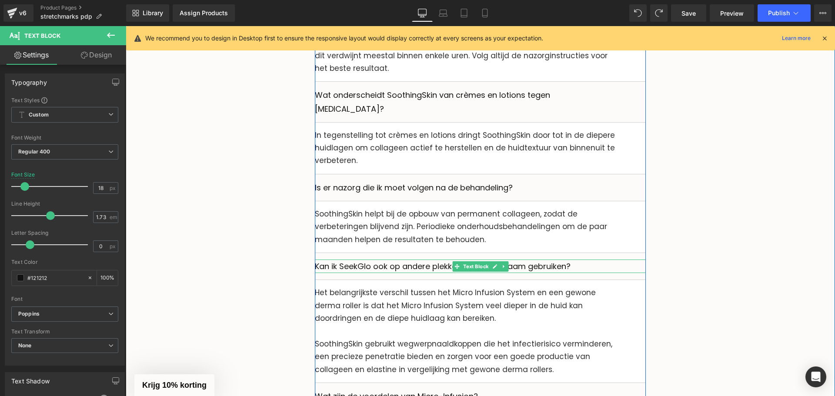
click at [352, 260] on p "Kan ik SeekGlo ook op andere plekken op mijn lichaam gebruiken?" at bounding box center [480, 266] width 331 height 13
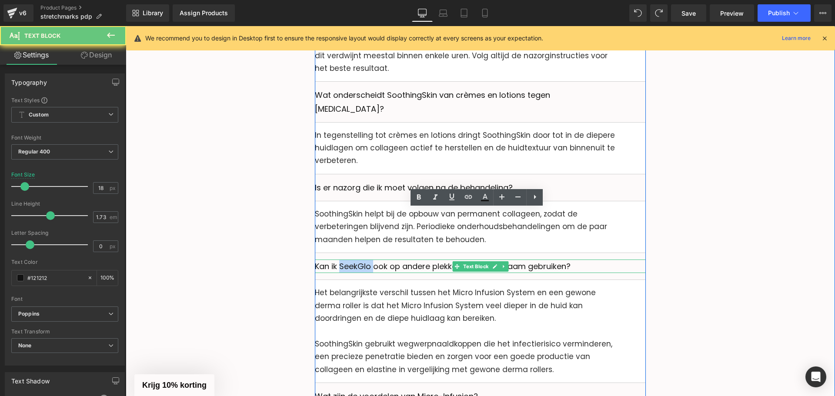
click at [352, 260] on p "Kan ik SeekGlo ook op andere plekken op mijn lichaam gebruiken?" at bounding box center [480, 266] width 331 height 13
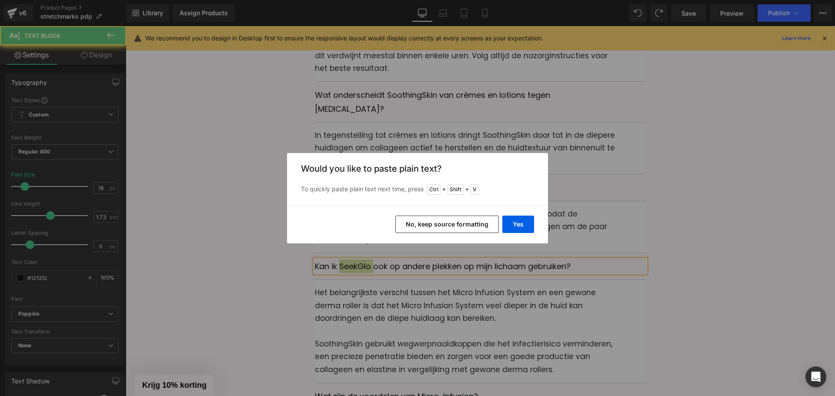
click at [460, 224] on button "No, keep source formatting" at bounding box center [447, 224] width 104 height 17
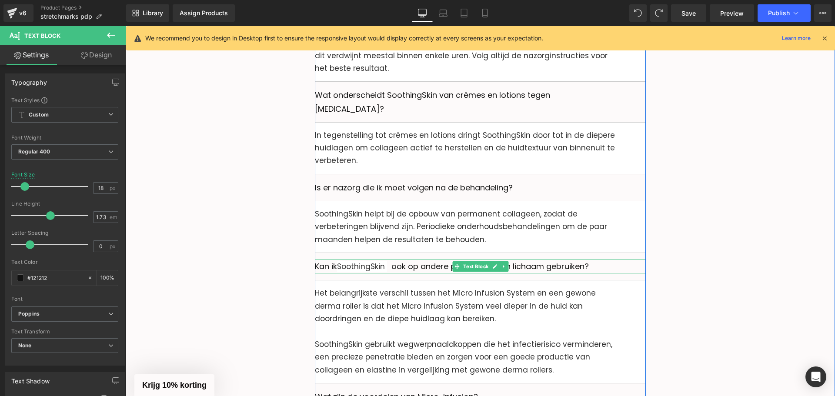
click at [358, 261] on span "SoothingSkin" at bounding box center [362, 266] width 50 height 10
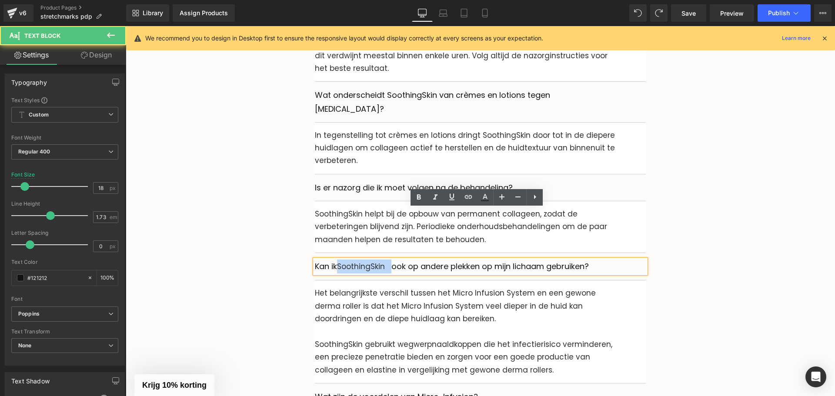
click at [358, 261] on span "SoothingSkin" at bounding box center [362, 266] width 50 height 10
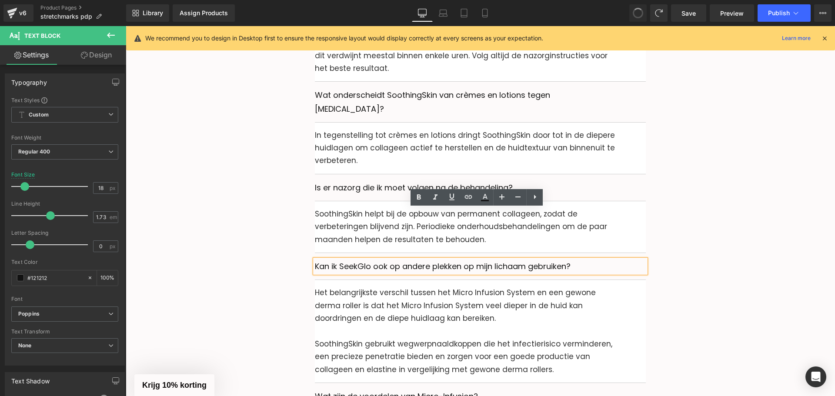
click at [359, 260] on p "Kan ik SeekGlo ook op andere plekken op mijn lichaam gebruiken?" at bounding box center [480, 266] width 331 height 13
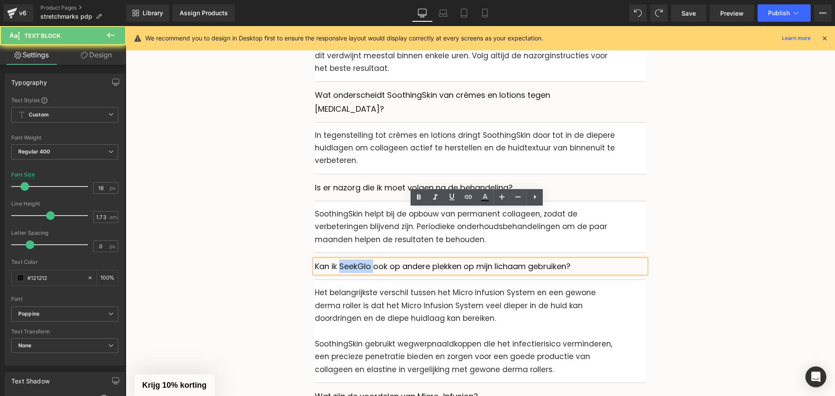
click at [359, 260] on p "Kan ik SeekGlo ook op andere plekken op mijn lichaam gebruiken?" at bounding box center [480, 266] width 331 height 13
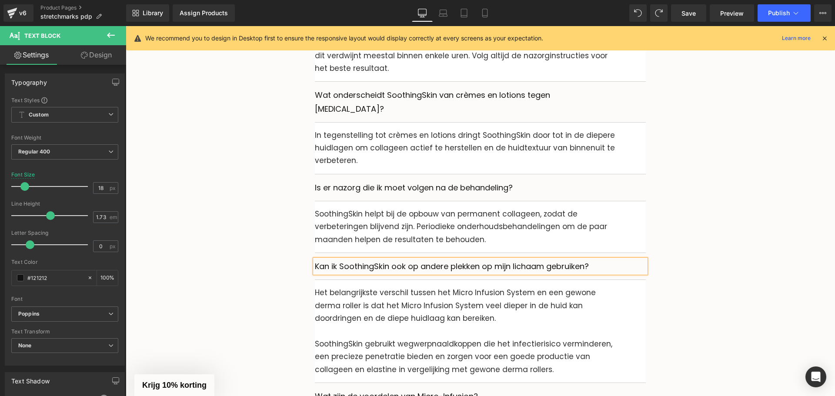
click at [362, 287] on p "Het belangrijkste verschil tussen het Micro Infusion System en een gewone derma…" at bounding box center [480, 312] width 331 height 51
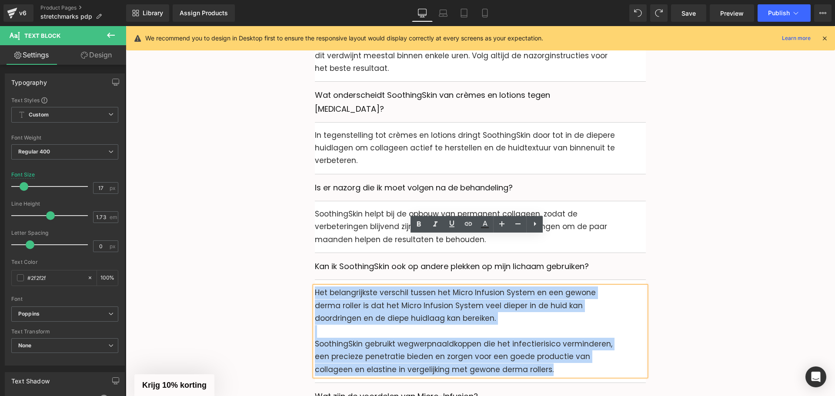
drag, startPoint x: 559, startPoint y: 319, endPoint x: 313, endPoint y: 242, distance: 257.6
click at [315, 287] on div "Het belangrijkste verschil tussen het Micro Infusion System en een gewone derma…" at bounding box center [480, 332] width 331 height 90
paste div
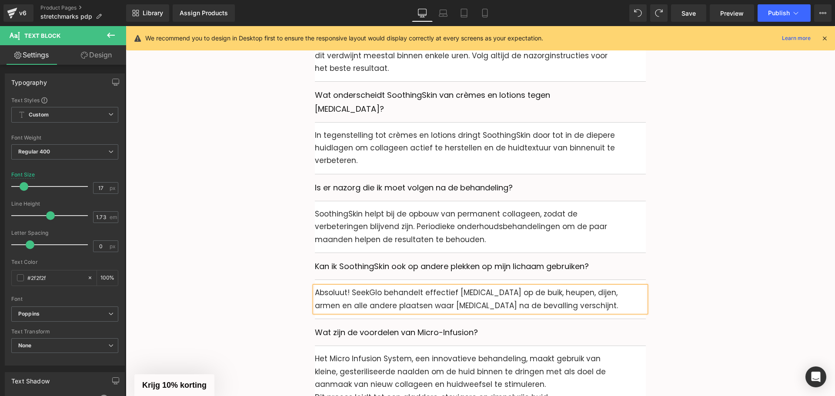
drag, startPoint x: 246, startPoint y: 251, endPoint x: 265, endPoint y: 252, distance: 19.6
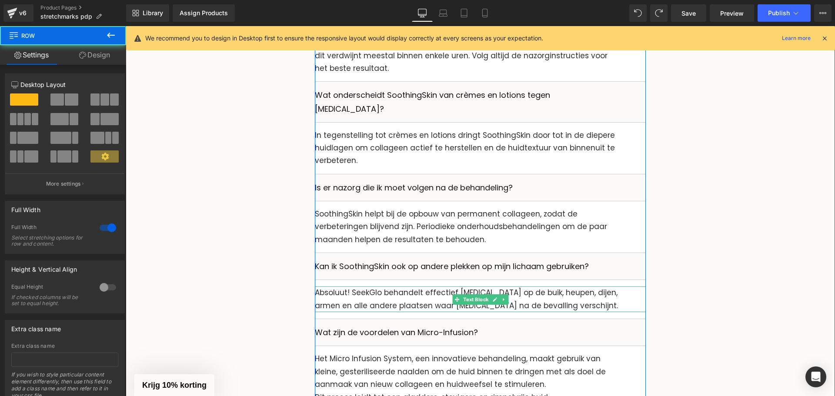
click at [366, 287] on p "Absoluut! SeekGlo behandelt effectief [MEDICAL_DATA] op de buik, heupen, dijen,…" at bounding box center [480, 300] width 331 height 26
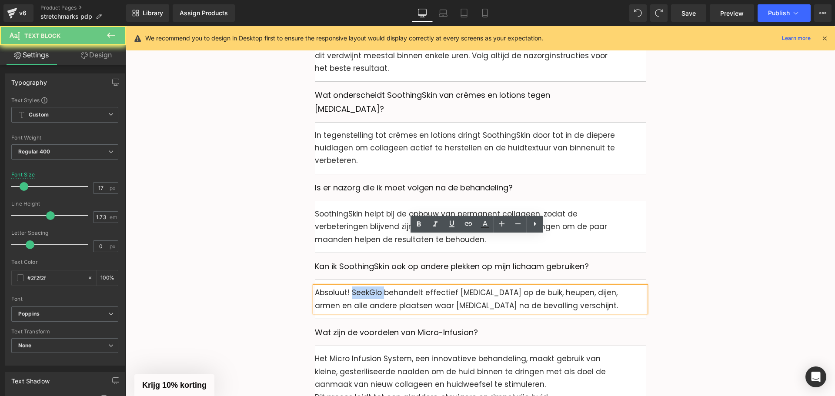
click at [366, 287] on p "Absoluut! SeekGlo behandelt effectief [MEDICAL_DATA] op de buik, heupen, dijen,…" at bounding box center [480, 300] width 331 height 26
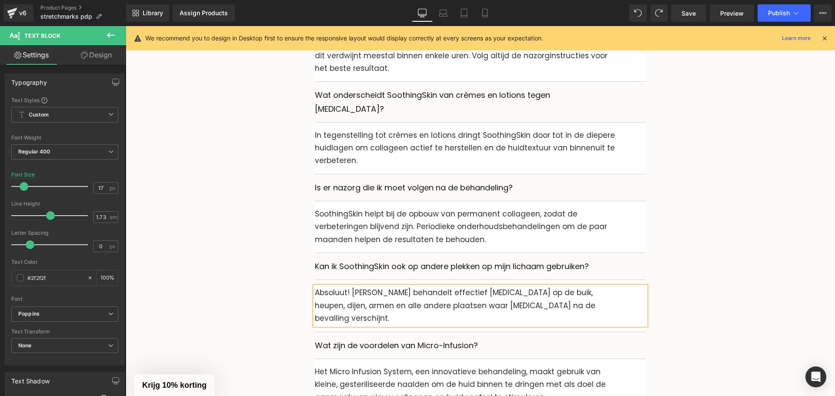
drag, startPoint x: 257, startPoint y: 263, endPoint x: 280, endPoint y: 271, distance: 23.9
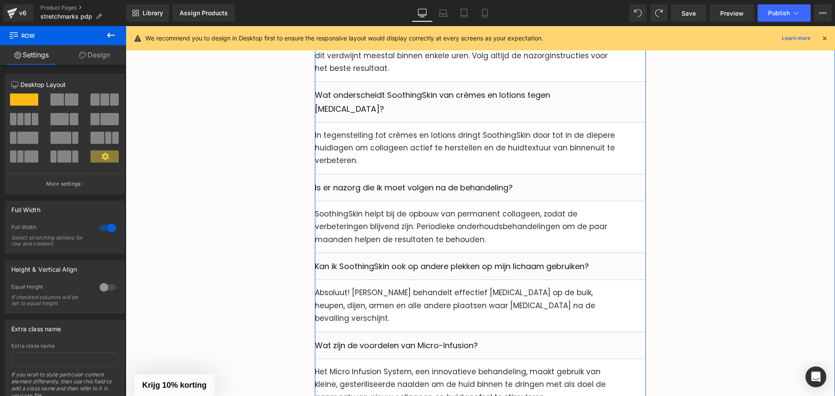
scroll to position [3995, 0]
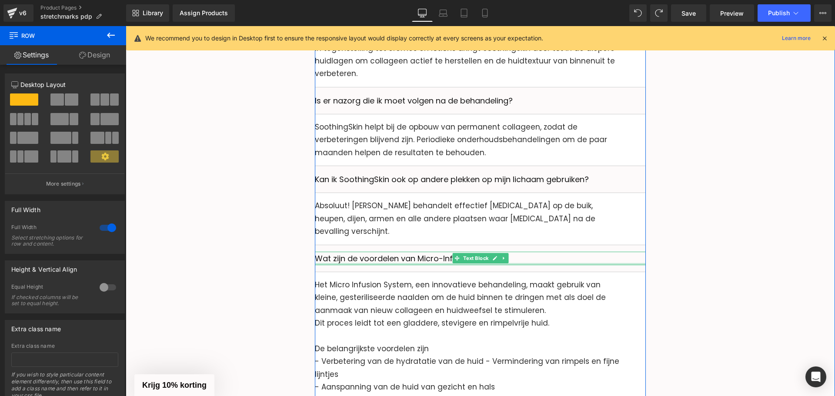
click at [375, 263] on div at bounding box center [480, 264] width 331 height 2
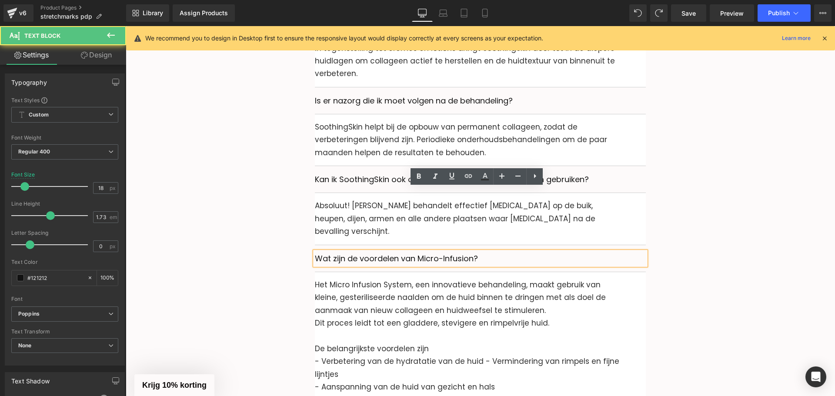
click at [374, 252] on p "Wat zijn de voordelen van Micro-Infusion?" at bounding box center [480, 258] width 331 height 13
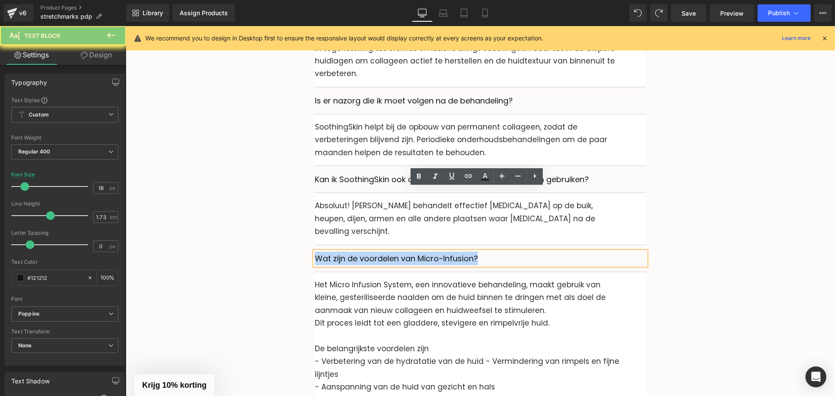
click at [374, 252] on p "Wat zijn de voordelen van Micro-Infusion?" at bounding box center [480, 258] width 331 height 13
paste div
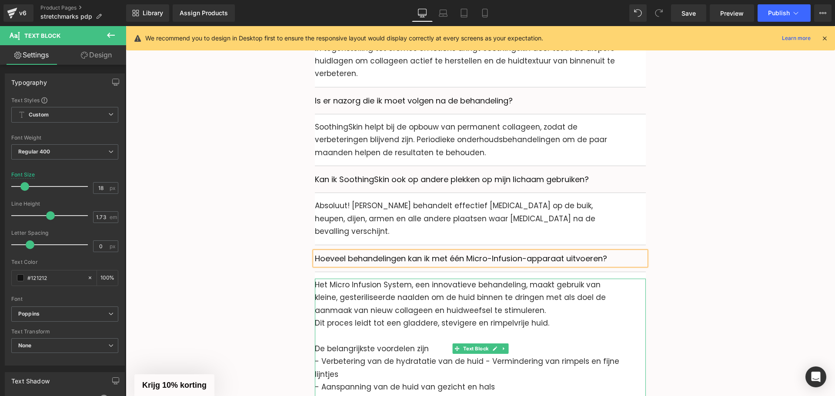
drag, startPoint x: 381, startPoint y: 243, endPoint x: 384, endPoint y: 247, distance: 5.0
click at [380, 279] on p "Het Micro Infusion System, een innovatieve behandeling, maakt gebruik van klein…" at bounding box center [480, 298] width 331 height 38
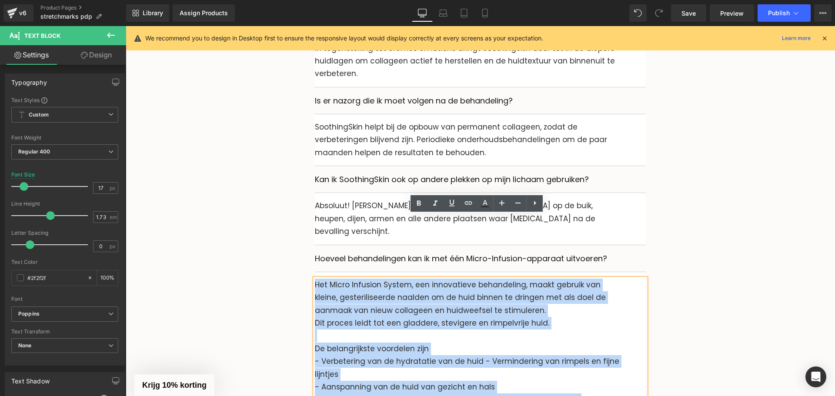
drag, startPoint x: 572, startPoint y: 345, endPoint x: 313, endPoint y: 222, distance: 287.1
click at [315, 279] on div "Het Micro Infusion System, een innovatieve behandeling, maakt gebruik van klein…" at bounding box center [480, 349] width 331 height 140
paste div
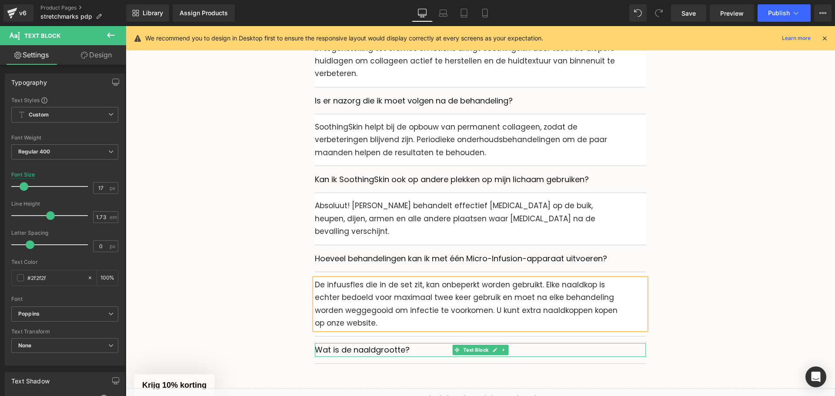
click at [353, 343] on p "Wat is de naaldgrootte?" at bounding box center [480, 349] width 331 height 13
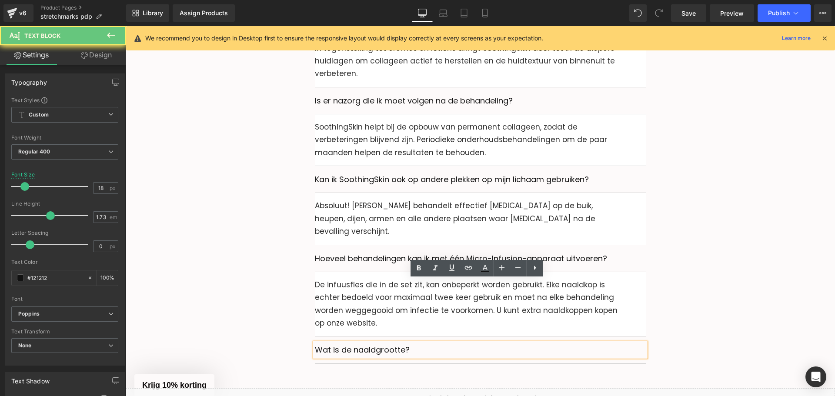
click at [353, 343] on p "Wat is de naaldgrootte?" at bounding box center [480, 349] width 331 height 13
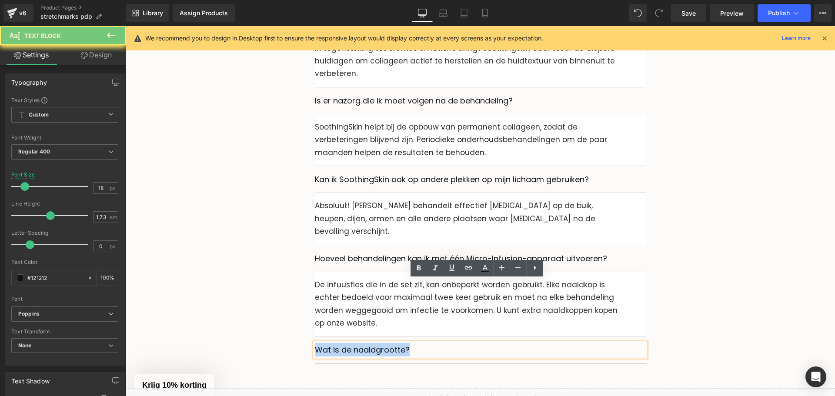
click at [353, 343] on p "Wat is de naaldgrootte?" at bounding box center [480, 349] width 331 height 13
paste div
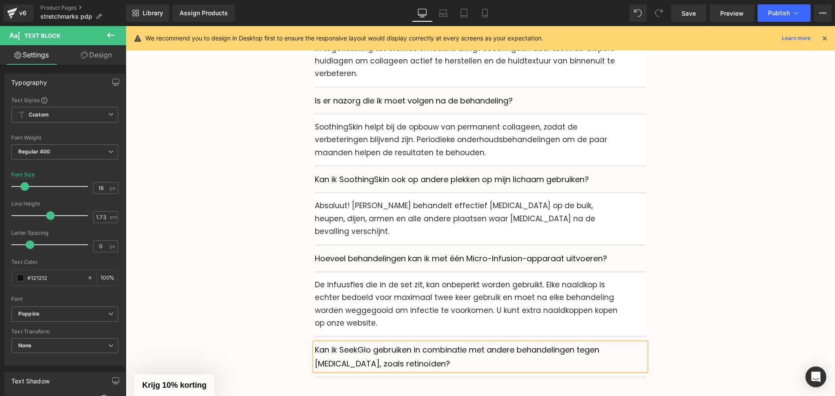
click at [638, 337] on div "Kan ik SeekGlo gebruiken in combinatie met andere behandelingen tegen [MEDICAL_…" at bounding box center [480, 357] width 331 height 40
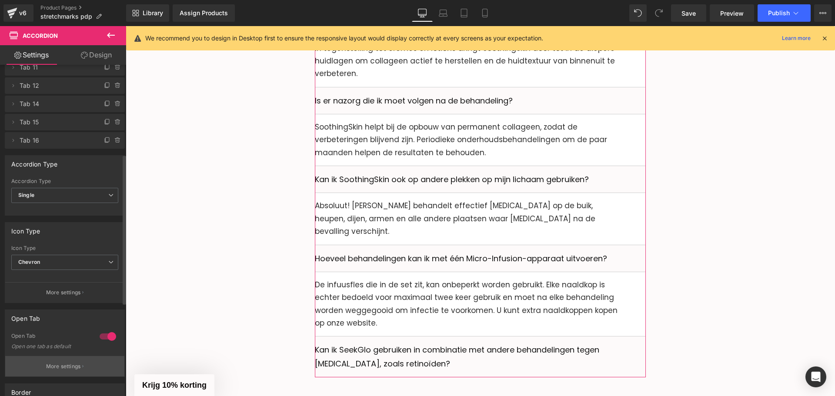
scroll to position [261, 0]
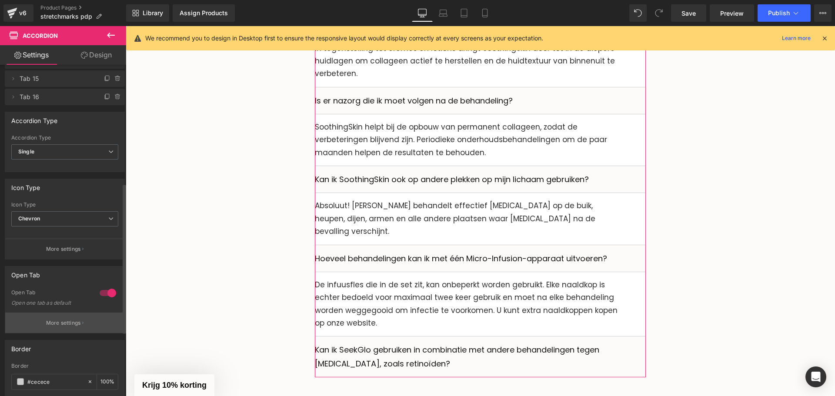
click at [59, 326] on p "More settings" at bounding box center [63, 323] width 35 height 8
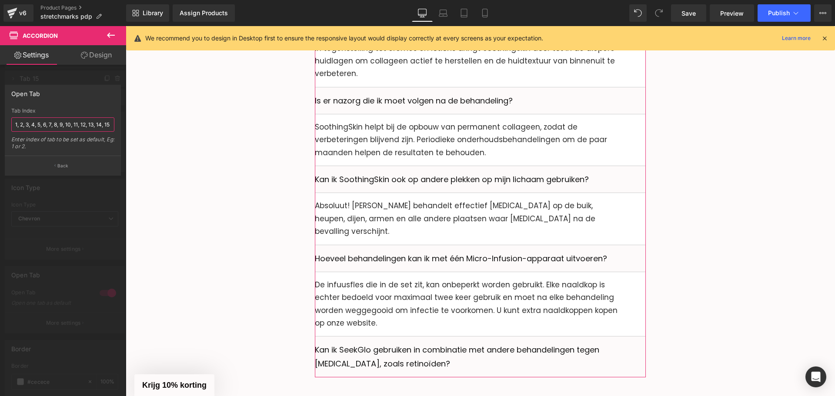
scroll to position [0, 4]
drag, startPoint x: 234, startPoint y: 152, endPoint x: 243, endPoint y: 151, distance: 9.6
drag, startPoint x: 111, startPoint y: 125, endPoint x: 119, endPoint y: 127, distance: 7.6
click at [112, 125] on input "1, 2, 3, 4, 5, 6, 7, 8, 9, 10, 11, 12, 13, 14, 15" at bounding box center [62, 124] width 103 height 14
type input "1, 2, 3, 4, 5, 6, 7, 8, 9, 10, 11, 12, 13, 14, 15, 16"
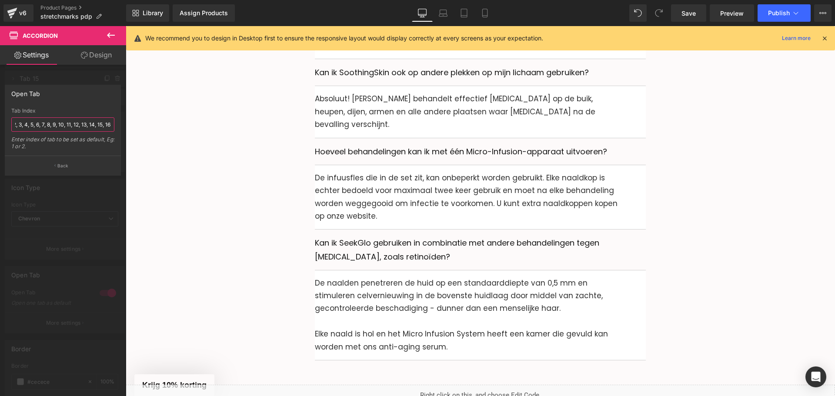
scroll to position [4169, 0]
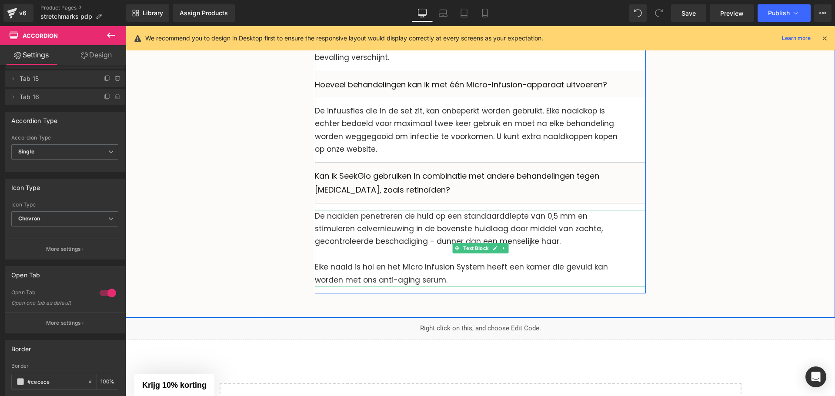
scroll to position [4125, 0]
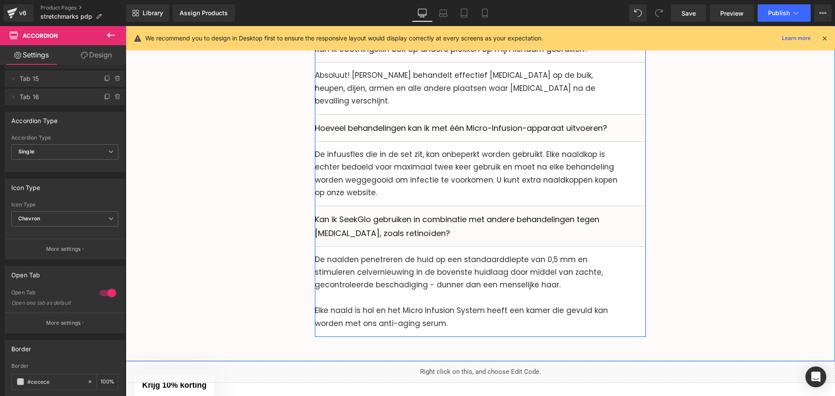
click at [347, 213] on p "Kan ik SeekGlo gebruiken in combinatie met andere behandelingen tegen [MEDICAL_…" at bounding box center [480, 226] width 331 height 27
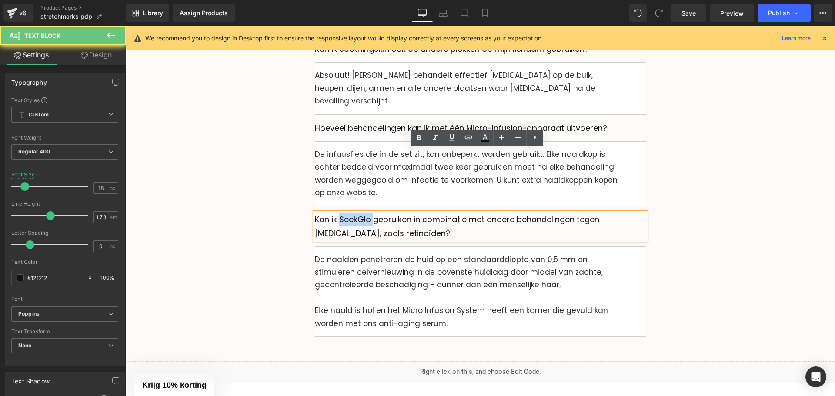
click at [347, 213] on p "Kan ik SeekGlo gebruiken in combinatie met andere behandelingen tegen [MEDICAL_…" at bounding box center [480, 226] width 331 height 27
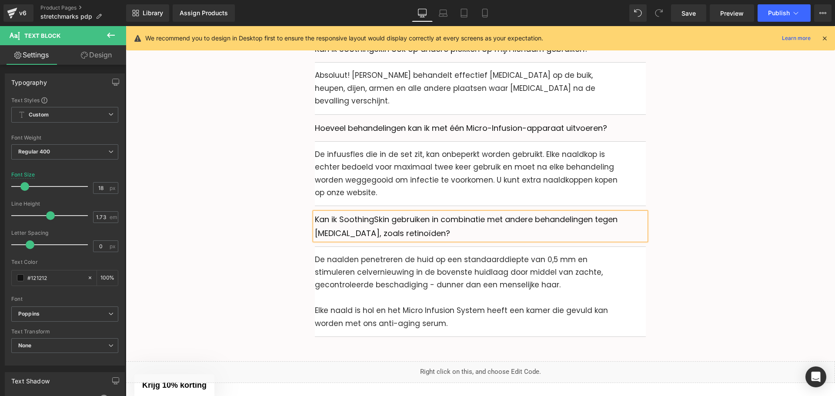
click at [373, 254] on p "De naalden penetreren de huid op een standaarddiepte van 0,5 mm en stimuleren c…" at bounding box center [480, 279] width 331 height 51
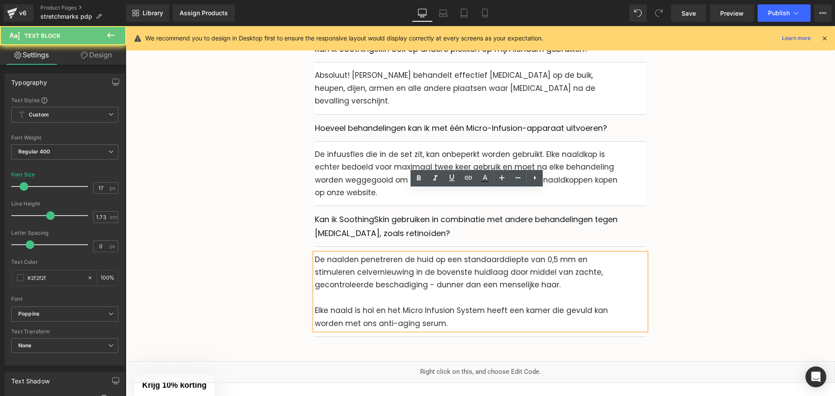
click at [458, 304] on p "Elke naald is hol en het Micro Infusion System heeft een kamer die gevuld kan w…" at bounding box center [480, 317] width 331 height 26
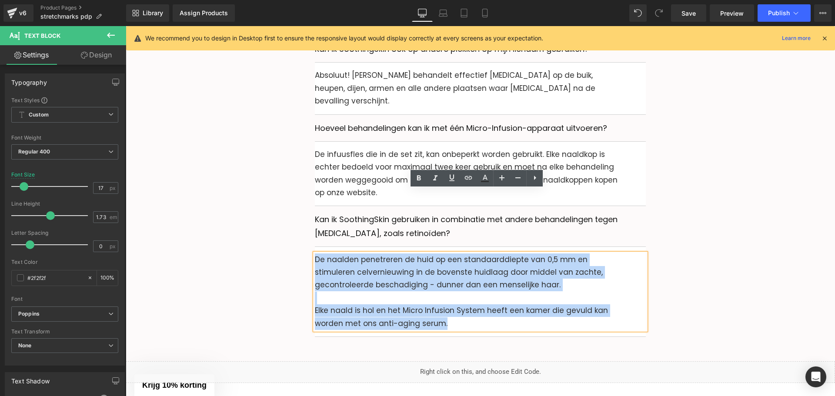
drag, startPoint x: 459, startPoint y: 262, endPoint x: 314, endPoint y: 194, distance: 160.1
click at [315, 254] on div "De naalden penetreren de huid op een standaarddiepte van 0,5 mm en stimuleren c…" at bounding box center [480, 292] width 331 height 77
paste div
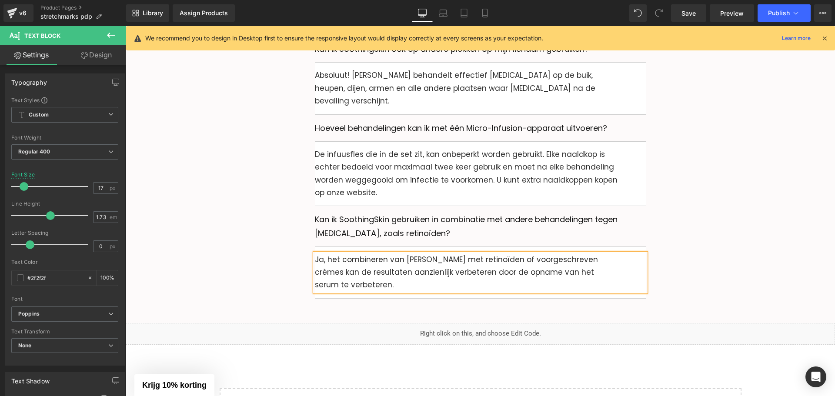
click at [407, 254] on p "Ja, het combineren van [PERSON_NAME] met retinoïden of voorgeschreven crèmes ka…" at bounding box center [480, 273] width 331 height 38
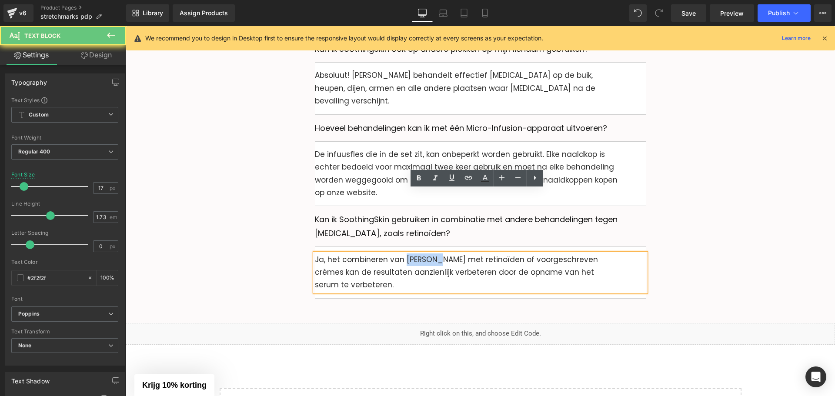
click at [407, 254] on p "Ja, het combineren van [PERSON_NAME] met retinoïden of voorgeschreven crèmes ka…" at bounding box center [480, 273] width 331 height 38
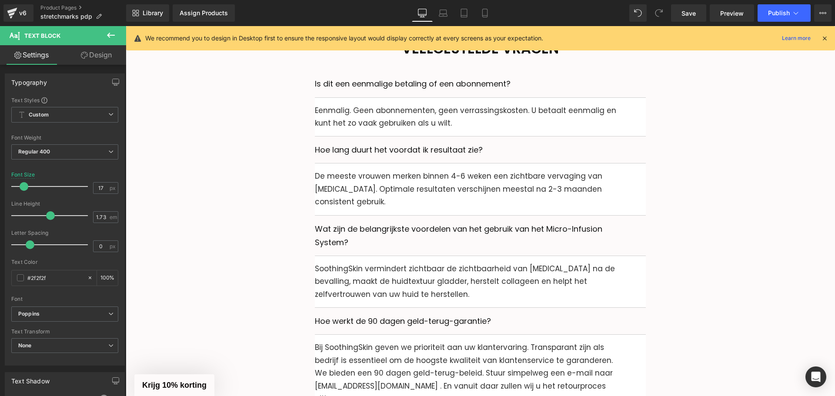
scroll to position [2777, 0]
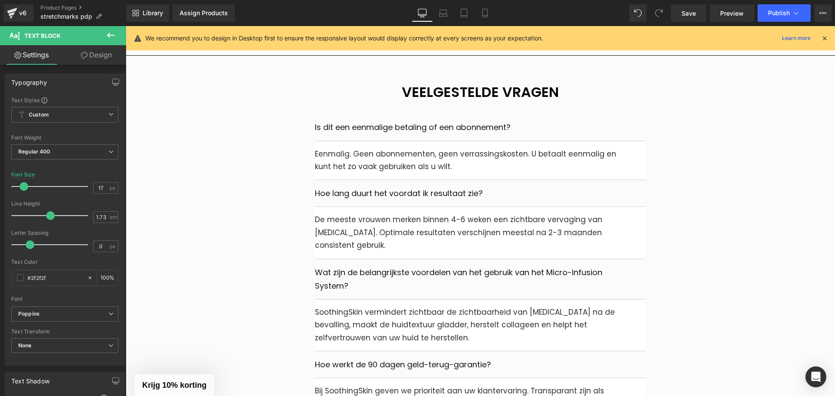
click at [579, 120] on p "Is dit een eenmalige betaling of een abonnement?" at bounding box center [480, 126] width 331 height 13
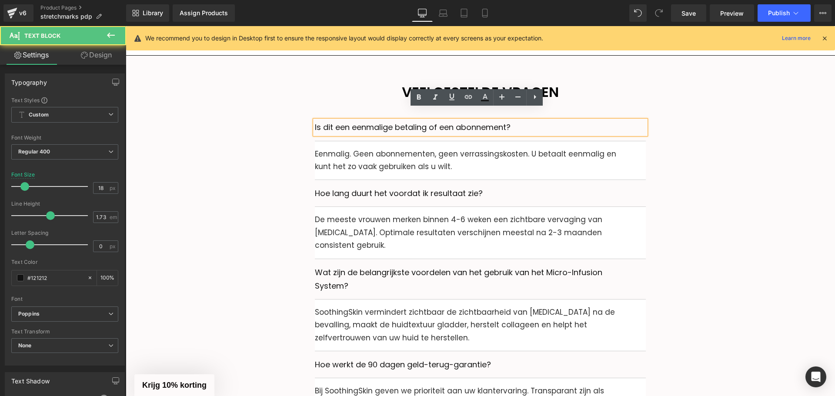
click at [631, 126] on div "Is dit een eenmalige betaling of een abonnement? Text Block" at bounding box center [480, 127] width 331 height 27
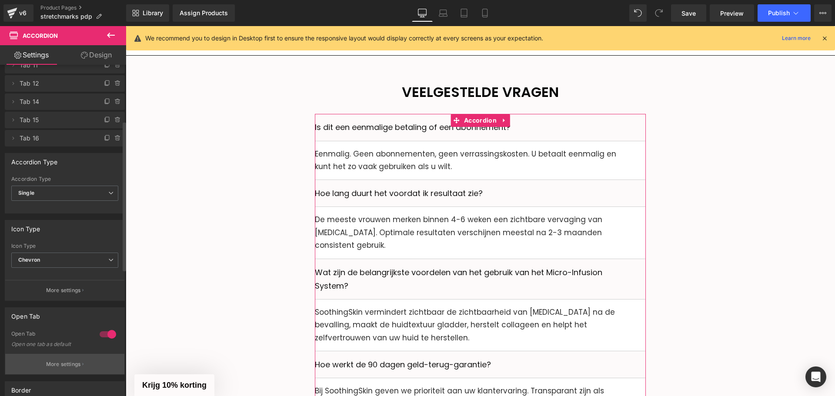
scroll to position [261, 0]
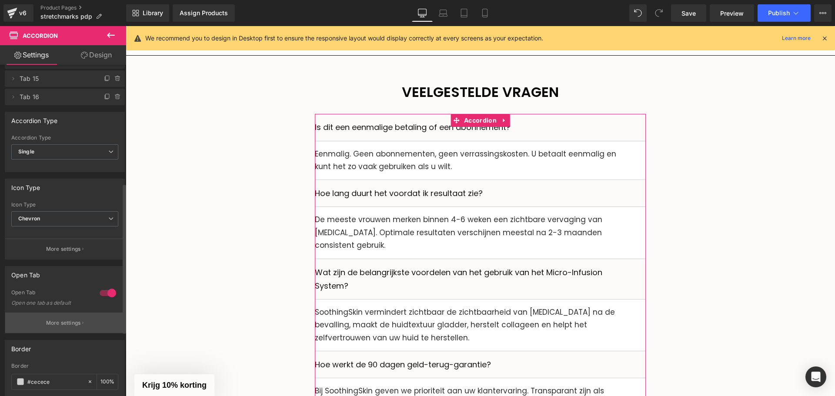
click at [60, 321] on p "More settings" at bounding box center [63, 323] width 35 height 8
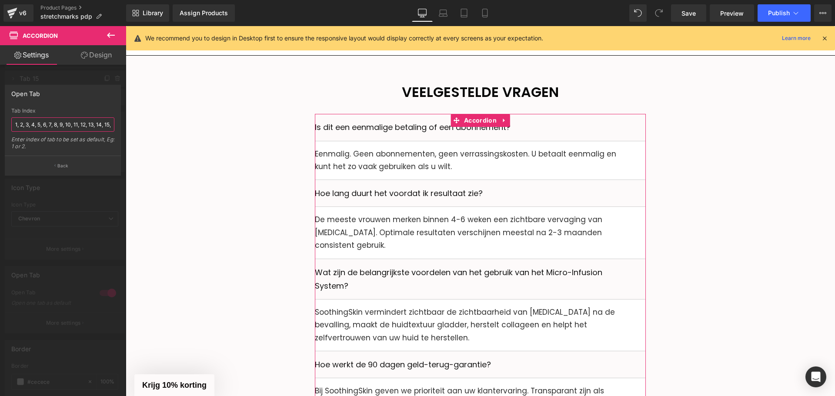
click at [43, 127] on input "1, 2, 3, 4, 5, 6, 7, 8, 9, 10, 11, 12, 13, 14, 15, 16" at bounding box center [62, 124] width 103 height 14
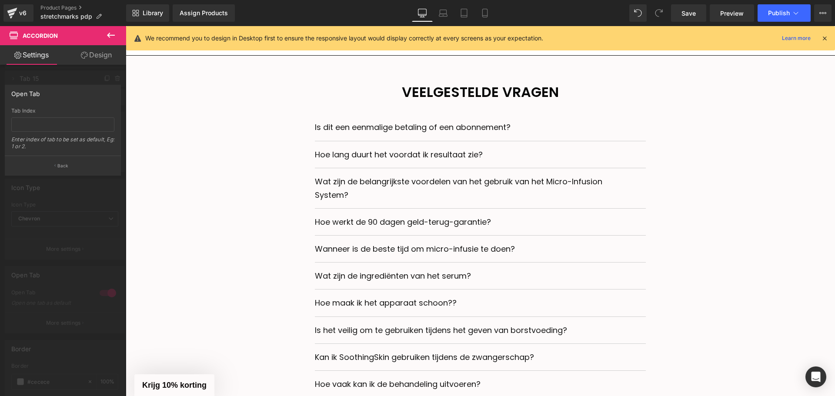
click at [208, 145] on div at bounding box center [480, 211] width 709 height 370
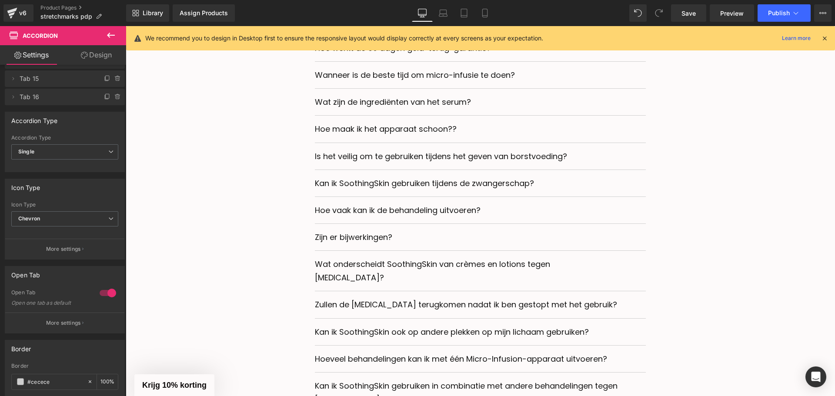
scroll to position [3081, 0]
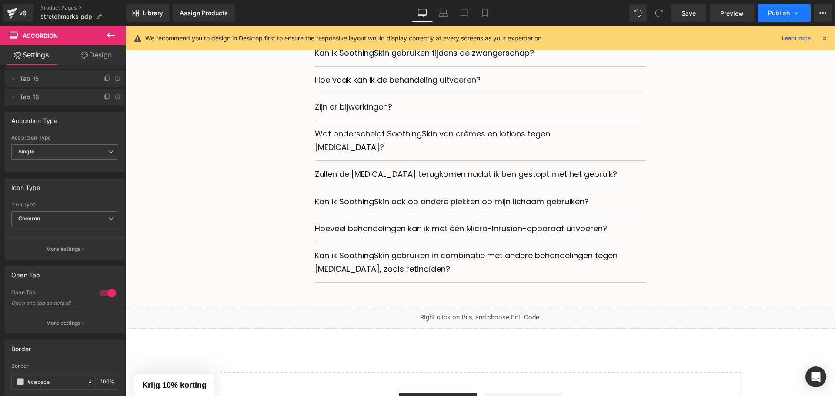
click at [772, 15] on span "Publish" at bounding box center [779, 13] width 22 height 7
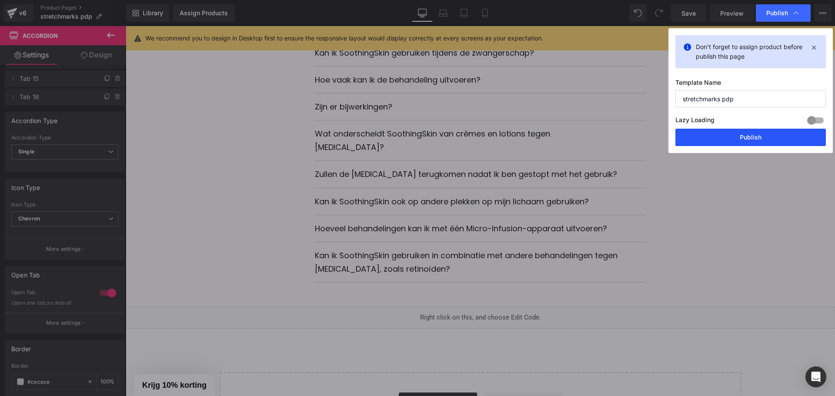
drag, startPoint x: 709, startPoint y: 144, endPoint x: 475, endPoint y: 208, distance: 243.0
click at [709, 144] on button "Publish" at bounding box center [750, 137] width 150 height 17
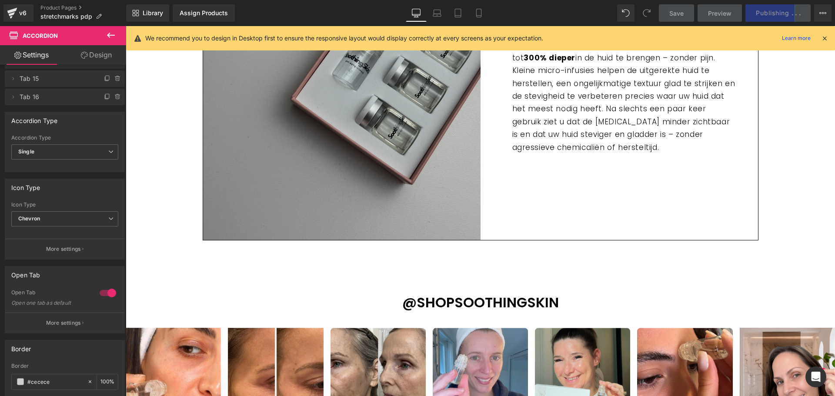
scroll to position [1566, 0]
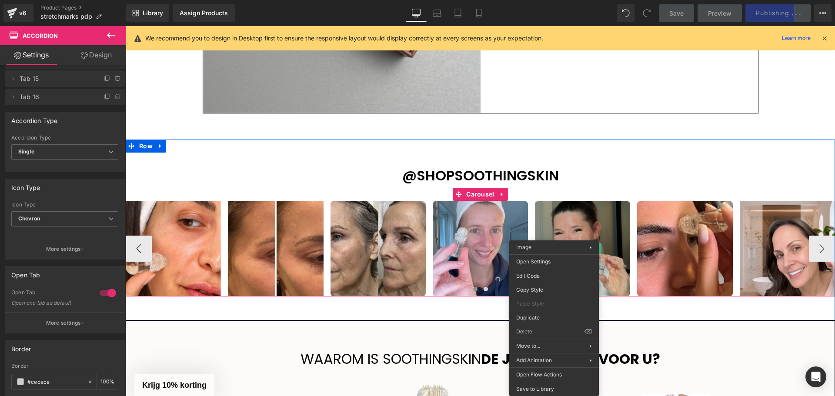
click at [554, 222] on img at bounding box center [582, 249] width 95 height 96
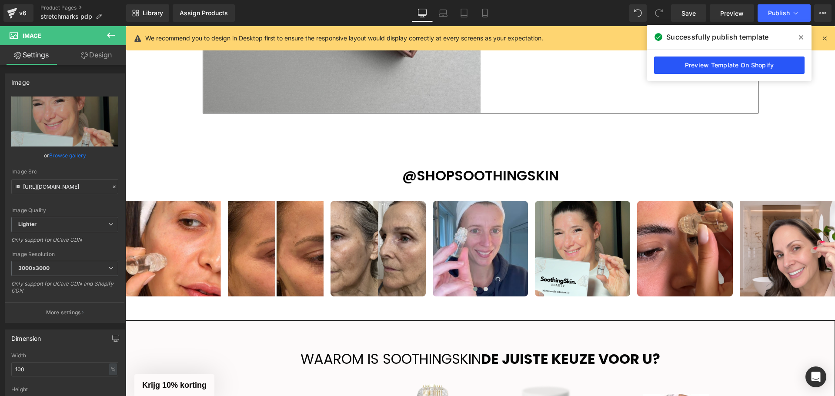
click at [733, 62] on link "Preview Template On Shopify" at bounding box center [729, 65] width 150 height 17
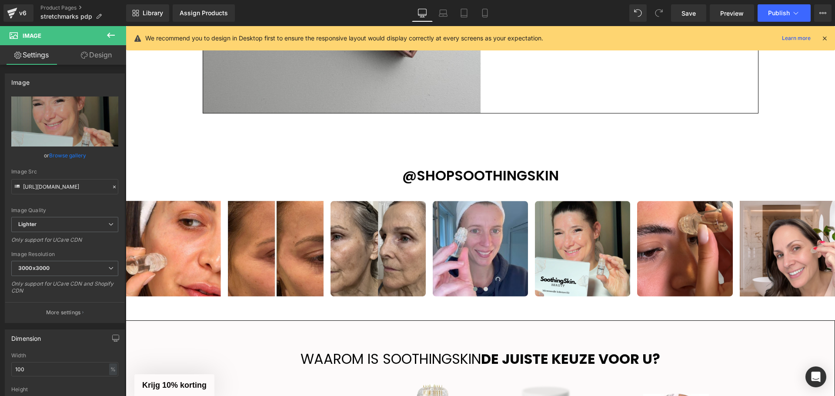
click at [126, 26] on div "55px" at bounding box center [126, 26] width 0 height 0
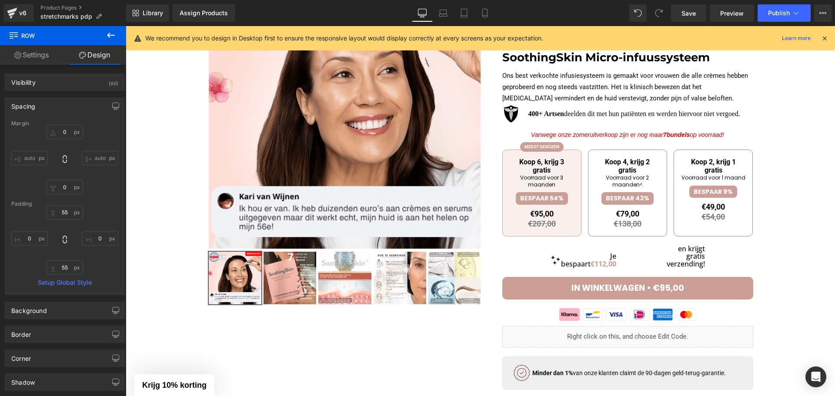
scroll to position [0, 0]
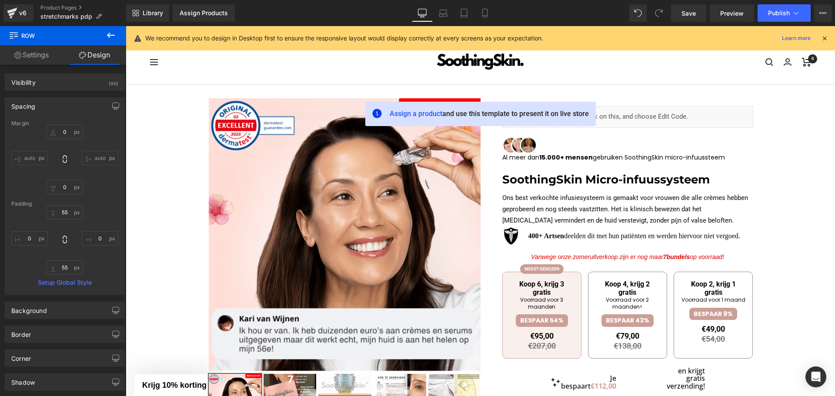
drag, startPoint x: 835, startPoint y: 78, endPoint x: 924, endPoint y: 40, distance: 97.4
click at [792, 11] on icon at bounding box center [796, 13] width 9 height 9
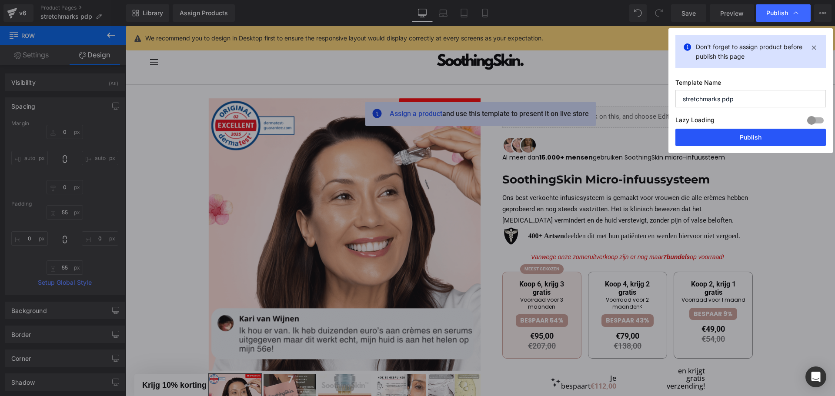
click at [731, 133] on button "Publish" at bounding box center [750, 137] width 150 height 17
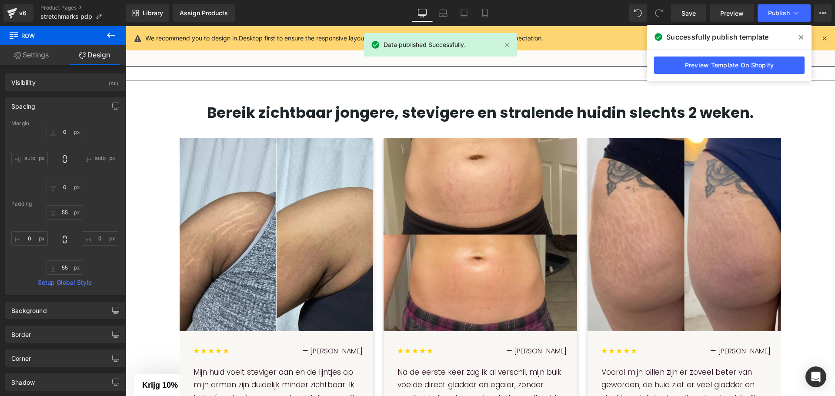
scroll to position [533, 0]
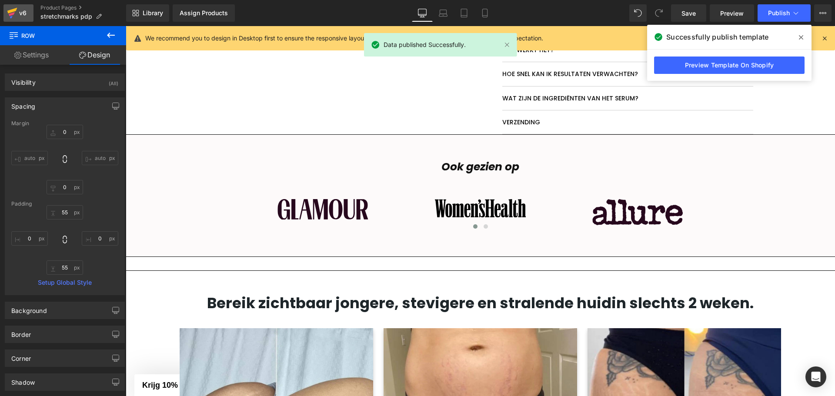
click at [5, 12] on link "v6" at bounding box center [18, 12] width 30 height 17
